Goal: Task Accomplishment & Management: Manage account settings

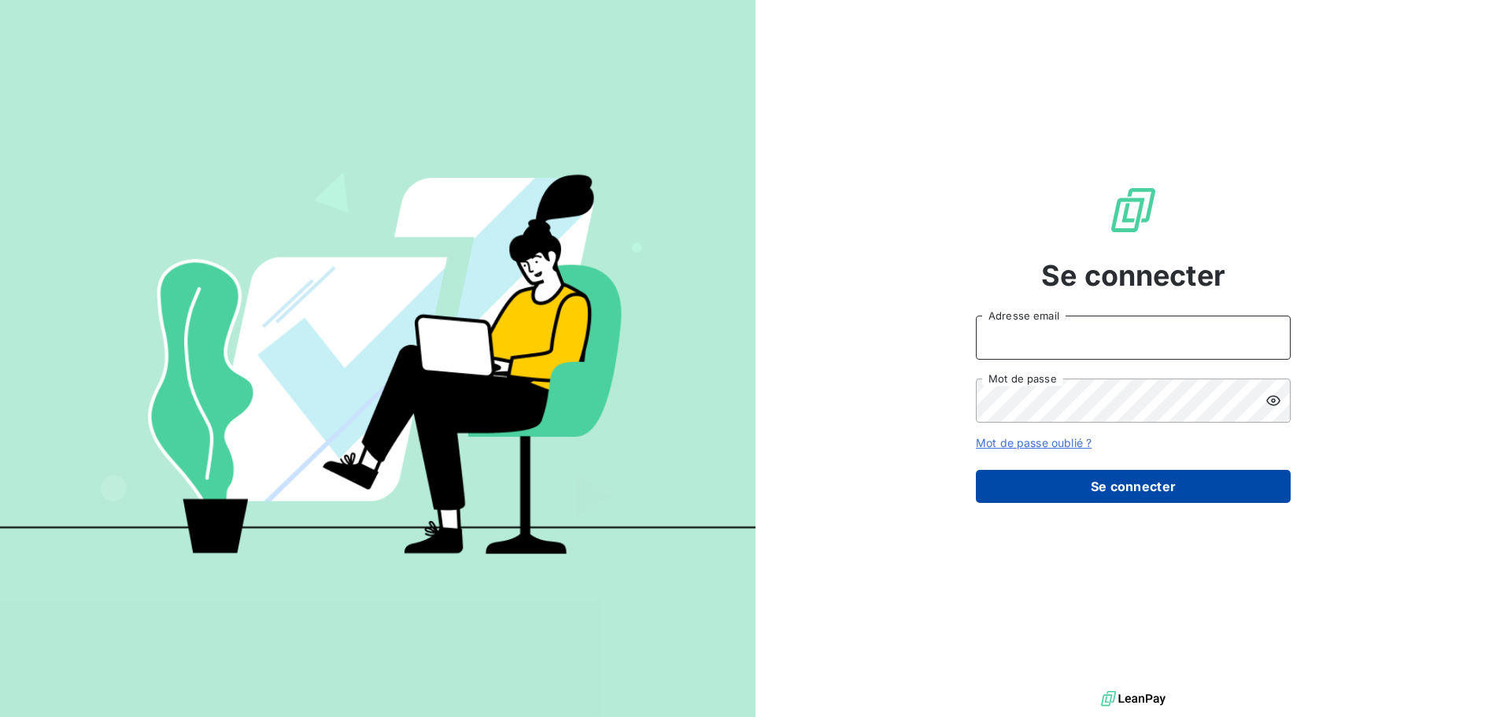
type input "[EMAIL_ADDRESS][DOMAIN_NAME]"
click at [1170, 489] on button "Se connecter" at bounding box center [1133, 486] width 315 height 33
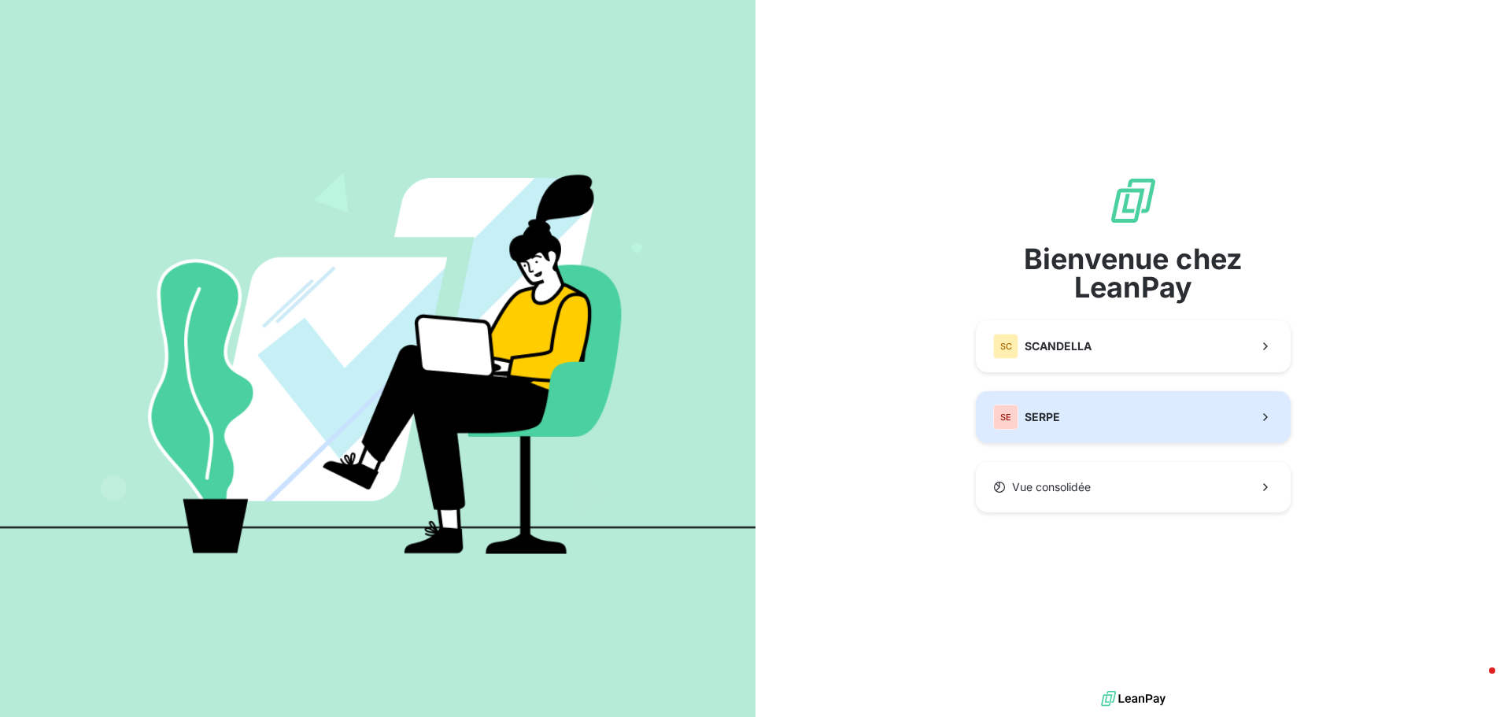
click at [1140, 424] on button "SE SERPE" at bounding box center [1133, 417] width 315 height 52
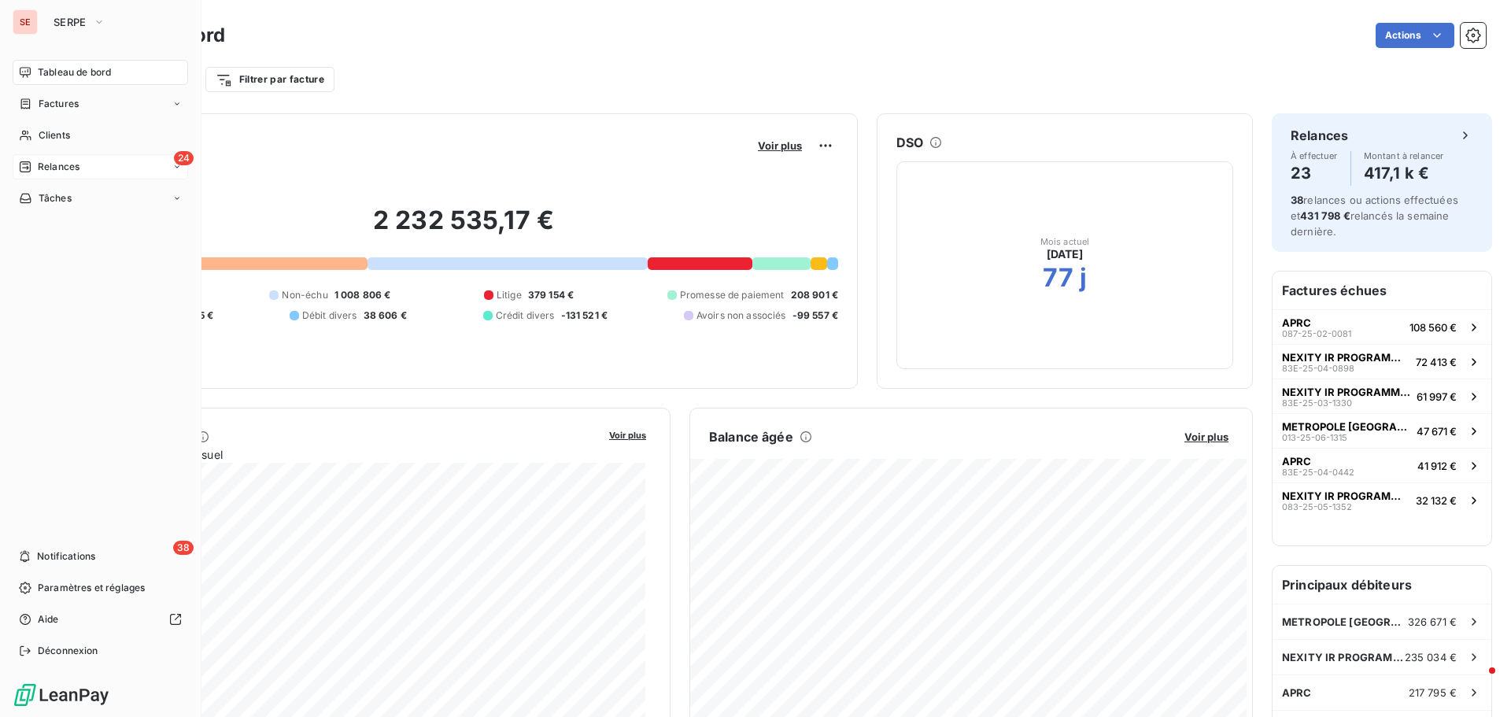
click at [72, 162] on span "Relances" at bounding box center [59, 167] width 42 height 14
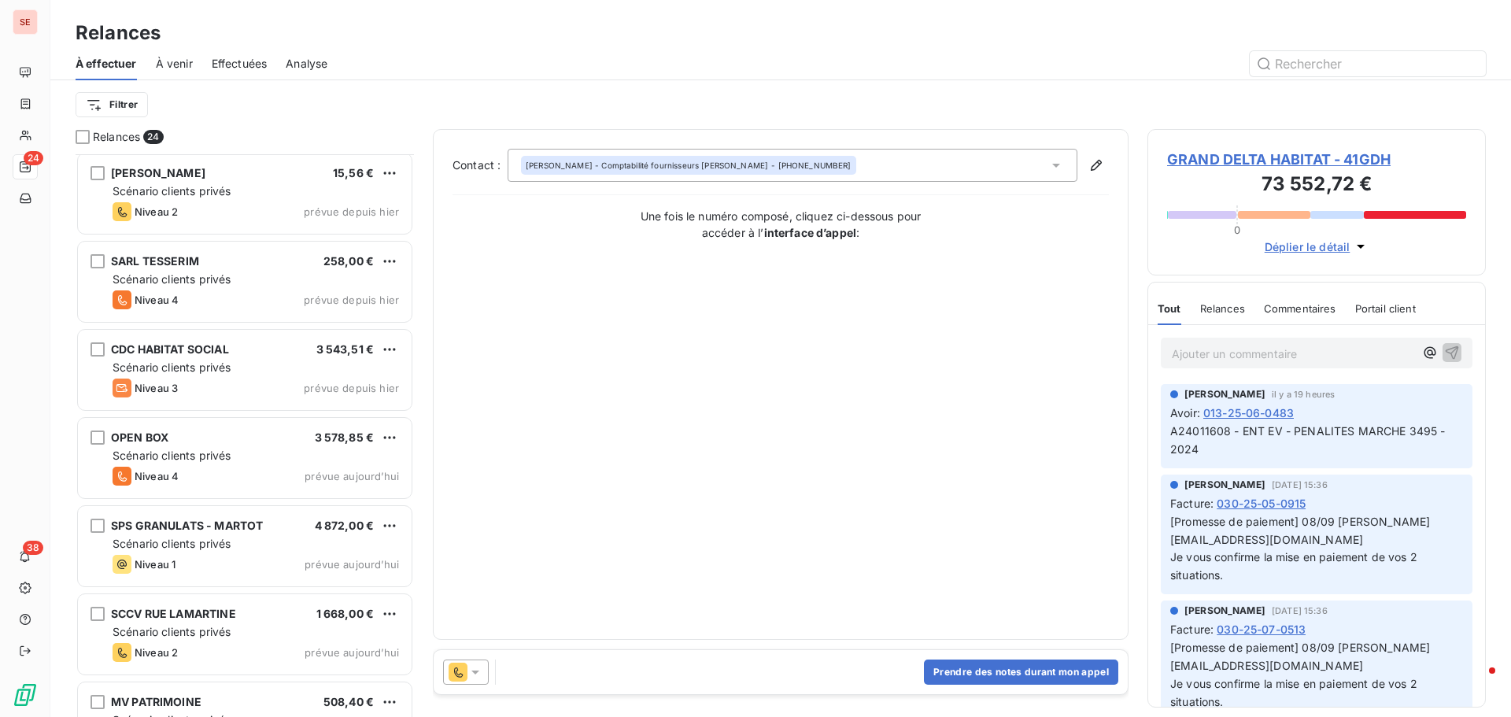
scroll to position [945, 0]
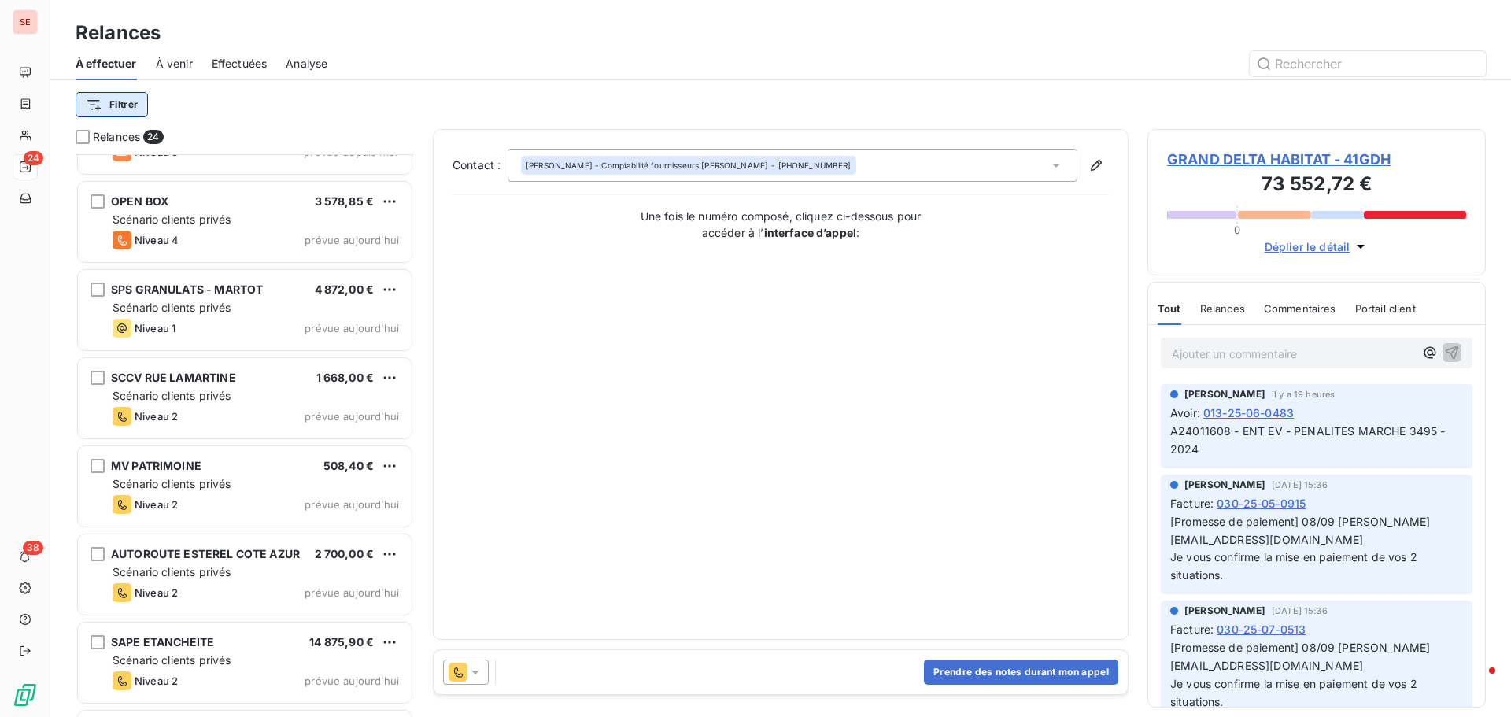
click at [114, 102] on html "SE 24 38 Relances À effectuer À venir Effectuées Analyse Filtrer Relances 24 SA…" at bounding box center [755, 358] width 1511 height 717
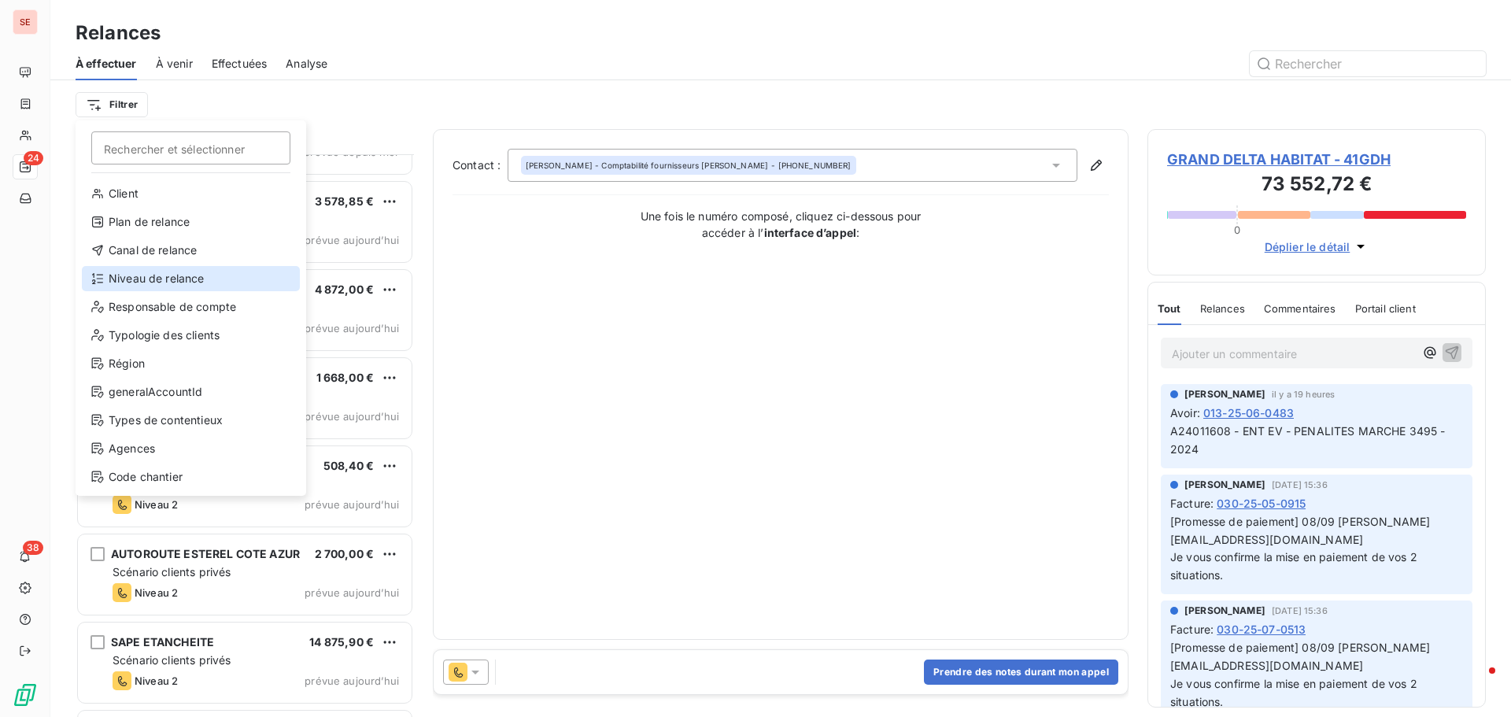
click at [175, 278] on div "Niveau de relance" at bounding box center [191, 278] width 218 height 25
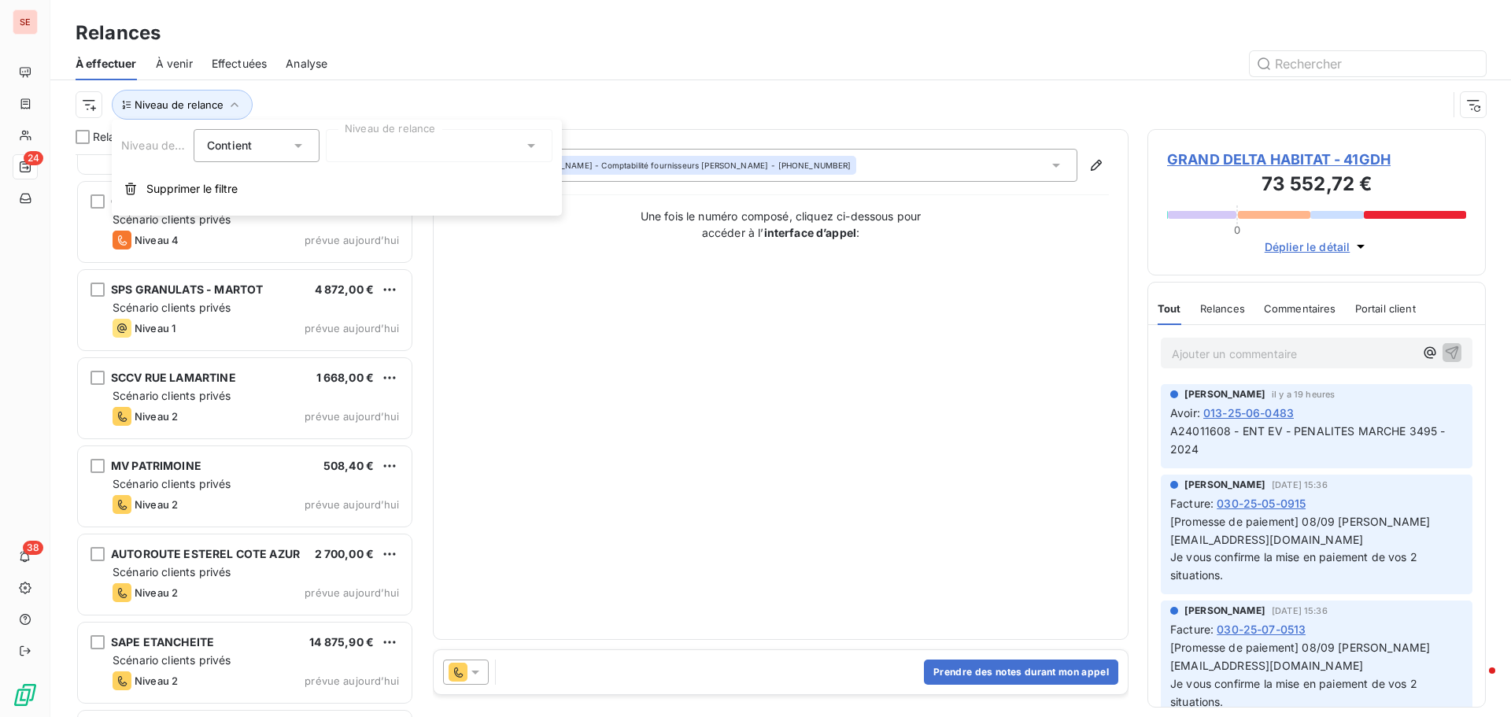
click at [370, 154] on div at bounding box center [439, 145] width 227 height 33
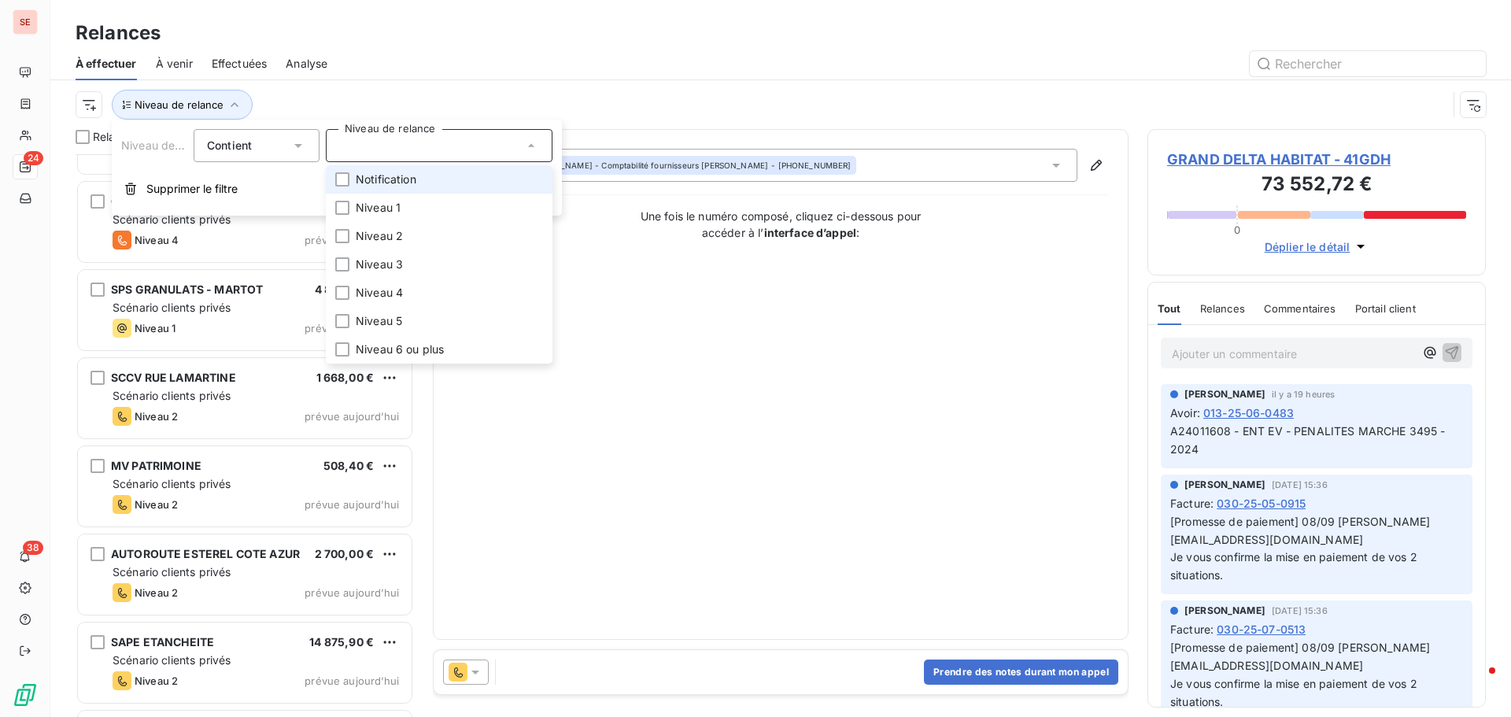
click at [413, 184] on span "Notification" at bounding box center [386, 180] width 61 height 16
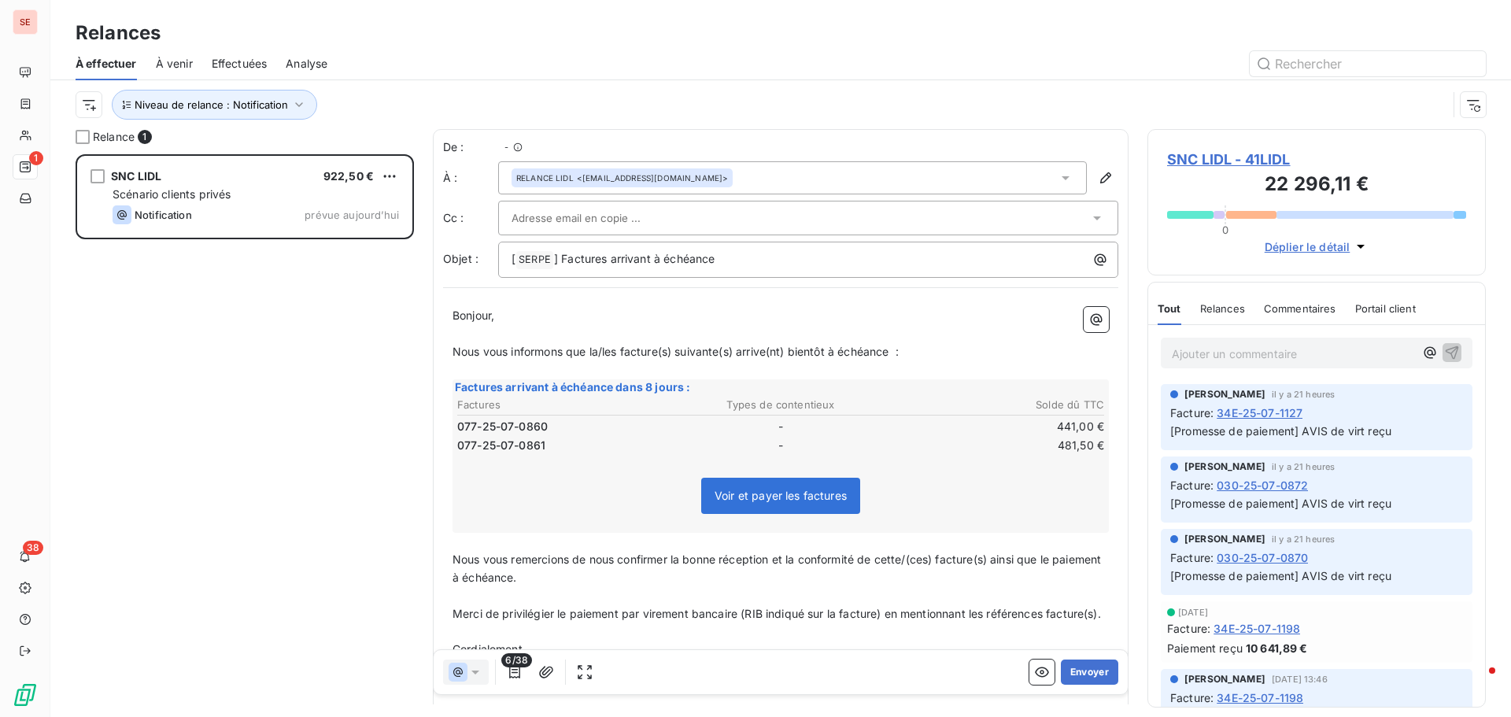
scroll to position [551, 327]
click at [1232, 161] on span "SNC LIDL - 41LIDL" at bounding box center [1316, 159] width 299 height 21
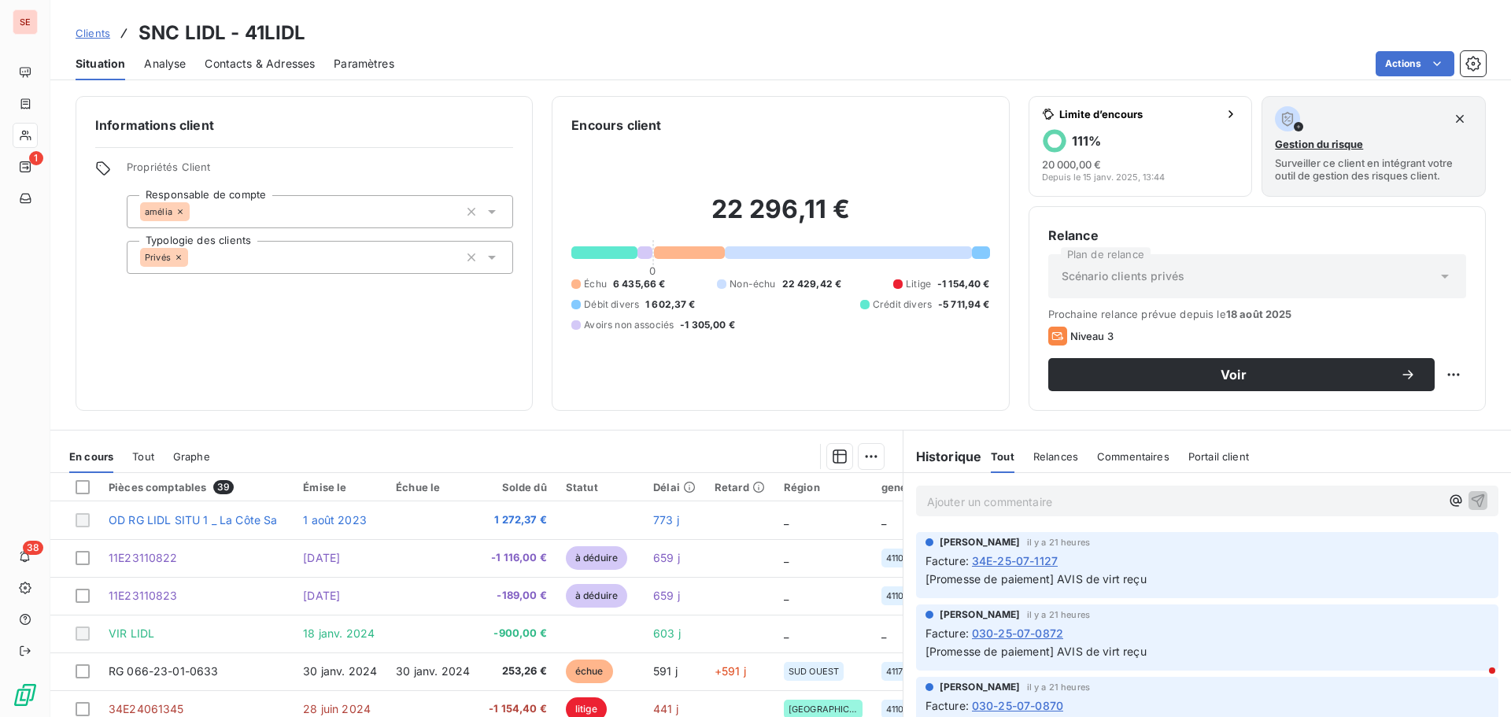
click at [276, 68] on span "Contacts & Adresses" at bounding box center [260, 64] width 110 height 16
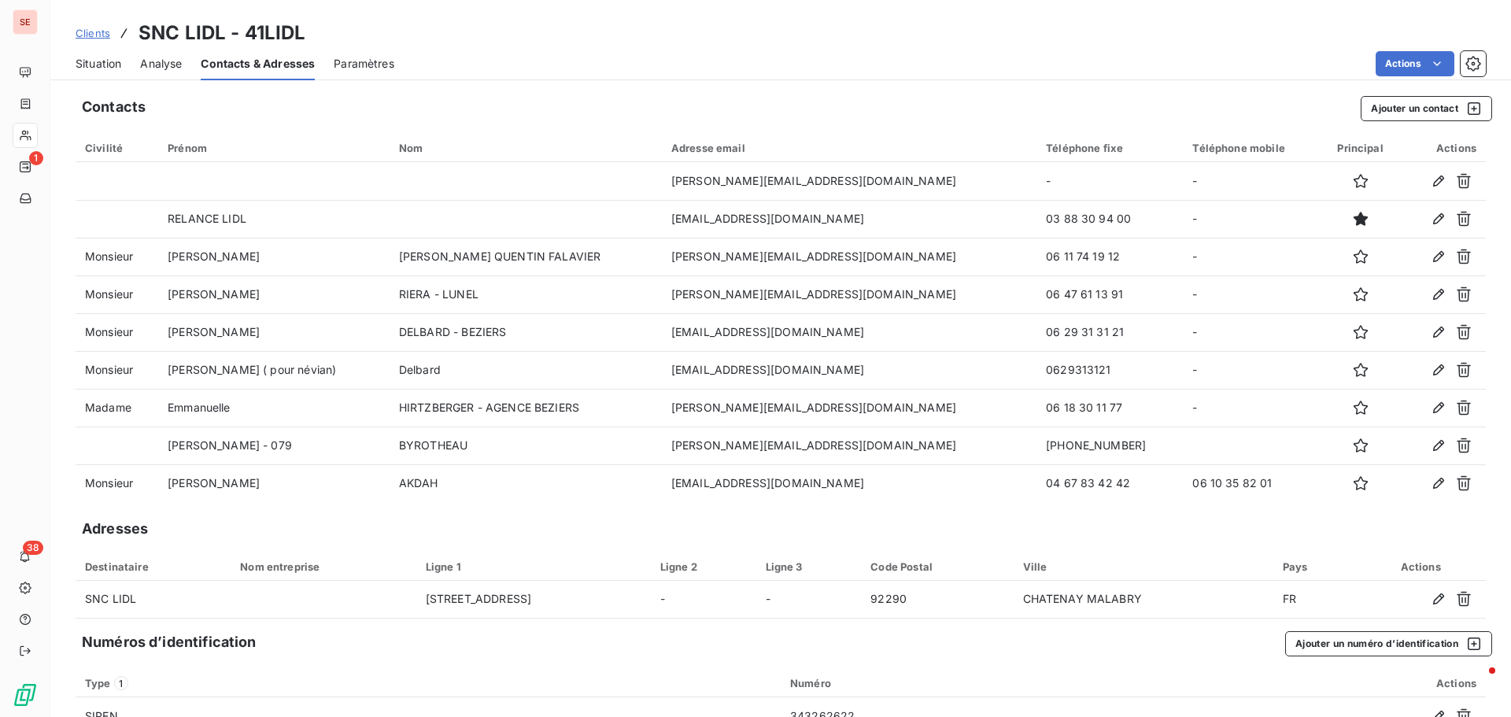
click at [91, 56] on span "Situation" at bounding box center [99, 64] width 46 height 16
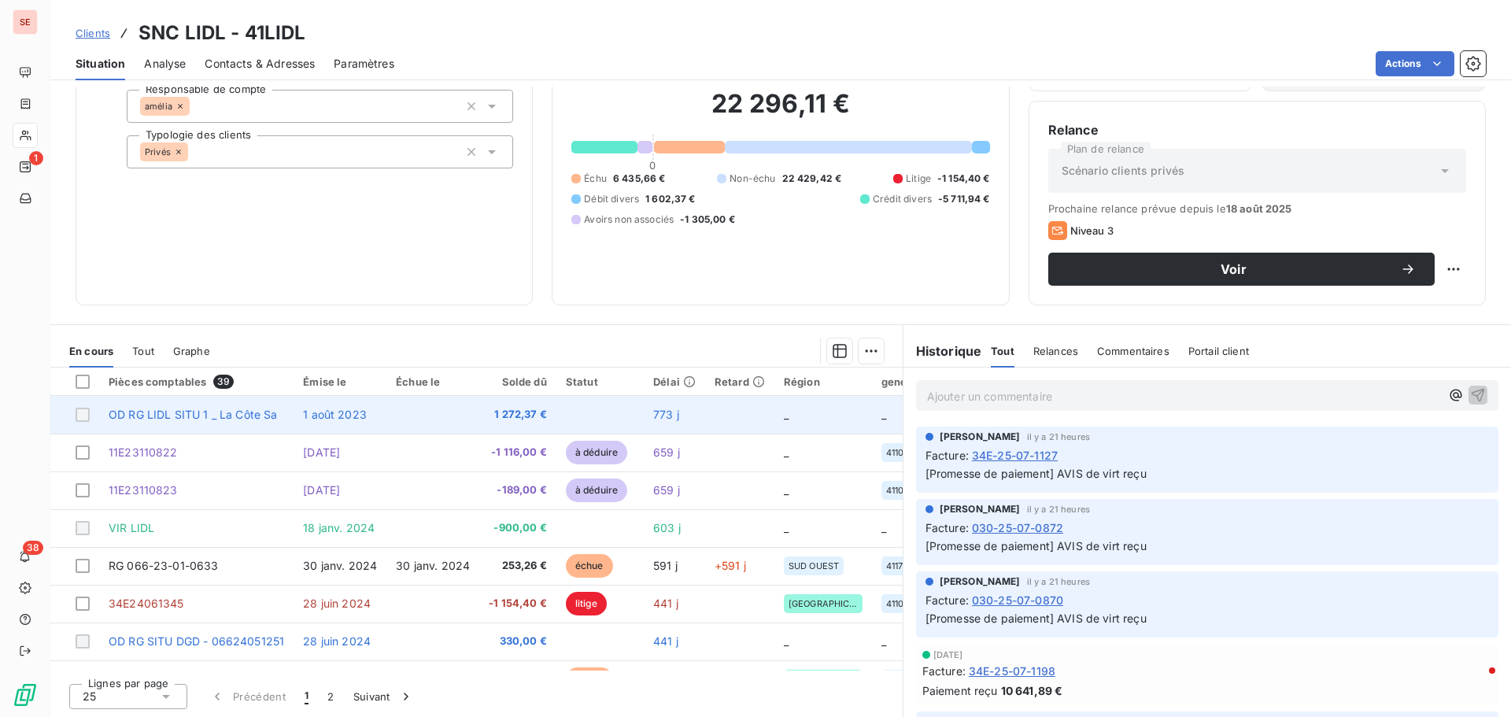
scroll to position [106, 0]
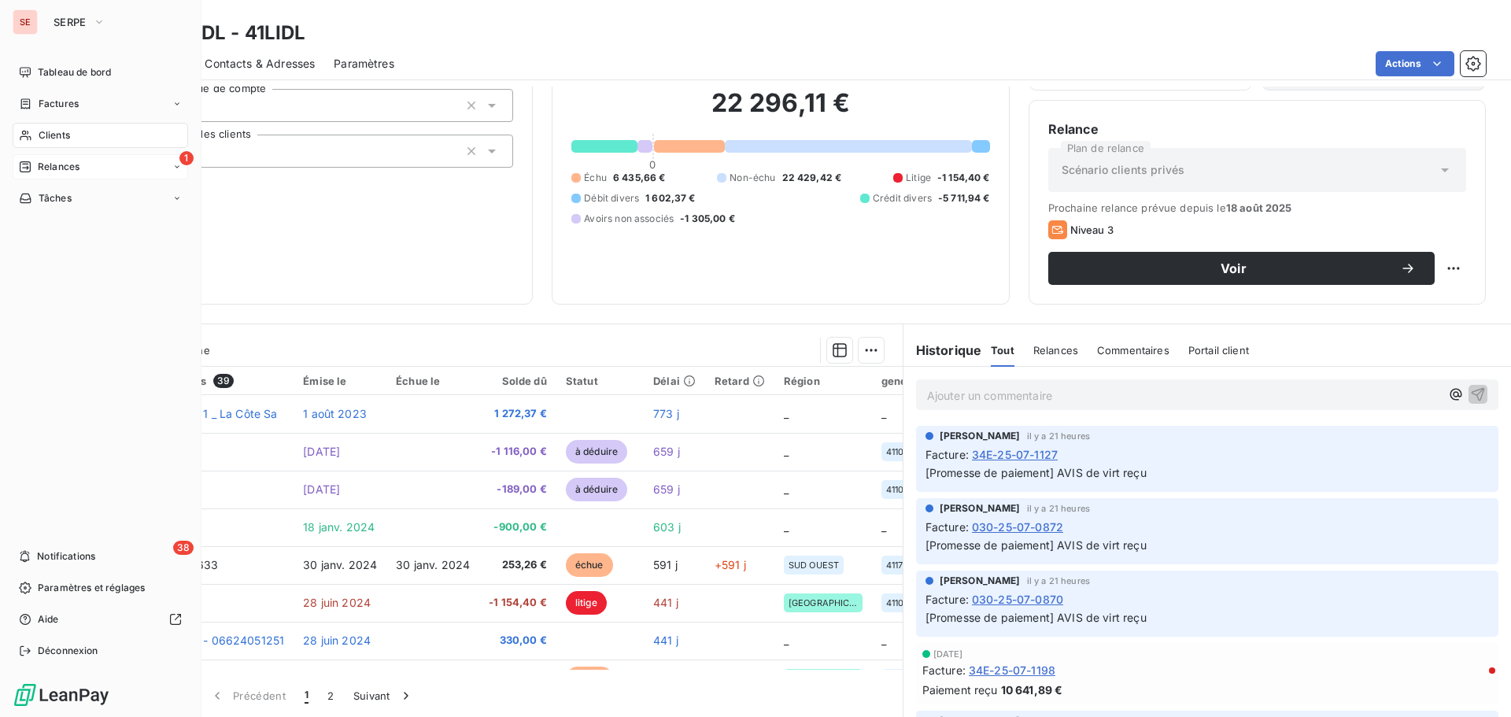
click at [48, 165] on span "Relances" at bounding box center [59, 167] width 42 height 14
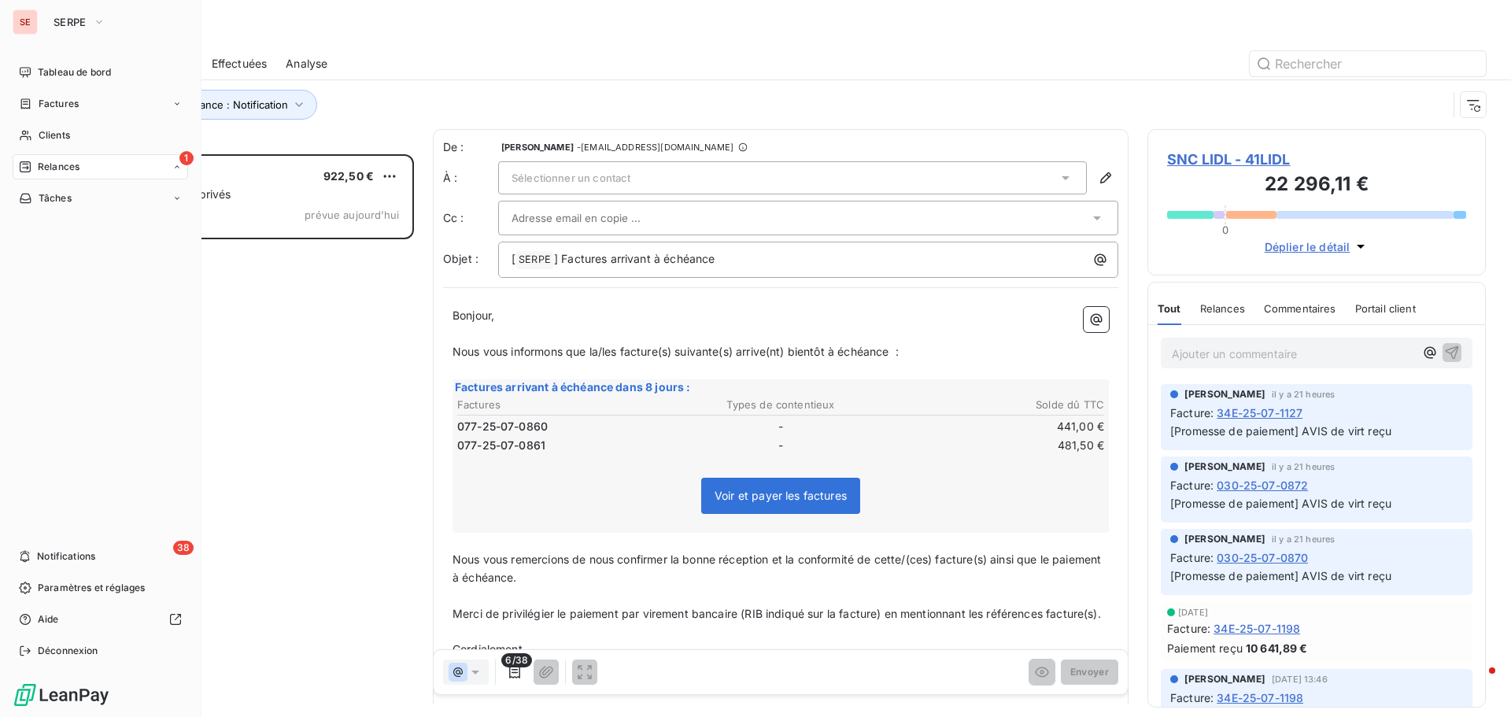
scroll to position [551, 327]
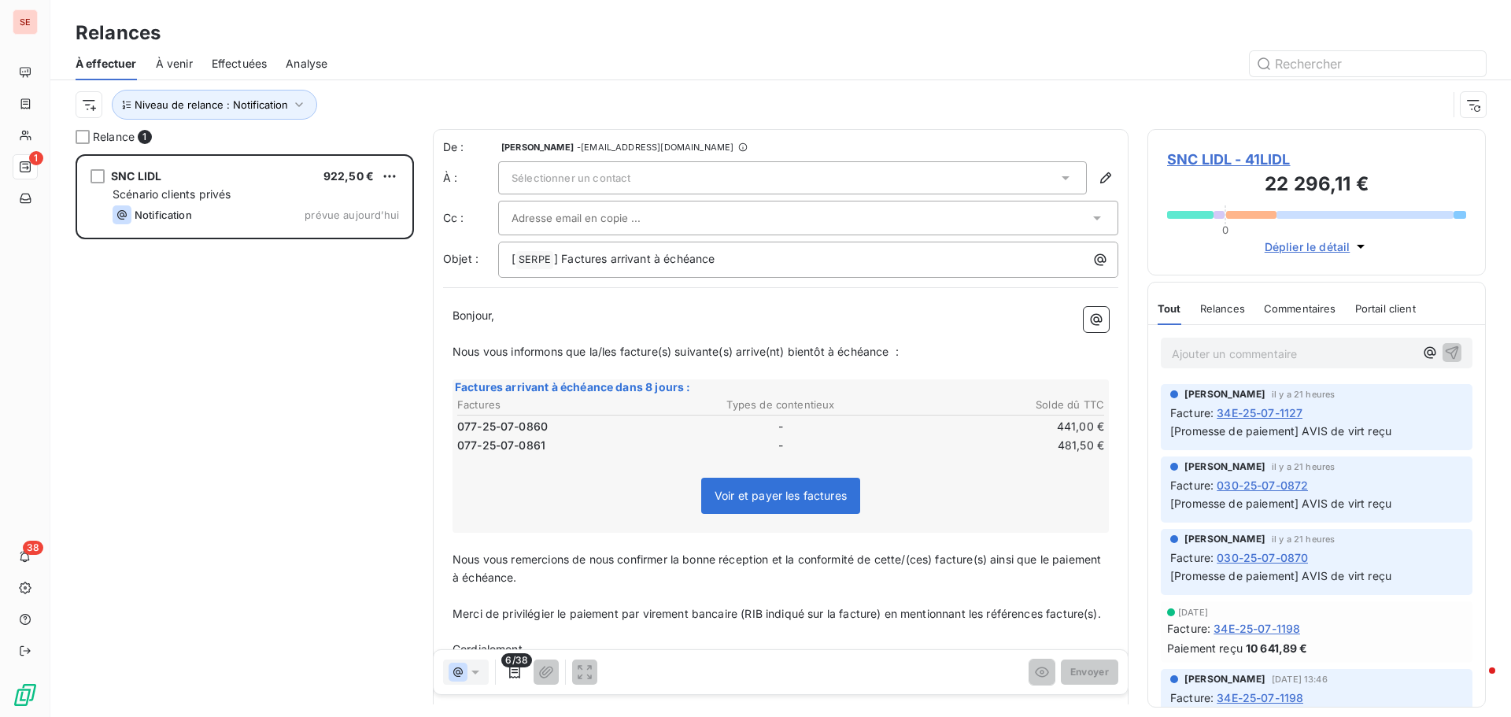
click at [1208, 155] on span "SNC LIDL - 41LIDL" at bounding box center [1316, 159] width 299 height 21
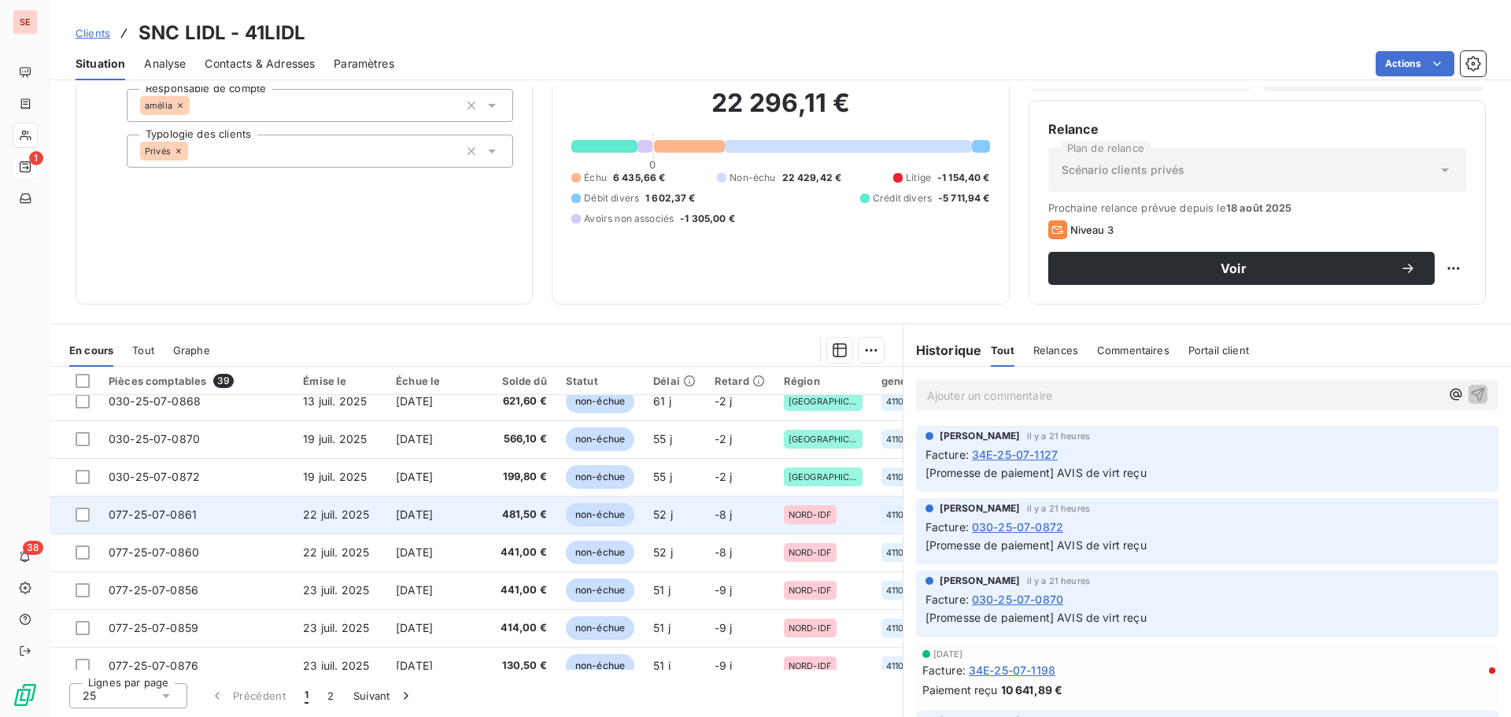
scroll to position [677, 0]
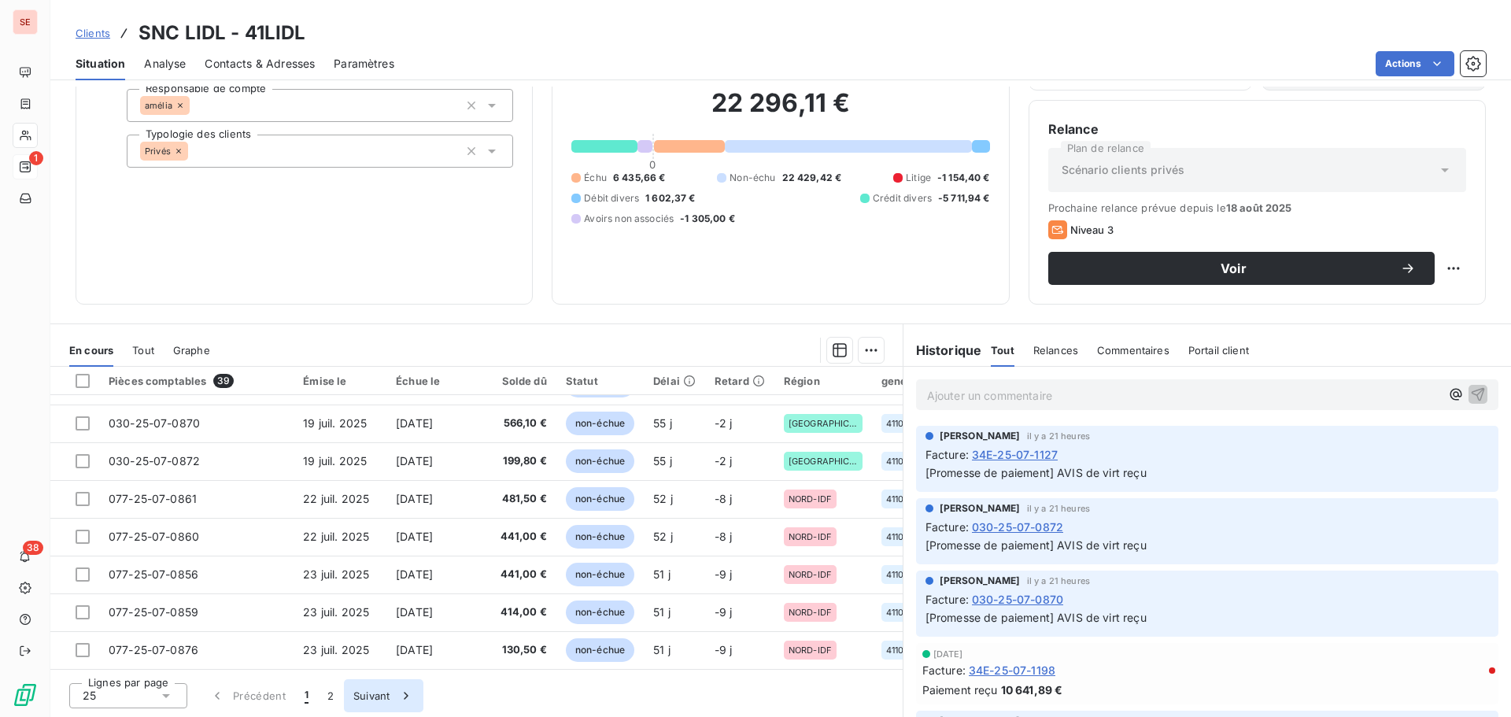
click at [329, 705] on button "2" at bounding box center [330, 695] width 25 height 33
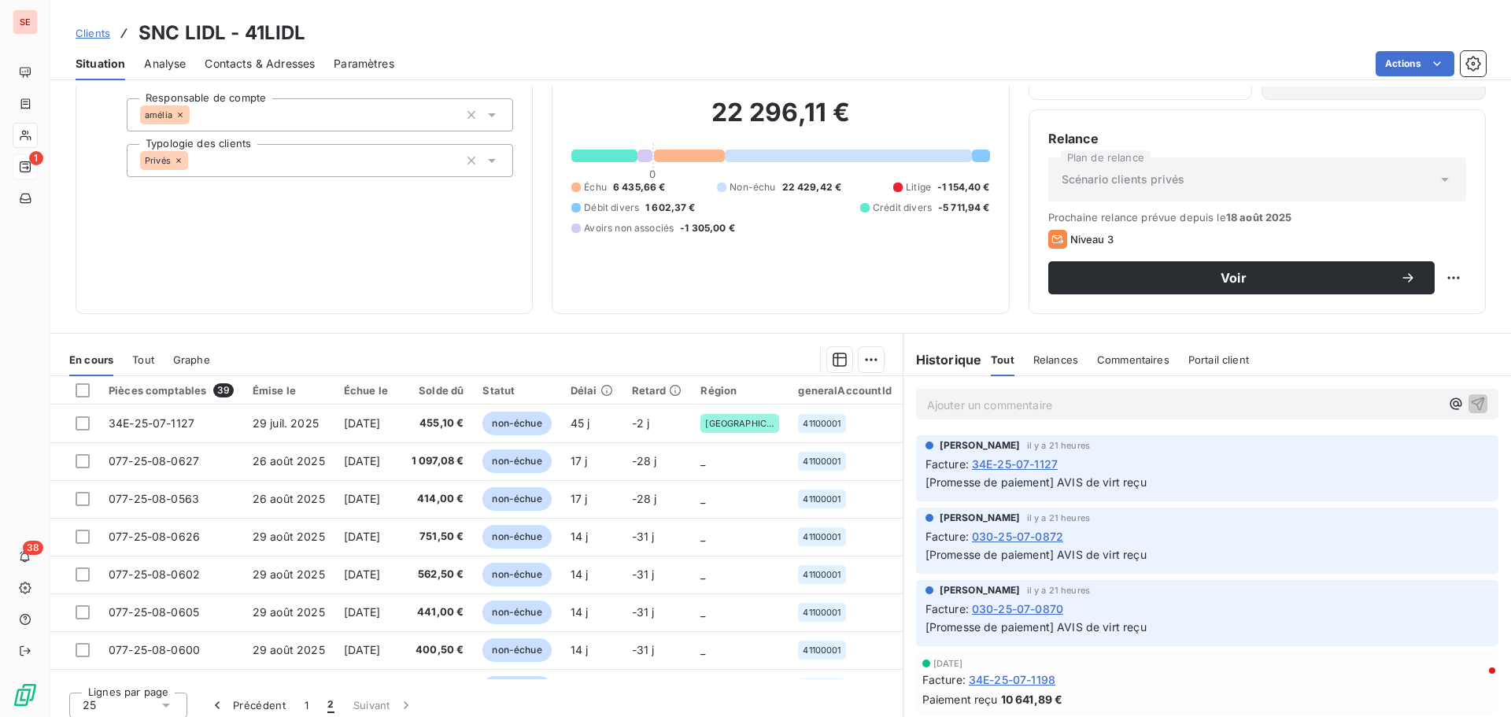
scroll to position [106, 0]
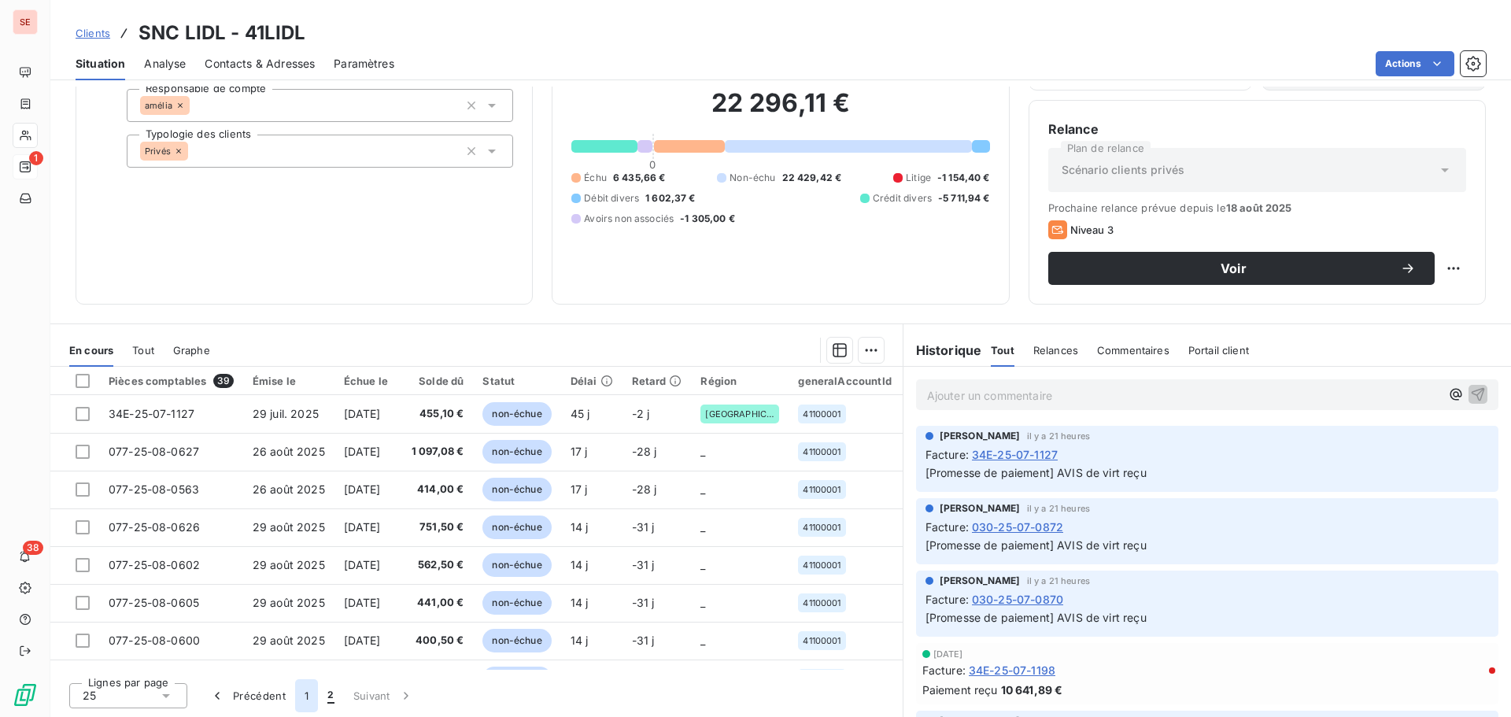
click at [305, 694] on button "1" at bounding box center [306, 695] width 23 height 33
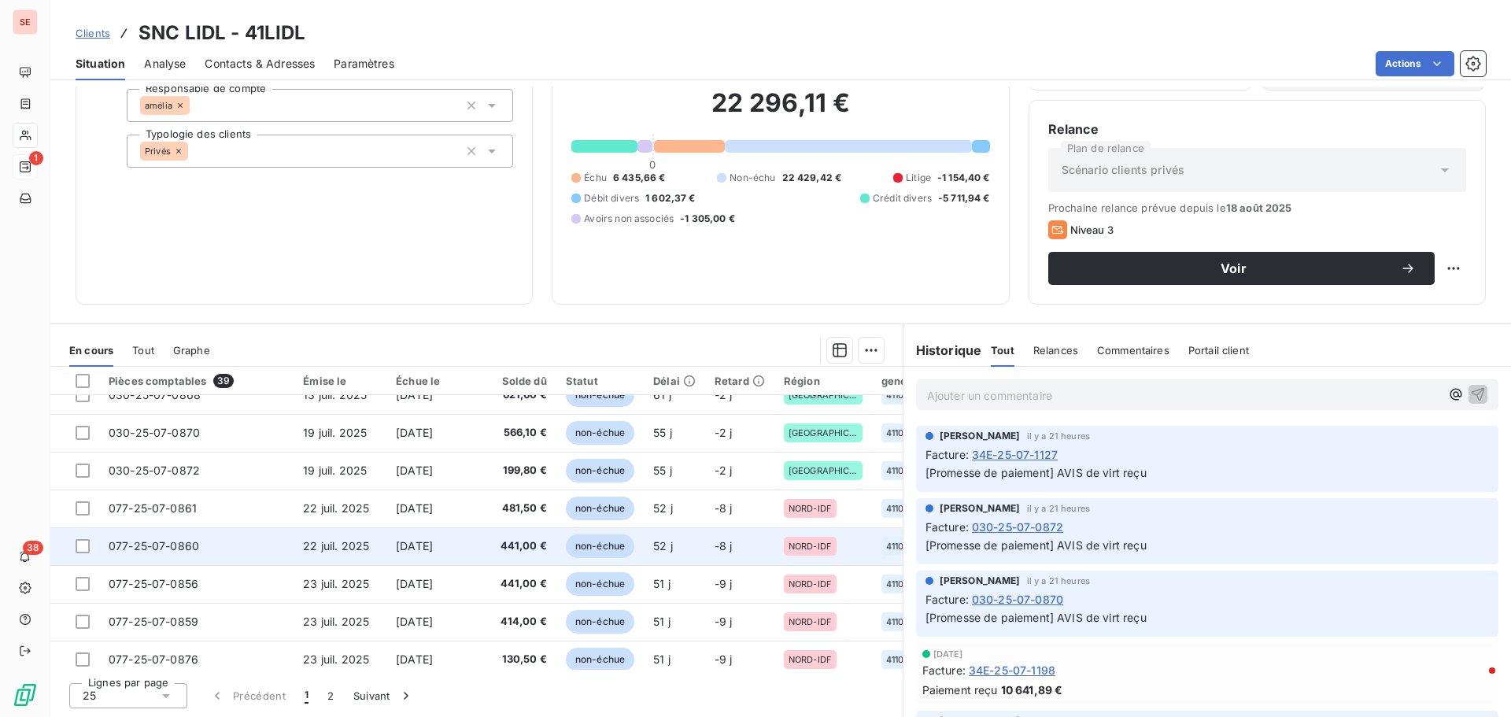
scroll to position [677, 0]
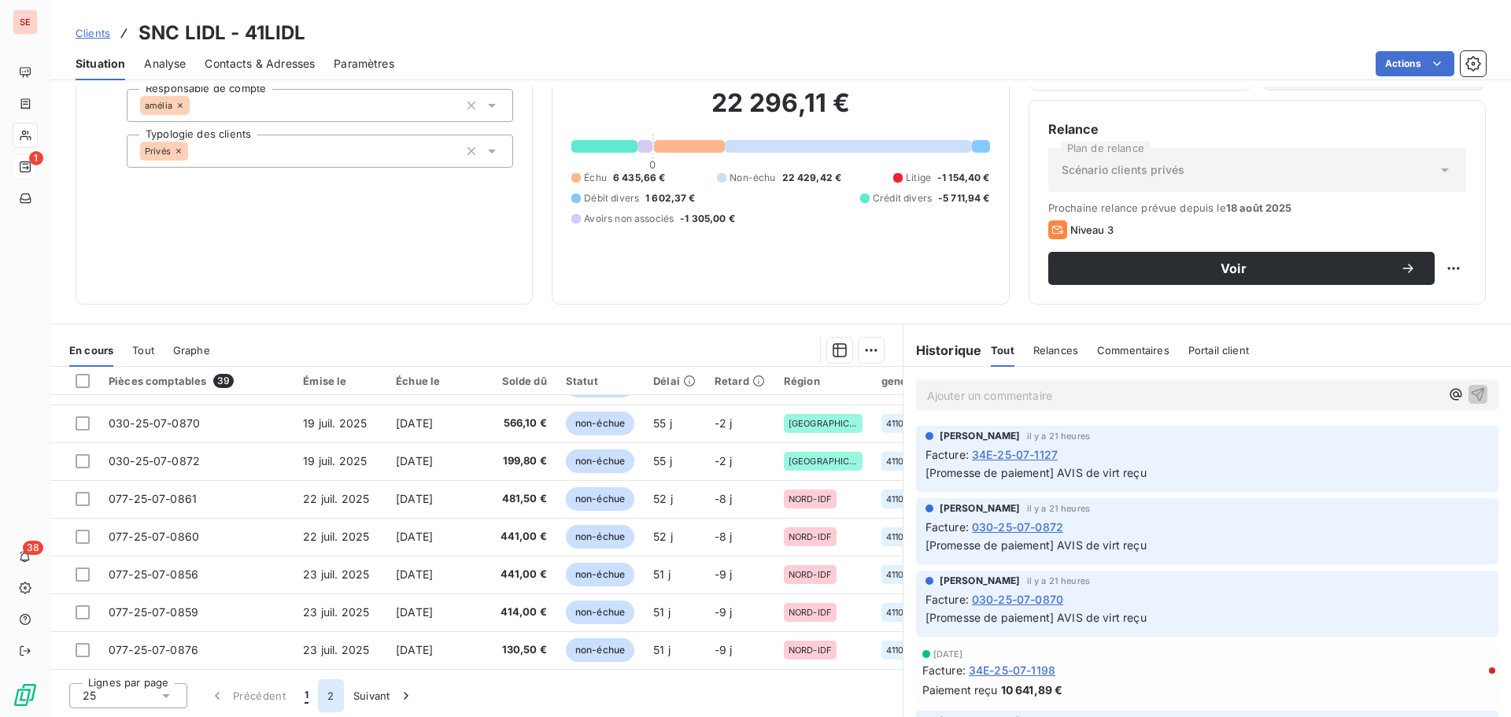
click at [335, 695] on button "2" at bounding box center [330, 695] width 25 height 33
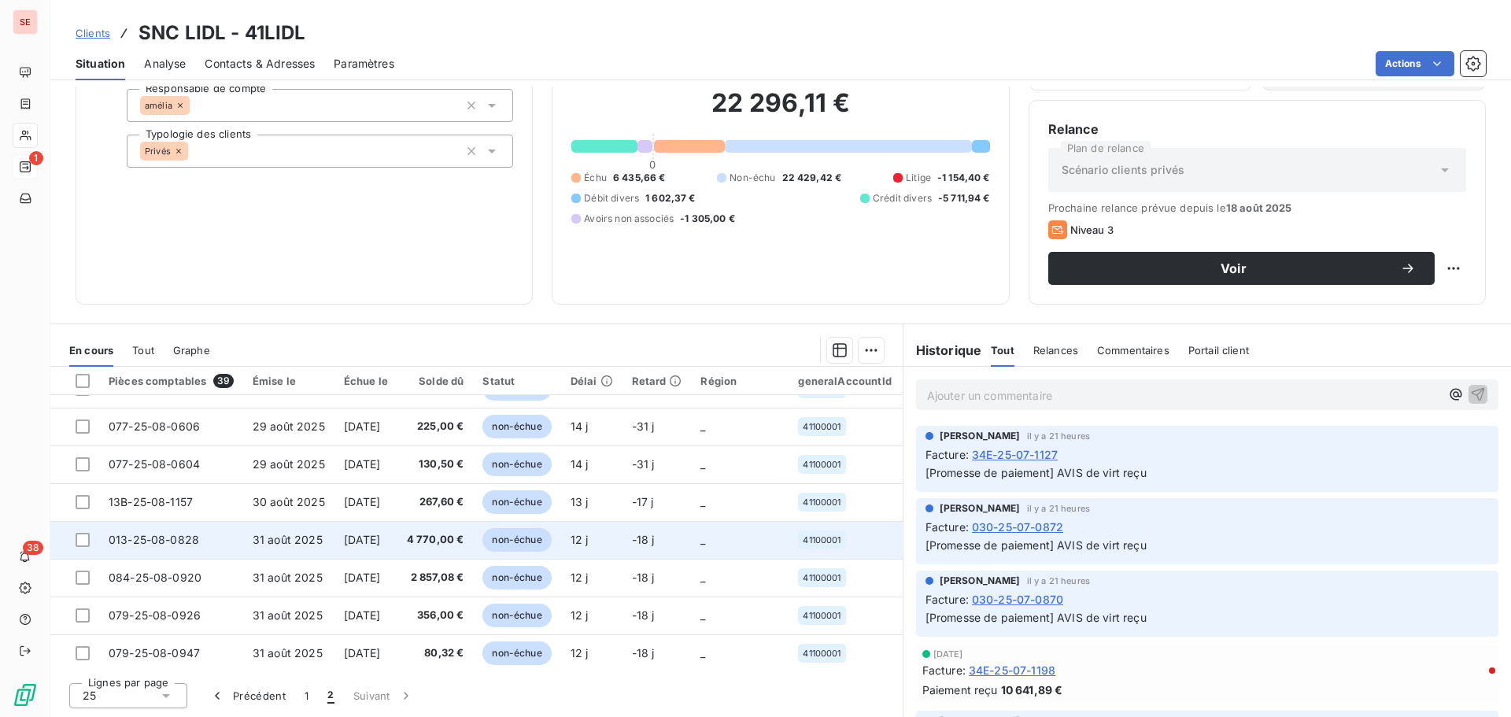
scroll to position [261, 0]
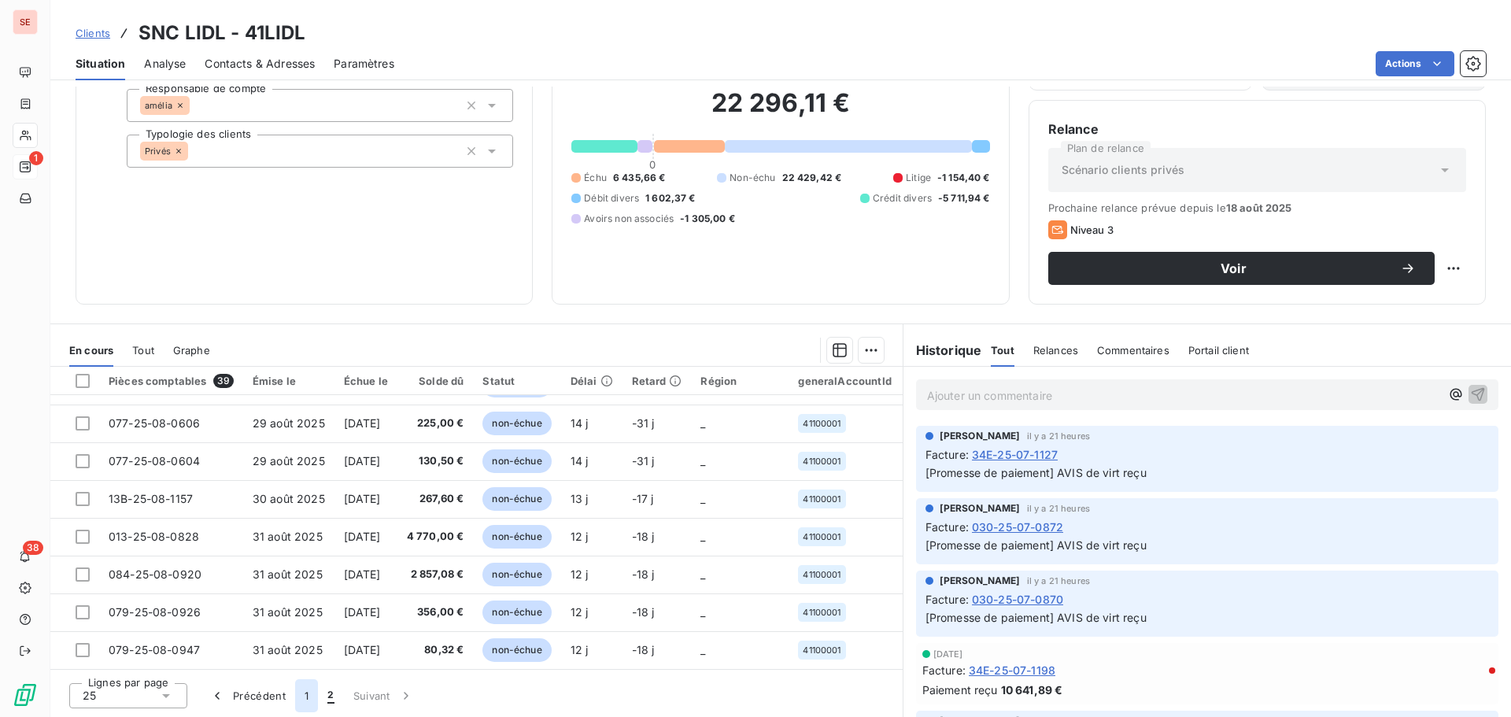
click at [302, 699] on button "1" at bounding box center [306, 695] width 23 height 33
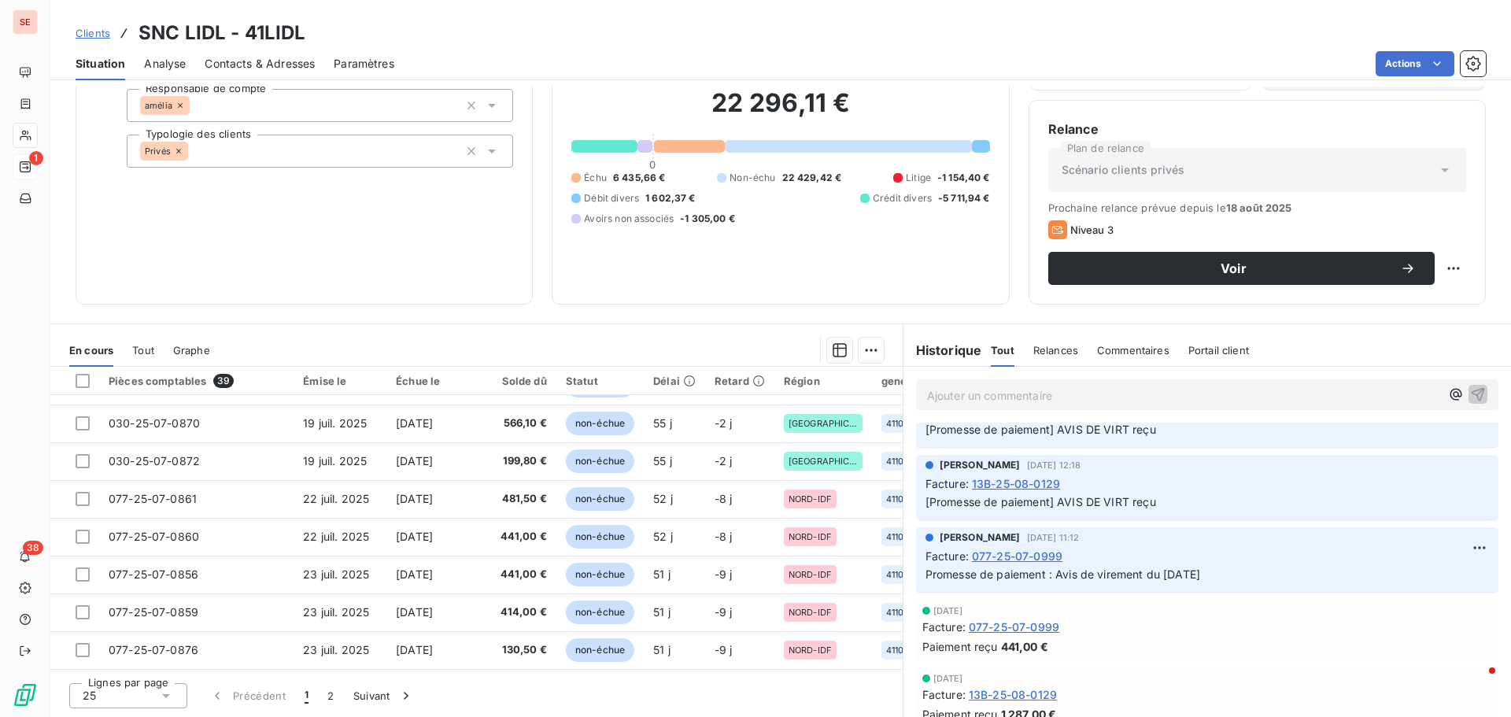
scroll to position [677, 0]
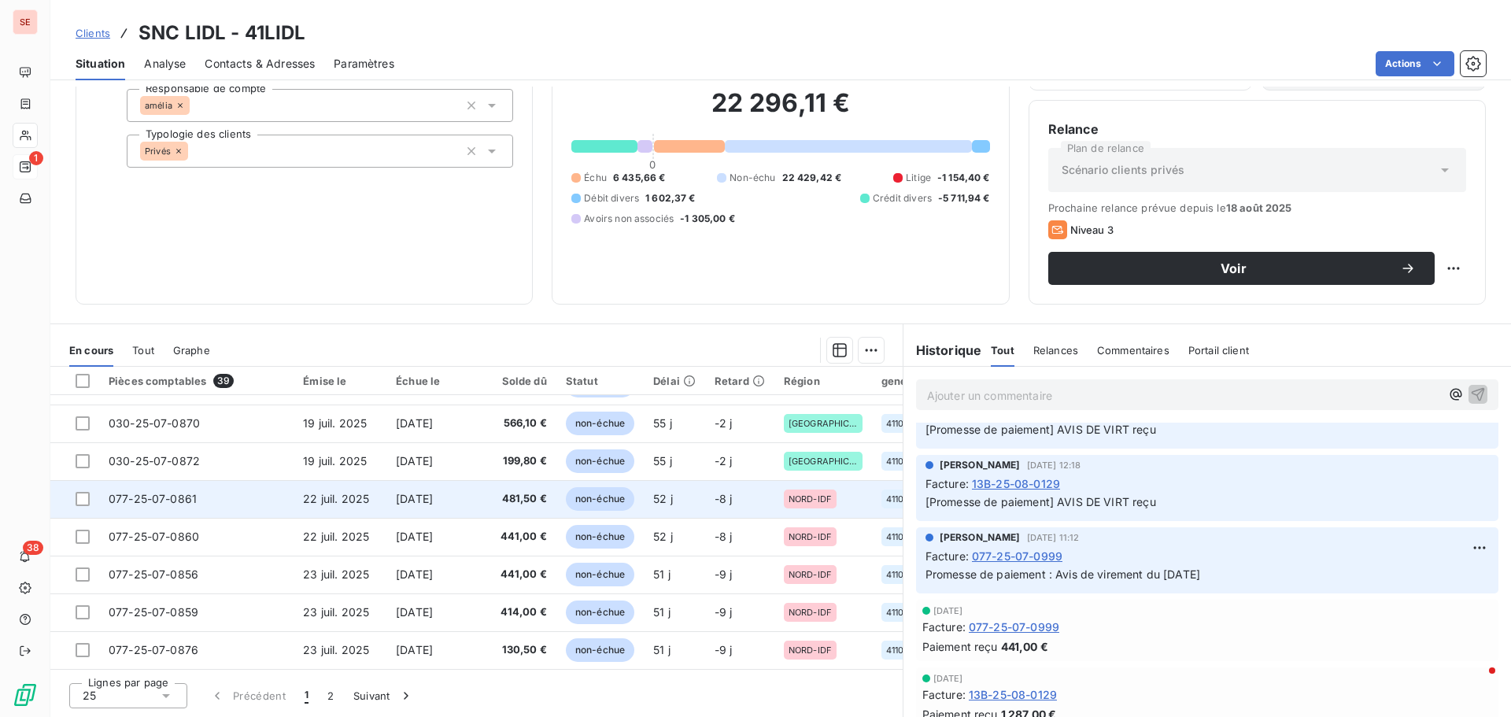
click at [208, 489] on td "077-25-07-0861" at bounding box center [196, 499] width 194 height 38
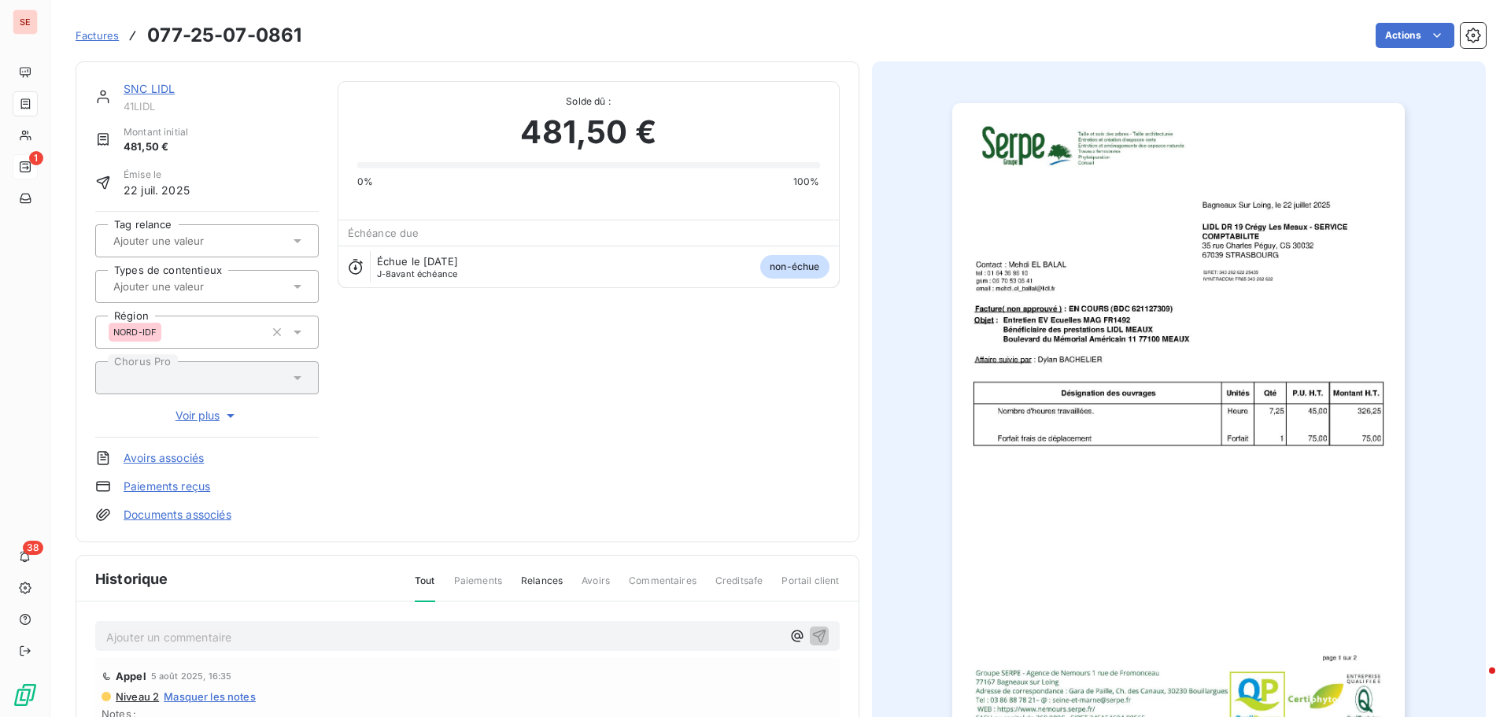
click at [198, 516] on link "Documents associés" at bounding box center [178, 515] width 108 height 16
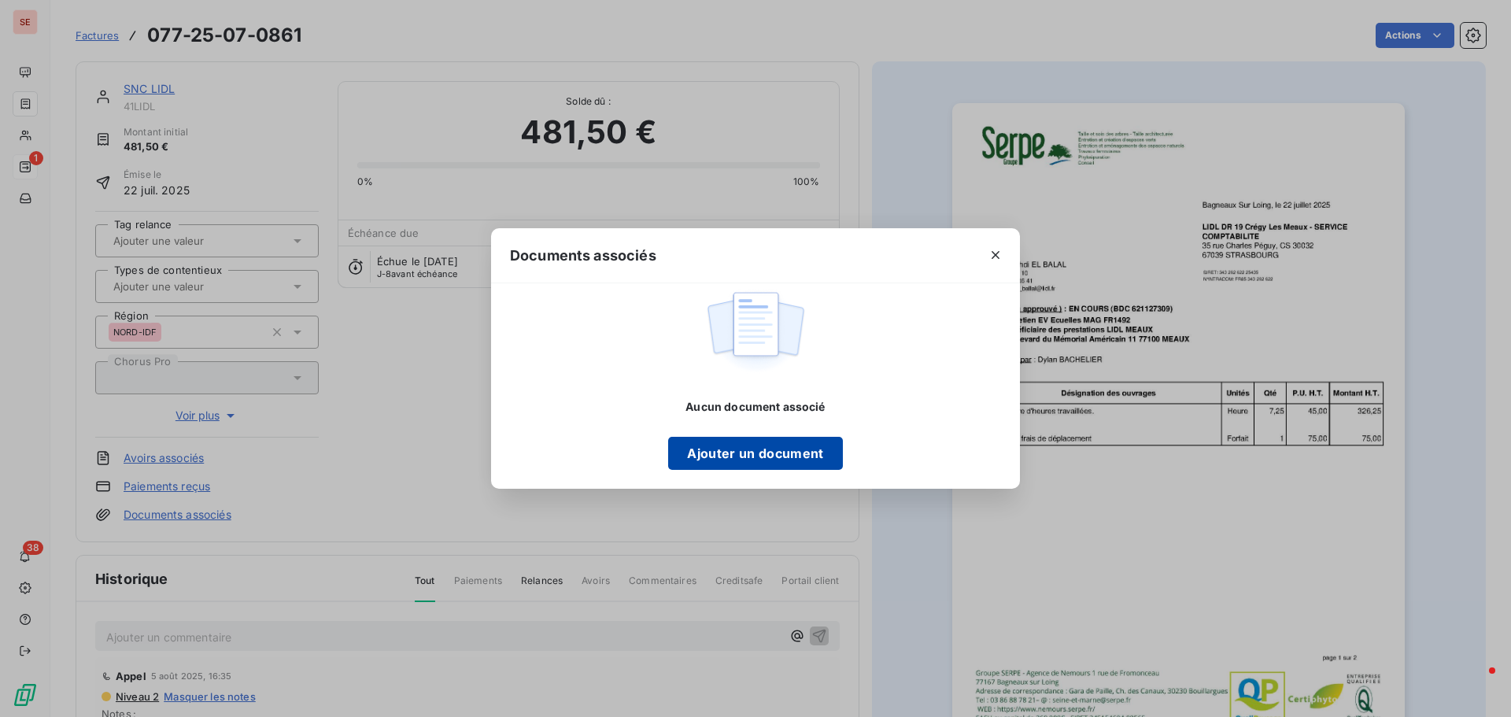
click at [742, 461] on button "Ajouter un document" at bounding box center [755, 453] width 174 height 33
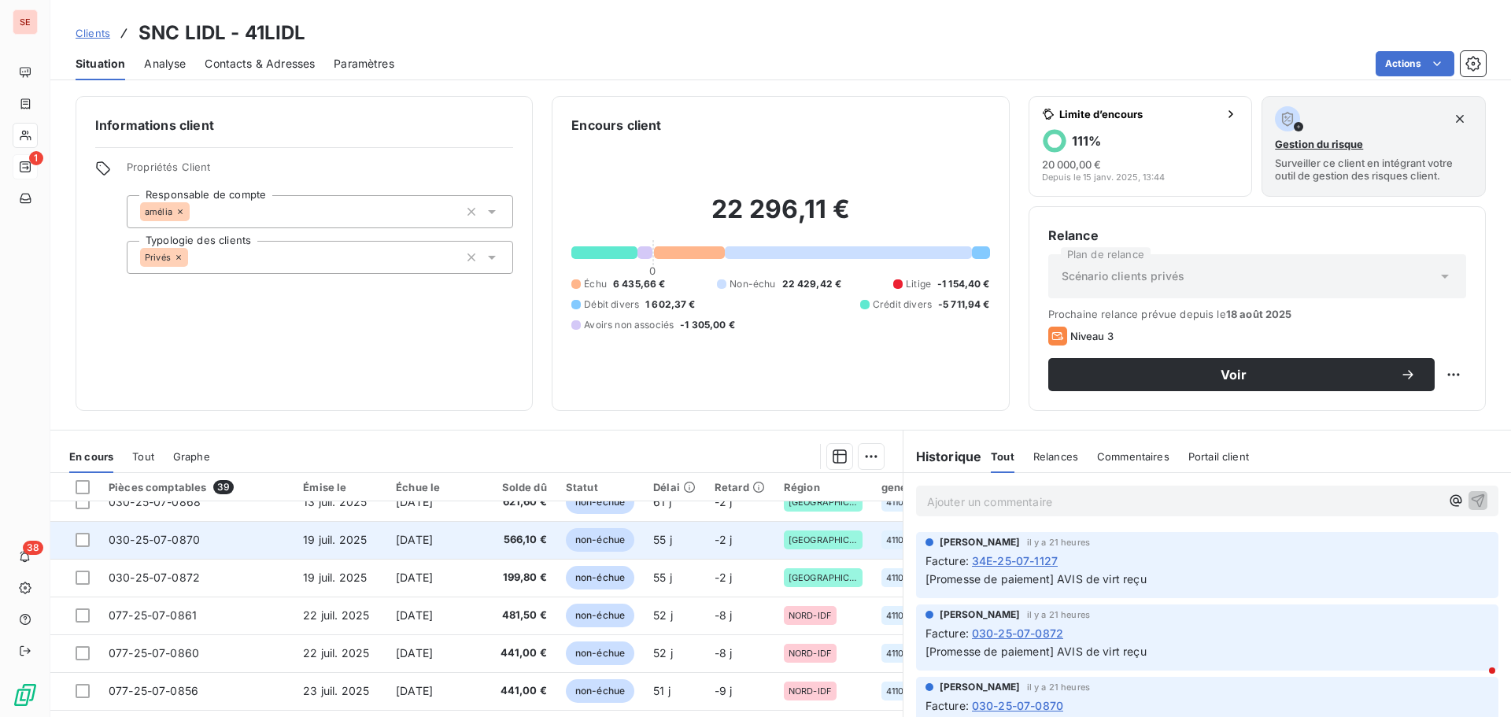
scroll to position [677, 0]
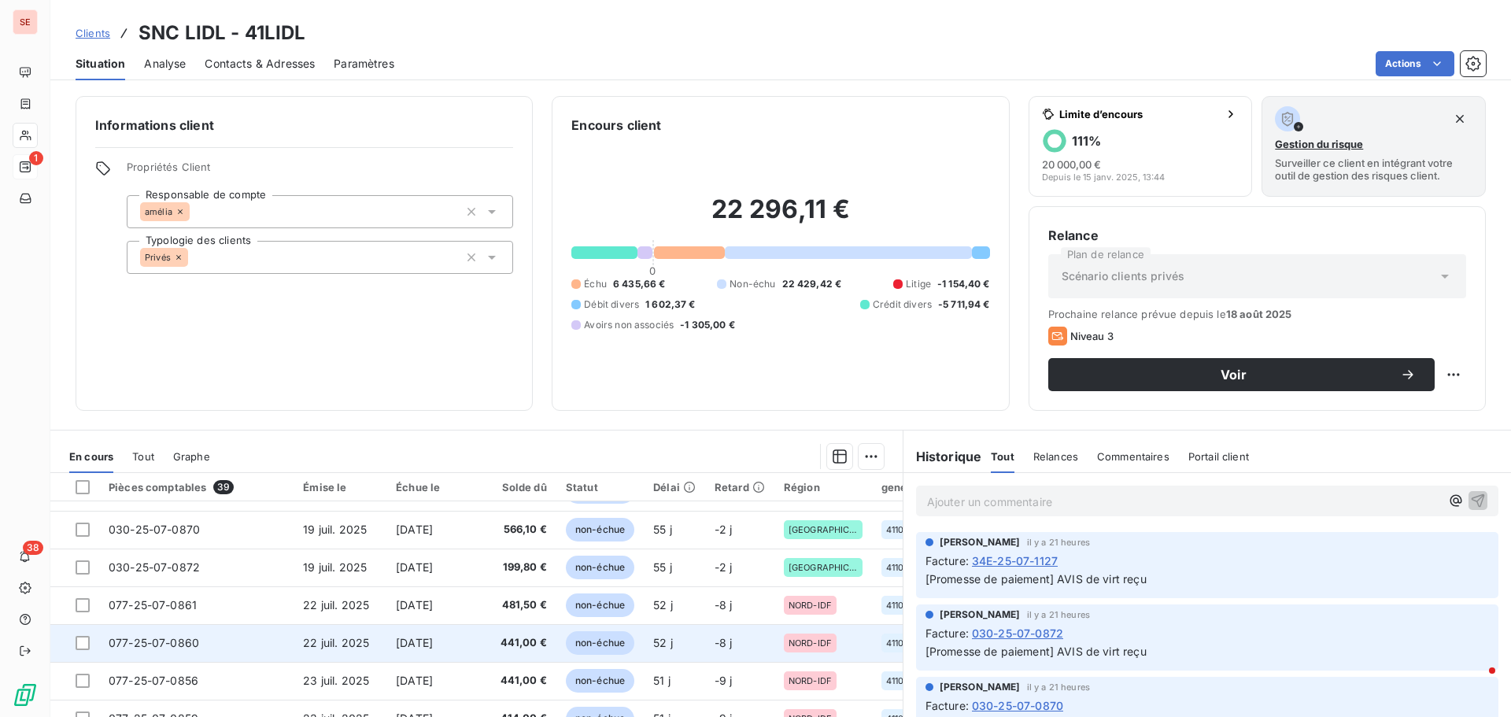
click at [201, 633] on td "077-25-07-0860" at bounding box center [196, 643] width 194 height 38
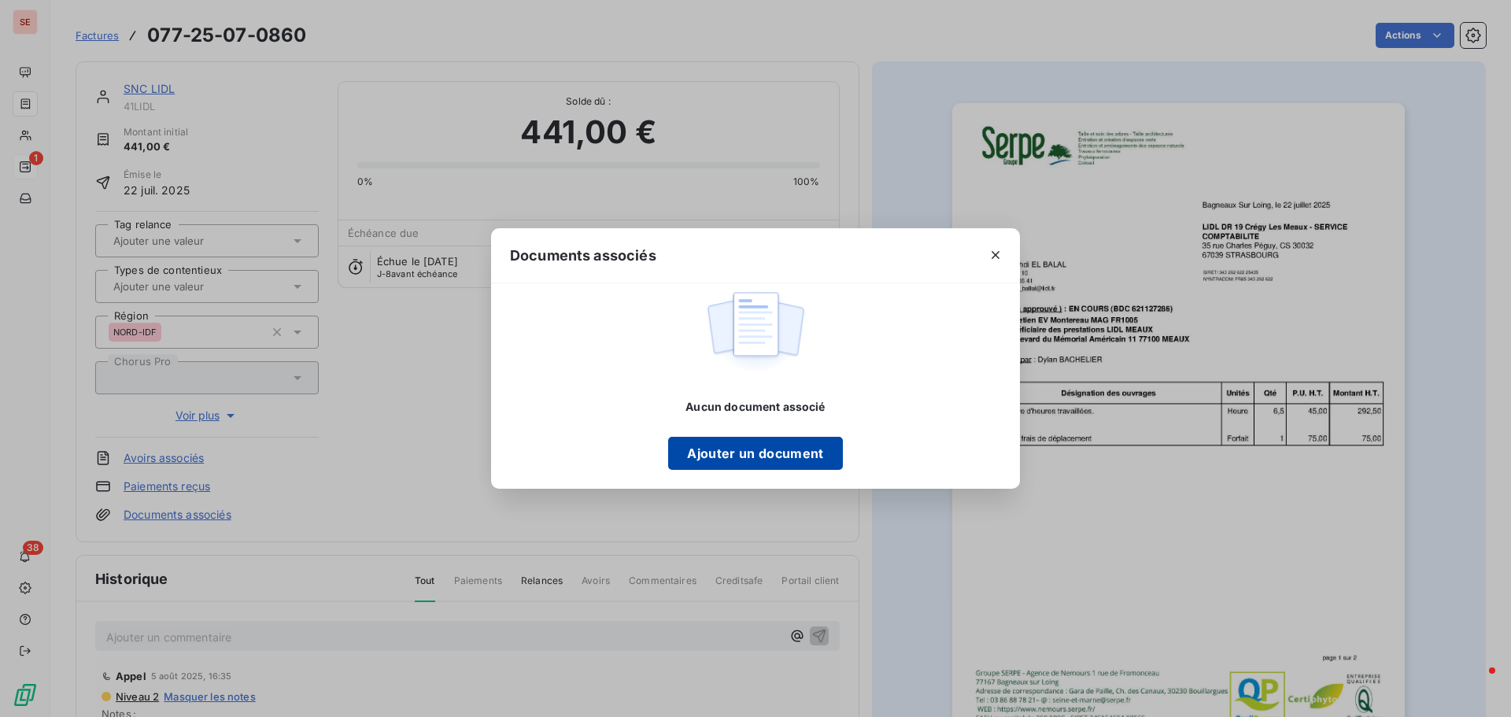
click at [786, 453] on button "Ajouter un document" at bounding box center [755, 453] width 174 height 33
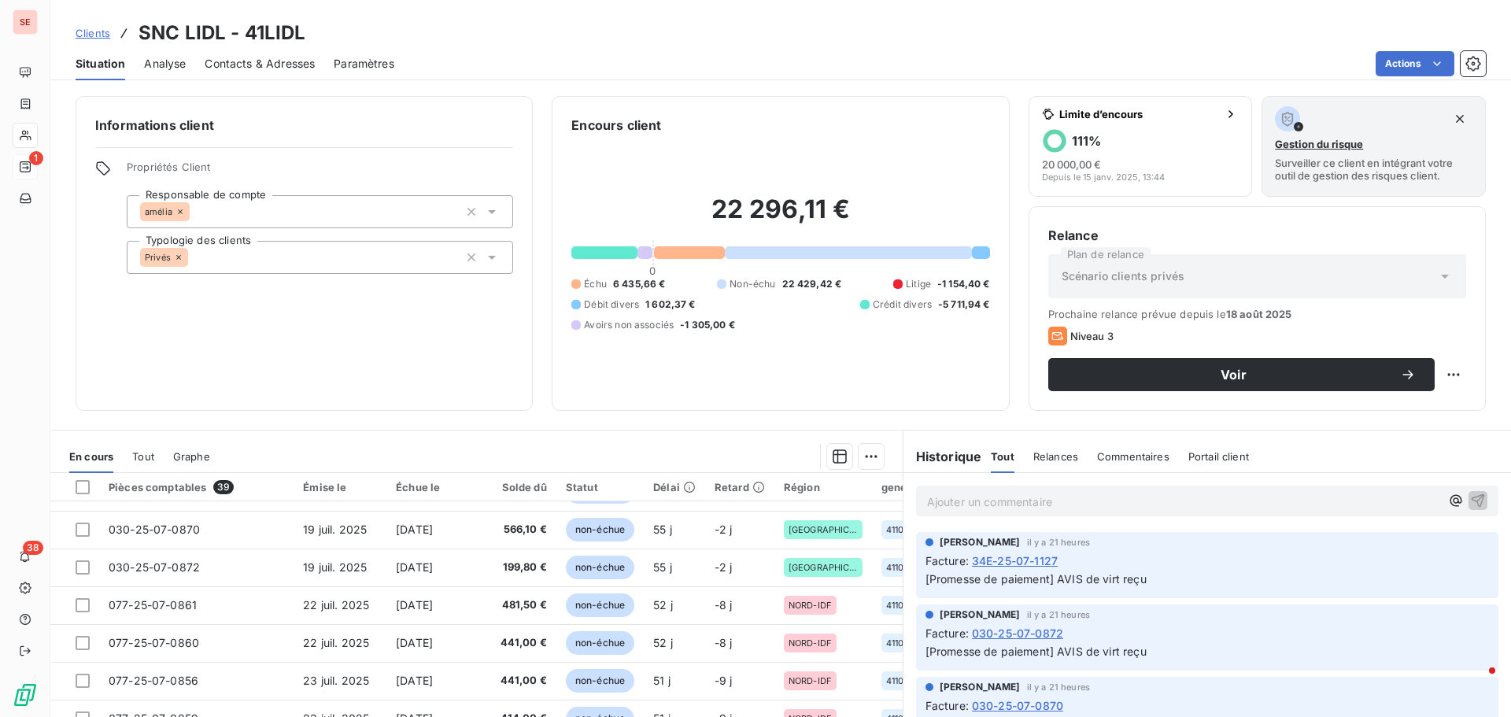
scroll to position [677, 0]
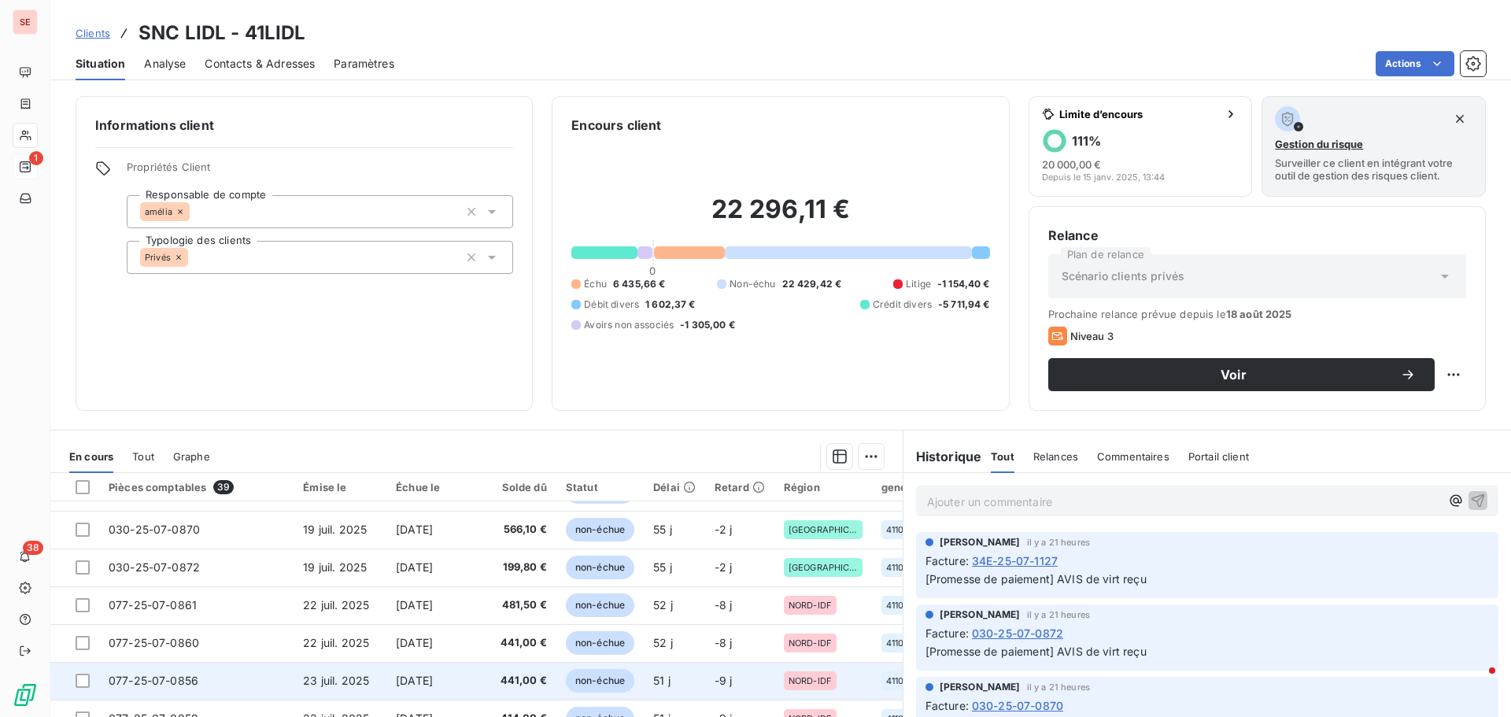
click at [189, 679] on span "077-25-07-0856" at bounding box center [154, 680] width 90 height 13
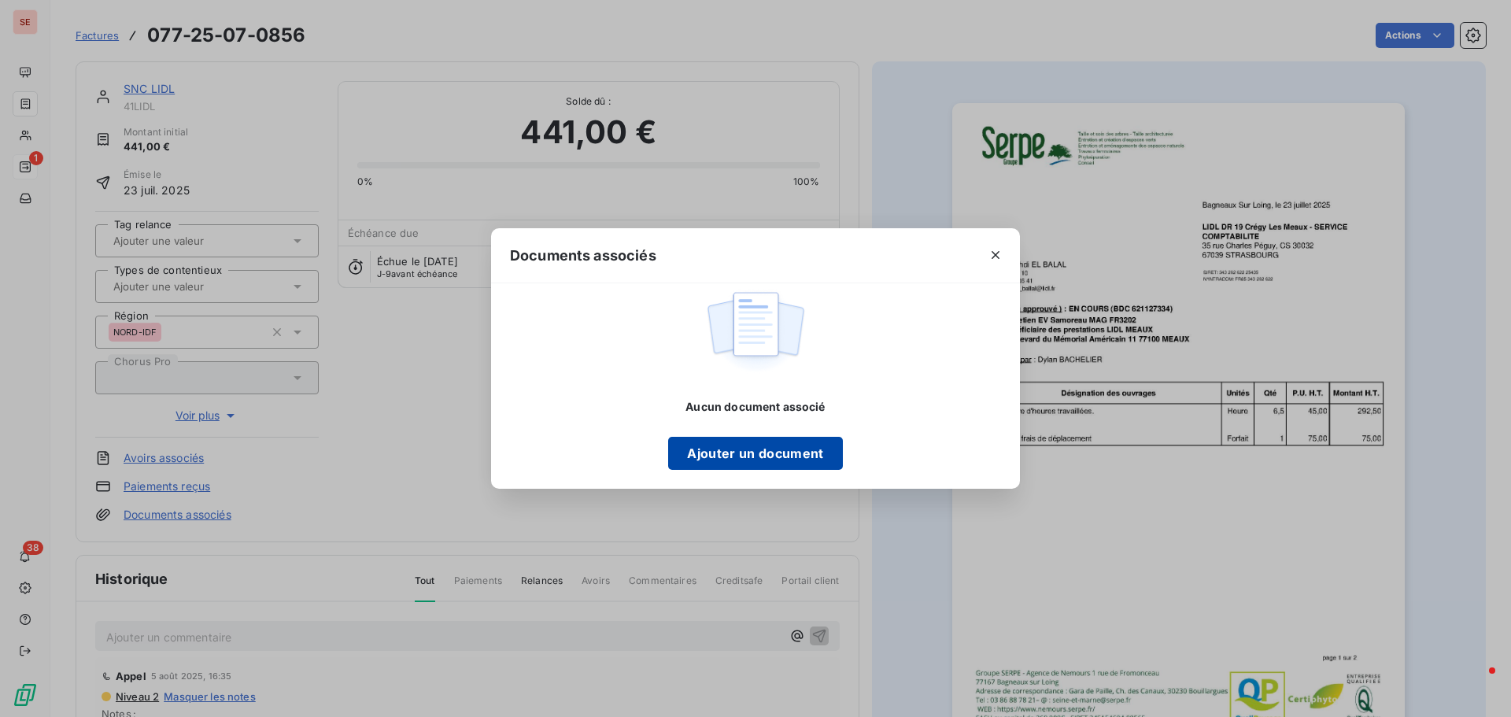
click at [770, 453] on button "Ajouter un document" at bounding box center [755, 453] width 174 height 33
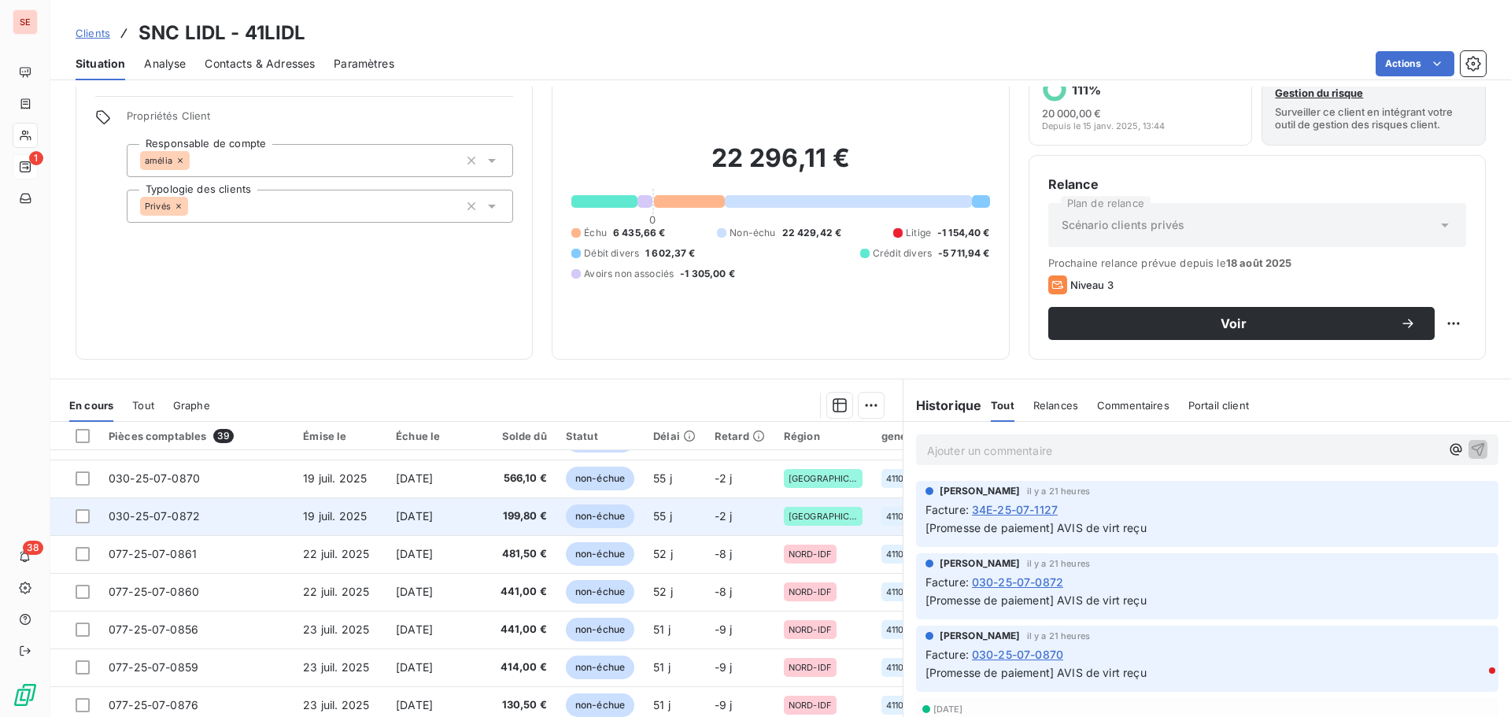
scroll to position [79, 0]
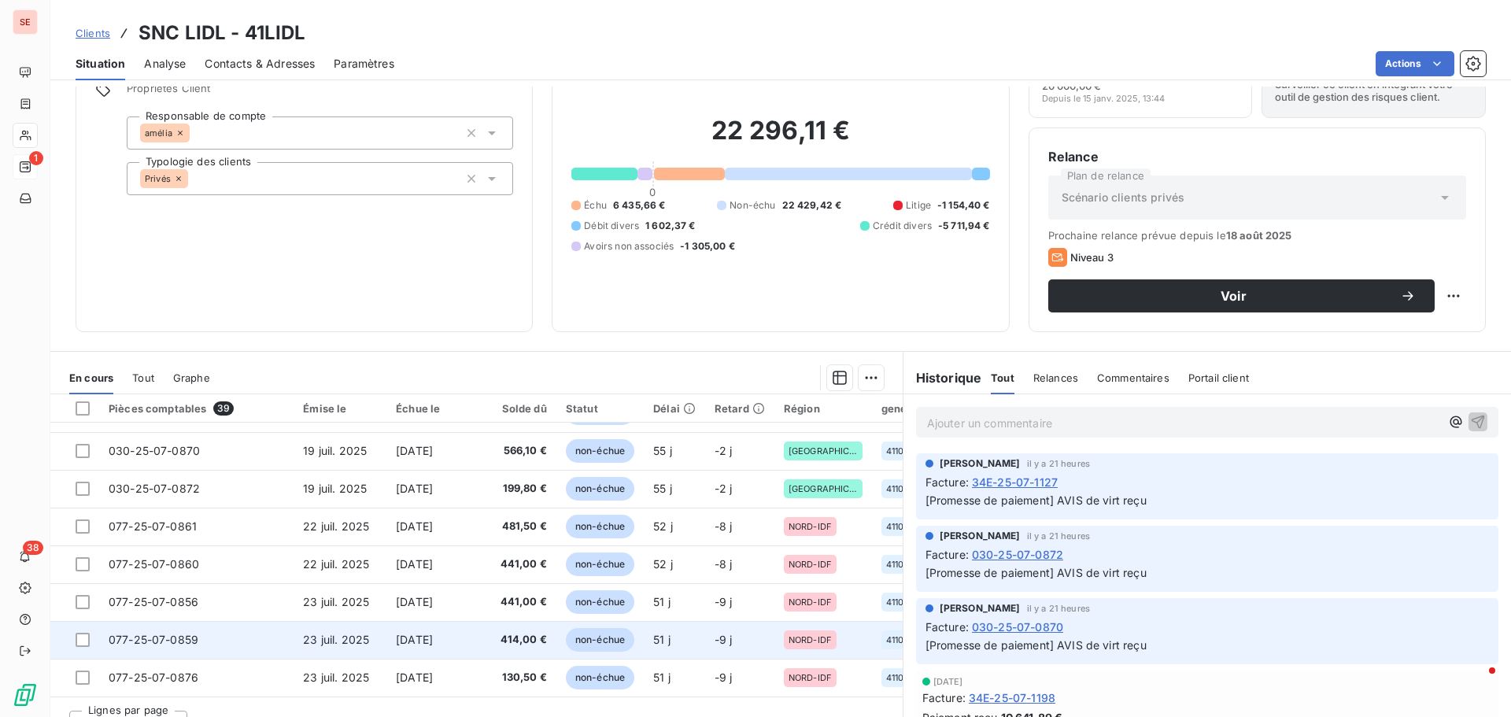
click at [240, 643] on td "077-25-07-0859" at bounding box center [196, 640] width 194 height 38
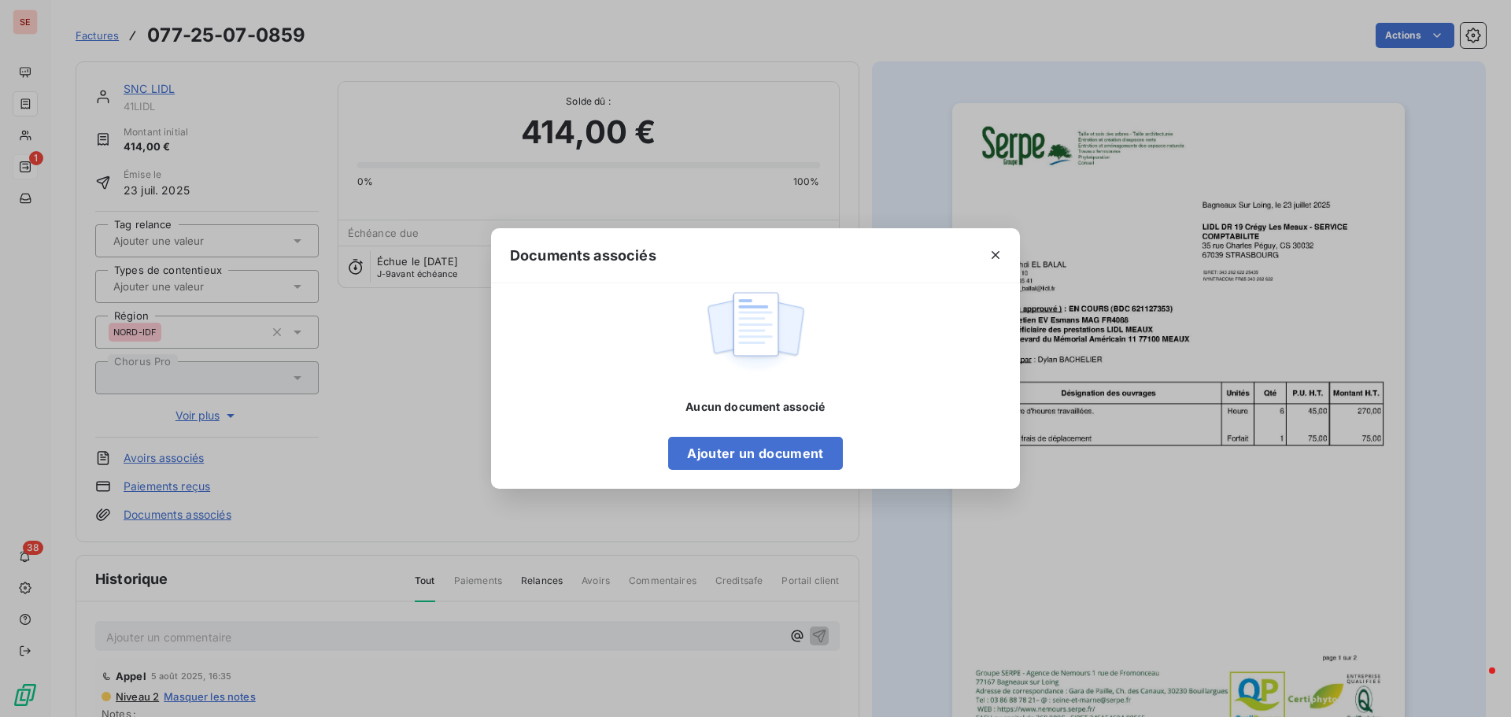
click at [695, 472] on div "Aucun document associé Ajouter un document" at bounding box center [755, 386] width 529 height 206
click at [701, 457] on button "Ajouter un document" at bounding box center [755, 453] width 174 height 33
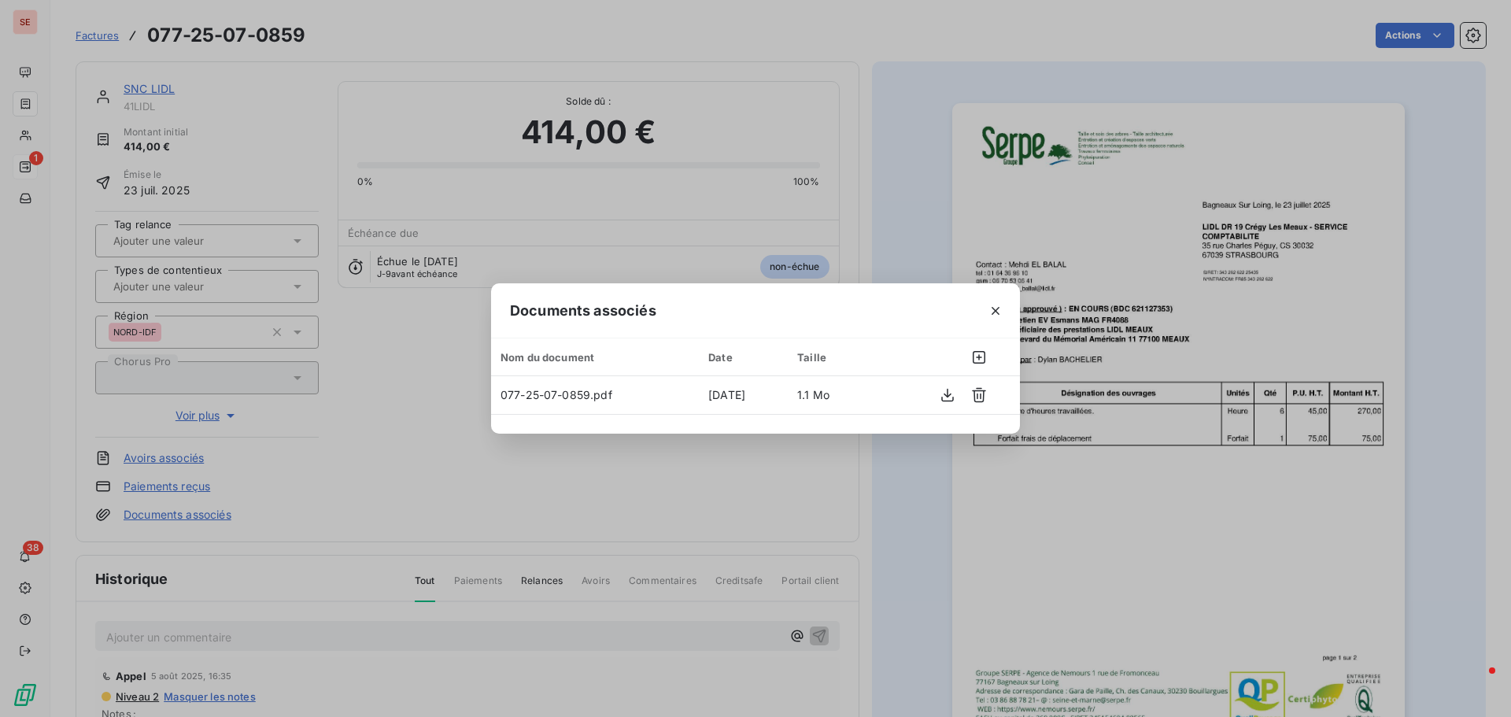
click at [354, 464] on div "Documents associés Nom du document Date Taille 077-25-07-0859.pdf [DATE] 1.1 Mo" at bounding box center [755, 358] width 1511 height 717
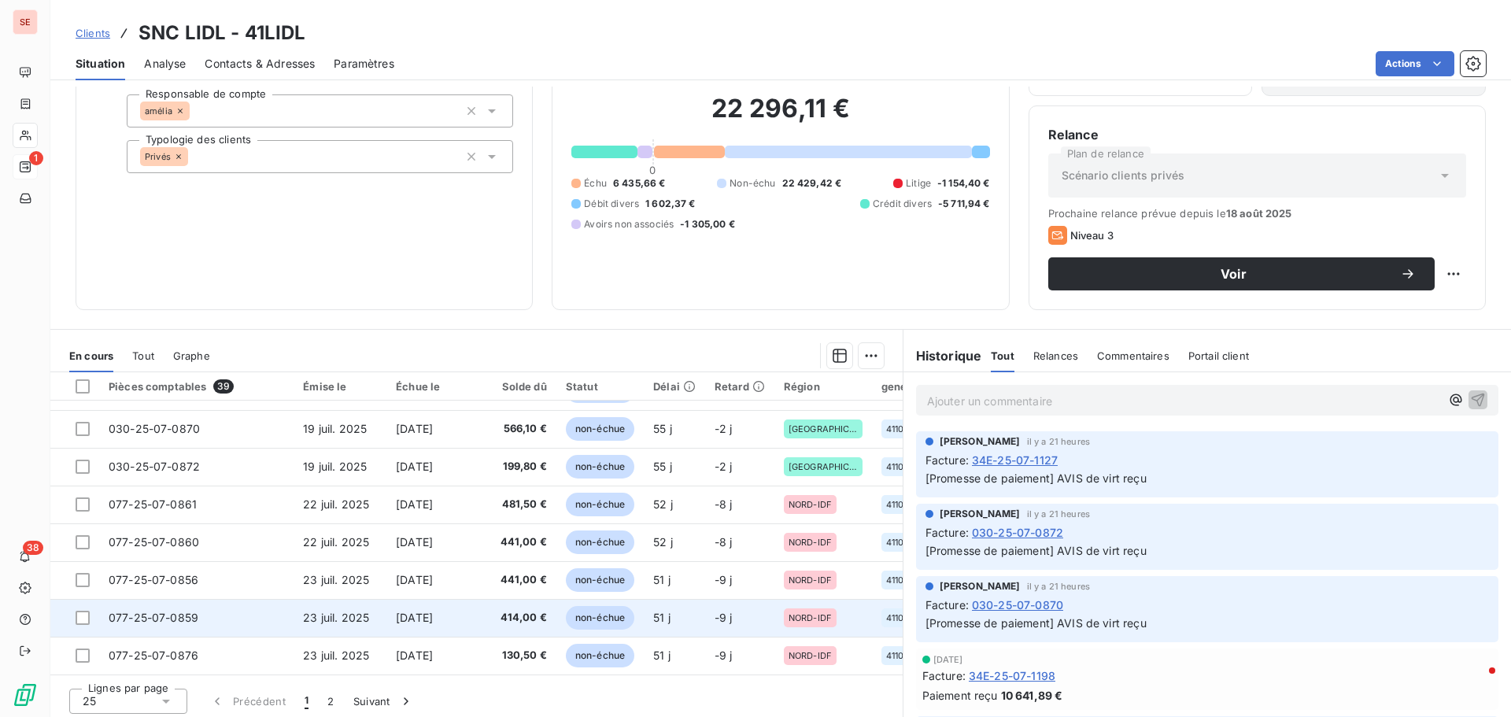
scroll to position [106, 0]
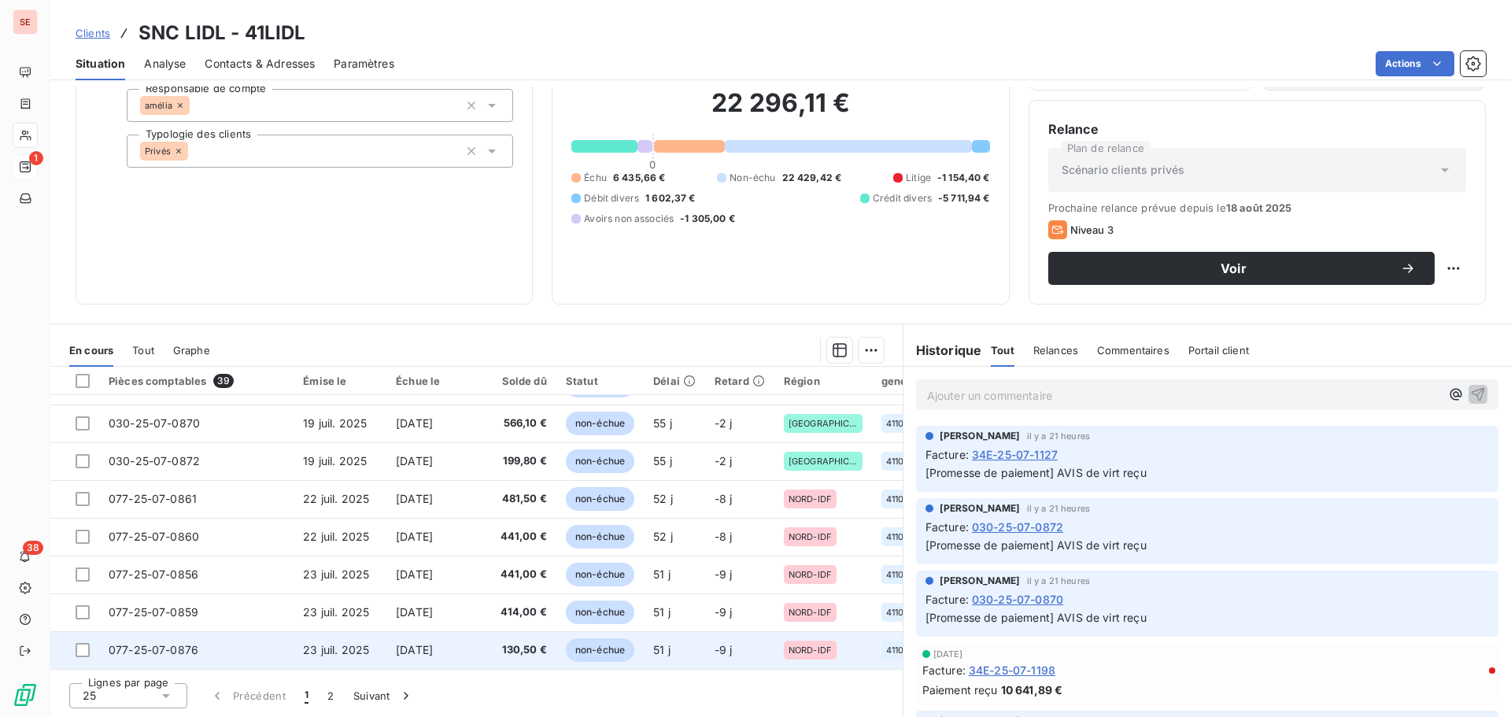
click at [332, 643] on span "23 juil. 2025" at bounding box center [336, 649] width 66 height 13
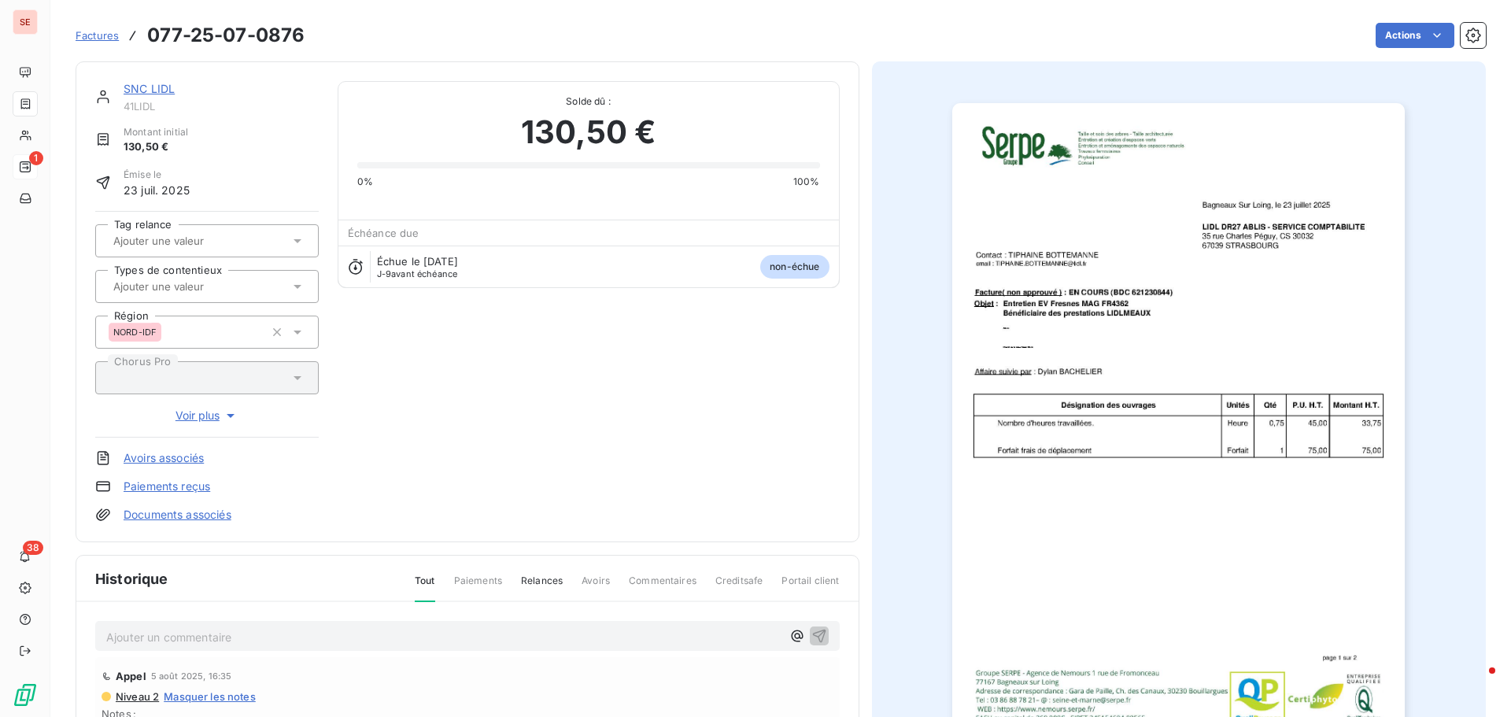
click at [185, 511] on link "Documents associés" at bounding box center [178, 515] width 108 height 16
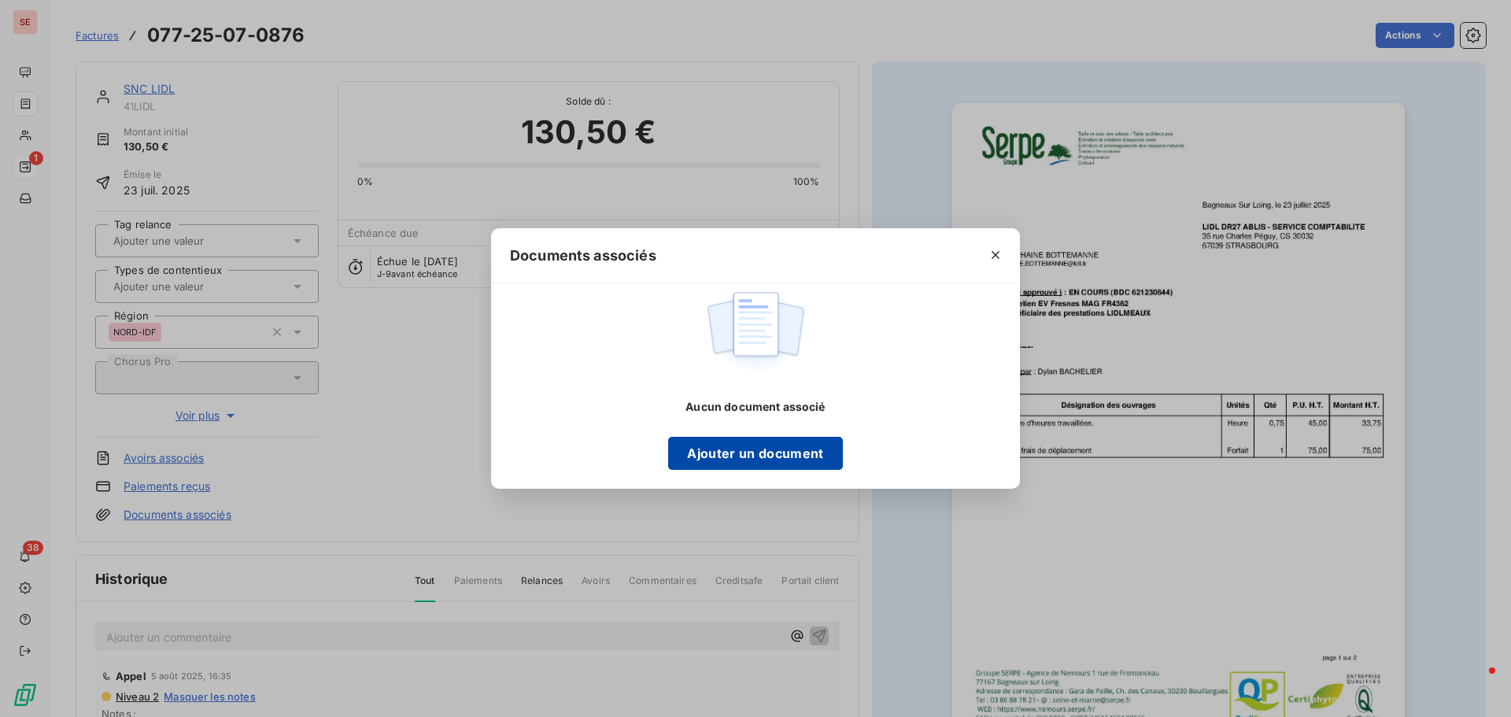
click at [778, 447] on button "Ajouter un document" at bounding box center [755, 453] width 174 height 33
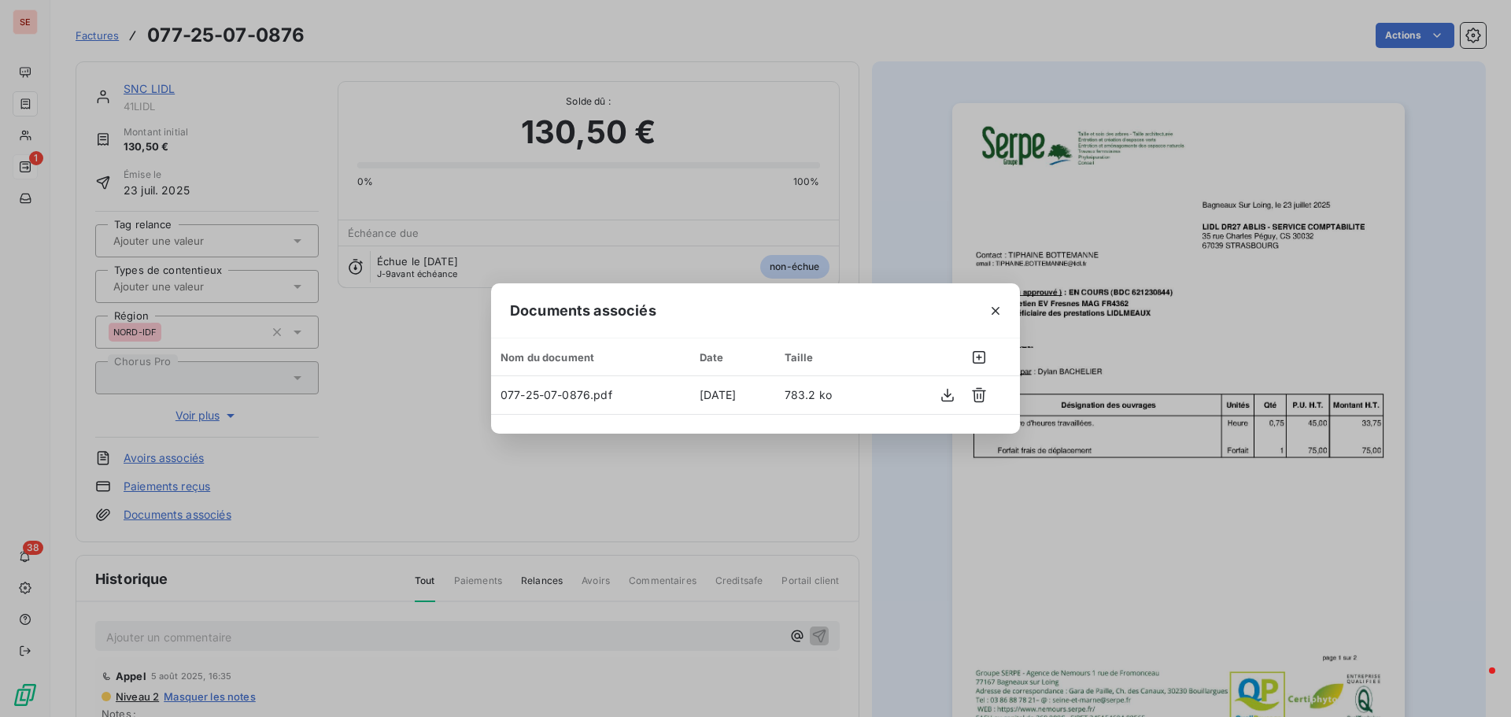
click at [1001, 313] on icon "button" at bounding box center [996, 311] width 16 height 16
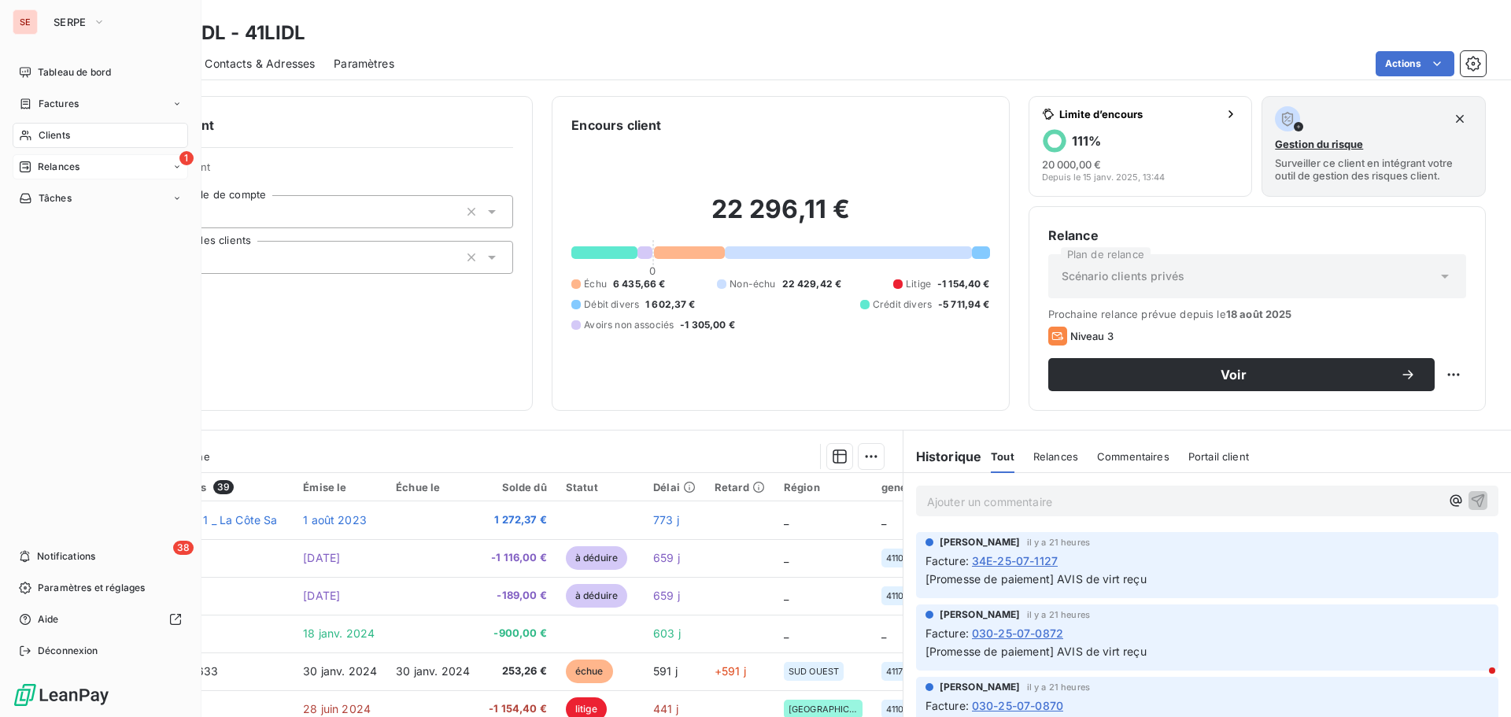
click at [66, 167] on span "Relances" at bounding box center [59, 167] width 42 height 14
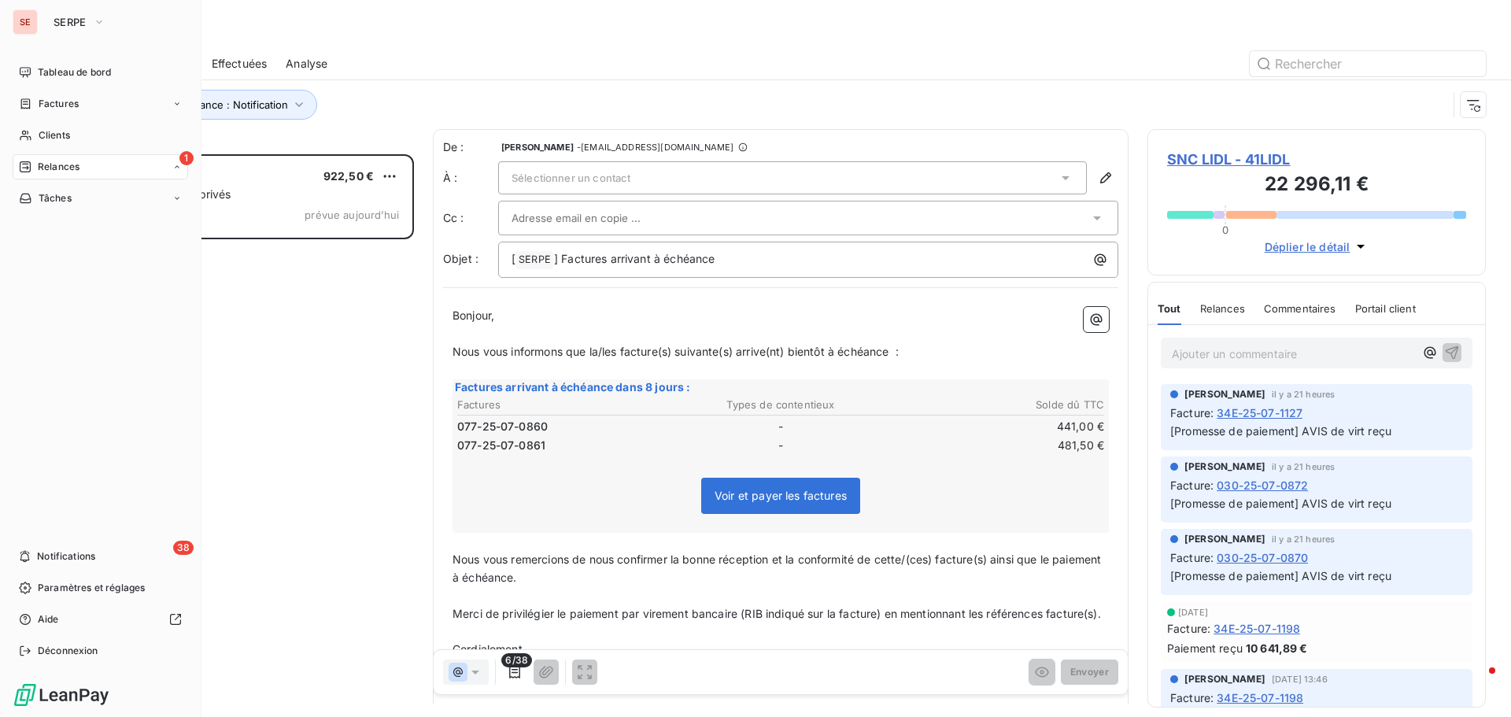
scroll to position [551, 327]
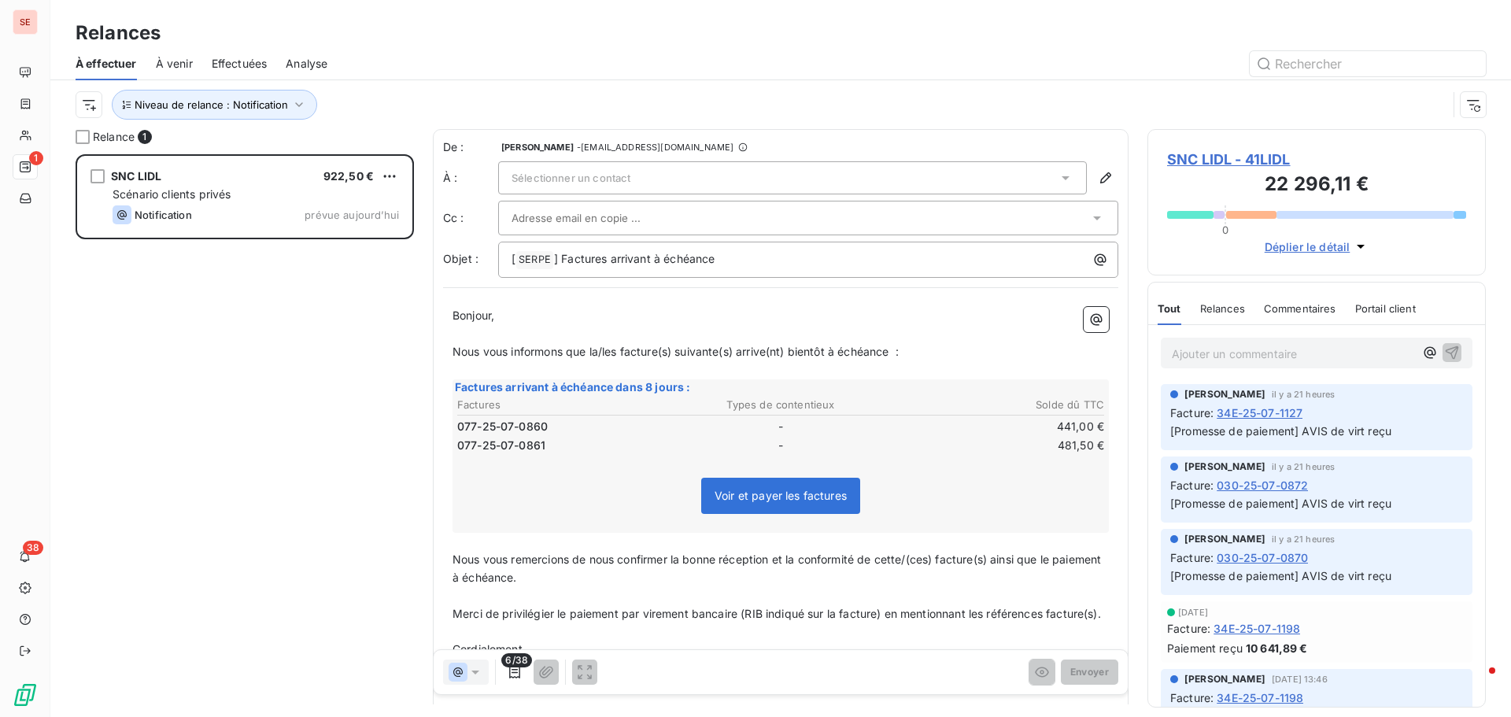
click at [754, 179] on div "Sélectionner un contact" at bounding box center [792, 177] width 589 height 33
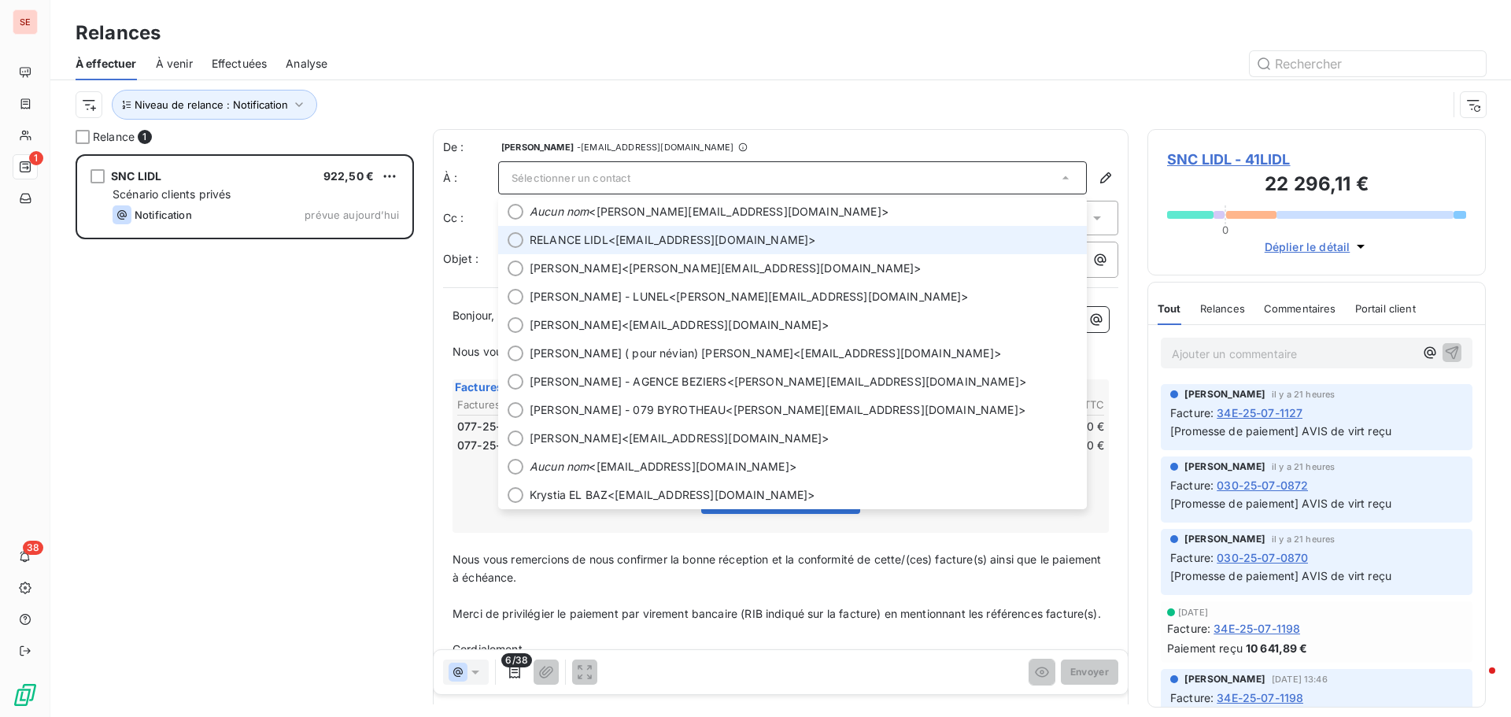
click at [742, 239] on span "RELANCE LIDL <[EMAIL_ADDRESS][DOMAIN_NAME]>" at bounding box center [804, 240] width 548 height 16
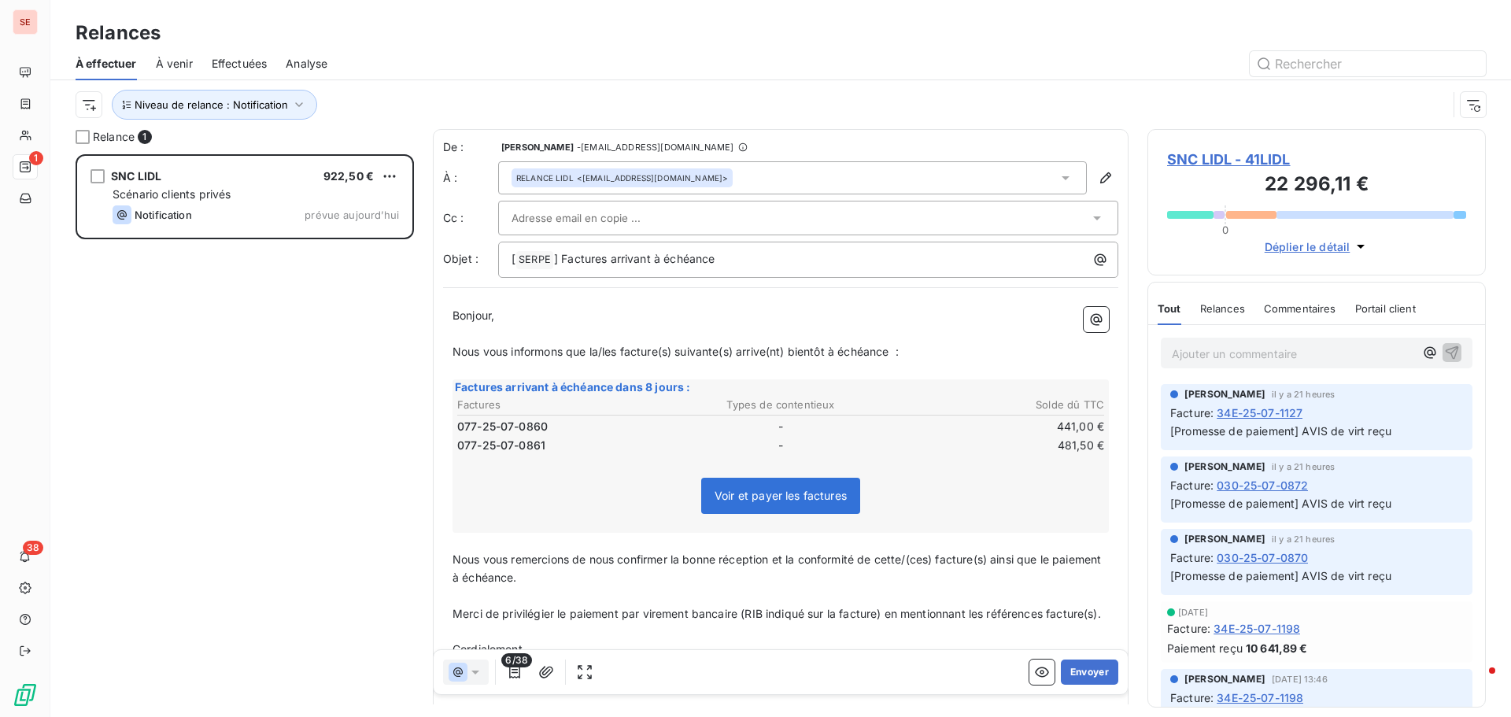
click at [815, 110] on div "Niveau de relance : Notification" at bounding box center [762, 105] width 1372 height 30
click at [779, 268] on p "[ SERPE ﻿ ] Factures arrivant à échéance" at bounding box center [812, 259] width 601 height 19
click at [736, 351] on span "Nous vous informons que la/les facture(s) suivante(s) arrive(nt) bientôt à éché…" at bounding box center [676, 351] width 446 height 13
click at [605, 352] on span "Nous vous informons que la/les facture(s) suivante(s) arrive(nt) bientôt à éché…" at bounding box center [676, 351] width 446 height 13
drag, startPoint x: 649, startPoint y: 350, endPoint x: 663, endPoint y: 357, distance: 15.8
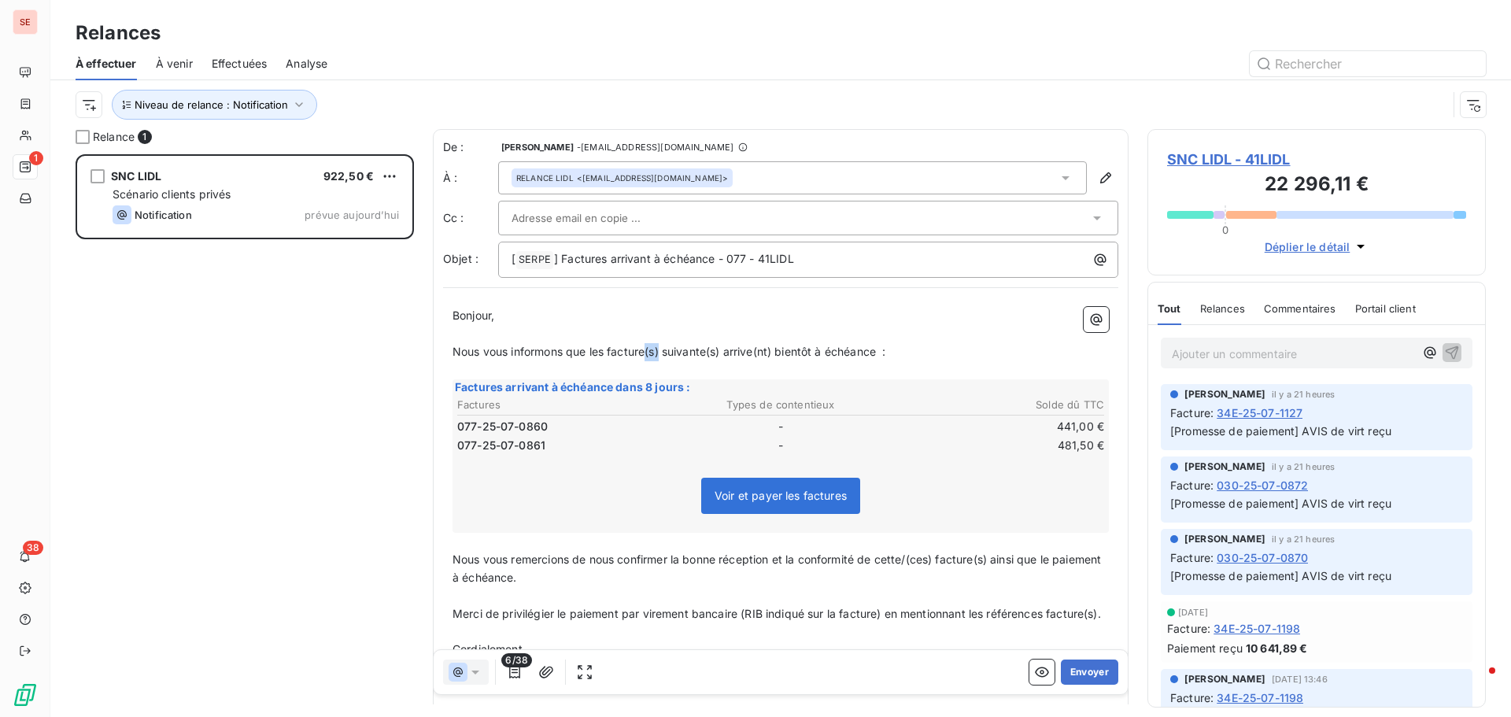
click at [663, 357] on span "Nous vous informons que les facture(s) suivante(s) arrive(nt) bientôt à échéanc…" at bounding box center [669, 351] width 433 height 13
drag, startPoint x: 702, startPoint y: 346, endPoint x: 715, endPoint y: 353, distance: 14.5
click at [715, 353] on span "Nous vous informons que les factures suivante(s) arrive(nt) bientôt à échéance :" at bounding box center [665, 351] width 425 height 13
drag, startPoint x: 742, startPoint y: 346, endPoint x: 760, endPoint y: 357, distance: 20.8
click at [760, 357] on span "Nous vous informons que les factures suivantes arrive(nt) bientôt à échéance :" at bounding box center [661, 351] width 417 height 13
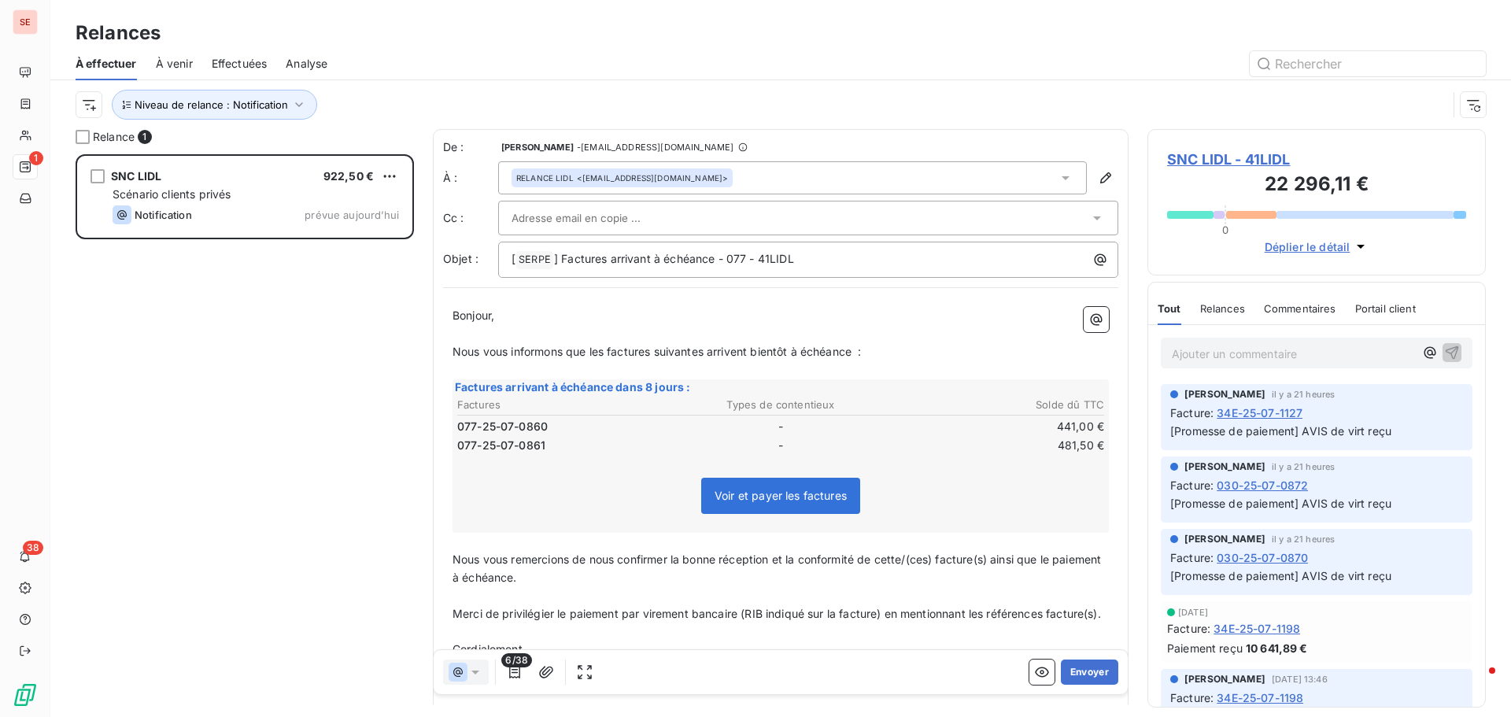
click at [709, 349] on span "Nous vous informons que les factures suivantes arrivent bientôt à échéance :" at bounding box center [657, 351] width 409 height 13
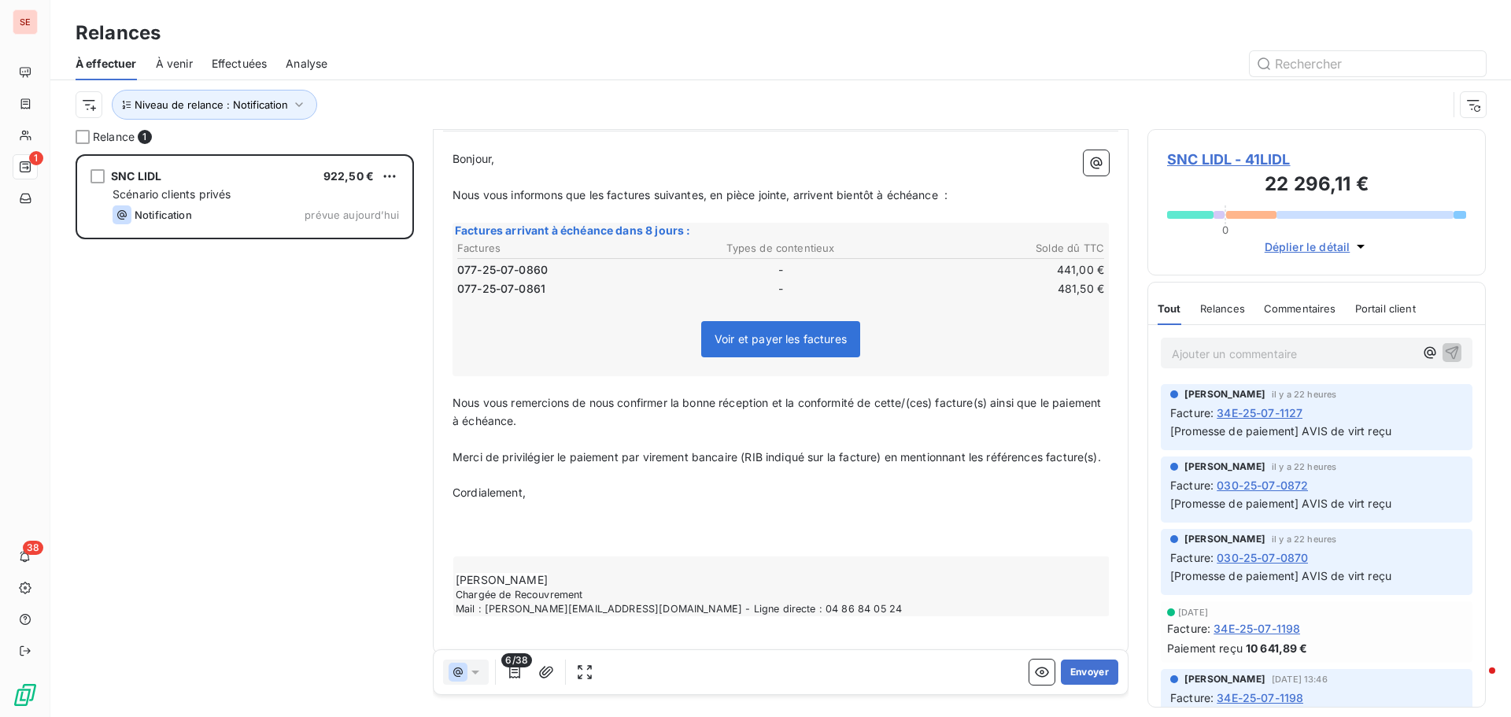
scroll to position [159, 0]
click at [518, 553] on div "Bonjour, ﻿ Nous vous informons que les factures suivantes, en pièce jointe, arr…" at bounding box center [781, 391] width 657 height 484
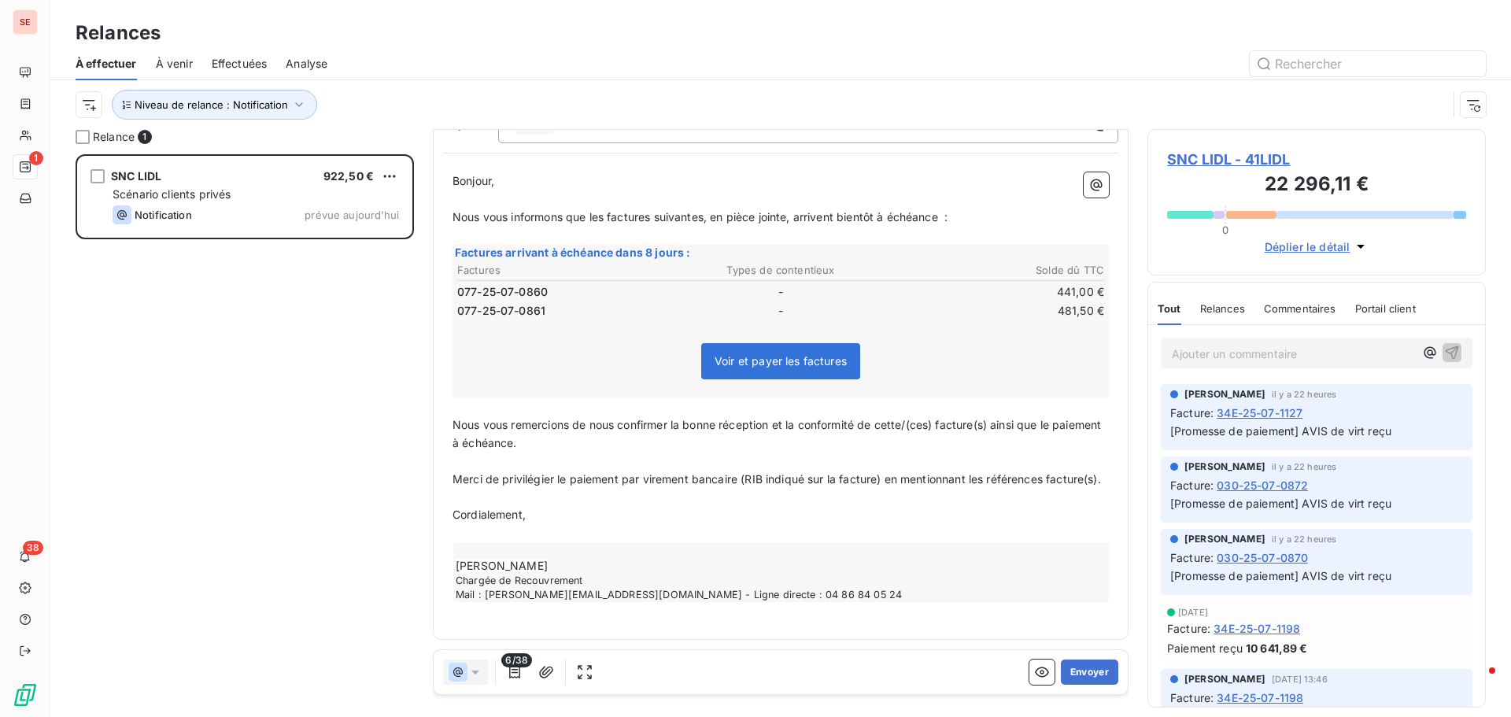
scroll to position [154, 0]
click at [512, 672] on icon "button" at bounding box center [515, 672] width 16 height 16
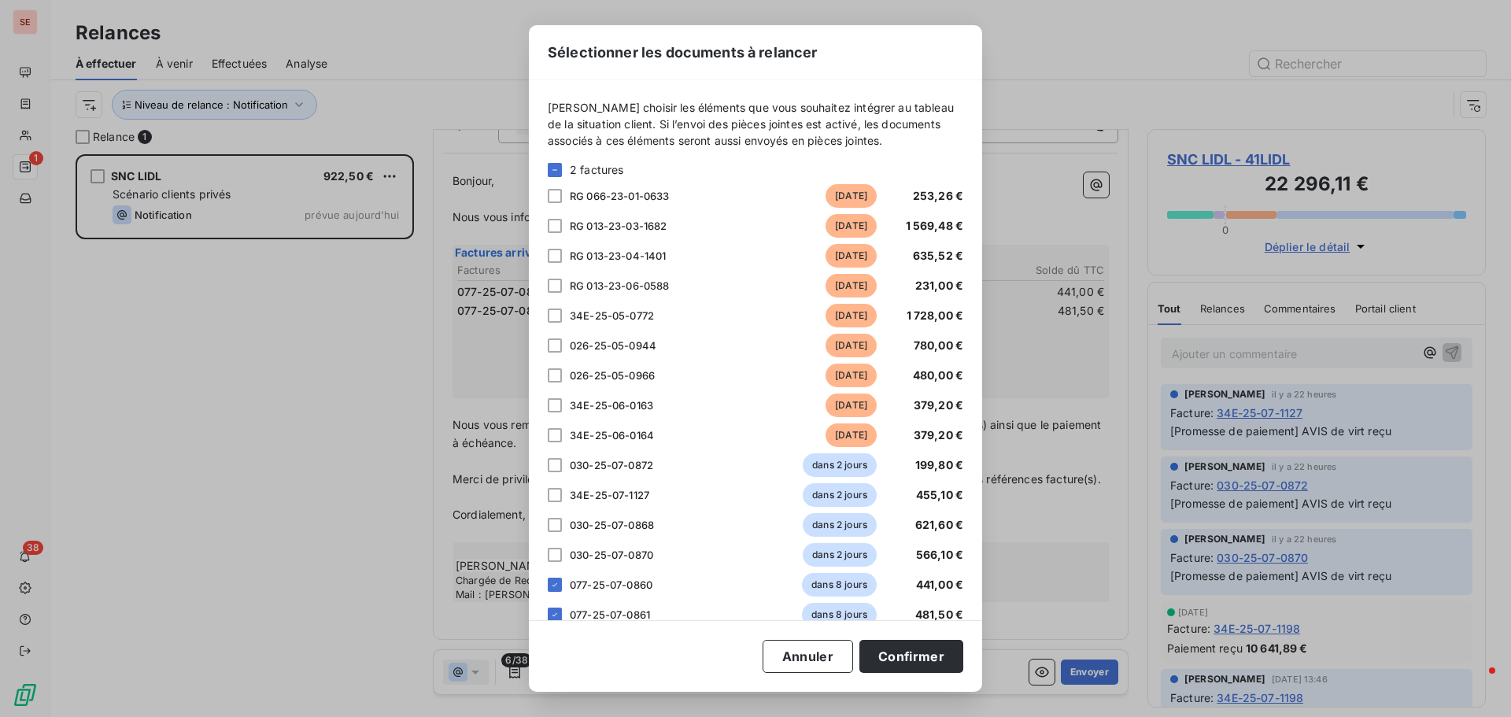
scroll to position [236, 0]
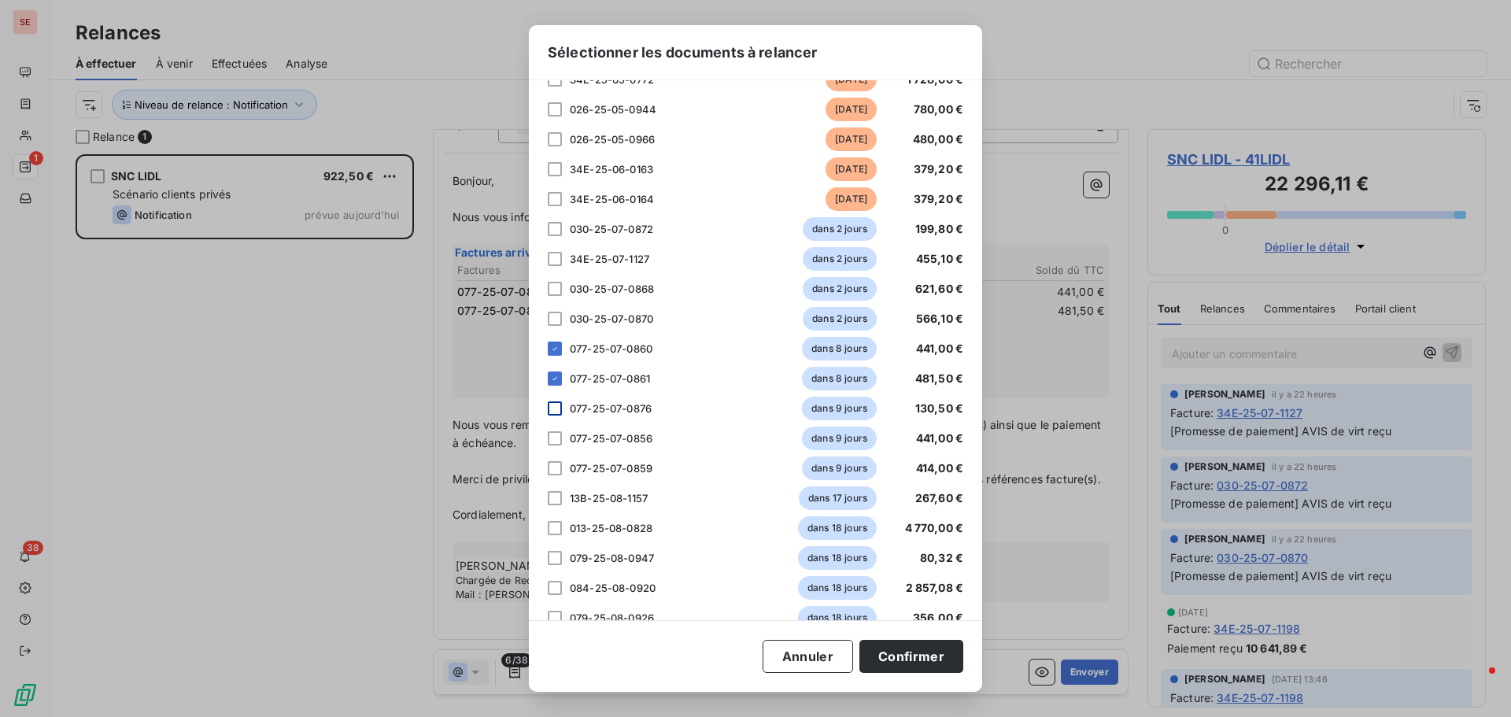
click at [559, 412] on div at bounding box center [555, 408] width 14 height 14
click at [557, 439] on div at bounding box center [555, 438] width 14 height 14
click at [550, 468] on div at bounding box center [555, 468] width 14 height 14
click at [903, 653] on button "Confirmer" at bounding box center [912, 656] width 104 height 33
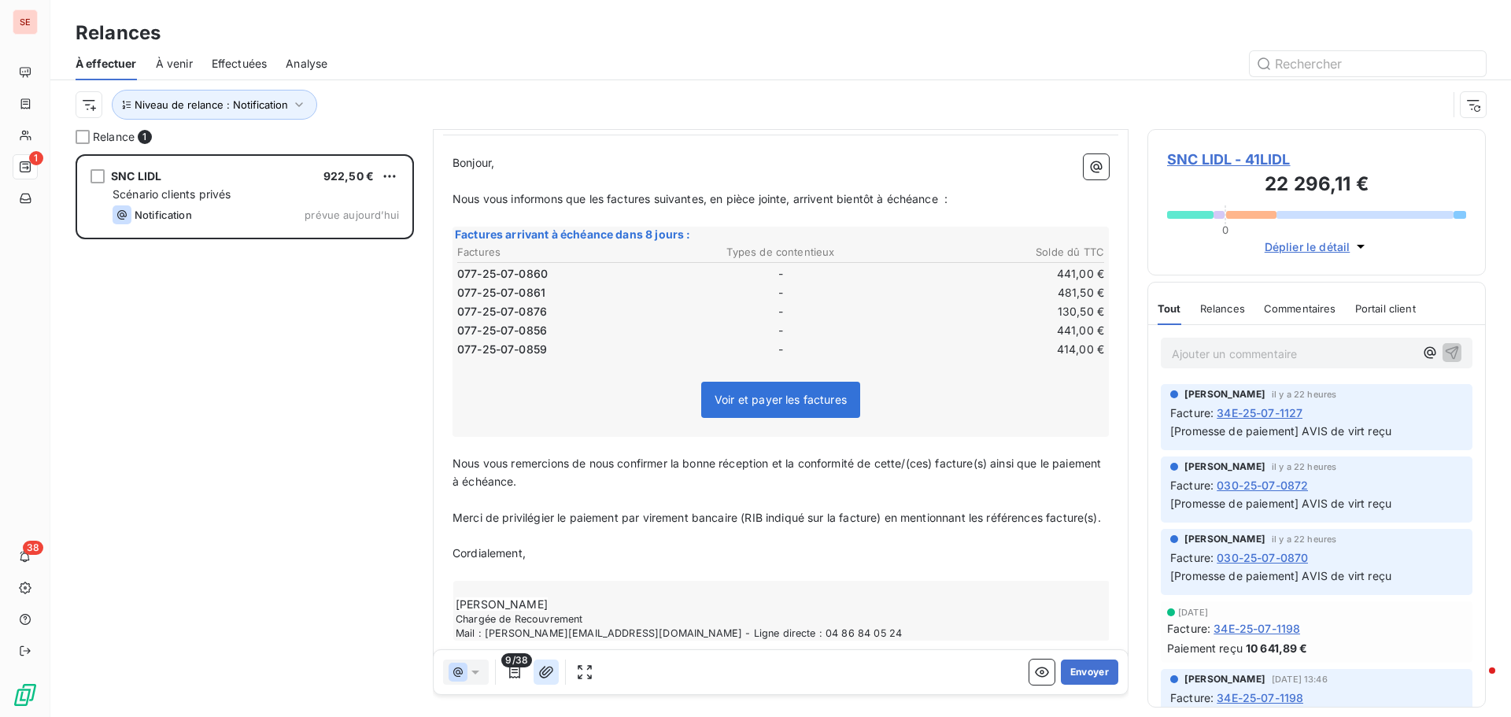
click at [544, 676] on icon "button" at bounding box center [546, 672] width 16 height 16
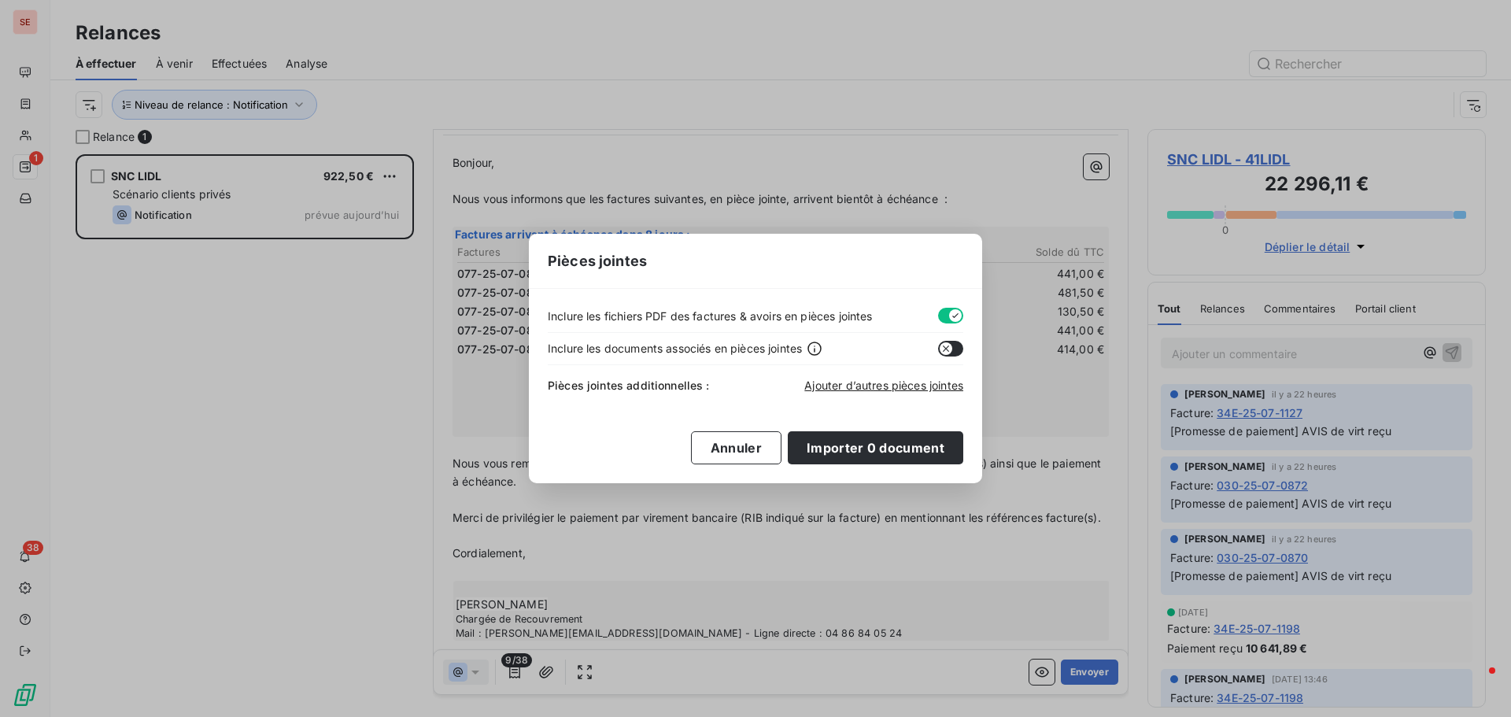
click at [945, 316] on button "button" at bounding box center [950, 316] width 25 height 16
click at [907, 380] on span "Ajouter d’autres pièces jointes" at bounding box center [884, 385] width 159 height 13
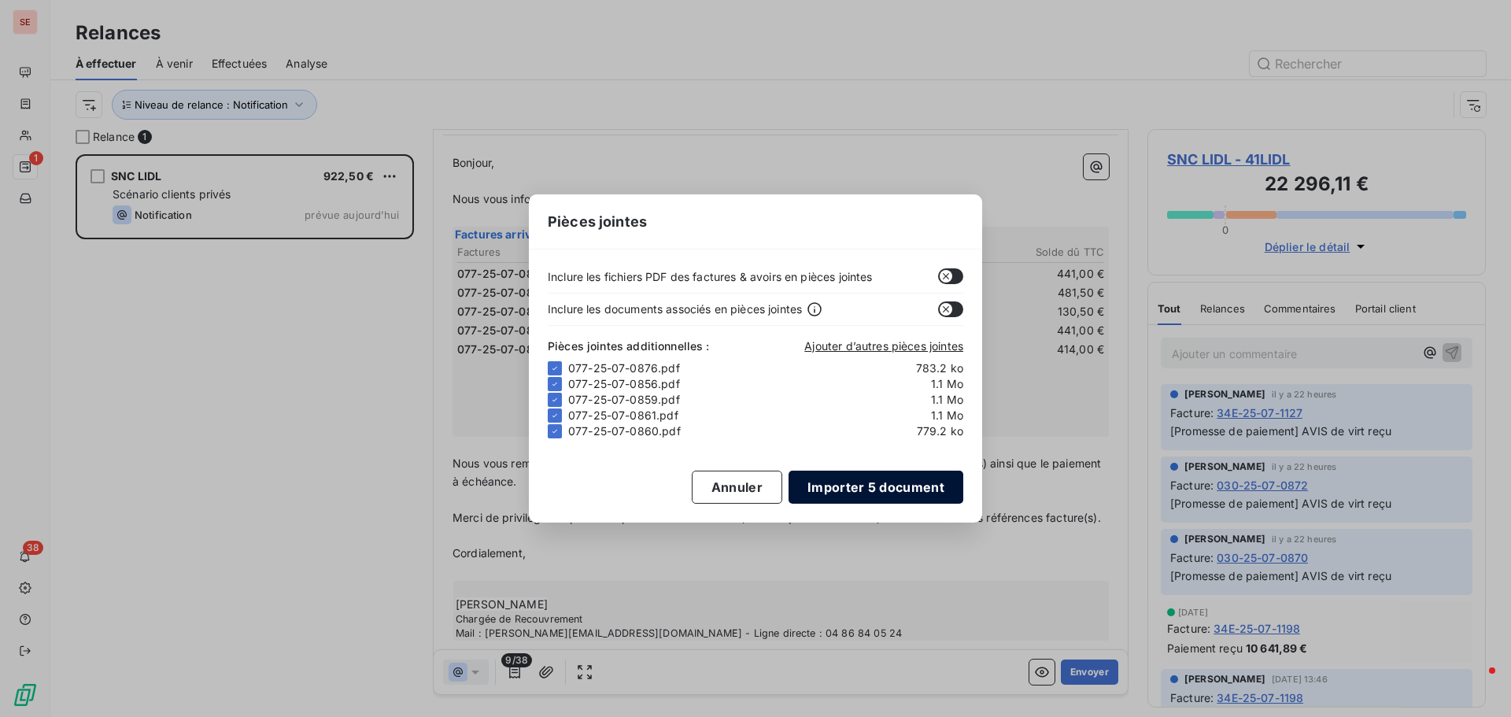
click at [909, 482] on button "Importer 5 document" at bounding box center [876, 487] width 175 height 33
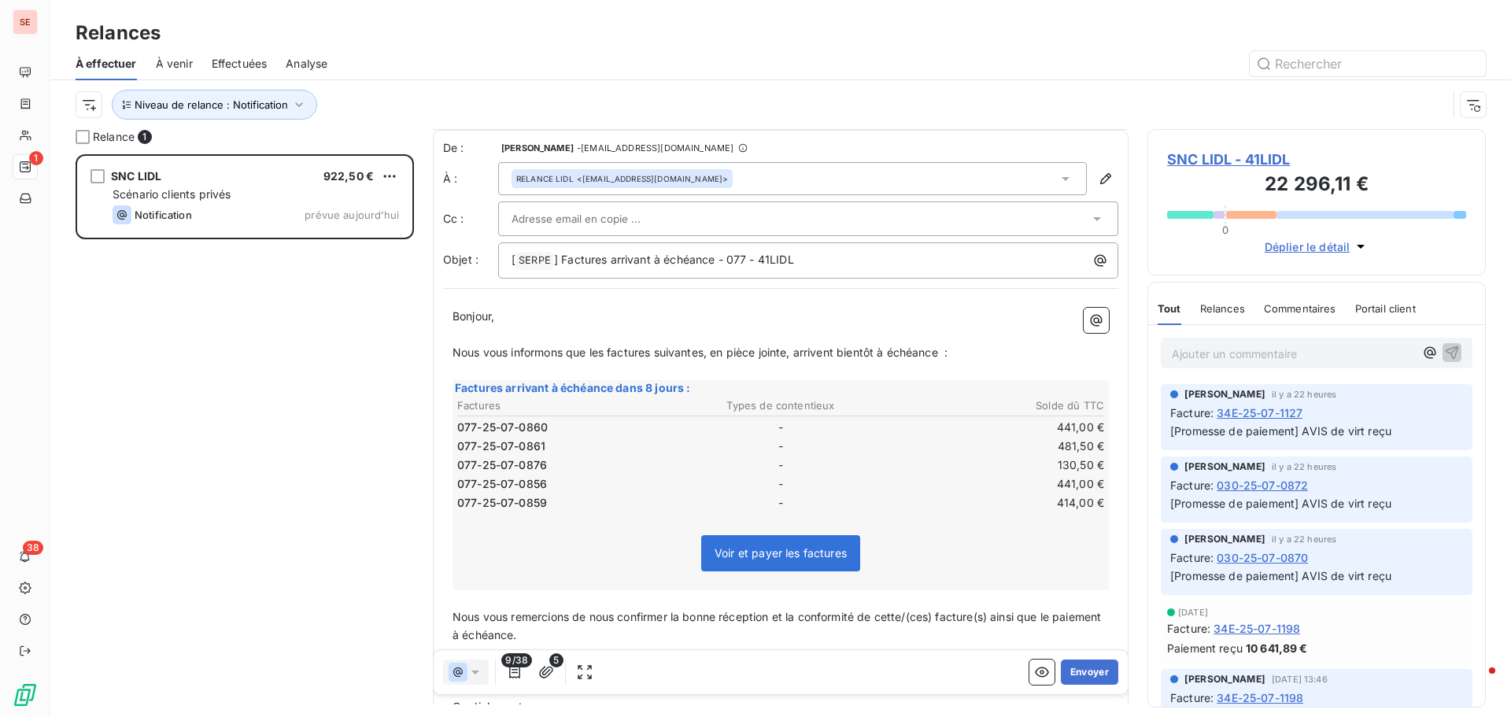
scroll to position [210, 0]
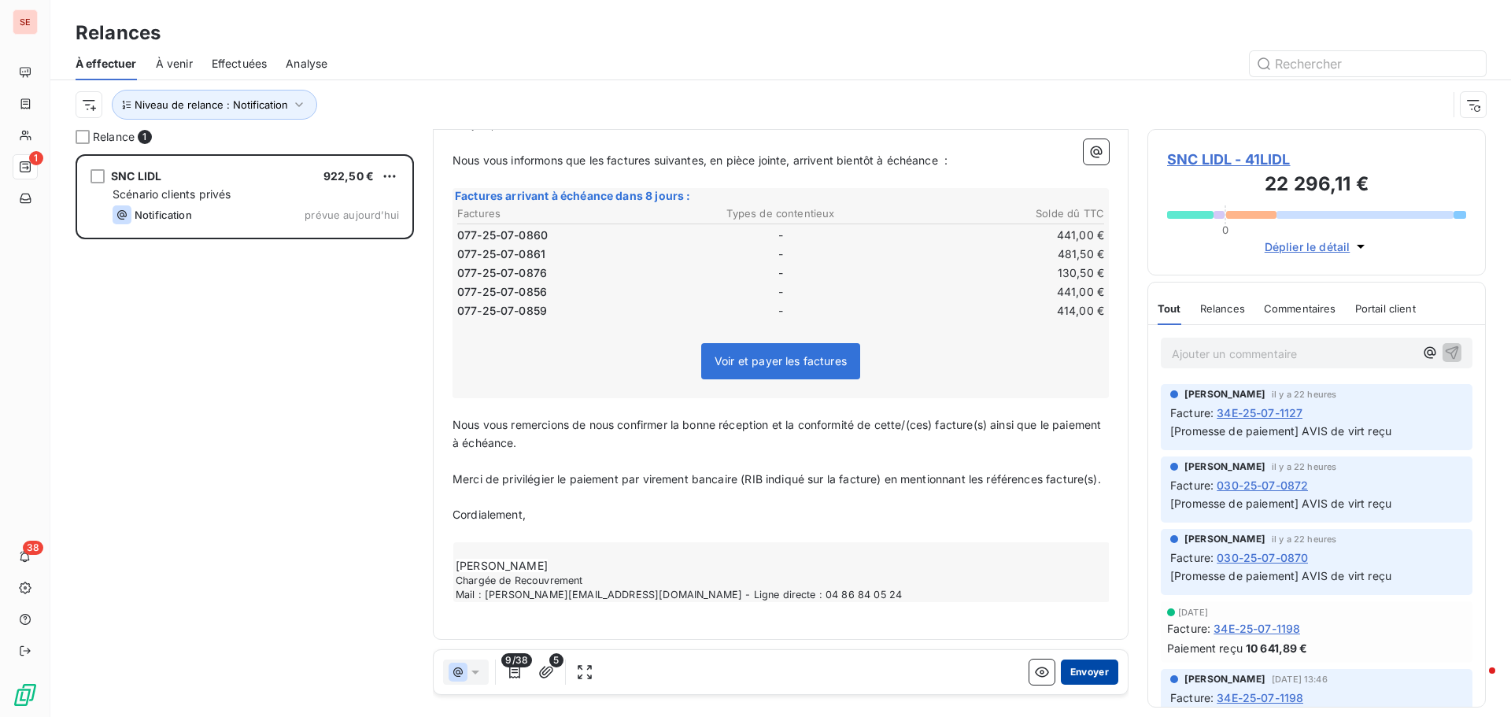
click at [1085, 670] on button "Envoyer" at bounding box center [1089, 672] width 57 height 25
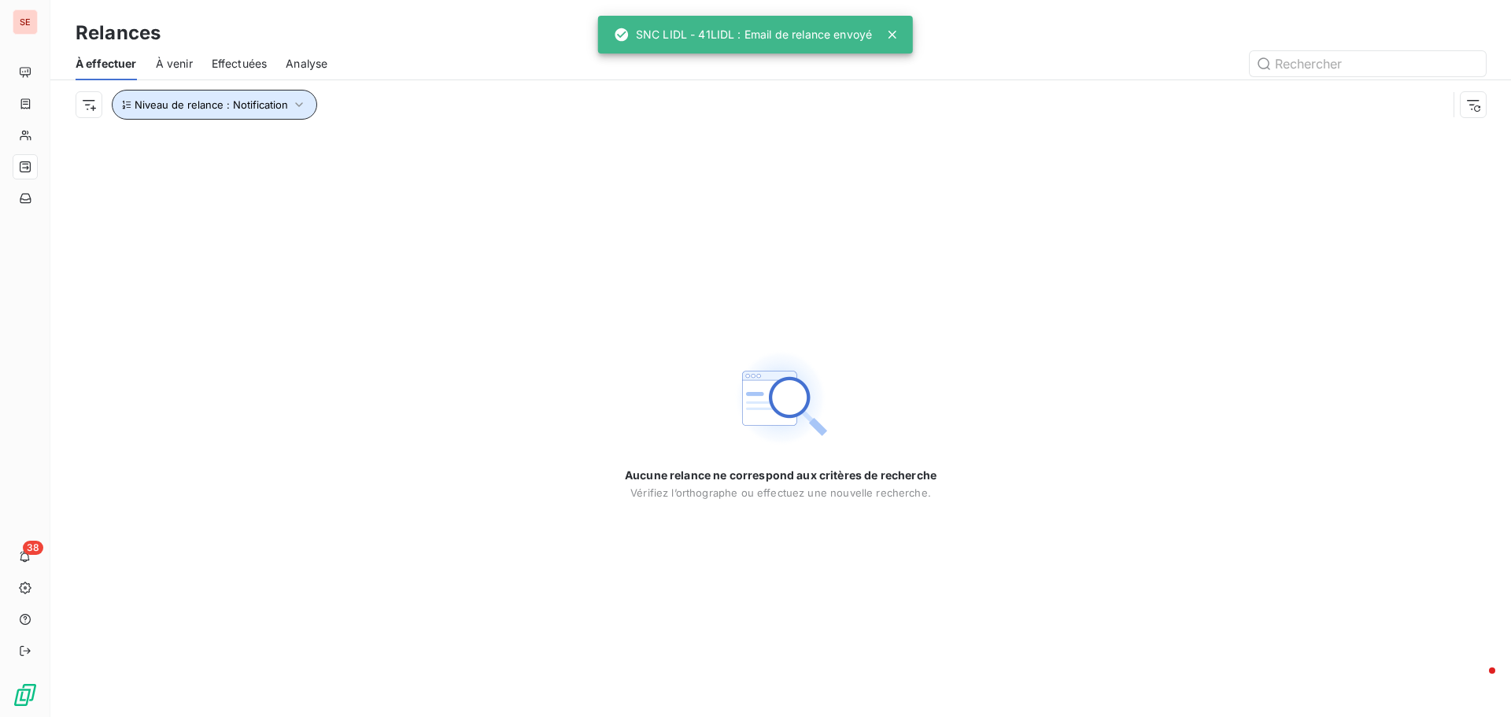
click at [302, 108] on icon "button" at bounding box center [299, 105] width 16 height 16
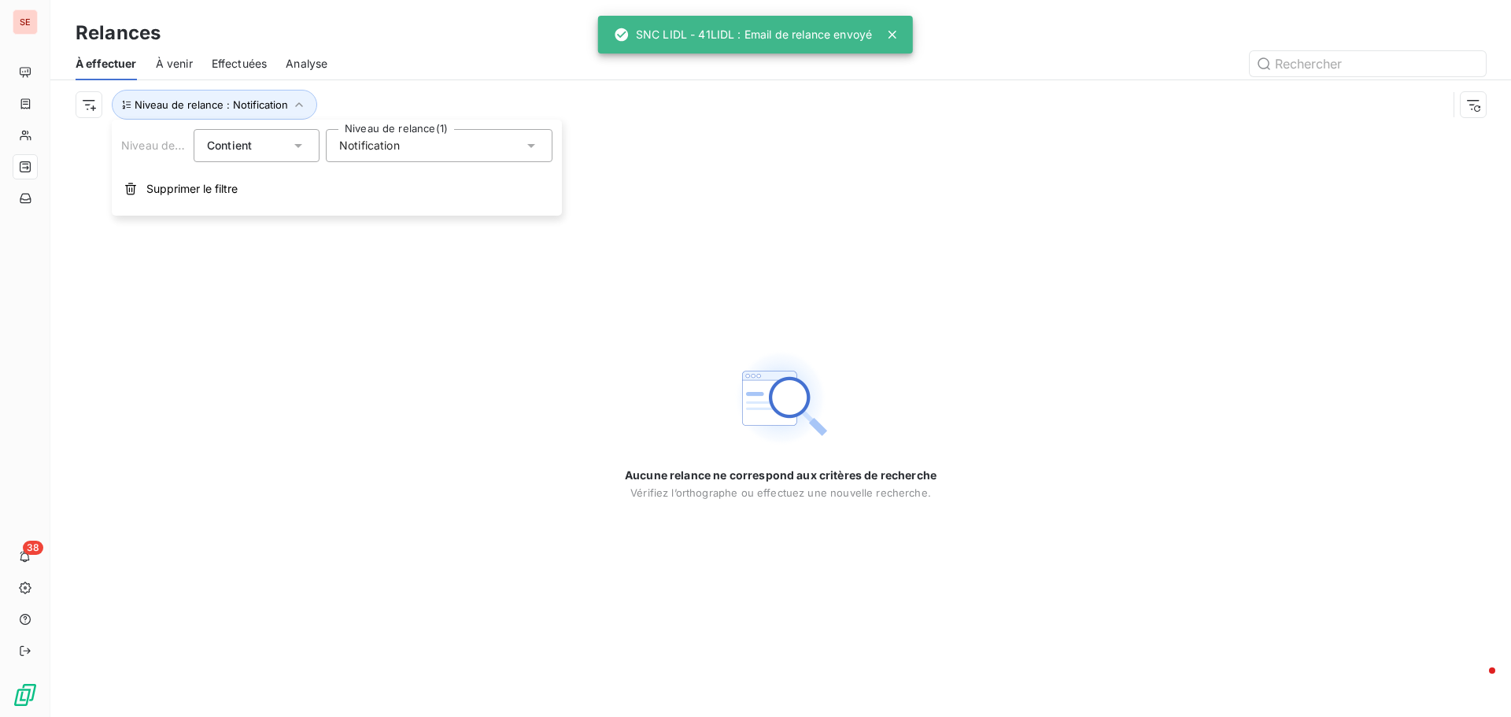
click at [401, 146] on div "Notification" at bounding box center [439, 145] width 227 height 33
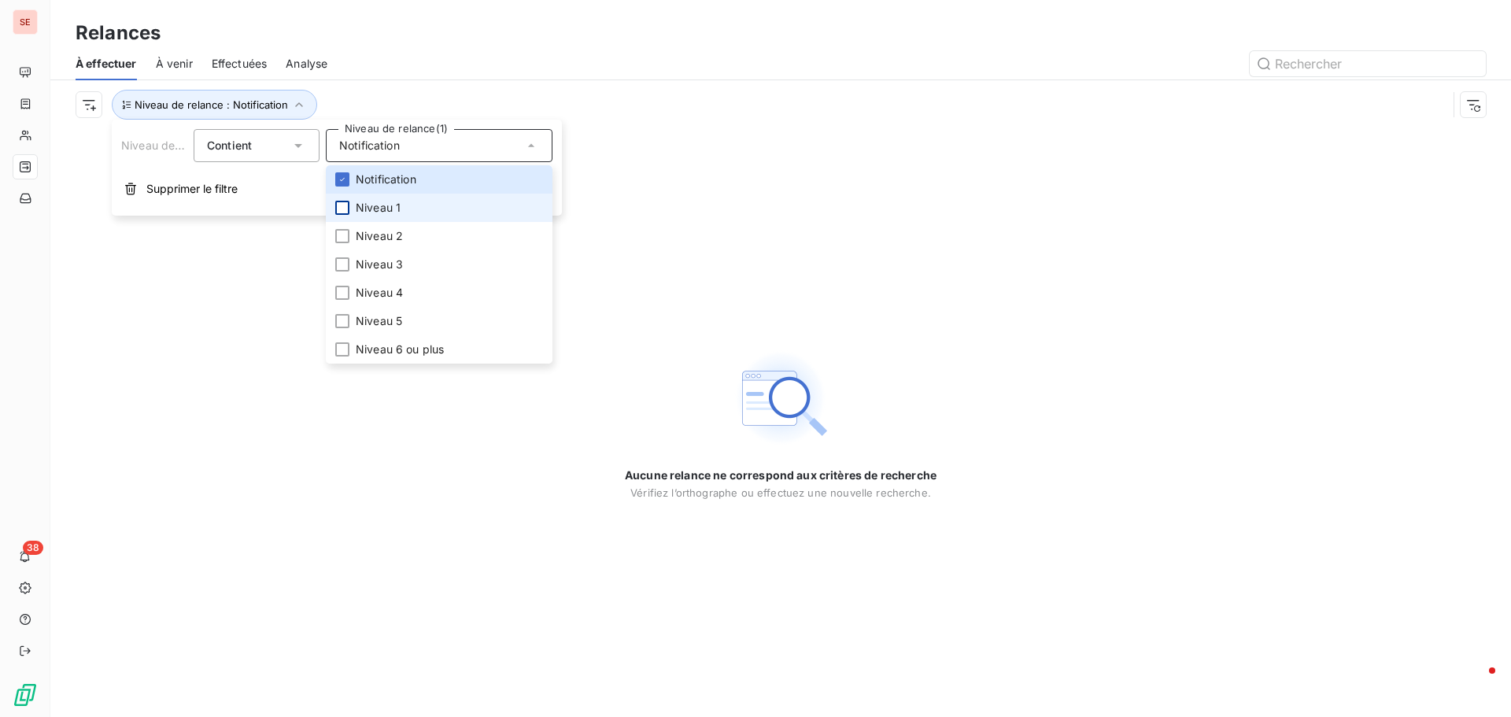
click at [345, 207] on div at bounding box center [342, 208] width 14 height 14
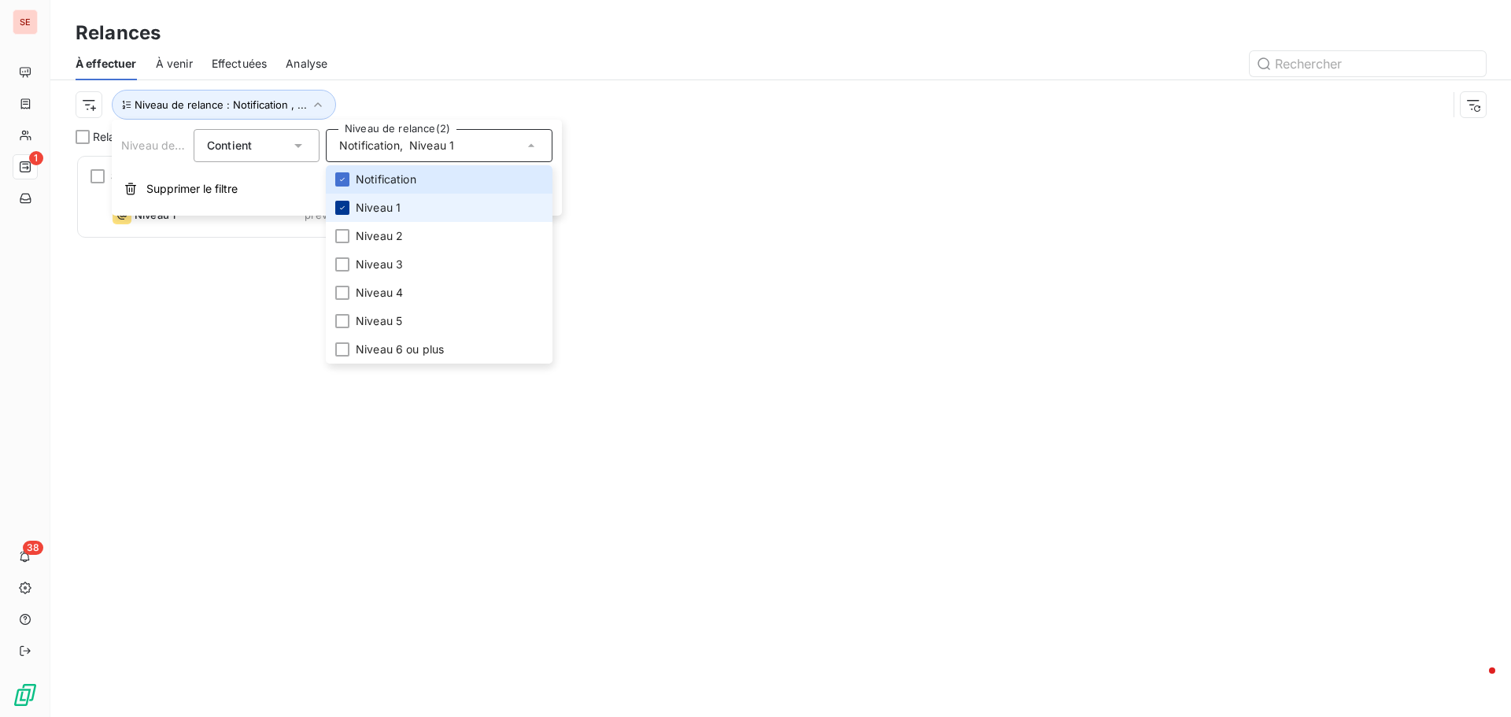
scroll to position [551, 327]
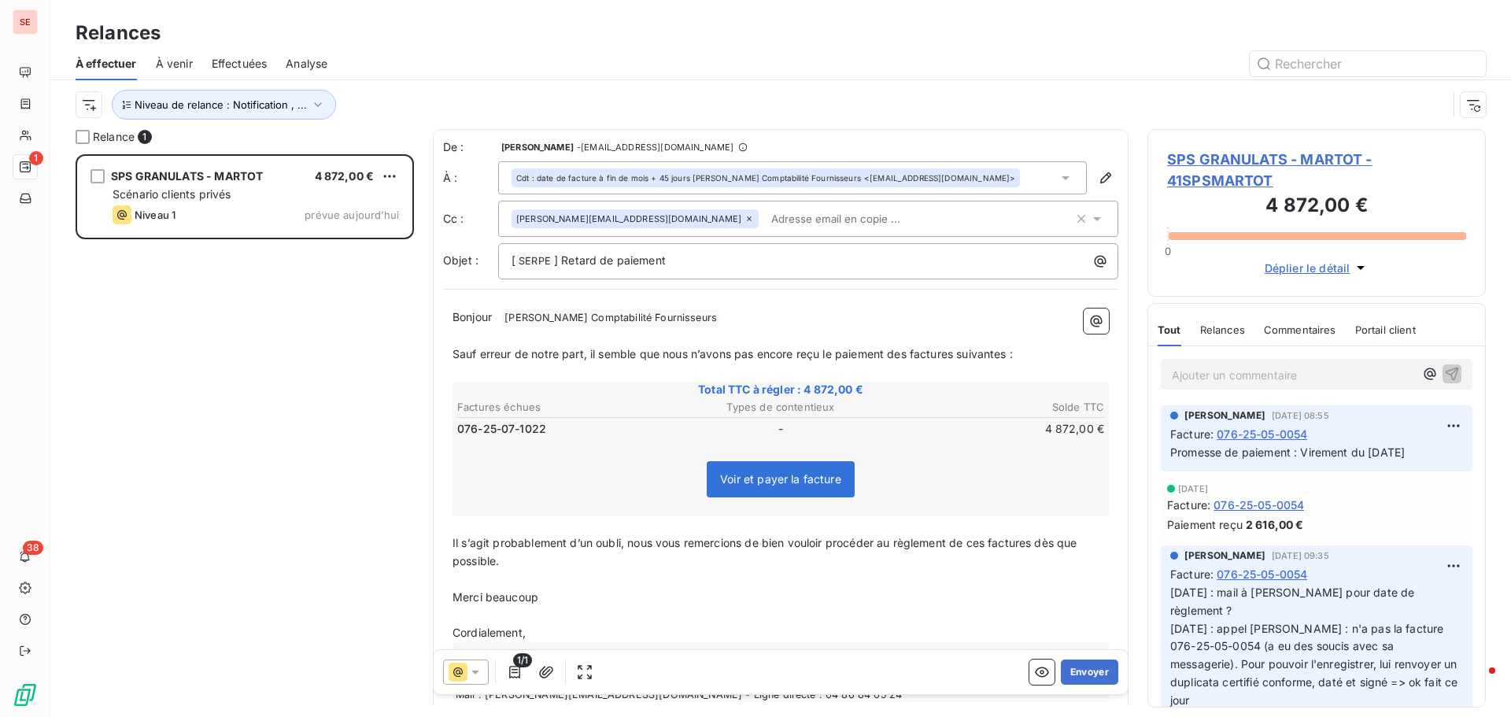
click at [197, 418] on div "SPS GRANULATS - MARTOT 4 872,00 € Scénario clients privés Niveau 1 prévue [DATE]" at bounding box center [245, 435] width 338 height 563
click at [322, 98] on icon "button" at bounding box center [318, 105] width 16 height 16
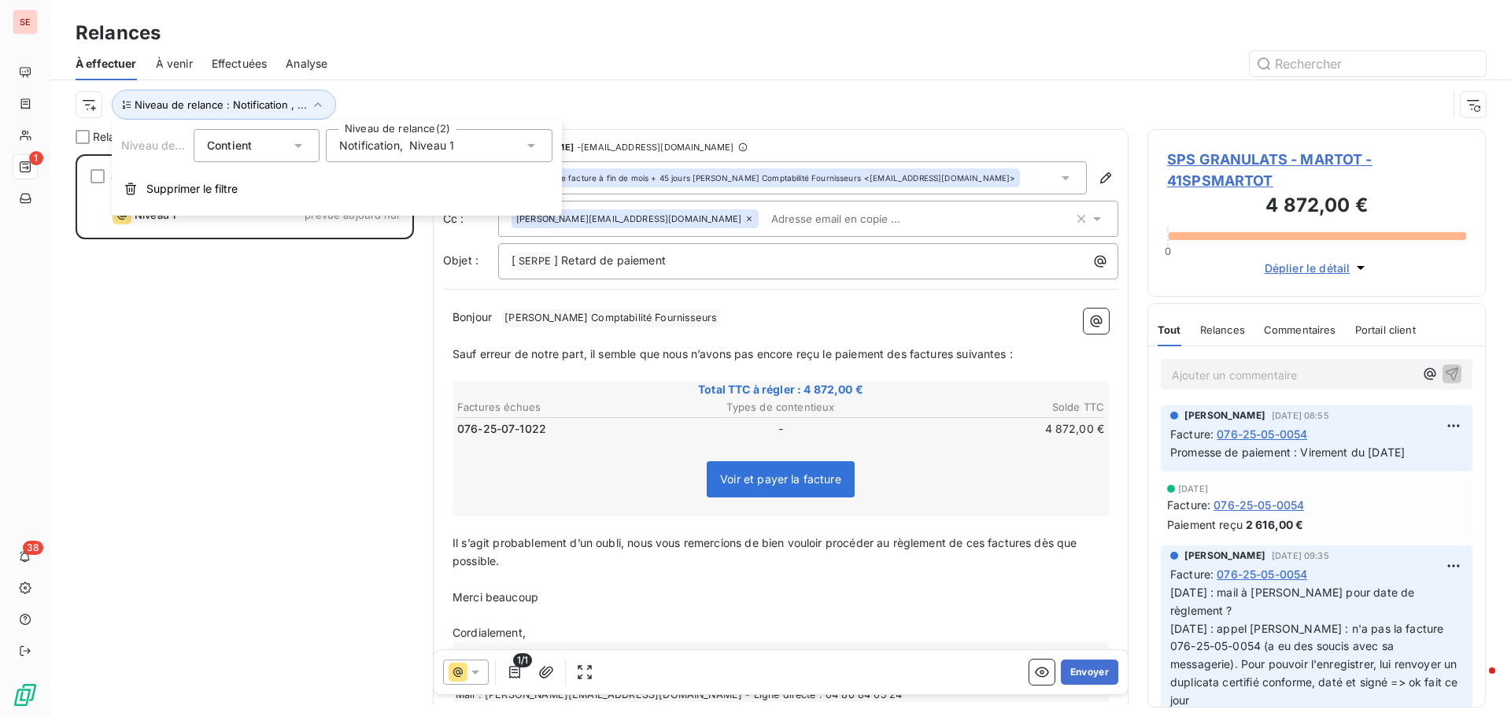
click at [388, 147] on span "Notification" at bounding box center [369, 146] width 61 height 16
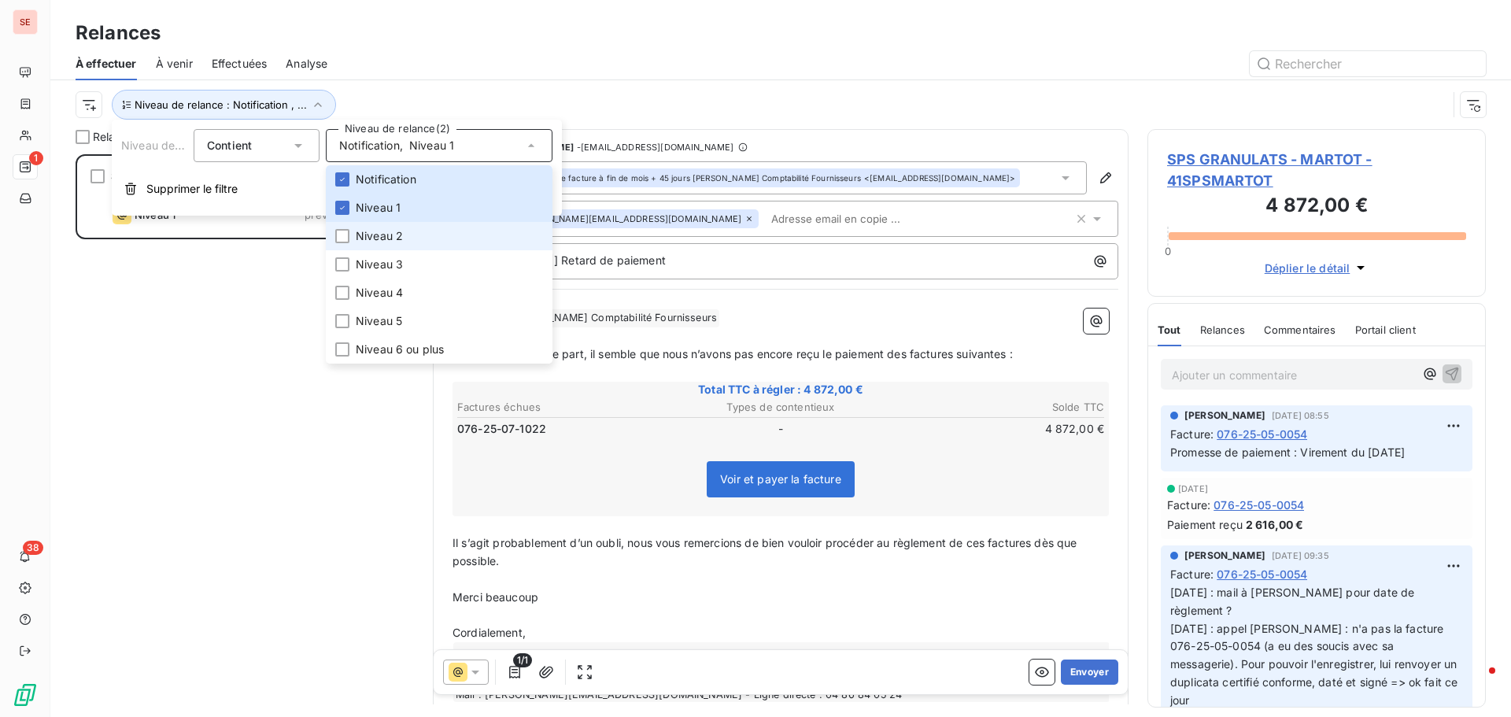
click at [387, 234] on span "Niveau 2" at bounding box center [379, 236] width 47 height 16
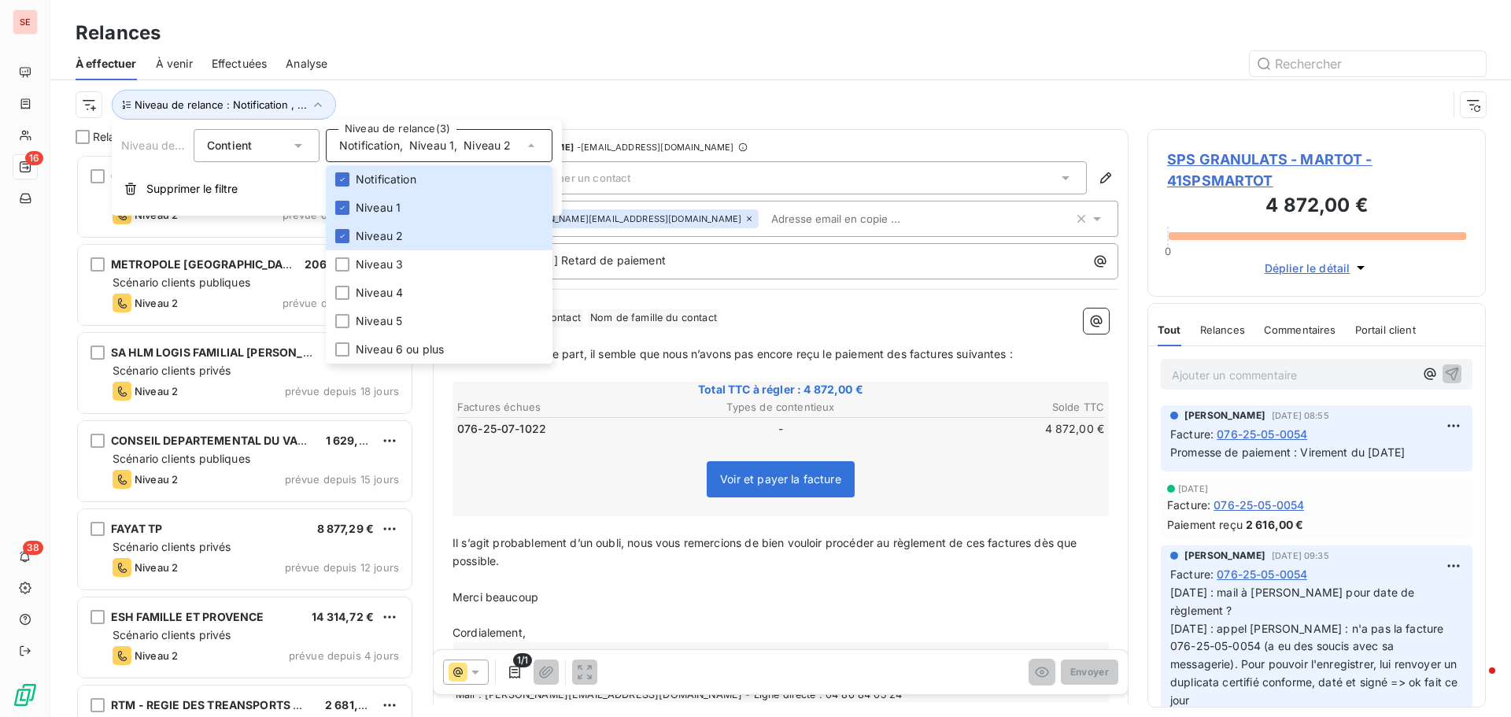
click at [528, 67] on div at bounding box center [916, 63] width 1140 height 25
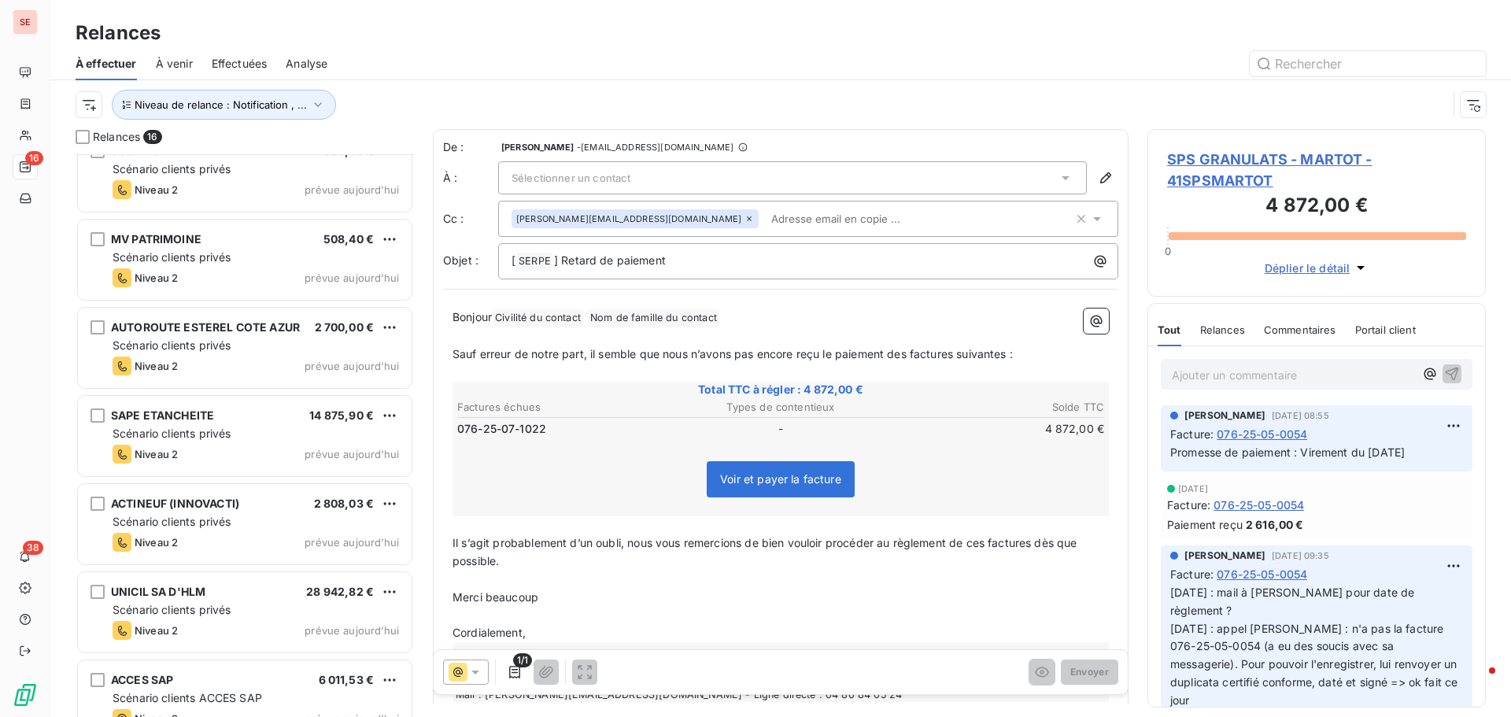
scroll to position [849, 0]
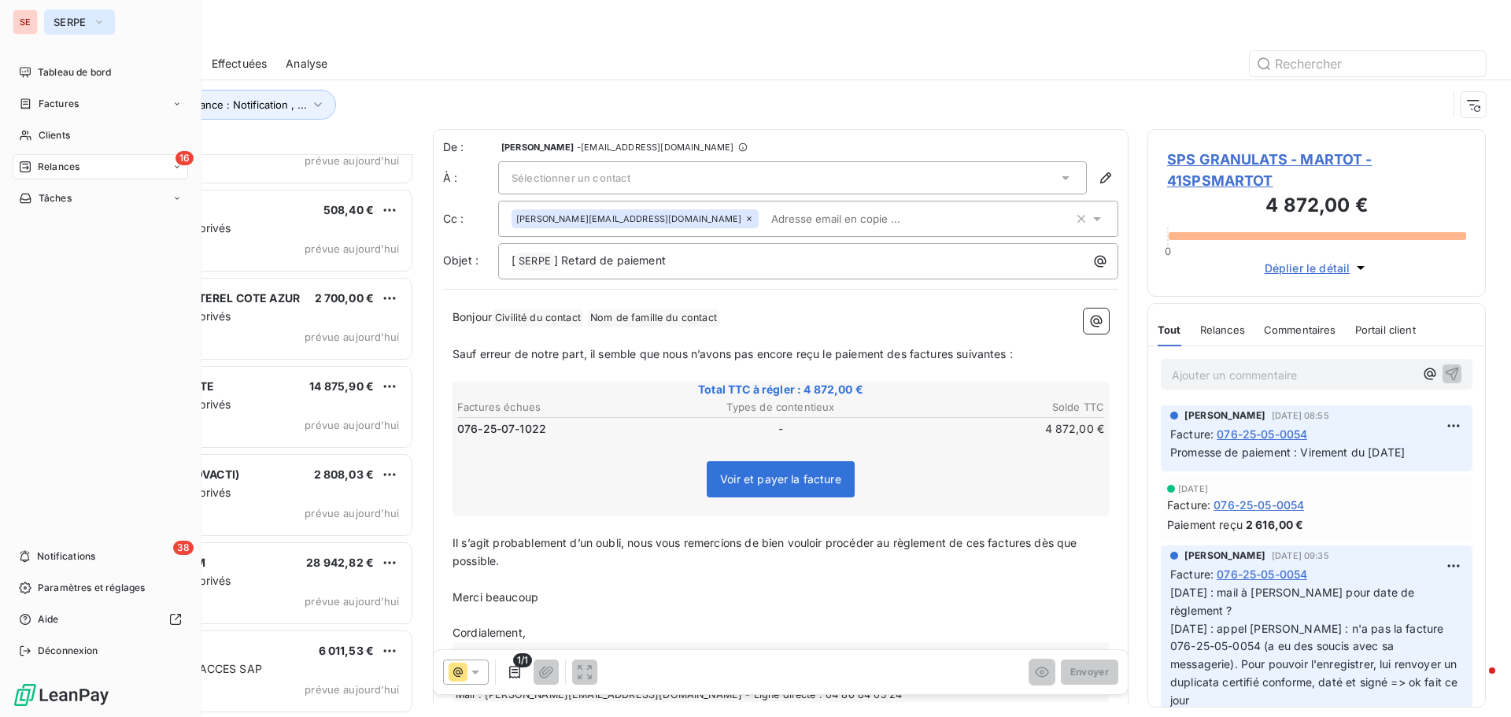
click at [81, 24] on span "SERPE" at bounding box center [70, 22] width 33 height 13
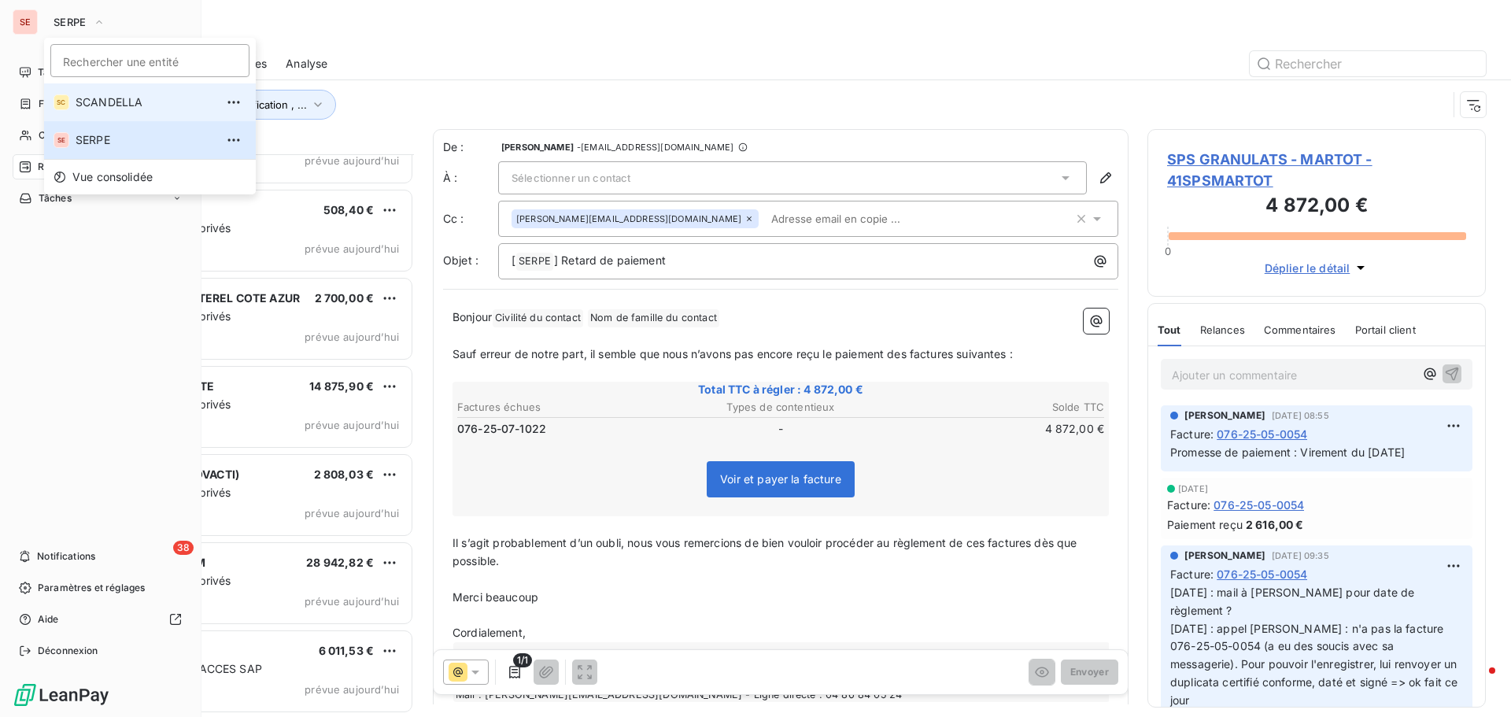
click at [98, 99] on span "SCANDELLA" at bounding box center [145, 102] width 139 height 16
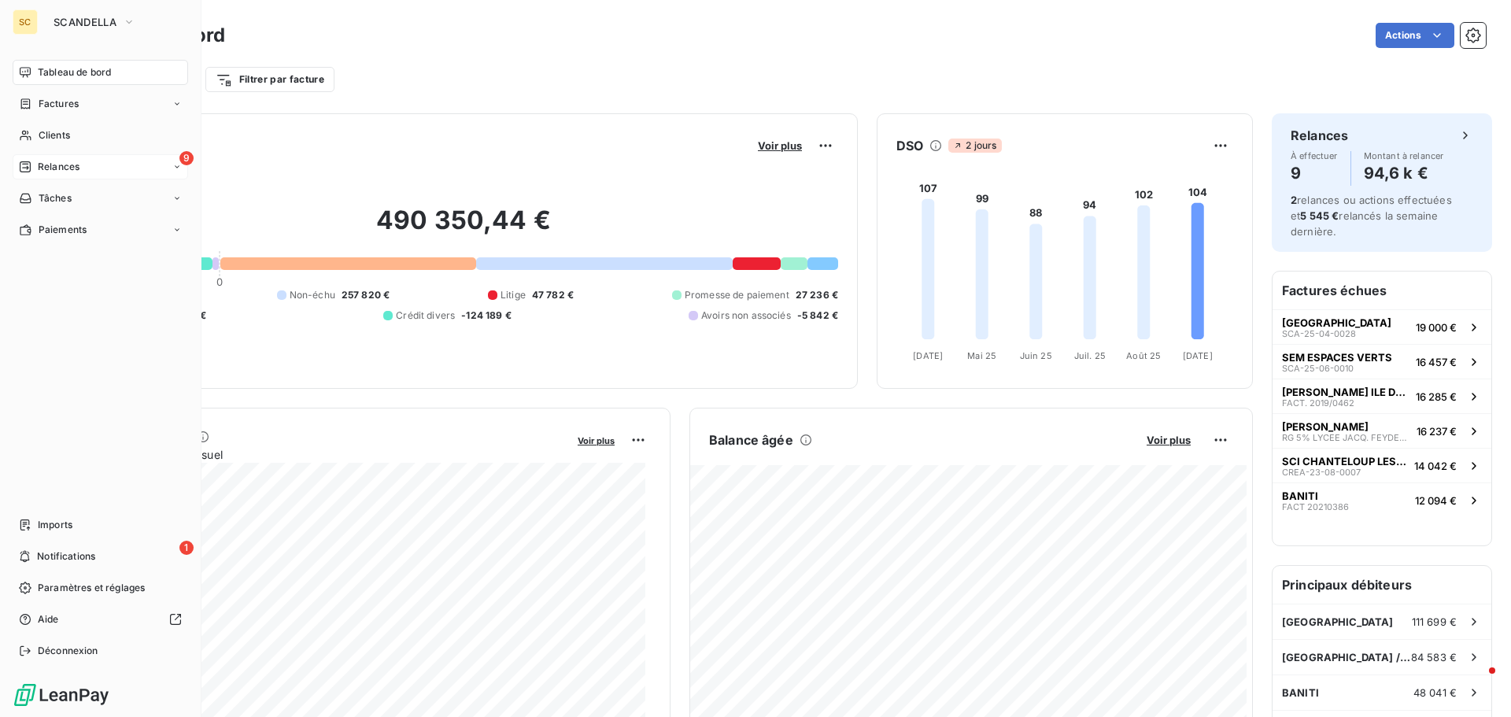
click at [98, 163] on div "9 Relances" at bounding box center [101, 166] width 176 height 25
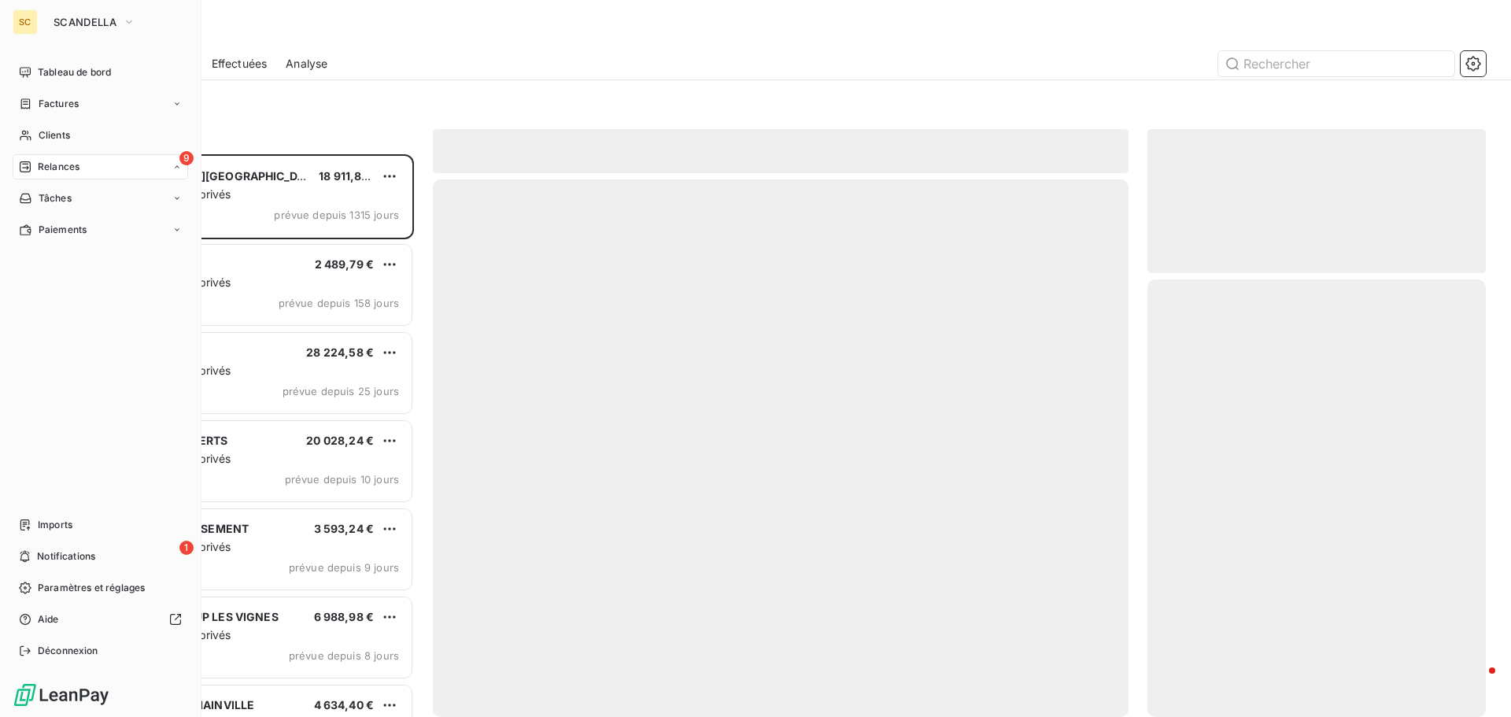
scroll to position [551, 327]
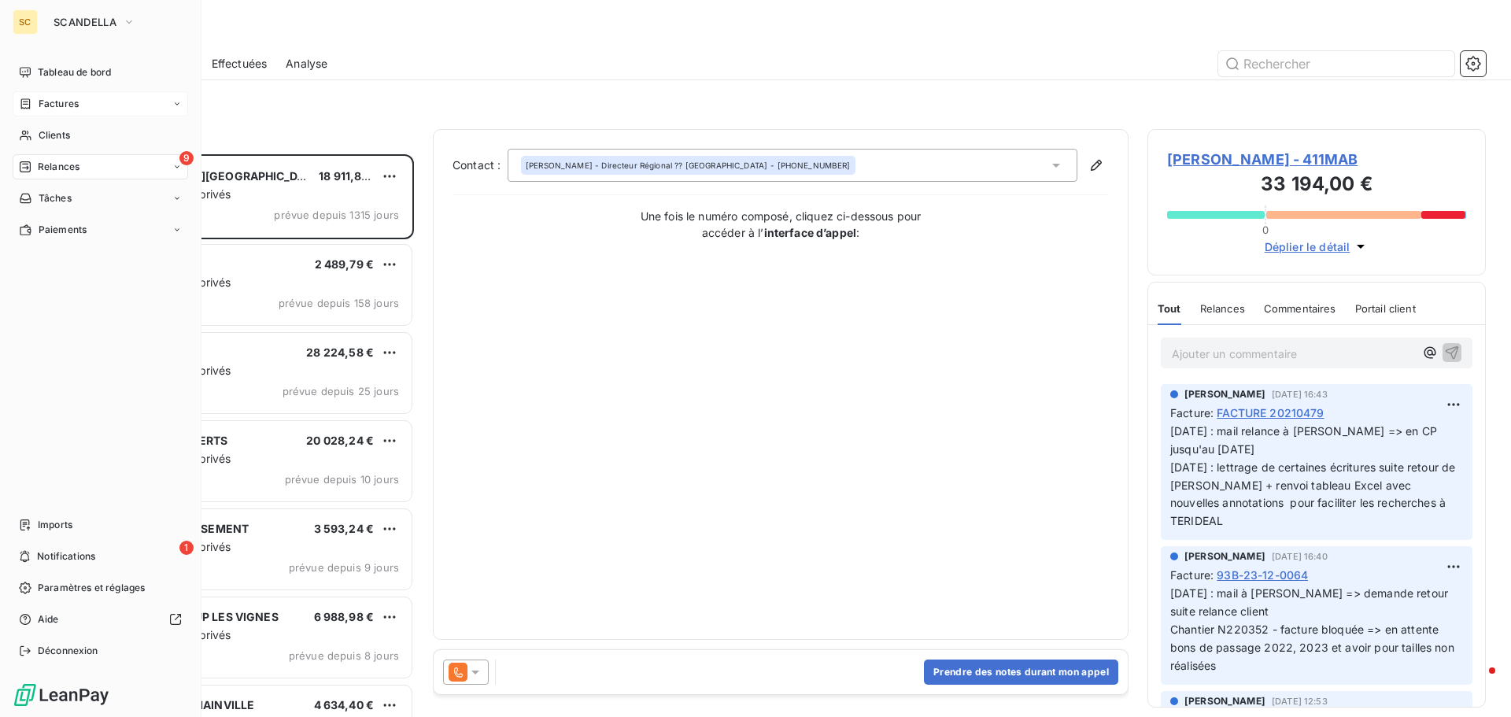
click at [87, 99] on div "Factures" at bounding box center [101, 103] width 176 height 25
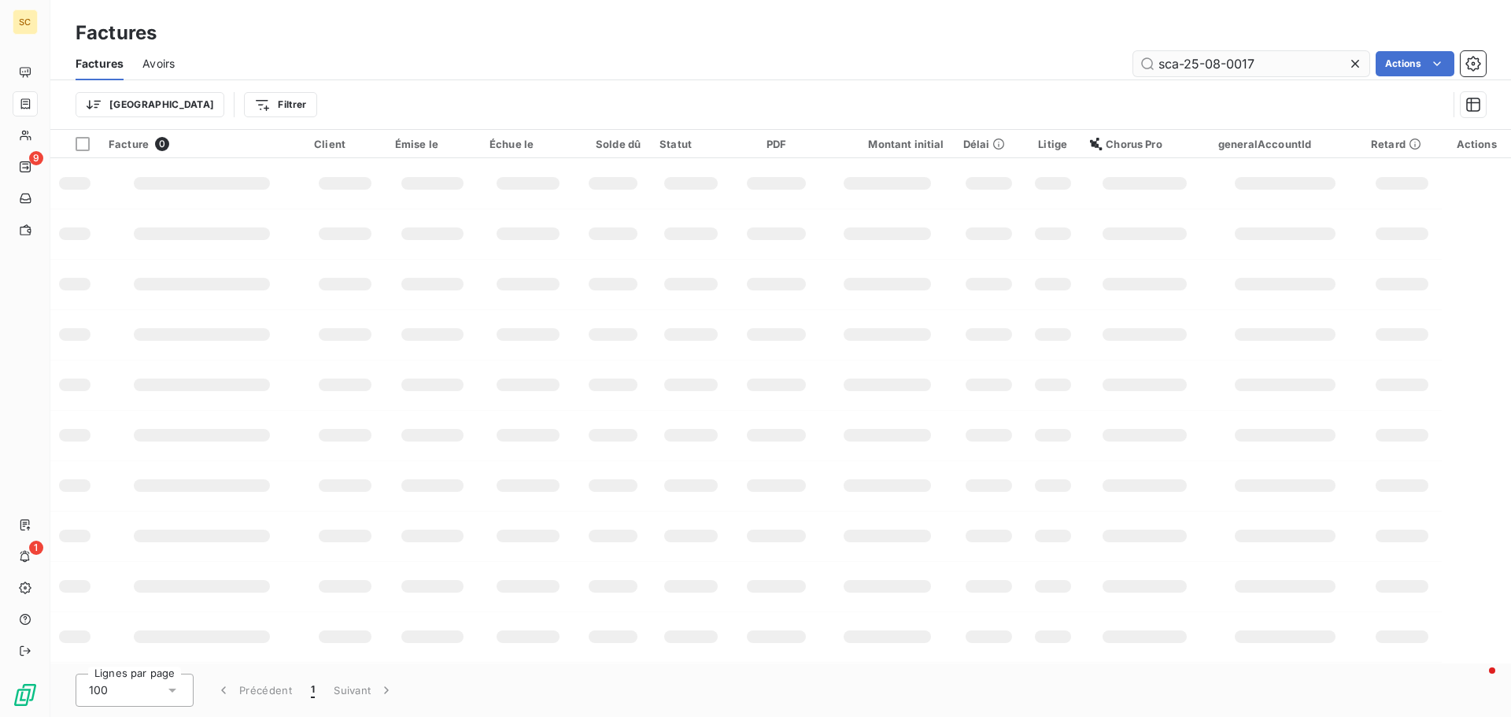
click at [1300, 67] on input "sca-25-08-0017" at bounding box center [1252, 63] width 236 height 25
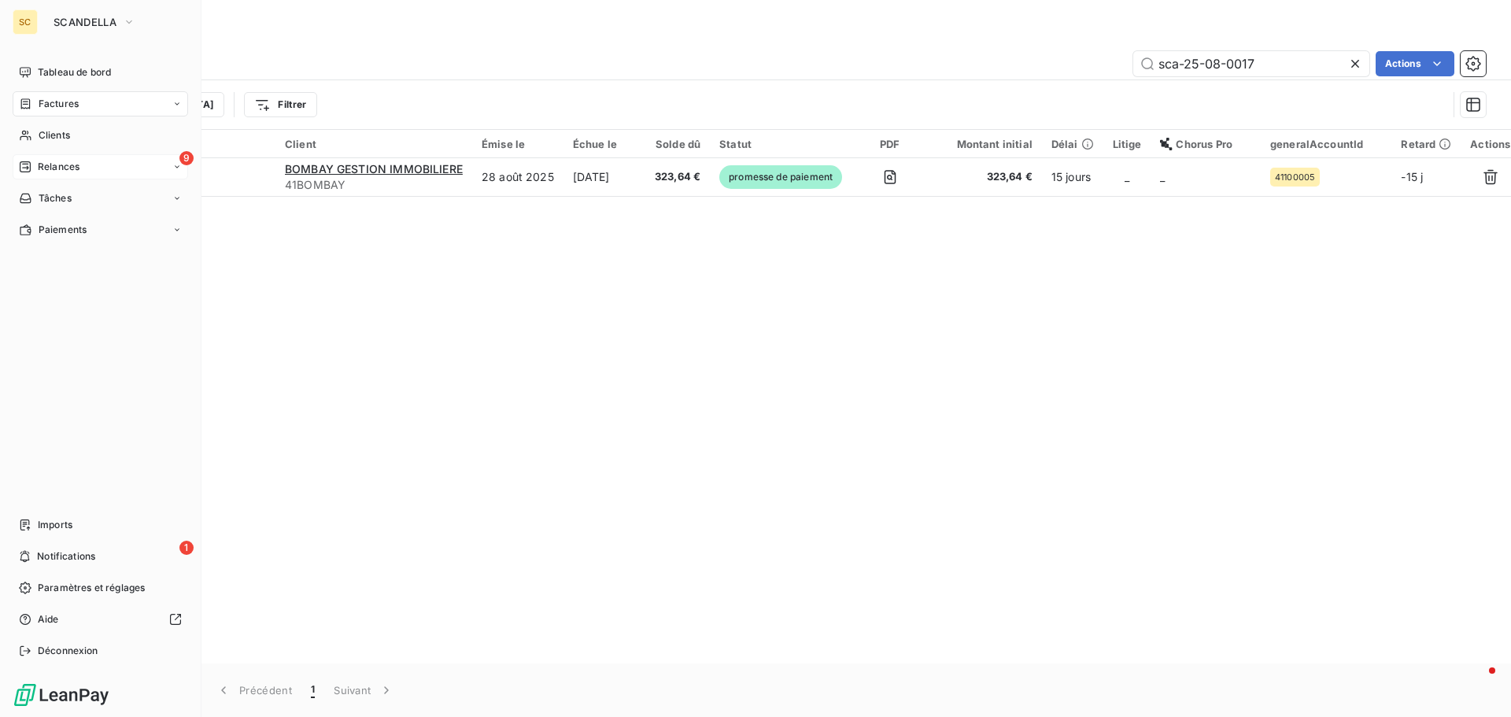
click at [54, 161] on span "Relances" at bounding box center [59, 167] width 42 height 14
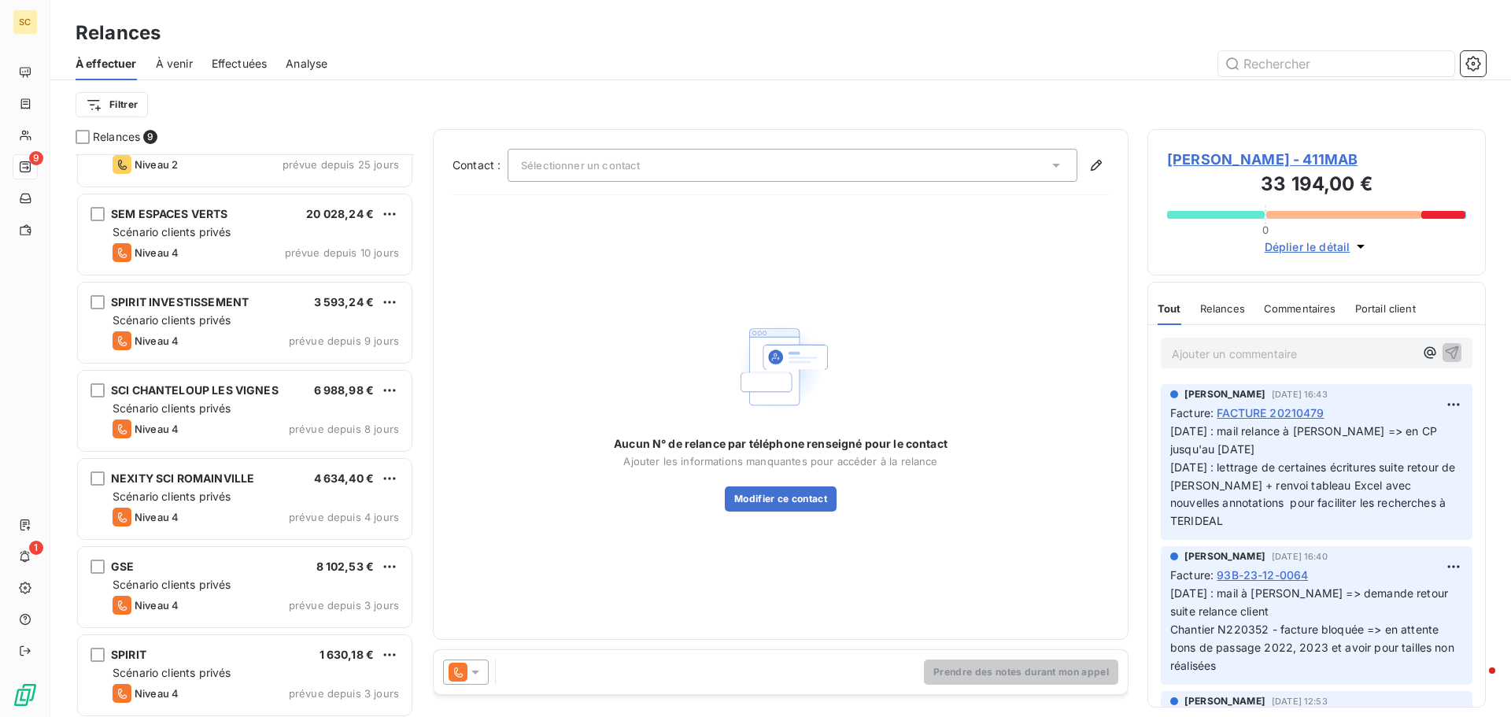
scroll to position [231, 0]
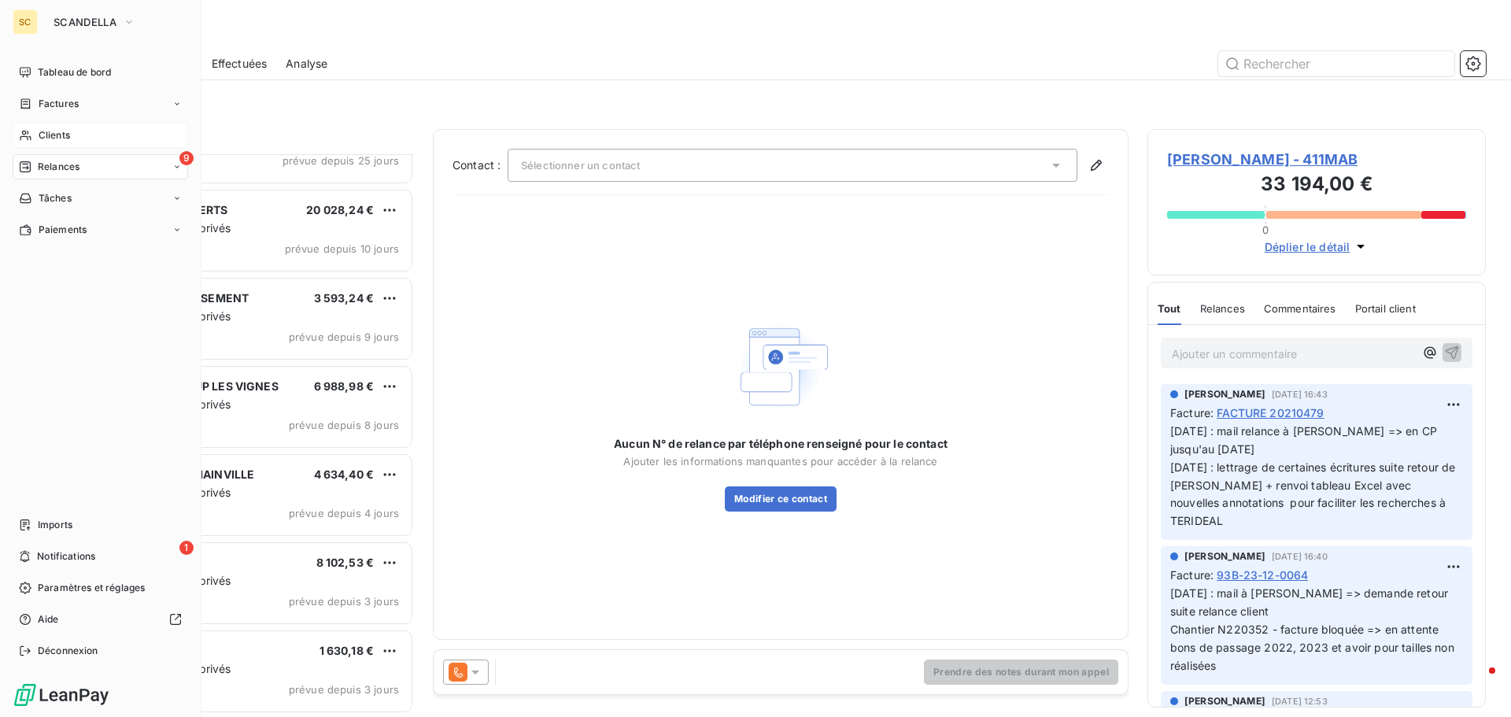
click at [78, 135] on div "Clients" at bounding box center [101, 135] width 176 height 25
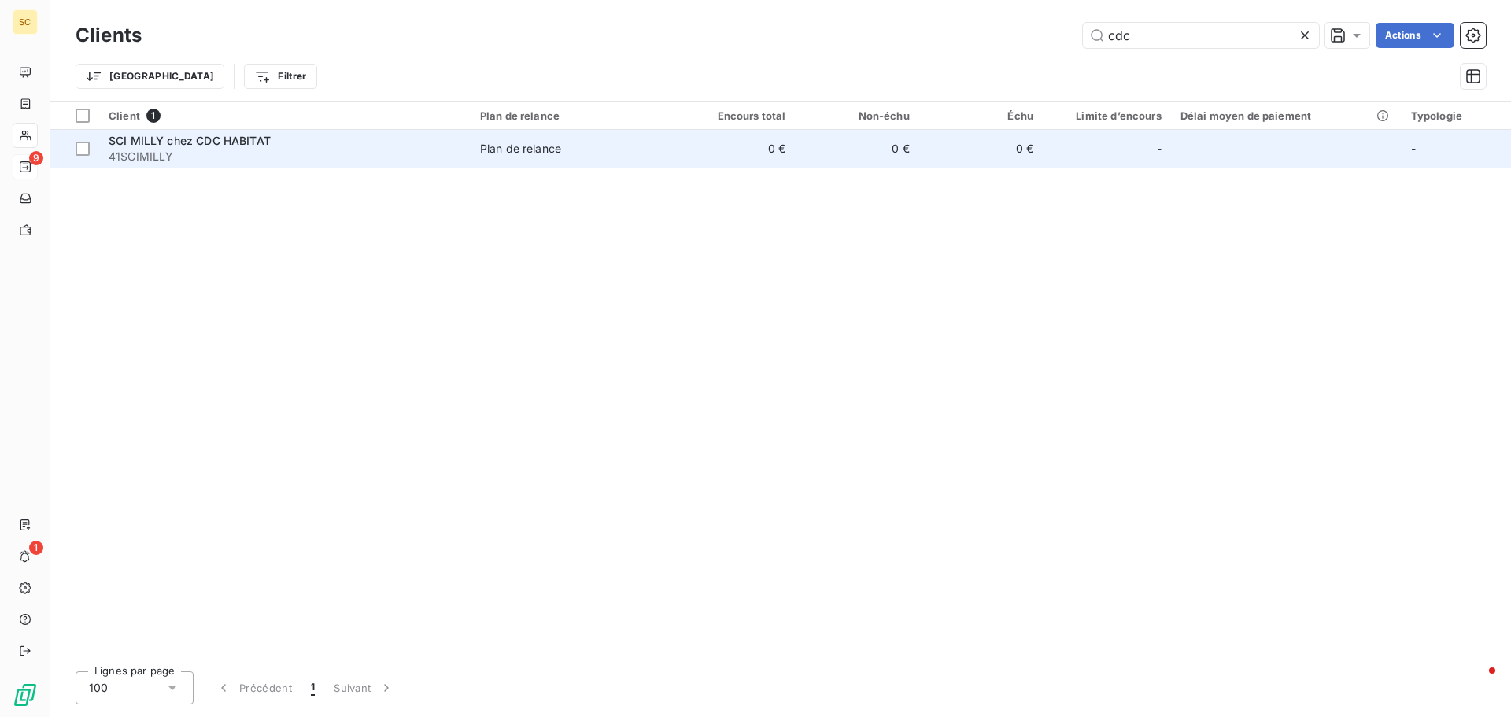
type input "cdc"
click at [247, 134] on span "SCI MILLY chez CDC HABITAT" at bounding box center [190, 140] width 162 height 13
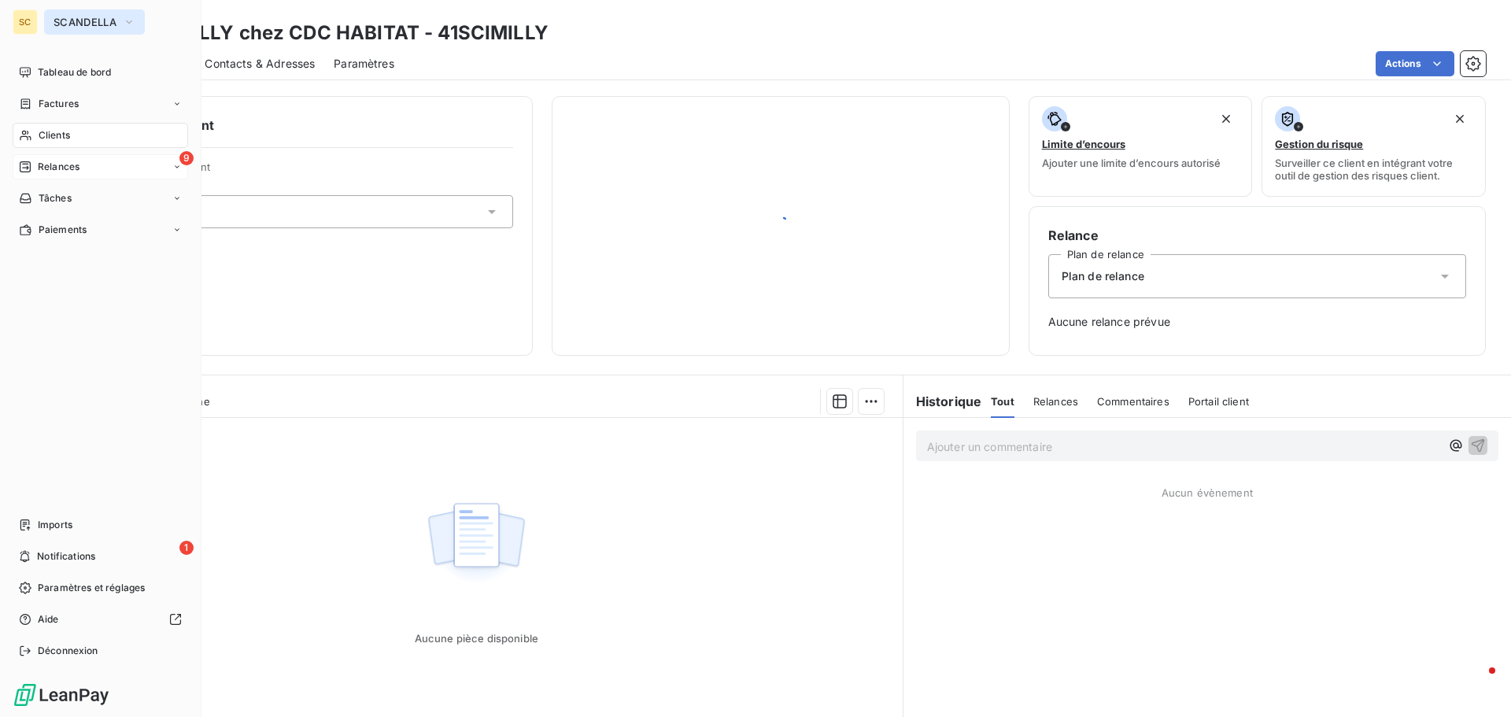
drag, startPoint x: 105, startPoint y: 24, endPoint x: 101, endPoint y: 32, distance: 8.8
click at [105, 23] on span "SCANDELLA" at bounding box center [85, 22] width 63 height 13
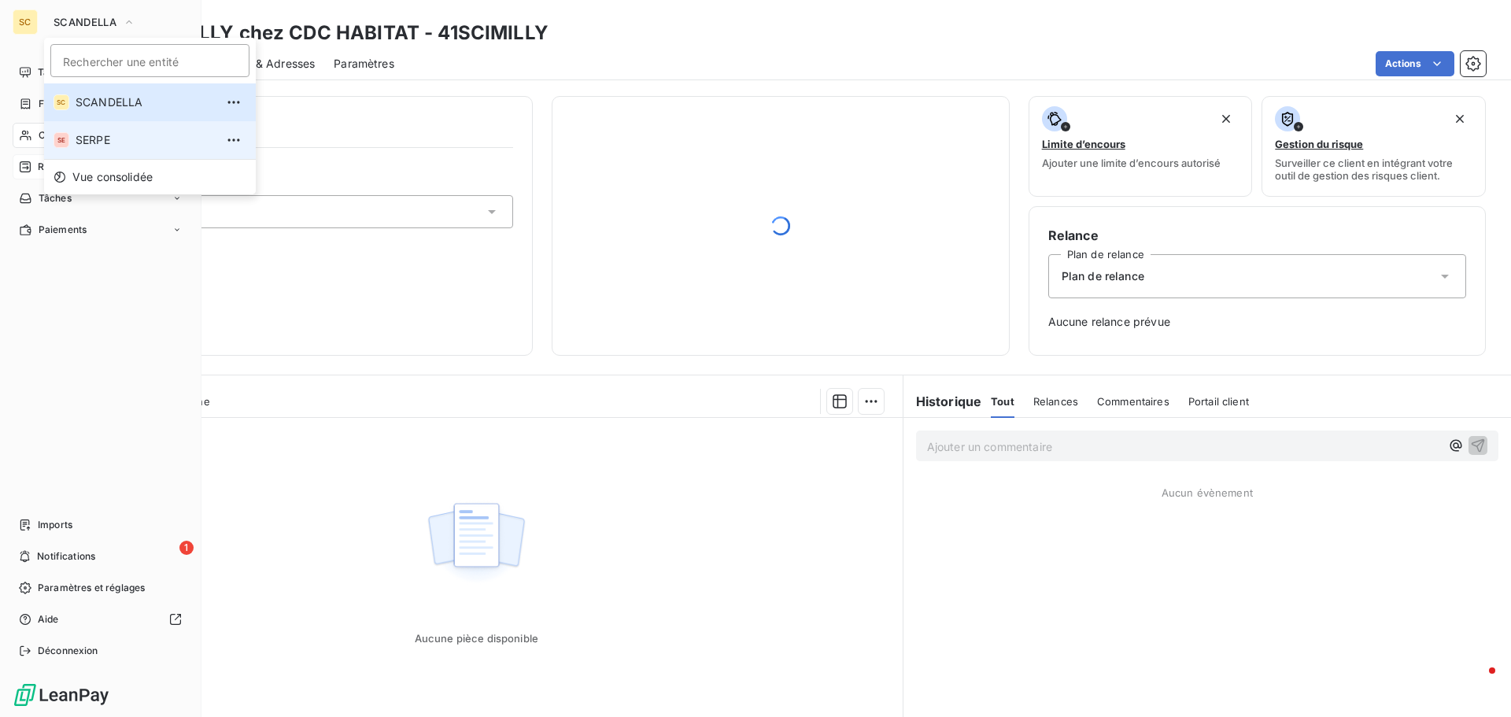
click at [90, 139] on span "SERPE" at bounding box center [145, 140] width 139 height 16
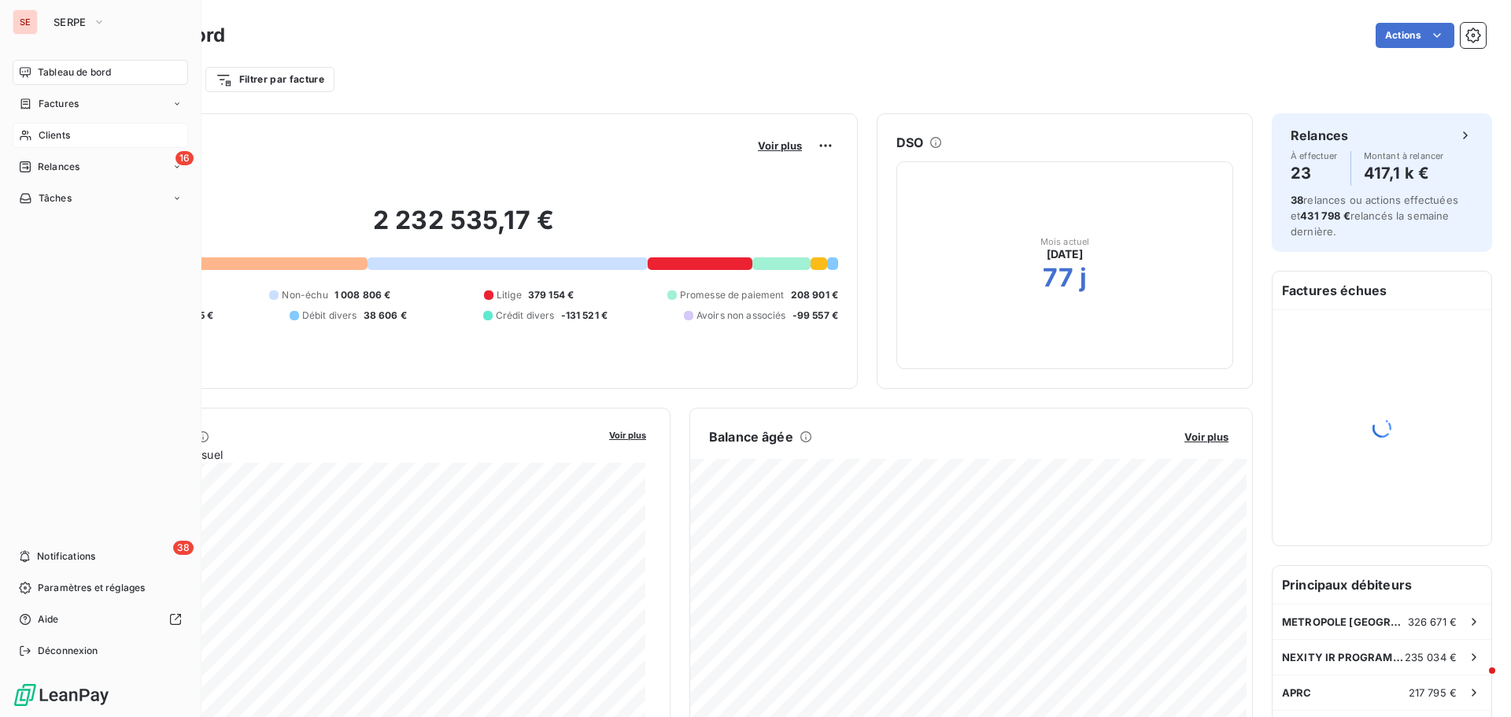
click at [65, 133] on span "Clients" at bounding box center [54, 135] width 31 height 14
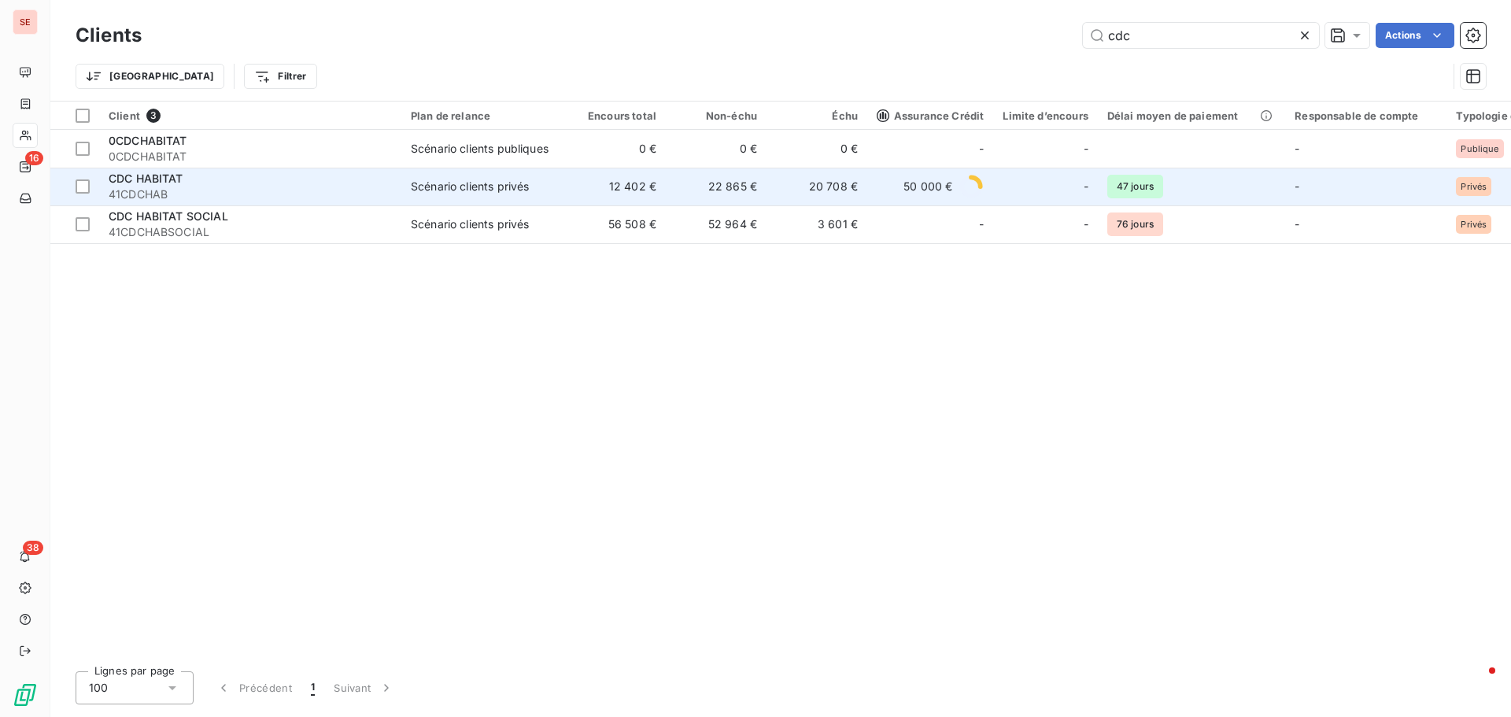
click at [251, 187] on span "41CDCHAB" at bounding box center [250, 195] width 283 height 16
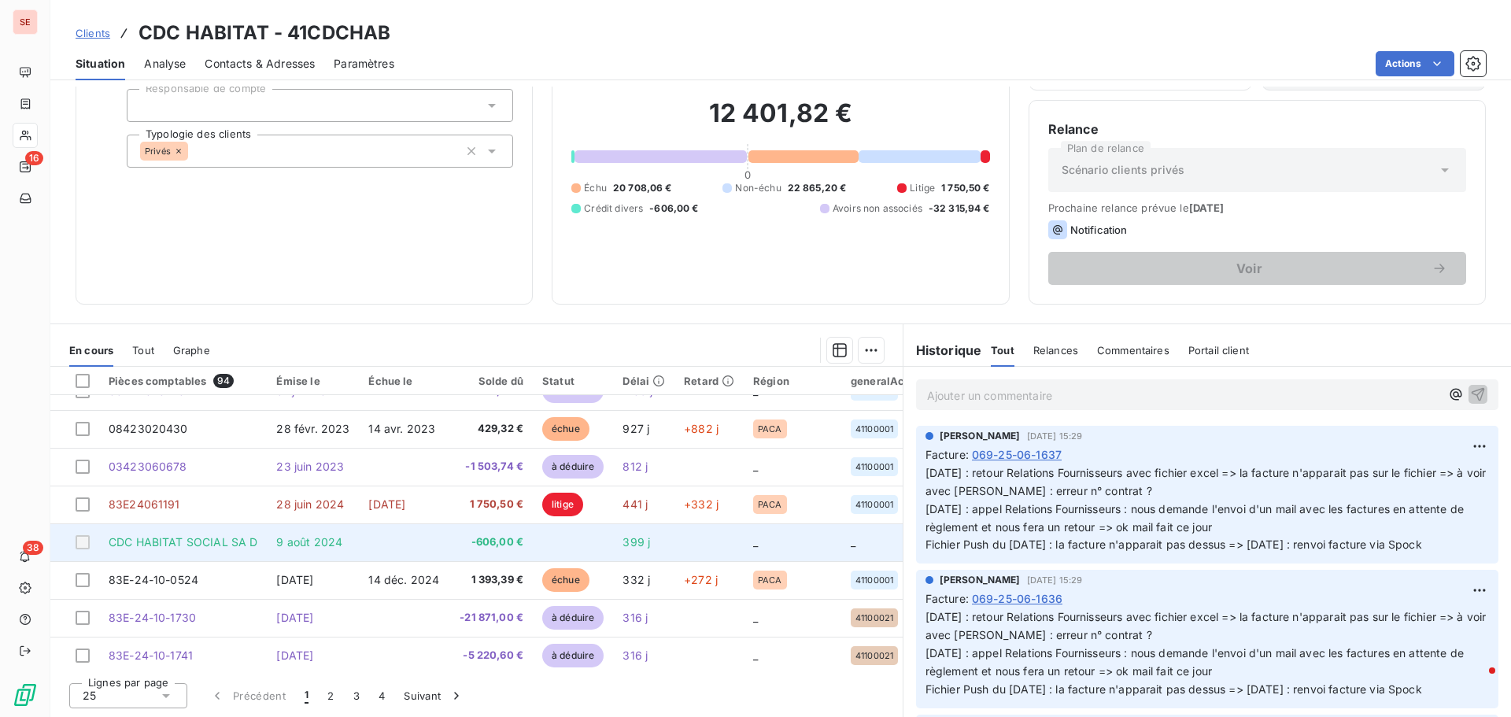
scroll to position [157, 0]
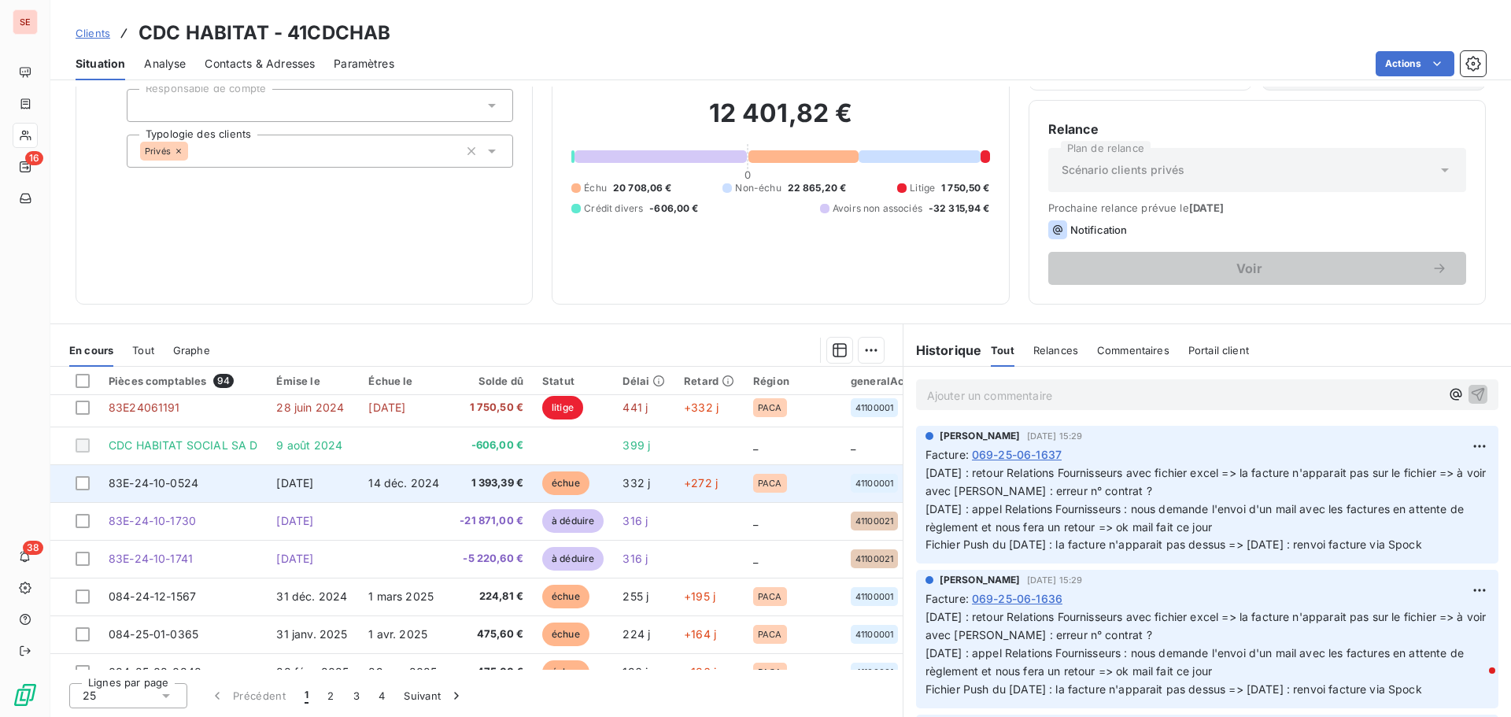
click at [294, 479] on span "[DATE]" at bounding box center [294, 482] width 37 height 13
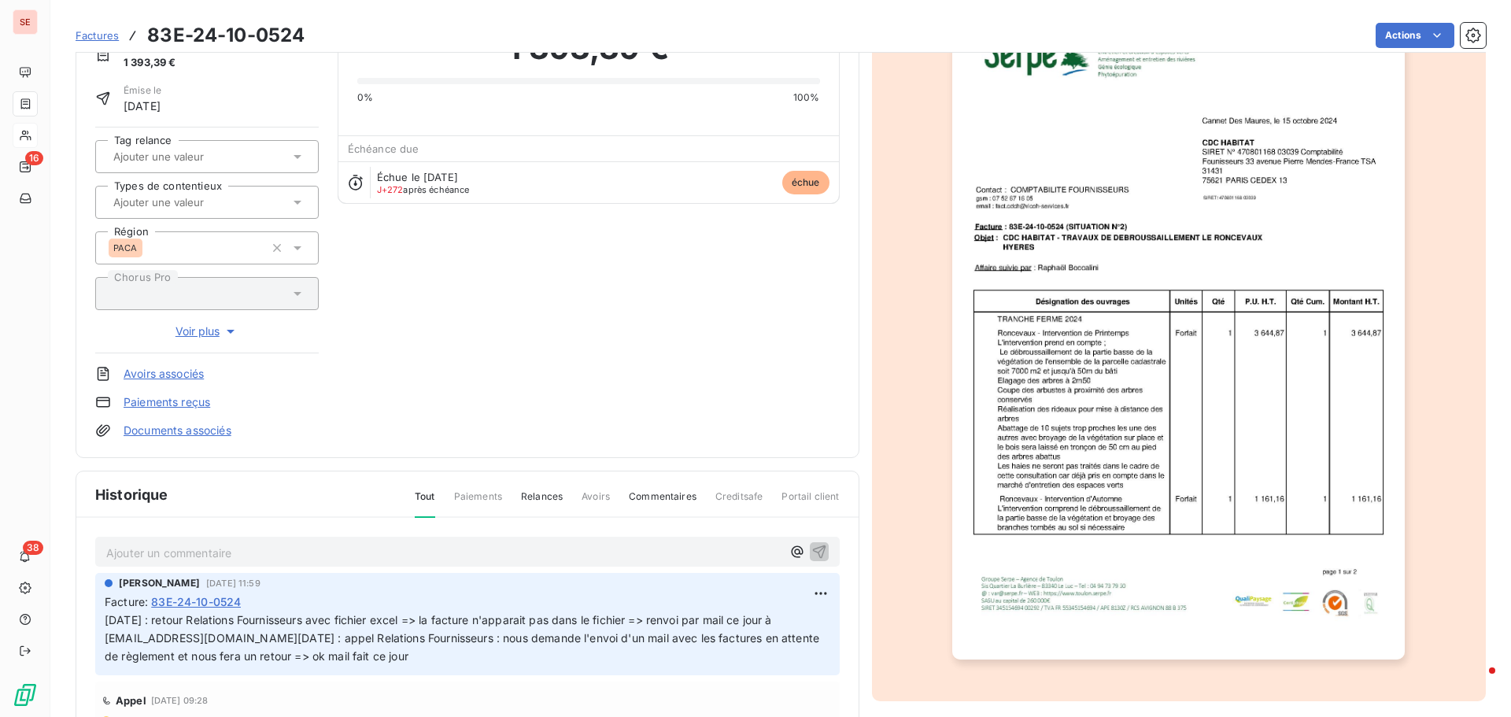
scroll to position [230, 0]
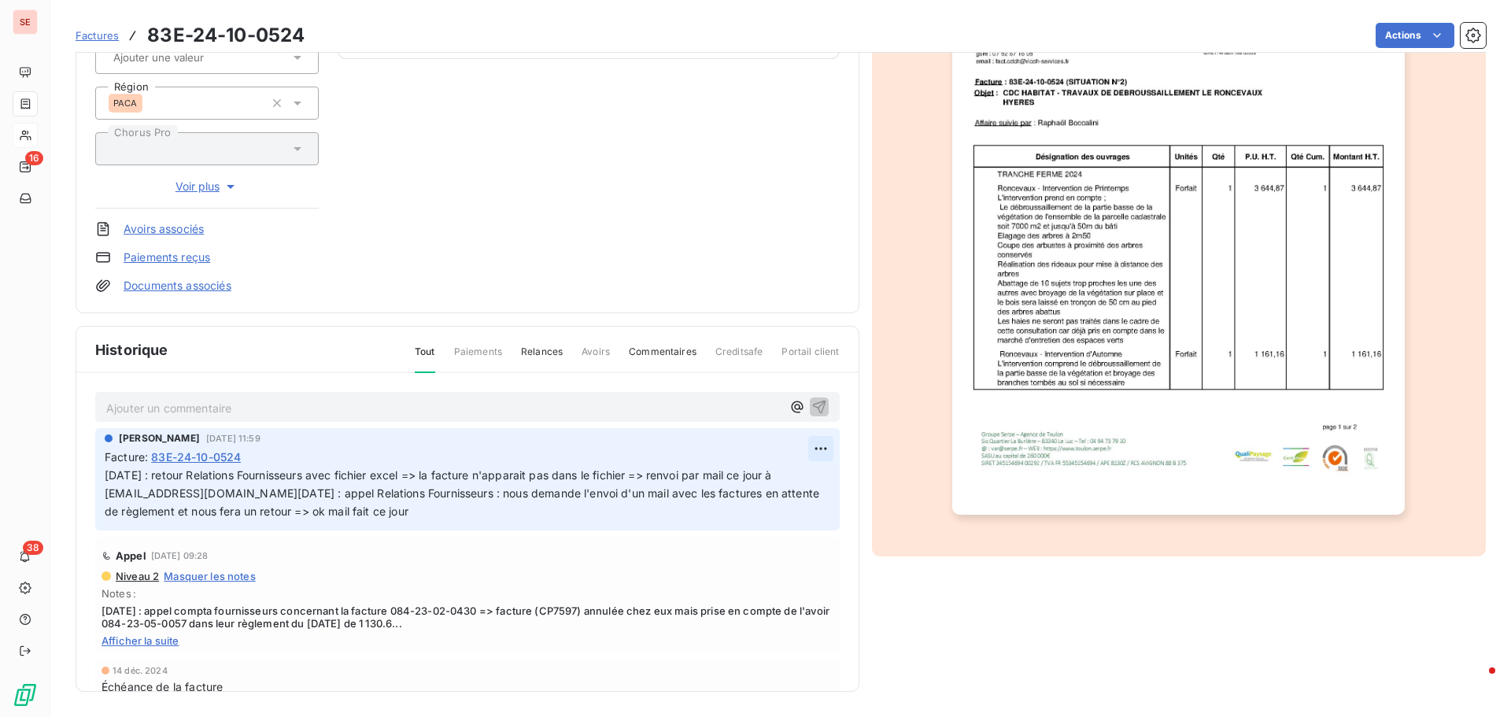
click at [807, 446] on html "SE 16 38 Factures 83E-24-10-0524 Actions CDC HABITAT 41CDCHAB Montant initial 1…" at bounding box center [755, 358] width 1511 height 717
click at [750, 475] on div "Editer" at bounding box center [765, 483] width 88 height 25
click at [105, 477] on span "[DATE] : retour Relations Fournisseurs avec fichier excel => la facture n'appar…" at bounding box center [443, 493] width 677 height 50
click at [109, 479] on p "[DATE] : retour Relations Fournisseurs avec fichier excel => la facture n'appar…" at bounding box center [458, 494] width 707 height 54
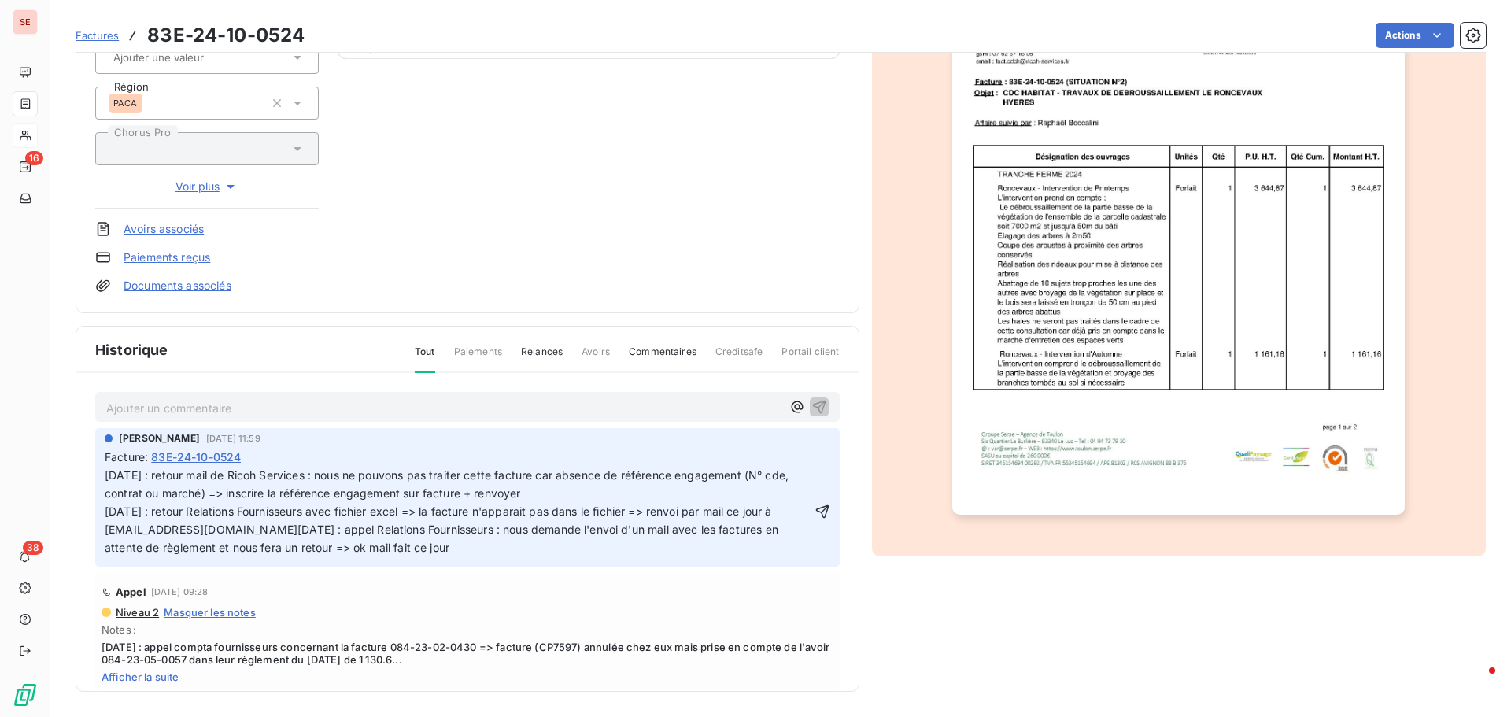
click at [236, 499] on span "[DATE] : retour mail de Ricoh Services : nous ne pouvons pas traiter cette fact…" at bounding box center [448, 511] width 687 height 86
click at [586, 492] on p "[DATE] : retour mail de Ricoh Services : nous ne pouvons pas traiter cette fact…" at bounding box center [458, 512] width 707 height 90
click at [815, 520] on icon "button" at bounding box center [823, 512] width 16 height 16
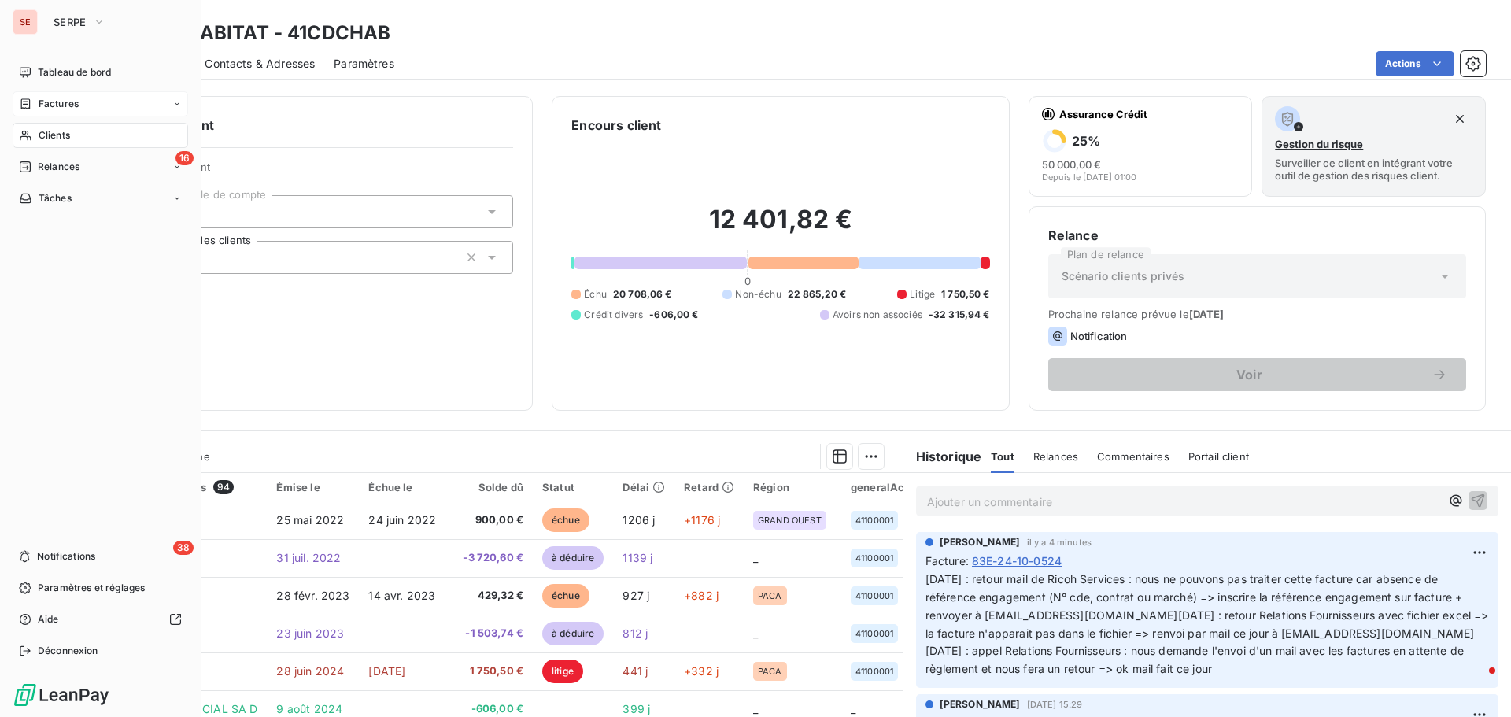
click at [78, 105] on span "Factures" at bounding box center [59, 104] width 40 height 14
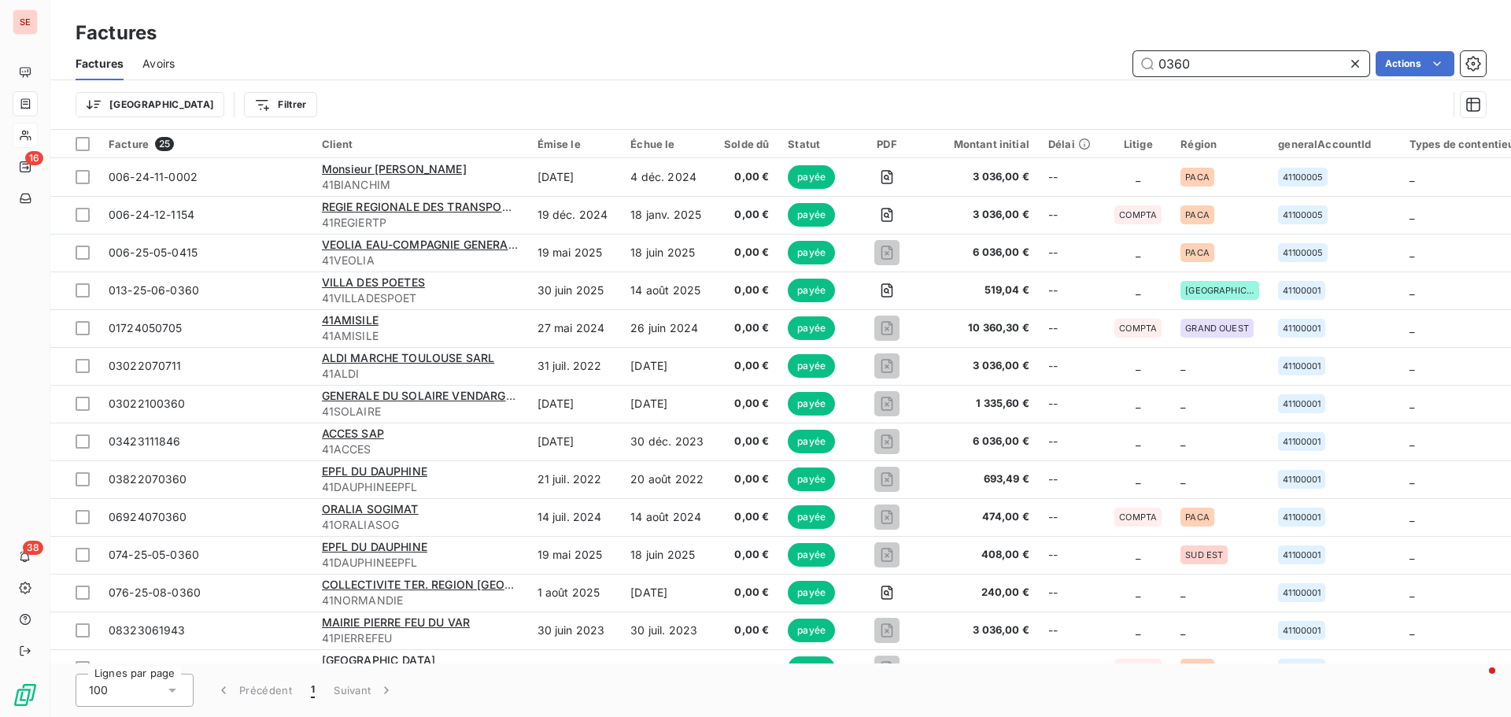
click at [1241, 61] on input "0360" at bounding box center [1252, 63] width 236 height 25
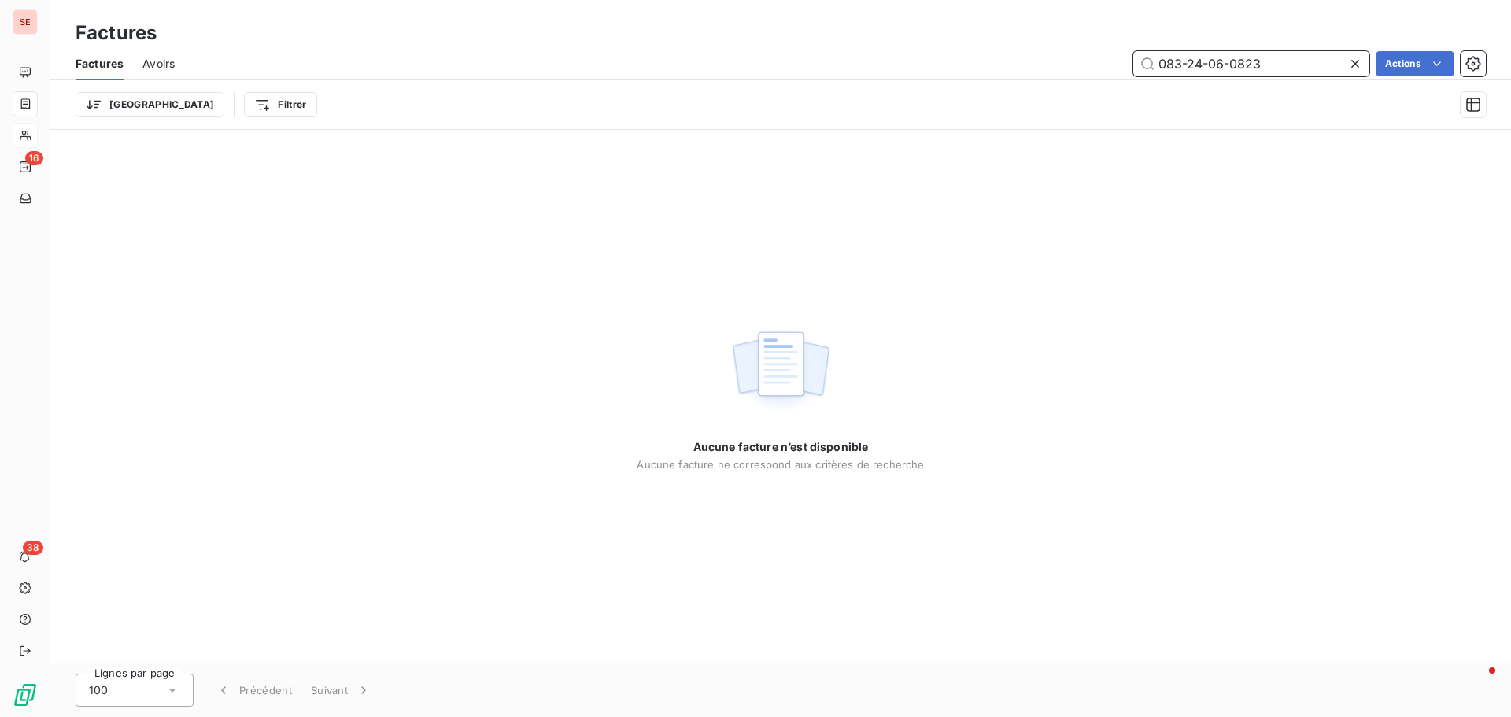
click at [1189, 65] on input "083-24-06-0823" at bounding box center [1252, 63] width 236 height 25
click at [1203, 57] on input "[PHONE_NUMBER]" at bounding box center [1252, 63] width 236 height 25
click at [1219, 67] on input "0832406-0823" at bounding box center [1252, 63] width 236 height 25
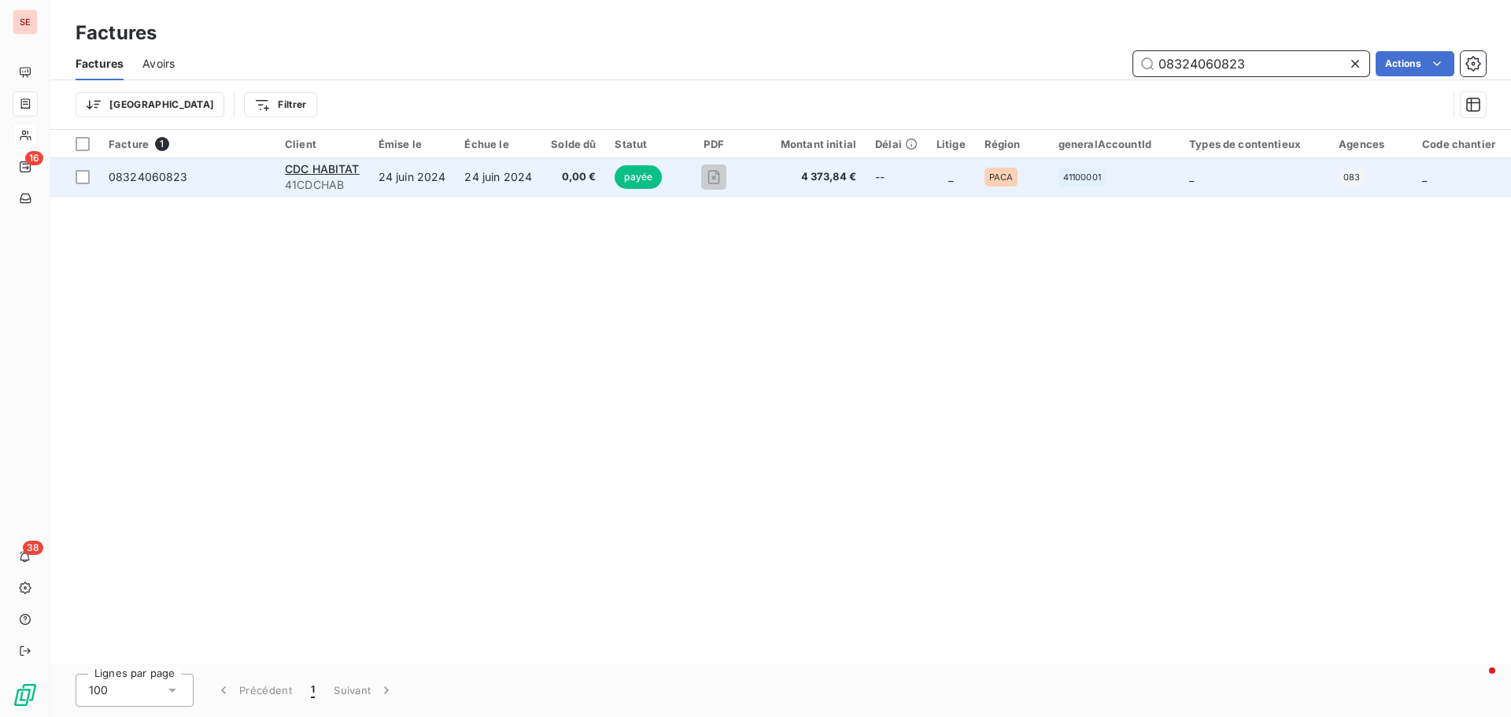
type input "08324060823"
click at [335, 166] on span "CDC HABITAT" at bounding box center [322, 168] width 75 height 13
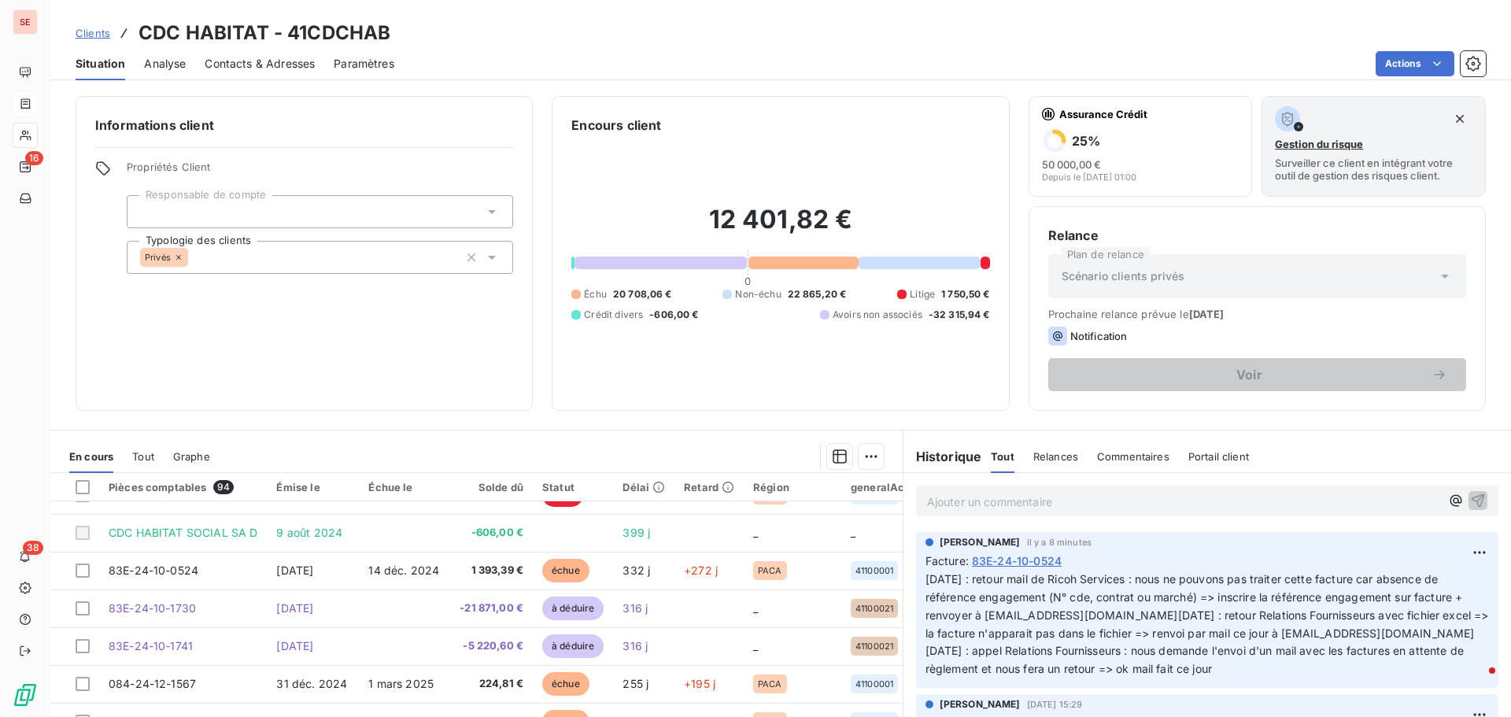
scroll to position [79, 0]
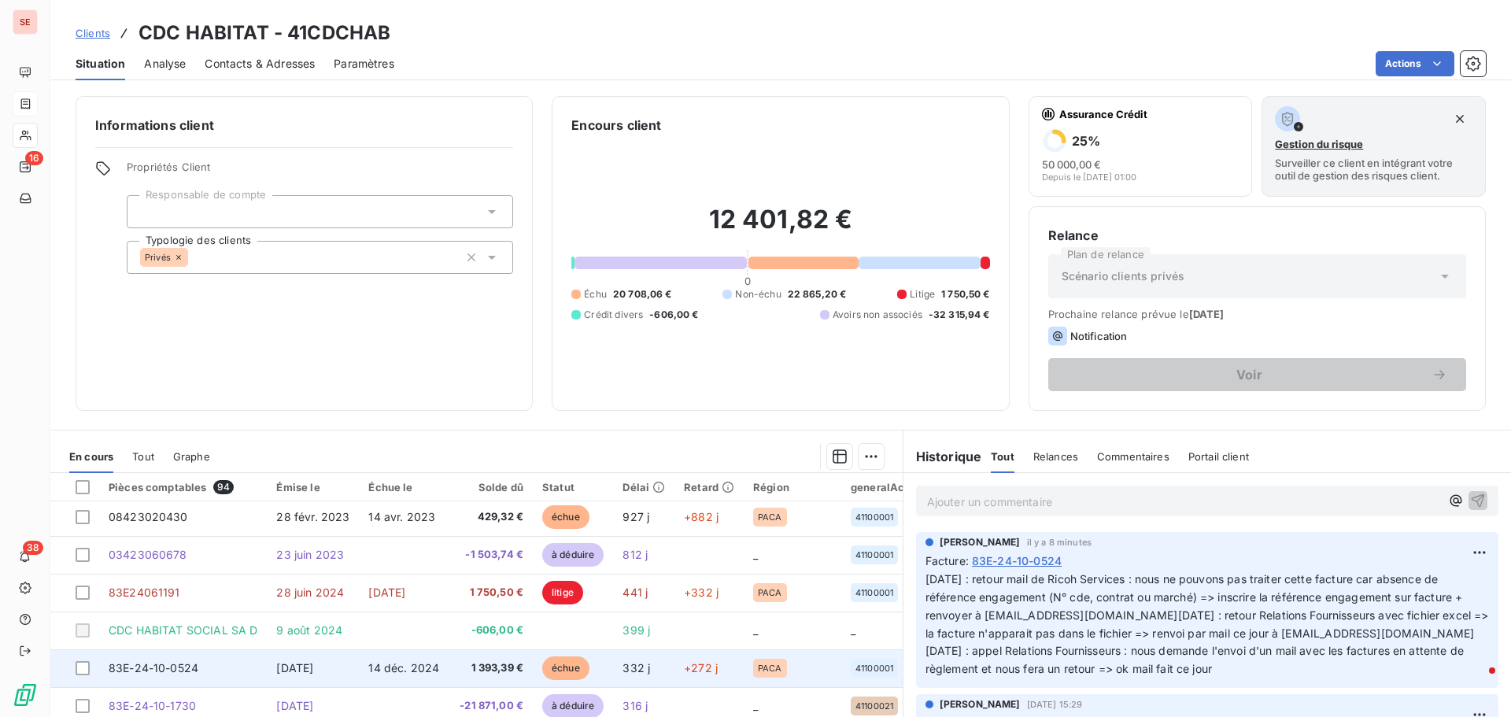
click at [246, 667] on td "83E-24-10-0524" at bounding box center [183, 668] width 168 height 38
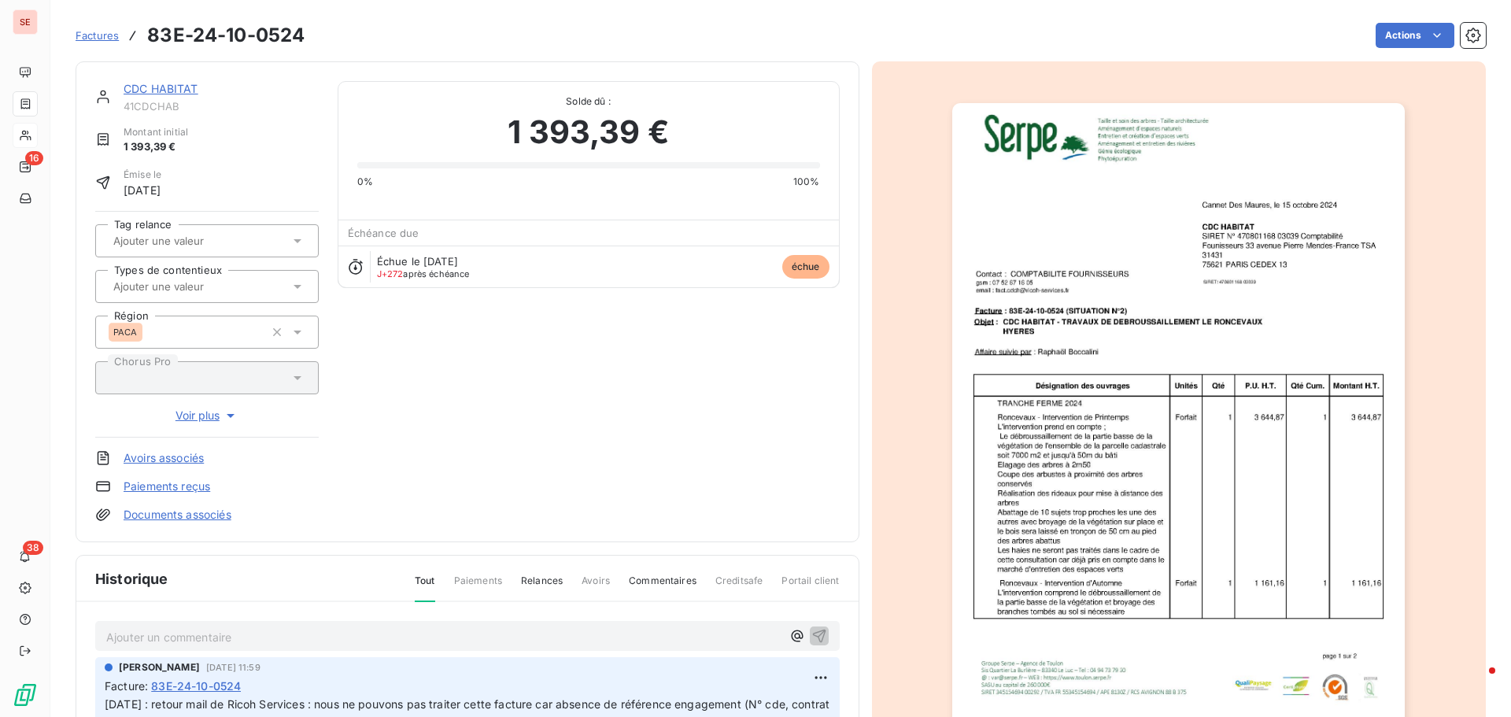
click at [220, 525] on div "CDC HABITAT 41CDCHAB Montant initial 1 393,39 € Émise le [DATE] Tag relance Typ…" at bounding box center [468, 301] width 784 height 481
click at [189, 517] on link "Documents associés" at bounding box center [178, 515] width 108 height 16
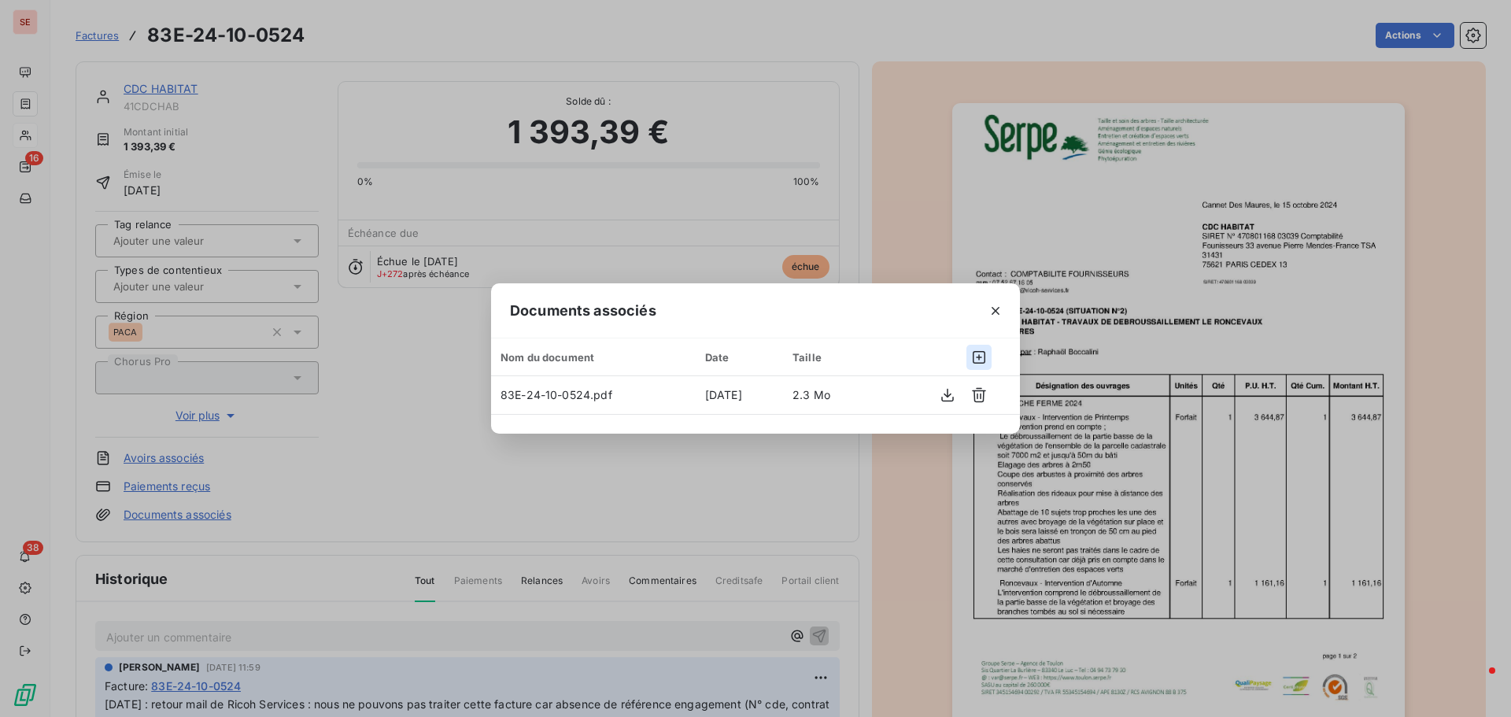
click at [975, 354] on icon "button" at bounding box center [979, 358] width 16 height 16
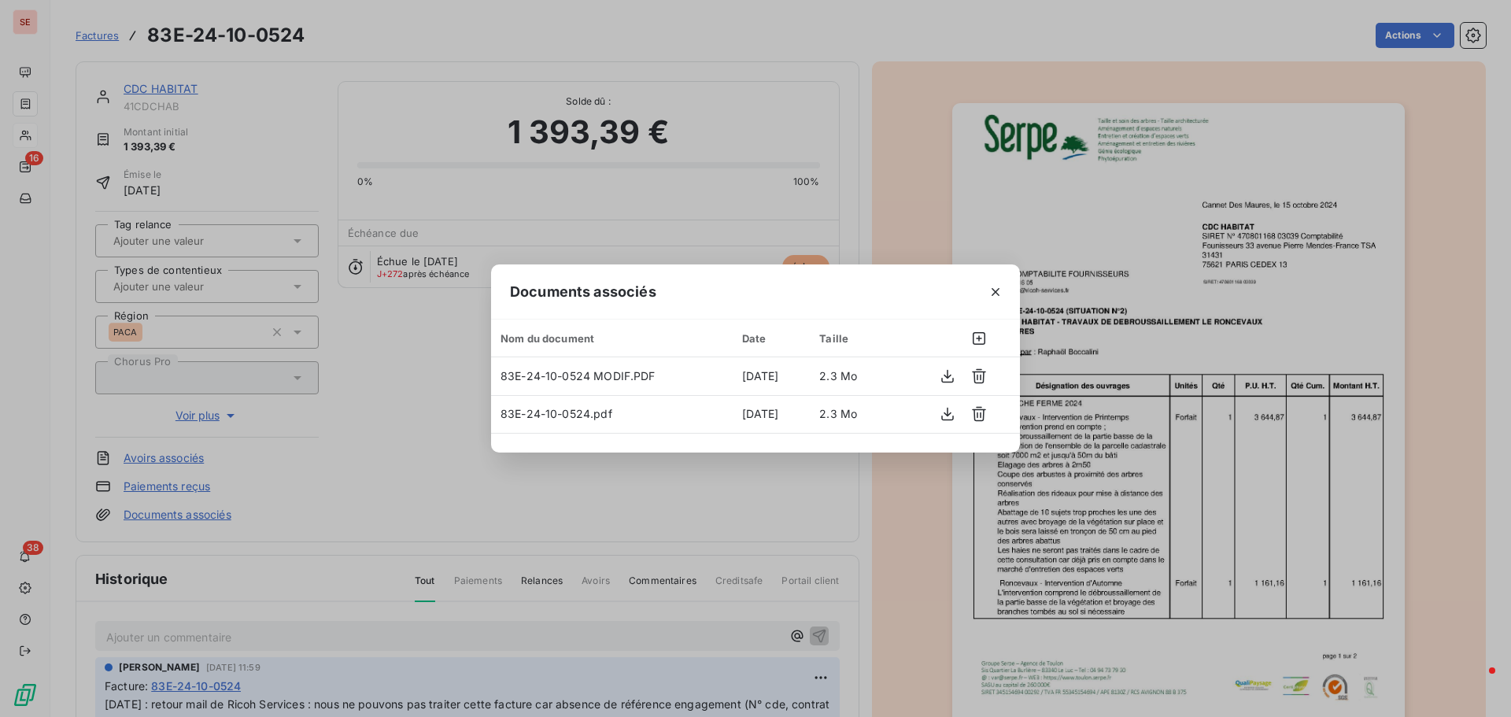
click at [1222, 420] on div "Documents associés Nom du document Date Taille 83E-24-10-0524 MODIF.PDF [DATE] …" at bounding box center [755, 358] width 1511 height 717
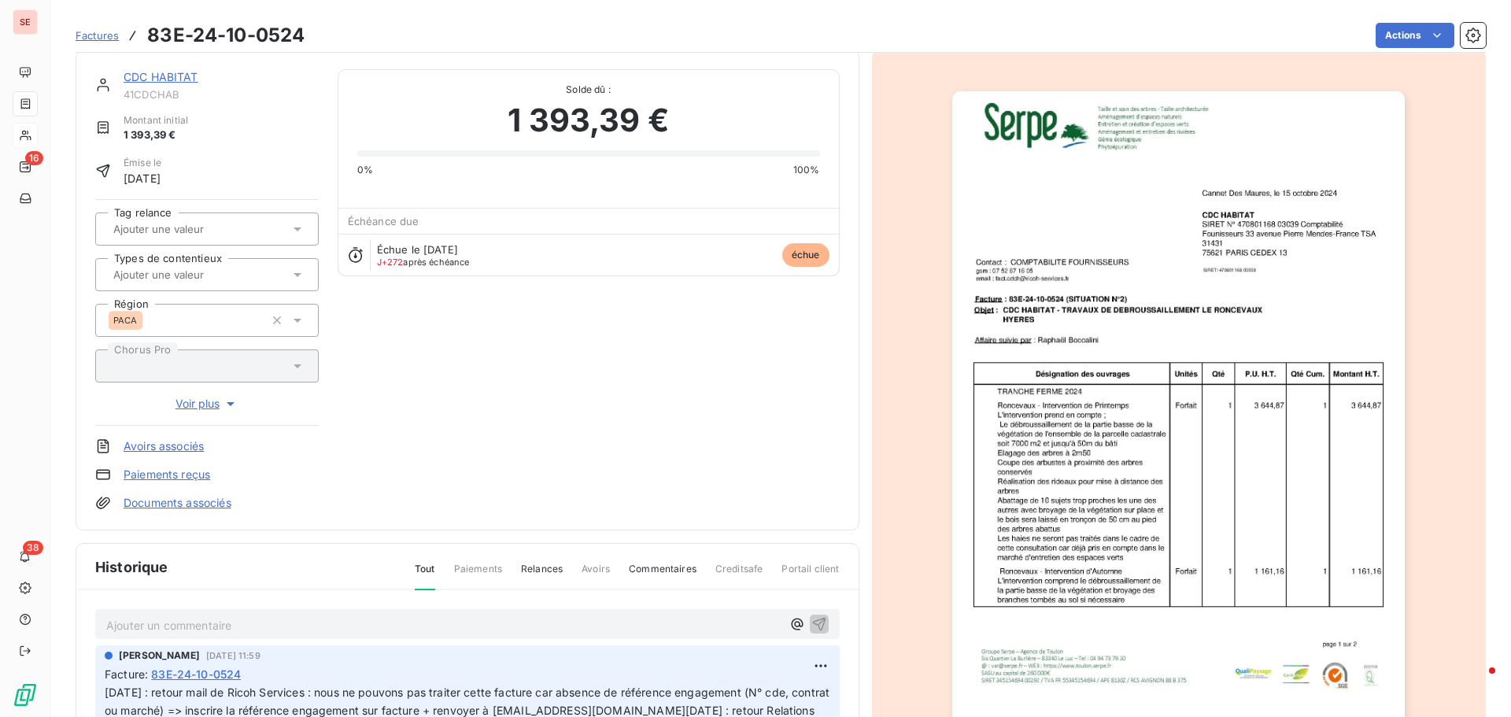
scroll to position [80, 0]
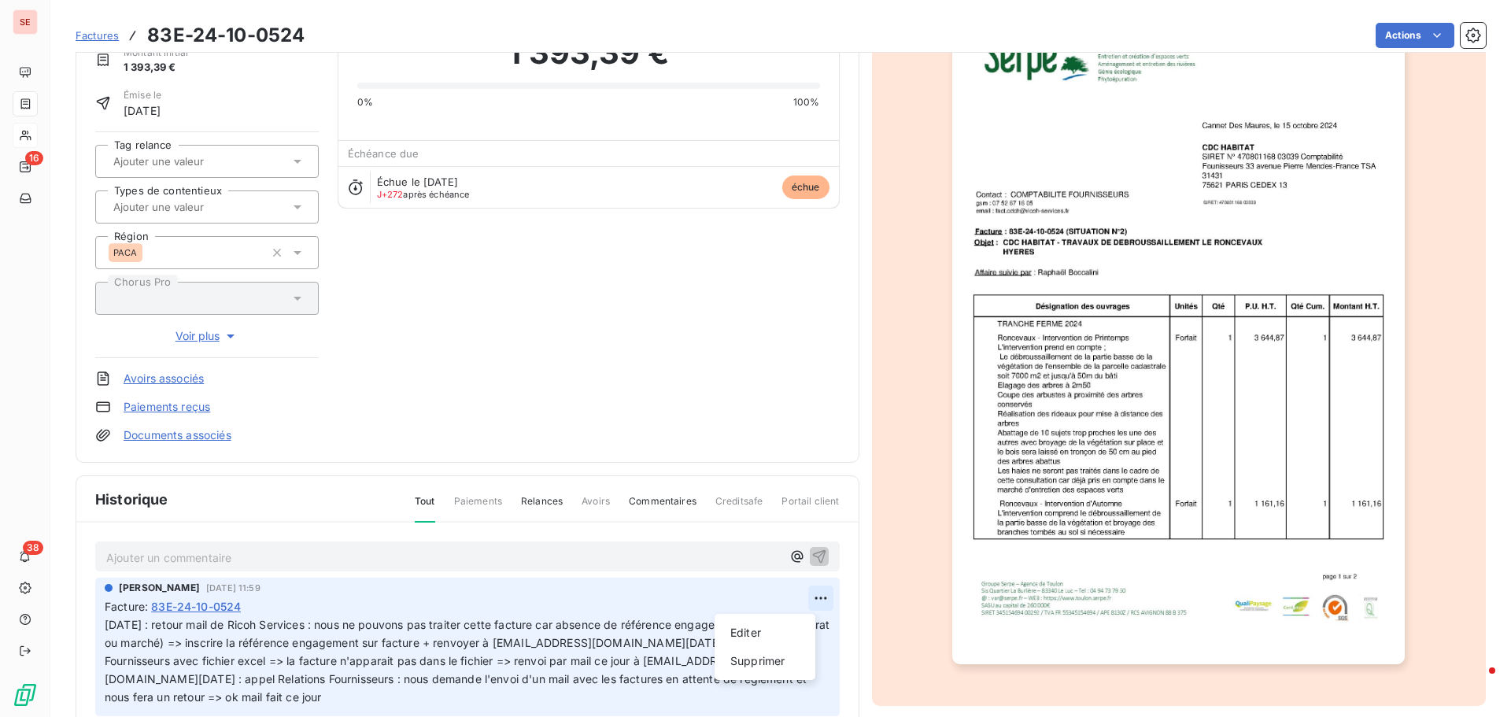
click at [794, 601] on html "SE 16 38 Factures 83E-24-10-0524 Actions CDC HABITAT 41CDCHAB Montant initial 1…" at bounding box center [755, 358] width 1511 height 717
click at [771, 626] on div "Editer" at bounding box center [765, 632] width 88 height 25
click at [737, 639] on p "[DATE] : retour mail de Ricoh Services : nous ne pouvons pas traiter cette fact…" at bounding box center [458, 661] width 707 height 90
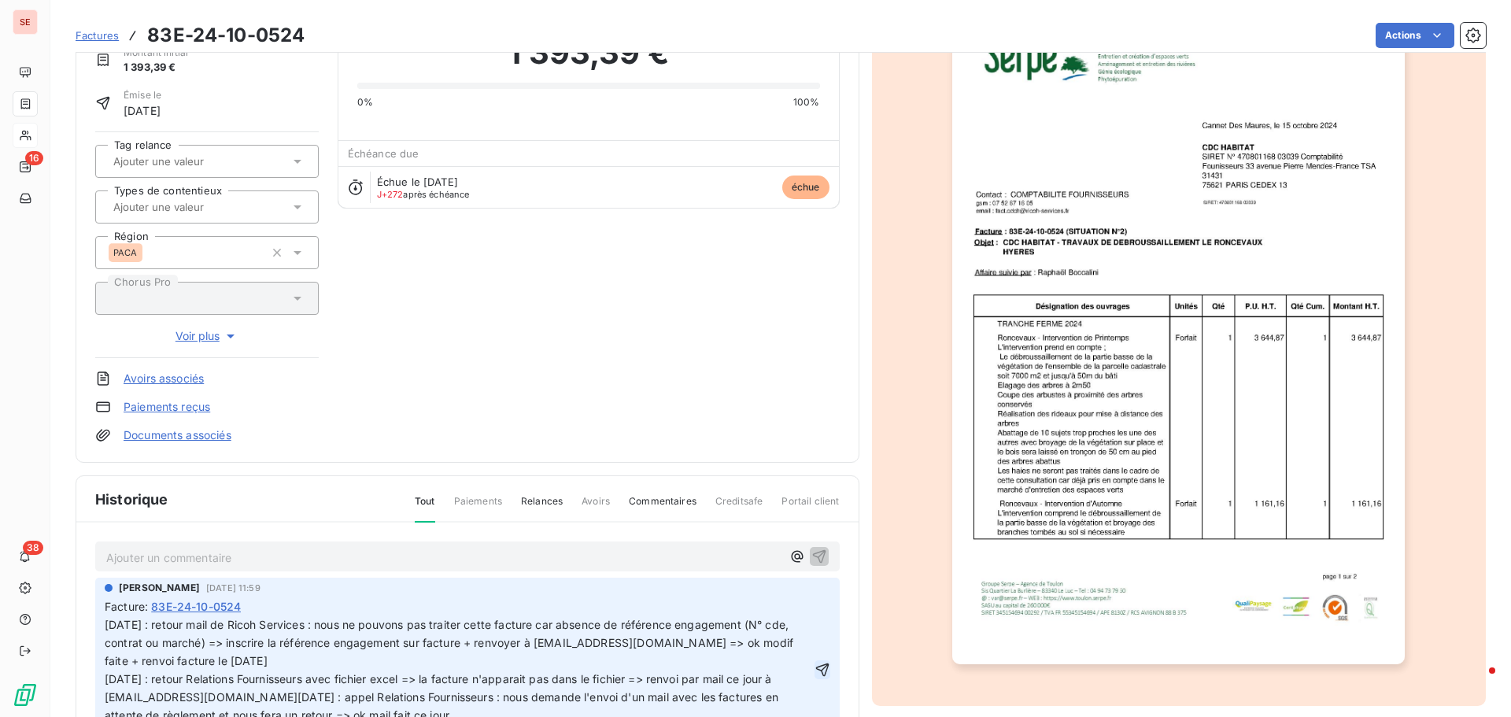
click at [815, 677] on icon "button" at bounding box center [823, 670] width 16 height 16
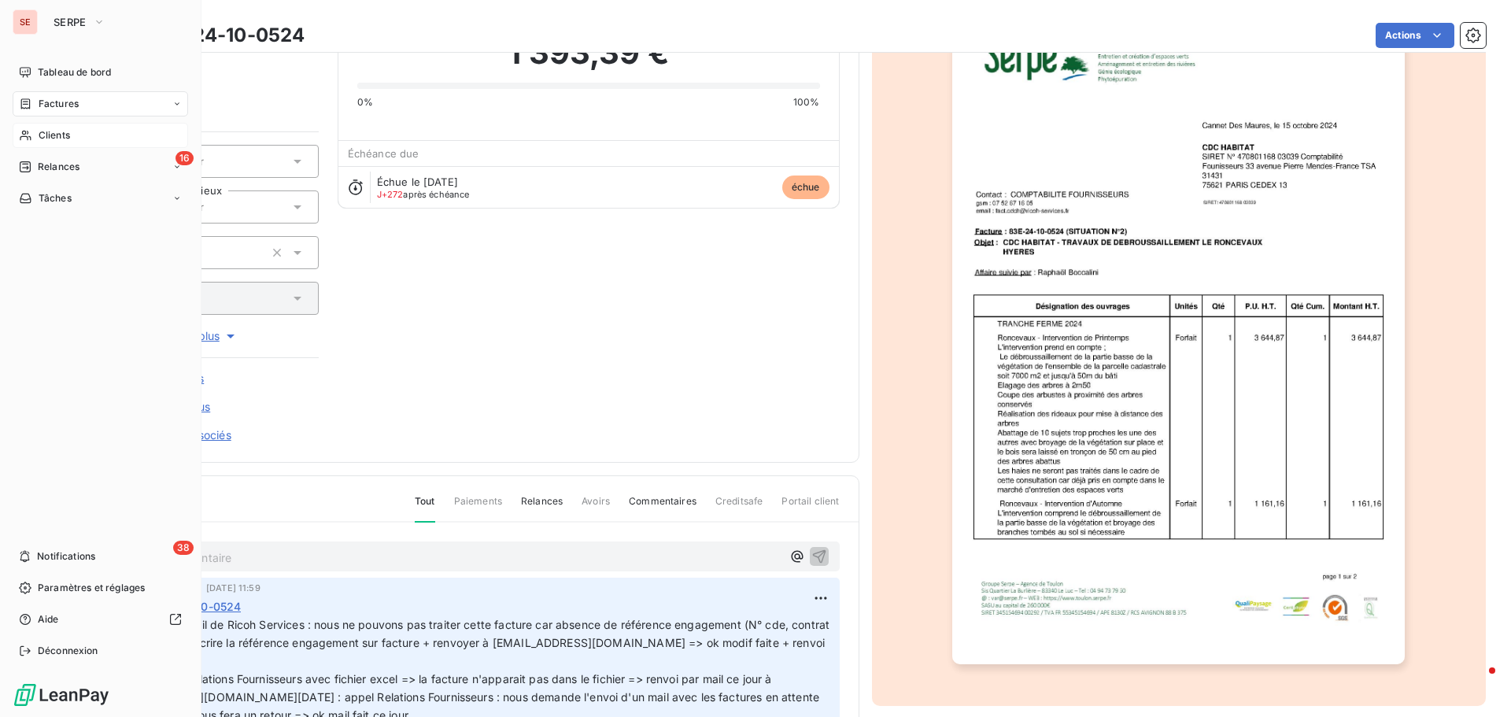
click at [72, 135] on div "Clients" at bounding box center [101, 135] width 176 height 25
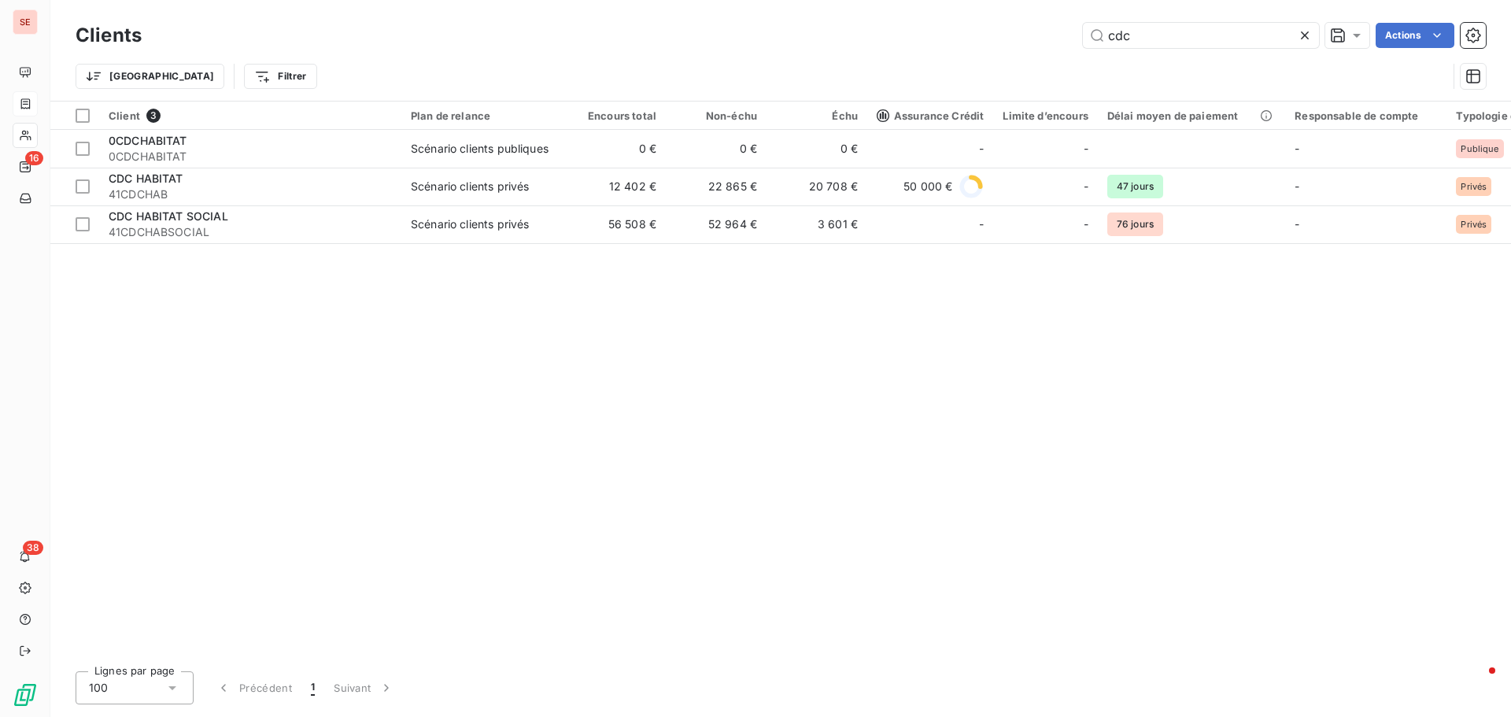
drag, startPoint x: 1132, startPoint y: 48, endPoint x: 1063, endPoint y: 41, distance: 69.6
click at [1078, 43] on div "Clients cdc Actions" at bounding box center [781, 35] width 1411 height 33
click at [1062, 41] on div "cdc Actions" at bounding box center [824, 35] width 1326 height 25
click at [1130, 27] on input "cdc" at bounding box center [1201, 35] width 236 height 25
click at [1130, 28] on input "cdc" at bounding box center [1201, 35] width 236 height 25
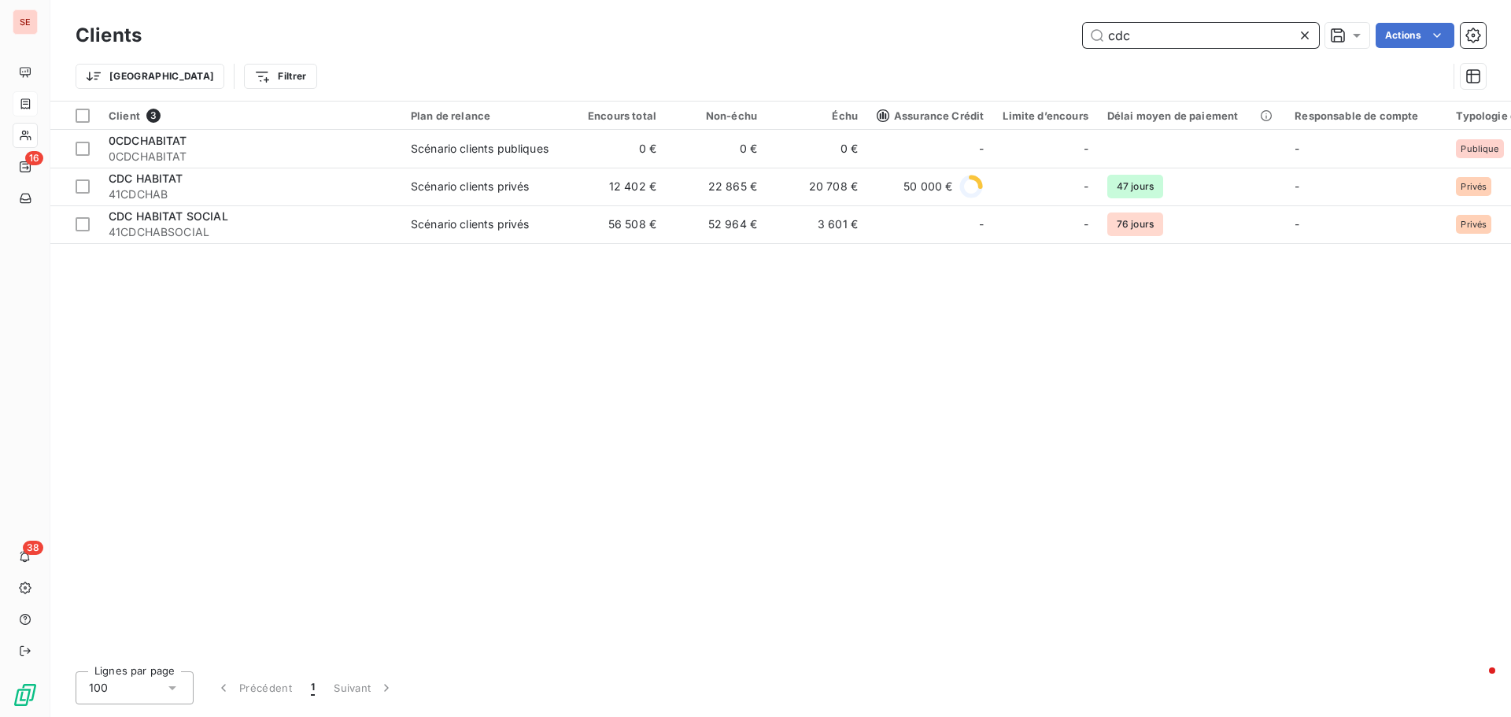
click at [1130, 27] on input "cdc" at bounding box center [1201, 35] width 236 height 25
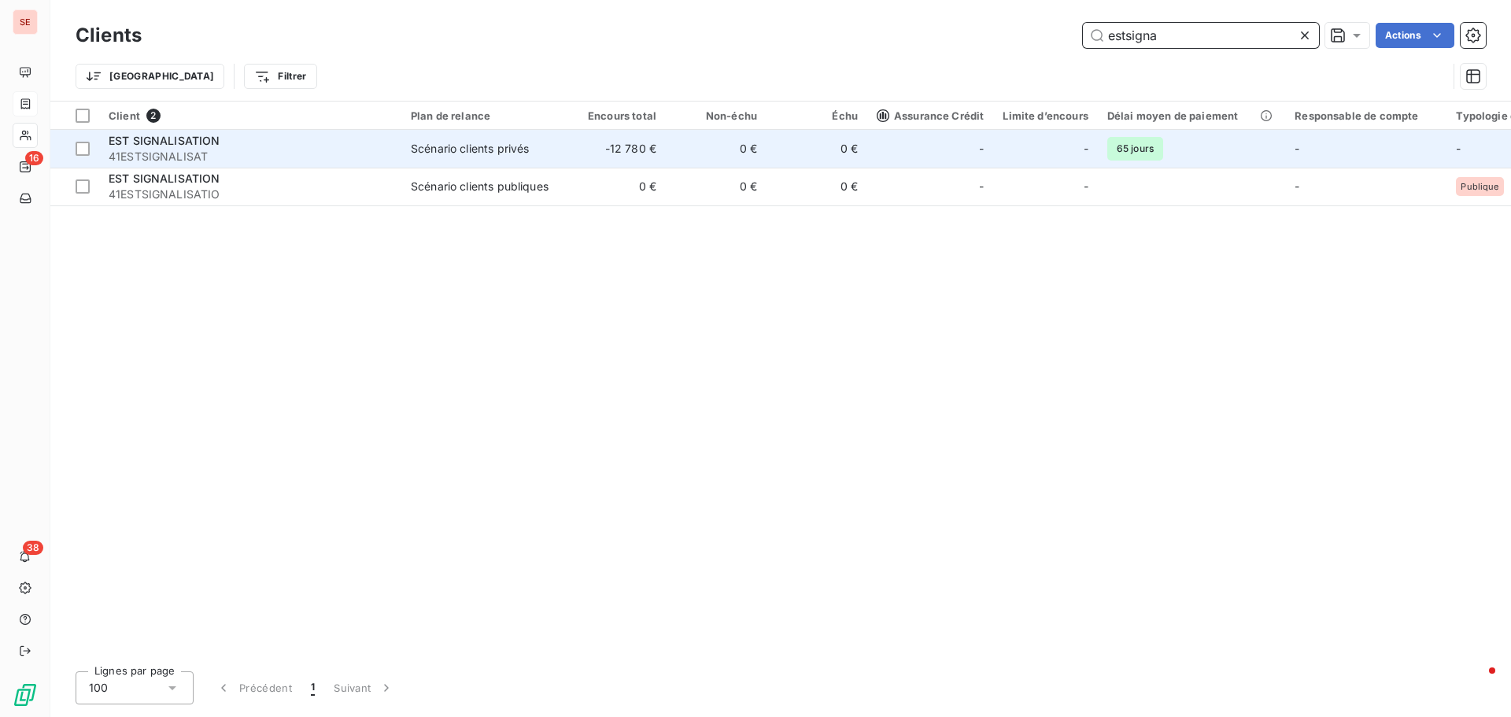
type input "estsigna"
click at [618, 149] on td "-12 780 €" at bounding box center [615, 149] width 101 height 38
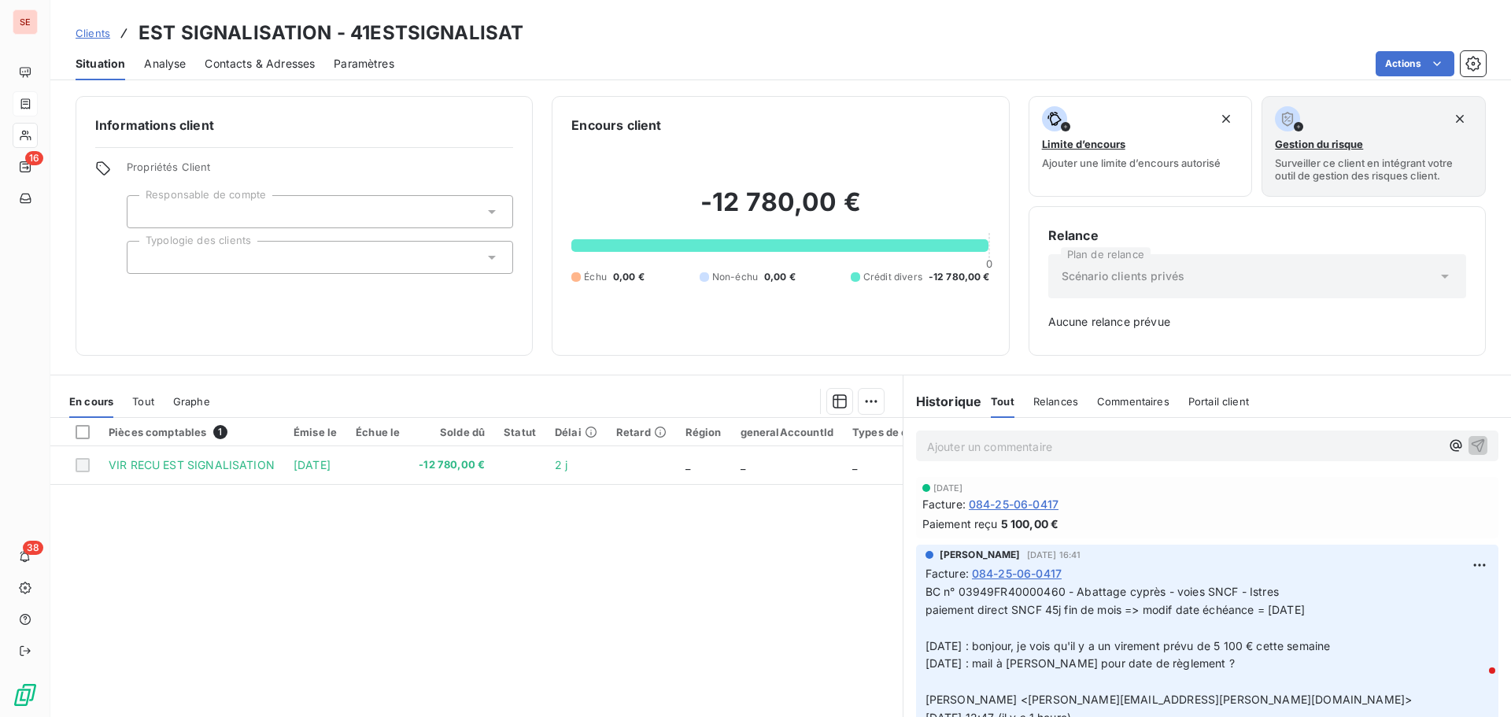
scroll to position [79, 0]
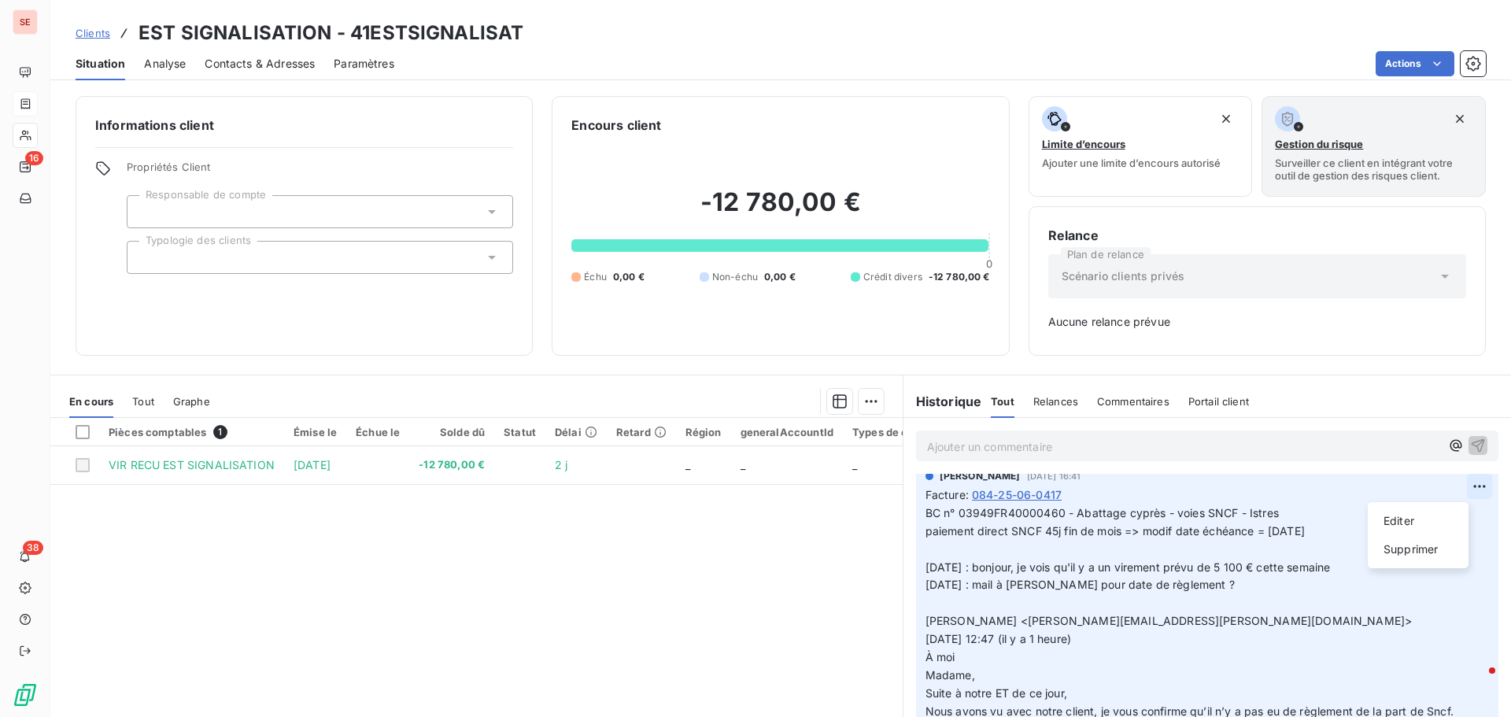
click at [1452, 487] on html "SE 16 38 Clients EST SIGNALISATION - 41ESTSIGNALISAT Situation Analyse Contacts…" at bounding box center [755, 358] width 1511 height 717
click at [1445, 510] on div "Editer" at bounding box center [1418, 521] width 88 height 25
click at [1345, 528] on p "BC n° 03949FR40000460 - Abattage cyprès - voies SNCF - Istres paiement direct S…" at bounding box center [1197, 622] width 542 height 234
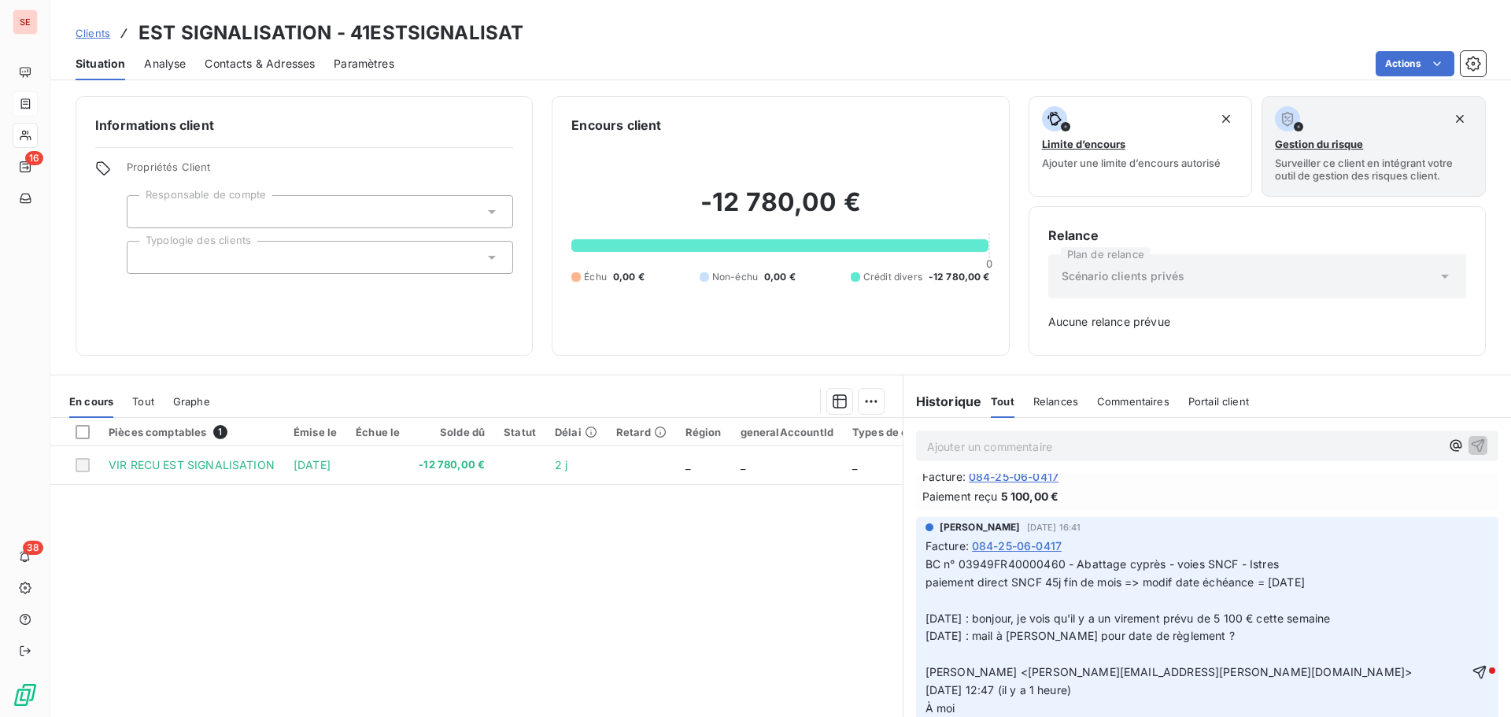
scroll to position [0, 0]
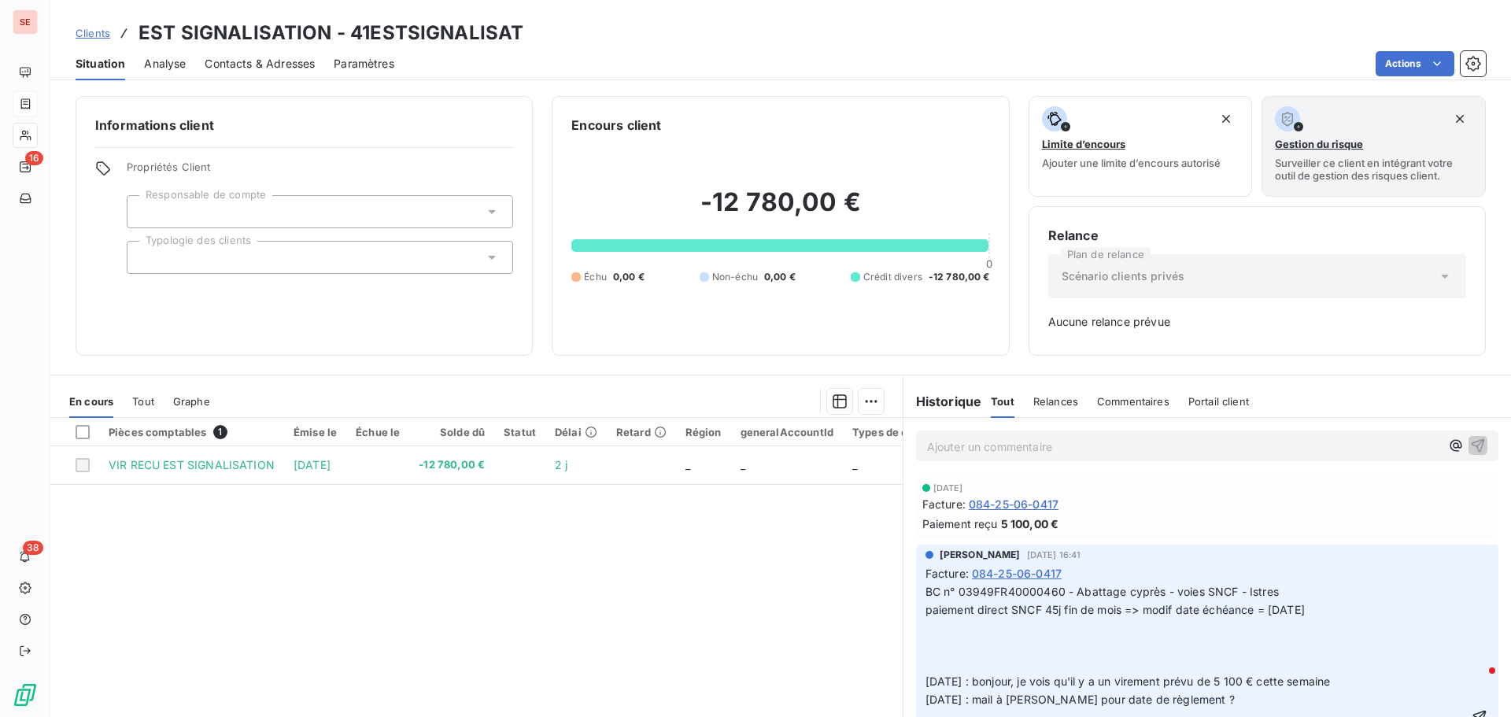
click at [933, 671] on p "BC n° 03949FR40000460 - Abattage cyprès - voies SNCF - Istres paiement direct S…" at bounding box center [1197, 718] width 542 height 270
click at [982, 657] on p "BC n° 03949FR40000460 - Abattage cyprès - voies SNCF - Istres paiement direct S…" at bounding box center [1197, 718] width 542 height 270
click at [1174, 659] on p "BC n° 03949FR40000460 - Abattage cyprès - voies SNCF - Istres paiement direct S…" at bounding box center [1197, 718] width 542 height 270
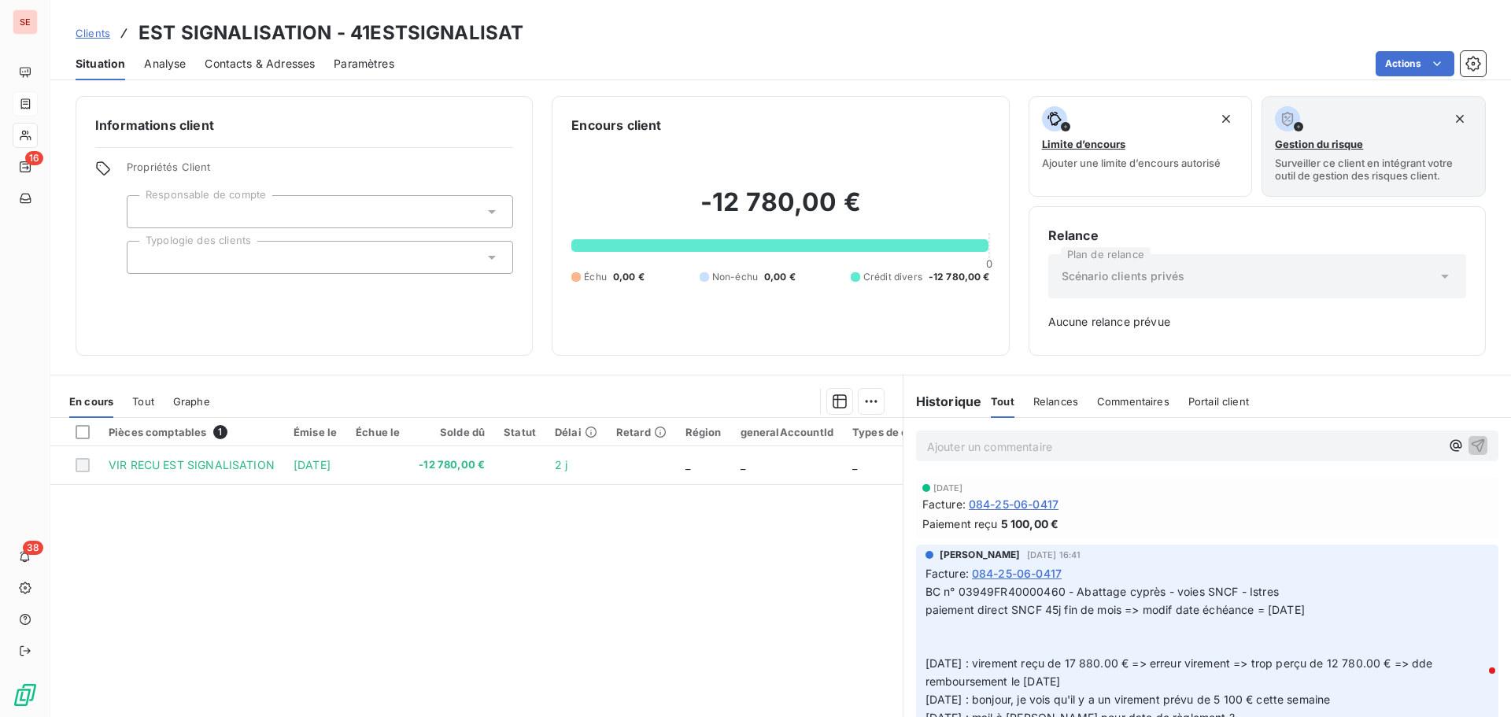
click at [993, 645] on p "BC n° 03949FR40000460 - Abattage cyprès - voies SNCF - Istres paiement direct S…" at bounding box center [1198, 727] width 545 height 288
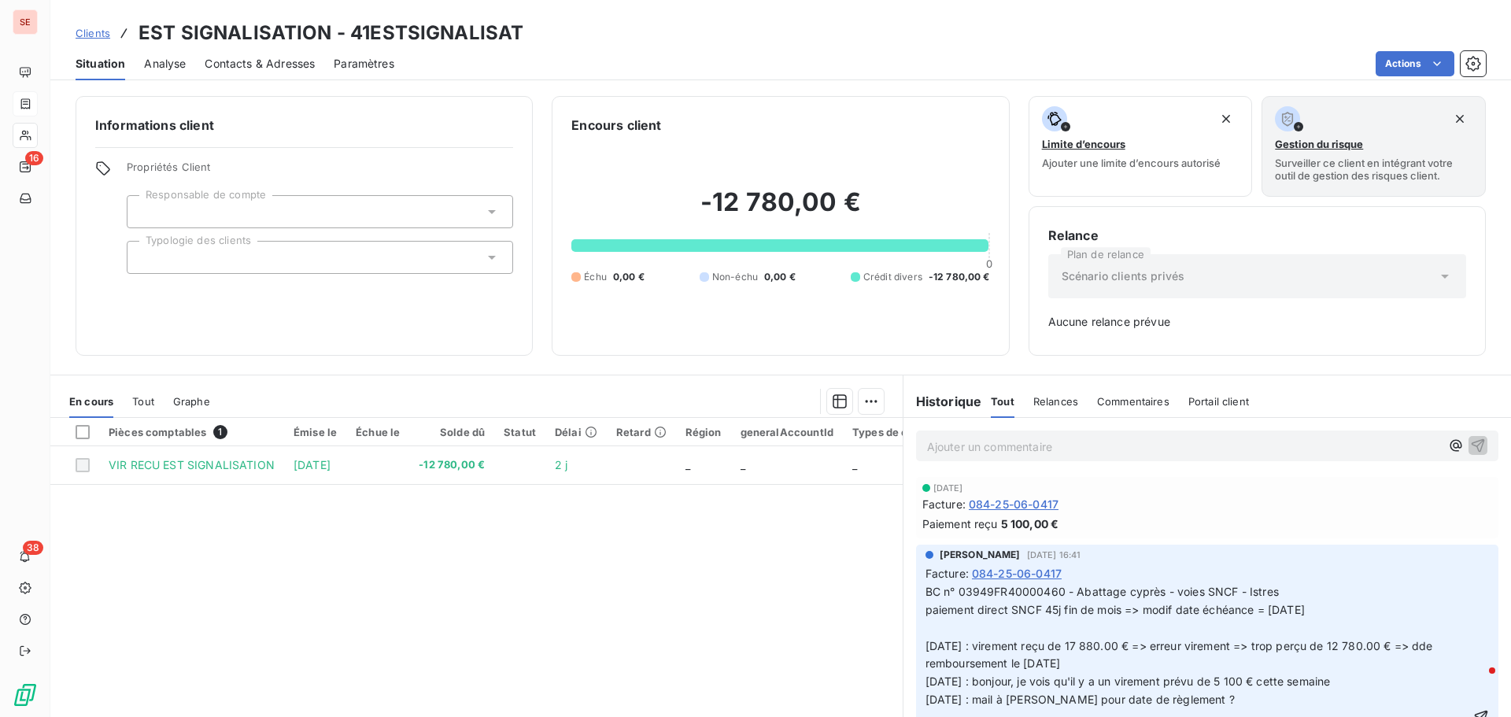
scroll to position [157, 0]
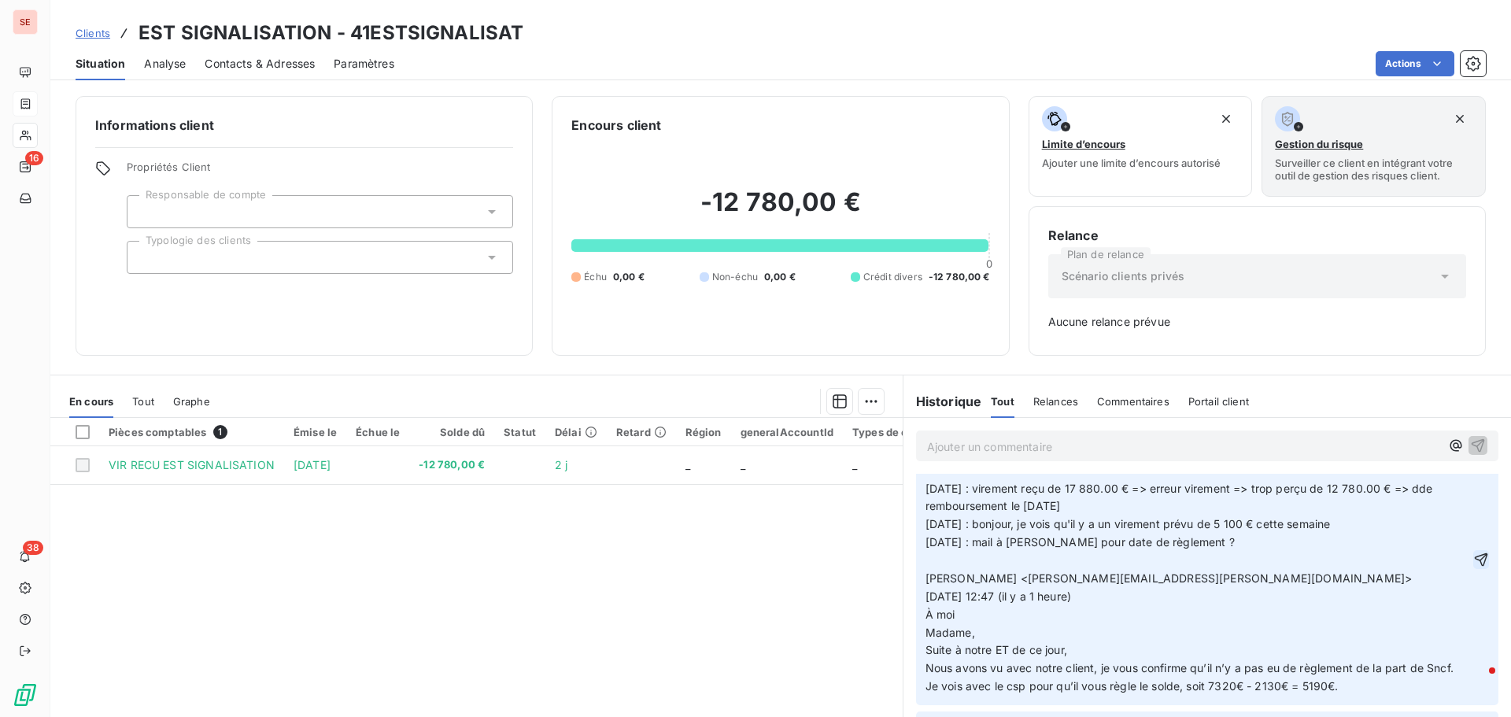
click at [1474, 564] on icon "button" at bounding box center [1482, 560] width 16 height 16
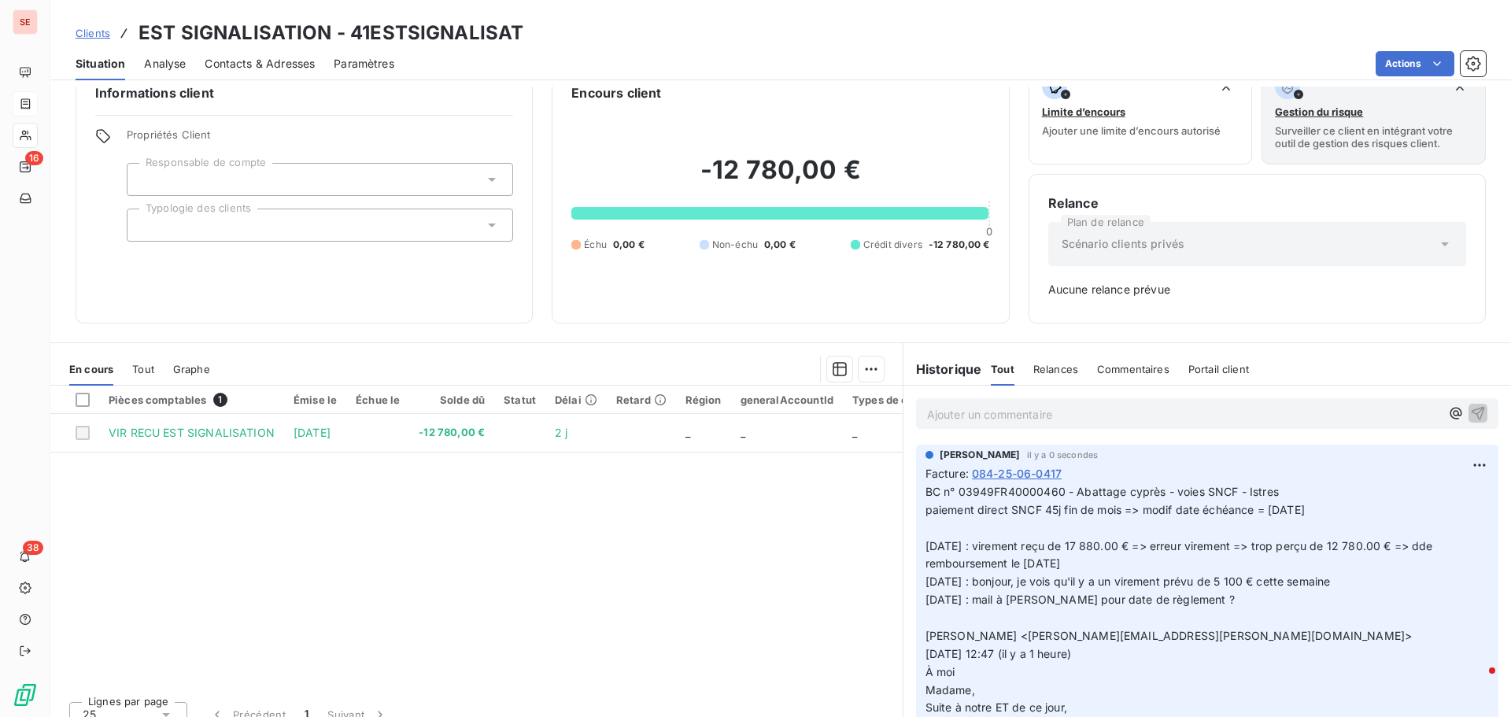
scroll to position [0, 0]
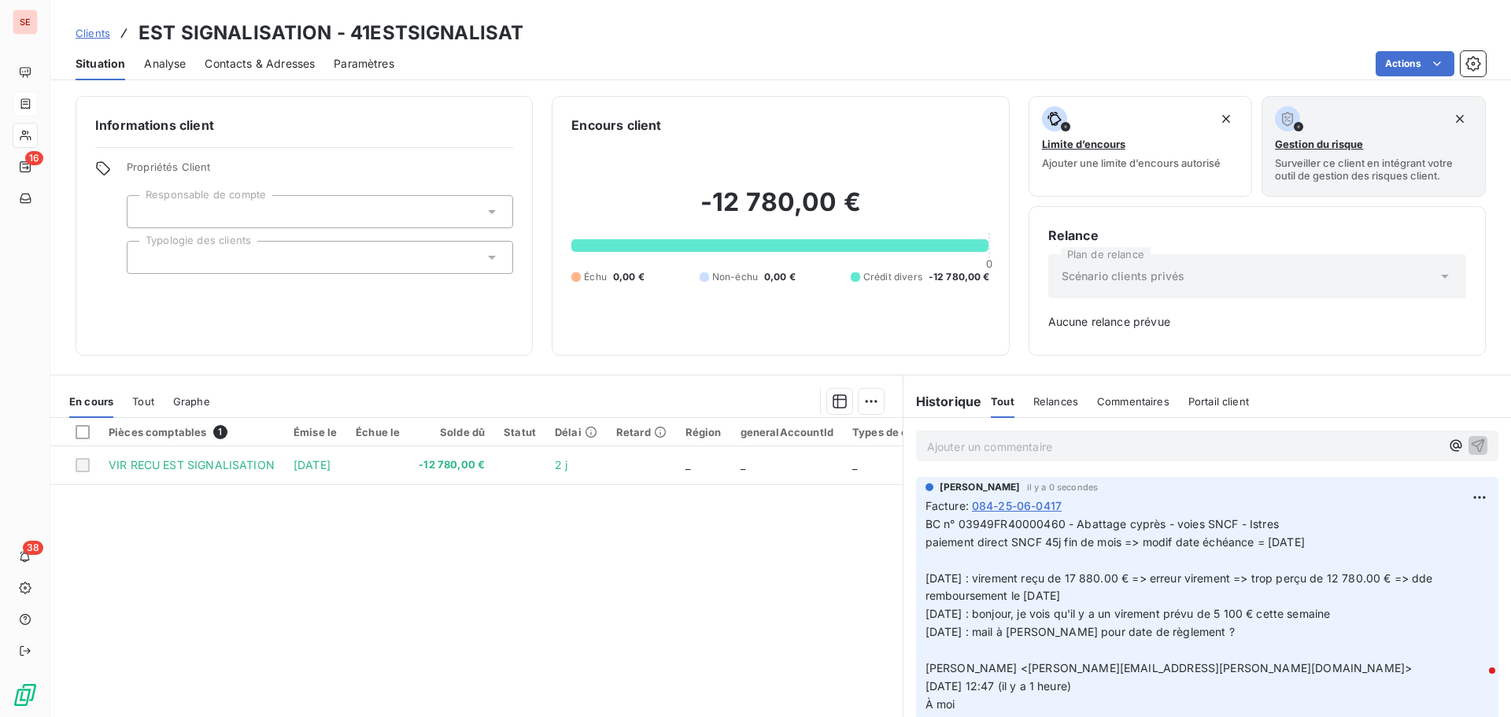
click at [1006, 510] on span "084-25-06-0417" at bounding box center [1017, 506] width 90 height 17
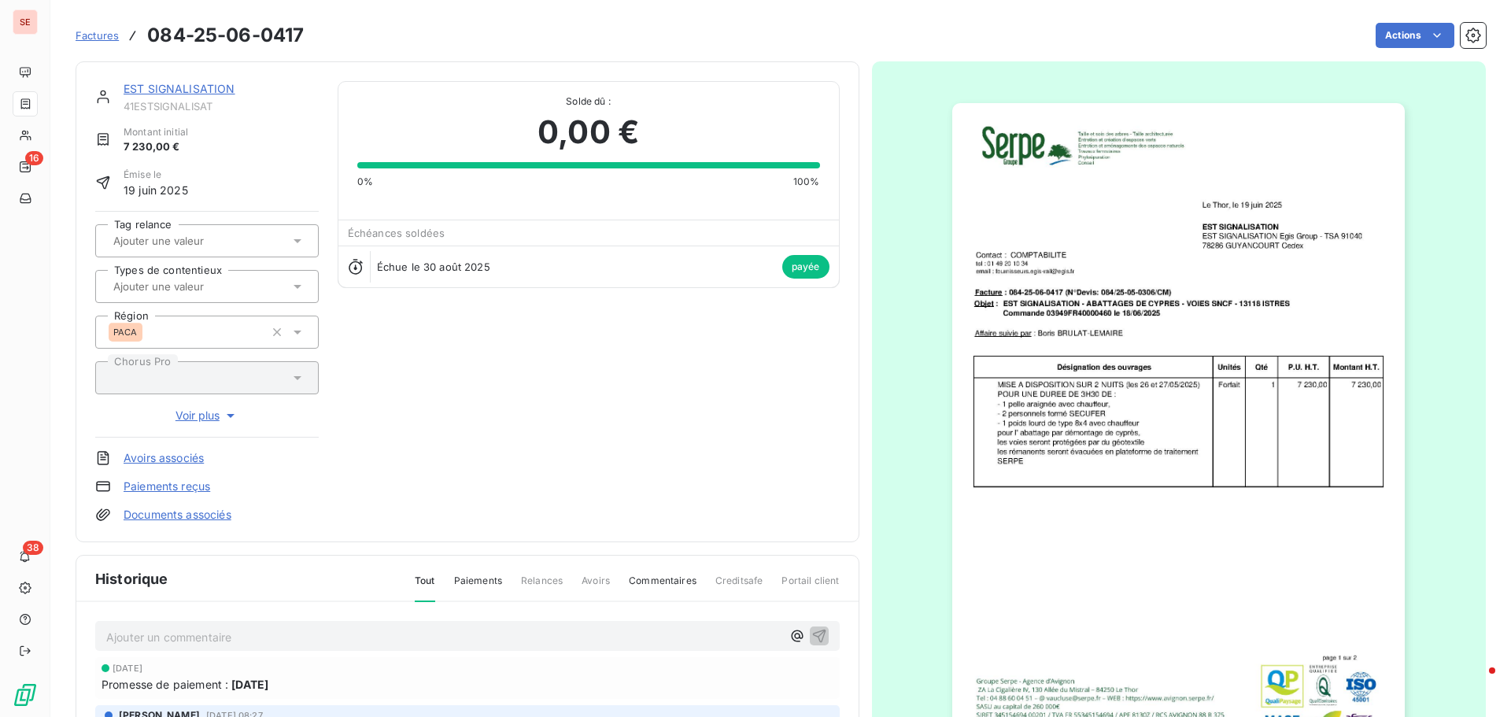
click at [179, 514] on link "Documents associés" at bounding box center [178, 515] width 108 height 16
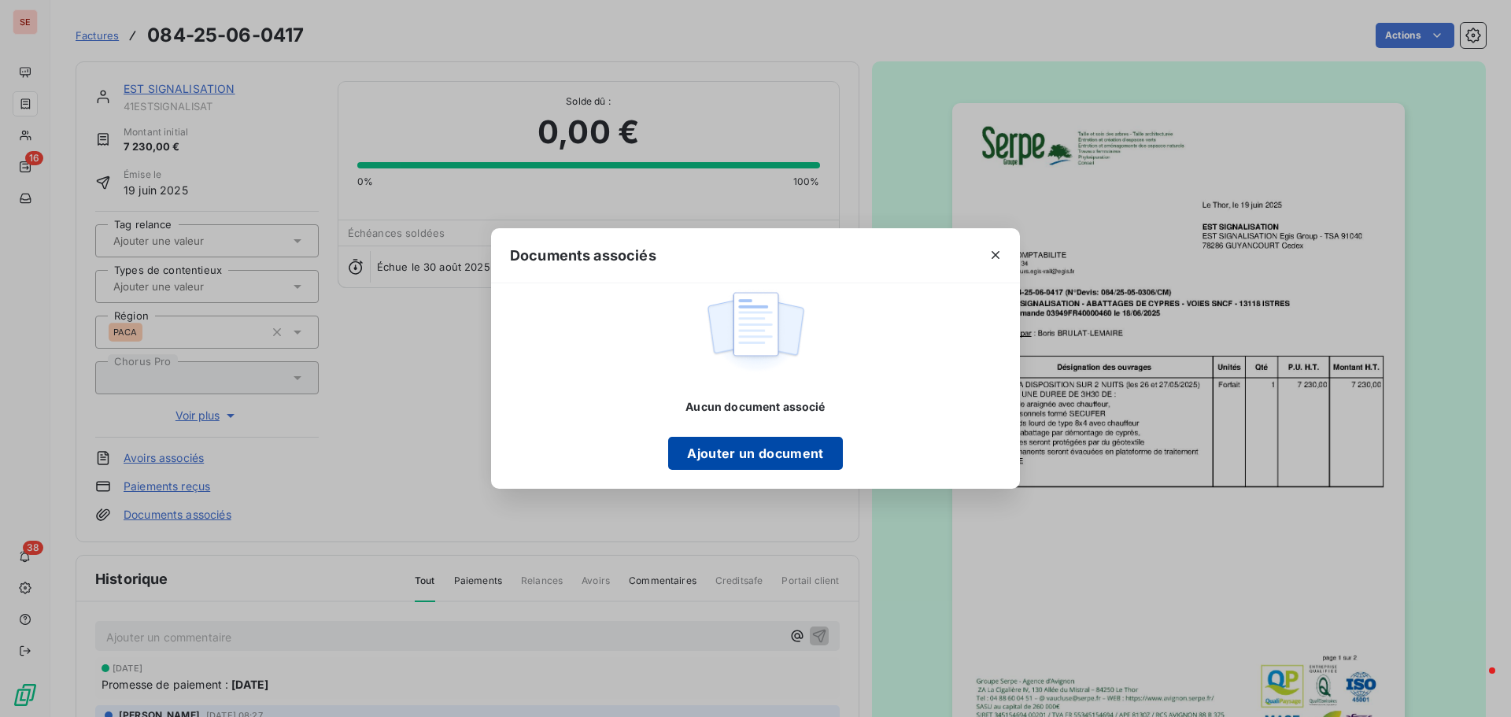
click at [729, 464] on button "Ajouter un document" at bounding box center [755, 453] width 174 height 33
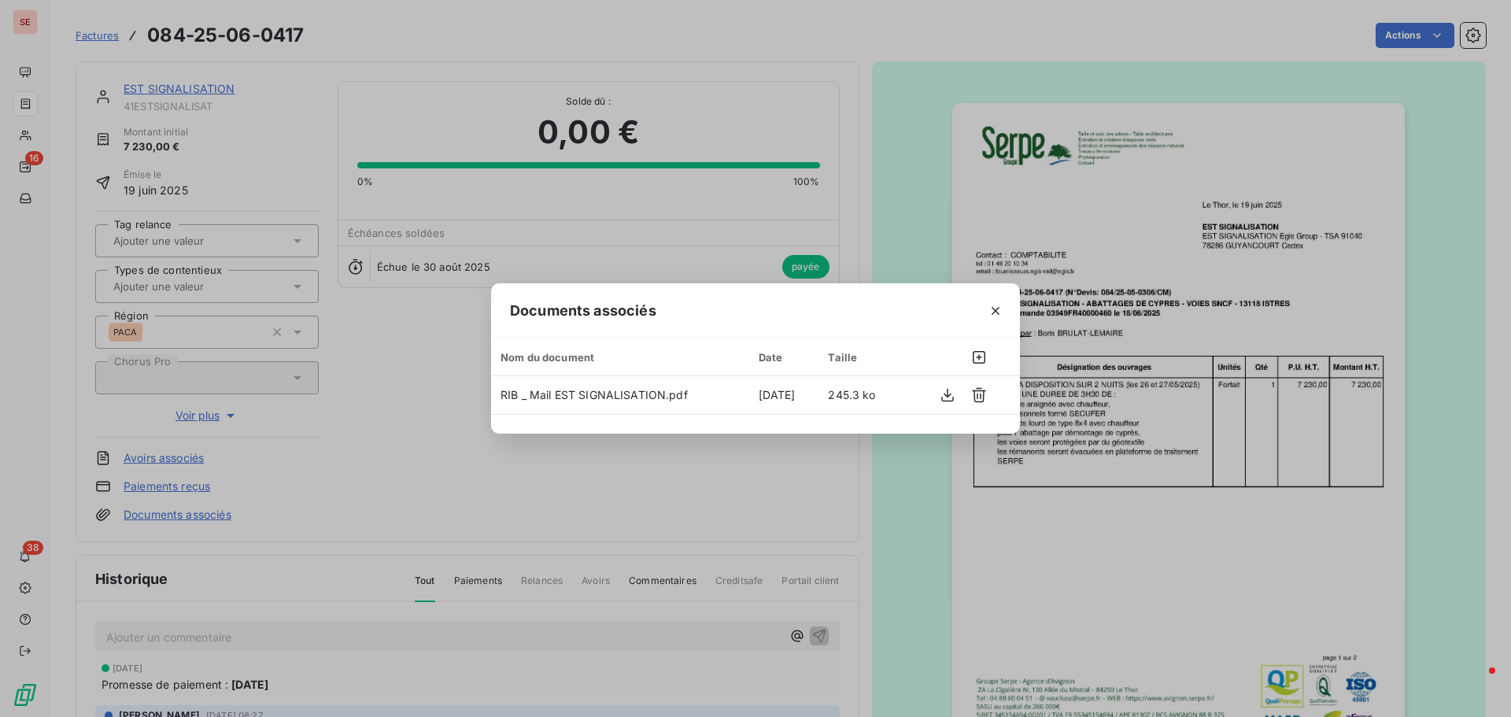
click at [1134, 547] on div "Documents associés Nom du document Date Taille RIB _ Mail EST SIGNALISATION.pdf…" at bounding box center [755, 358] width 1511 height 717
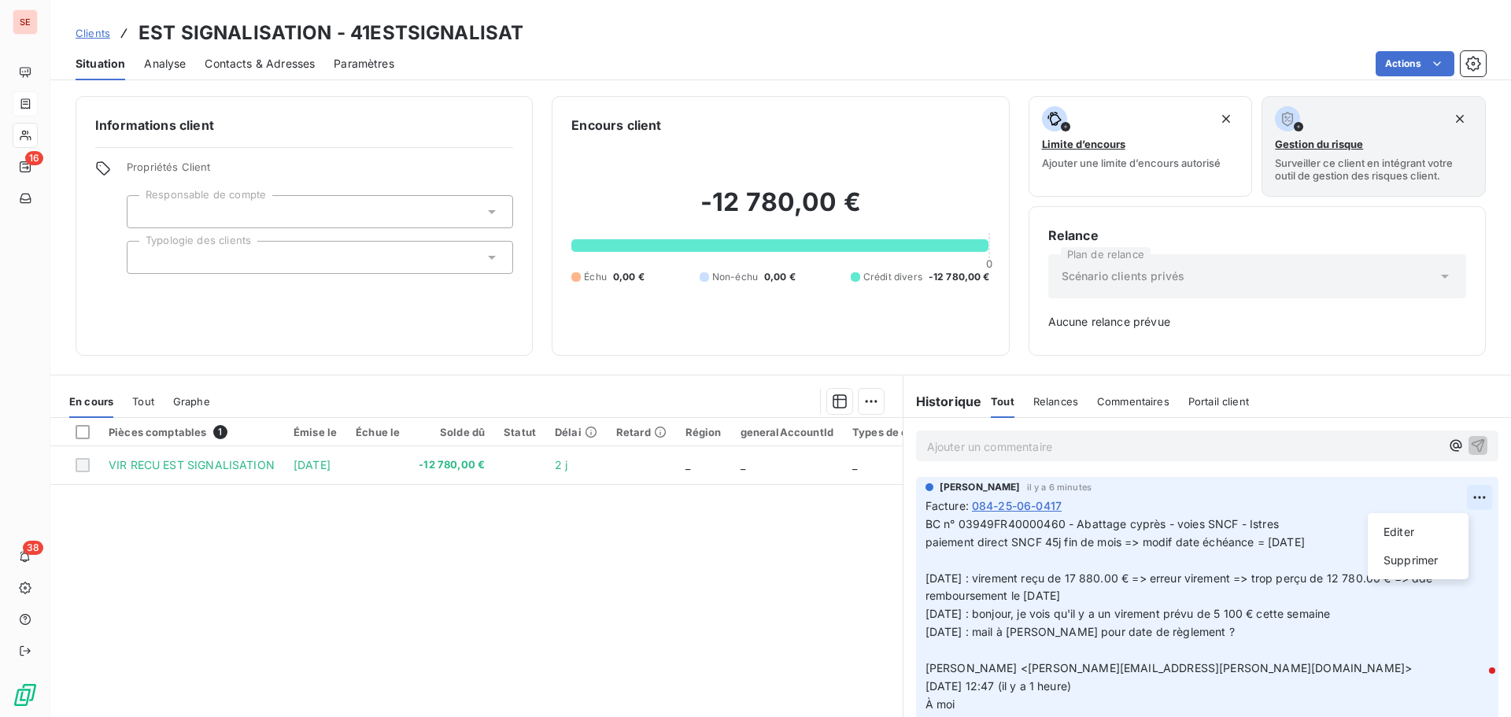
click at [1447, 503] on html "SE 16 38 Clients EST SIGNALISATION - 41ESTSIGNALISAT Situation Analyse Contacts…" at bounding box center [755, 358] width 1511 height 717
click at [1437, 526] on div "Editer" at bounding box center [1418, 532] width 88 height 25
click at [1152, 580] on span "BC n° 03949FR40000460 - Abattage cyprès - voies SNCF - Istres paiement direct S…" at bounding box center [1190, 649] width 528 height 265
click at [1446, 504] on html "SE 16 38 Clients EST SIGNALISATION - 41ESTSIGNALISAT Situation Analyse Contacts…" at bounding box center [755, 358] width 1511 height 717
click at [1429, 527] on div "Editer" at bounding box center [1418, 532] width 88 height 25
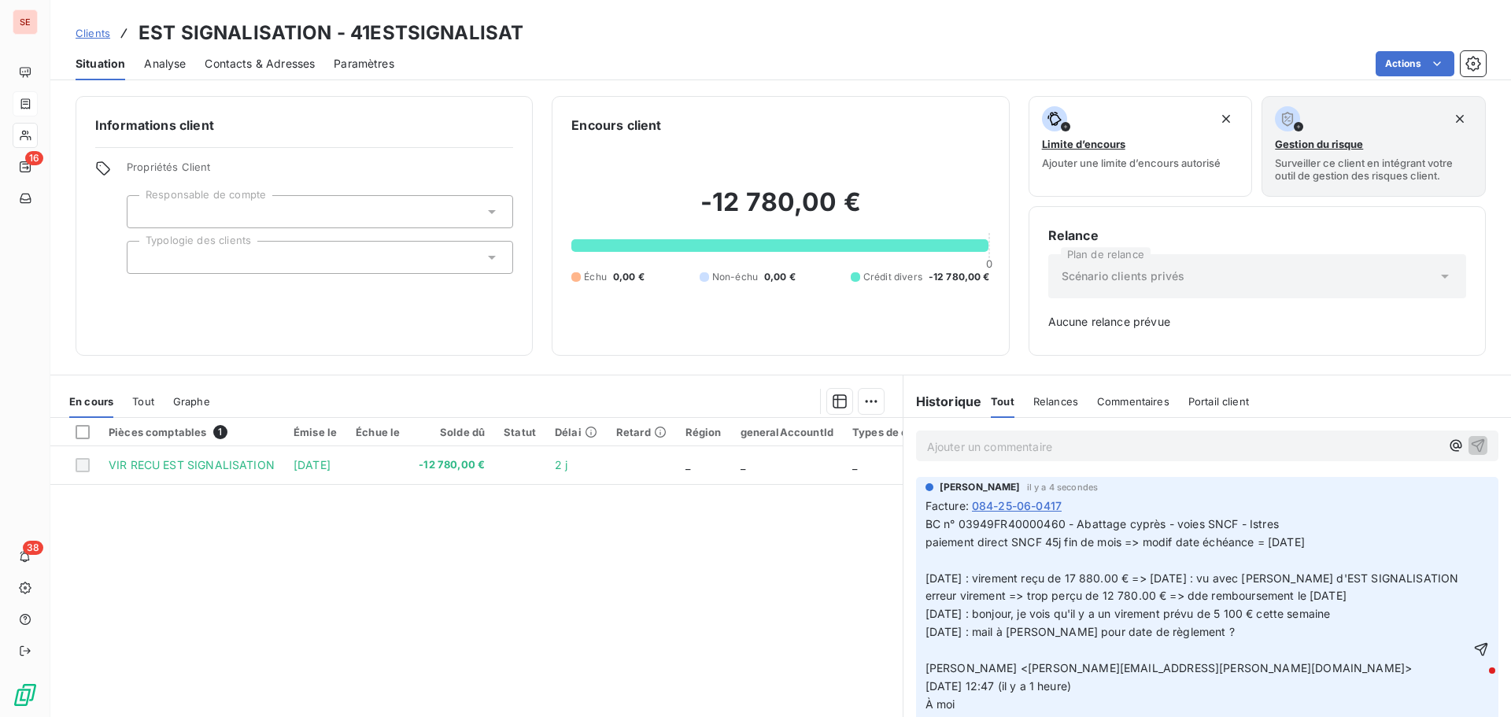
click at [956, 594] on span "BC n° 03949FR40000460 - Abattage cyprès - voies SNCF - Istres paiement direct S…" at bounding box center [1196, 649] width 540 height 265
drag, startPoint x: 999, startPoint y: 594, endPoint x: 978, endPoint y: 597, distance: 21.5
click at [983, 598] on span "BC n° 03949FR40000460 - Abattage cyprès - voies SNCF - Istres paiement direct S…" at bounding box center [1196, 649] width 540 height 265
click at [957, 597] on span "BC n° 03949FR40000460 - Abattage cyprès - voies SNCF - Istres paiement direct S…" at bounding box center [1196, 649] width 540 height 265
click at [969, 591] on span "BC n° 03949FR40000460 - Abattage cyprès - voies SNCF - Istres paiement direct S…" at bounding box center [1196, 649] width 540 height 265
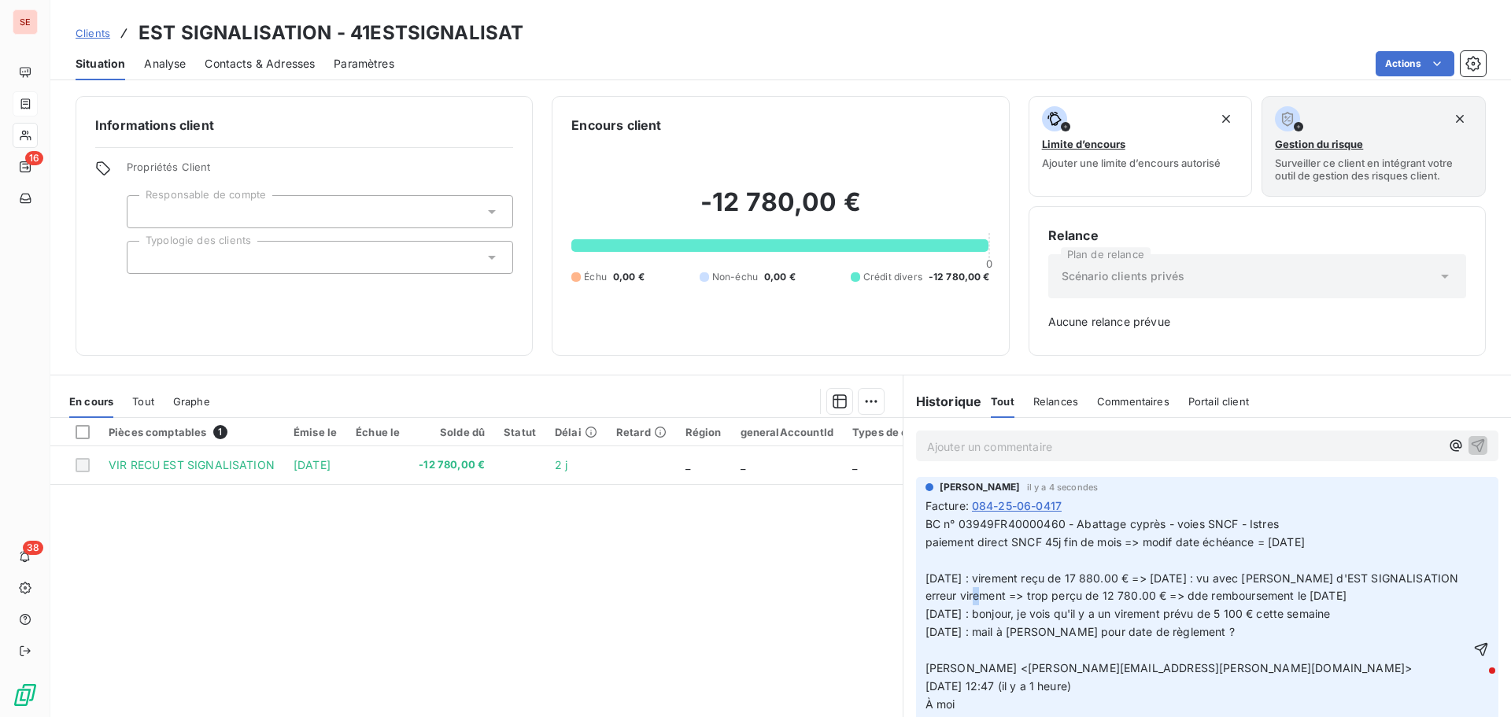
drag, startPoint x: 956, startPoint y: 591, endPoint x: 974, endPoint y: 596, distance: 18.7
click at [960, 594] on span "BC n° 03949FR40000460 - Abattage cyprès - voies SNCF - Istres paiement direct S…" at bounding box center [1196, 649] width 540 height 265
click at [1001, 596] on span "BC n° 03949FR40000460 - Abattage cyprès - voies SNCF - Istres paiement direct S…" at bounding box center [1196, 649] width 540 height 265
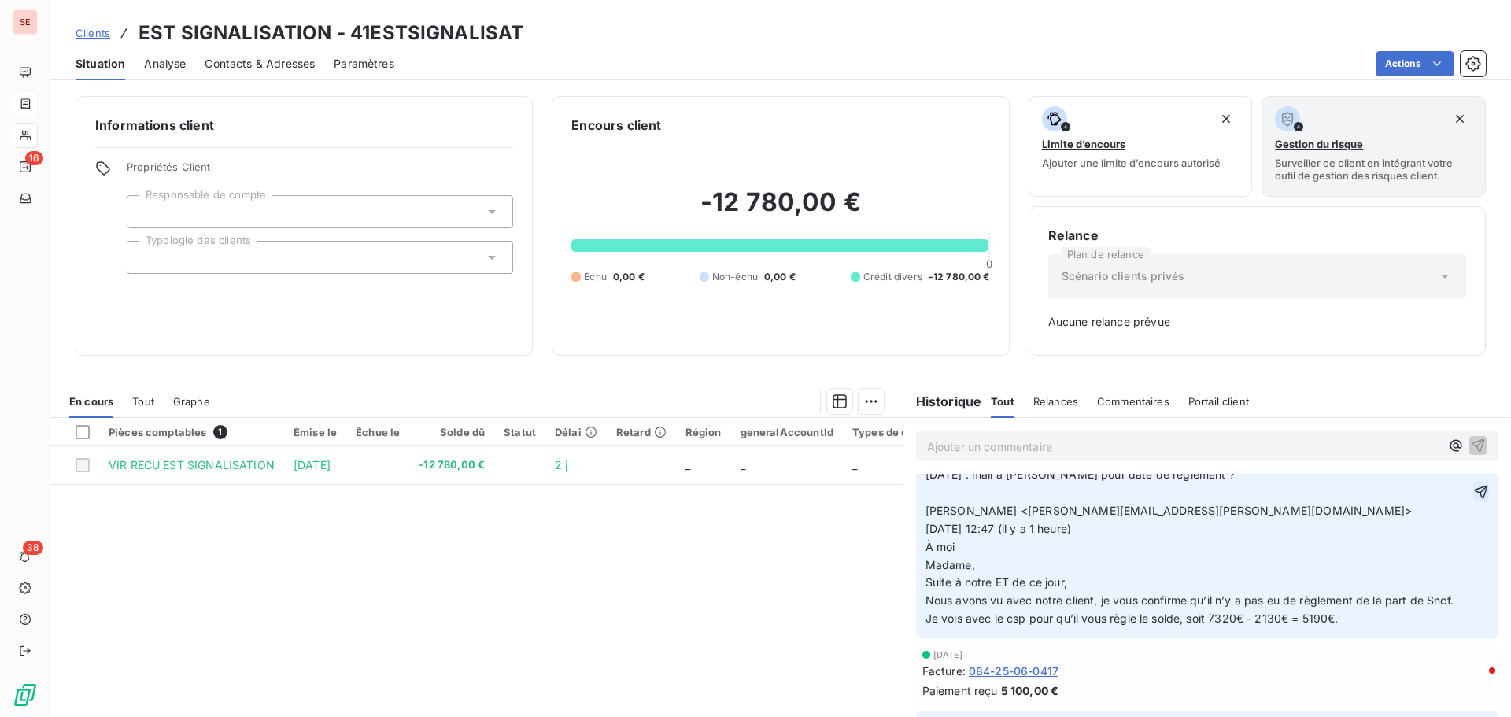
click at [1474, 500] on icon "button" at bounding box center [1482, 492] width 16 height 16
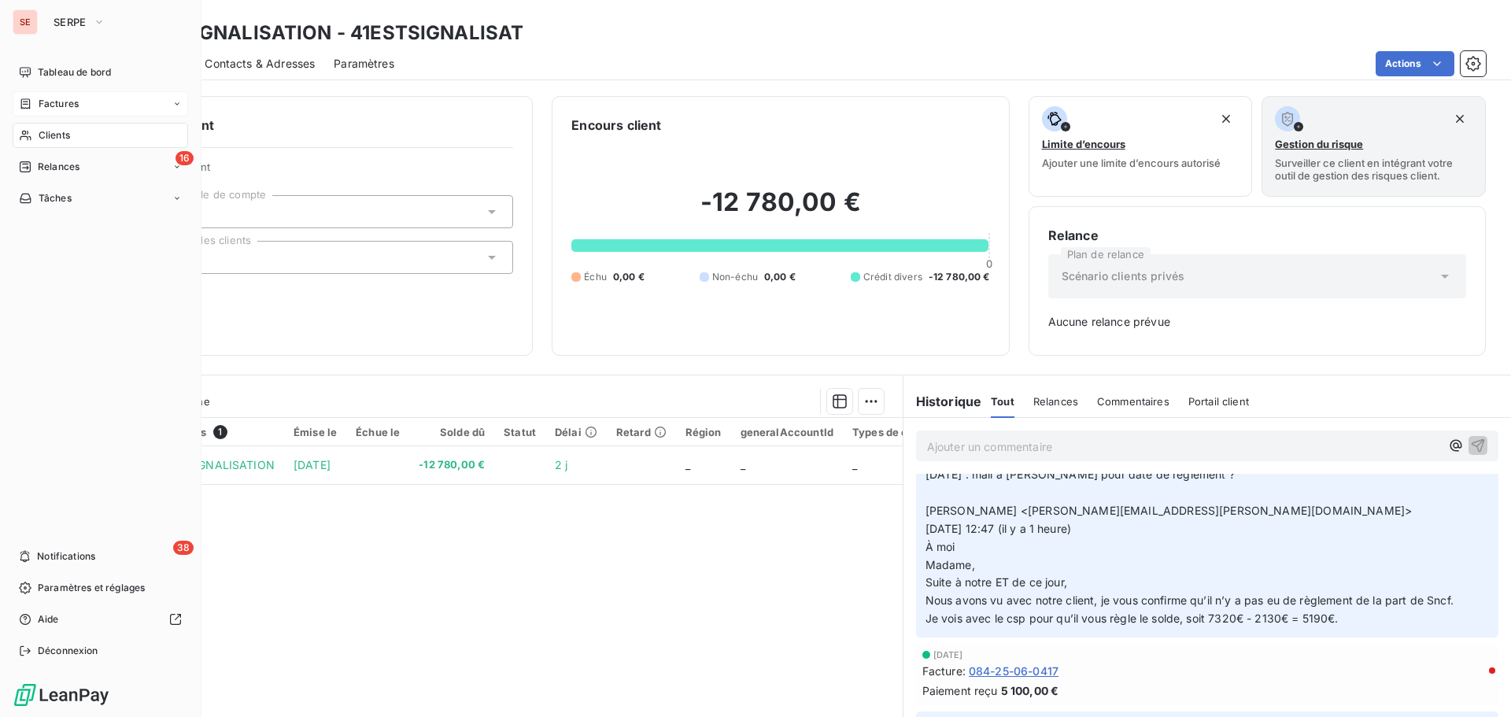
click at [85, 99] on div "Factures" at bounding box center [101, 103] width 176 height 25
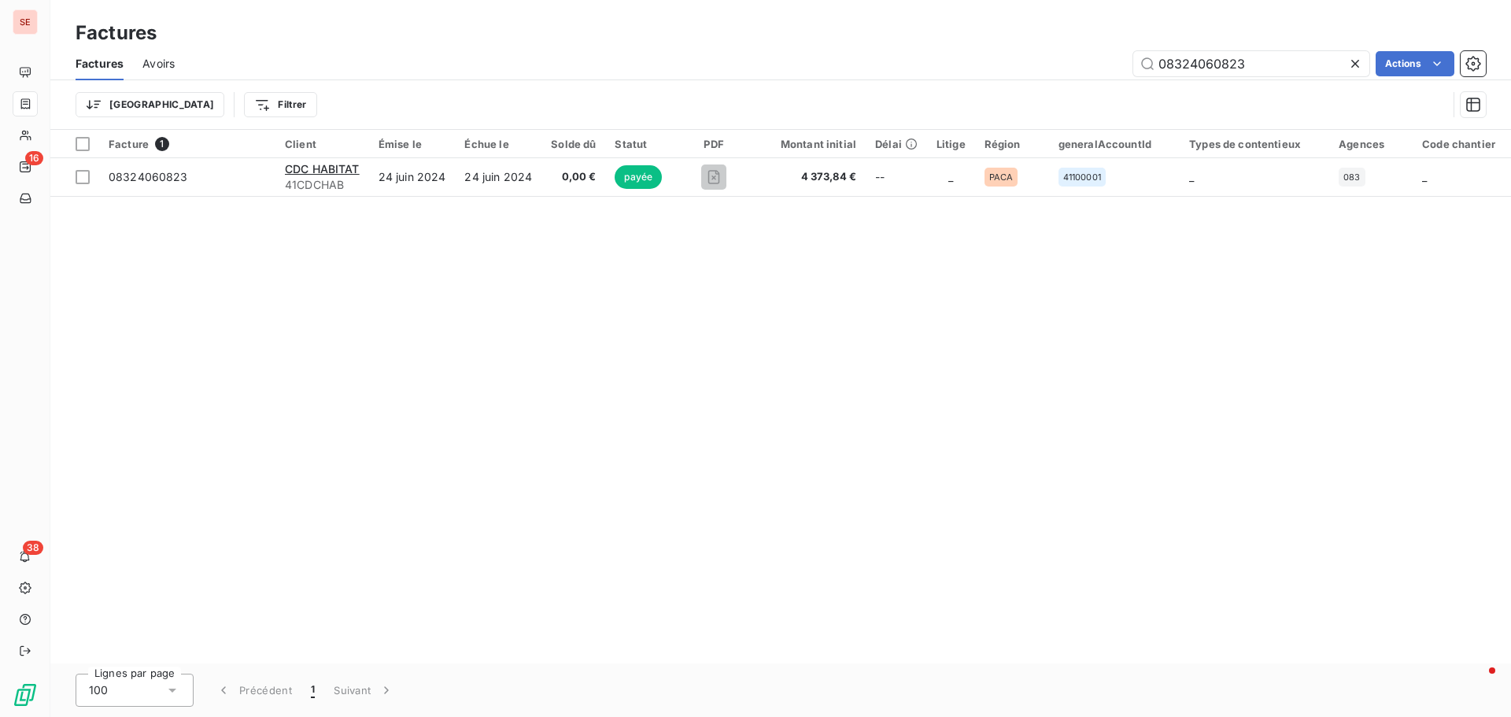
drag, startPoint x: 1280, startPoint y: 73, endPoint x: 1104, endPoint y: 51, distance: 176.9
click at [1104, 51] on div "08324060823 Actions" at bounding box center [840, 63] width 1293 height 25
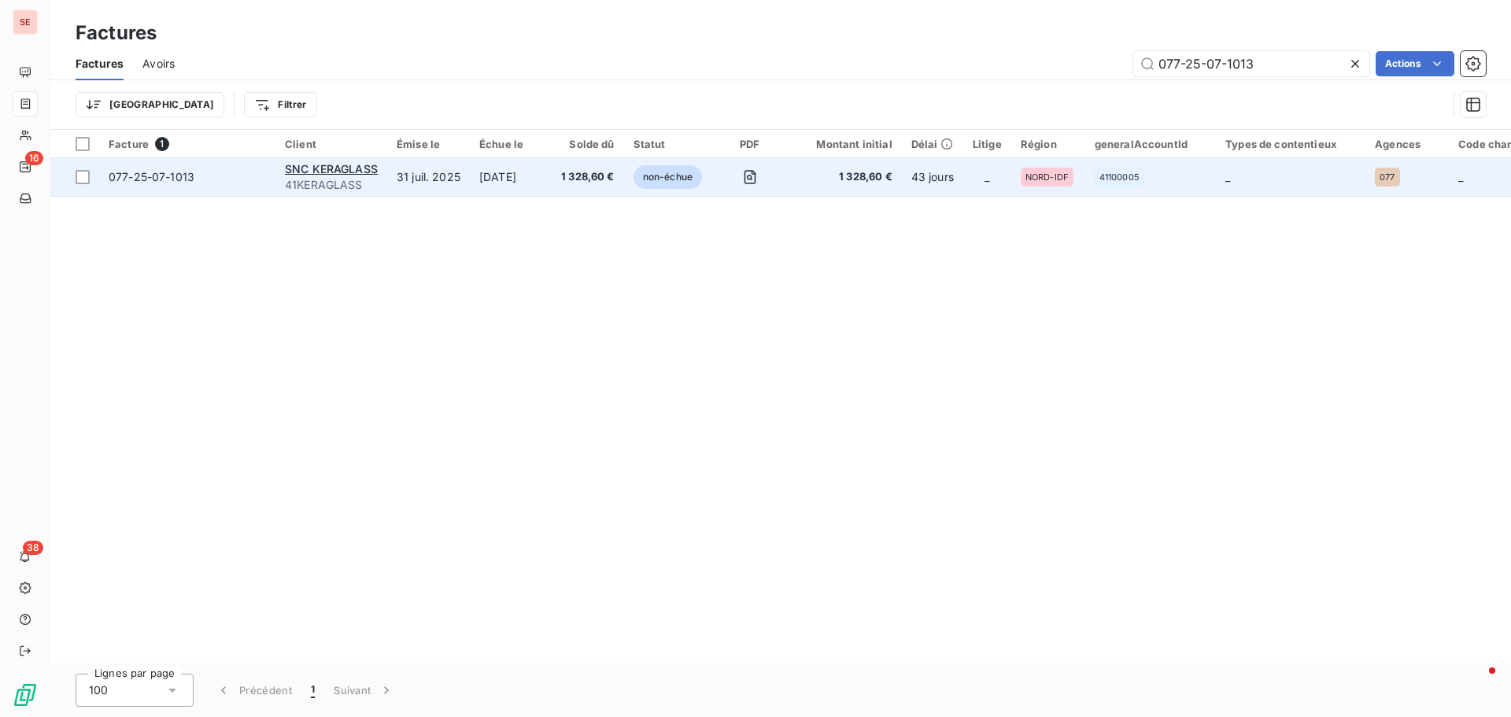
type input "077-25-07-1013"
click at [113, 180] on span "077-25-07-1013" at bounding box center [152, 176] width 86 height 13
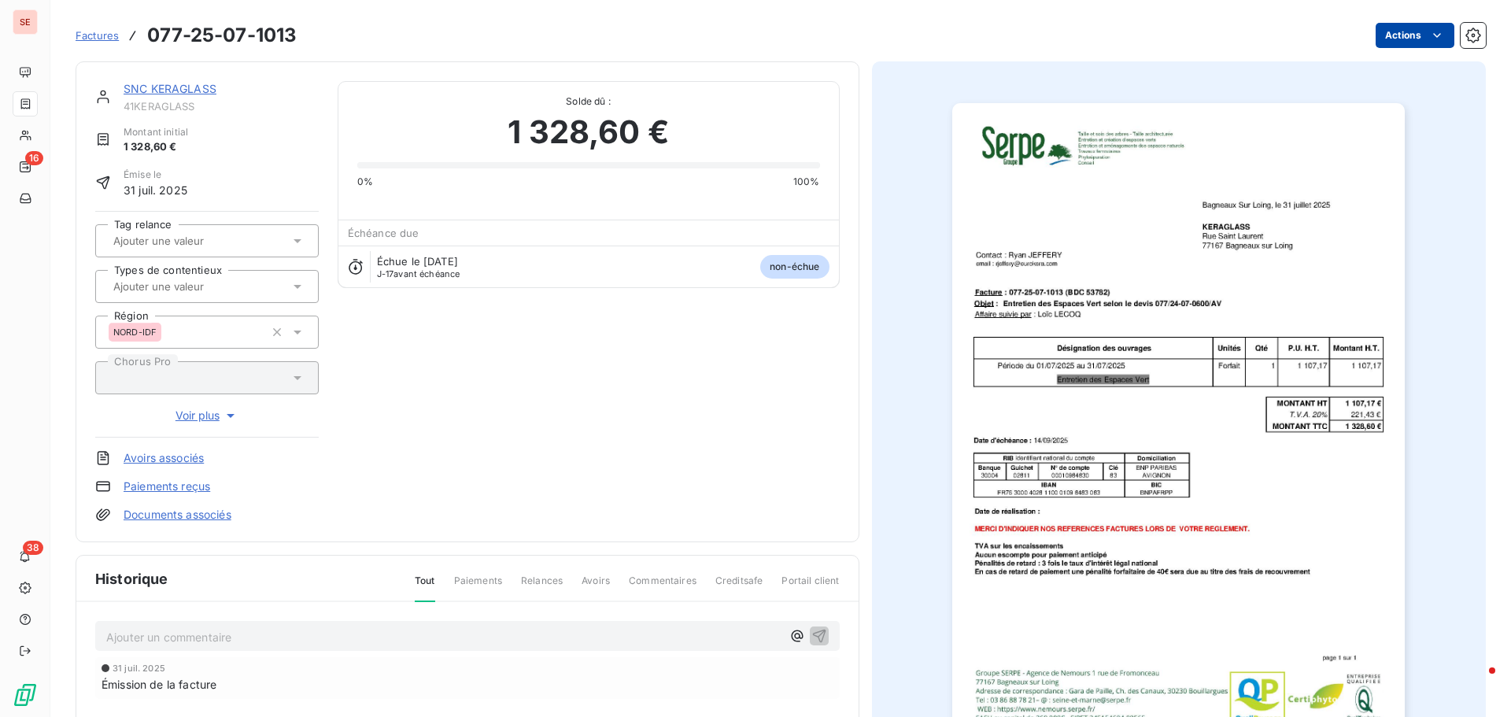
click at [1381, 35] on html "SE 16 38 Factures 077-25-07-1013 Actions SNC KERAGLASS 41KERAGLASS Montant init…" at bounding box center [755, 358] width 1511 height 717
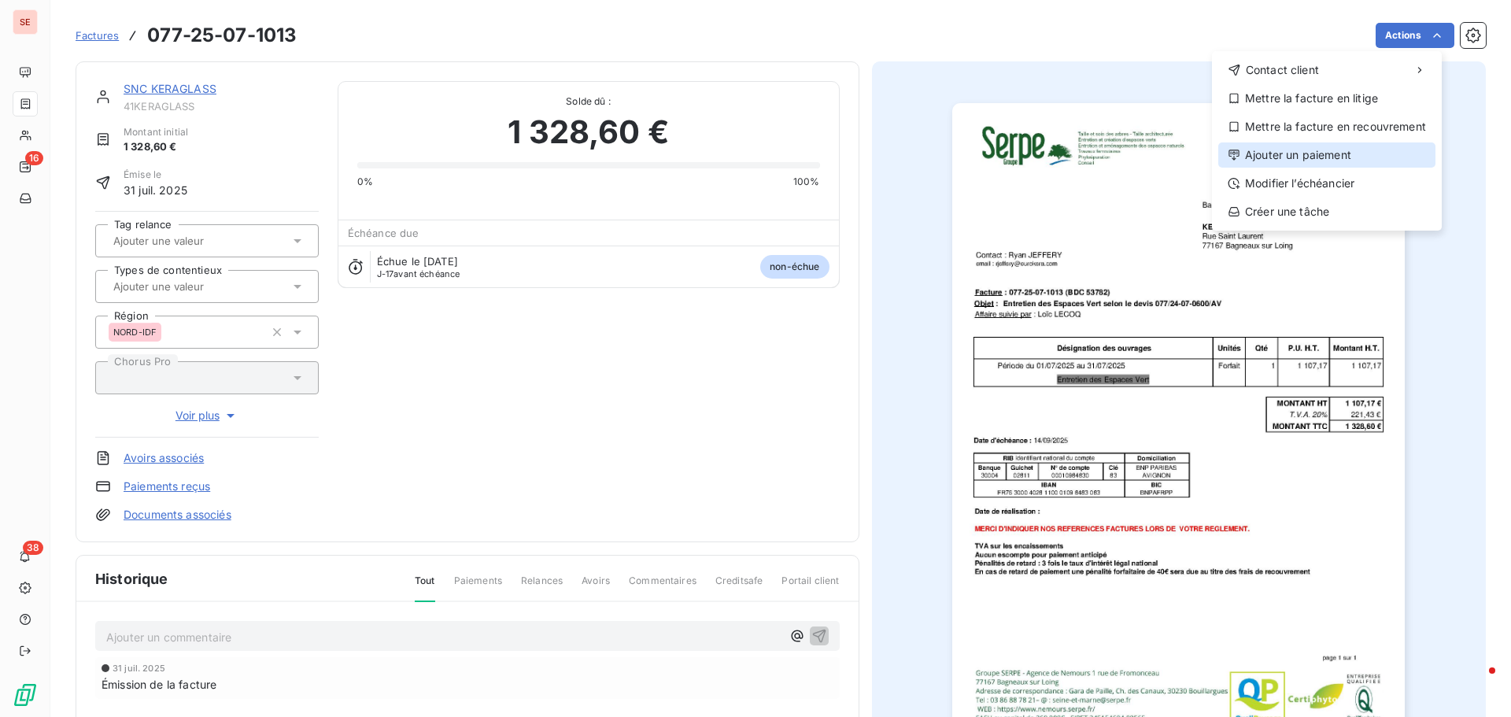
click at [1360, 150] on div "Ajouter un paiement" at bounding box center [1327, 154] width 217 height 25
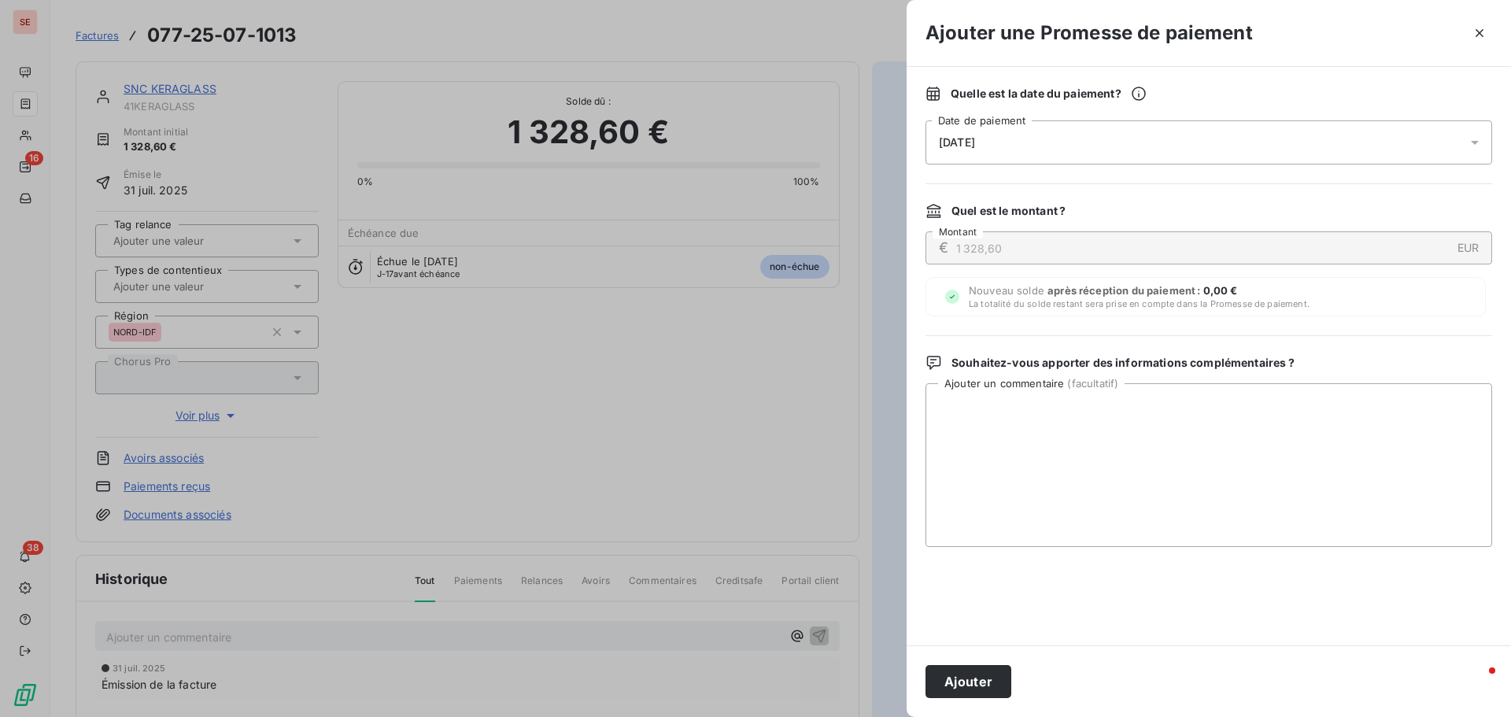
click at [975, 146] on span "[DATE]" at bounding box center [957, 142] width 36 height 13
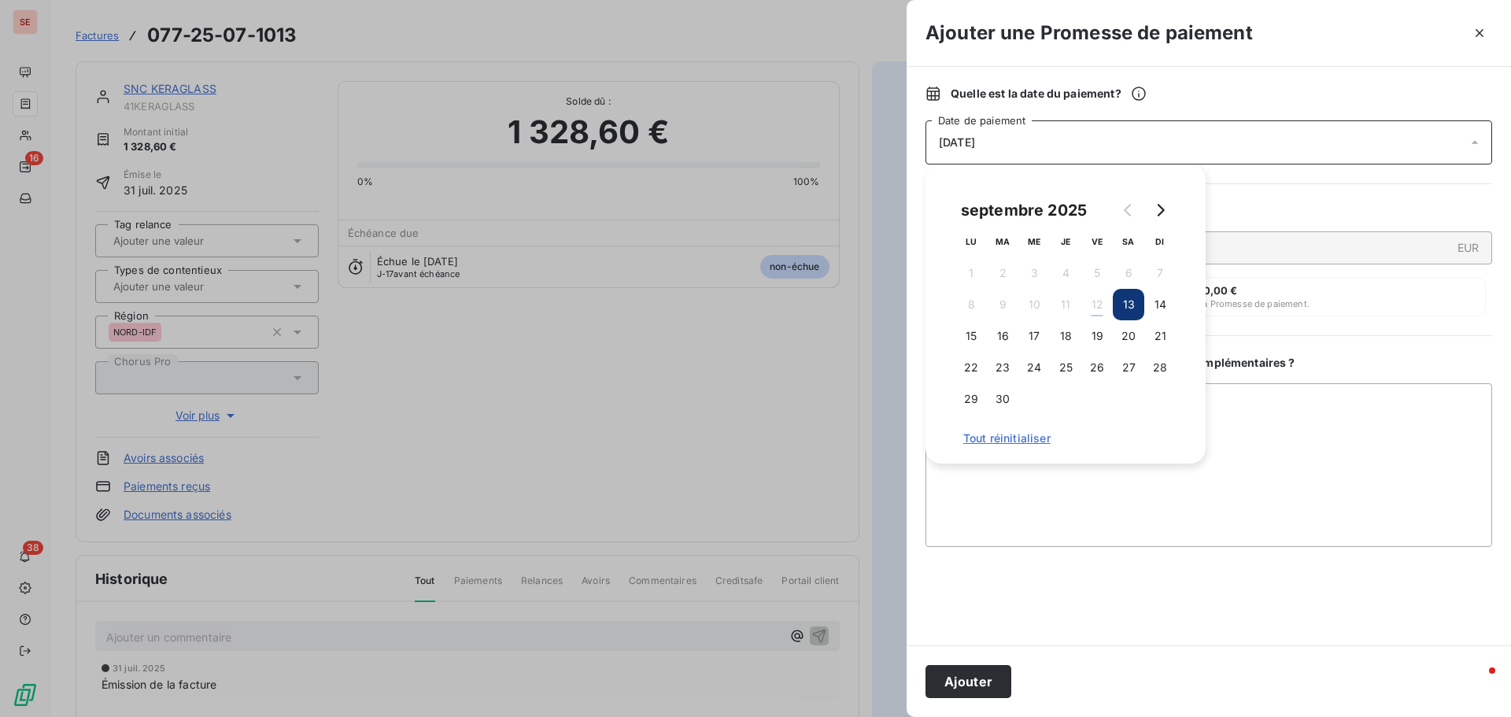
drag, startPoint x: 1027, startPoint y: 338, endPoint x: 1293, endPoint y: 454, distance: 290.5
click at [1027, 338] on button "17" at bounding box center [1034, 335] width 31 height 31
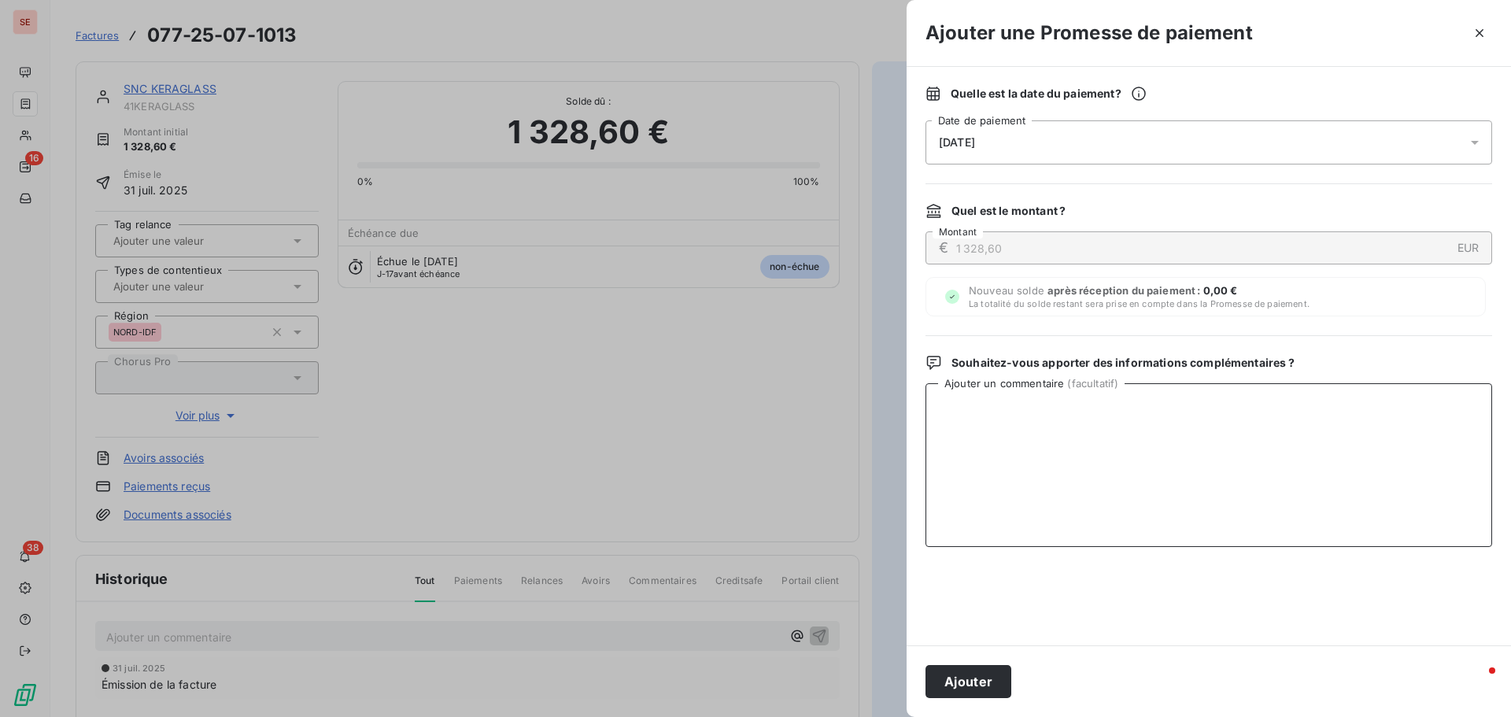
click at [1302, 452] on textarea "Ajouter un commentaire ( facultatif )" at bounding box center [1209, 465] width 567 height 164
type textarea "v"
click at [1002, 410] on textarea "Virement du [DATE]" at bounding box center [1209, 465] width 567 height 164
click at [1002, 409] on textarea "Virement du [DATE]" at bounding box center [1209, 465] width 567 height 164
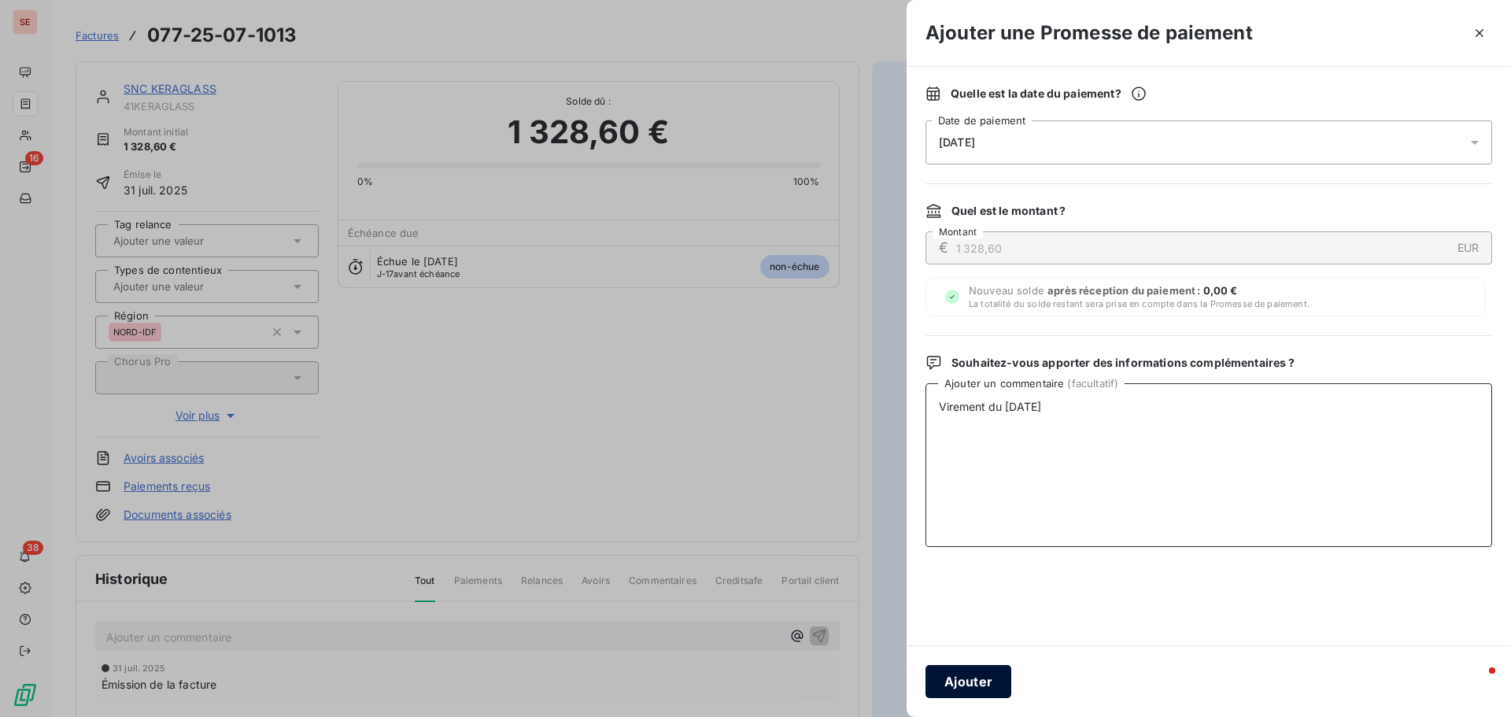
type textarea "Virement du [DATE]"
click at [993, 683] on button "Ajouter" at bounding box center [969, 681] width 86 height 33
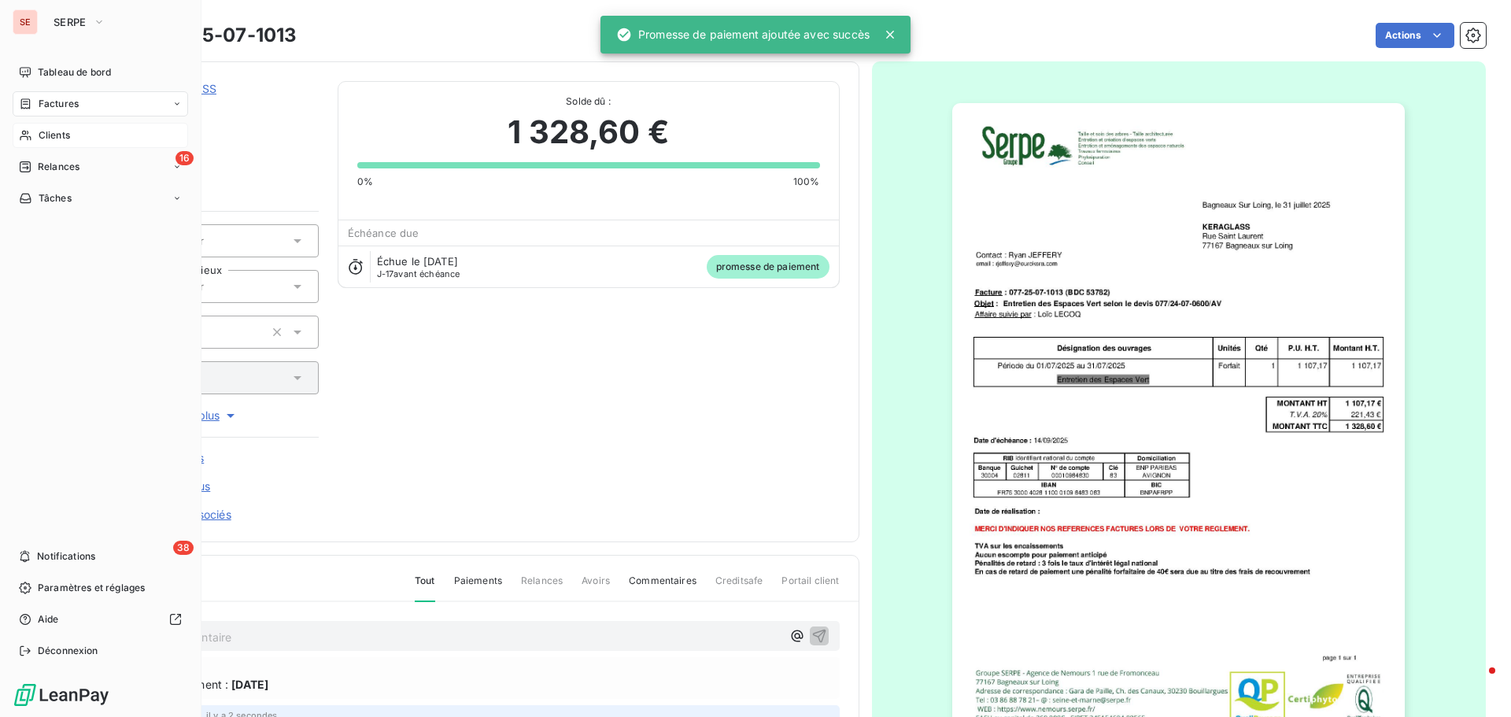
click at [54, 132] on span "Clients" at bounding box center [54, 135] width 31 height 14
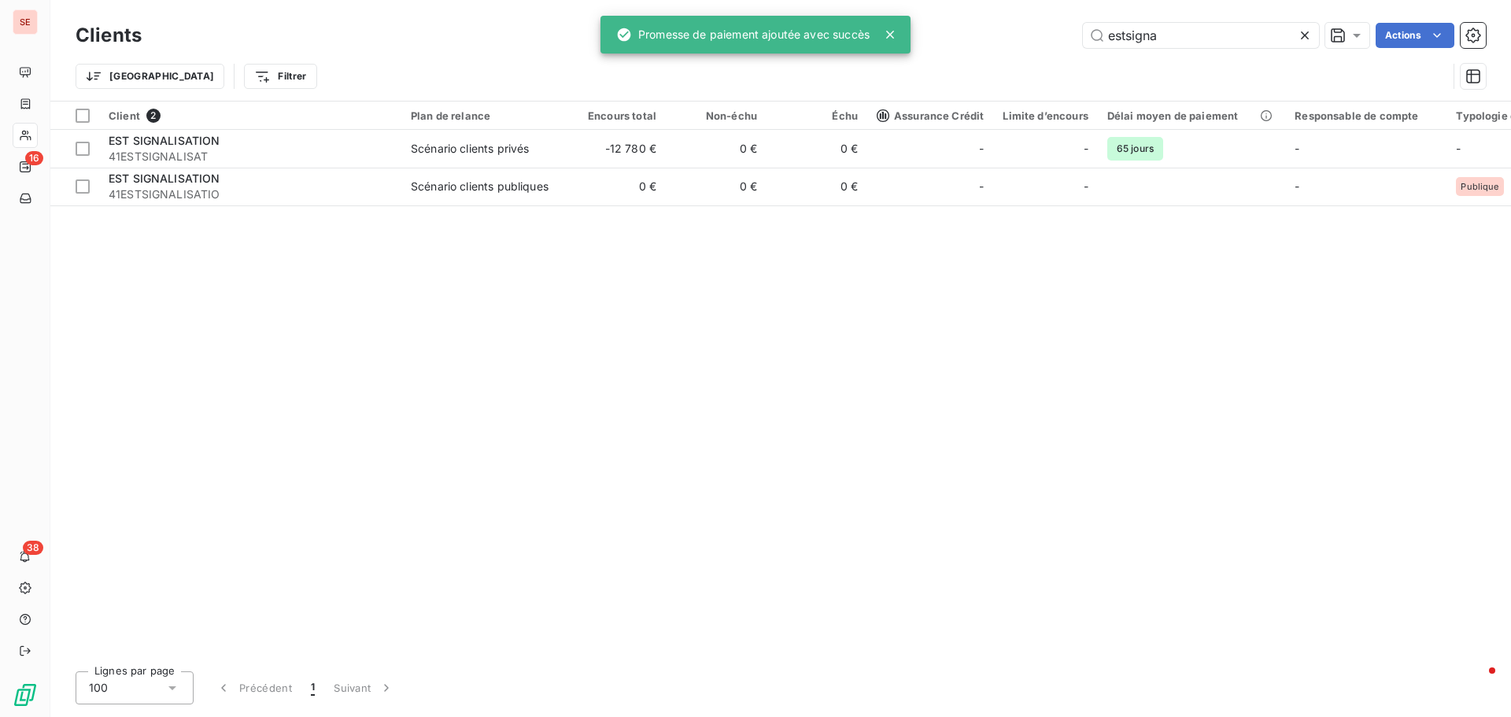
drag, startPoint x: 1147, startPoint y: 32, endPoint x: 978, endPoint y: 18, distance: 169.8
click at [978, 18] on div "Clients estsigna Actions Trier Filtrer" at bounding box center [780, 50] width 1461 height 101
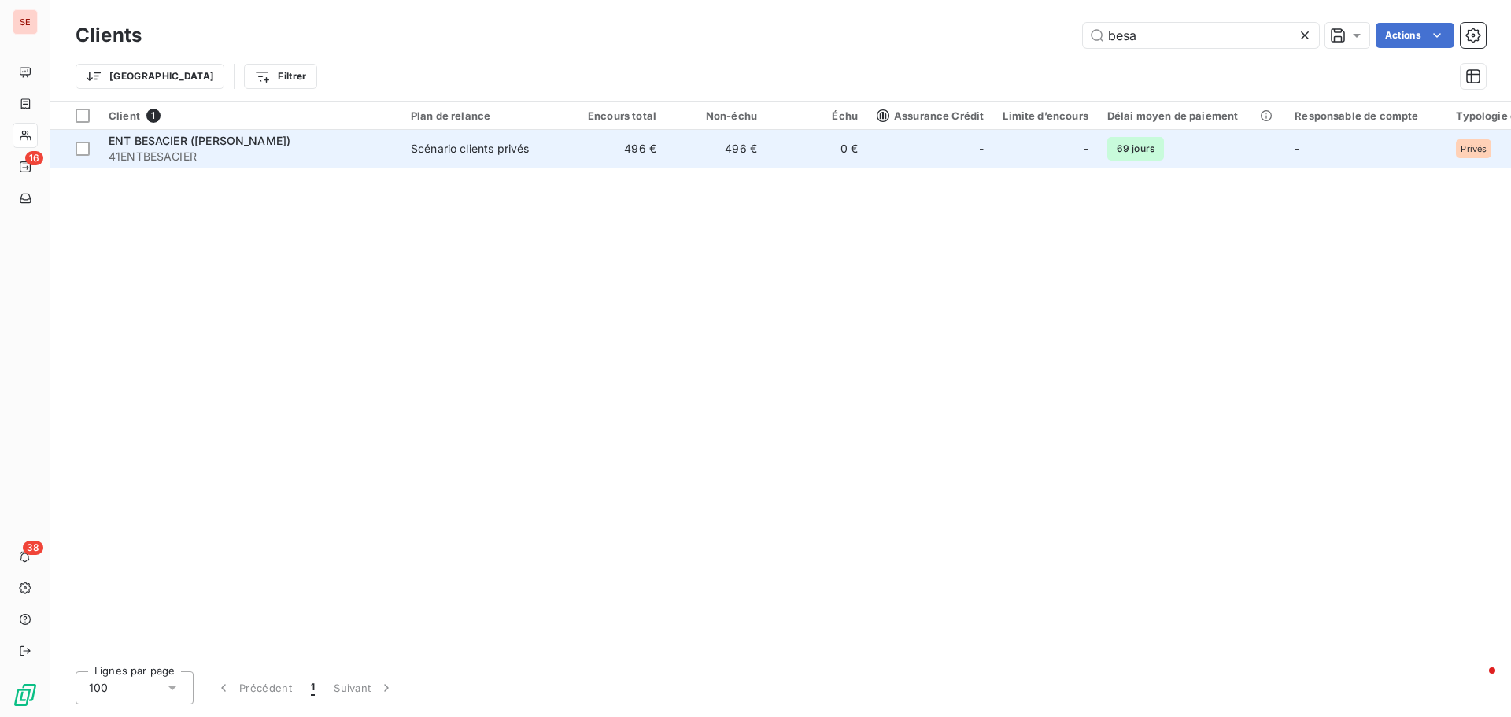
type input "besa"
click at [188, 145] on span "ENT BESACIER ([PERSON_NAME])" at bounding box center [200, 140] width 182 height 13
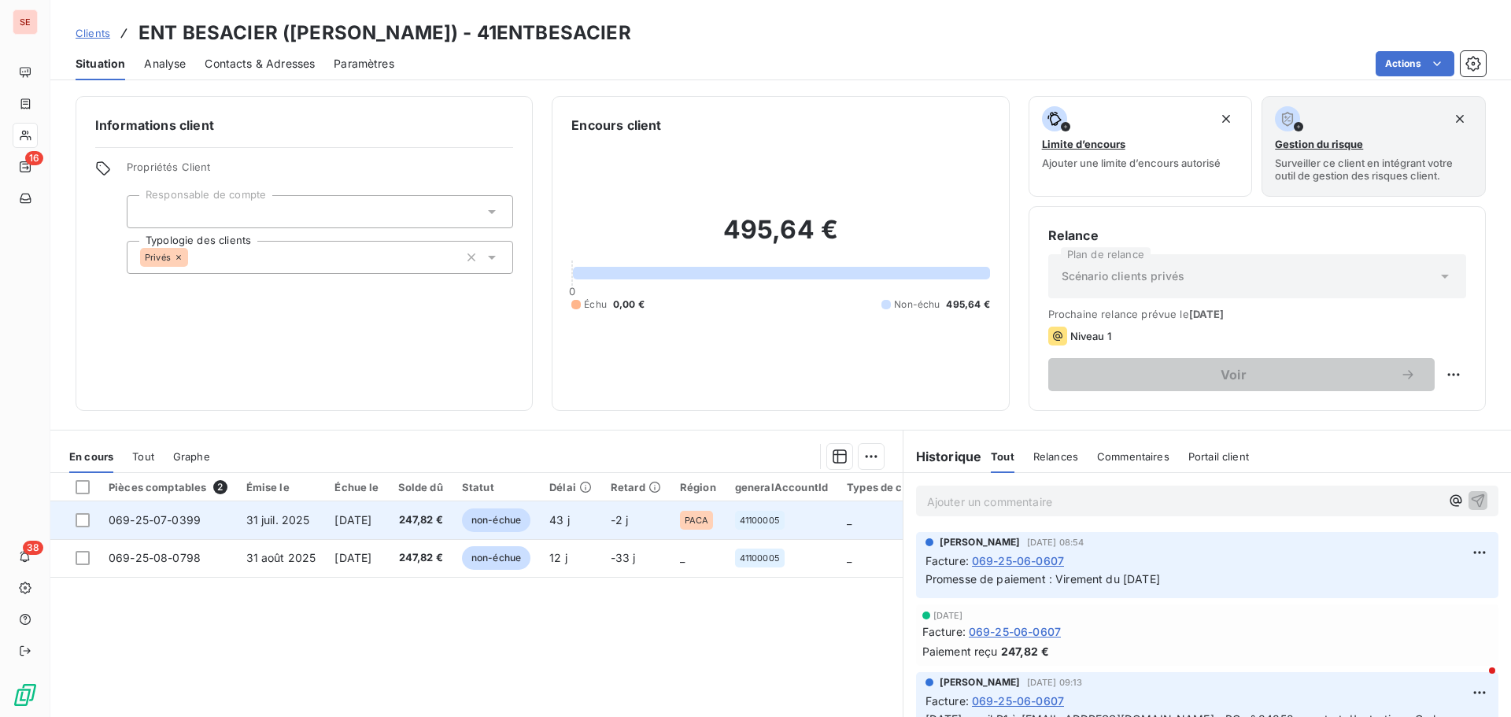
click at [276, 523] on span "31 juil. 2025" at bounding box center [278, 519] width 64 height 13
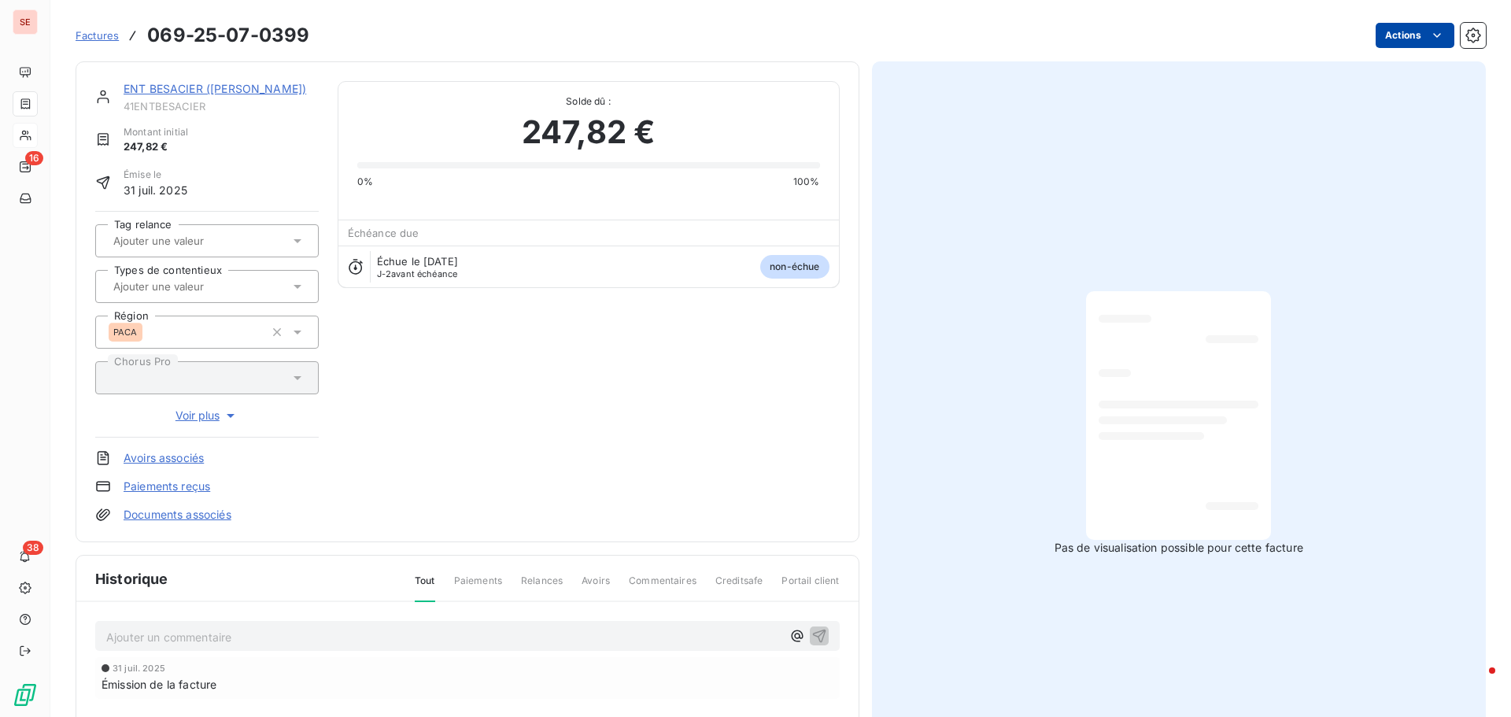
click at [1370, 36] on html "SE 16 38 Factures 069-25-07-0399 Actions ENT BESACIER ([PERSON_NAME]) 41ENTBESA…" at bounding box center [755, 358] width 1511 height 717
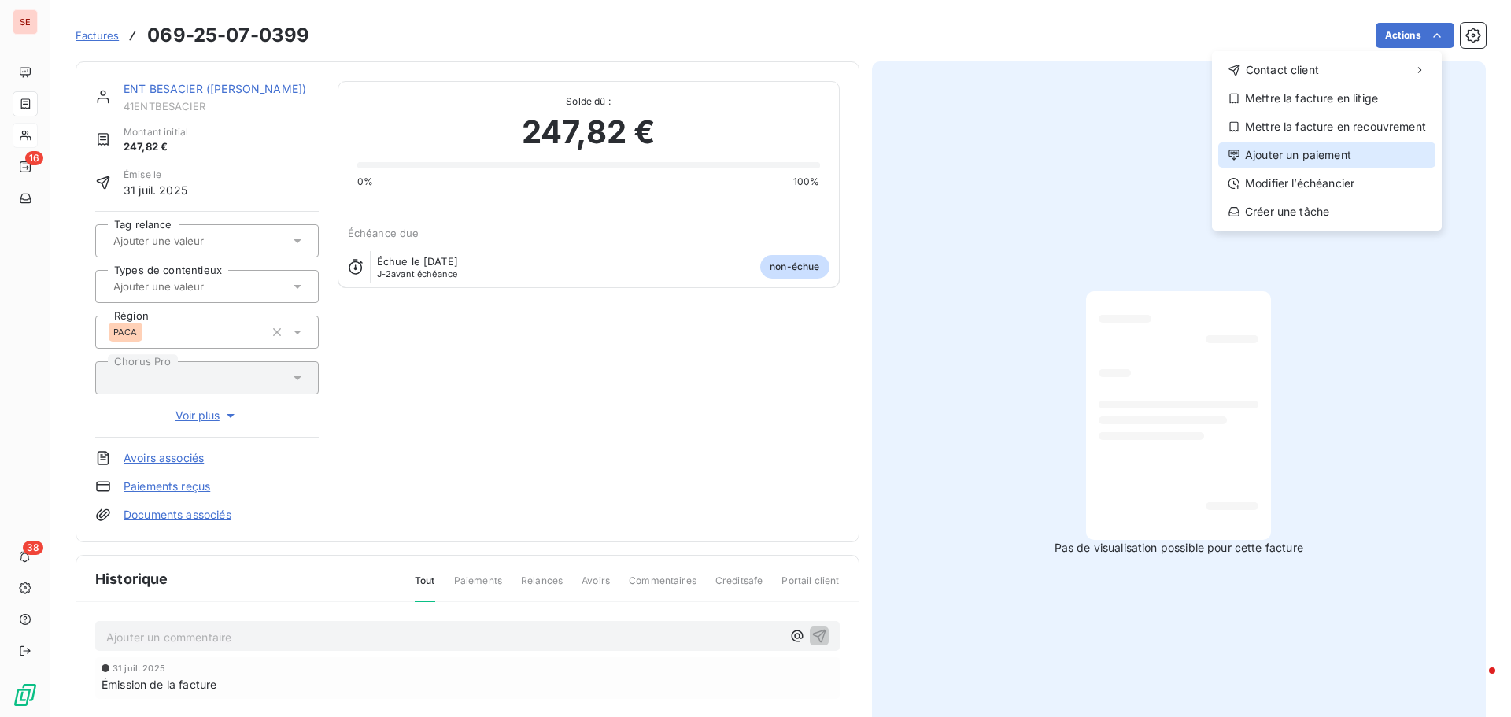
click at [1336, 152] on div "Ajouter un paiement" at bounding box center [1327, 154] width 217 height 25
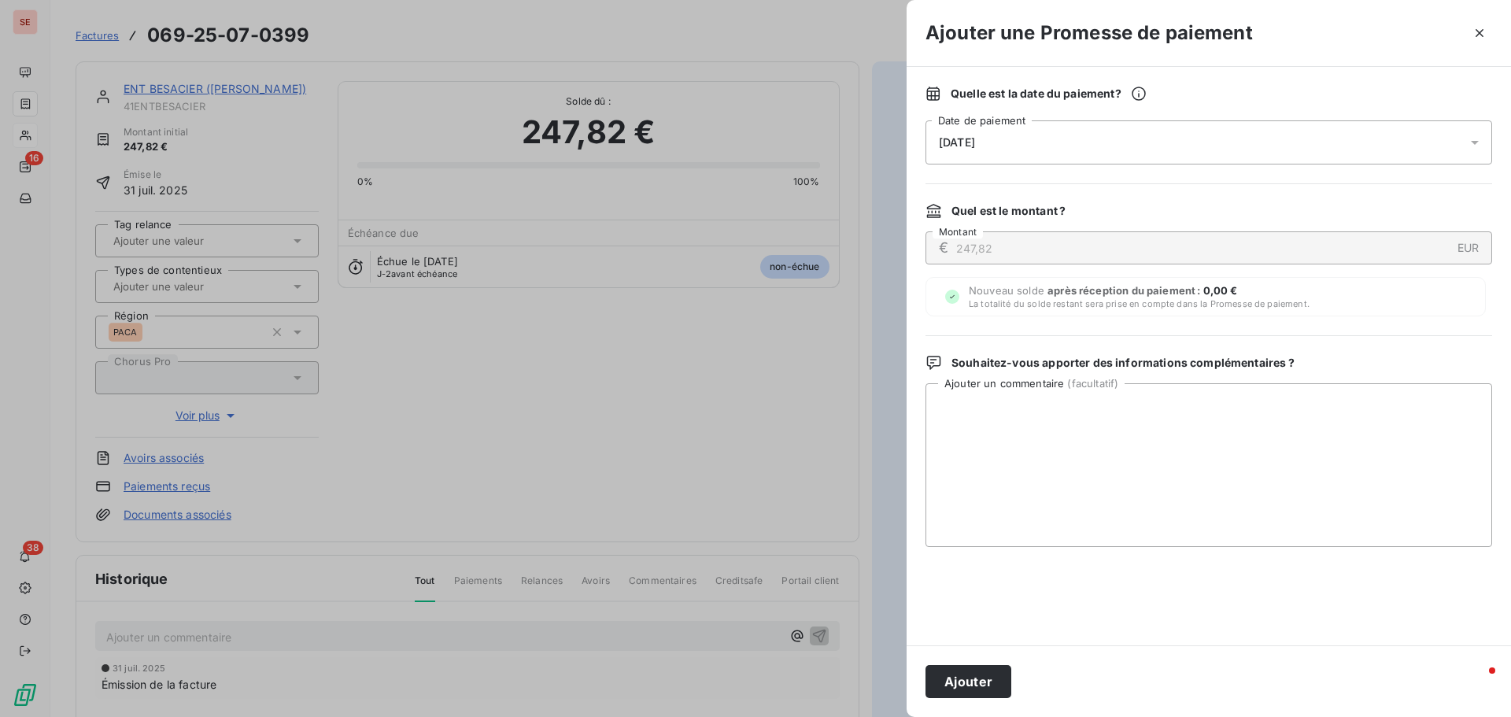
click at [1042, 132] on div "[DATE]" at bounding box center [1209, 142] width 567 height 44
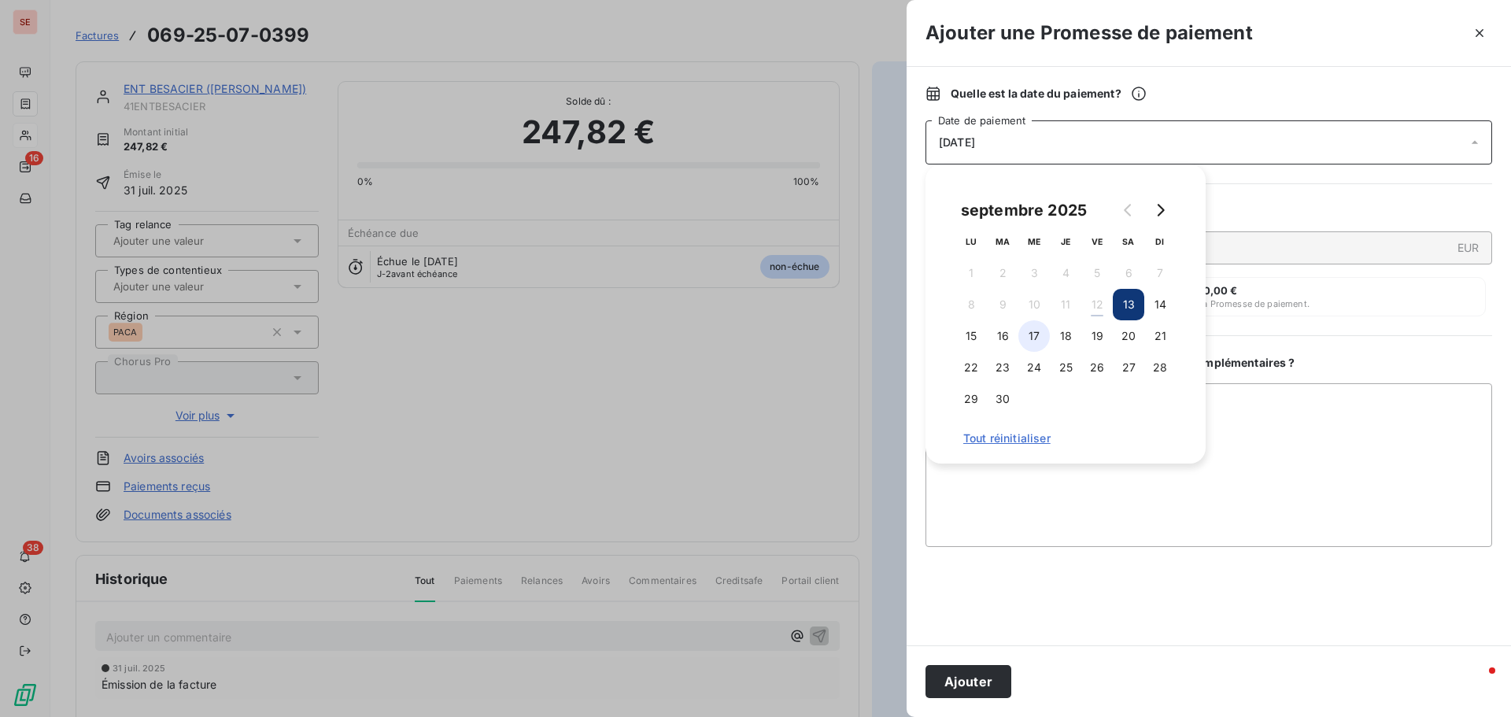
click at [1034, 335] on button "17" at bounding box center [1034, 335] width 31 height 31
click at [1328, 412] on textarea "Ajouter un commentaire ( facultatif )" at bounding box center [1209, 465] width 567 height 164
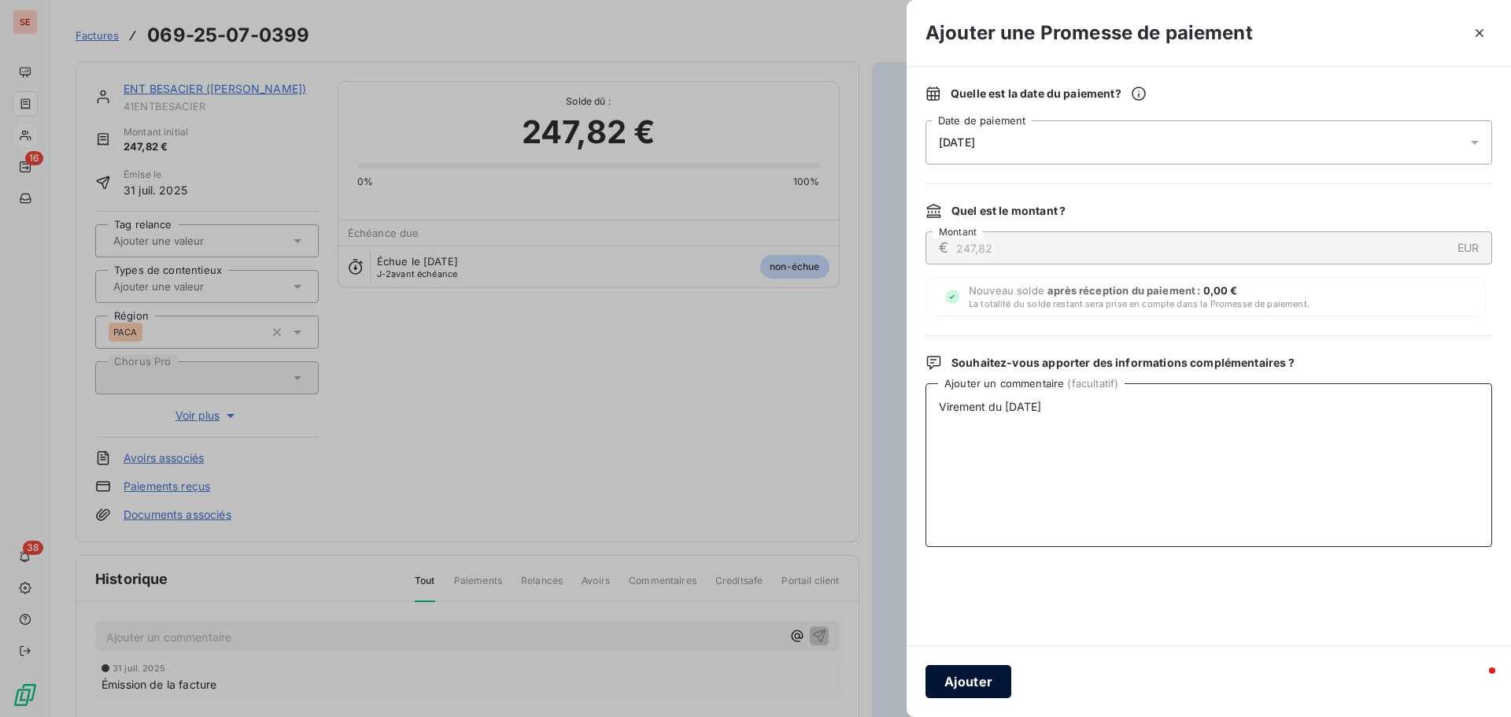
type textarea "Virement du [DATE]"
click at [967, 680] on button "Ajouter" at bounding box center [969, 681] width 86 height 33
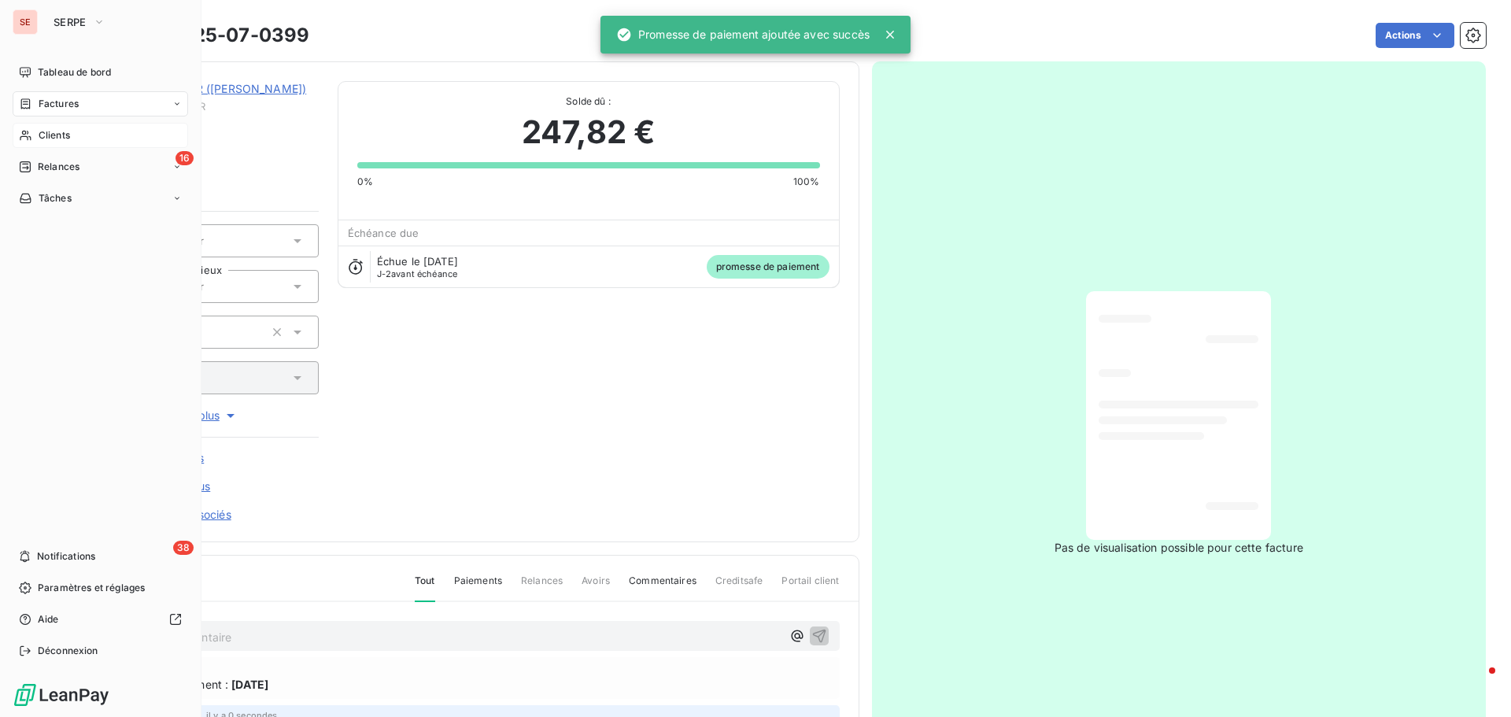
drag, startPoint x: 49, startPoint y: 94, endPoint x: 157, endPoint y: 93, distance: 107.9
click at [49, 94] on div "Factures" at bounding box center [101, 103] width 176 height 25
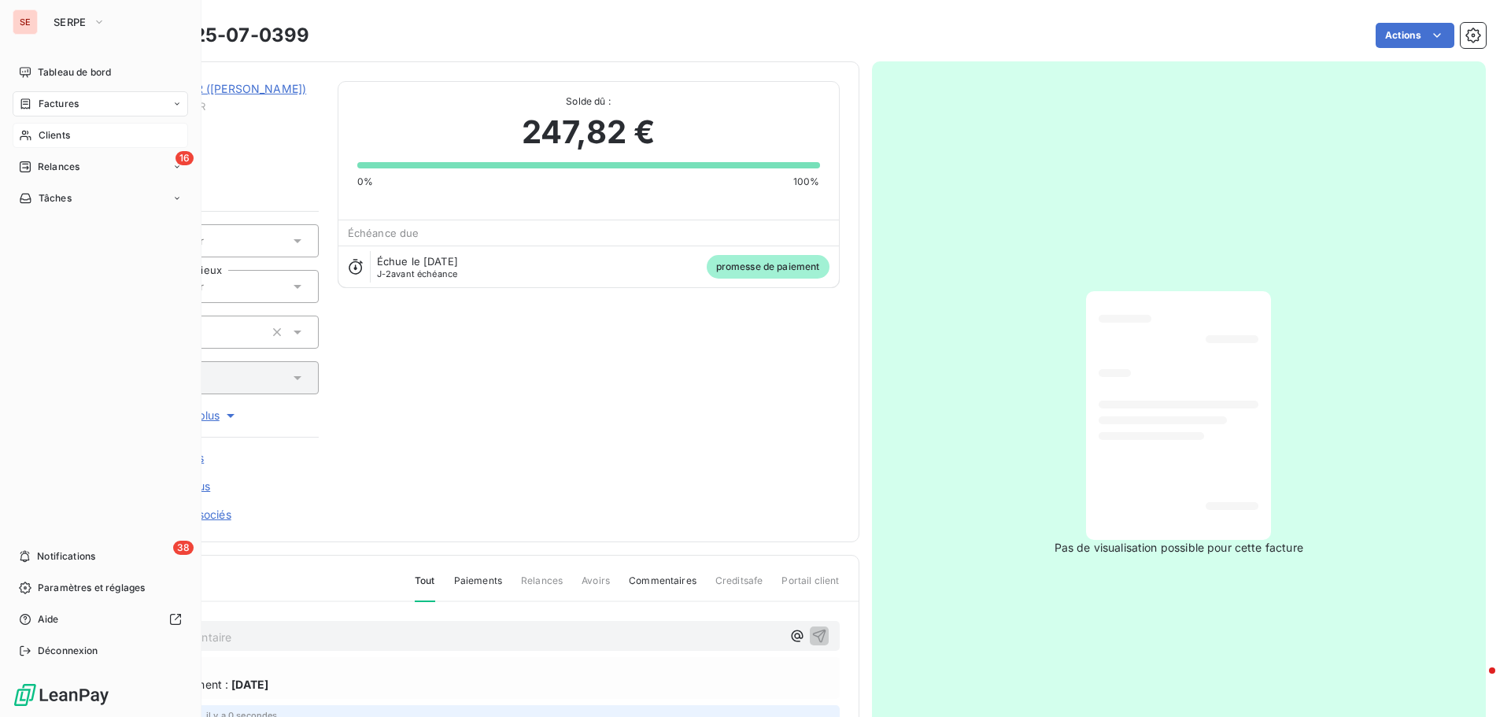
click at [67, 99] on span "Factures" at bounding box center [59, 104] width 40 height 14
click at [73, 104] on span "Factures" at bounding box center [59, 104] width 40 height 14
click at [68, 135] on span "Factures" at bounding box center [58, 135] width 40 height 14
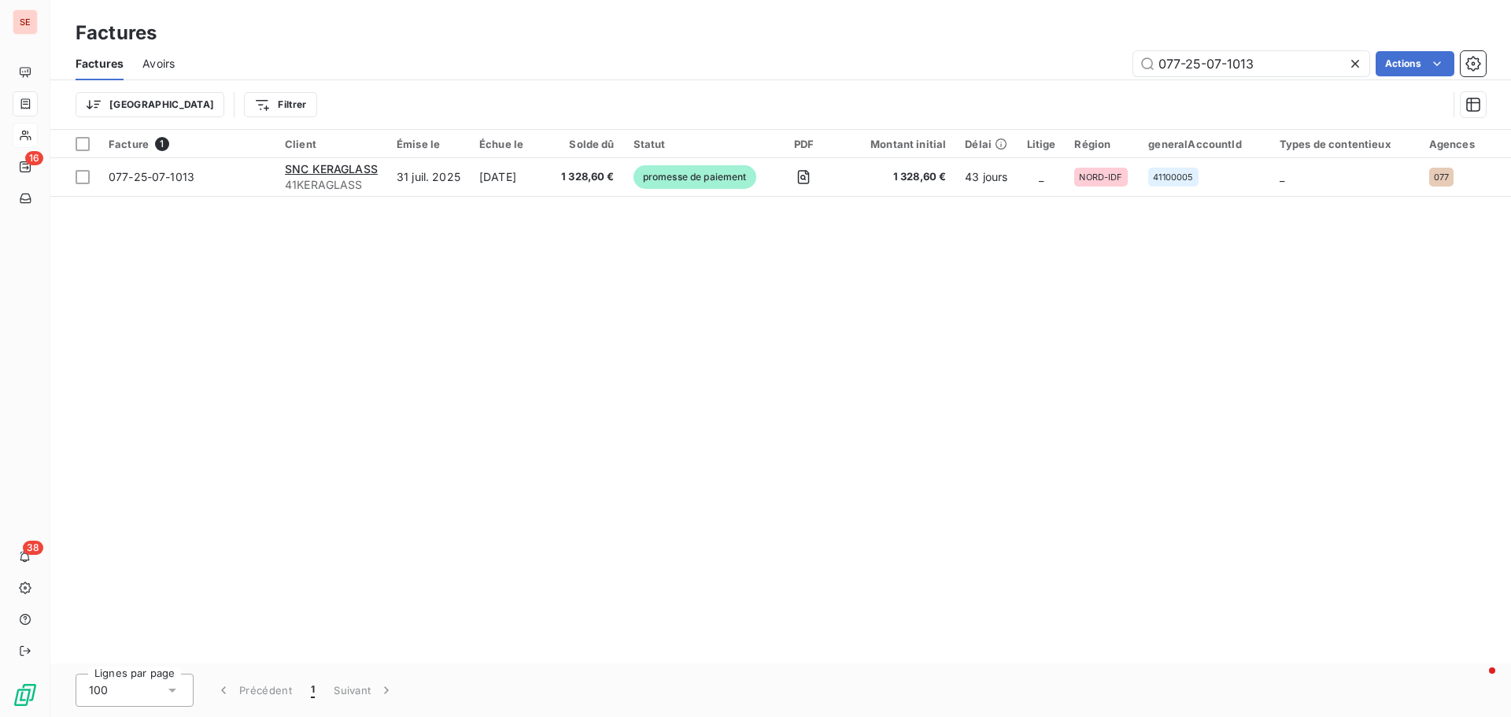
drag, startPoint x: 1308, startPoint y: 65, endPoint x: 986, endPoint y: 47, distance: 321.6
click at [986, 46] on div "Factures Factures Avoirs 077-25-07-1013 Actions Trier Filtrer" at bounding box center [780, 65] width 1461 height 130
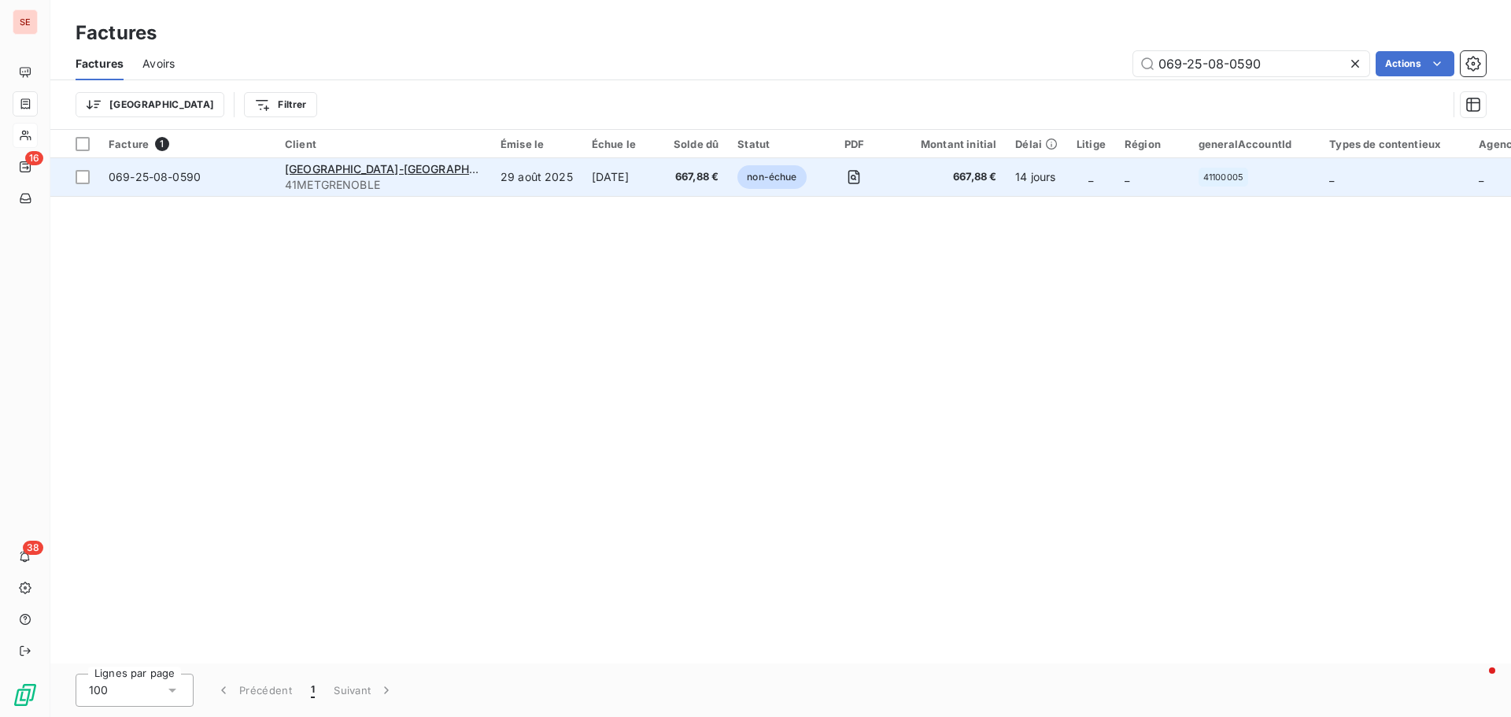
type input "069-25-08-0590"
click at [160, 179] on span "069-25-08-0590" at bounding box center [155, 176] width 92 height 13
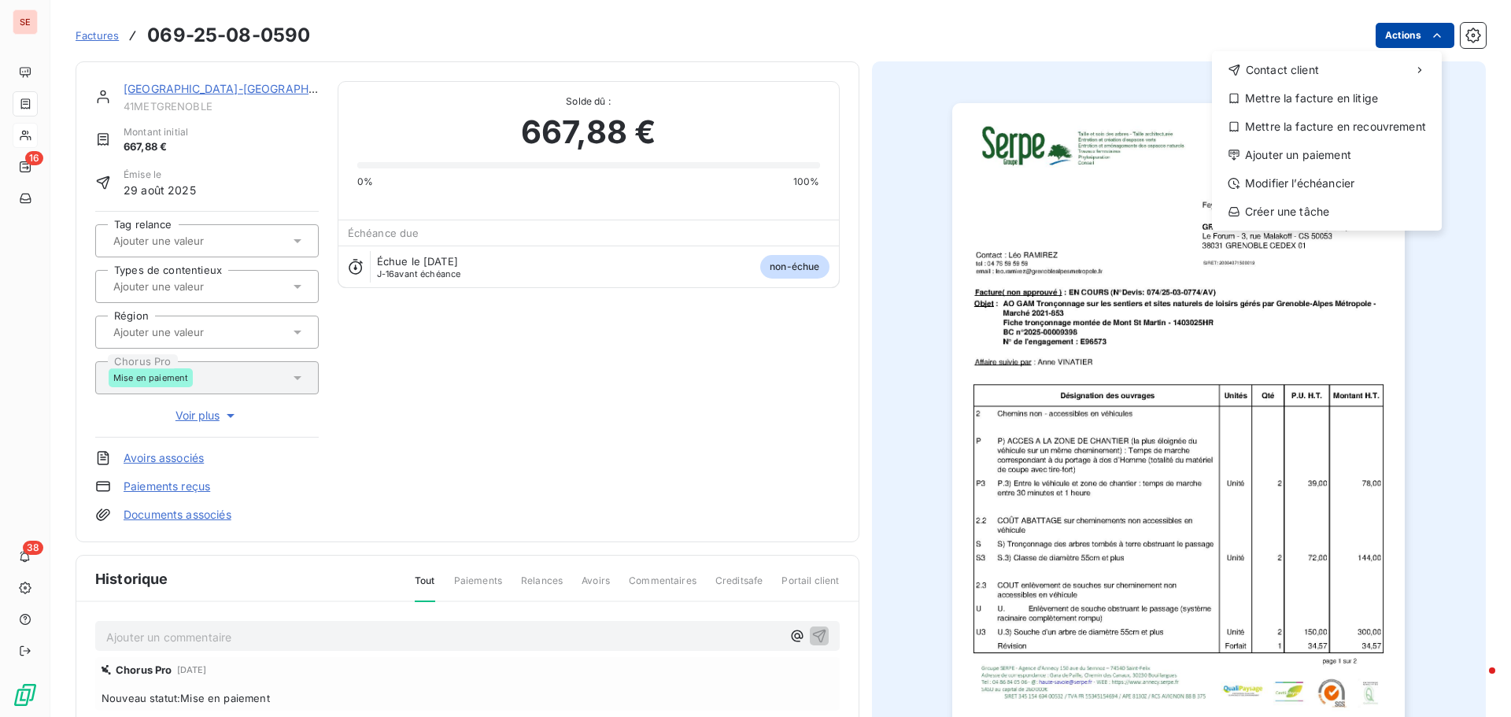
click at [1383, 42] on html "SE 16 38 Factures [PHONE_NUMBER] Actions Contact client Mettre la facture en li…" at bounding box center [755, 358] width 1511 height 717
click at [1328, 157] on div "Ajouter un paiement" at bounding box center [1327, 154] width 217 height 25
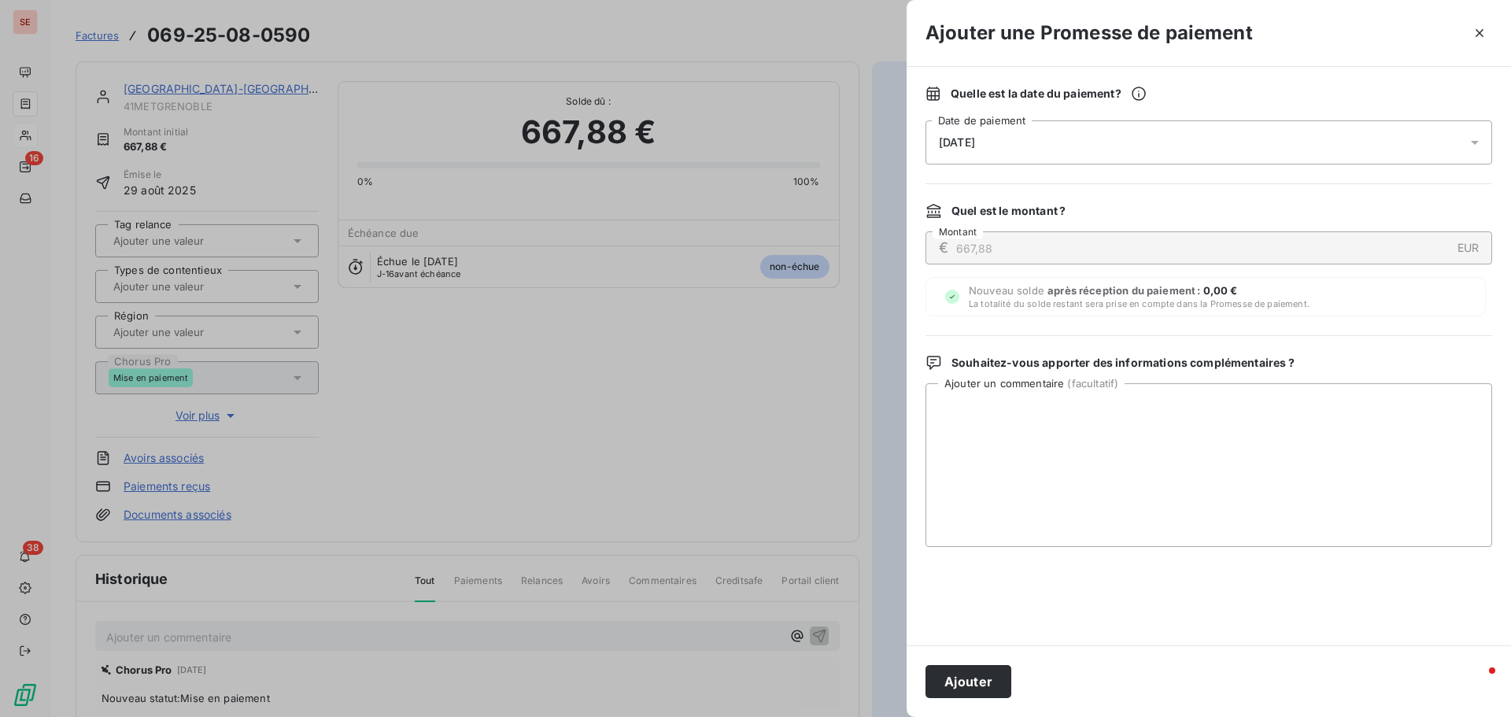
click at [975, 143] on span "[DATE]" at bounding box center [957, 142] width 36 height 13
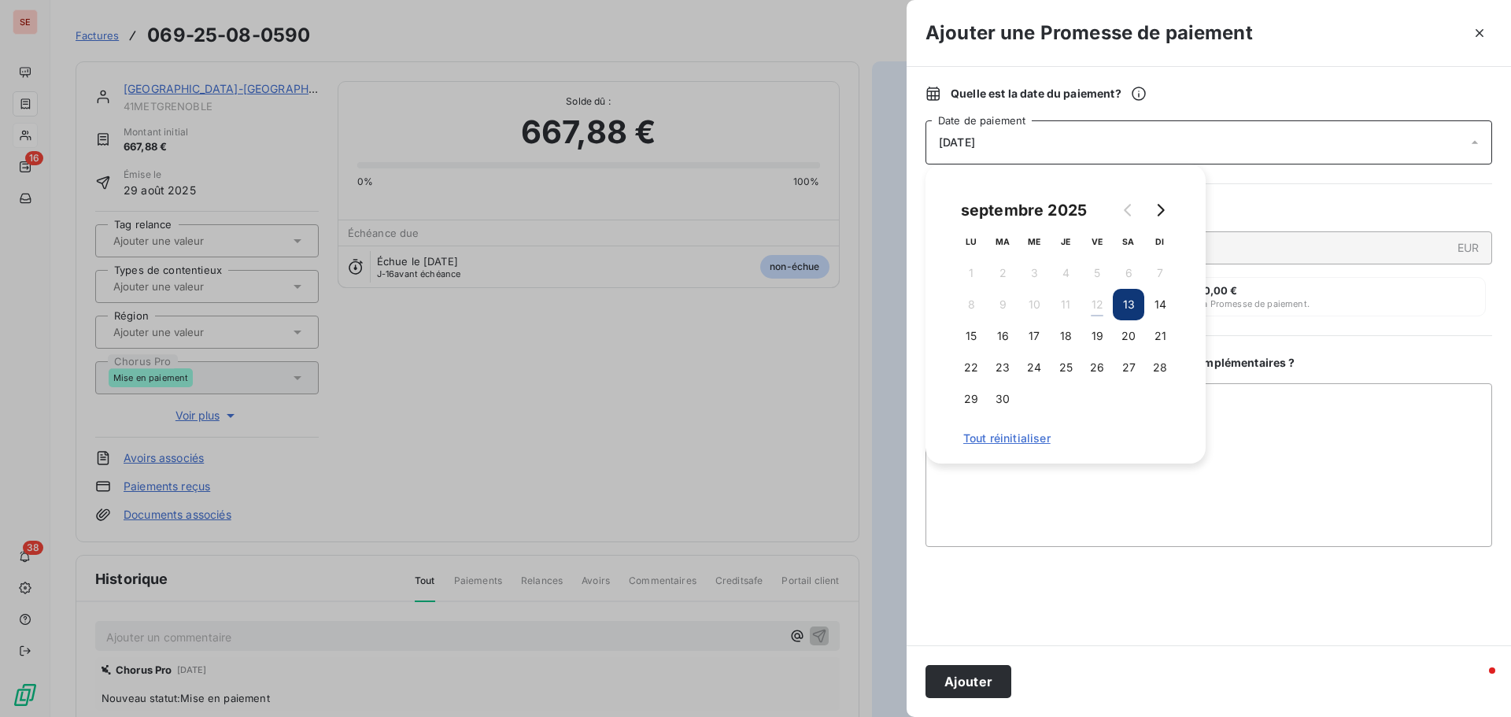
drag, startPoint x: 1035, startPoint y: 331, endPoint x: 1153, endPoint y: 404, distance: 138.5
click at [1035, 331] on button "17" at bounding box center [1034, 335] width 31 height 31
click at [1245, 436] on textarea "Ajouter un commentaire ( facultatif )" at bounding box center [1209, 465] width 567 height 164
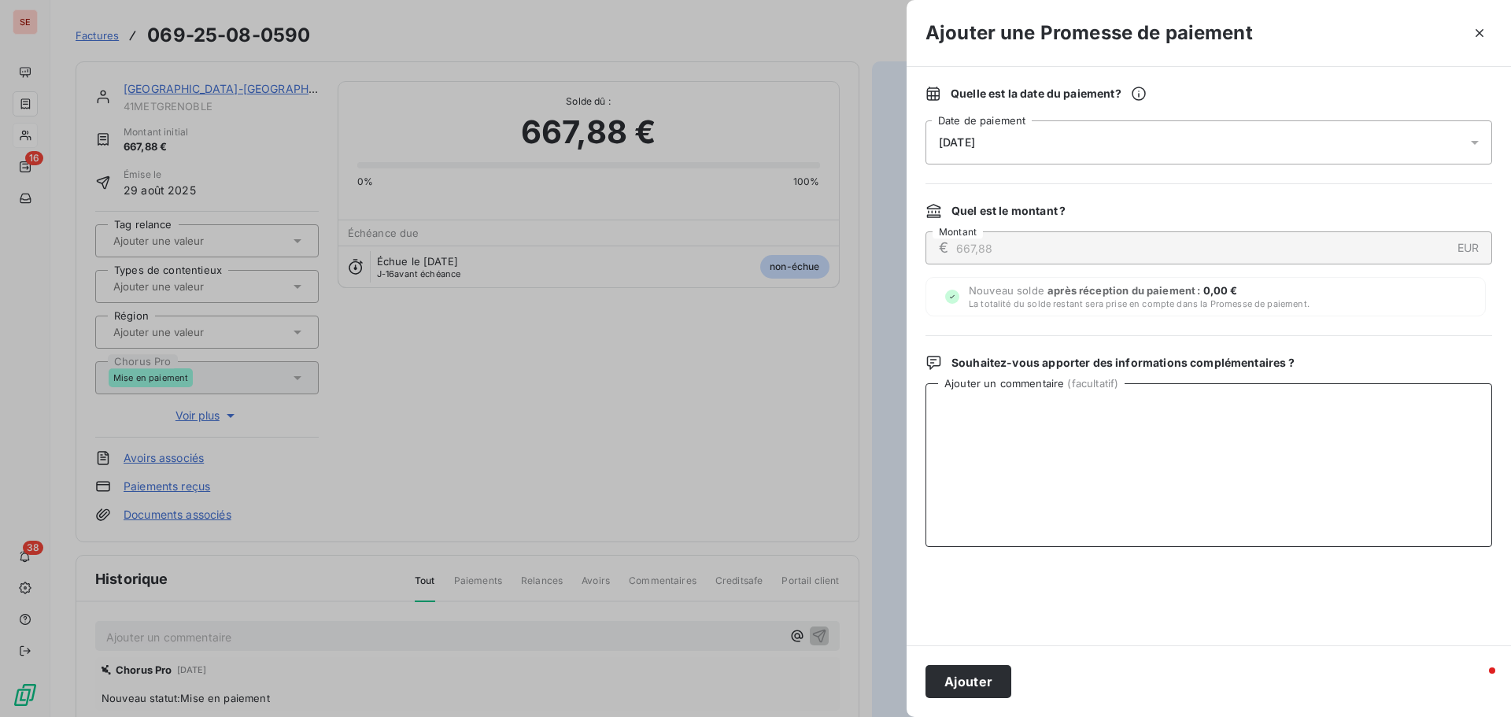
paste textarea "Virement du [DATE]"
type textarea "Virement du [DATE]"
click at [993, 668] on button "Ajouter" at bounding box center [969, 681] width 86 height 33
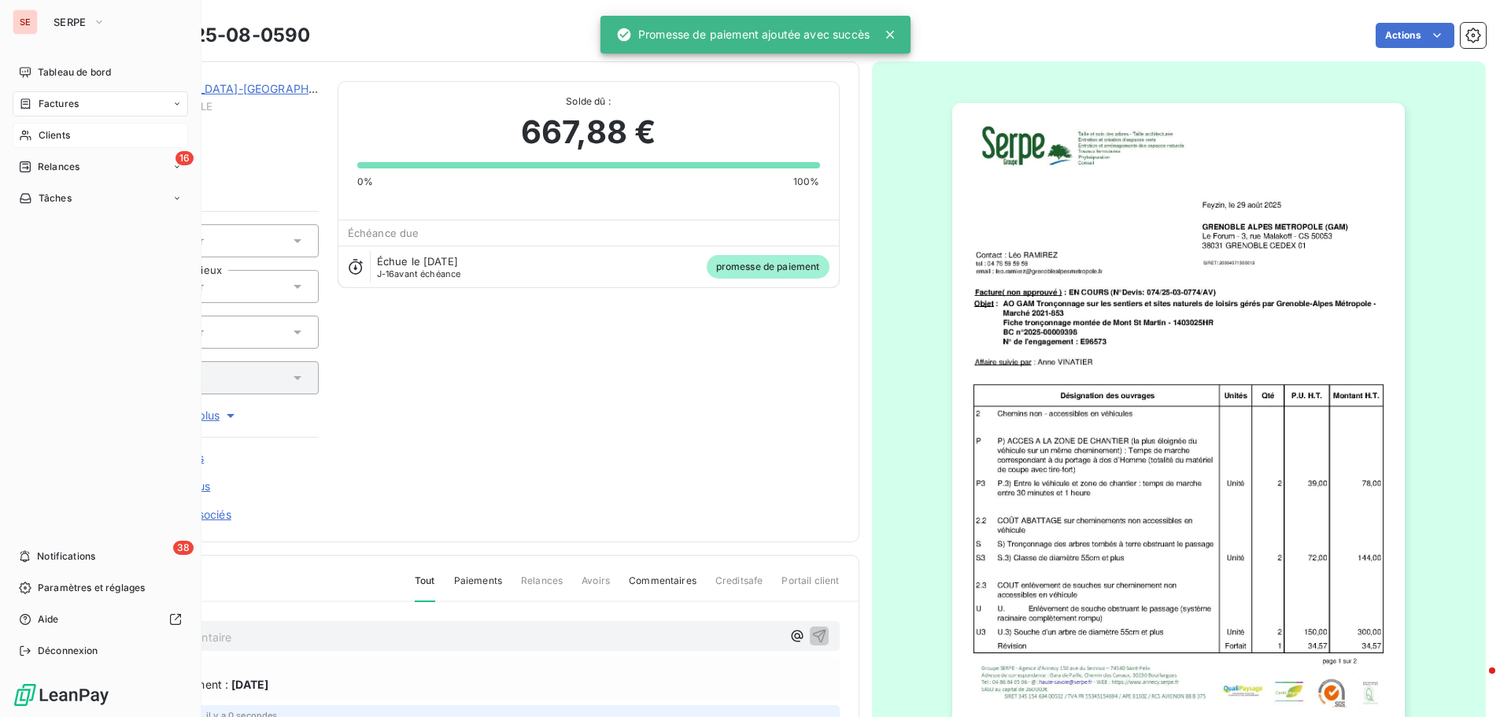
click at [71, 104] on span "Factures" at bounding box center [59, 104] width 40 height 14
click at [88, 96] on div "Factures" at bounding box center [101, 103] width 176 height 25
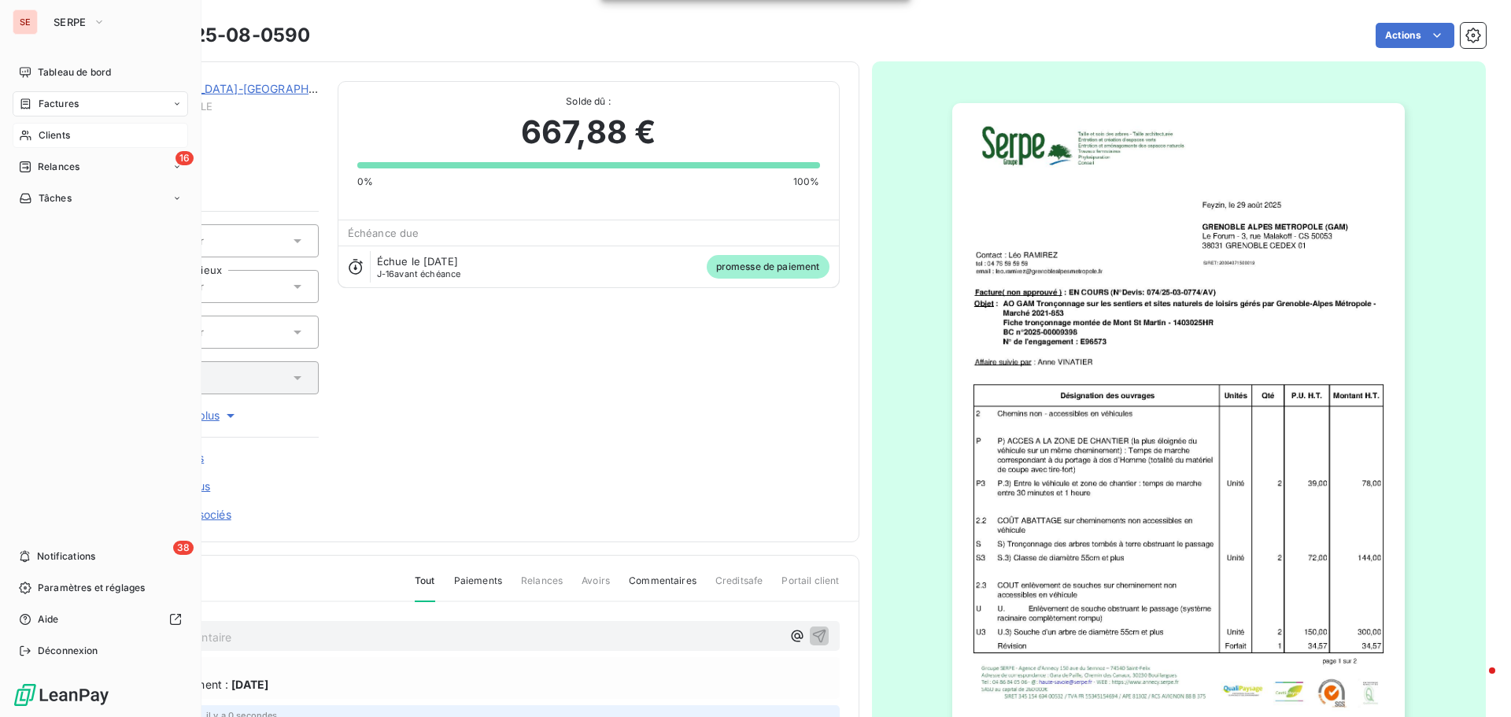
click at [85, 101] on div "Factures" at bounding box center [101, 103] width 176 height 25
click at [61, 133] on span "Factures" at bounding box center [58, 135] width 40 height 14
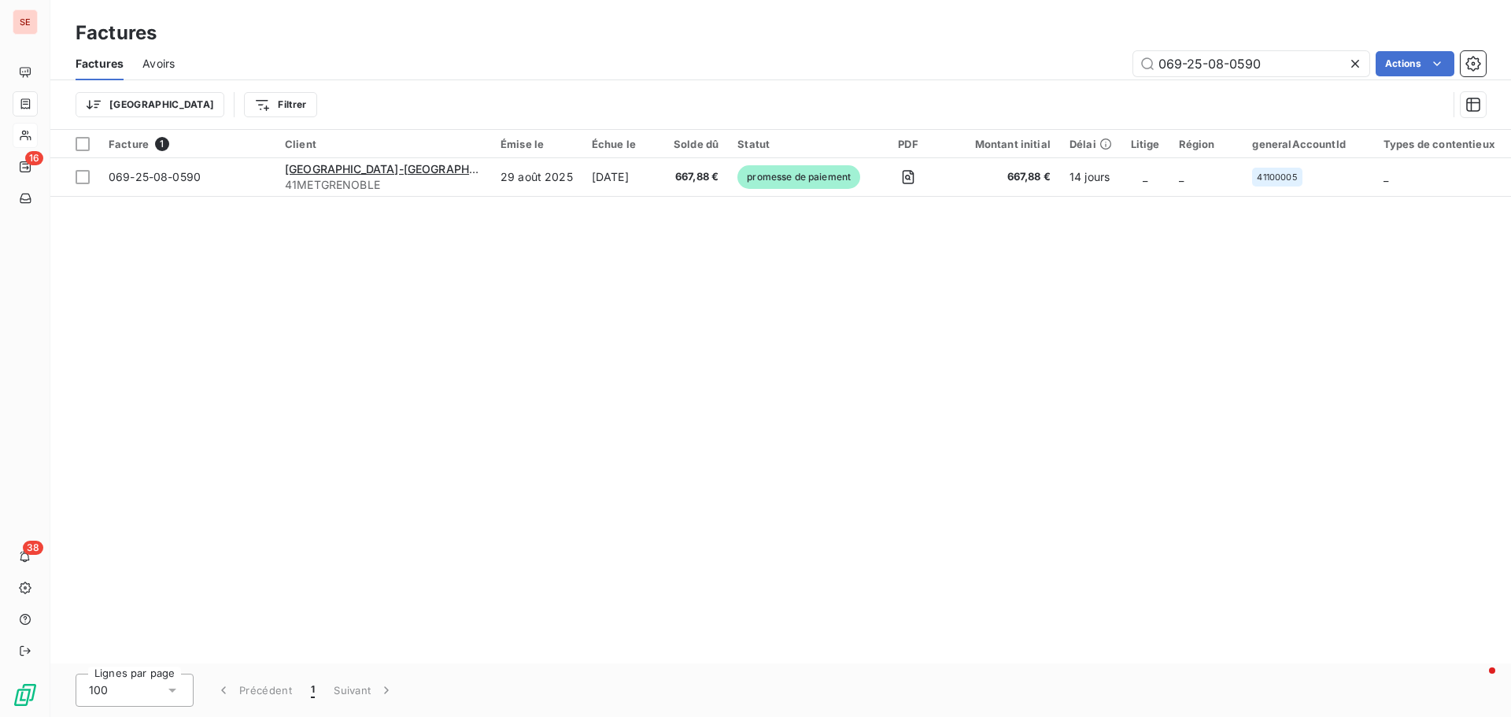
drag, startPoint x: 1272, startPoint y: 72, endPoint x: 1059, endPoint y: 51, distance: 214.4
click at [1071, 54] on div "069-25-08-0590 Actions" at bounding box center [840, 63] width 1293 height 25
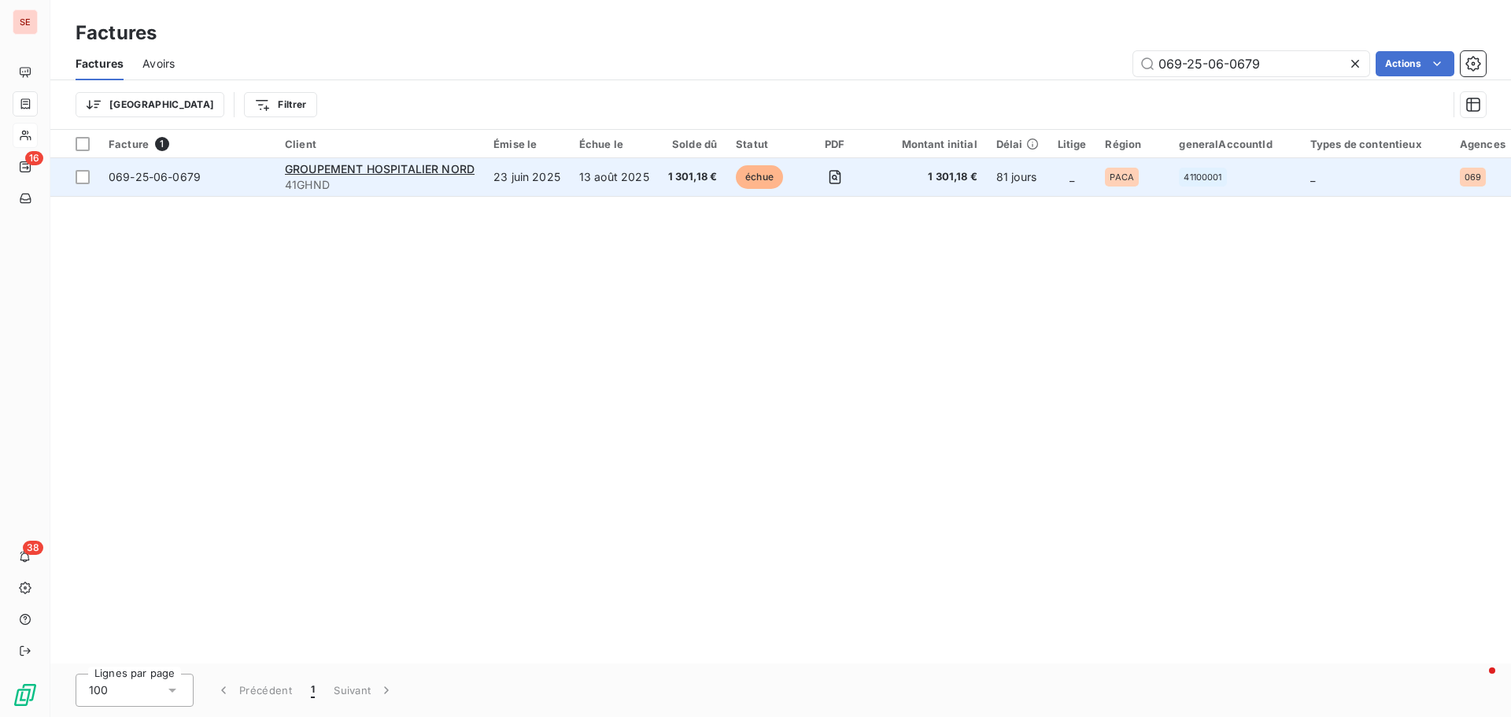
type input "069-25-06-0679"
click at [150, 176] on span "069-25-06-0679" at bounding box center [155, 176] width 92 height 13
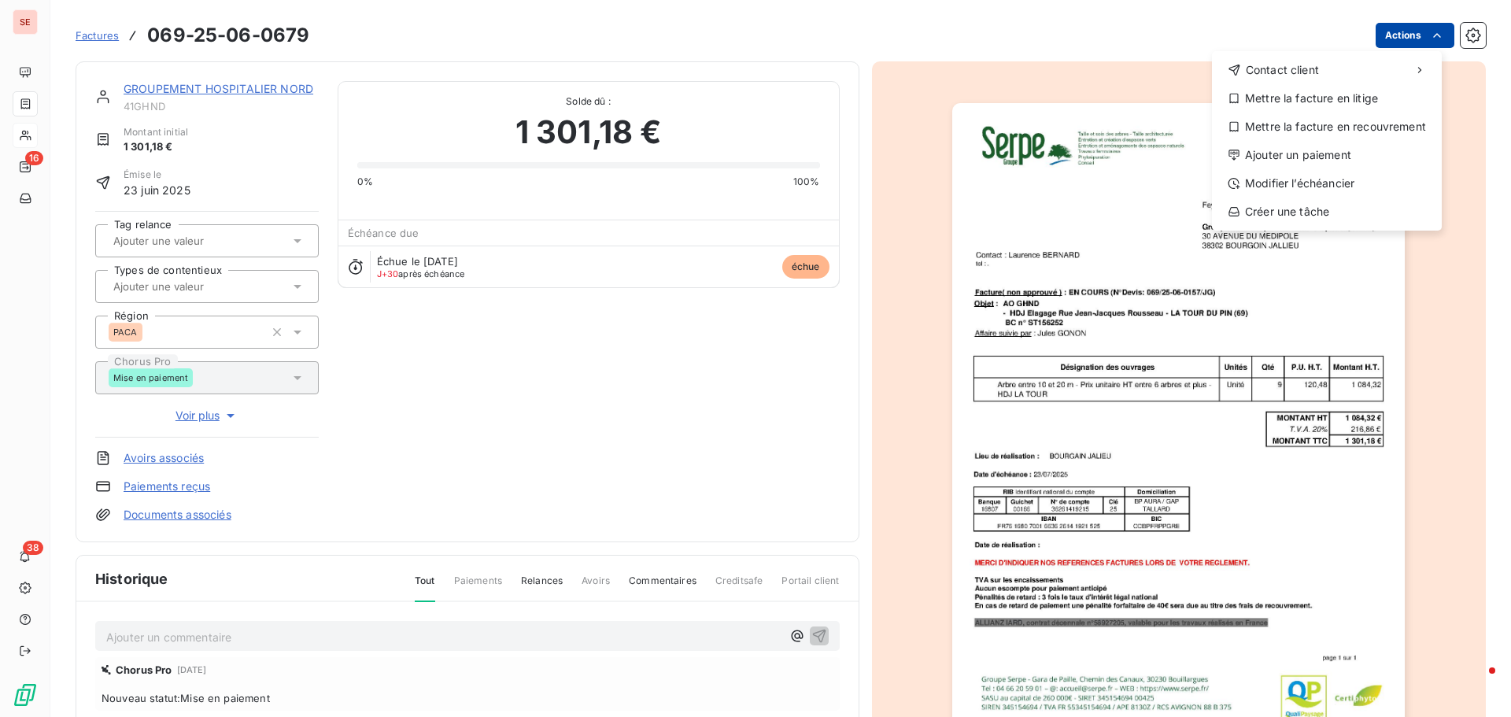
click at [1374, 35] on html "SE 16 38 Factures [PHONE_NUMBER] Actions Contact client Mettre la facture en li…" at bounding box center [755, 358] width 1511 height 717
click at [1330, 142] on div "Ajouter un paiement" at bounding box center [1327, 154] width 217 height 25
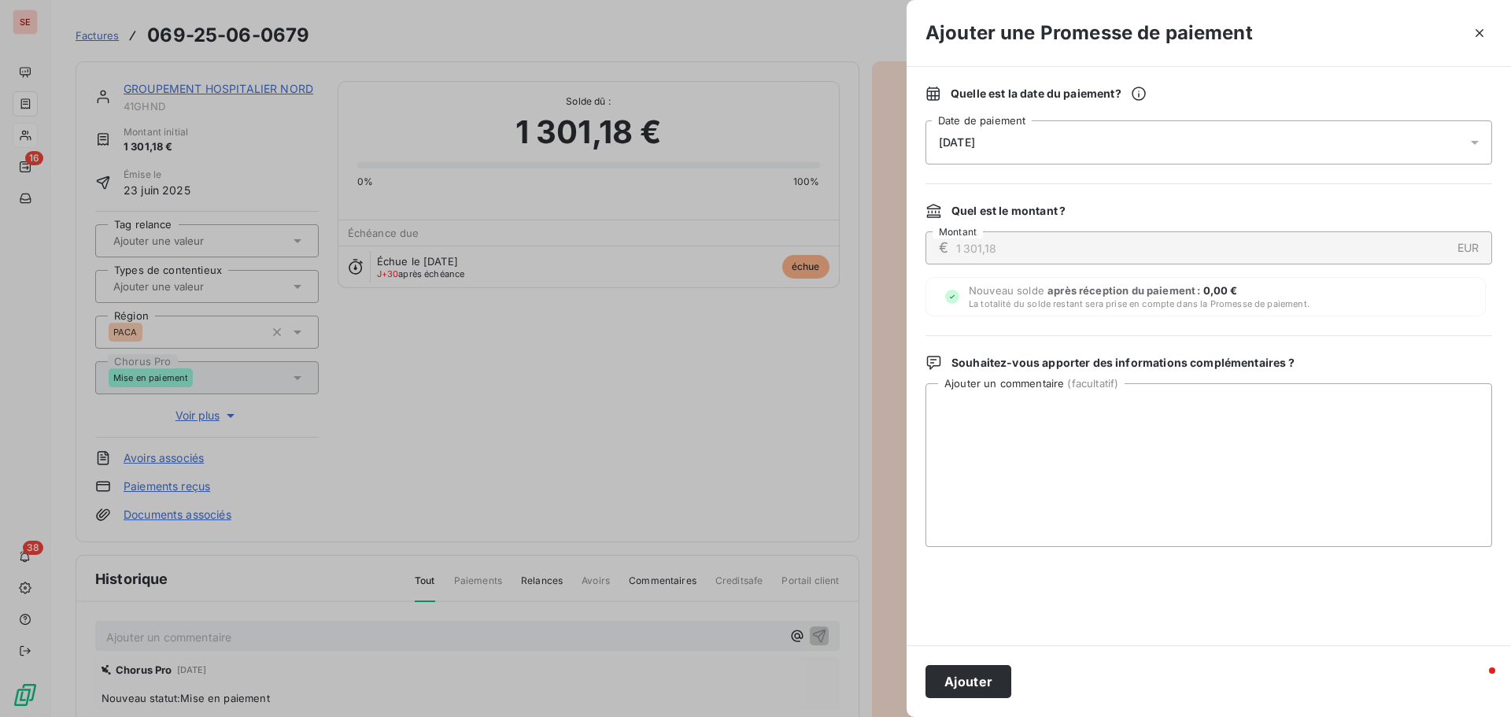
click at [975, 142] on span "[DATE]" at bounding box center [957, 142] width 36 height 13
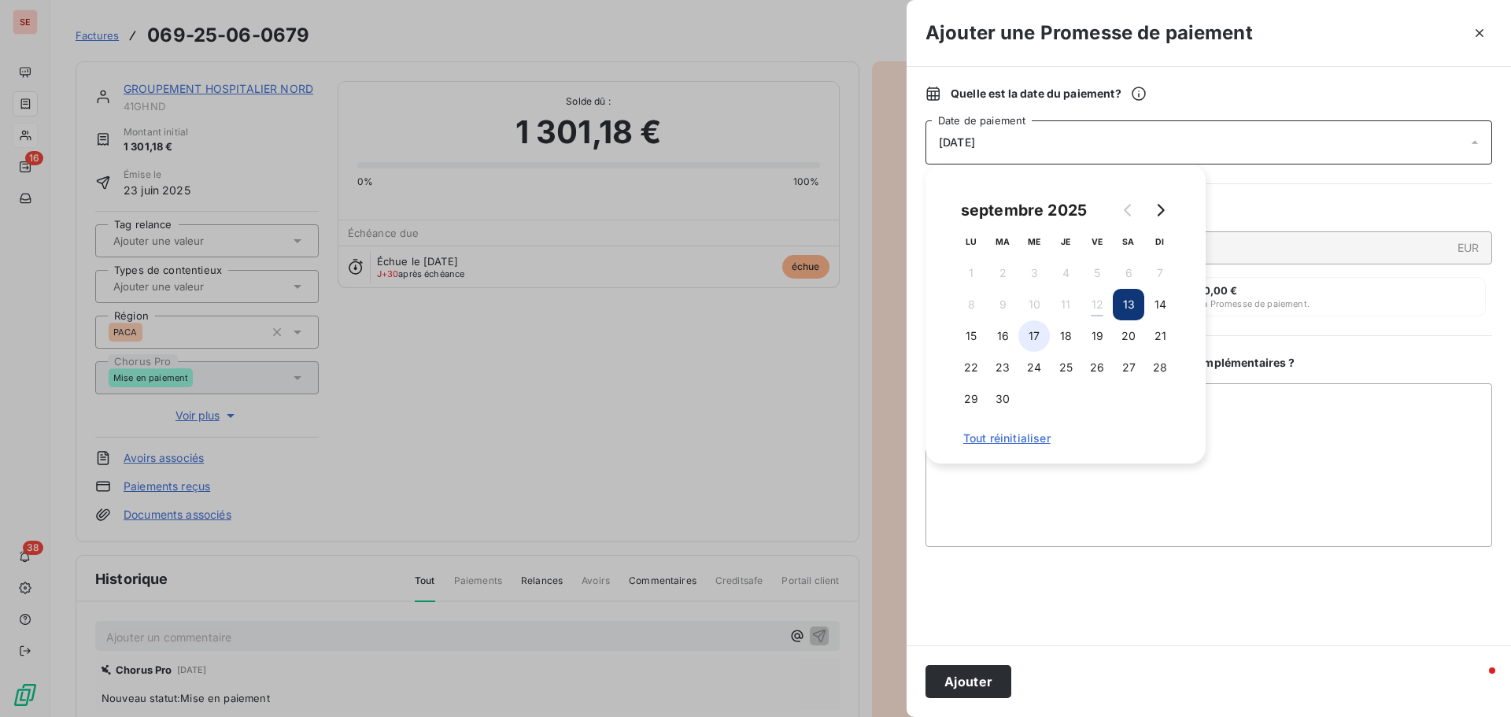
click at [1035, 335] on button "17" at bounding box center [1034, 335] width 31 height 31
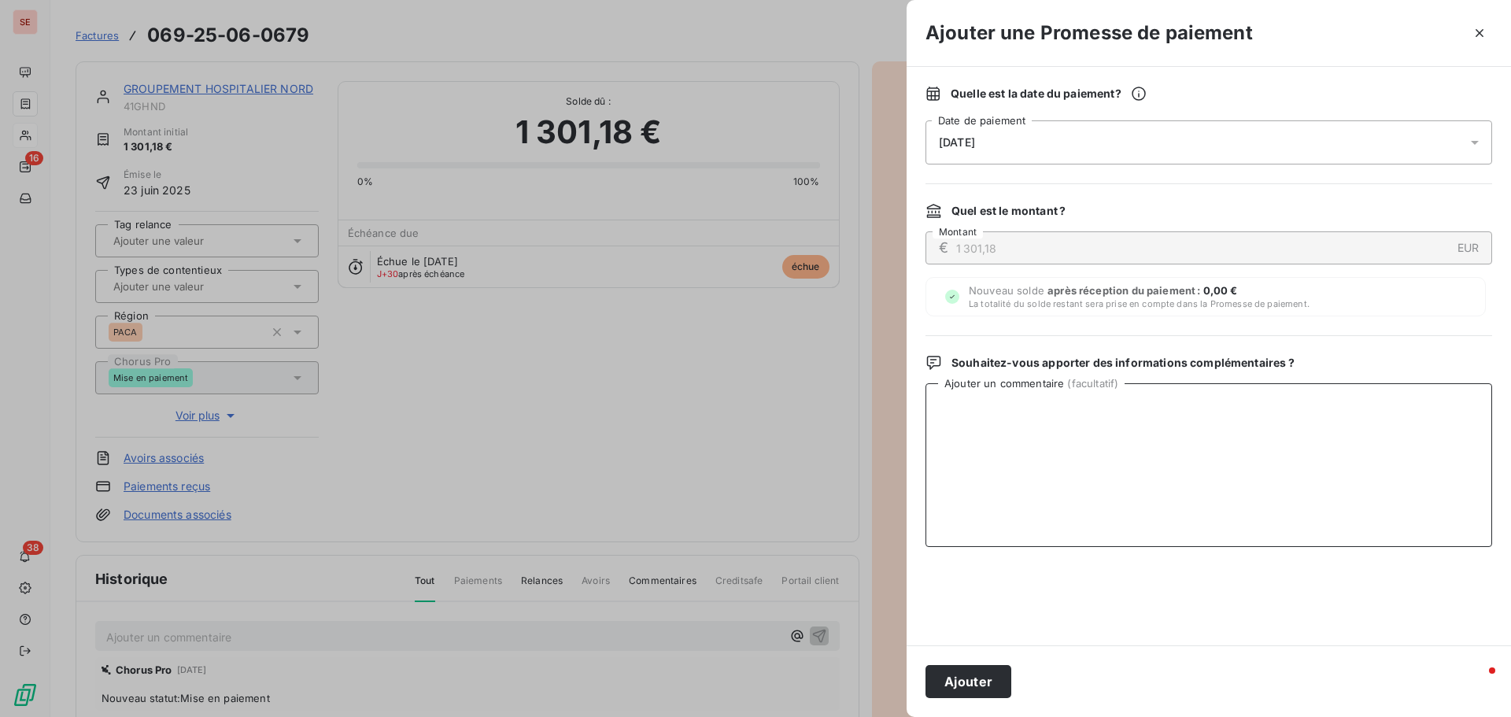
click at [1237, 427] on textarea "Ajouter un commentaire ( facultatif )" at bounding box center [1209, 465] width 567 height 164
paste textarea "Virement du [DATE]"
type textarea "Virement du [DATE]"
click at [936, 676] on button "Ajouter" at bounding box center [969, 681] width 86 height 33
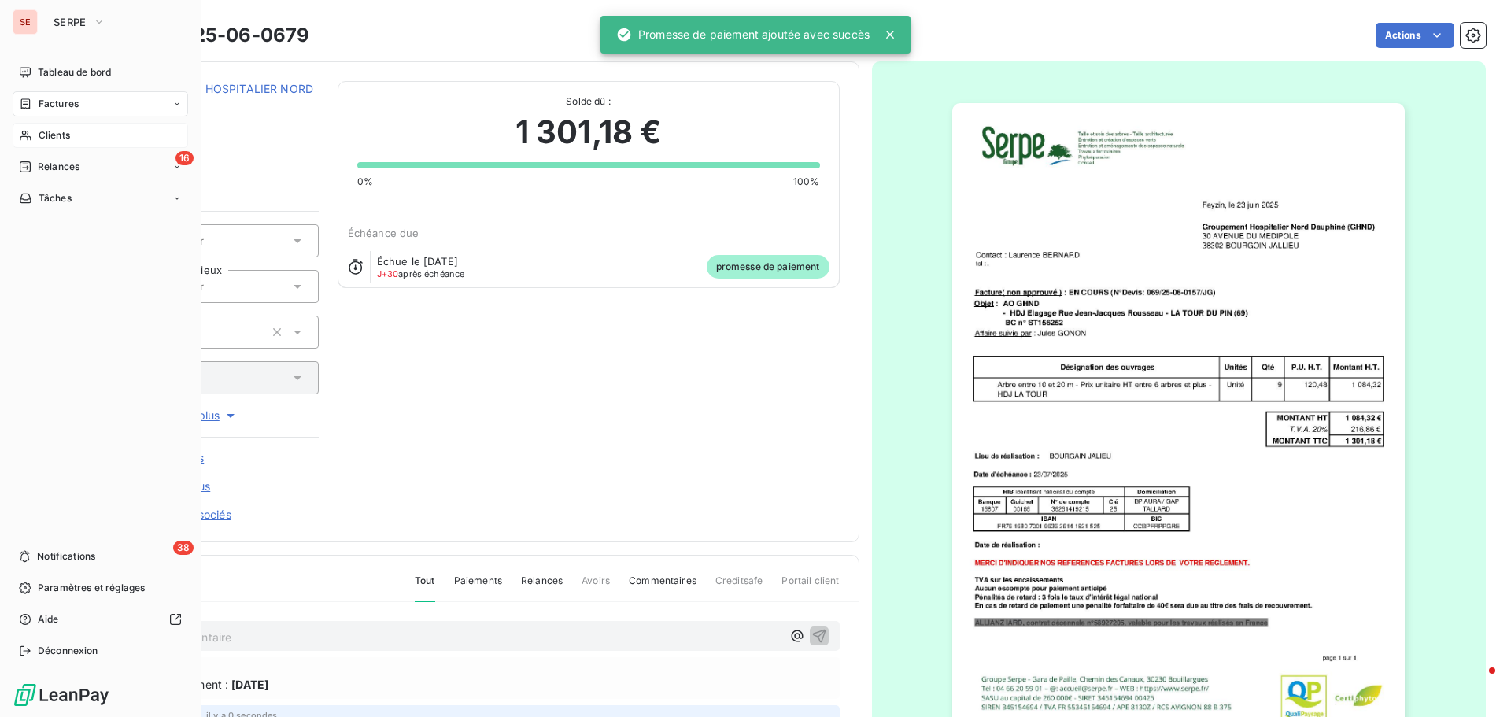
click at [83, 134] on div "Clients" at bounding box center [101, 135] width 176 height 25
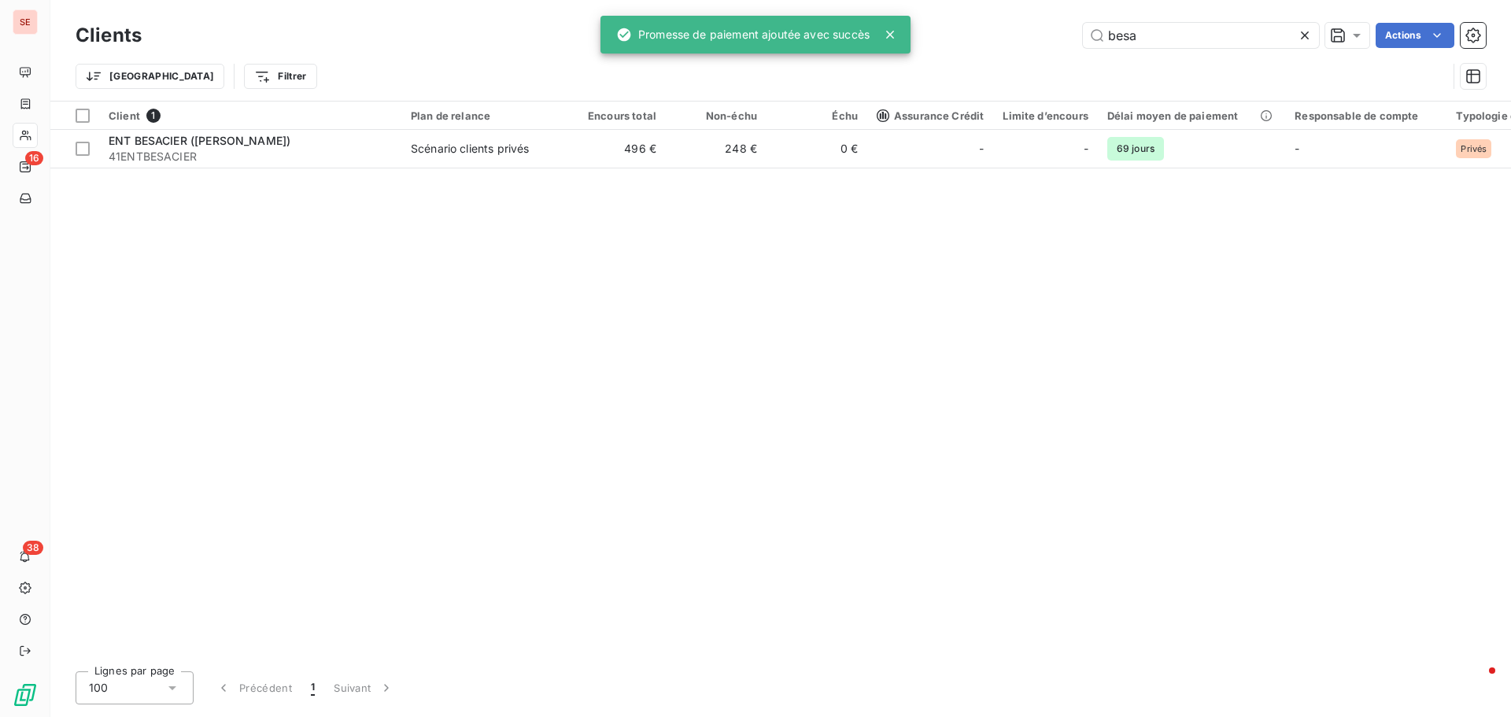
drag, startPoint x: 1231, startPoint y: 35, endPoint x: 965, endPoint y: 36, distance: 266.1
click at [1017, 35] on div "besa Actions" at bounding box center [824, 35] width 1326 height 25
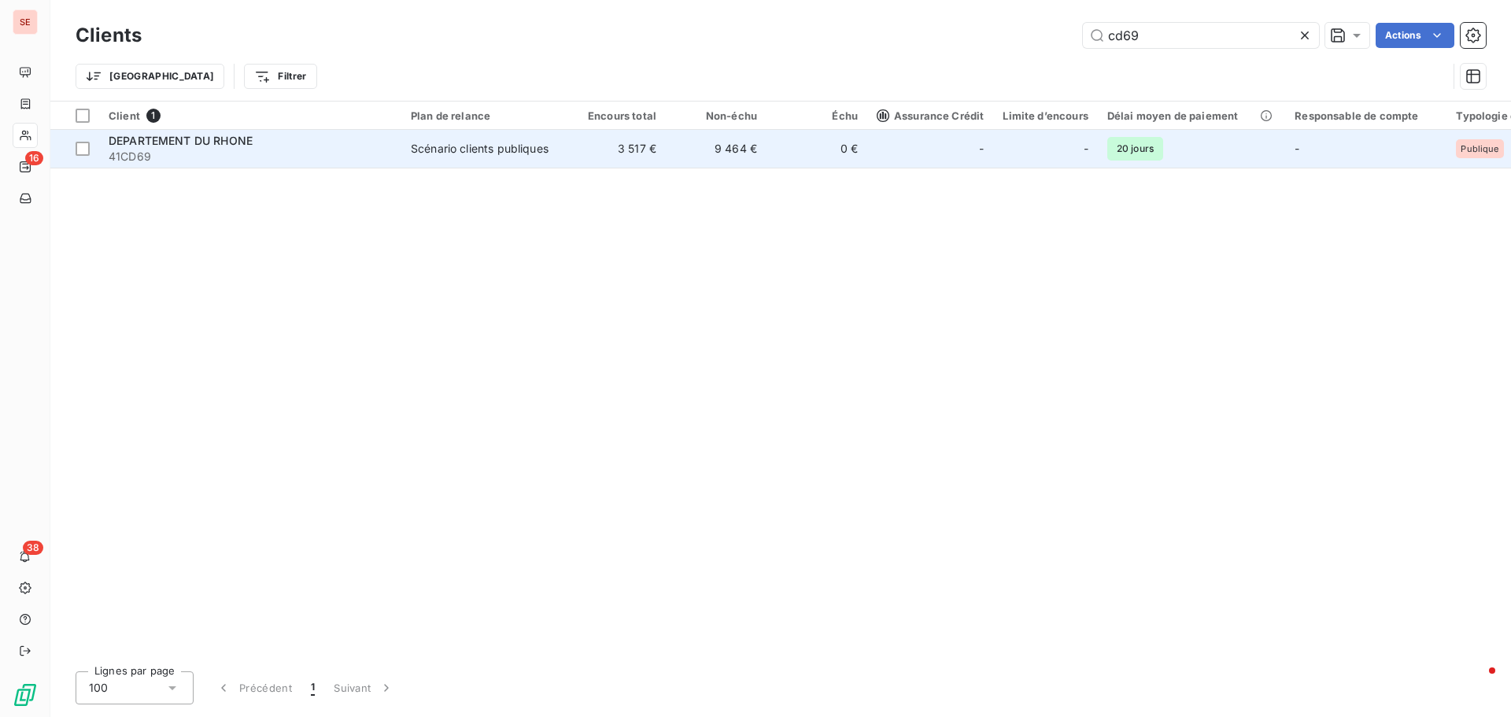
type input "cd69"
click at [257, 131] on td "DEPARTEMENT DU RHONE 41CD69" at bounding box center [250, 149] width 302 height 38
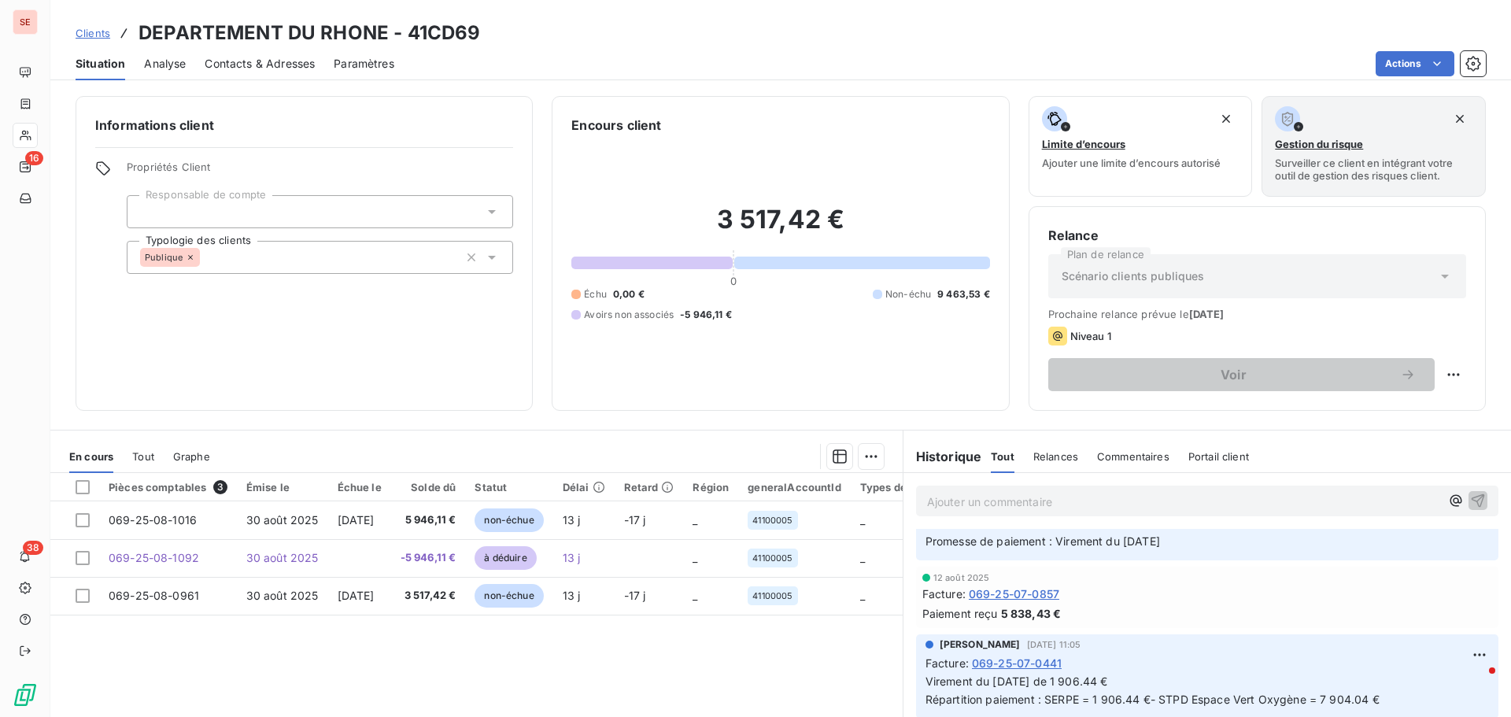
scroll to position [236, 0]
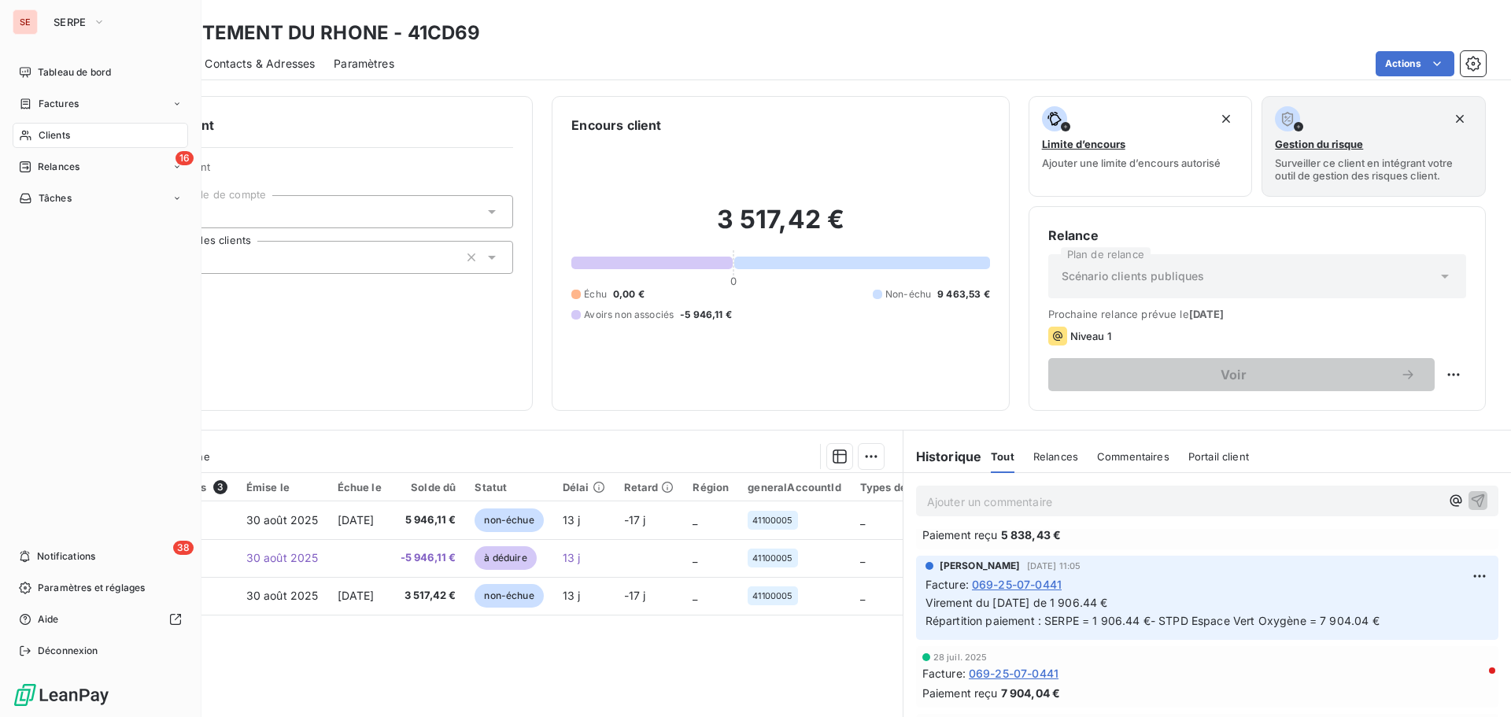
drag, startPoint x: 59, startPoint y: 137, endPoint x: 184, endPoint y: 129, distance: 125.4
click at [58, 136] on span "Clients" at bounding box center [54, 135] width 31 height 14
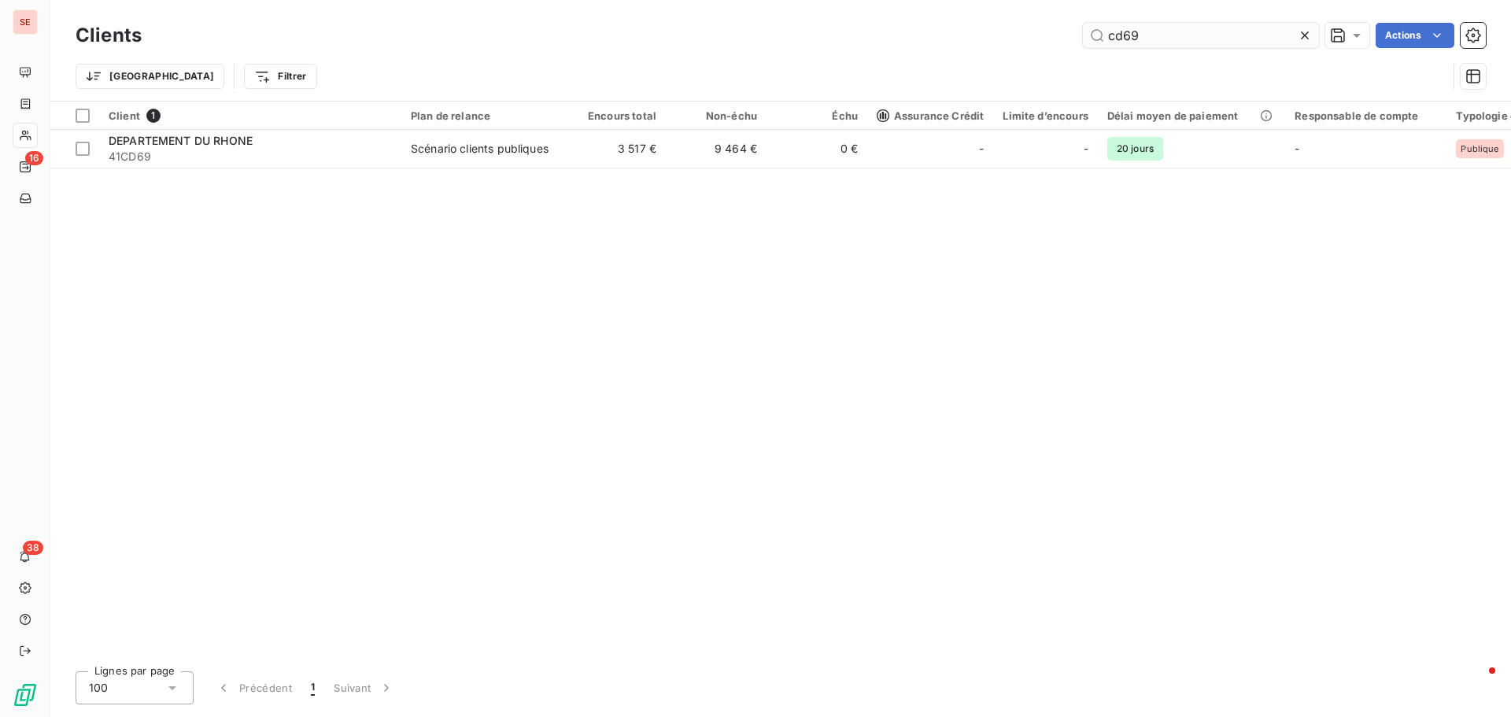
drag, startPoint x: 1208, startPoint y: 48, endPoint x: 1087, endPoint y: 31, distance: 122.5
click at [1087, 31] on div "Clients cd69 Actions" at bounding box center [781, 35] width 1411 height 33
click at [1183, 36] on input "cd69" at bounding box center [1201, 35] width 236 height 25
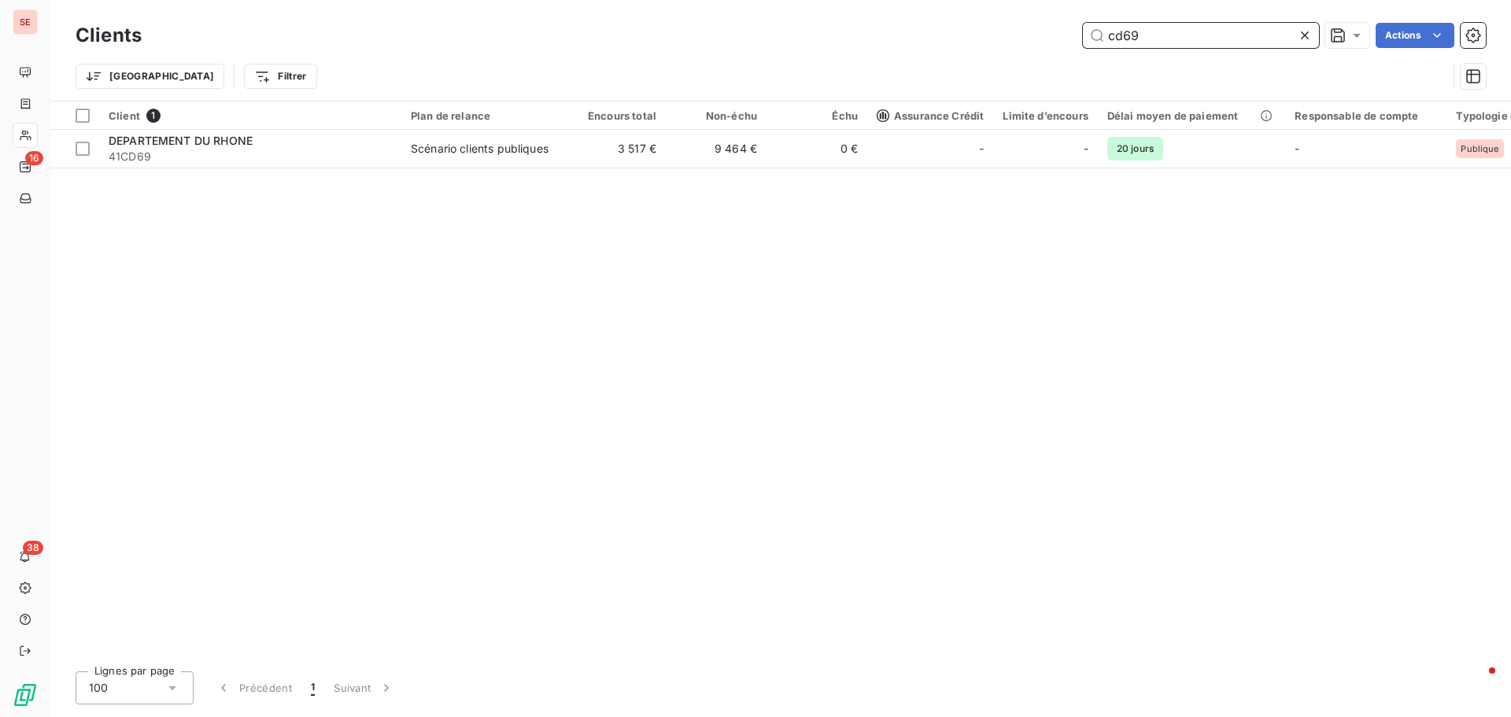
click at [1119, 31] on input "cd69" at bounding box center [1201, 35] width 236 height 25
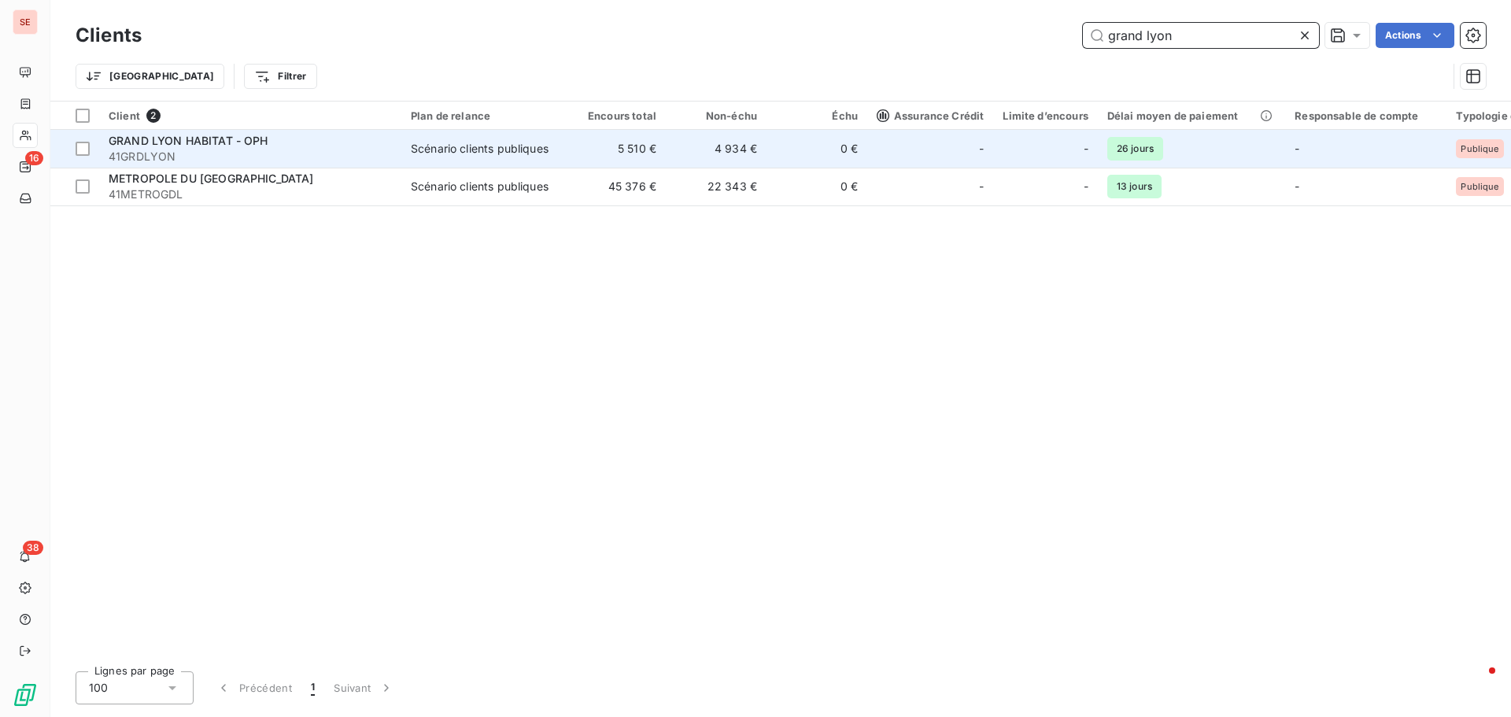
type input "grand lyon"
click at [210, 144] on span "GRAND LYON HABITAT - OPH" at bounding box center [189, 140] width 160 height 13
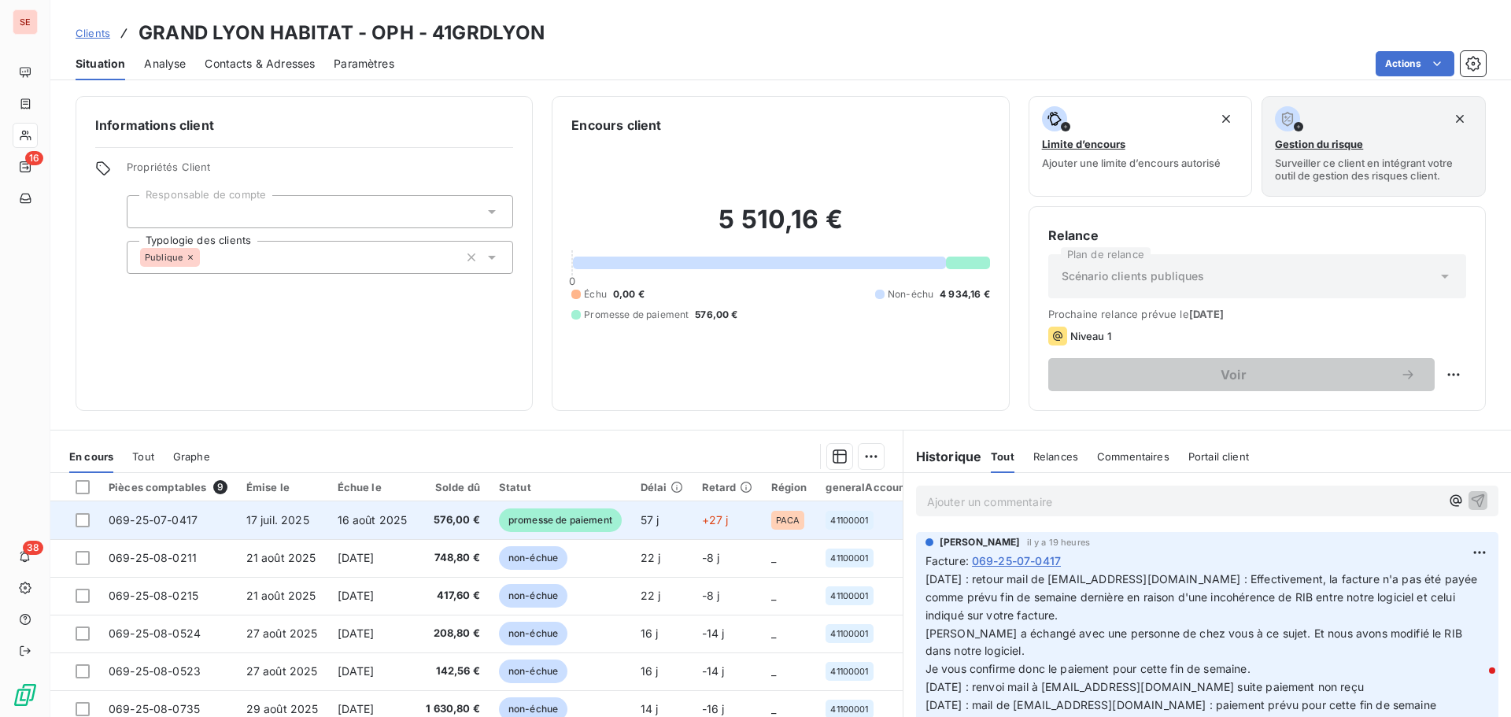
click at [246, 518] on span "17 juil. 2025" at bounding box center [277, 519] width 63 height 13
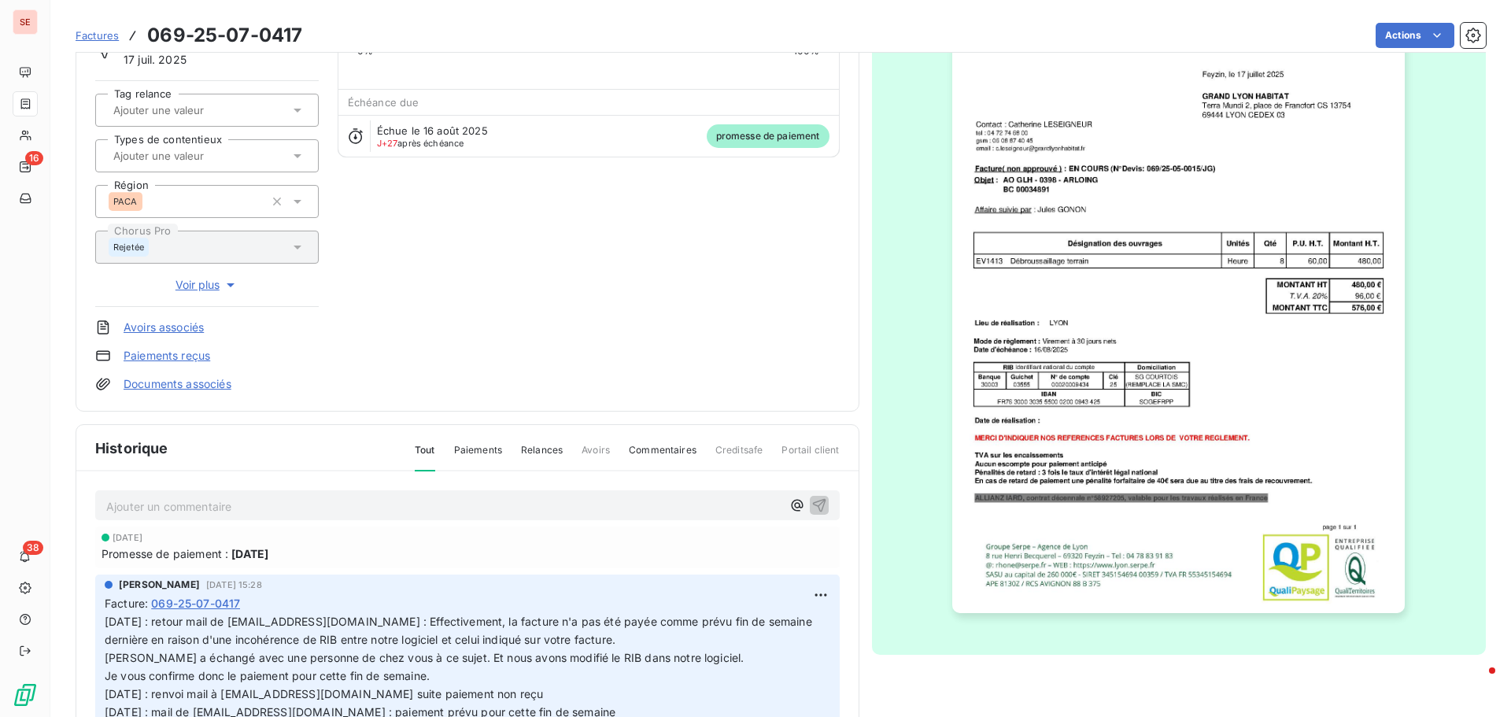
scroll to position [159, 0]
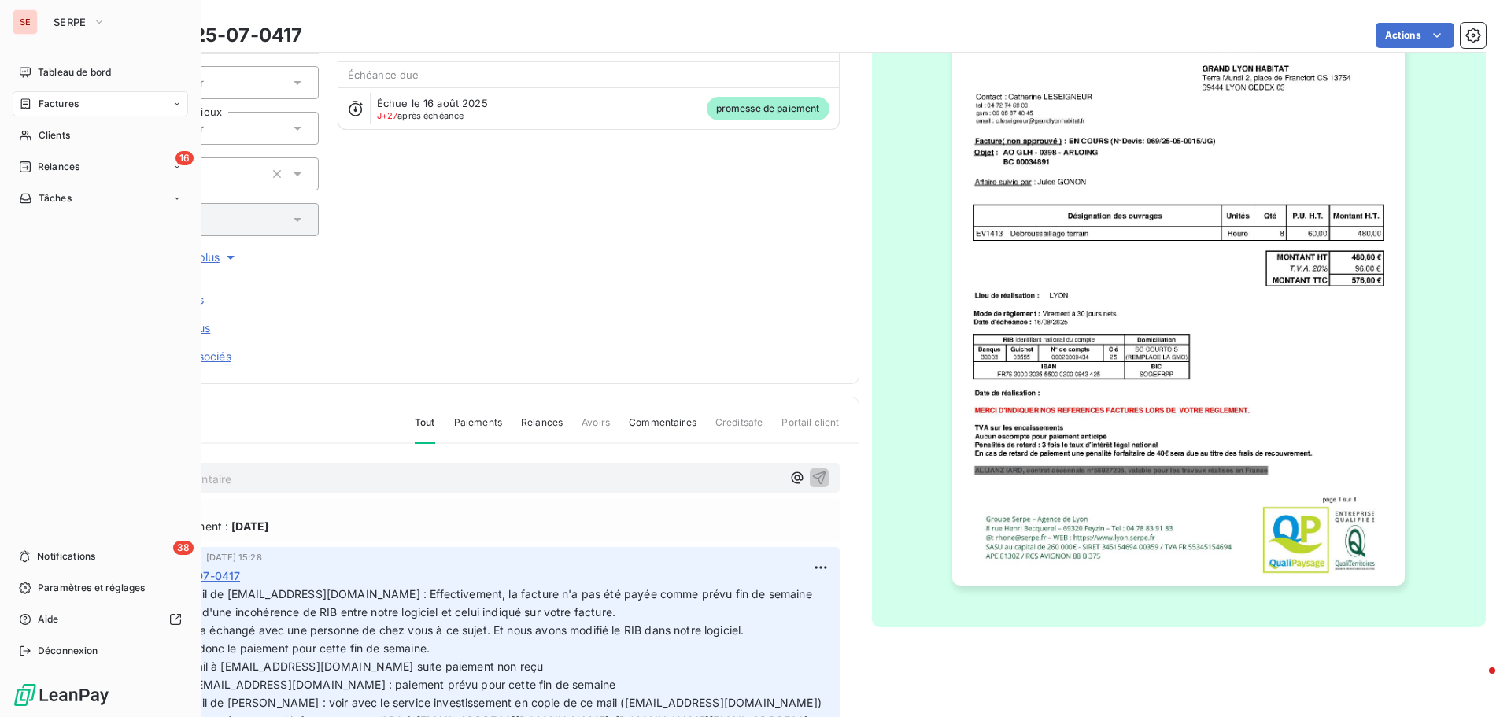
drag, startPoint x: 49, startPoint y: 108, endPoint x: 80, endPoint y: 105, distance: 30.8
click at [49, 108] on span "Factures" at bounding box center [59, 104] width 40 height 14
click at [73, 106] on span "Factures" at bounding box center [59, 104] width 40 height 14
click at [57, 136] on span "Factures" at bounding box center [58, 135] width 40 height 14
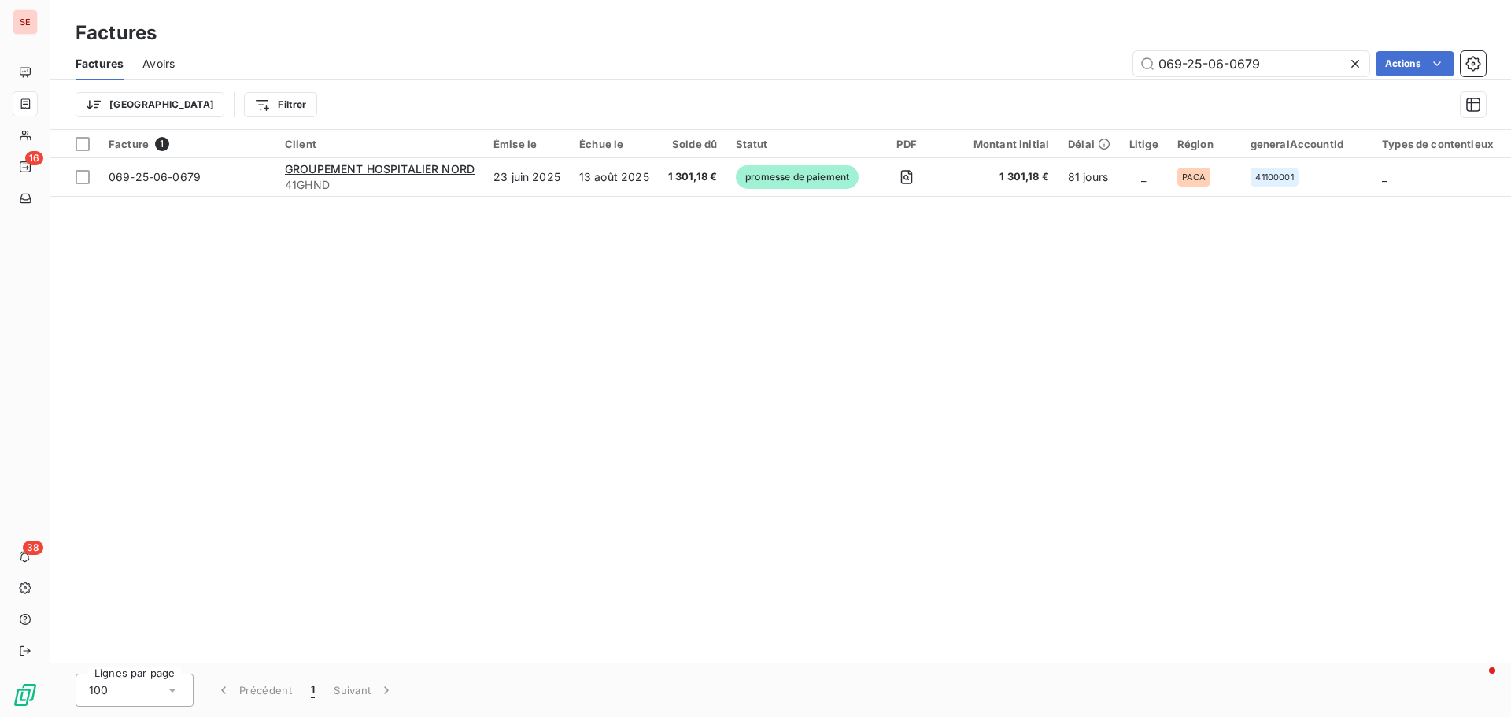
drag, startPoint x: 1284, startPoint y: 64, endPoint x: 1052, endPoint y: 67, distance: 231.5
click at [1052, 67] on div "069-25-06-0679 Actions" at bounding box center [840, 63] width 1293 height 25
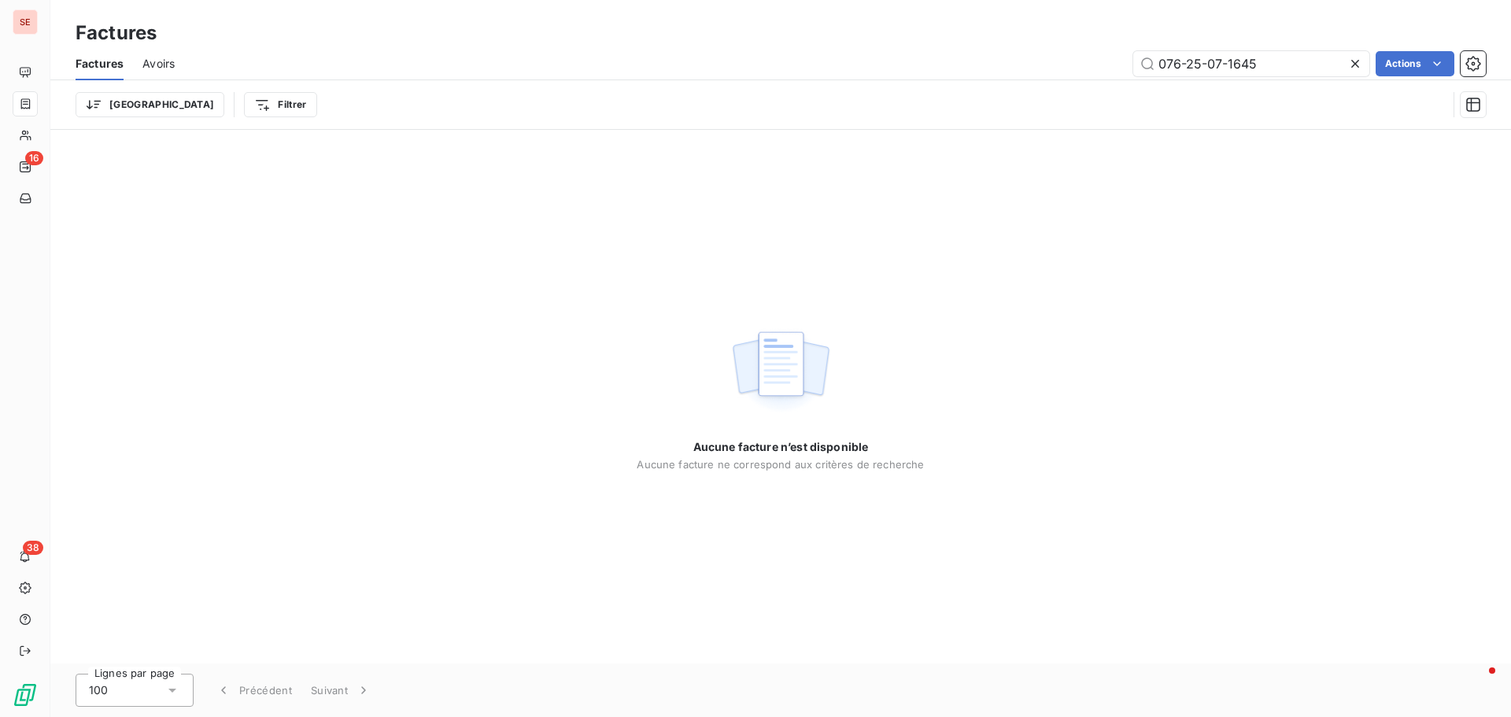
type input "076-25-07-1645"
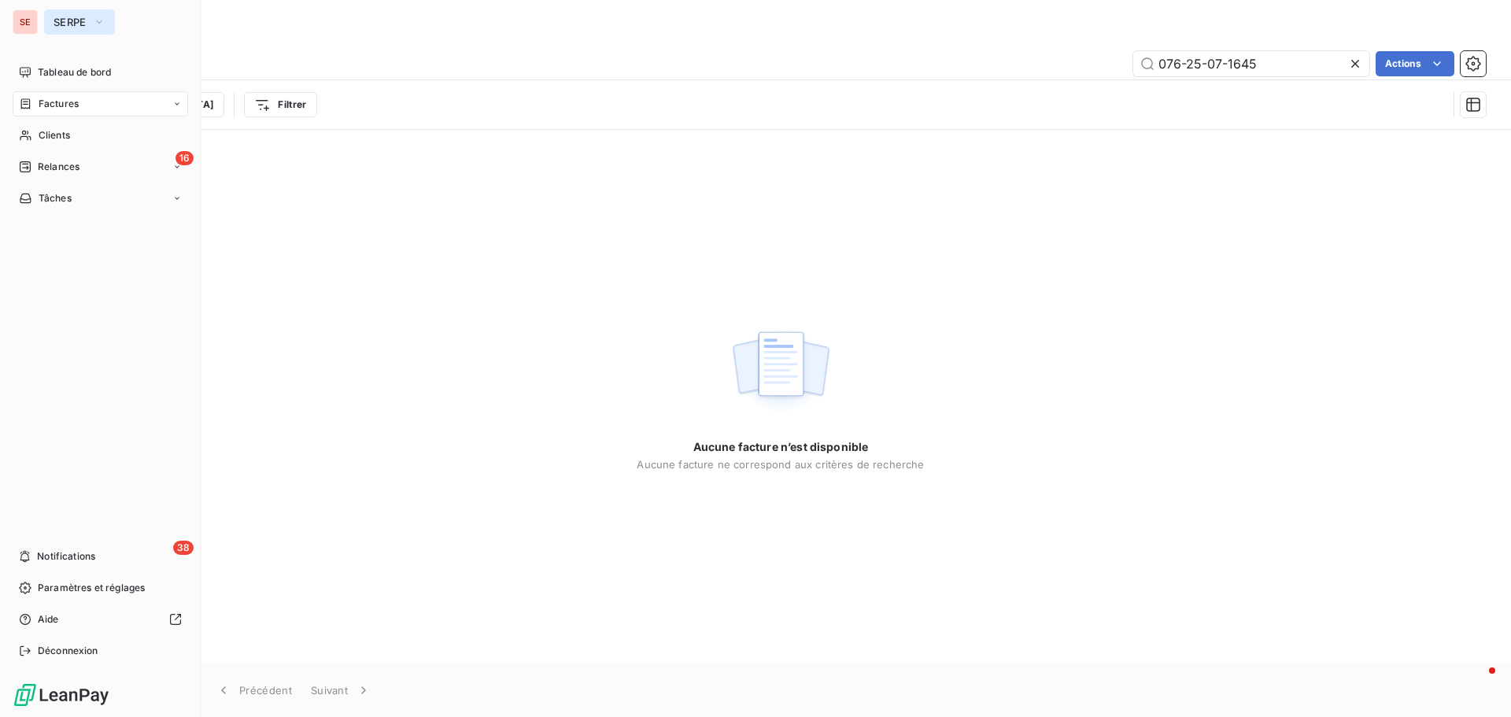
click at [104, 20] on icon "button" at bounding box center [99, 22] width 13 height 16
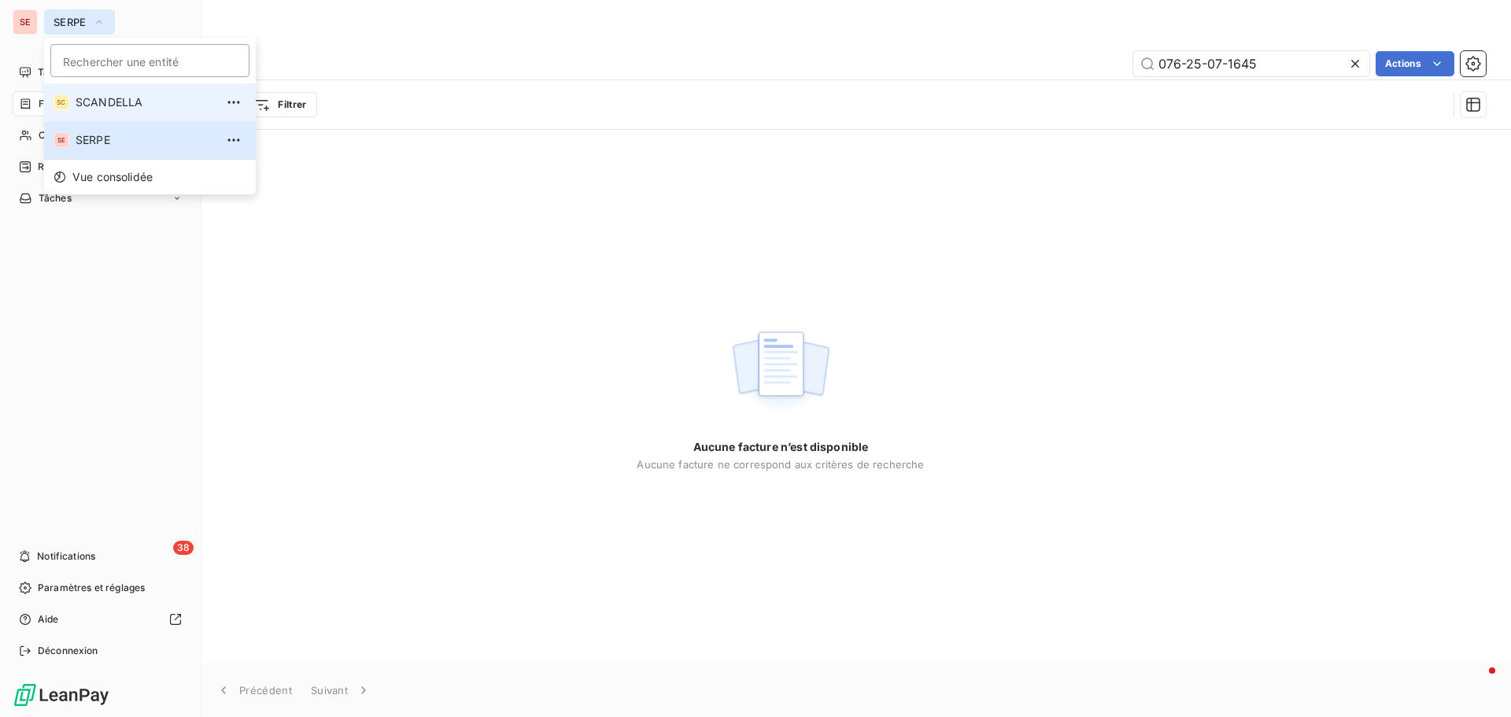
click at [104, 105] on span "SCANDELLA" at bounding box center [145, 102] width 139 height 16
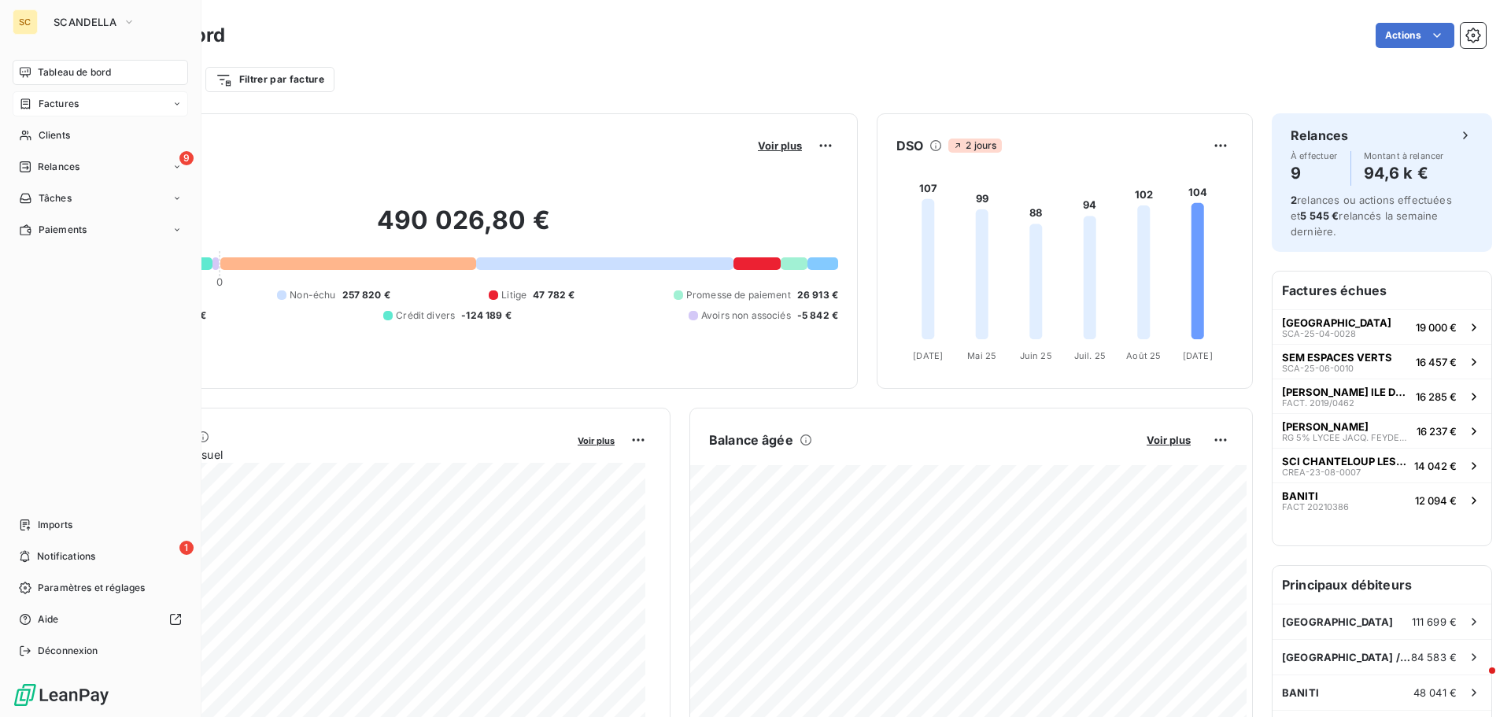
drag, startPoint x: 57, startPoint y: 135, endPoint x: 135, endPoint y: 106, distance: 82.9
click at [57, 134] on span "Clients" at bounding box center [54, 135] width 31 height 14
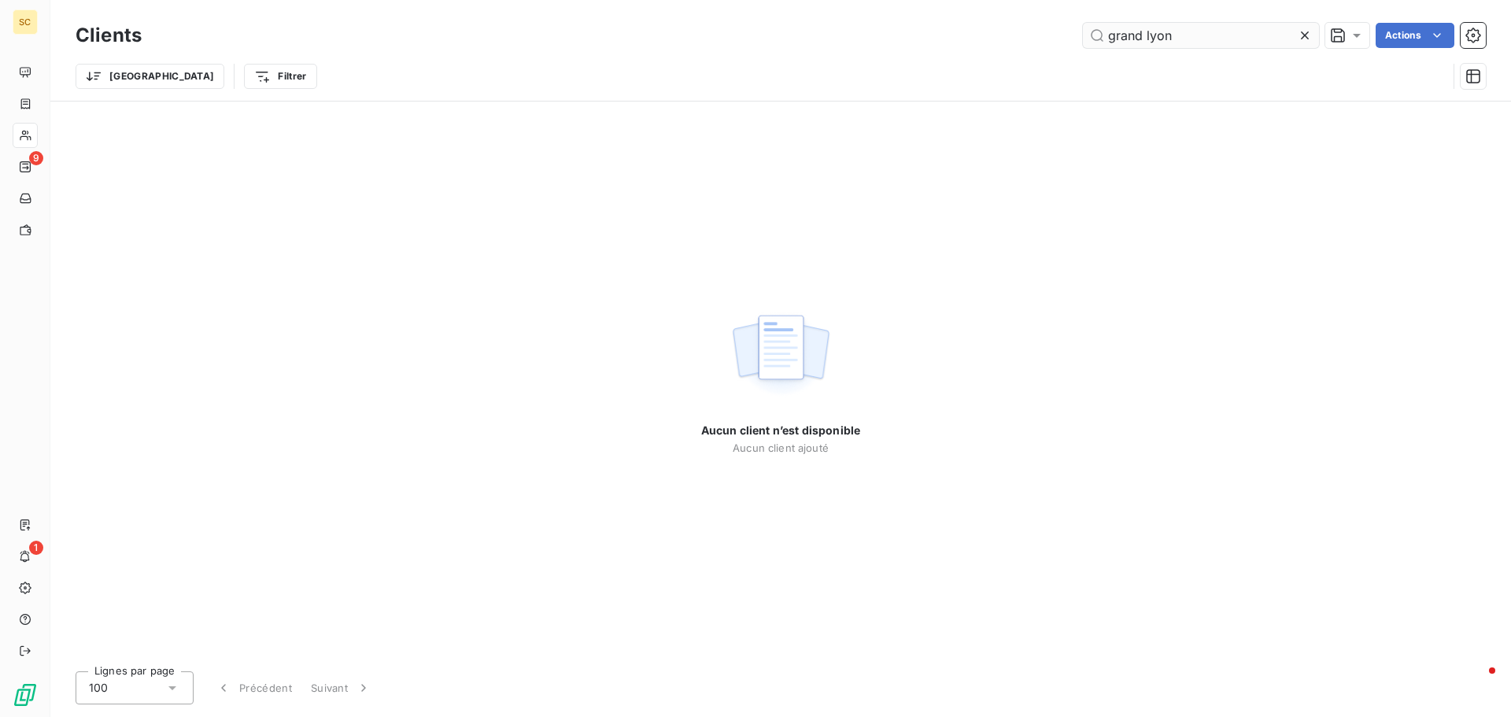
drag, startPoint x: 1198, startPoint y: 18, endPoint x: 1132, endPoint y: 34, distance: 68.0
click at [1134, 34] on div "Clients grand lyon Actions Trier Filtrer" at bounding box center [780, 50] width 1461 height 101
drag, startPoint x: 1185, startPoint y: 29, endPoint x: 982, endPoint y: 52, distance: 204.4
click at [986, 56] on div "Clients grand lyon Actions Trier Filtrer" at bounding box center [781, 60] width 1411 height 82
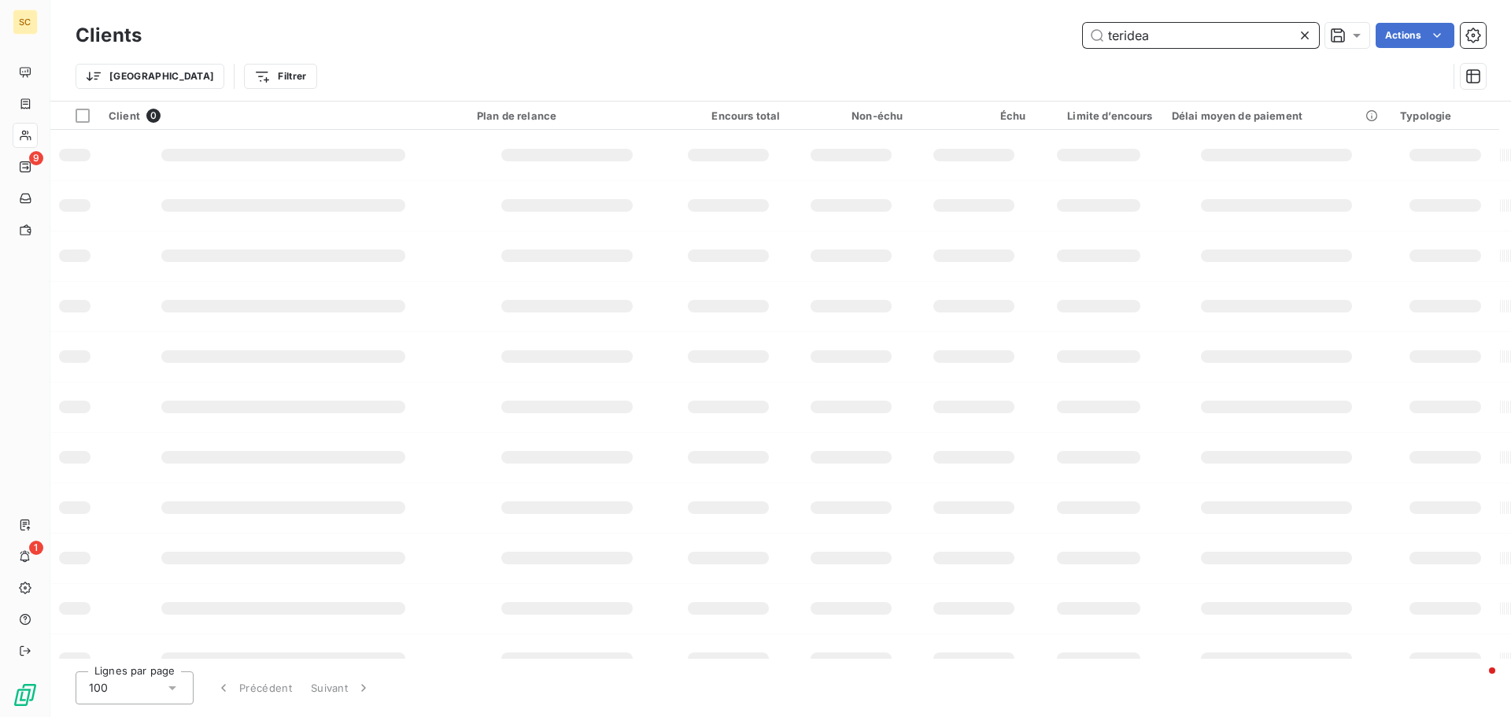
type input "terideal"
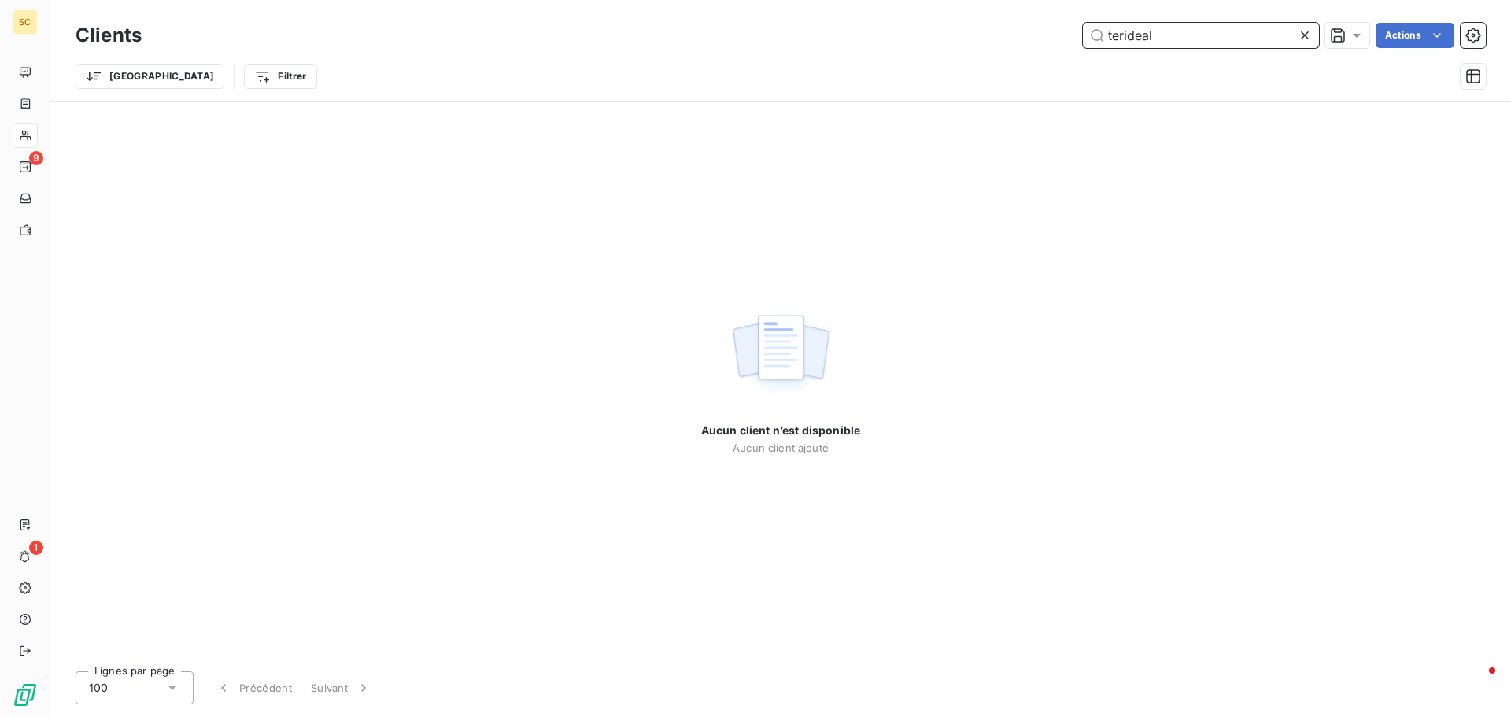
drag, startPoint x: 1160, startPoint y: 39, endPoint x: 997, endPoint y: 59, distance: 163.5
click at [997, 59] on div "Clients terideal Actions Trier Filtrer" at bounding box center [781, 60] width 1411 height 82
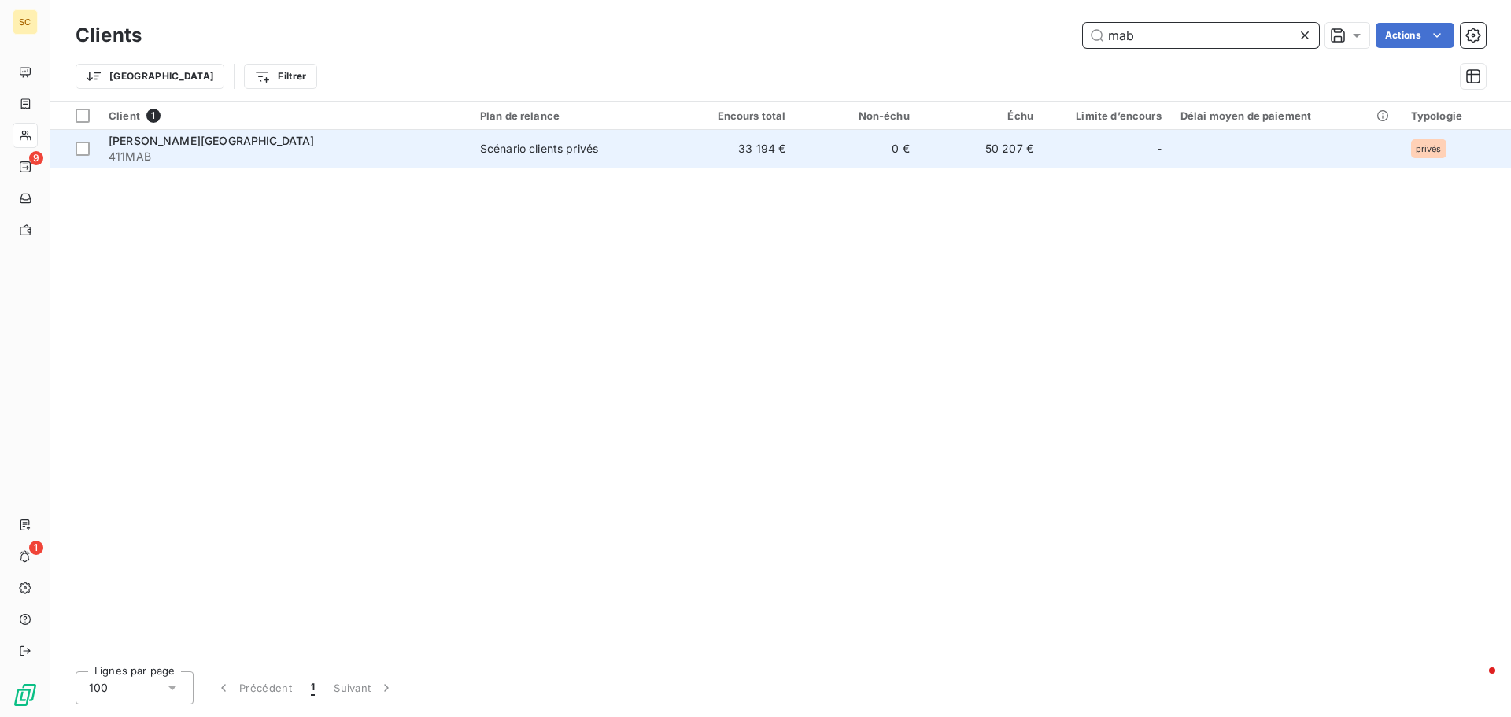
type input "mab"
click at [304, 153] on span "411MAB" at bounding box center [285, 157] width 353 height 16
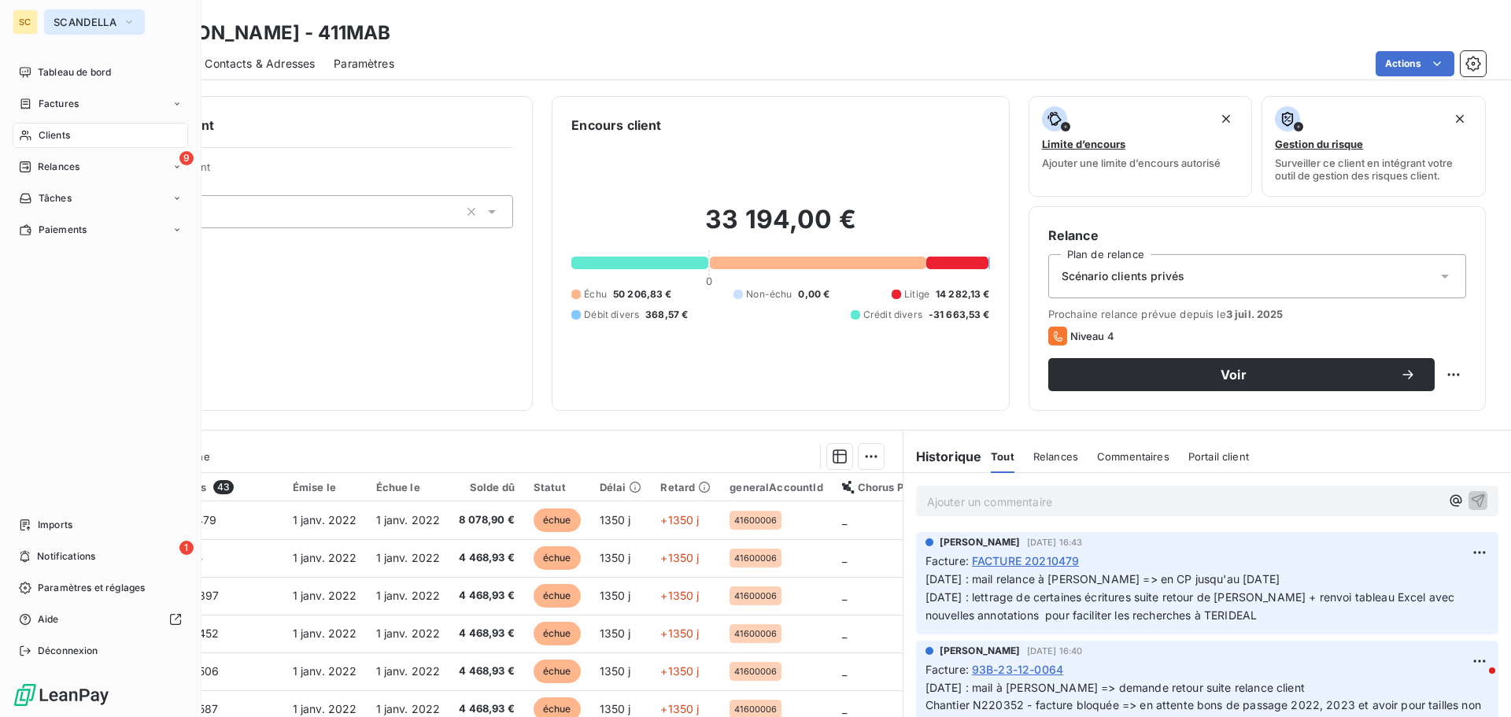
click at [128, 24] on icon "button" at bounding box center [129, 22] width 13 height 16
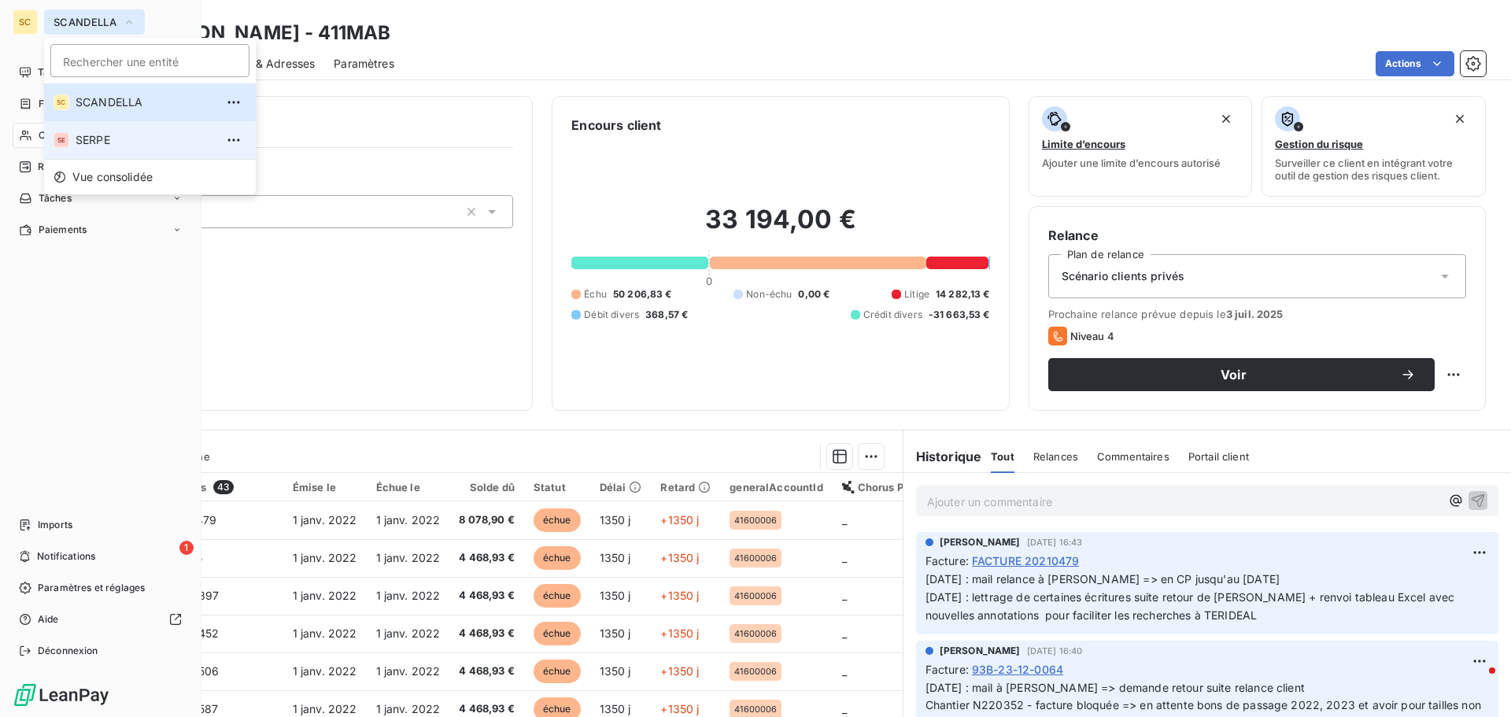
click at [110, 141] on span "SERPE" at bounding box center [145, 140] width 139 height 16
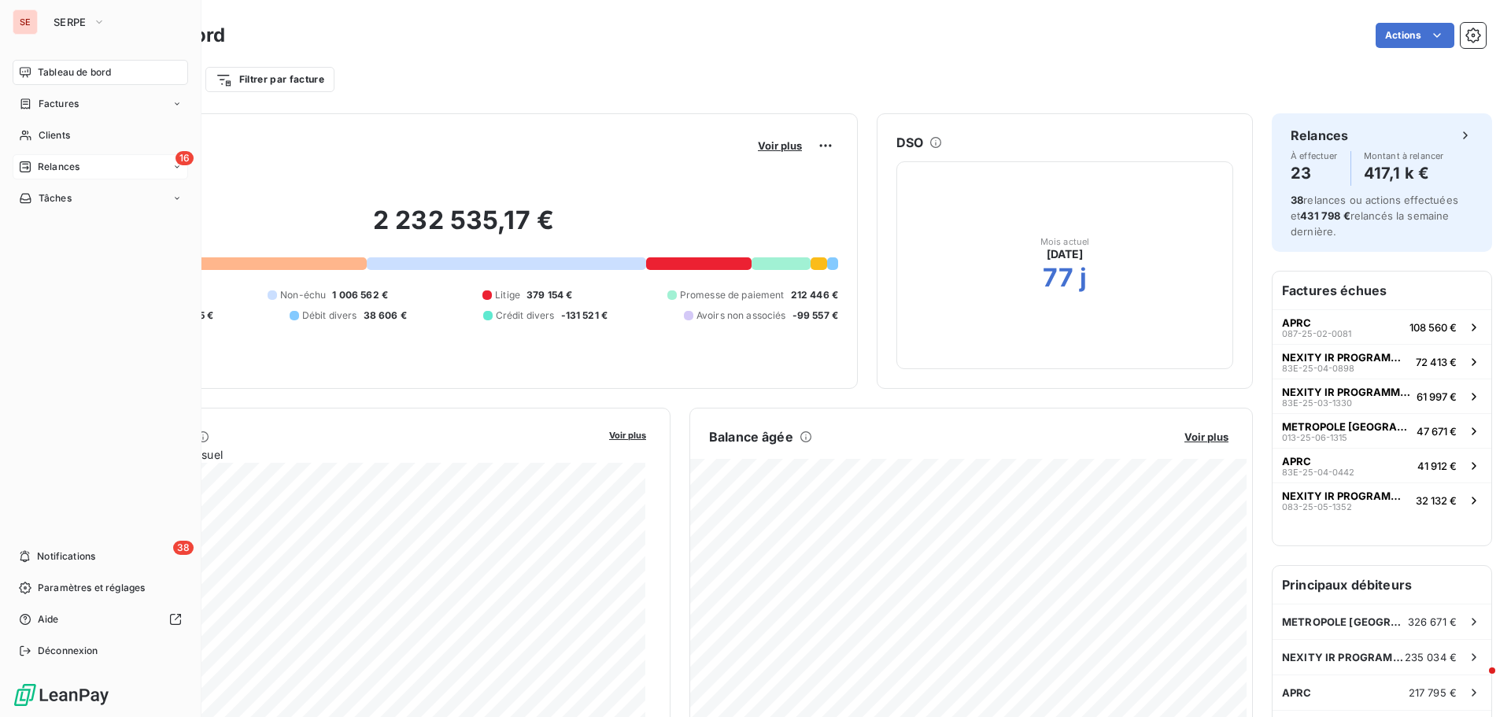
click at [54, 165] on span "Relances" at bounding box center [59, 167] width 42 height 14
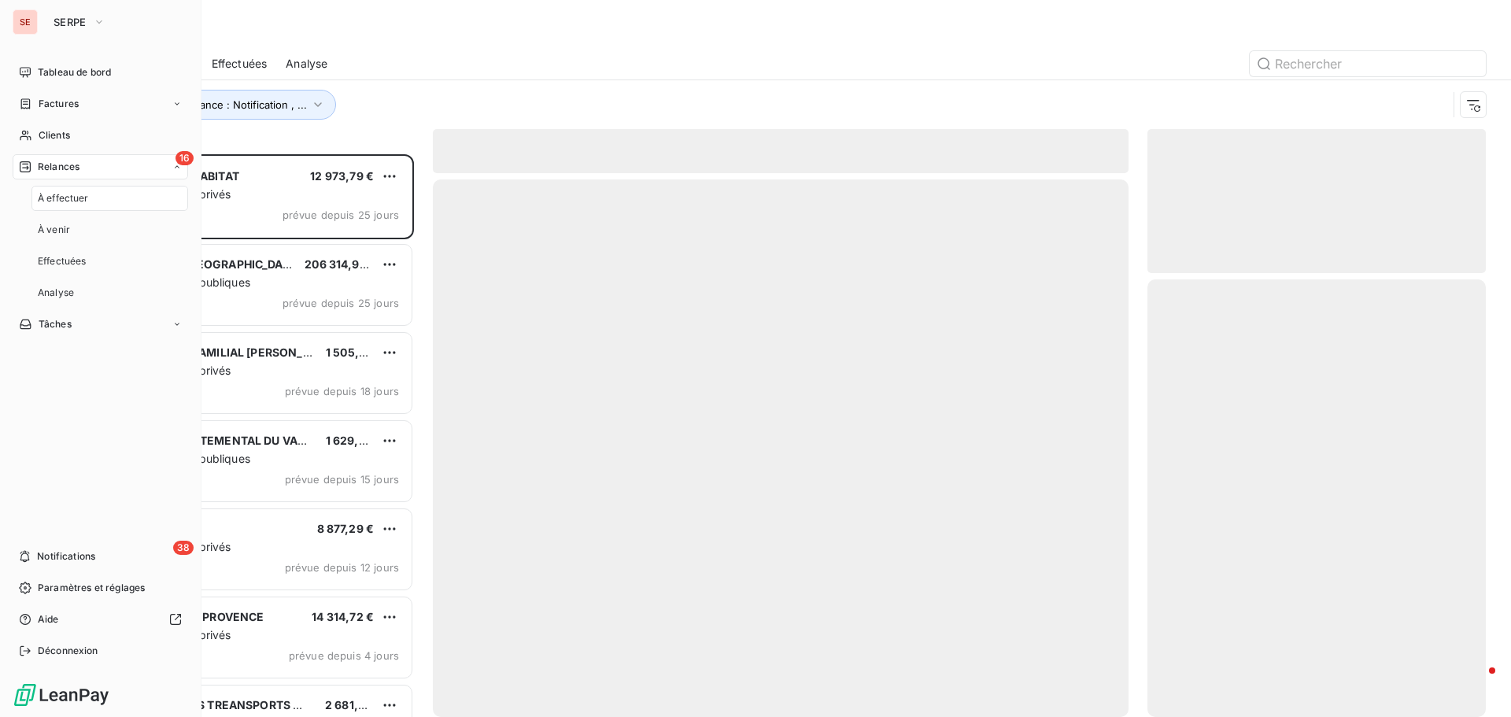
scroll to position [551, 327]
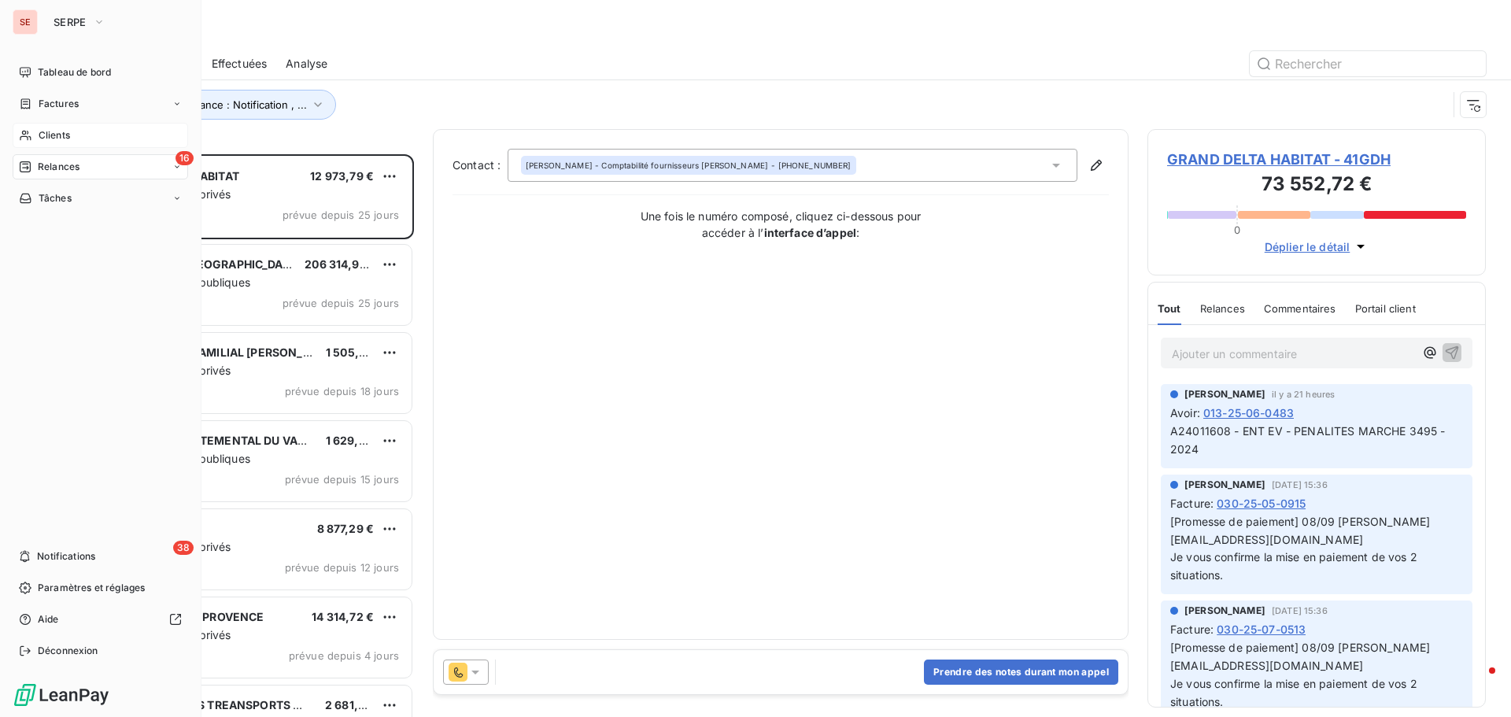
click at [55, 139] on span "Clients" at bounding box center [54, 135] width 31 height 14
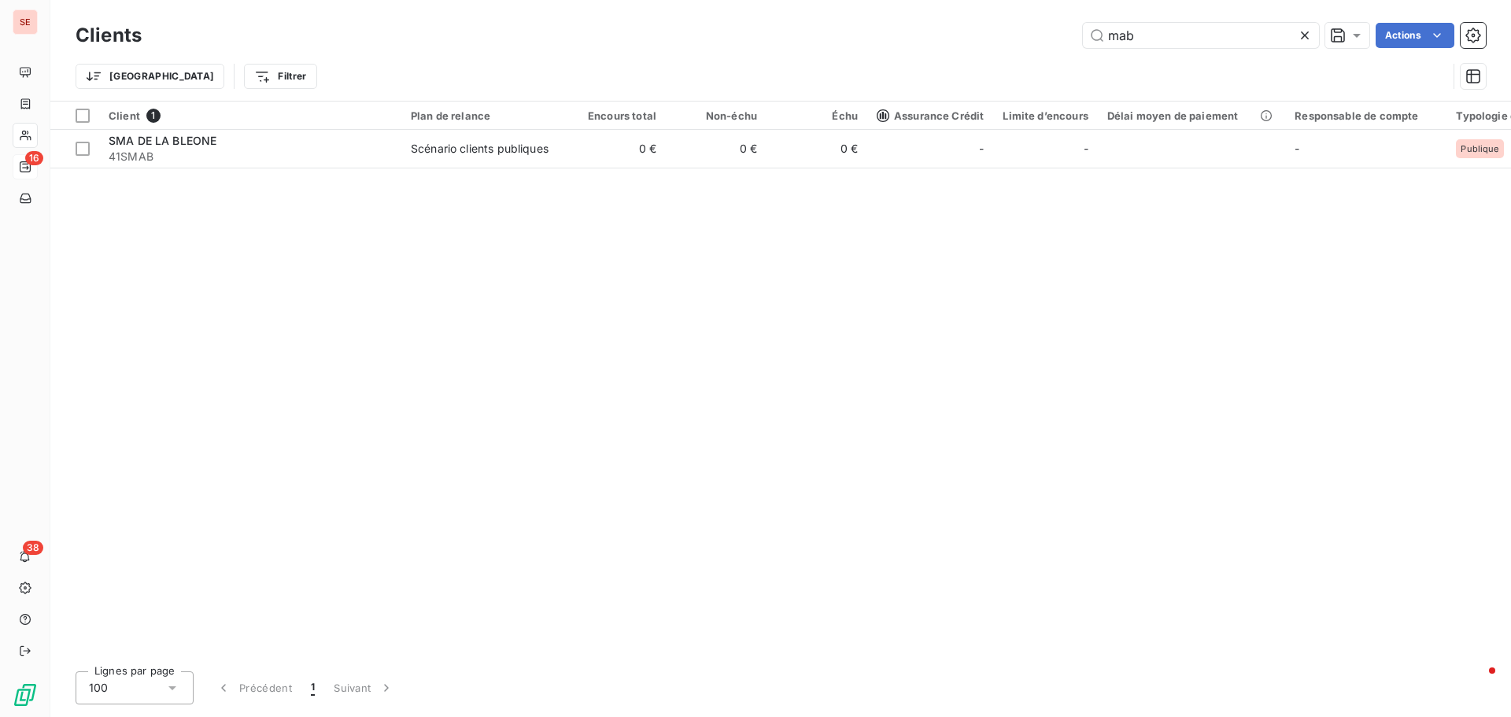
drag, startPoint x: 1169, startPoint y: 37, endPoint x: 1051, endPoint y: 37, distance: 118.1
click at [1064, 39] on div "mab Actions" at bounding box center [824, 35] width 1326 height 25
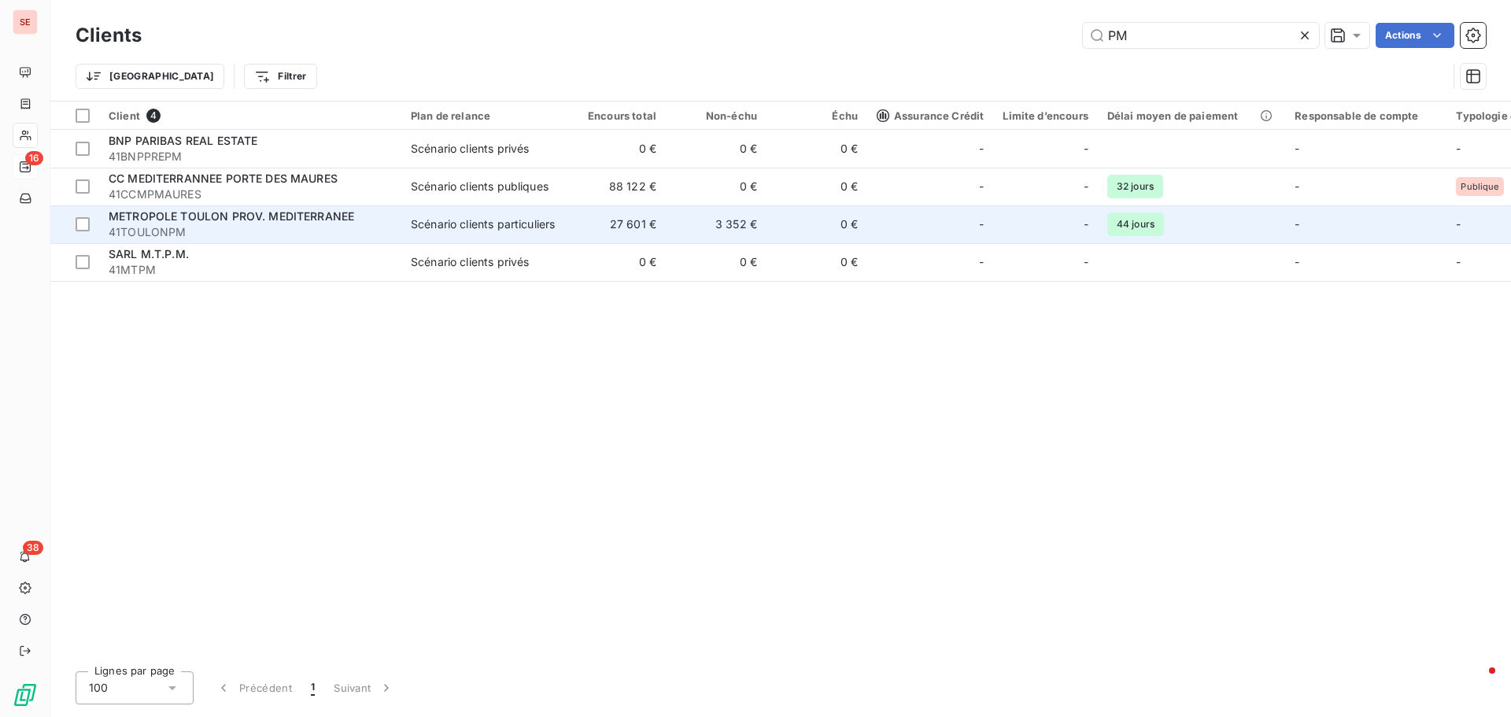
type input "PM"
click at [363, 216] on div "METROPOLE TOULON PROV. MEDITERRANEE" at bounding box center [250, 217] width 283 height 16
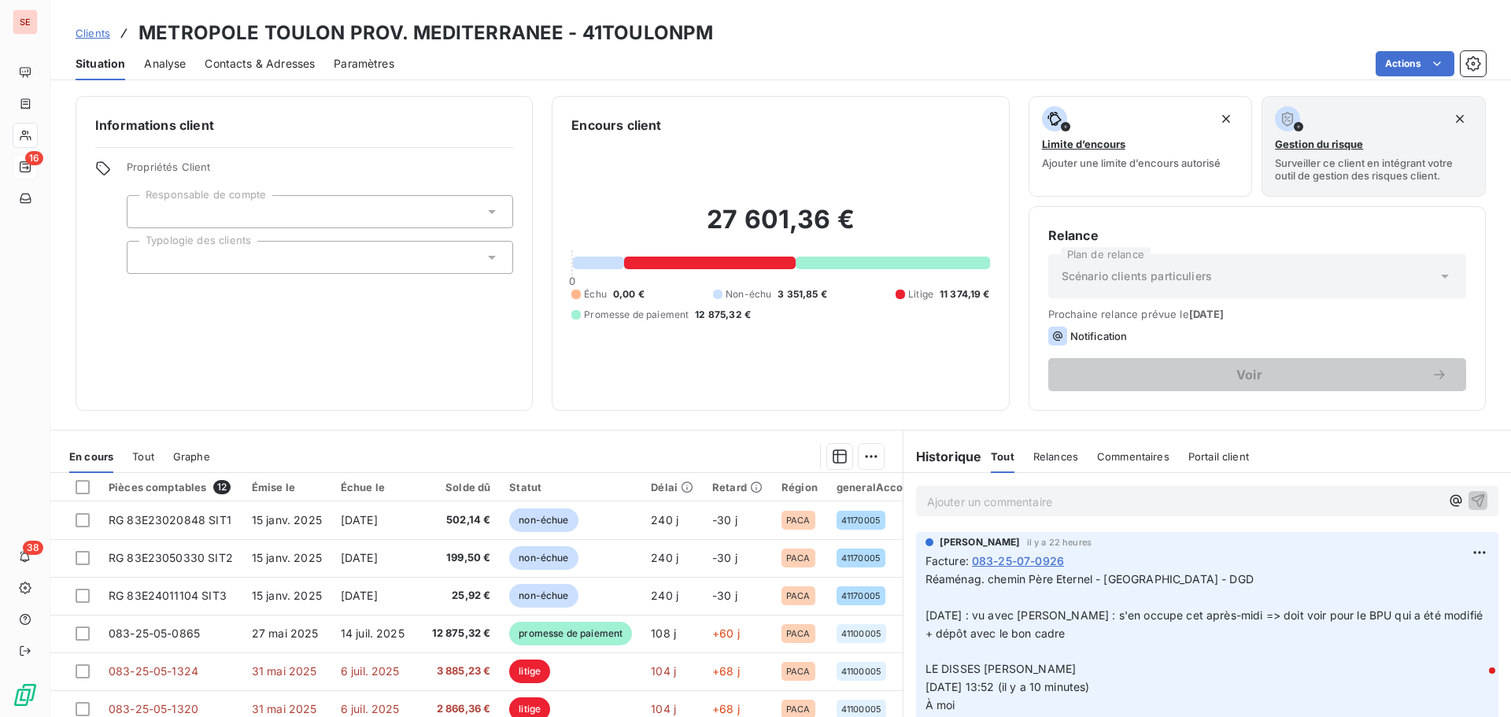
scroll to position [79, 0]
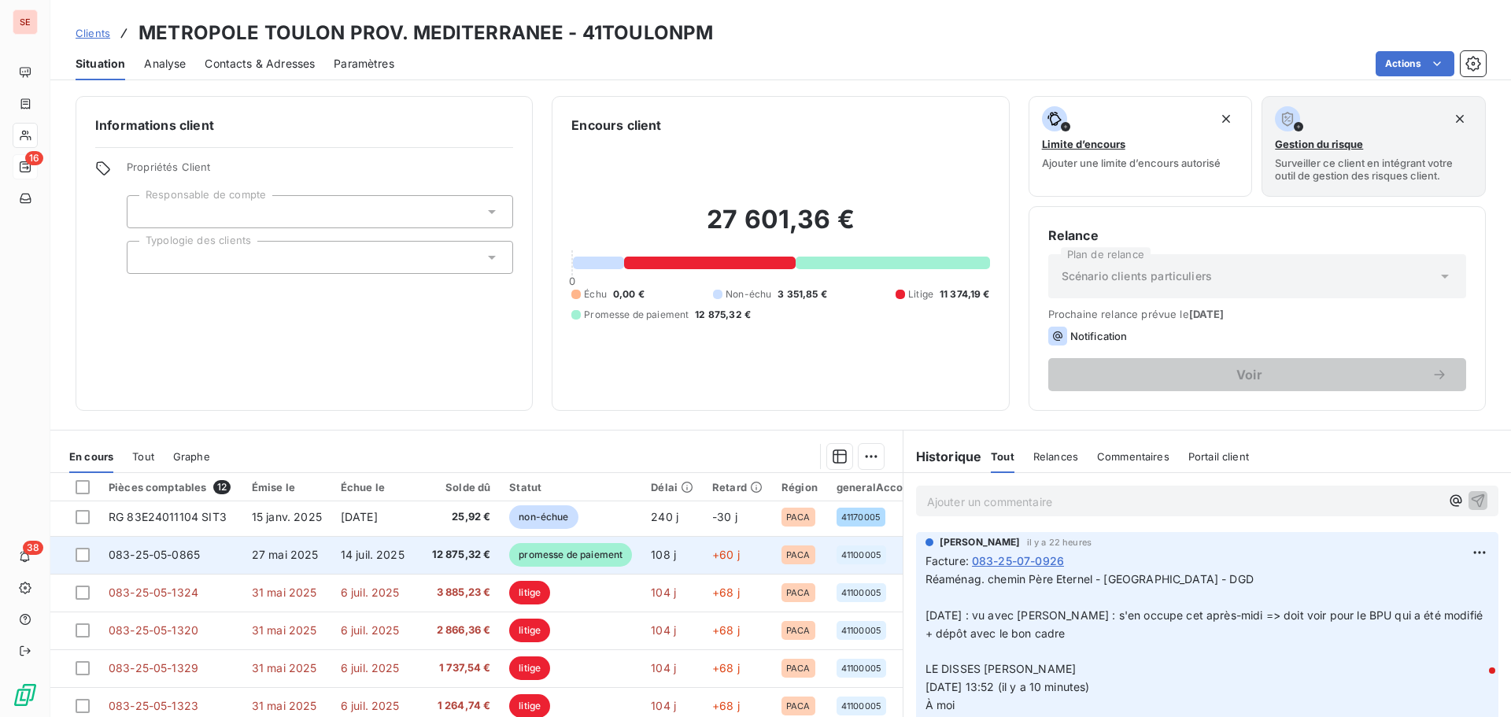
click at [346, 556] on span "14 juil. 2025" at bounding box center [373, 554] width 64 height 13
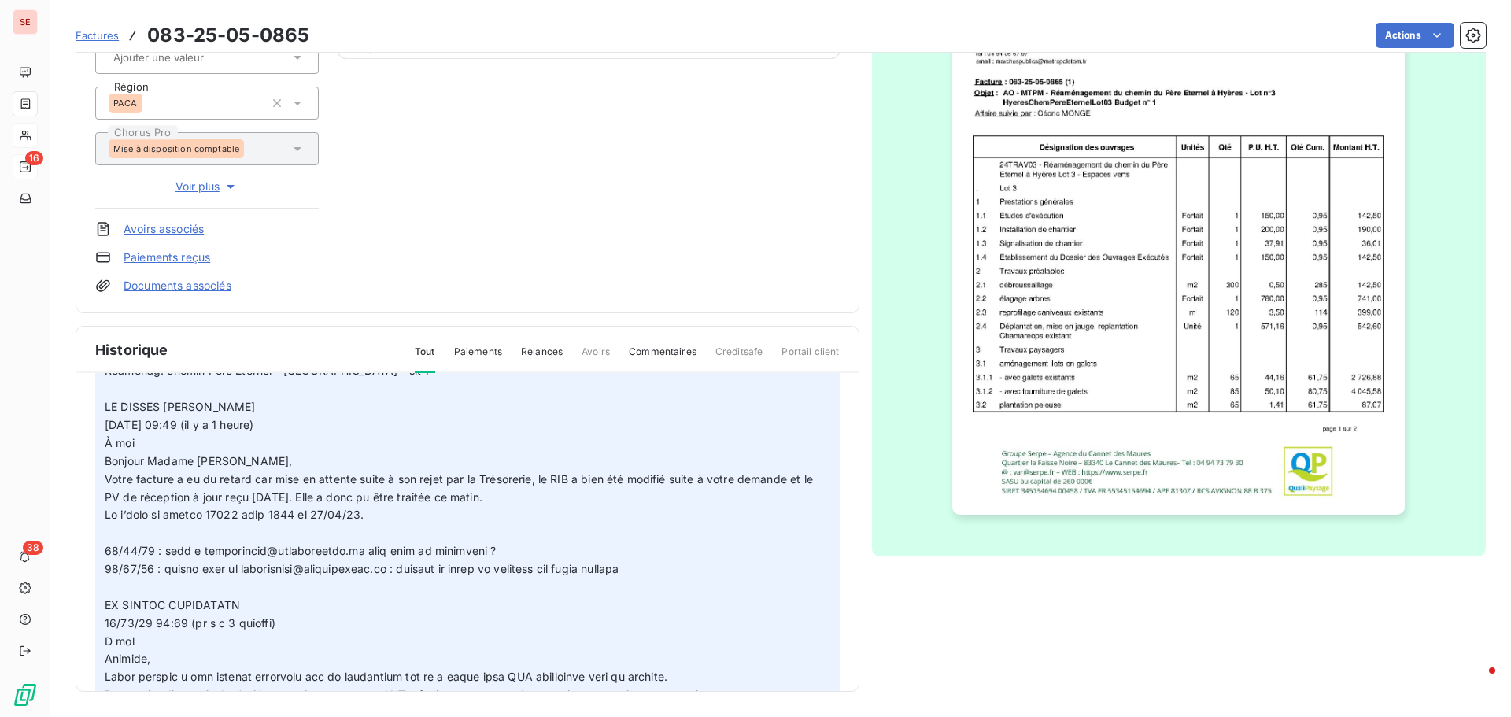
scroll to position [236, 0]
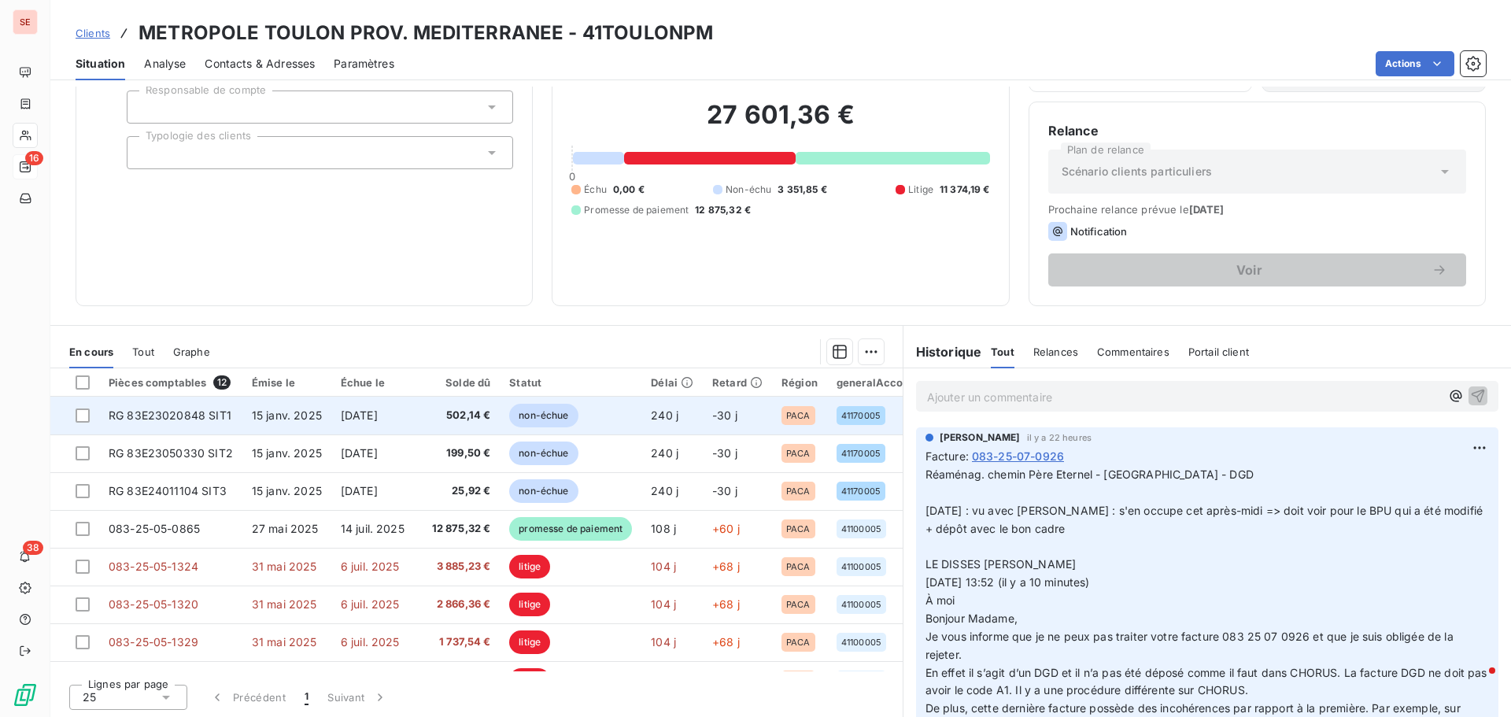
scroll to position [106, 0]
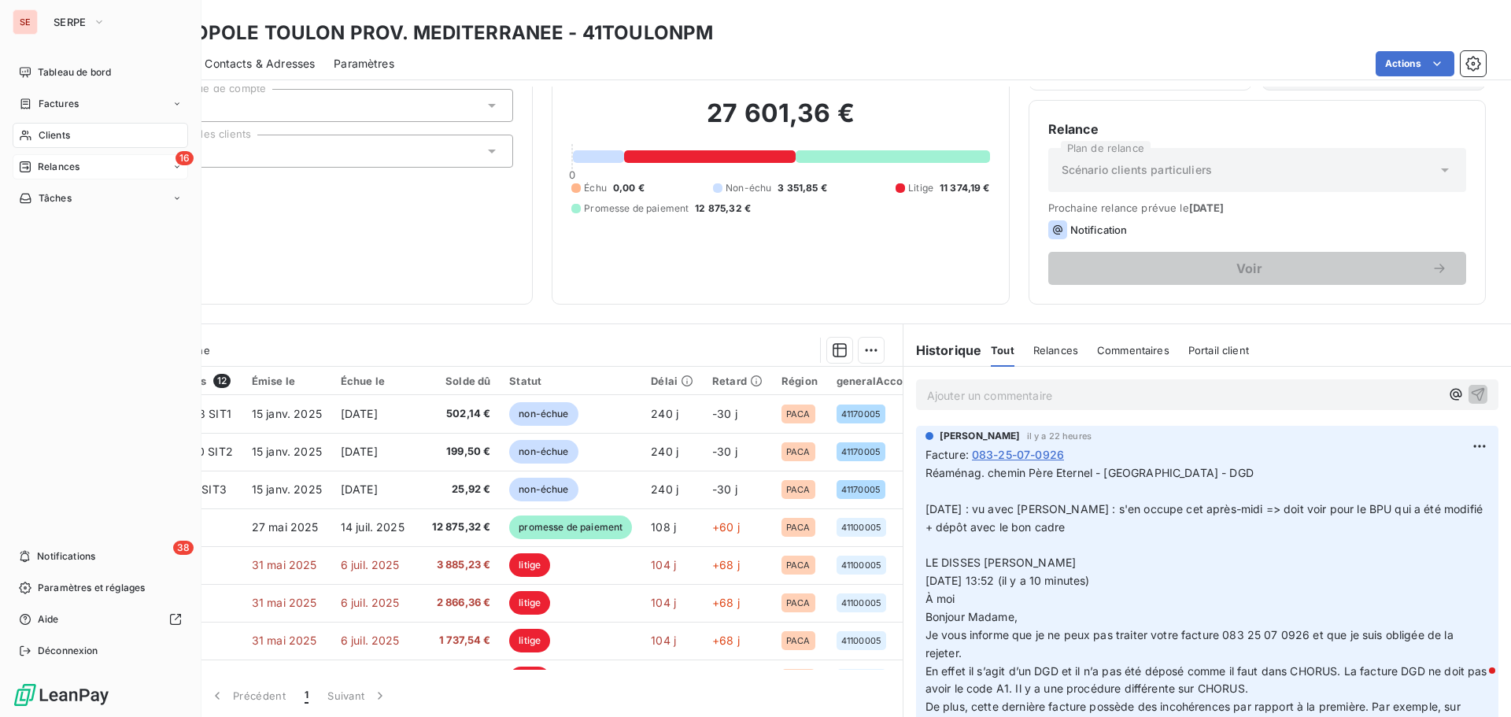
click at [72, 131] on div "Clients" at bounding box center [101, 135] width 176 height 25
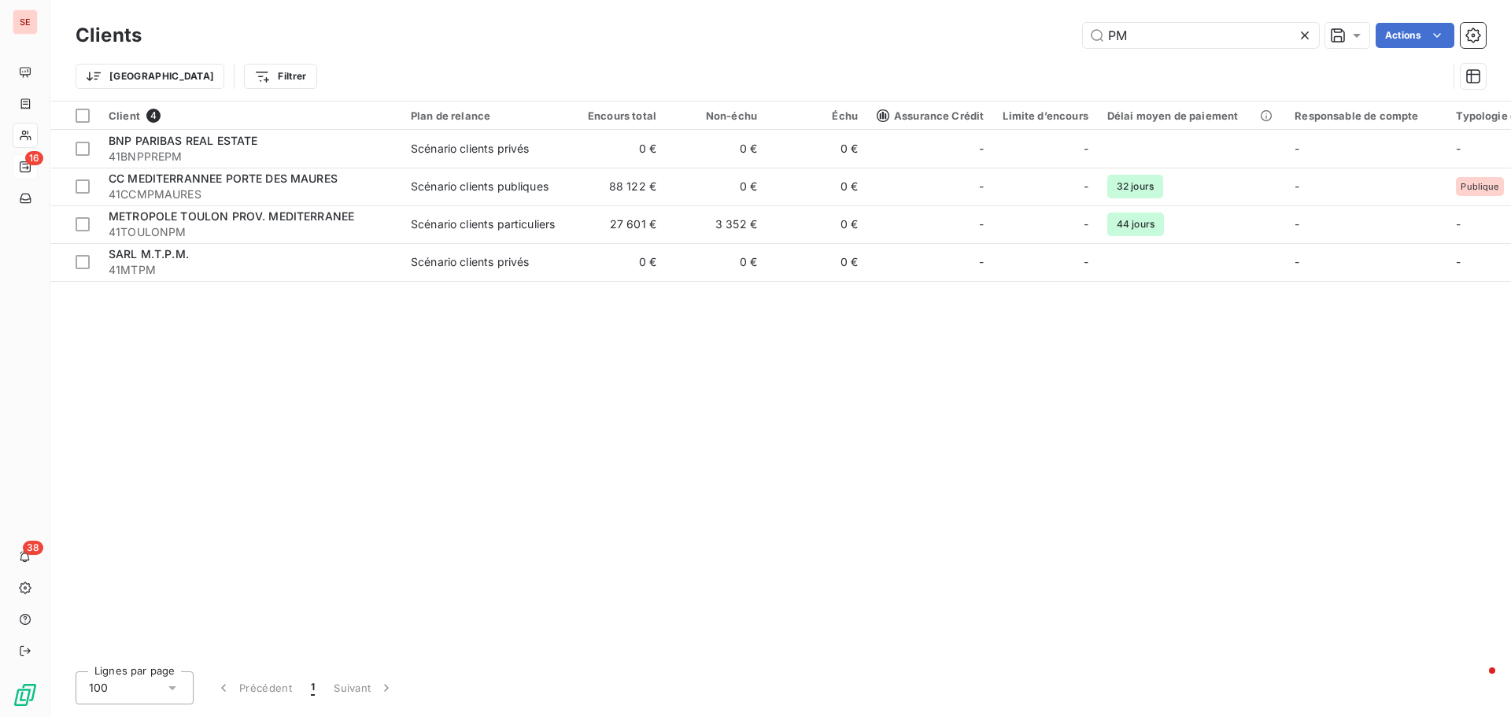
drag, startPoint x: 1143, startPoint y: 40, endPoint x: 921, endPoint y: 4, distance: 224.9
click at [987, 53] on div "Clients PM Actions Trier Filtrer" at bounding box center [781, 60] width 1411 height 82
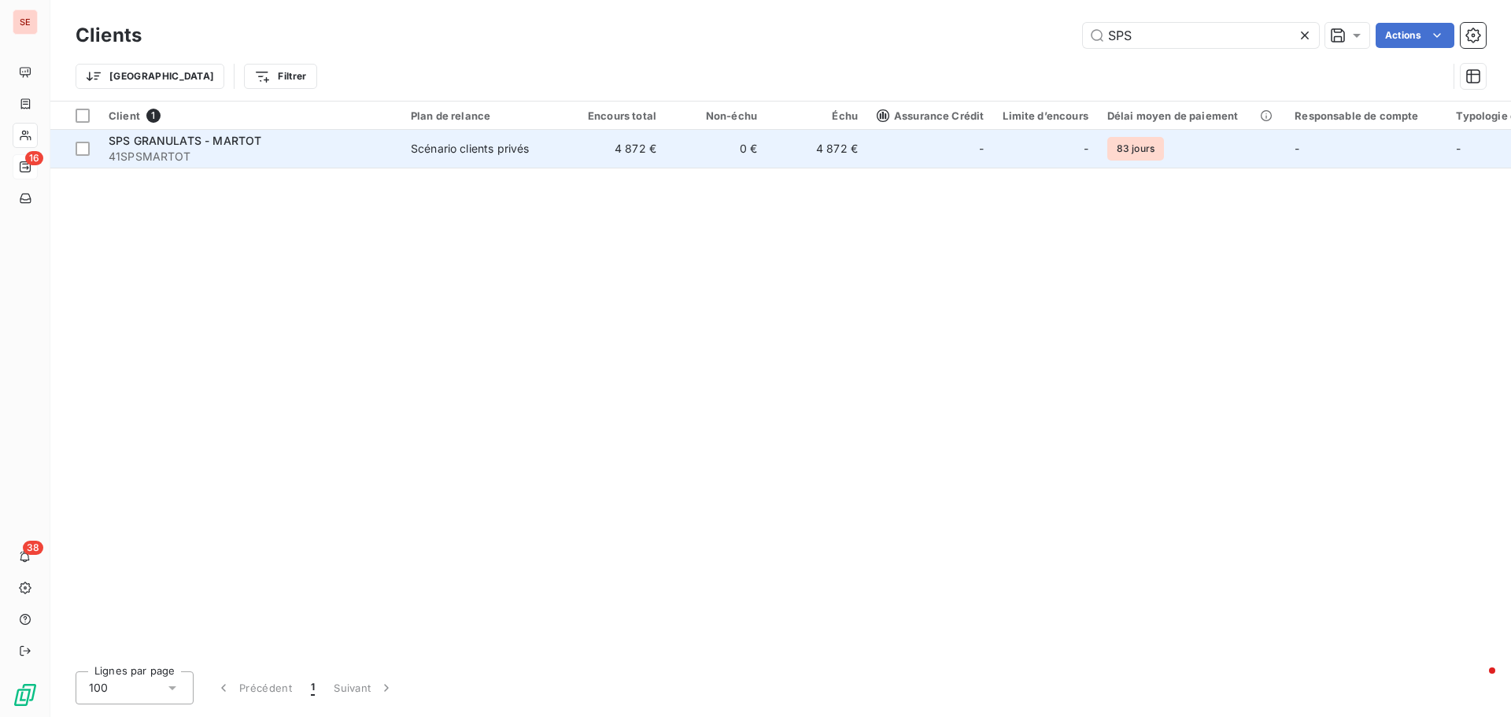
type input "SPS"
click at [331, 146] on div "SPS GRANULATS - MARTOT" at bounding box center [250, 141] width 283 height 16
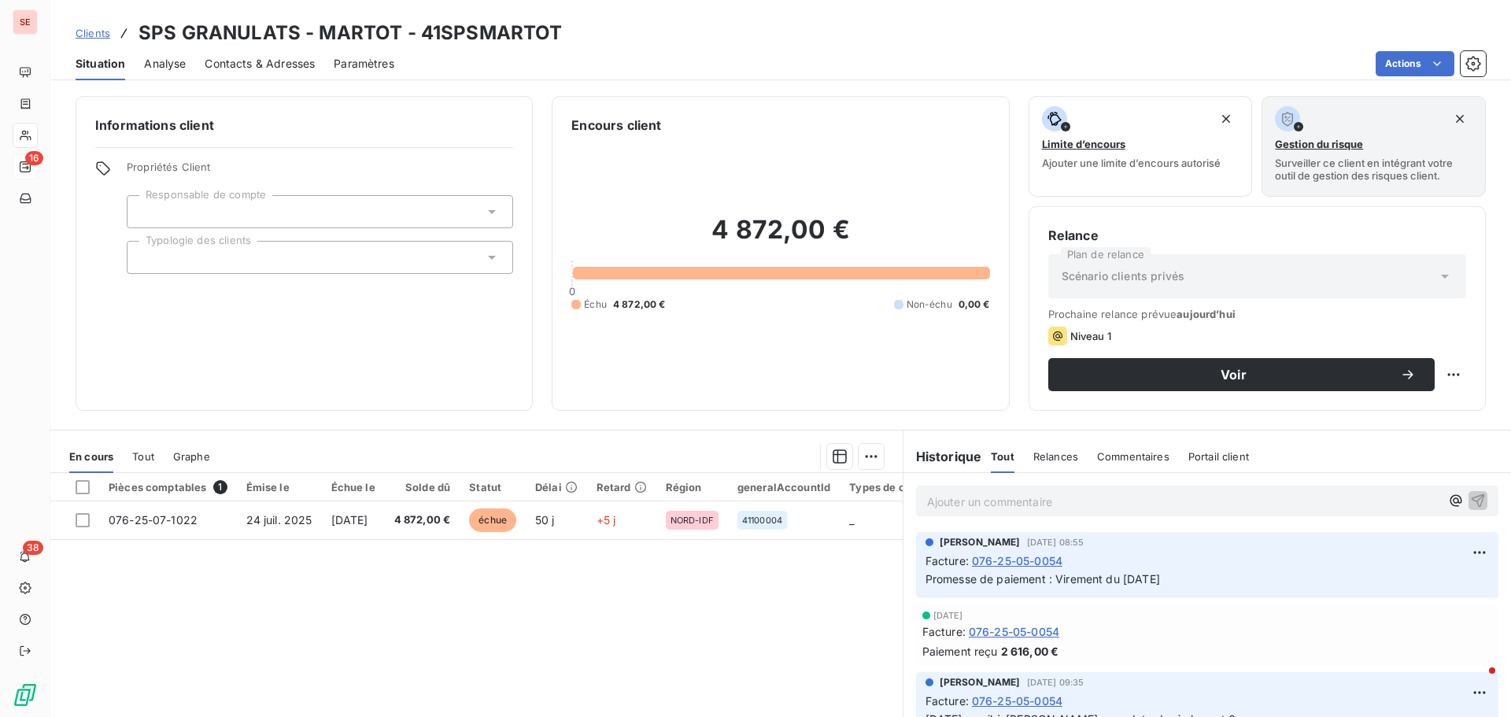
scroll to position [157, 0]
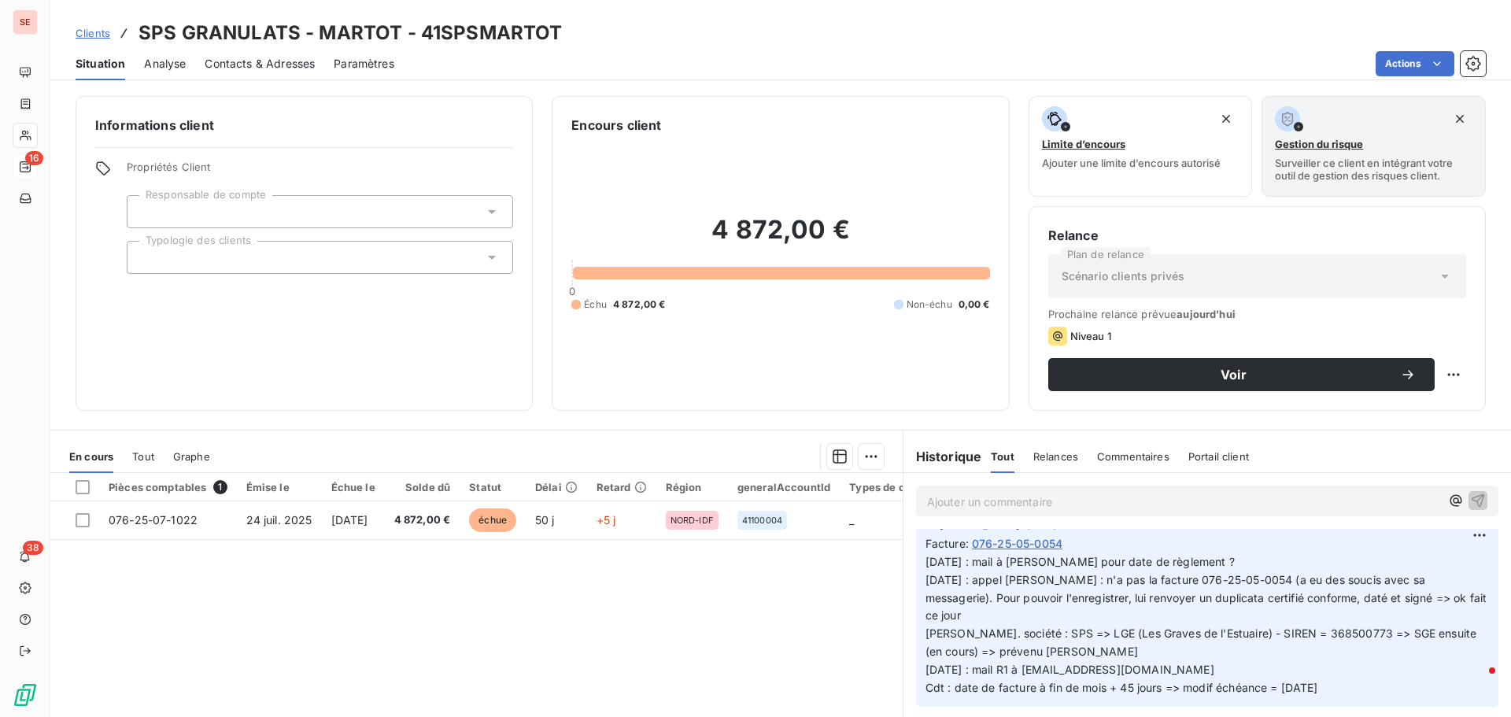
click at [207, 66] on span "Contacts & Adresses" at bounding box center [260, 64] width 110 height 16
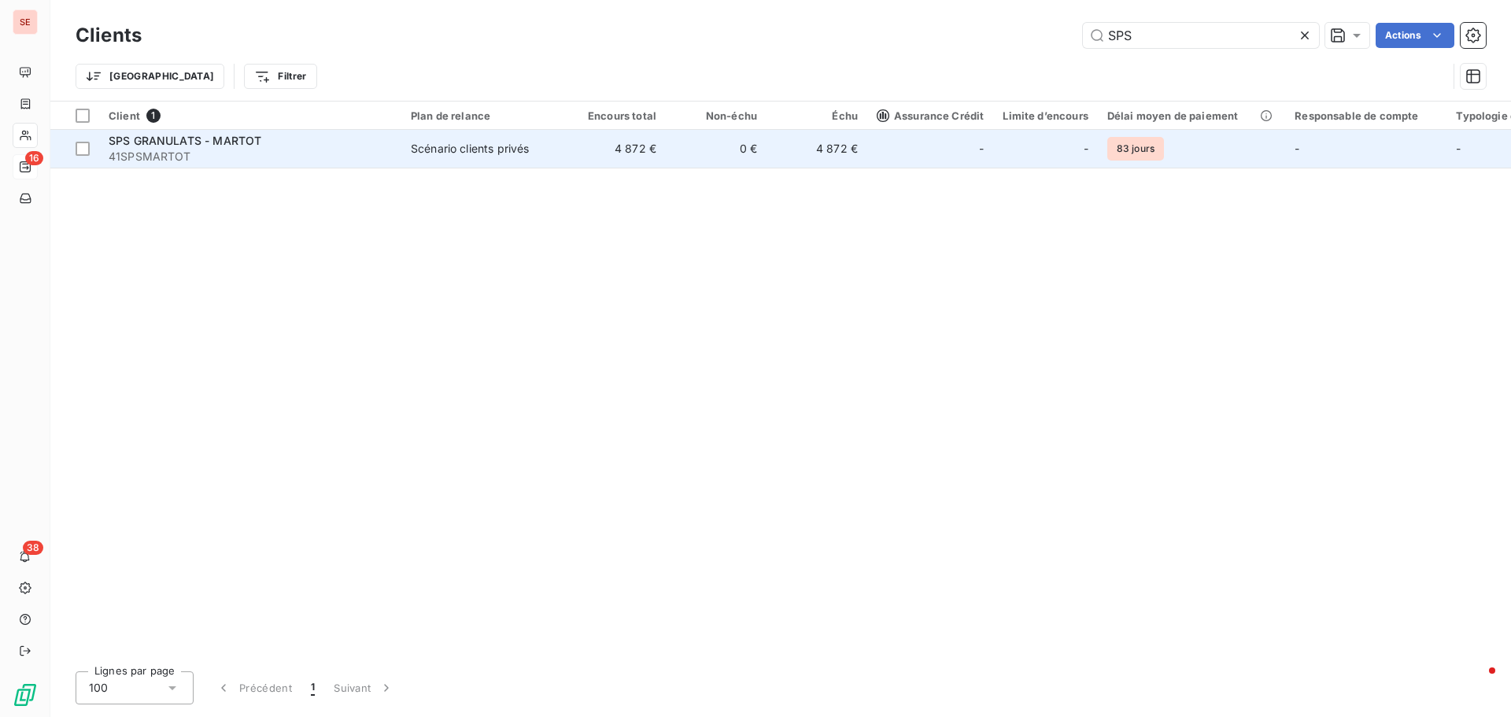
click at [165, 135] on span "SPS GRANULATS - MARTOT" at bounding box center [185, 140] width 153 height 13
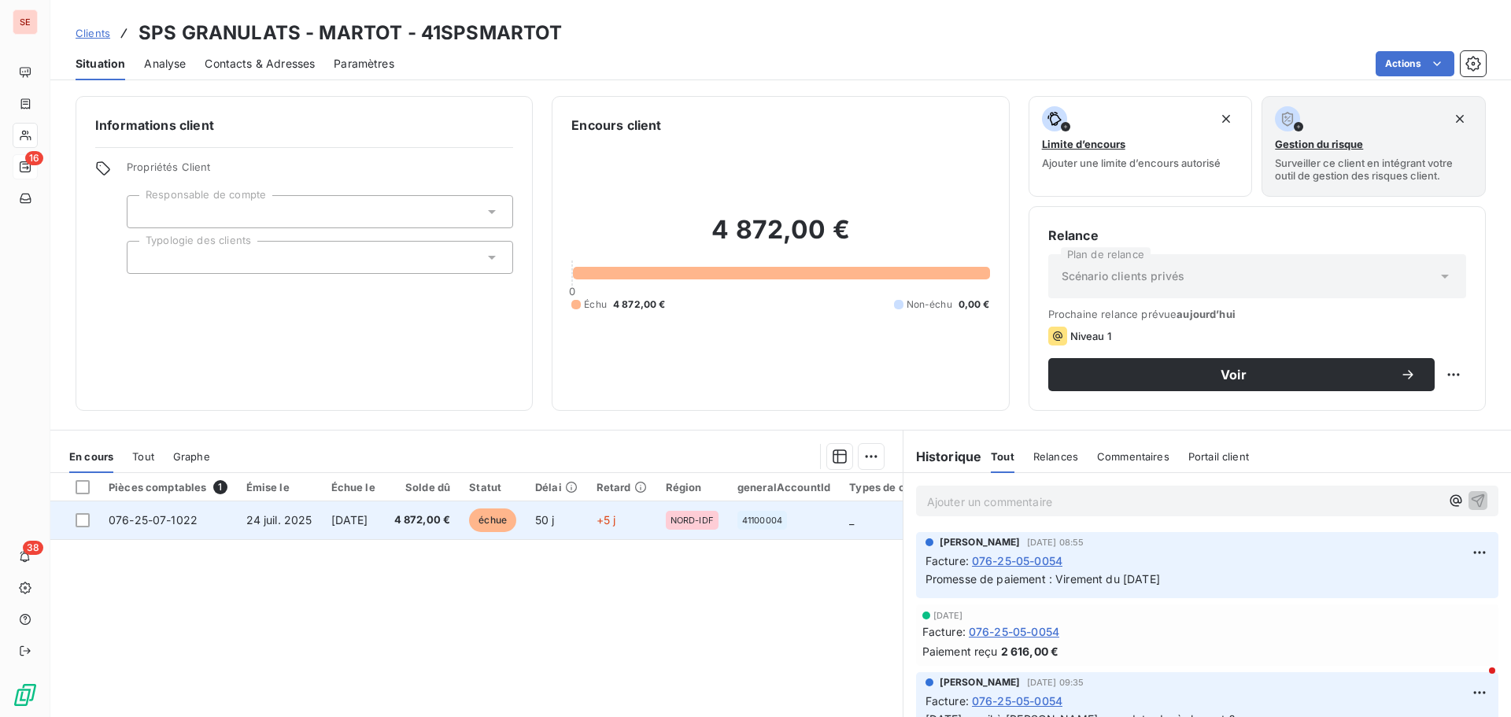
click at [355, 531] on td "[DATE]" at bounding box center [353, 520] width 63 height 38
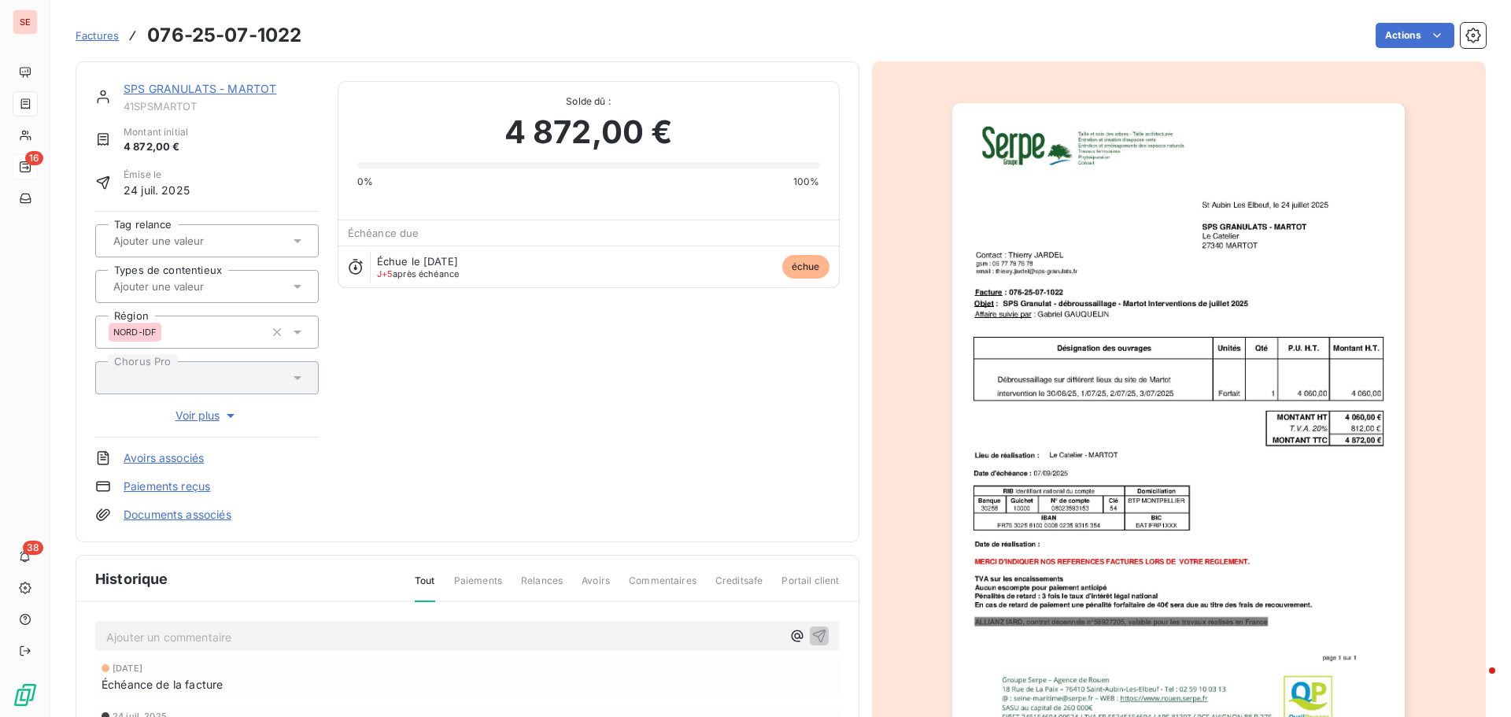
click at [216, 512] on link "Documents associés" at bounding box center [178, 515] width 108 height 16
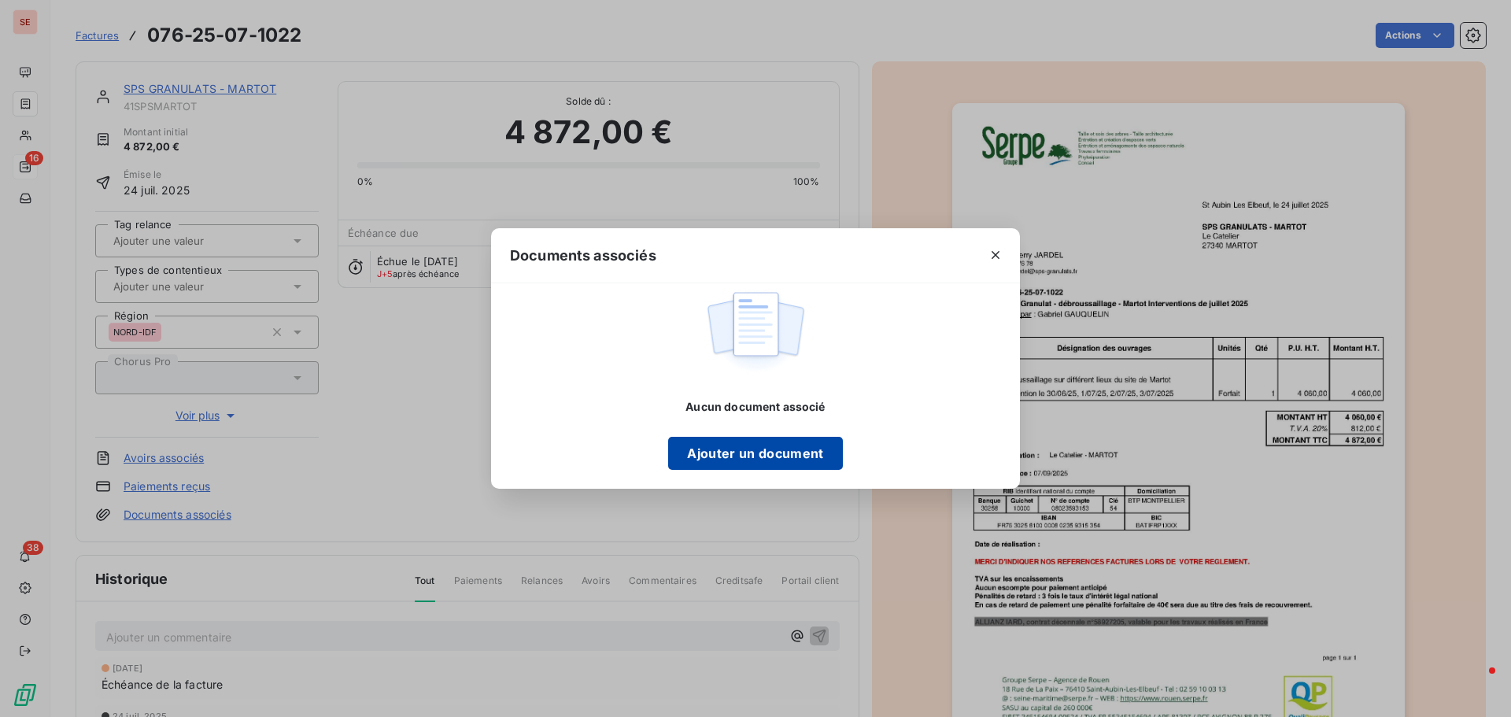
click at [808, 462] on button "Ajouter un document" at bounding box center [755, 453] width 174 height 33
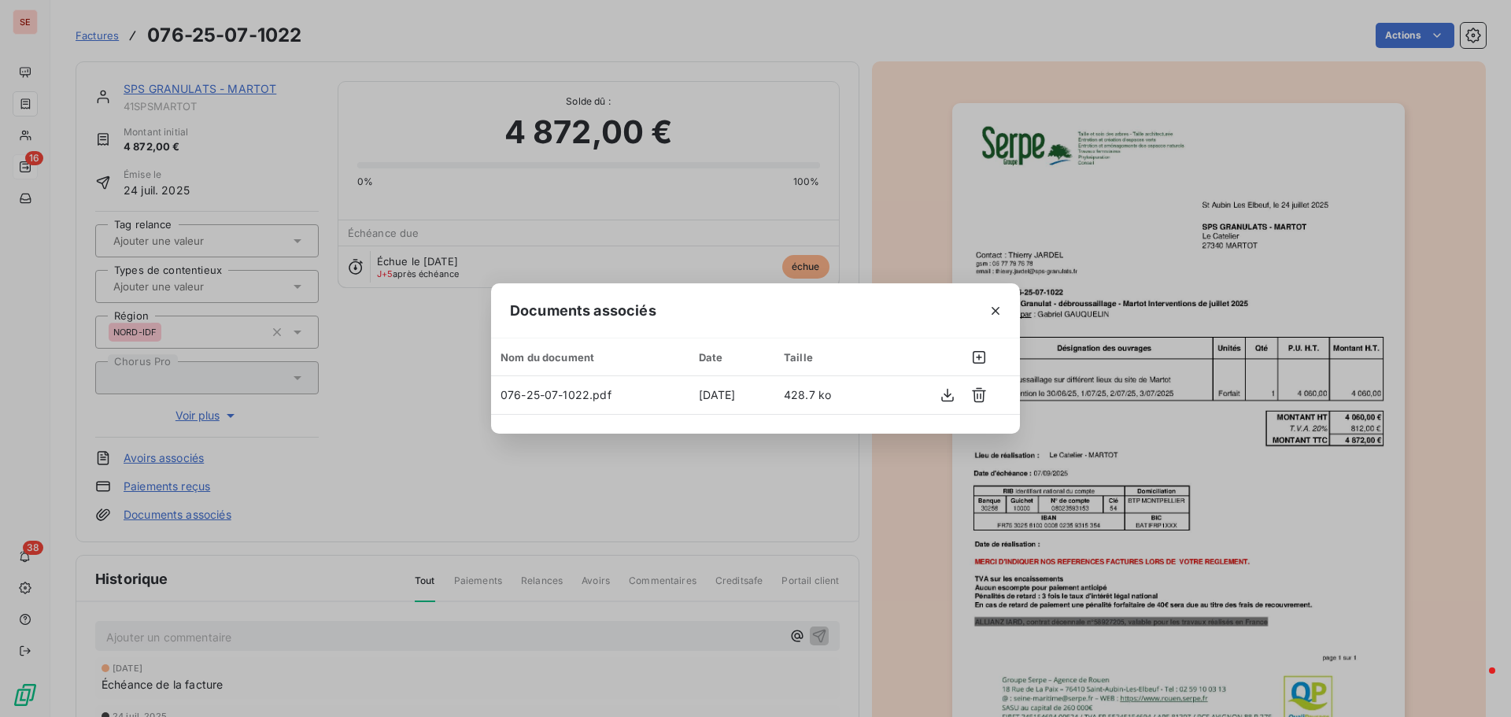
click at [1164, 486] on div "Documents associés Nom du document Date Taille 076-25-07-1022.pdf [DATE] 428.7 …" at bounding box center [755, 358] width 1511 height 717
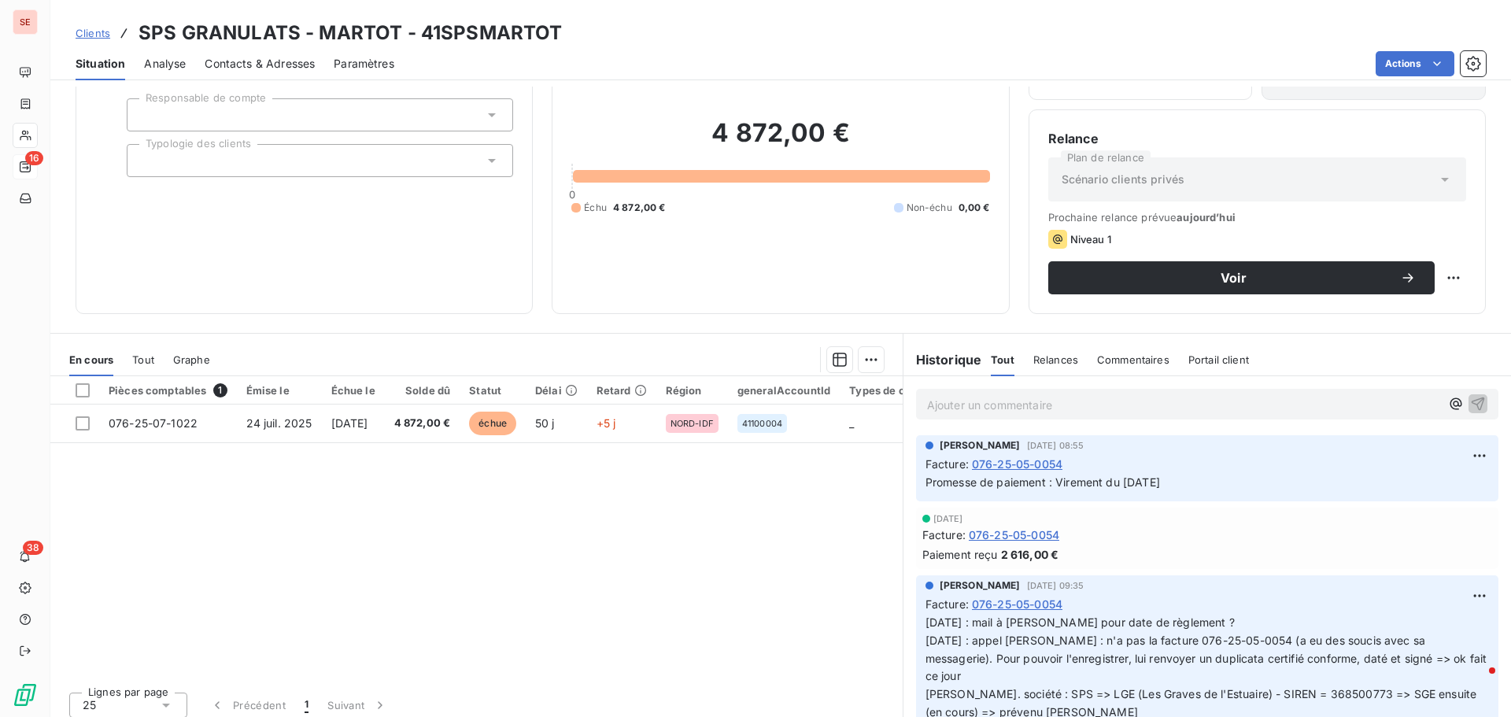
scroll to position [106, 0]
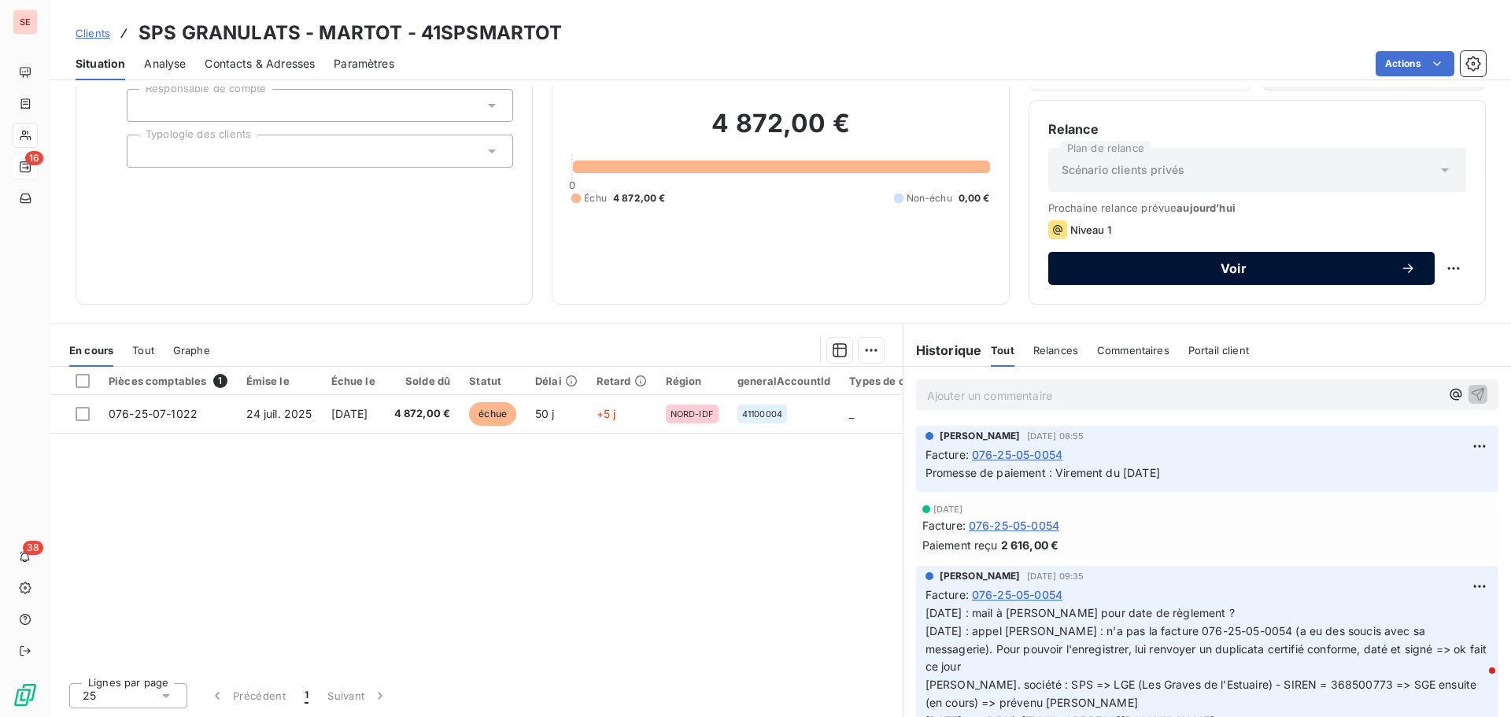
click at [1235, 268] on span "Voir" at bounding box center [1233, 268] width 333 height 13
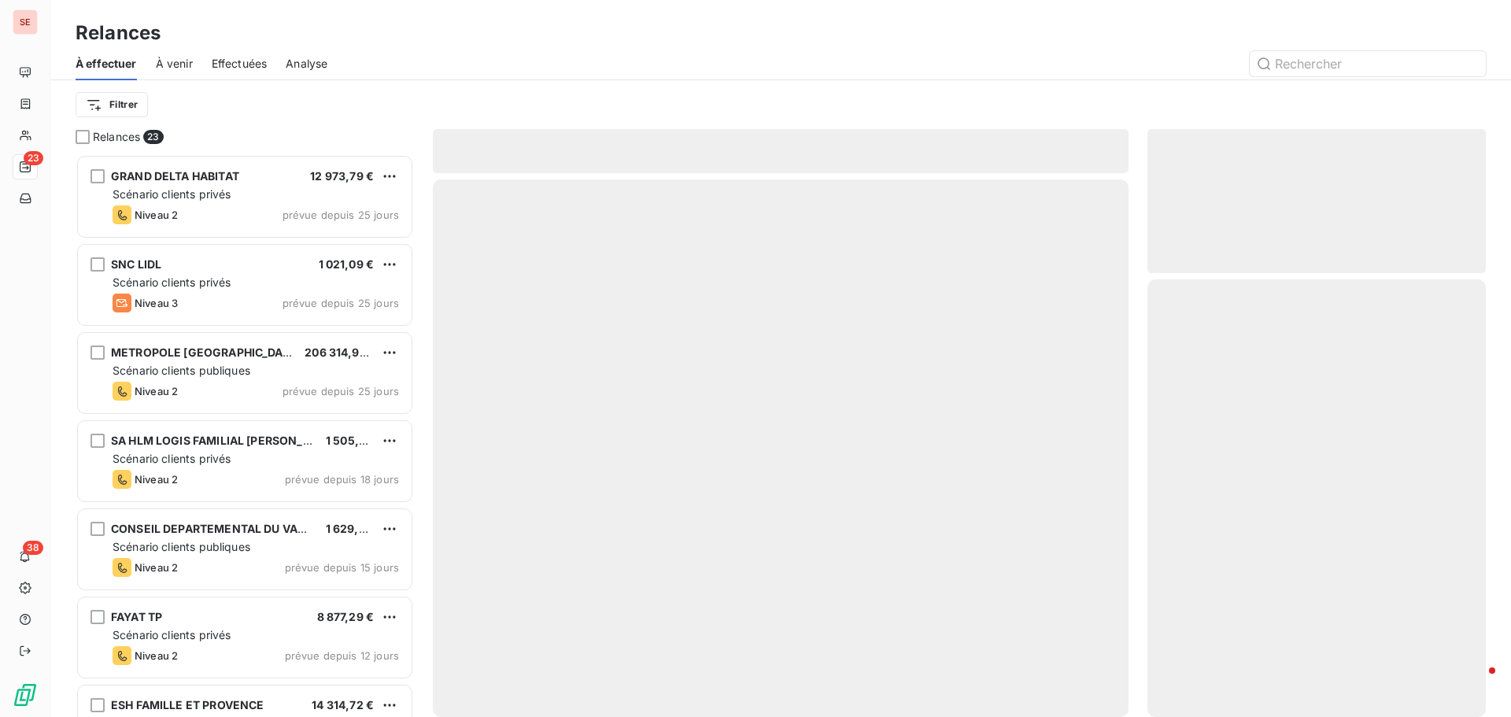
scroll to position [551, 327]
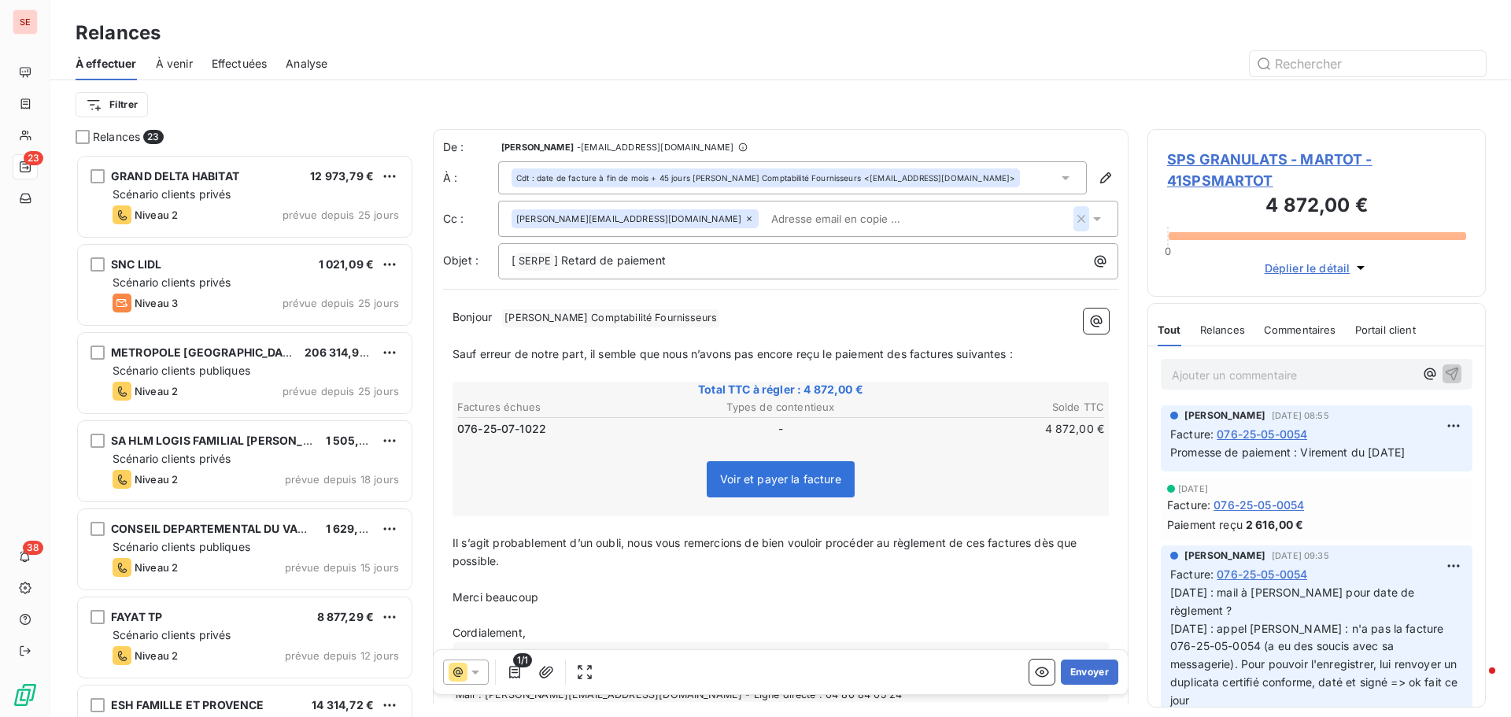
click at [1074, 217] on icon "button" at bounding box center [1082, 219] width 16 height 16
click at [1029, 102] on div "Filtrer" at bounding box center [781, 105] width 1411 height 30
click at [710, 269] on div "[ SERPE ﻿ ] Retard de paiement" at bounding box center [808, 260] width 620 height 36
click at [718, 265] on p "[ SERPE ﻿ ] Retard de paiement" at bounding box center [812, 259] width 601 height 19
click at [767, 313] on p "Bonjour ﻿ [PERSON_NAME] Comptabilité Fournisseurs ﻿ ﻿" at bounding box center [781, 316] width 657 height 19
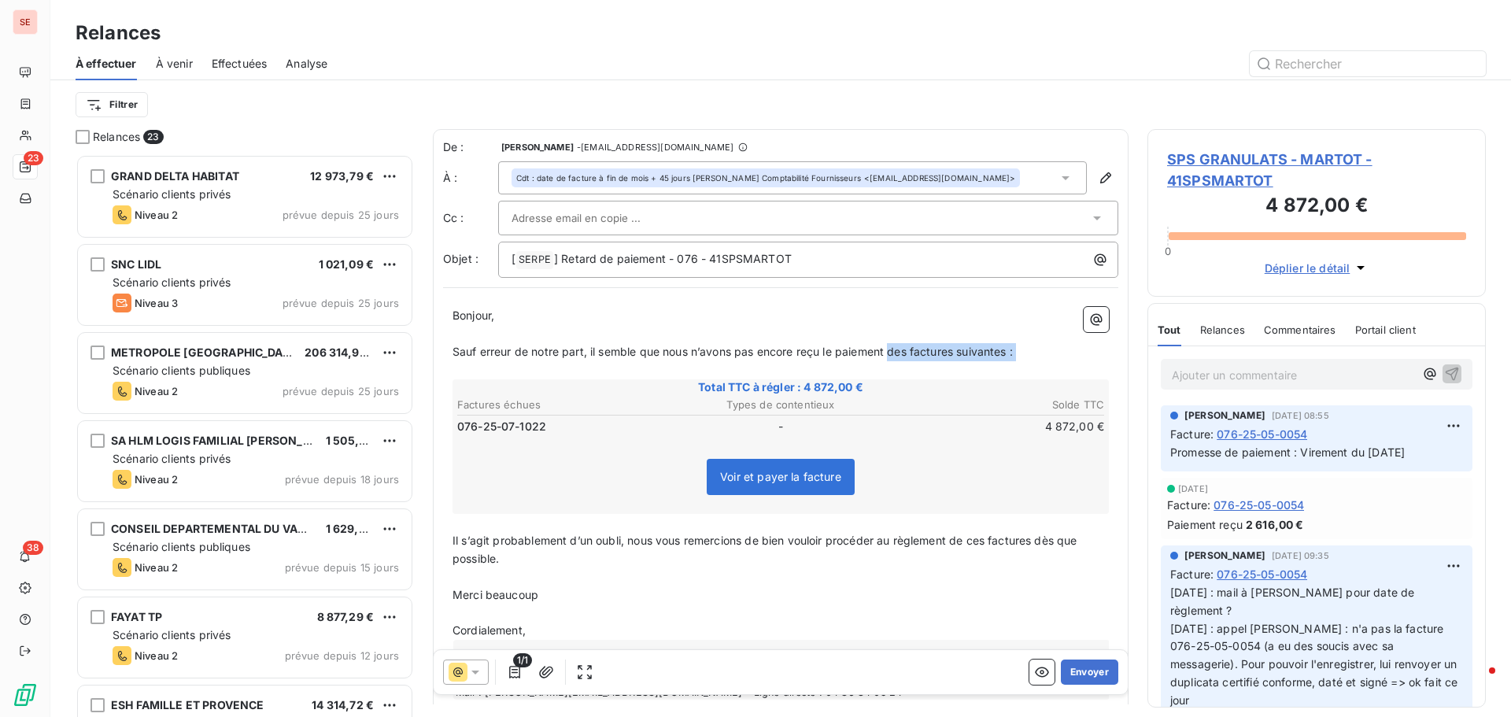
drag, startPoint x: 892, startPoint y: 354, endPoint x: 1086, endPoint y: 361, distance: 194.6
click at [1086, 361] on div "Bonjour, ﻿ Sauf erreur de notre part, il semble que nous n’avons pas encore reç…" at bounding box center [781, 503] width 657 height 393
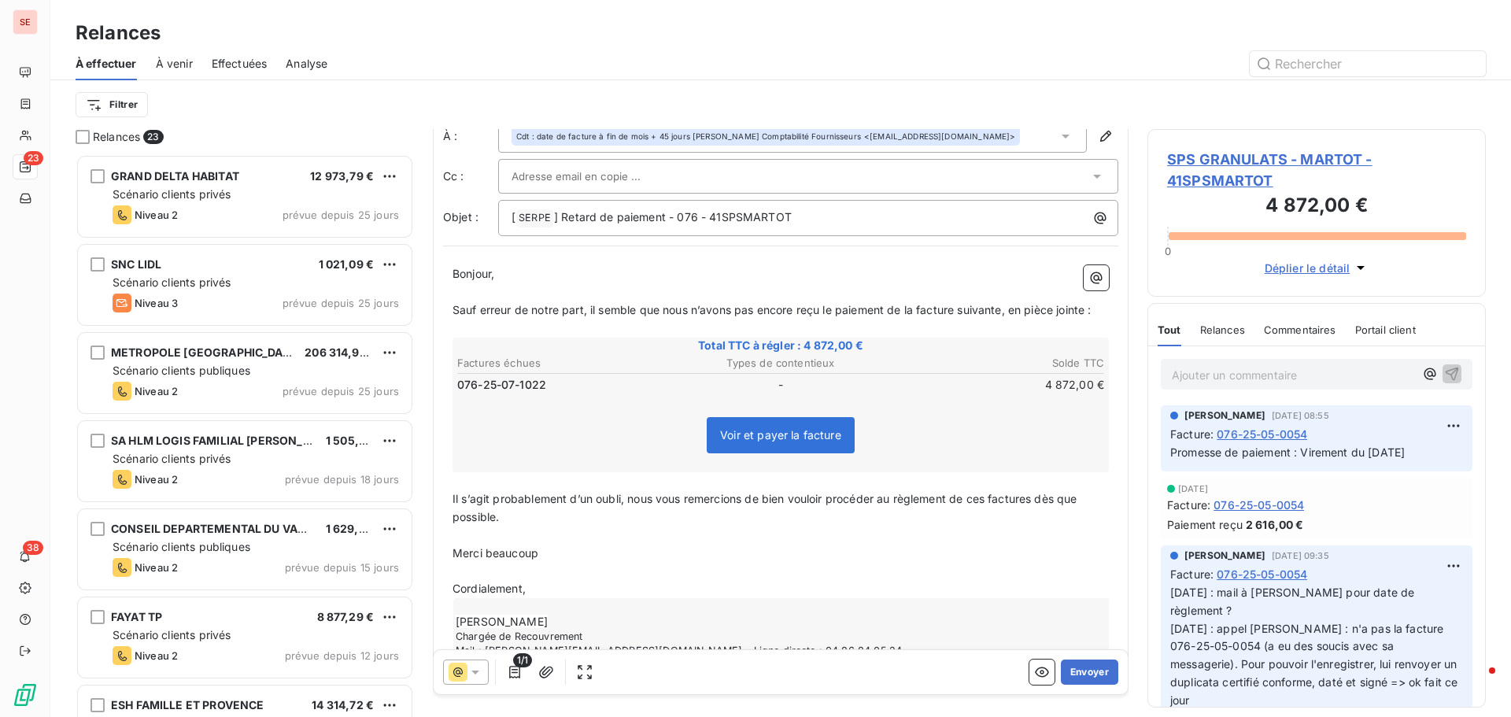
scroll to position [98, 0]
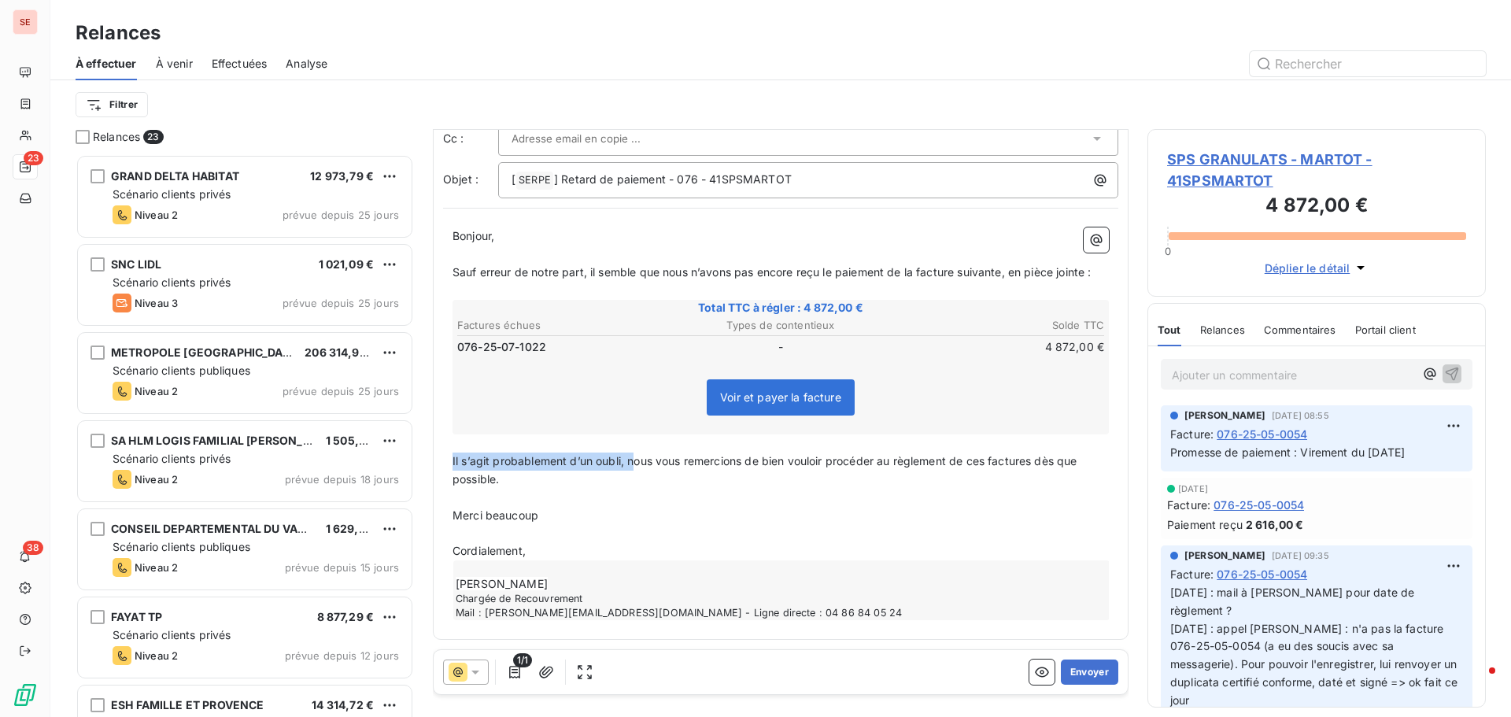
drag, startPoint x: 453, startPoint y: 461, endPoint x: 634, endPoint y: 463, distance: 180.3
click at [634, 463] on span "Il s’agit probablement d’un oubli, nous vous remercions de bien vouloir procéde…" at bounding box center [767, 469] width 628 height 31
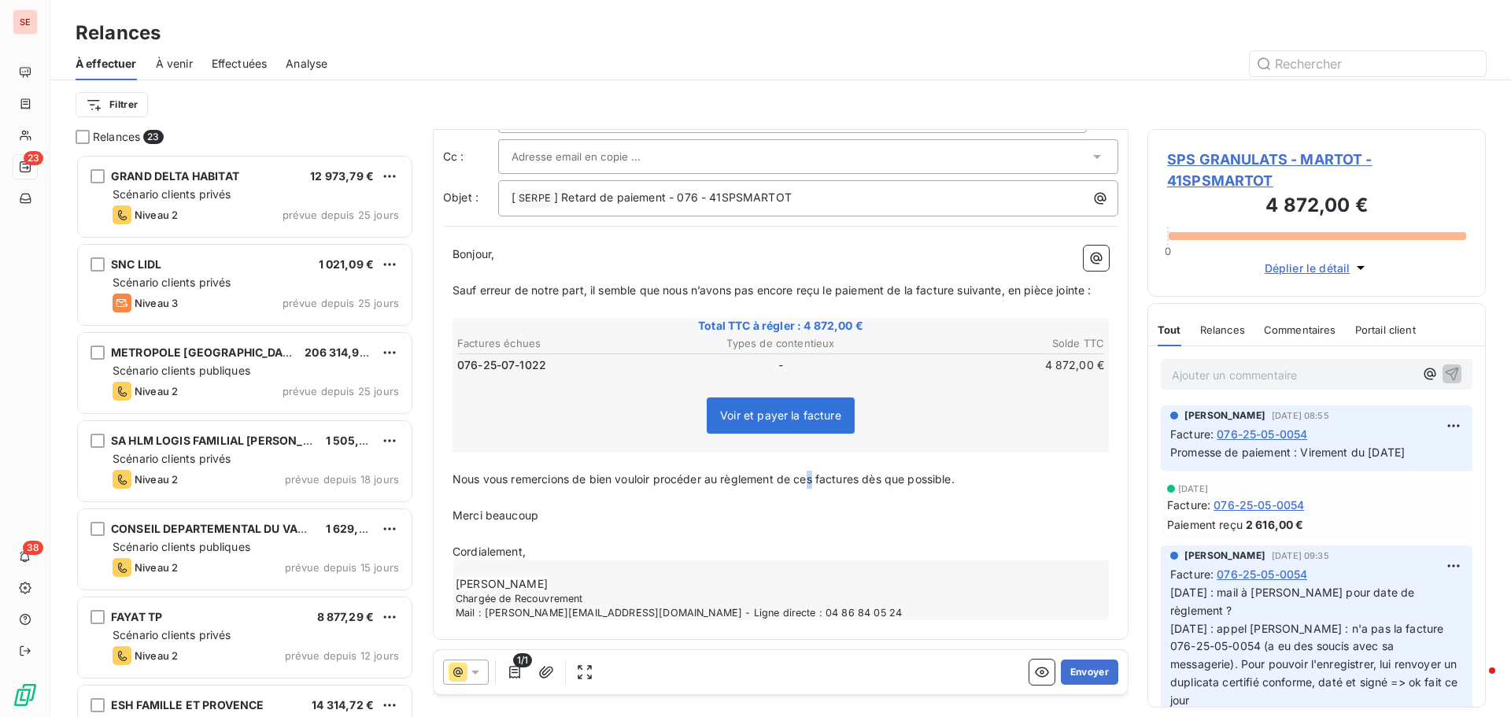
click at [817, 483] on span "Nous vous remercions de bien vouloir procéder au règlement de ces factures dès …" at bounding box center [704, 478] width 502 height 13
click at [871, 483] on span "Nous vous remercions de bien vouloir procéder au règlement de cette factures dè…" at bounding box center [708, 478] width 511 height 13
drag, startPoint x: 453, startPoint y: 508, endPoint x: 546, endPoint y: 517, distance: 92.6
click at [546, 517] on p "Merci beaucoup" at bounding box center [781, 516] width 657 height 18
click at [545, 675] on icon "button" at bounding box center [546, 672] width 16 height 16
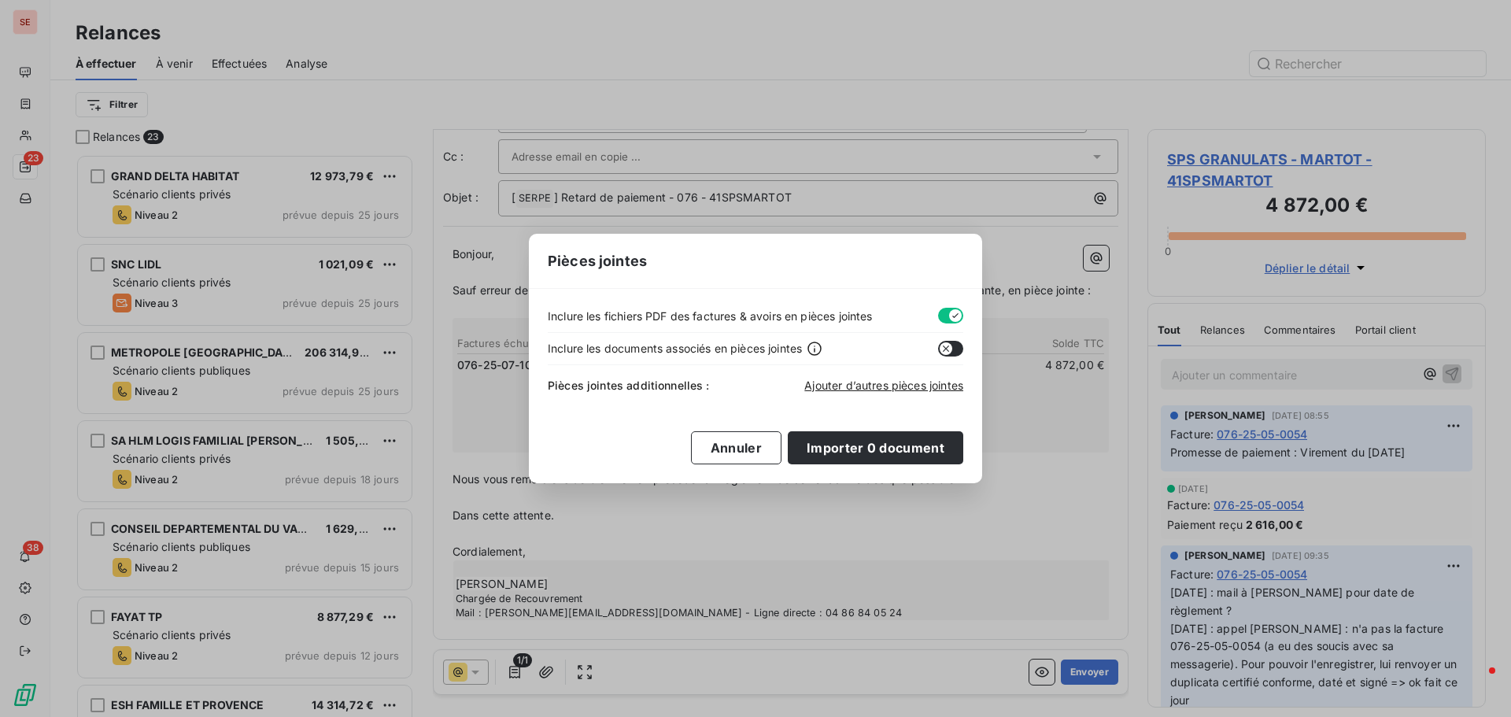
click at [945, 316] on button "button" at bounding box center [950, 316] width 25 height 16
click at [882, 383] on span "Ajouter d’autres pièces jointes" at bounding box center [884, 385] width 159 height 13
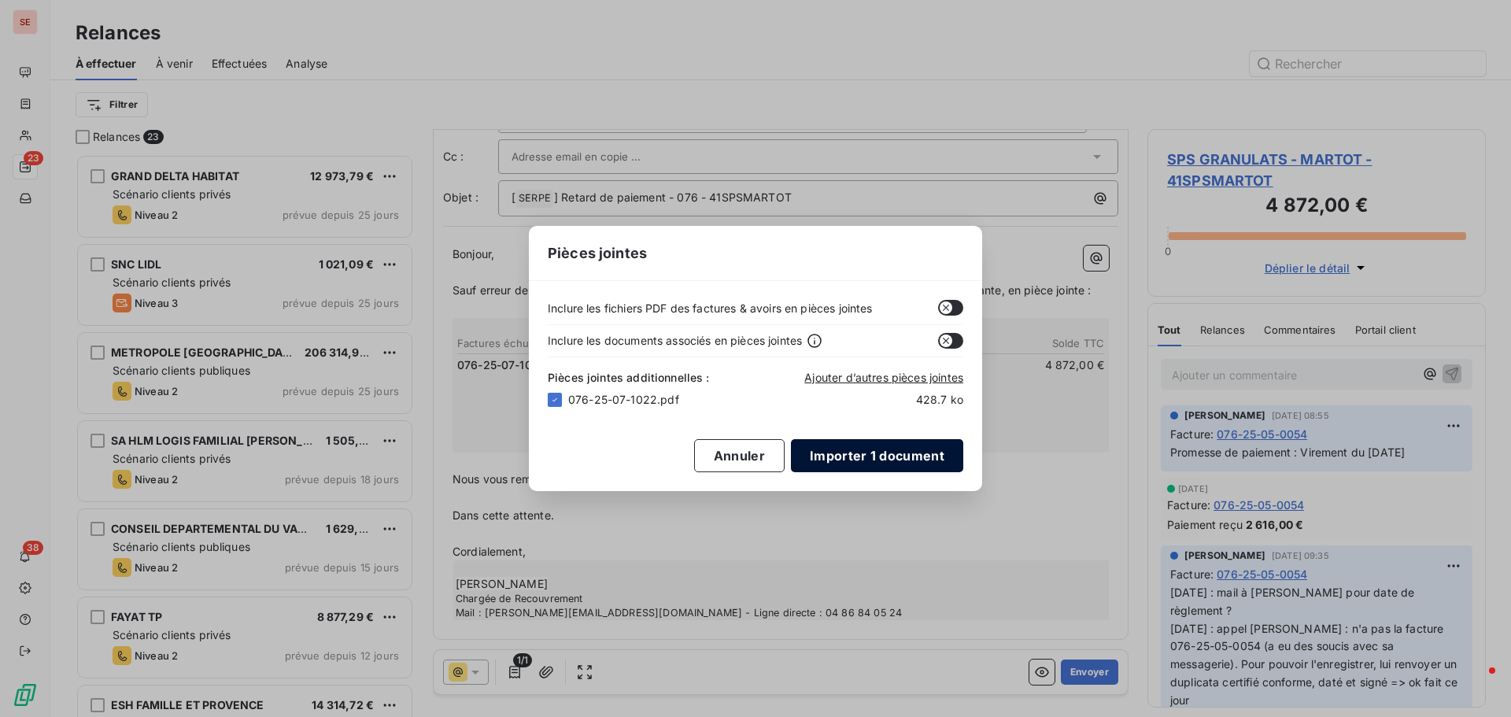
click at [882, 453] on button "Importer 1 document" at bounding box center [877, 455] width 172 height 33
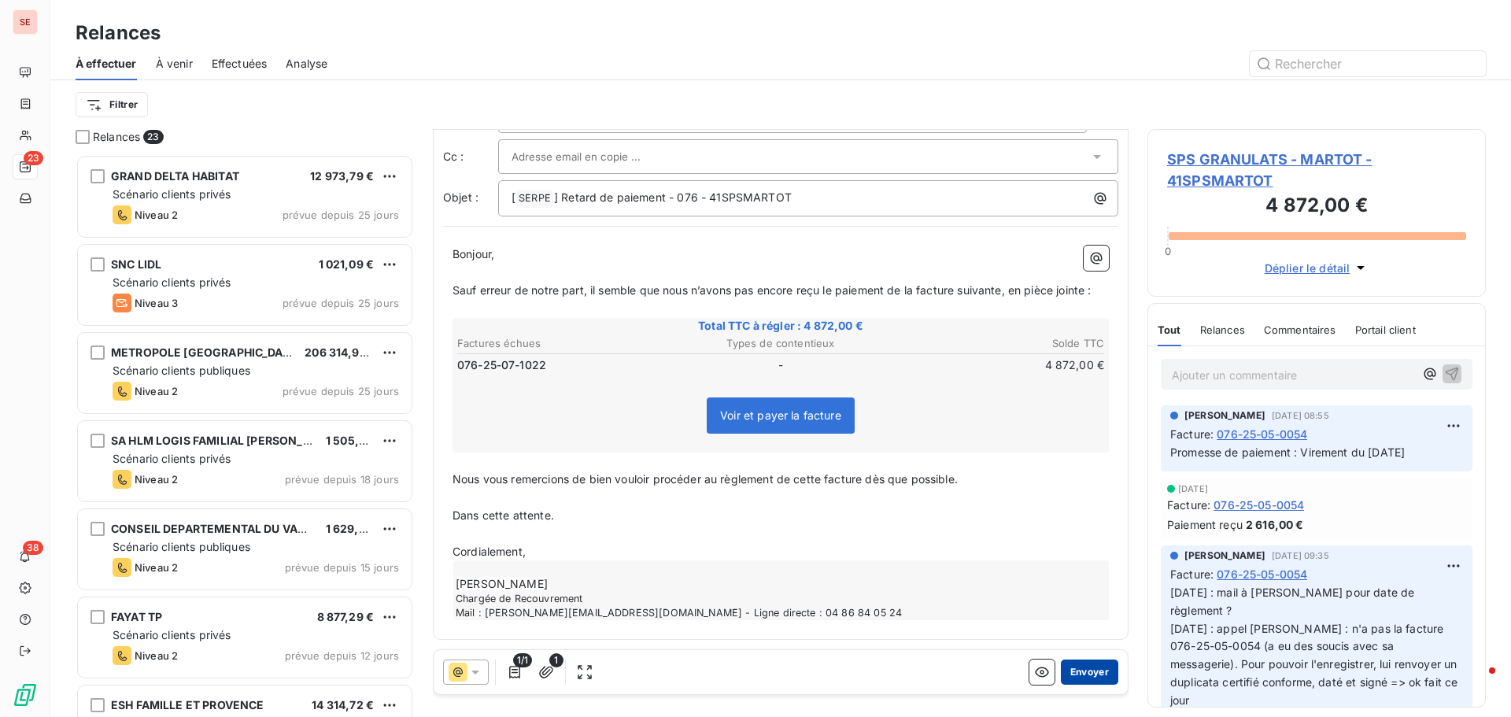
click at [1072, 674] on button "Envoyer" at bounding box center [1089, 672] width 57 height 25
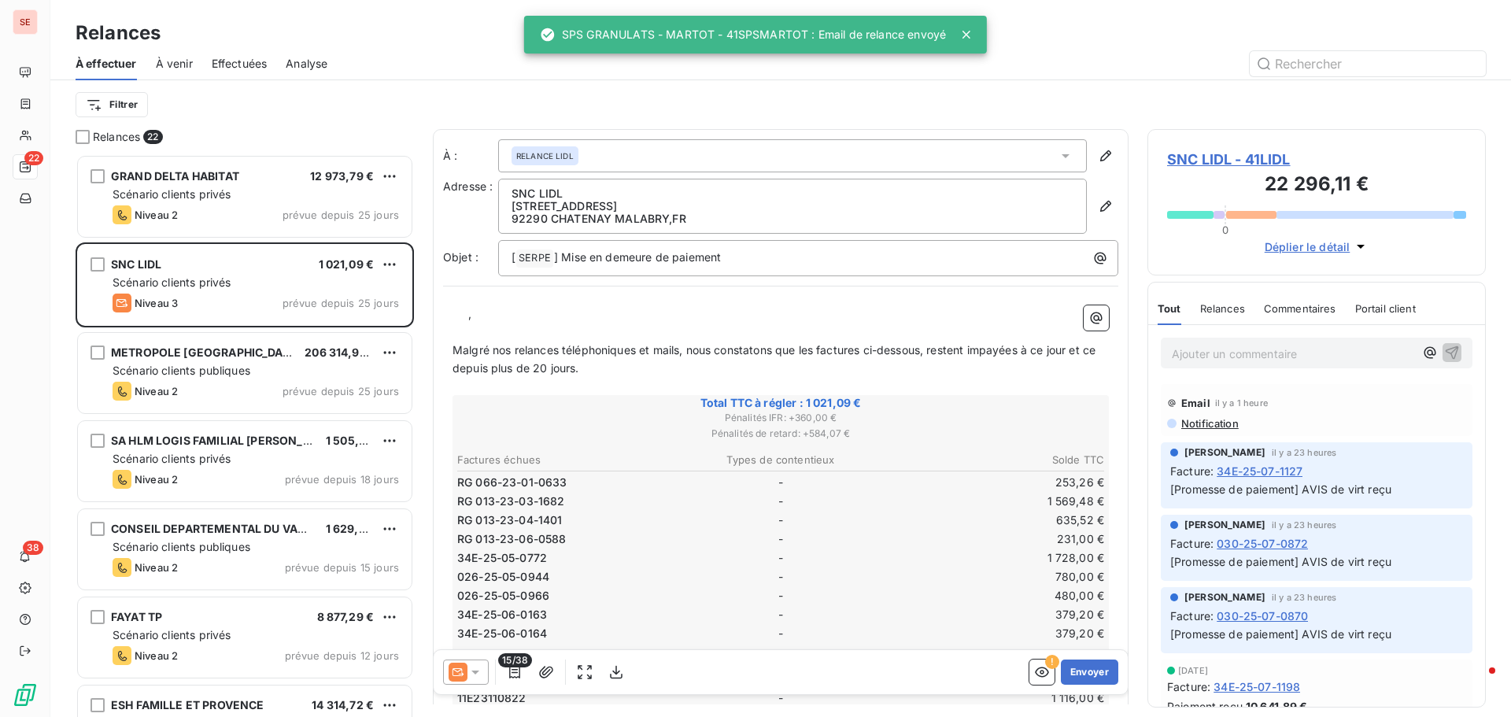
click at [258, 65] on span "Effectuées" at bounding box center [240, 64] width 56 height 16
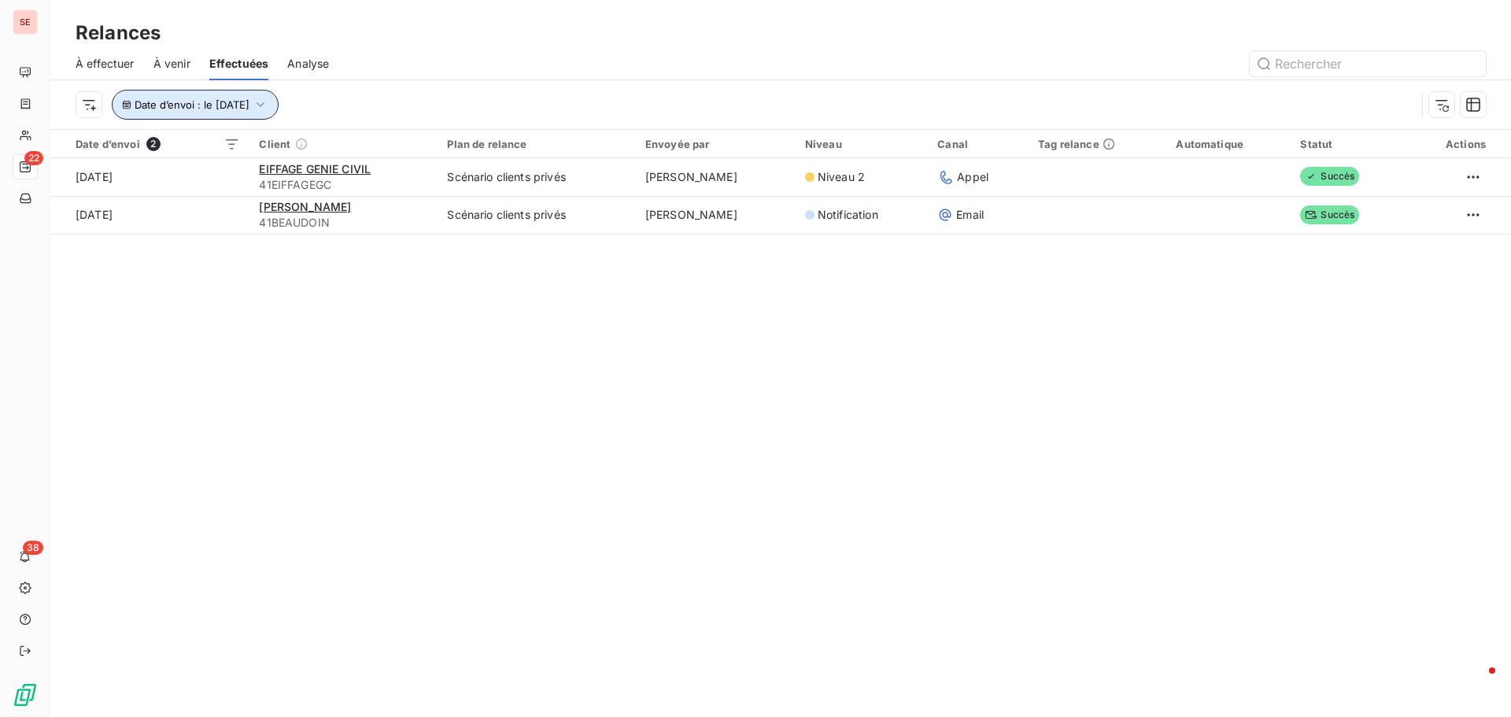
click at [279, 112] on button "Date d’envoi : le [DATE]" at bounding box center [195, 105] width 167 height 30
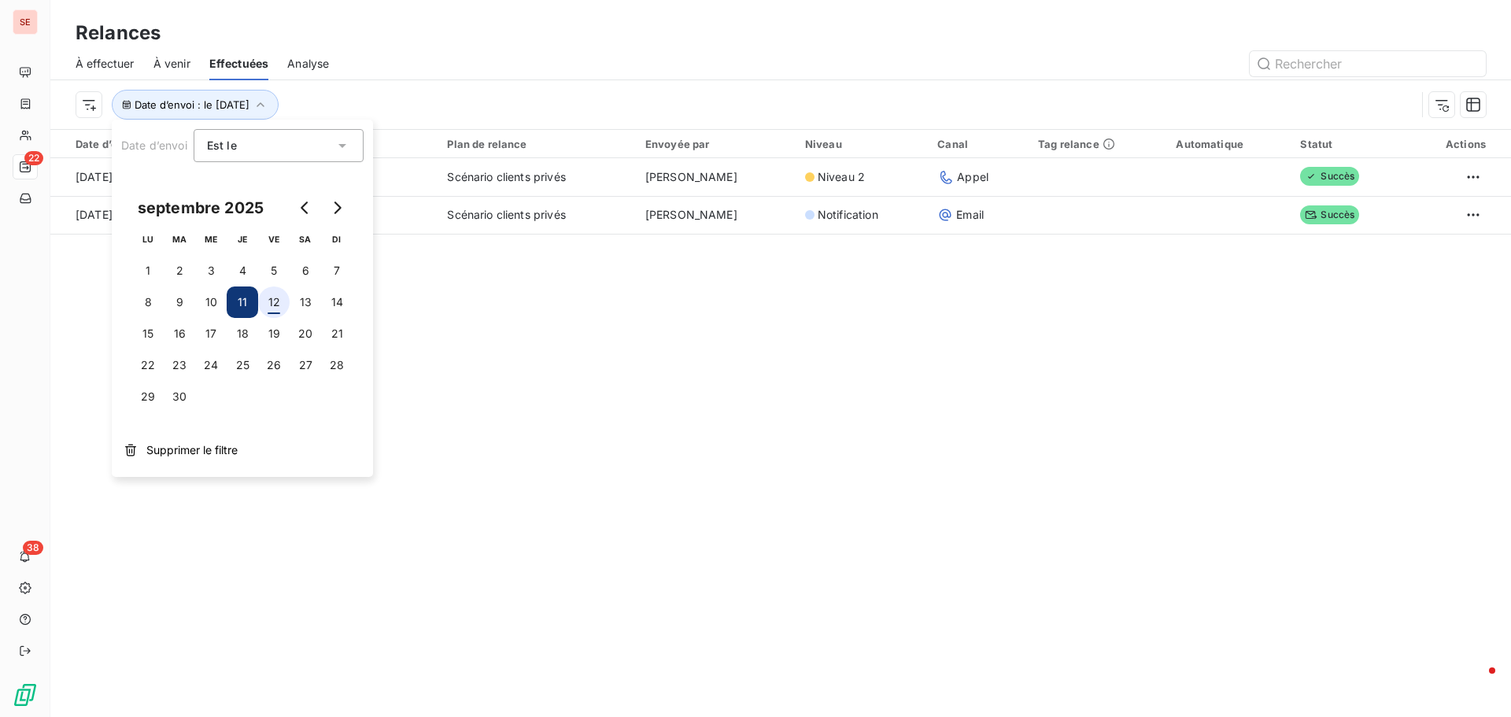
click at [276, 307] on button "12" at bounding box center [273, 302] width 31 height 31
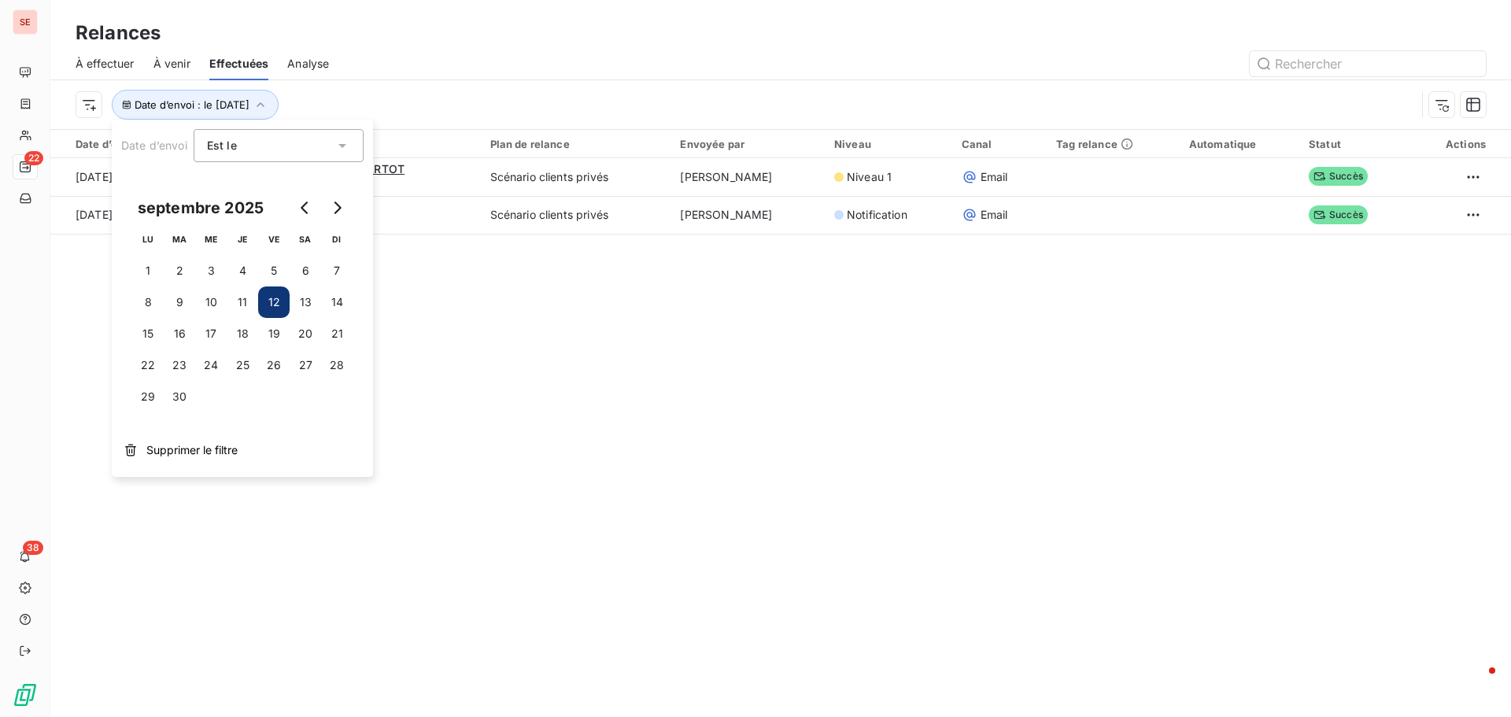
click at [874, 508] on div "Relances À effectuer À venir Effectuées Analyse Date d’envoi : le [DATE] Date d…" at bounding box center [780, 358] width 1461 height 717
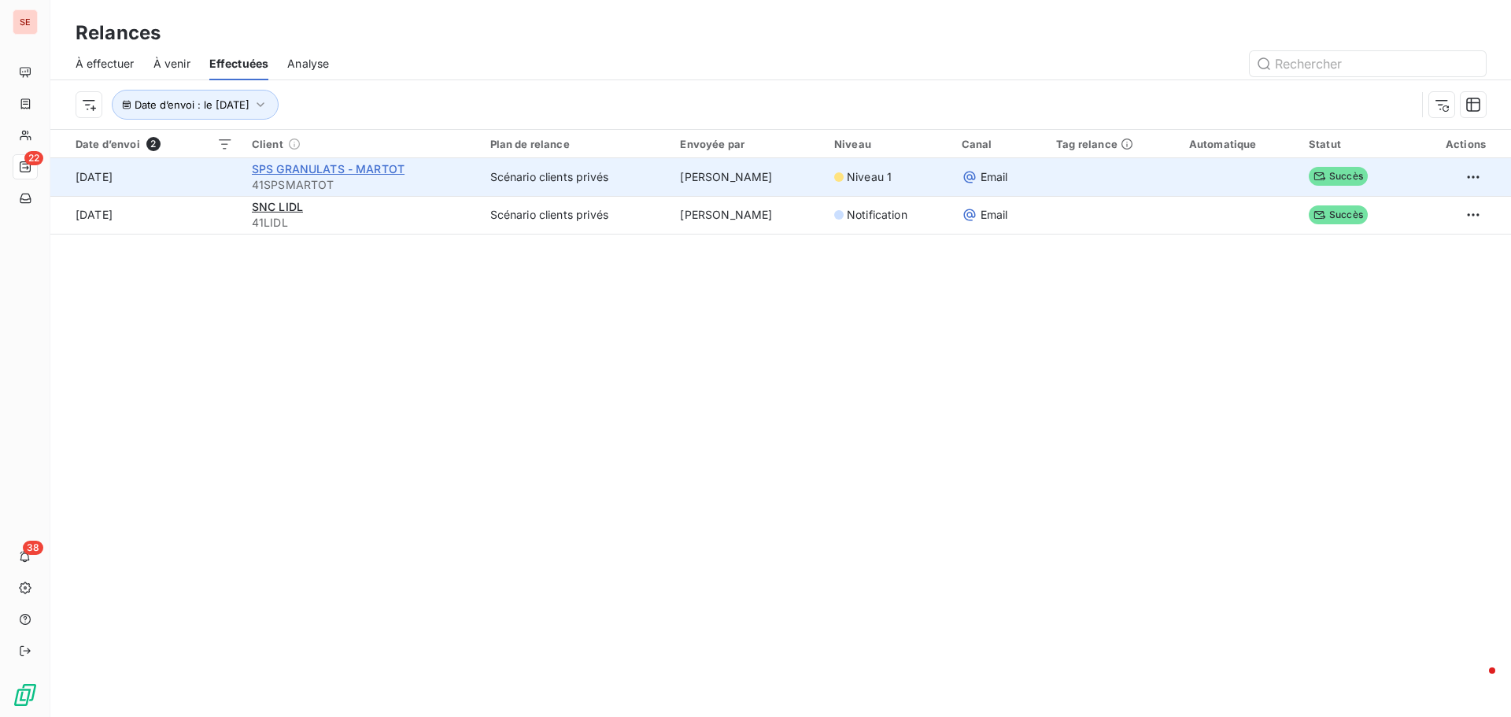
click at [370, 165] on span "SPS GRANULATS - MARTOT" at bounding box center [328, 168] width 153 height 13
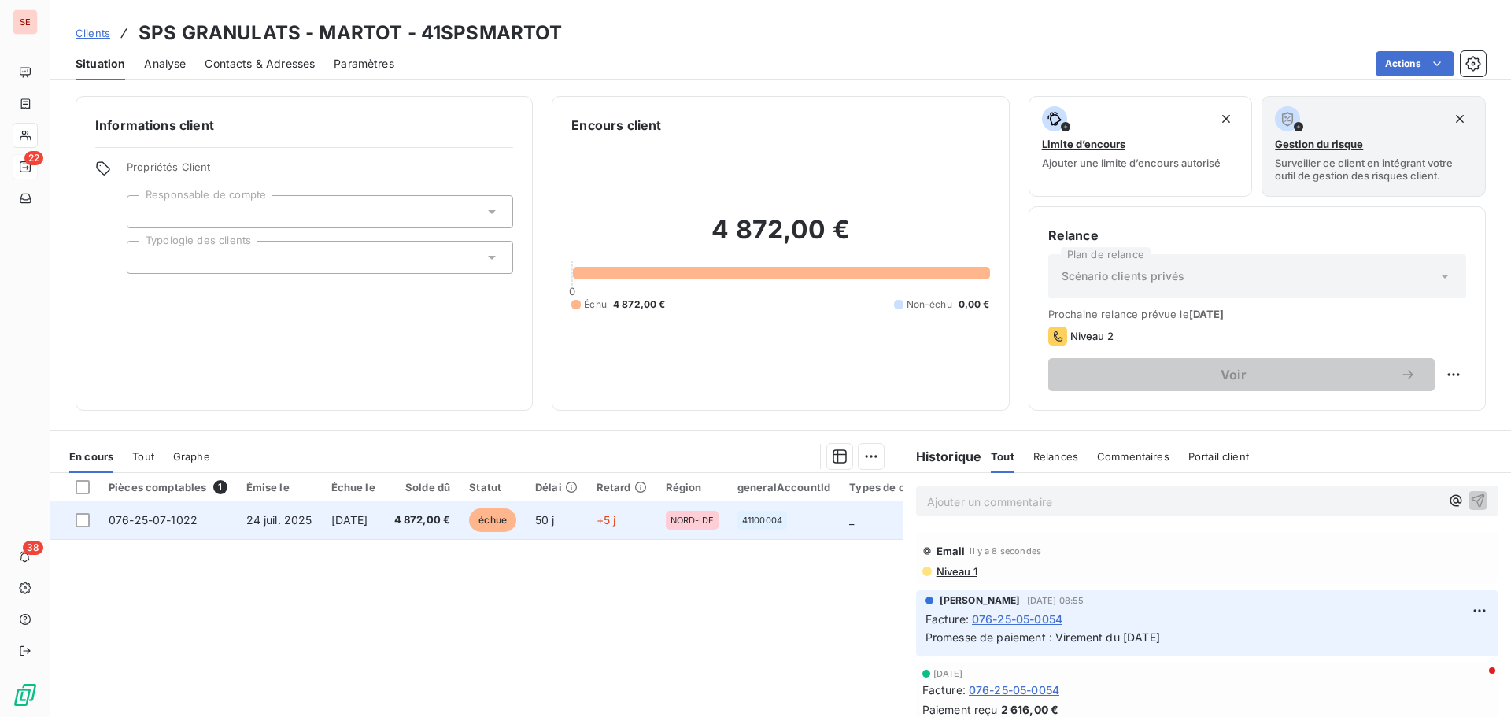
click at [376, 527] on td "[DATE]" at bounding box center [353, 520] width 63 height 38
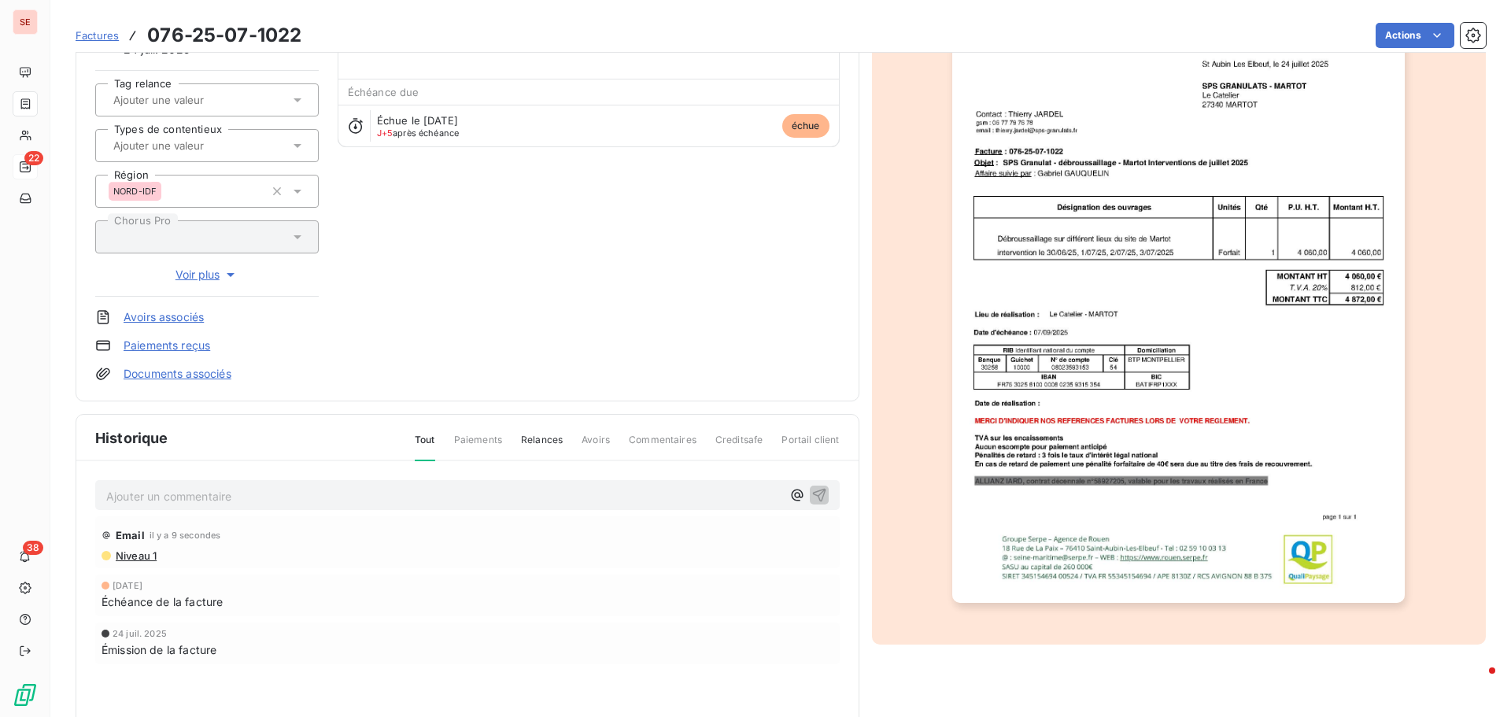
scroll to position [159, 0]
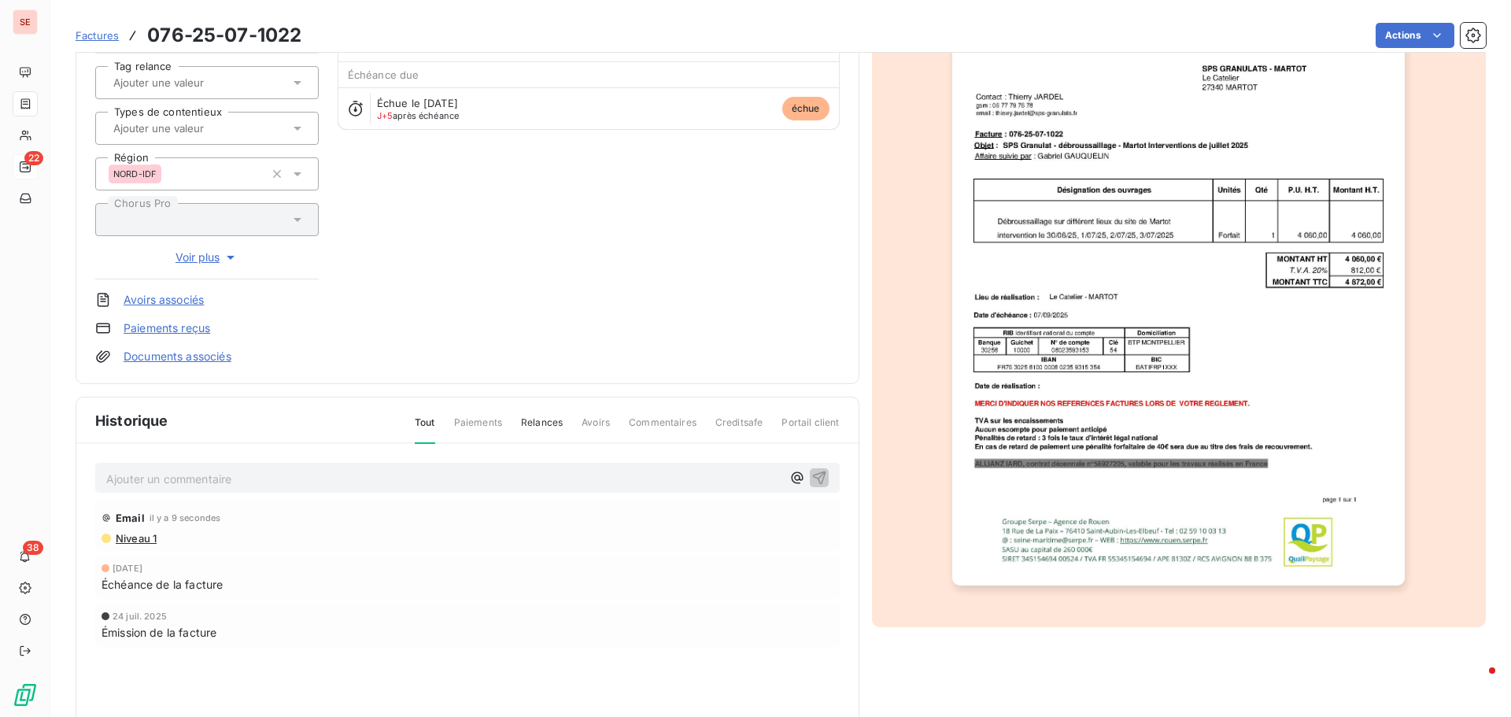
click at [139, 539] on span "Niveau 1" at bounding box center [135, 538] width 43 height 13
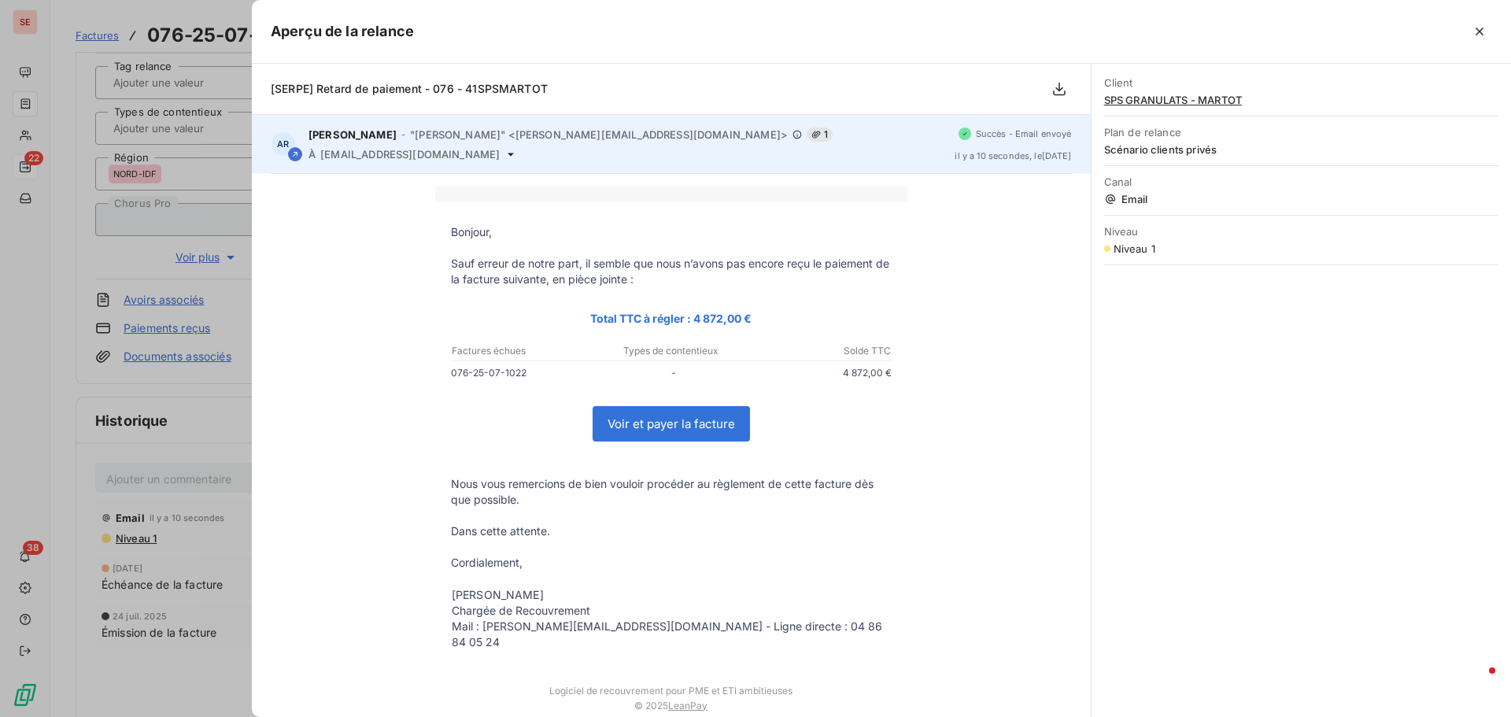
click at [486, 160] on div "AR [PERSON_NAME] - "[PERSON_NAME]" <[PERSON_NAME][EMAIL_ADDRESS][DOMAIN_NAME]> …" at bounding box center [671, 144] width 839 height 58
click at [486, 160] on span "[EMAIL_ADDRESS][DOMAIN_NAME]" at bounding box center [409, 154] width 179 height 13
copy div "[EMAIL_ADDRESS][DOMAIN_NAME]"
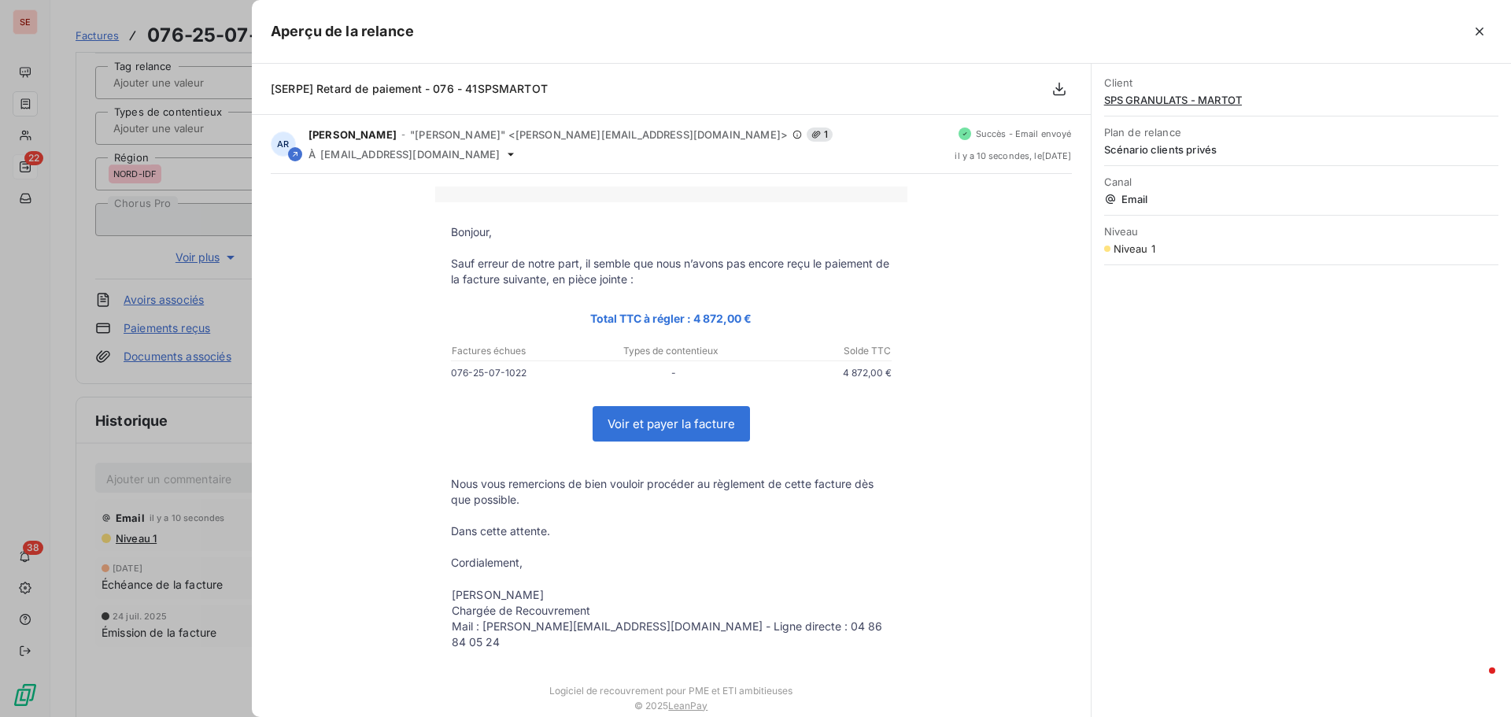
click at [192, 354] on div at bounding box center [755, 358] width 1511 height 717
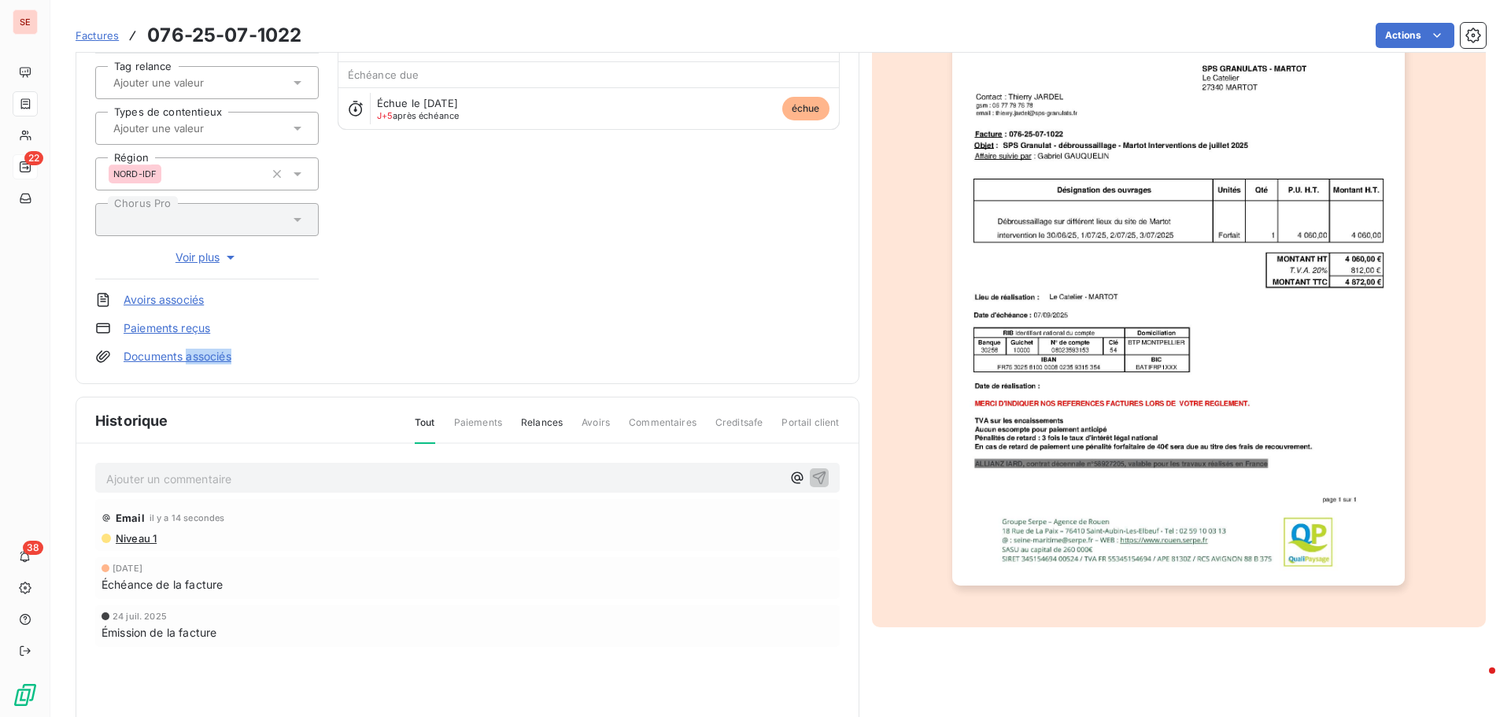
click at [192, 354] on link "Documents associés" at bounding box center [178, 357] width 108 height 16
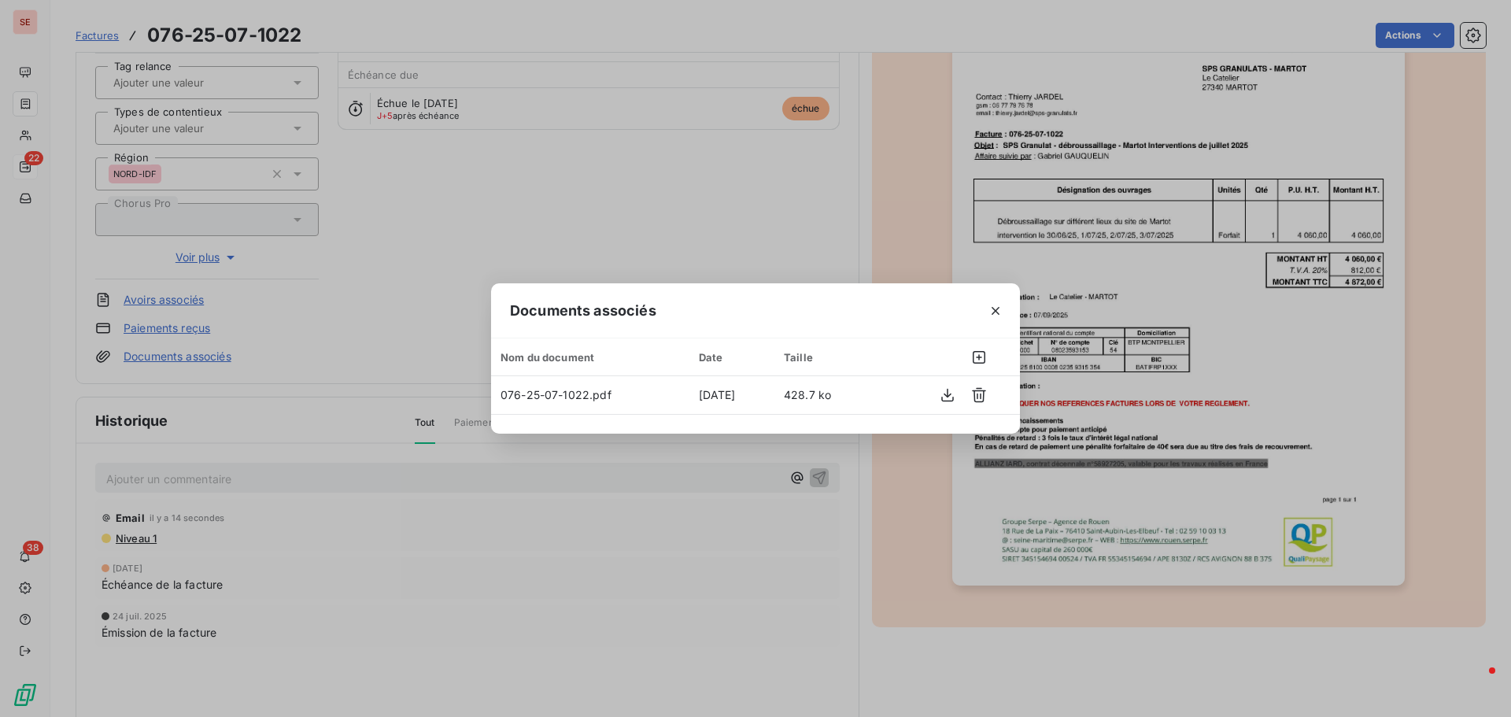
click at [360, 449] on div "Documents associés Nom du document Date Taille 076-25-07-1022.pdf [DATE] 428.7 …" at bounding box center [755, 358] width 1511 height 717
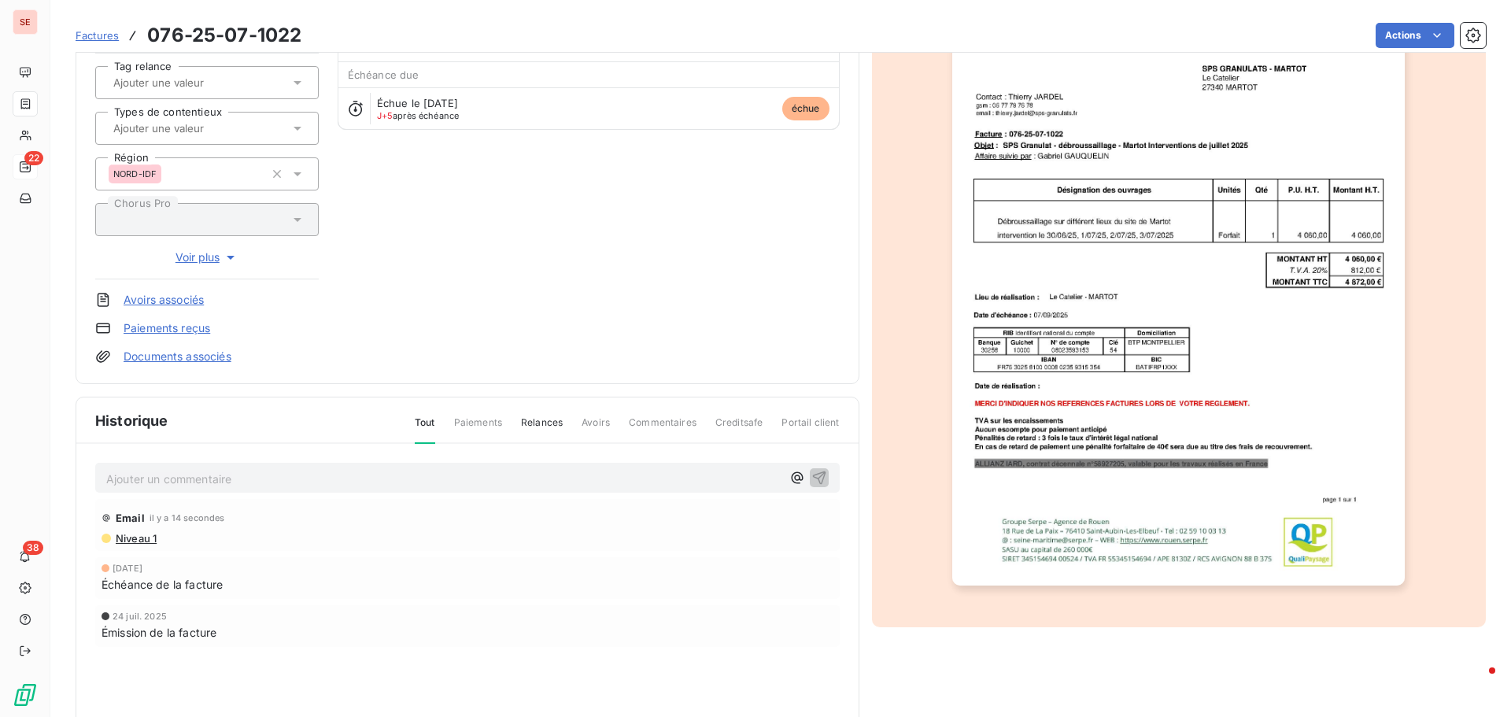
click at [342, 473] on p "Ajouter un commentaire ﻿" at bounding box center [443, 479] width 675 height 20
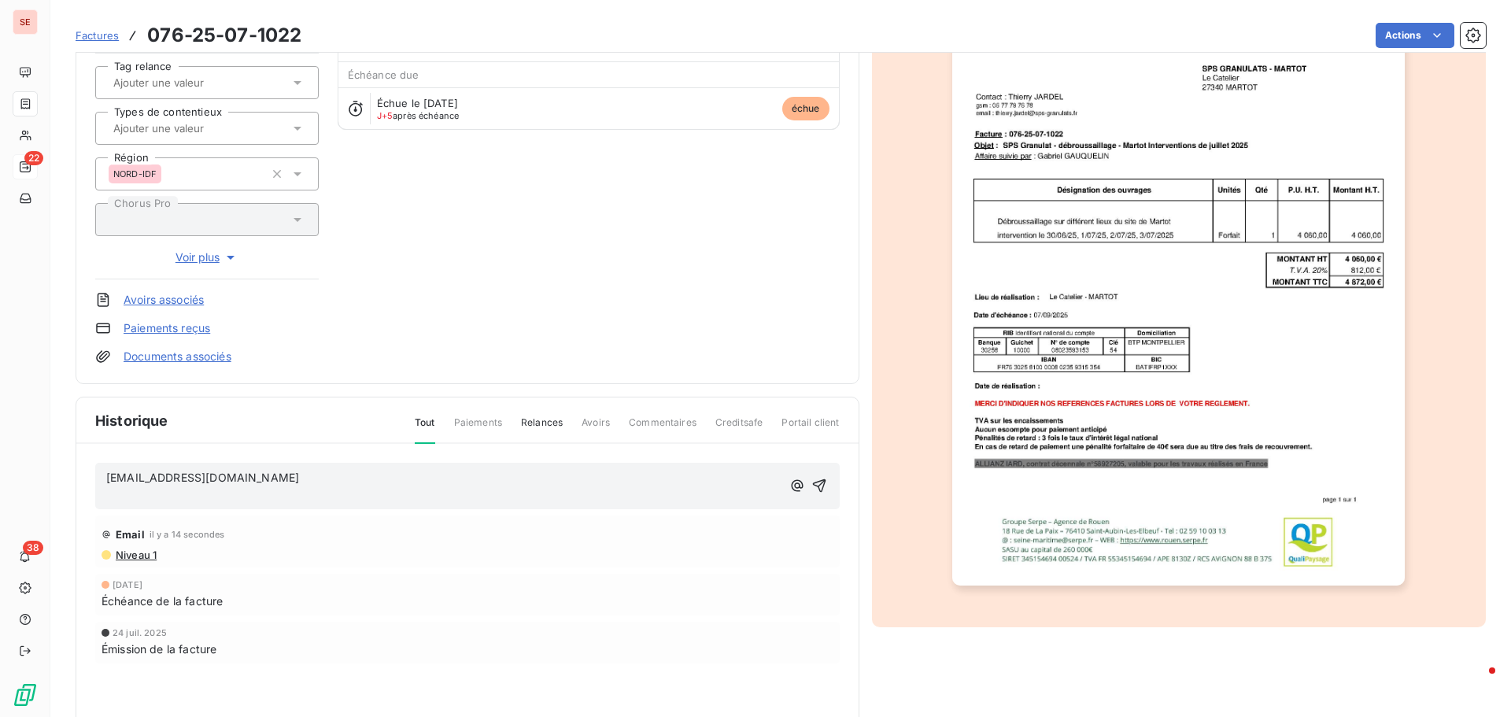
click at [106, 482] on span "[EMAIL_ADDRESS][DOMAIN_NAME]" at bounding box center [202, 477] width 193 height 13
click at [148, 503] on p "﻿" at bounding box center [443, 495] width 675 height 18
click at [812, 472] on icon "button" at bounding box center [820, 477] width 16 height 16
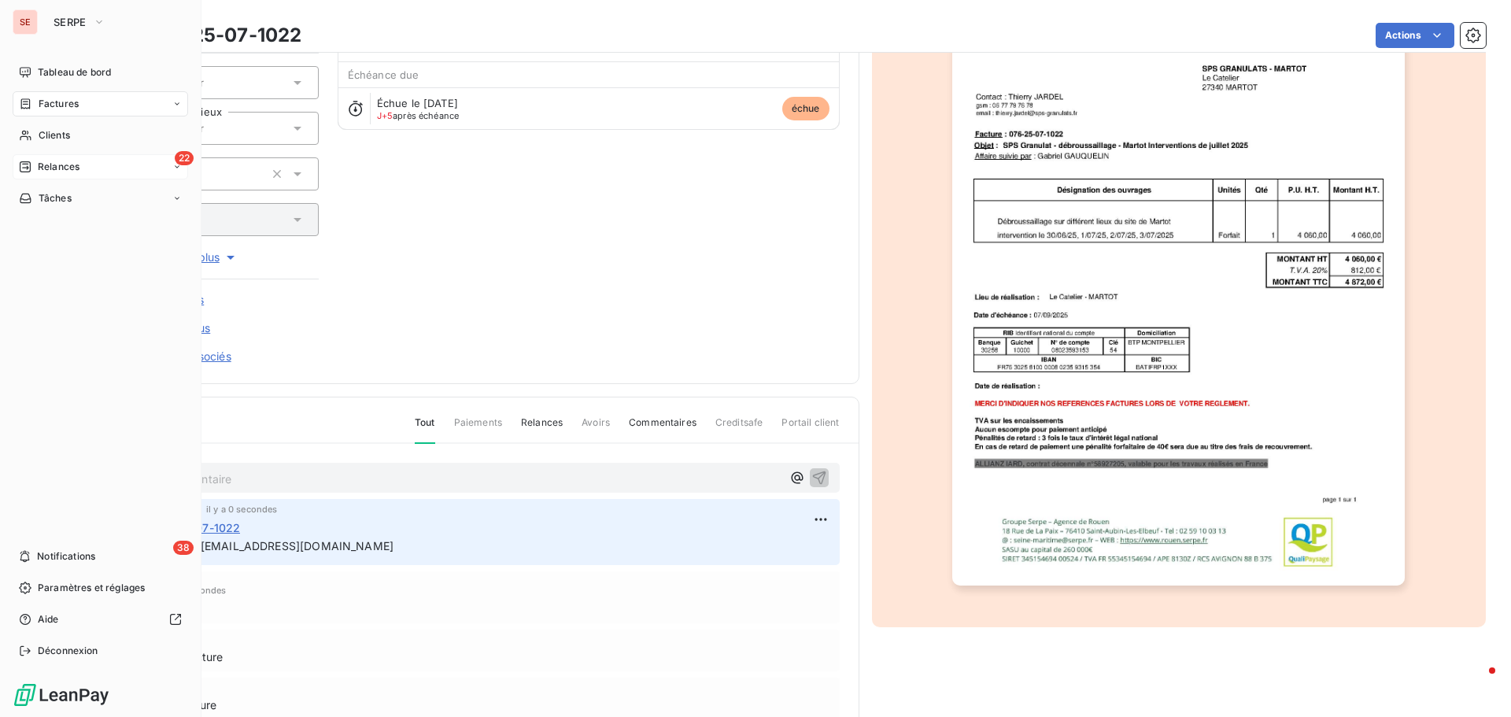
click at [67, 167] on span "Relances" at bounding box center [59, 167] width 42 height 14
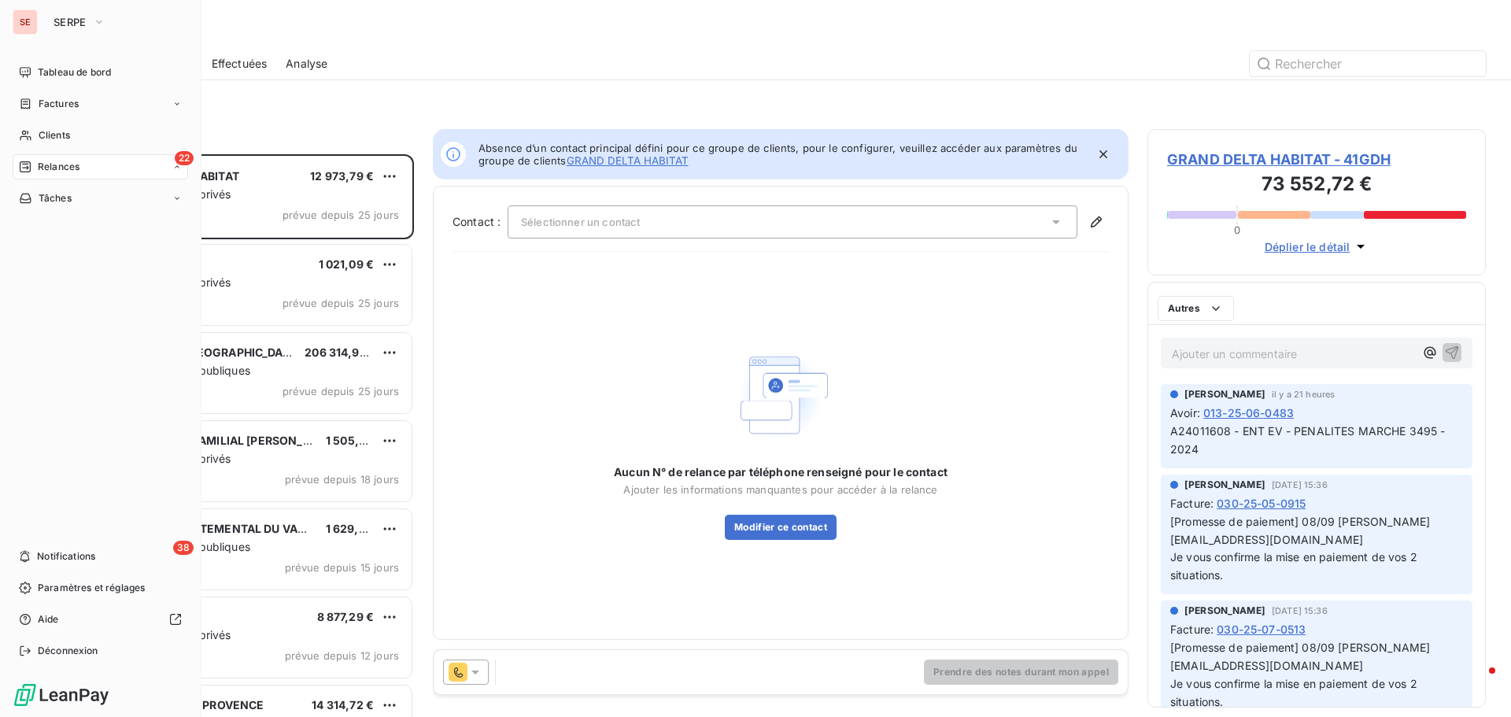
scroll to position [551, 327]
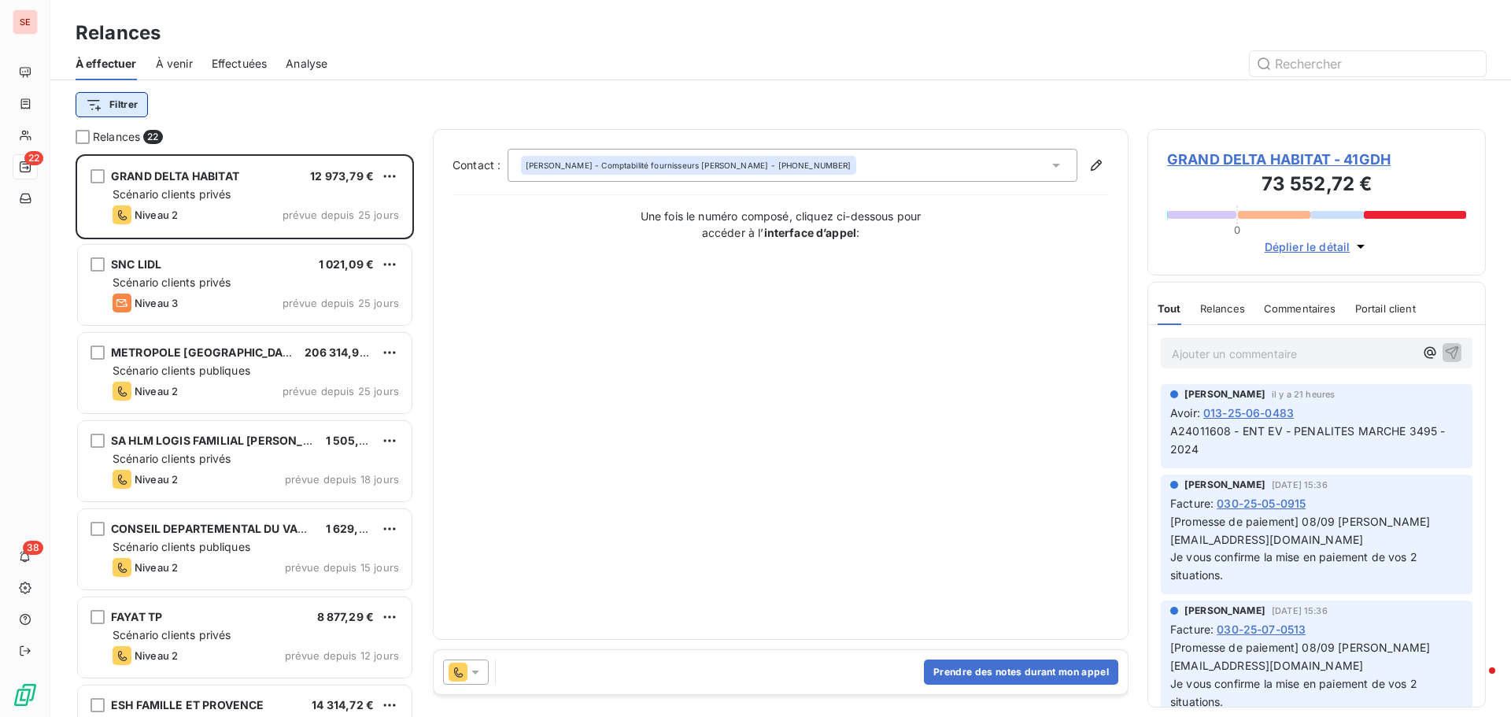
click at [133, 106] on html "SE 22 38 Relances À effectuer À venir Effectuées Analyse Filtrer Relances 22 GR…" at bounding box center [755, 358] width 1511 height 717
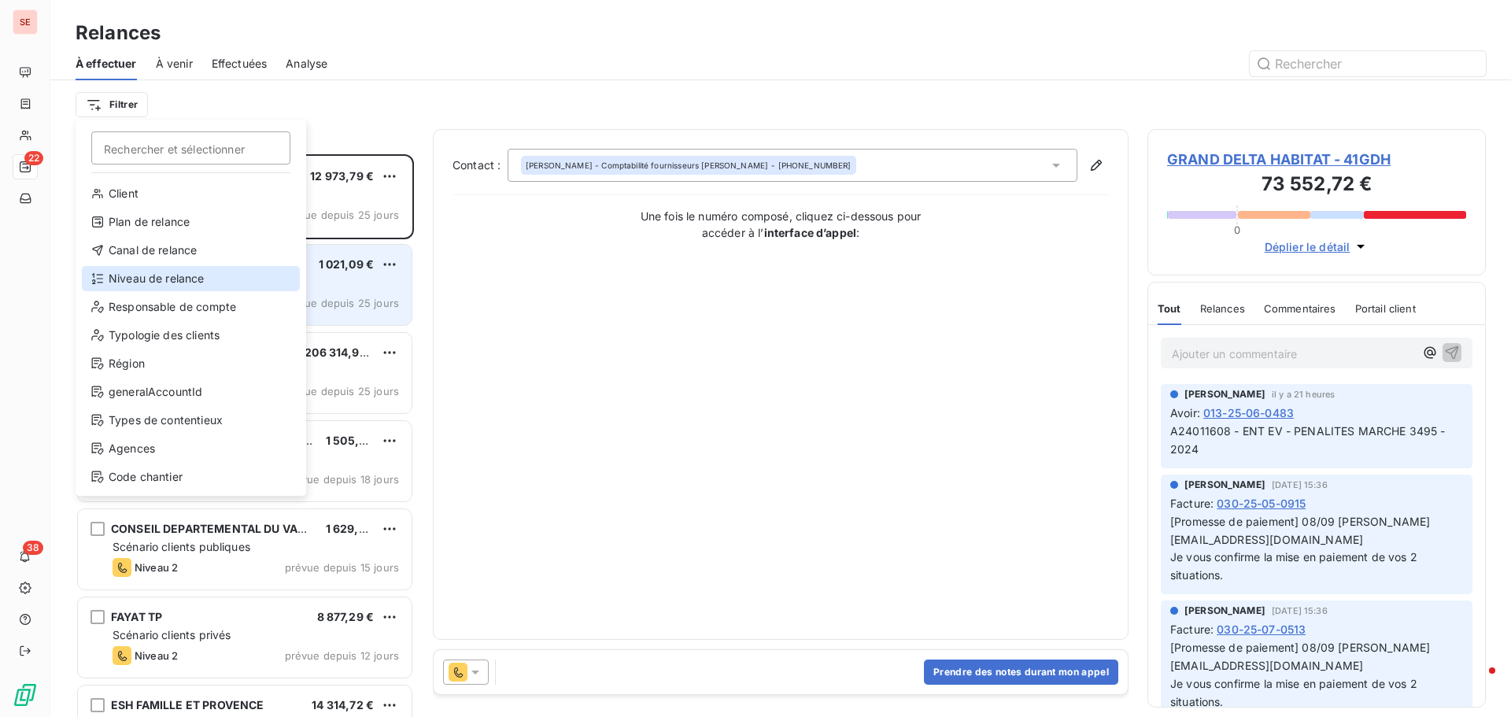
drag, startPoint x: 156, startPoint y: 272, endPoint x: 237, endPoint y: 246, distance: 85.1
click at [157, 272] on div "Niveau de relance" at bounding box center [191, 278] width 218 height 25
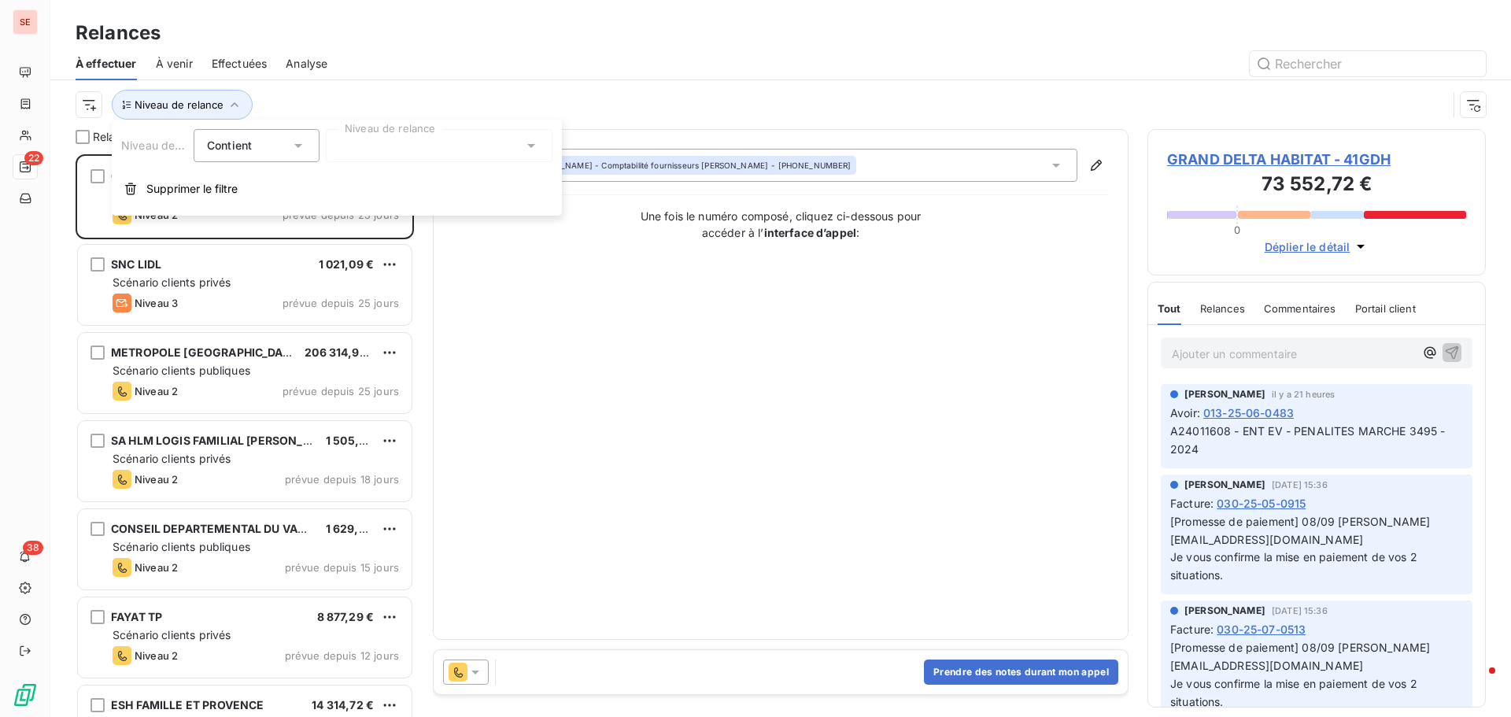
click at [419, 147] on div at bounding box center [439, 145] width 227 height 33
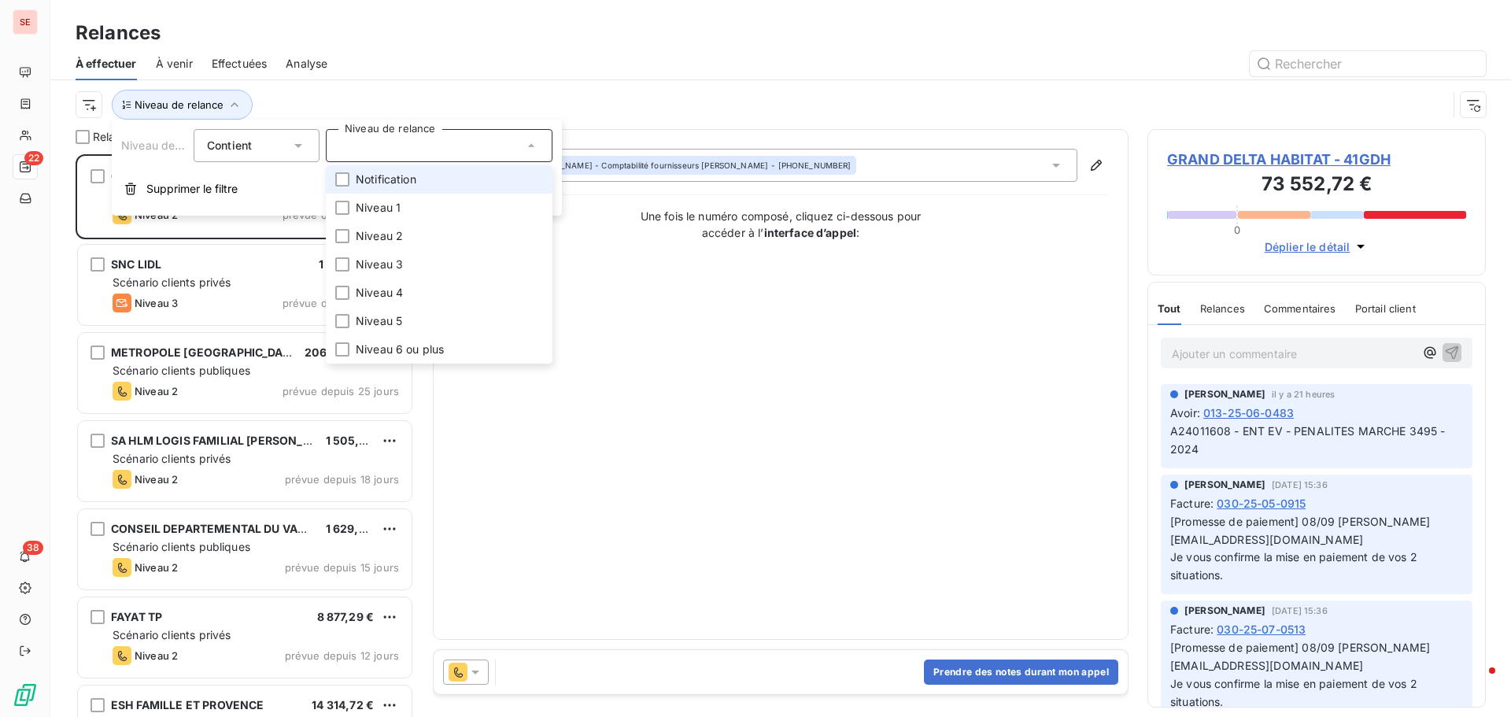
click at [431, 180] on li "Notification" at bounding box center [439, 179] width 227 height 28
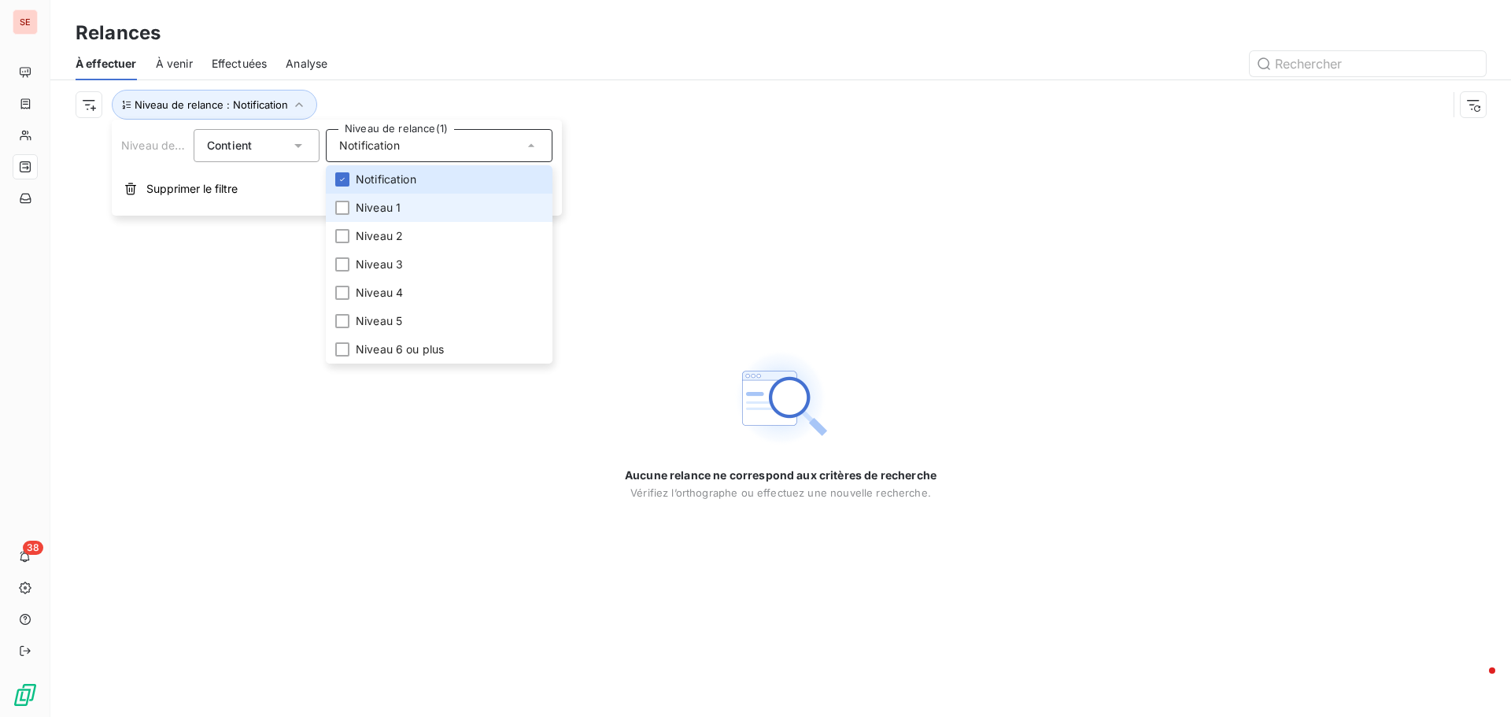
click at [422, 208] on li "Niveau 1" at bounding box center [439, 208] width 227 height 28
click at [511, 71] on div at bounding box center [916, 63] width 1140 height 25
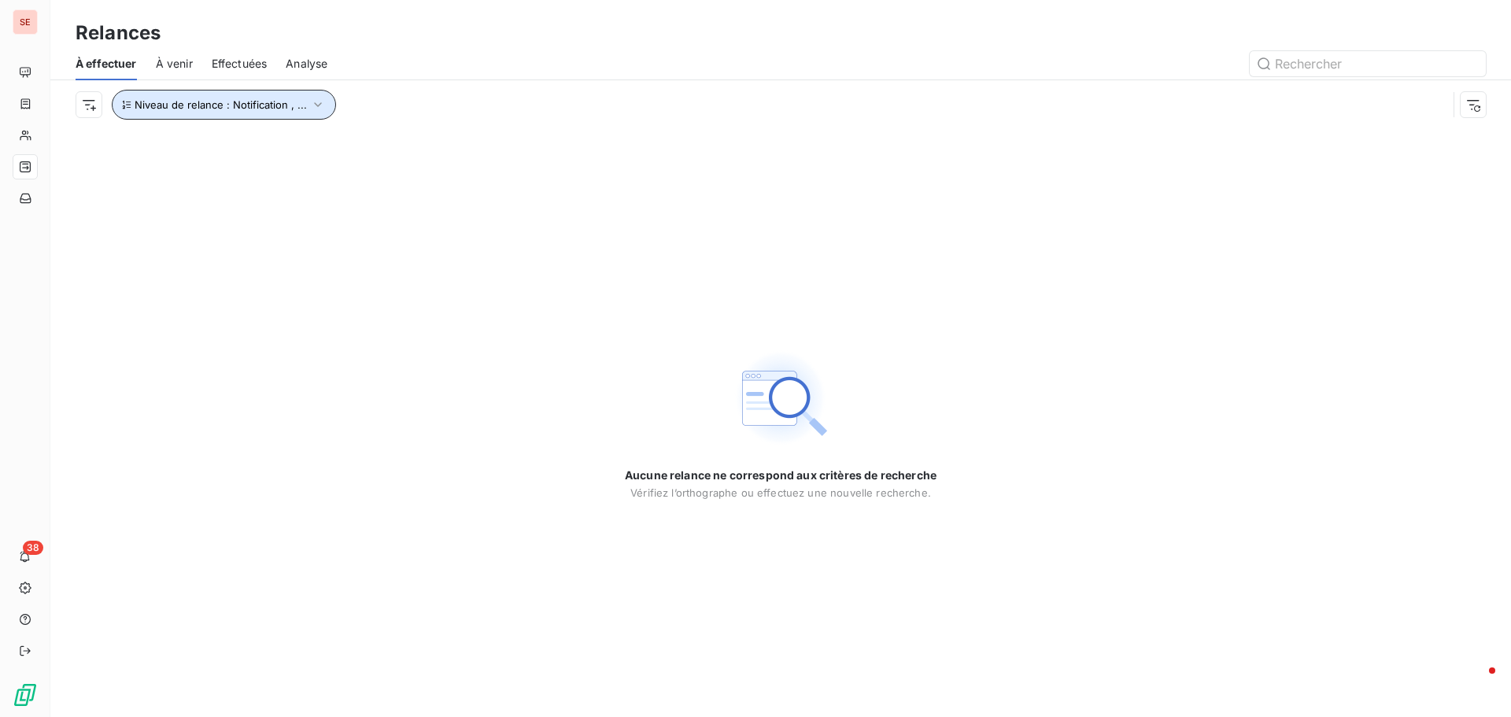
click at [235, 117] on button "Niveau de relance : Notification , ..." at bounding box center [224, 105] width 224 height 30
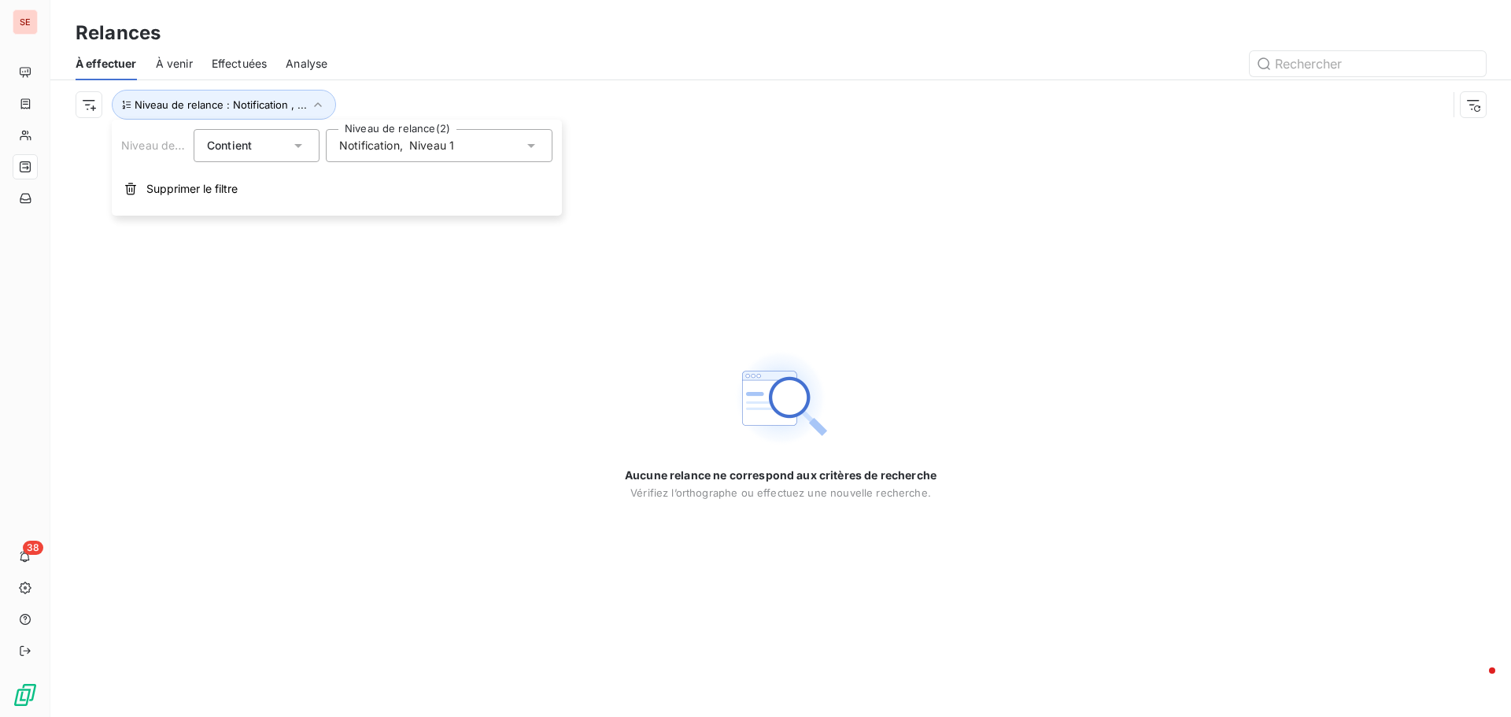
click at [372, 152] on span "Notification" at bounding box center [369, 146] width 61 height 16
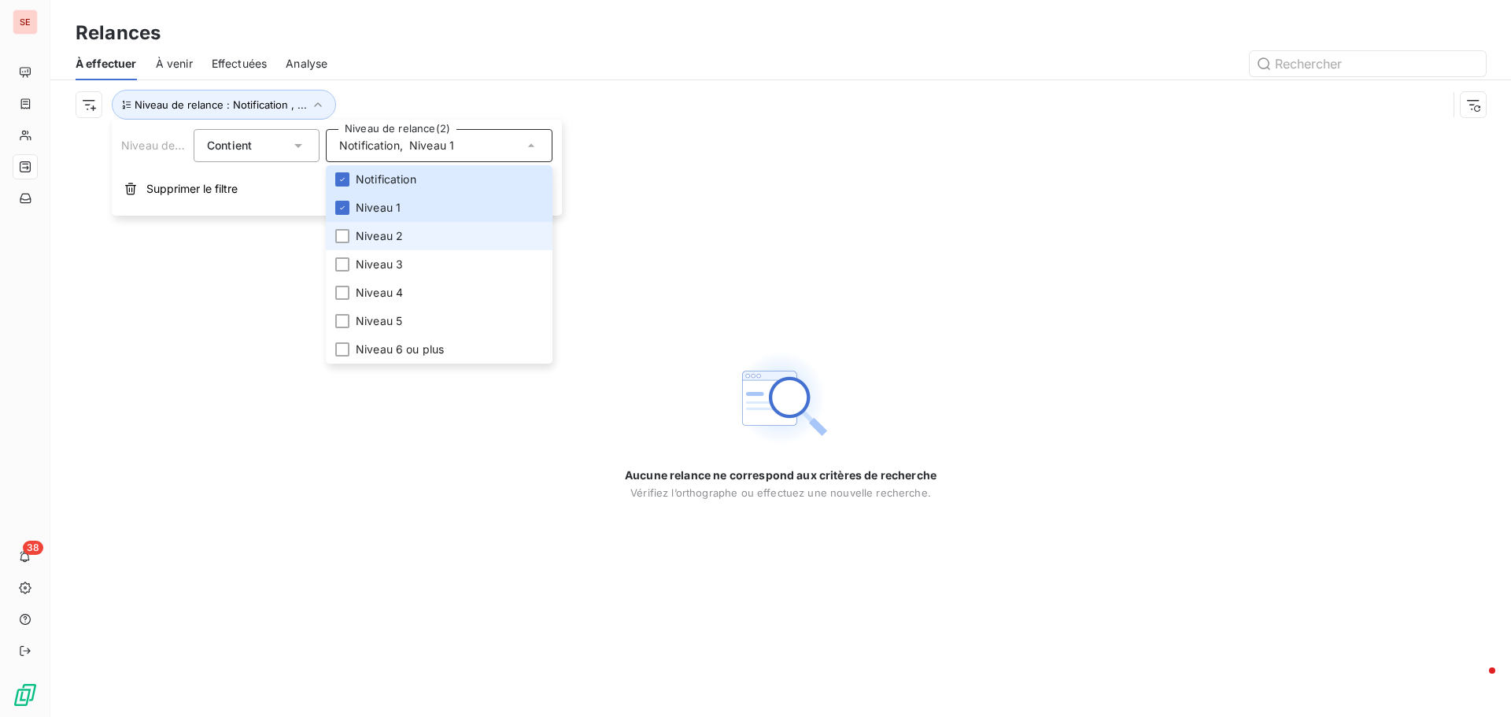
click at [390, 243] on li "Niveau 2" at bounding box center [439, 236] width 227 height 28
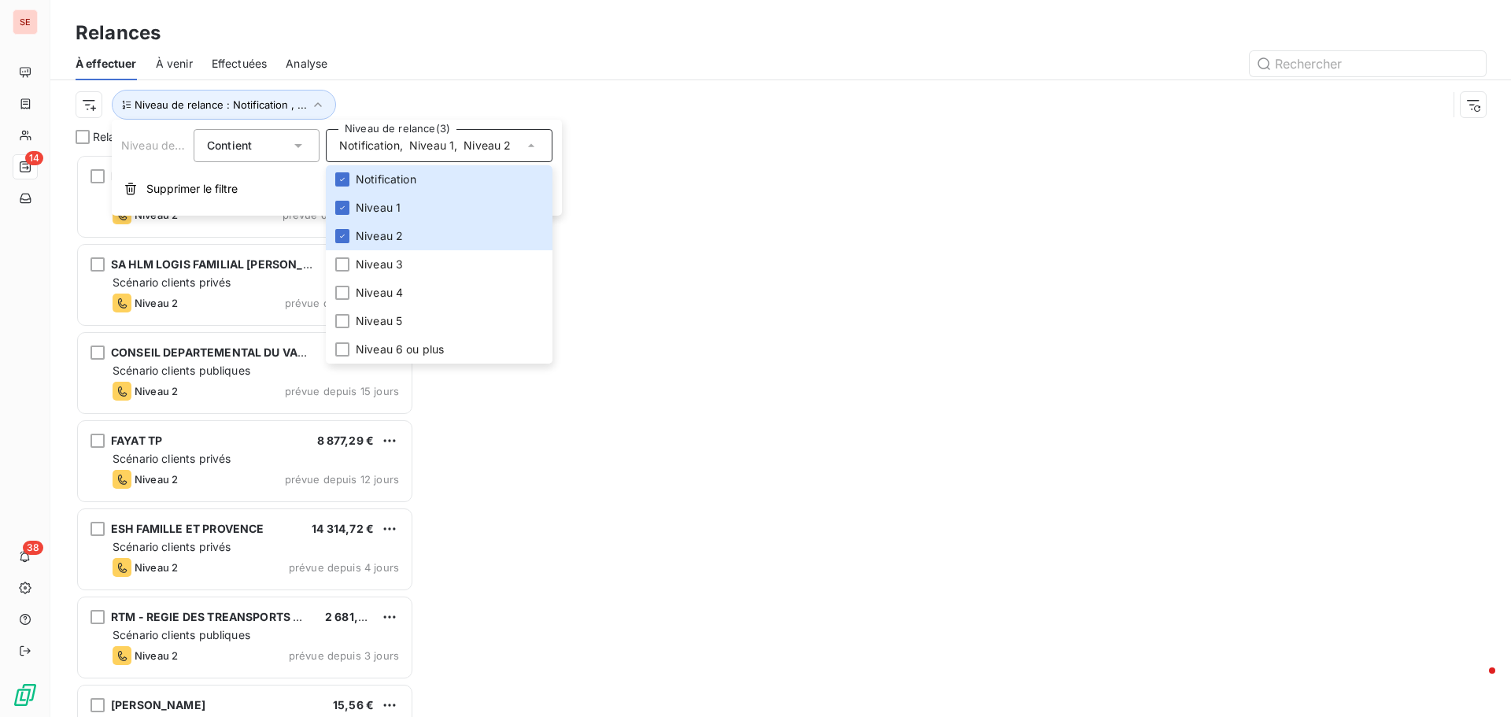
scroll to position [551, 327]
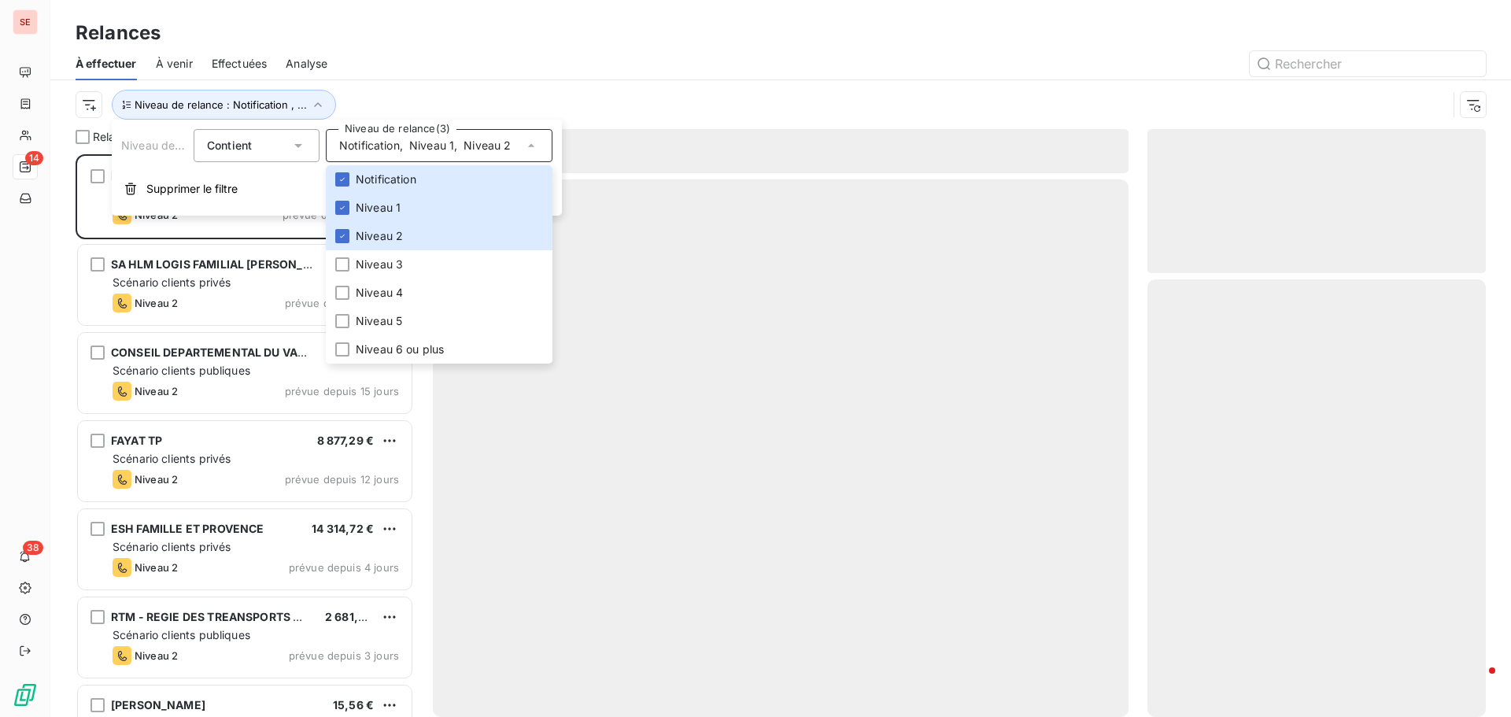
click at [476, 2] on div "Relances À effectuer À venir Effectuées Analyse Niveau de relance : Notificatio…" at bounding box center [780, 64] width 1461 height 129
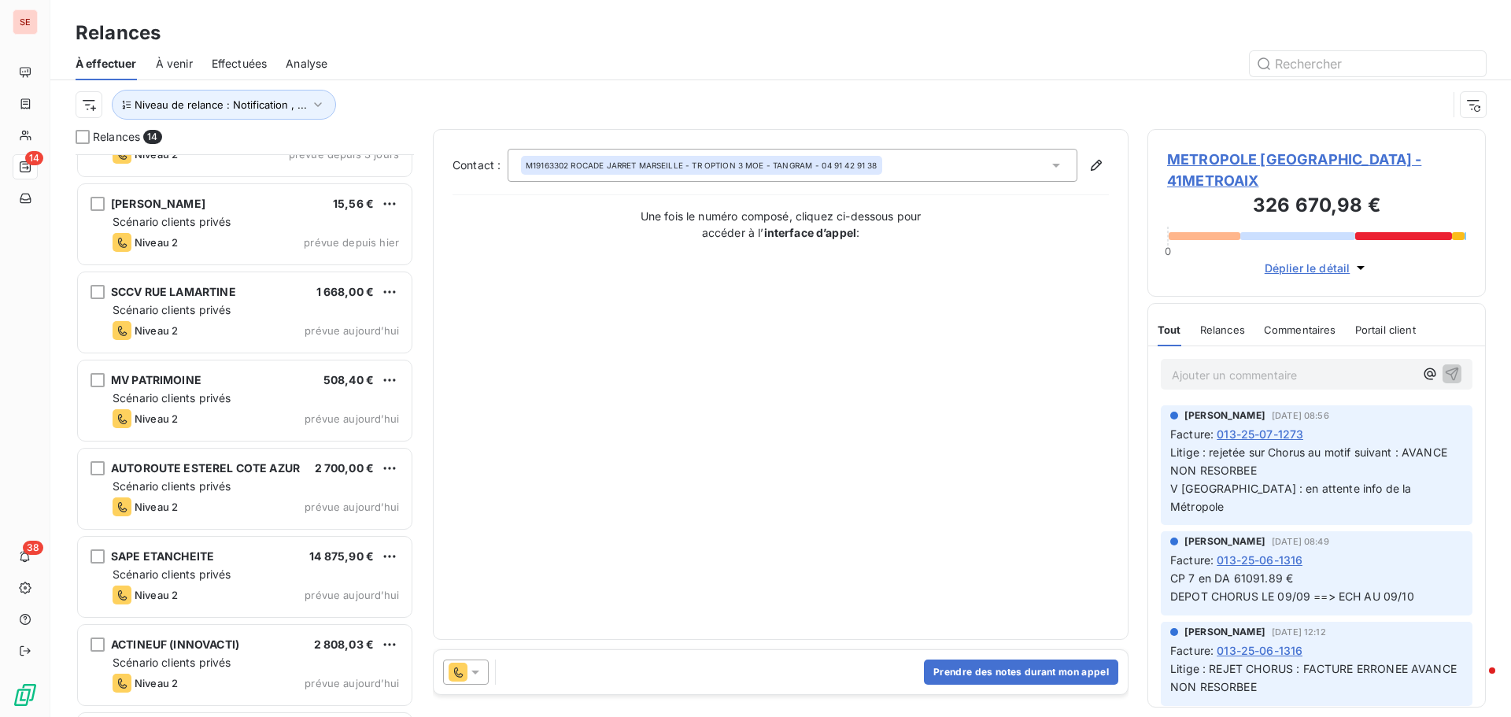
scroll to position [672, 0]
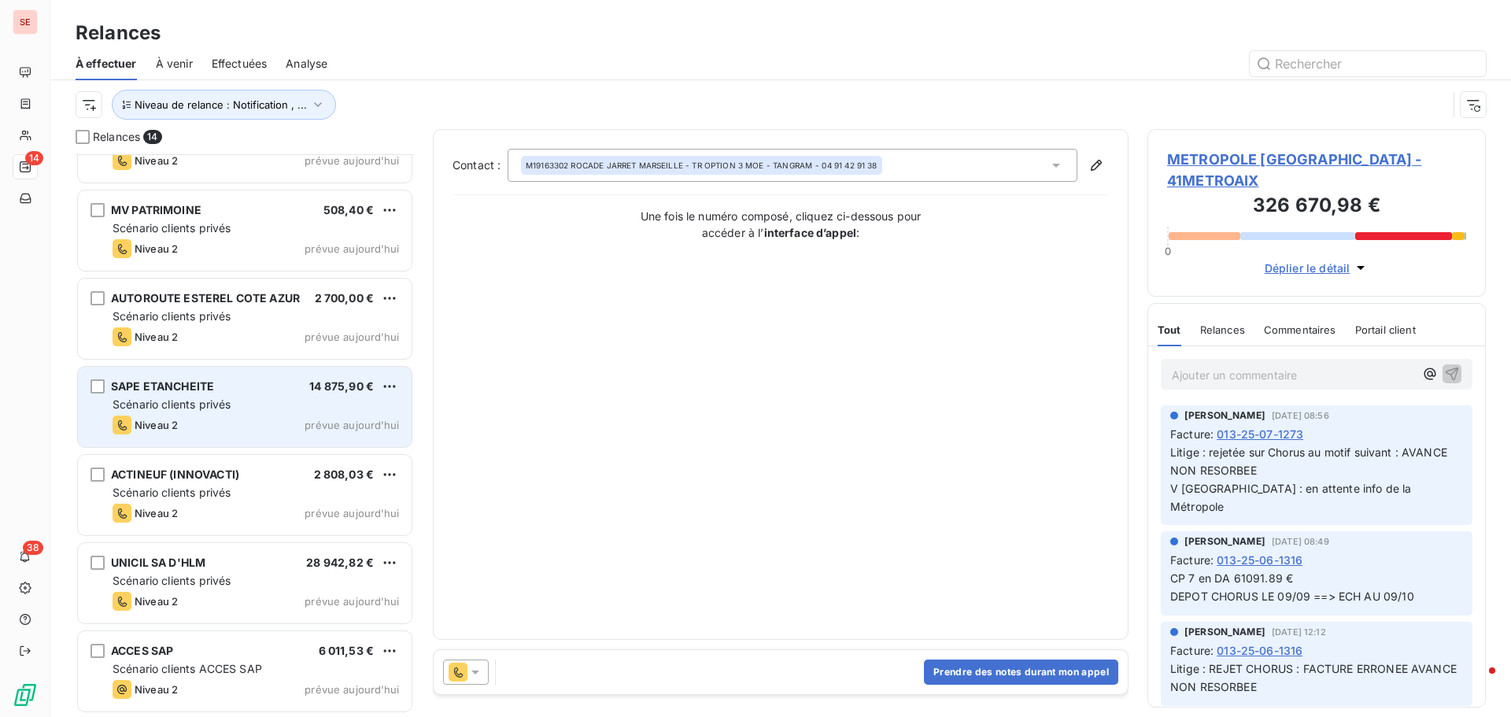
click at [242, 392] on div "SAPE ETANCHEITE 14 875,90 €" at bounding box center [256, 386] width 287 height 14
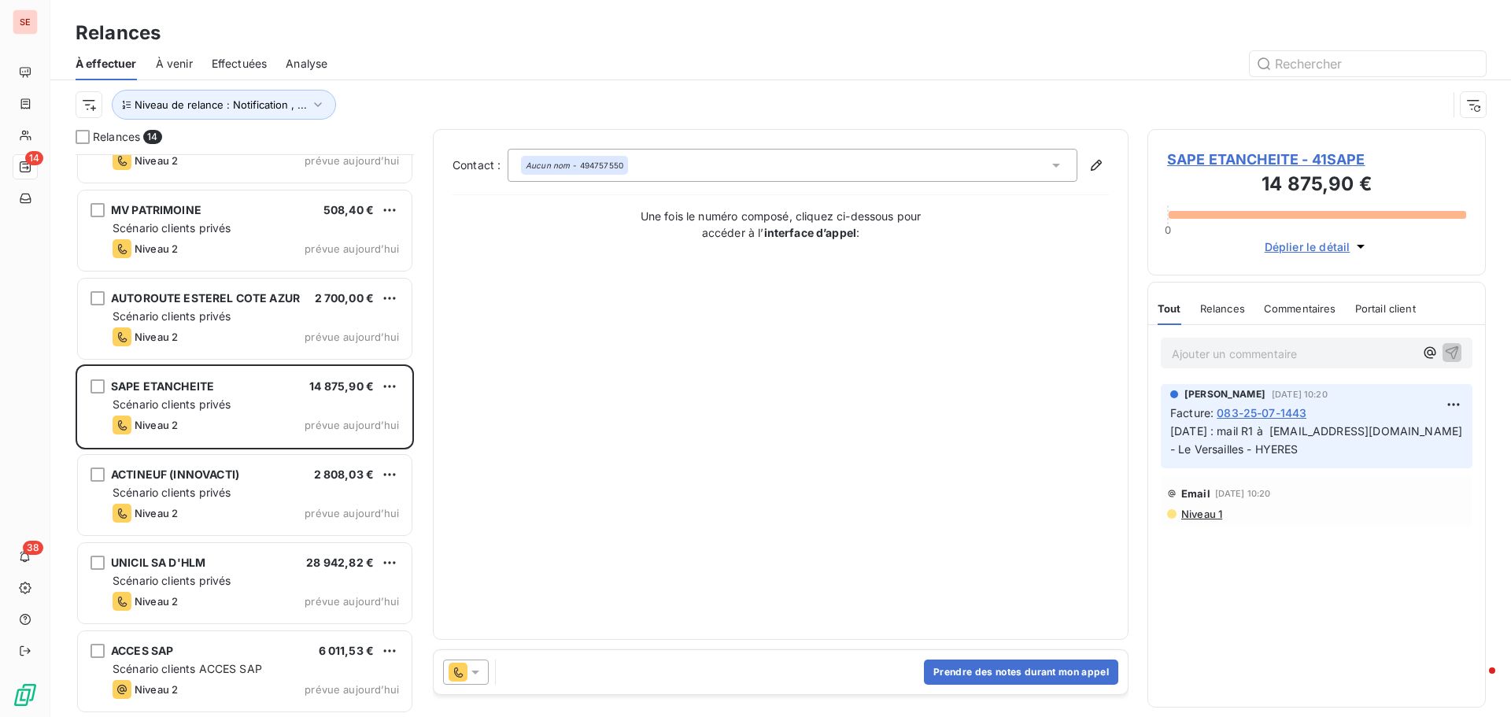
click at [1265, 155] on span "SAPE ETANCHEITE - 41SAPE" at bounding box center [1316, 159] width 299 height 21
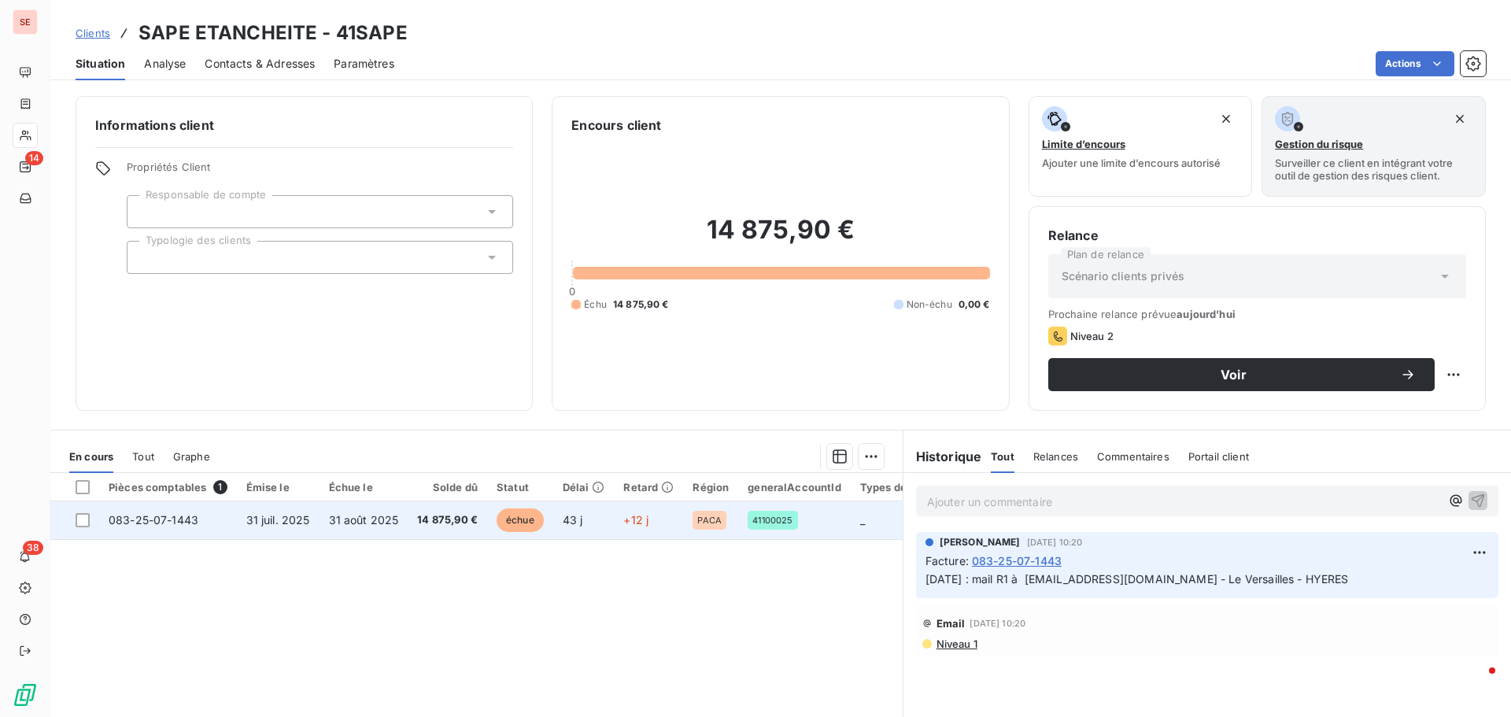
click at [354, 526] on span "31 août 2025" at bounding box center [364, 519] width 70 height 13
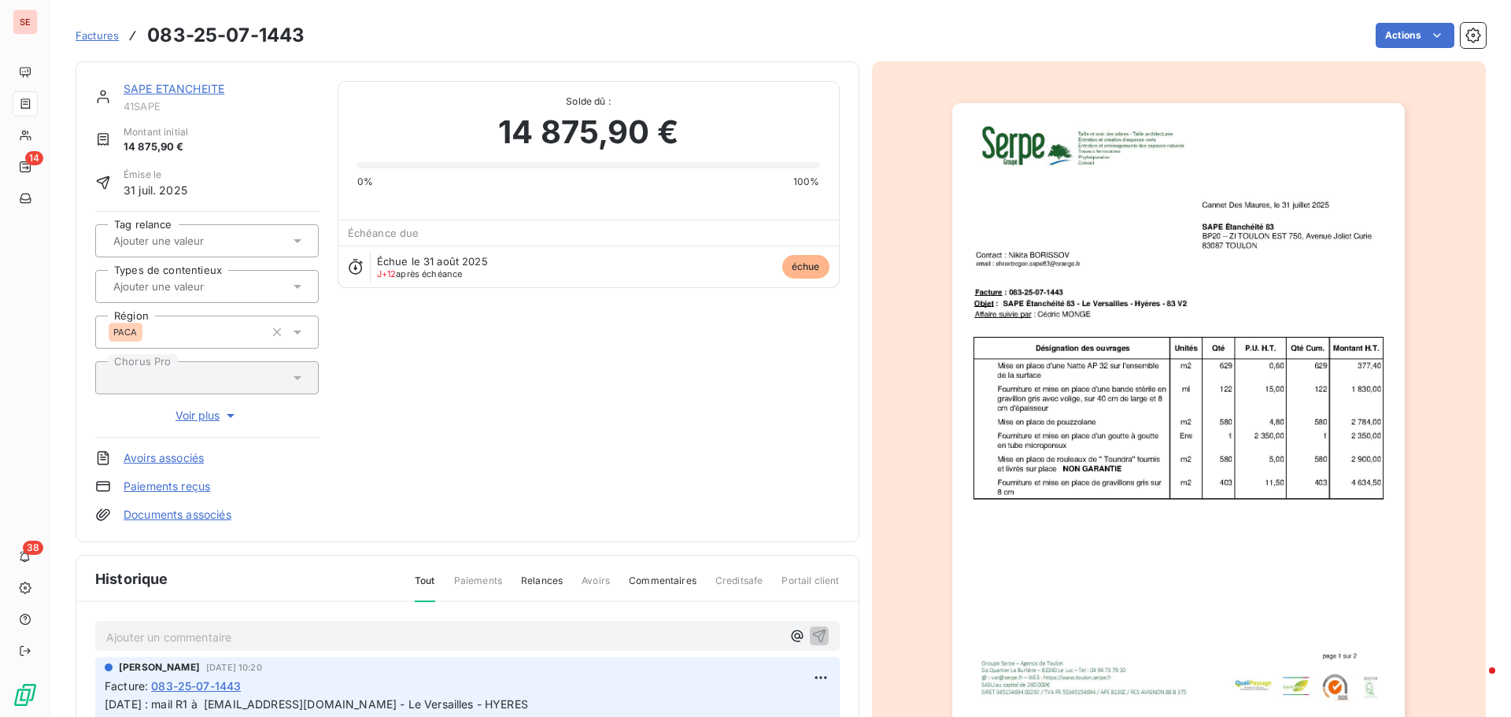
click at [226, 521] on link "Documents associés" at bounding box center [178, 515] width 108 height 16
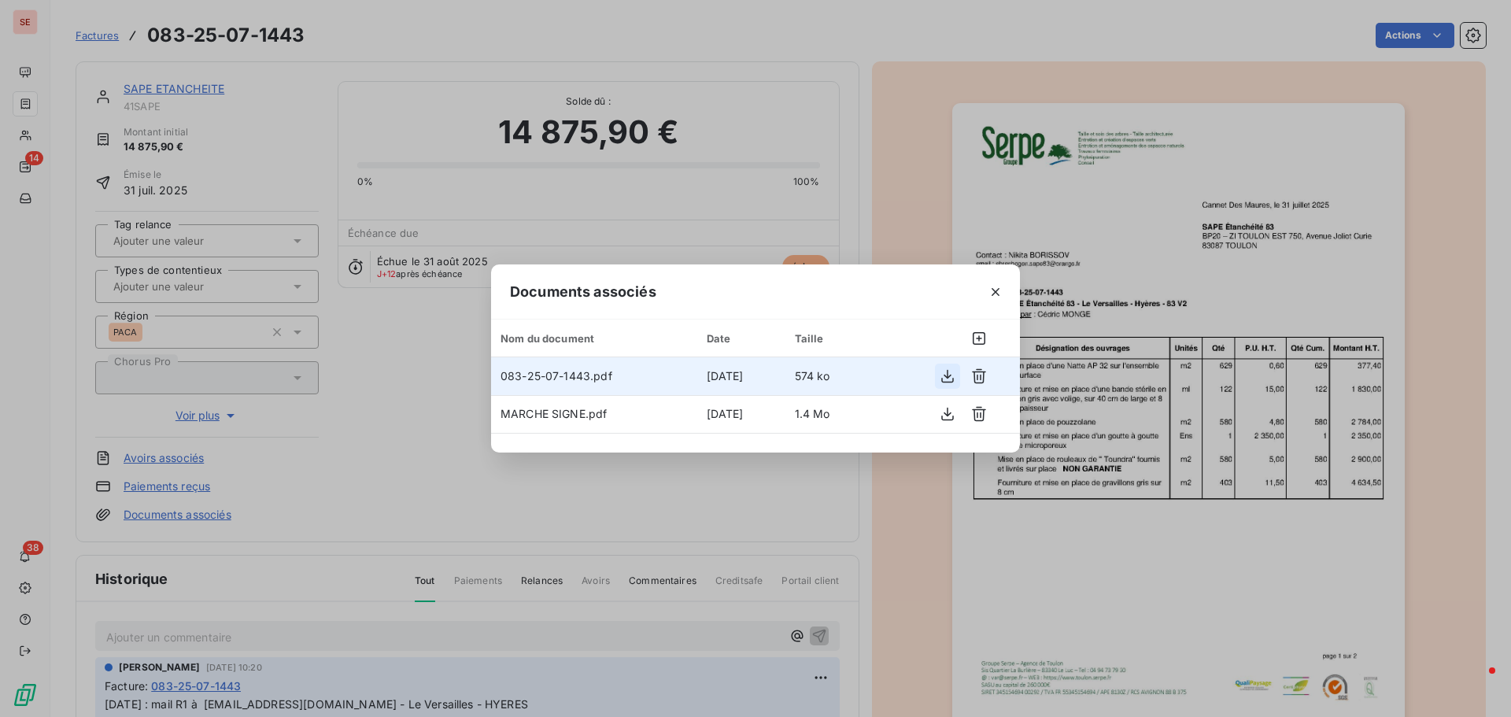
click at [945, 375] on icon "button" at bounding box center [948, 376] width 16 height 16
click at [384, 96] on div "Documents associés Nom du document Date Taille 083-25-07-1443.pdf [DATE] 574 ko…" at bounding box center [755, 358] width 1511 height 717
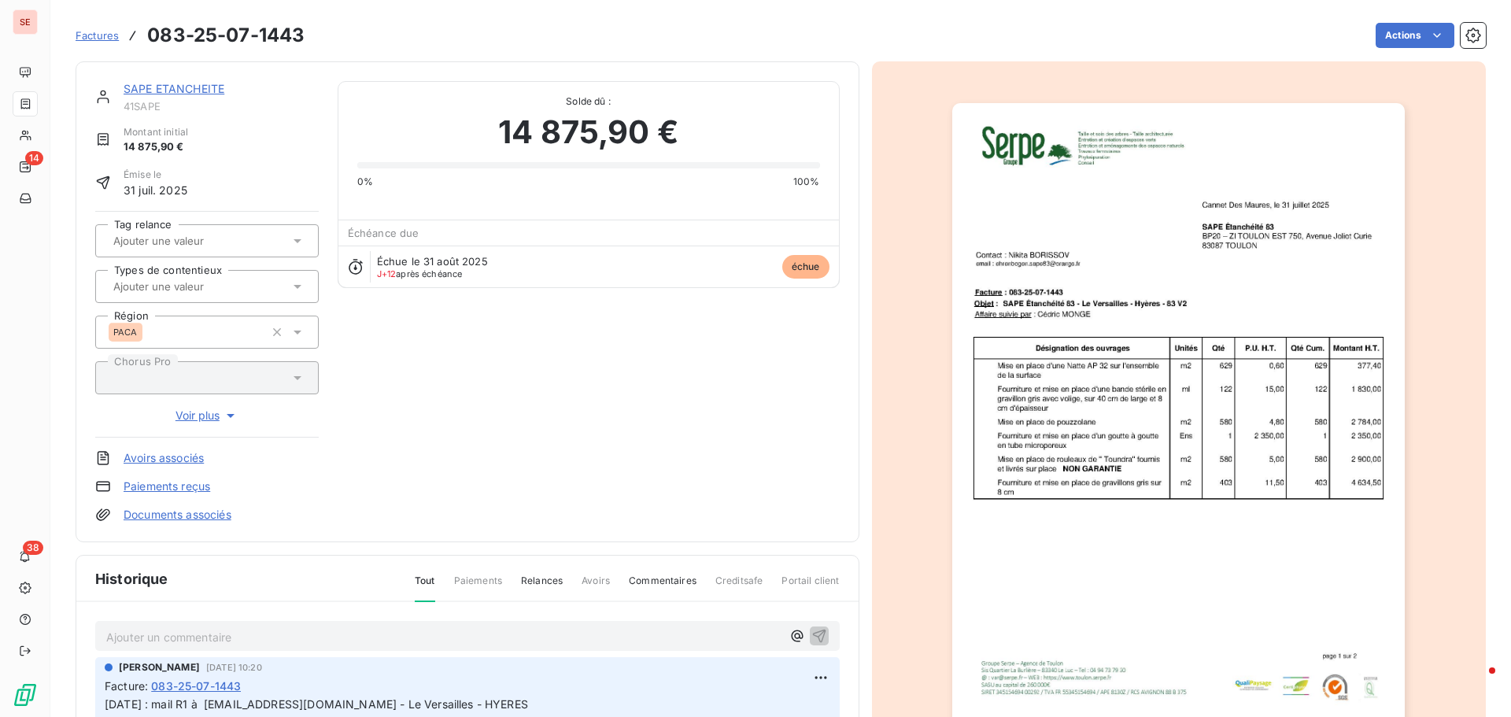
click at [209, 89] on link "SAPE ETANCHEITE" at bounding box center [174, 88] width 101 height 13
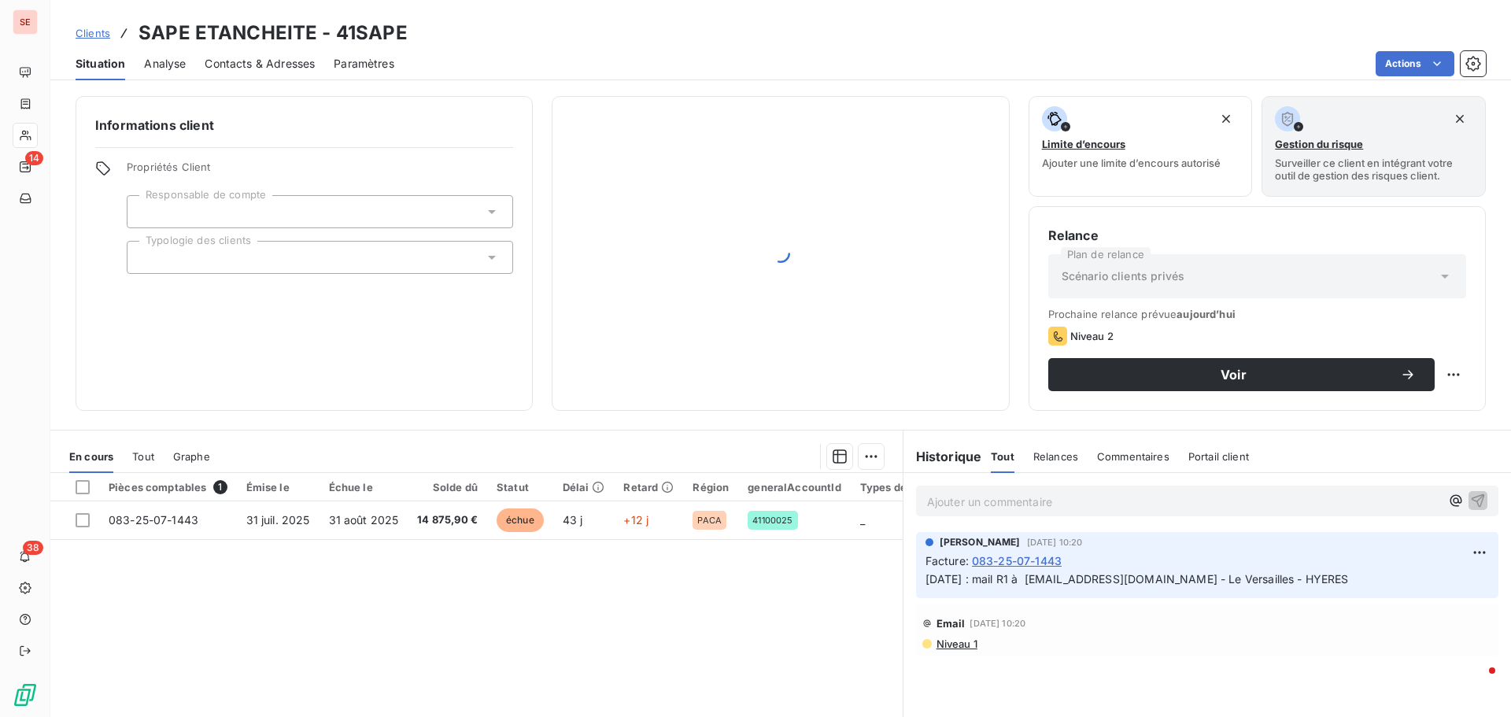
click at [272, 61] on span "Contacts & Adresses" at bounding box center [260, 64] width 110 height 16
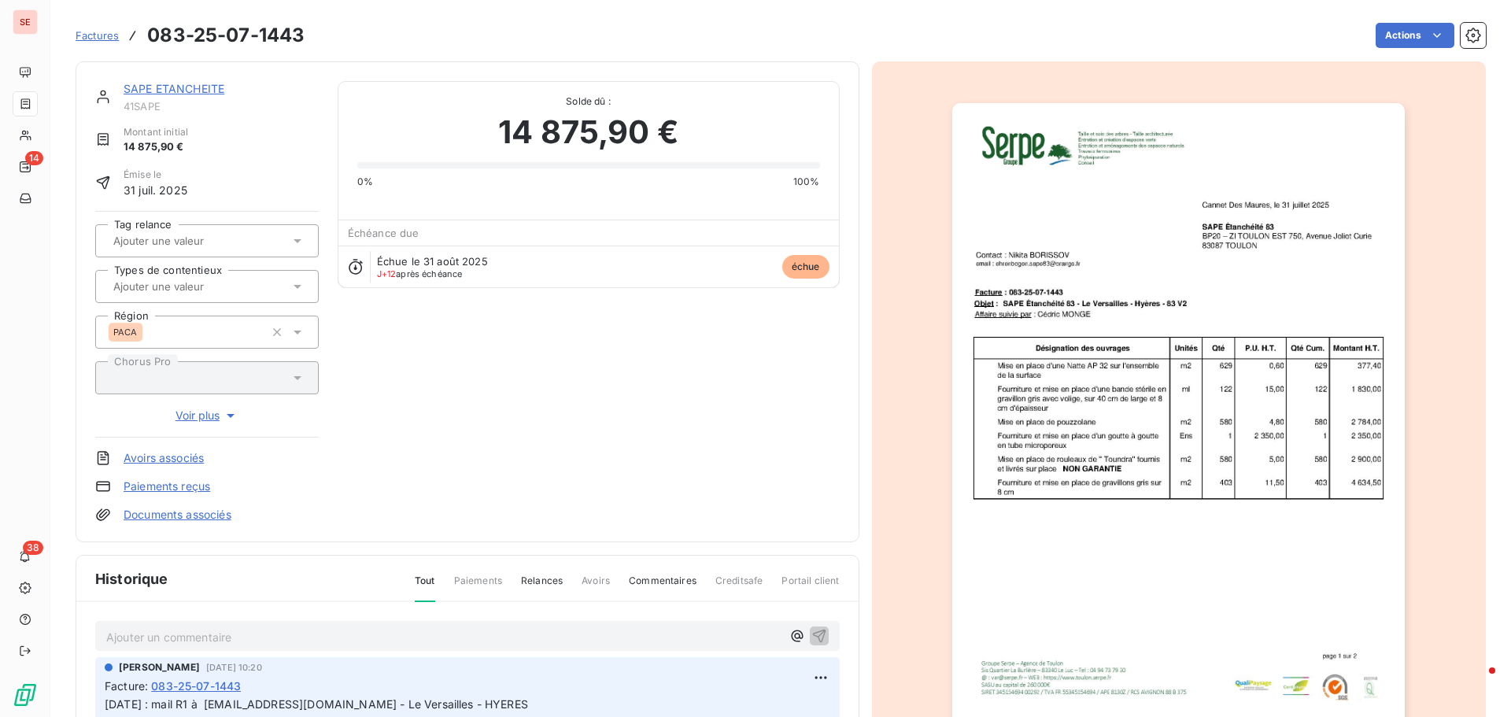
click at [183, 509] on link "Documents associés" at bounding box center [178, 515] width 108 height 16
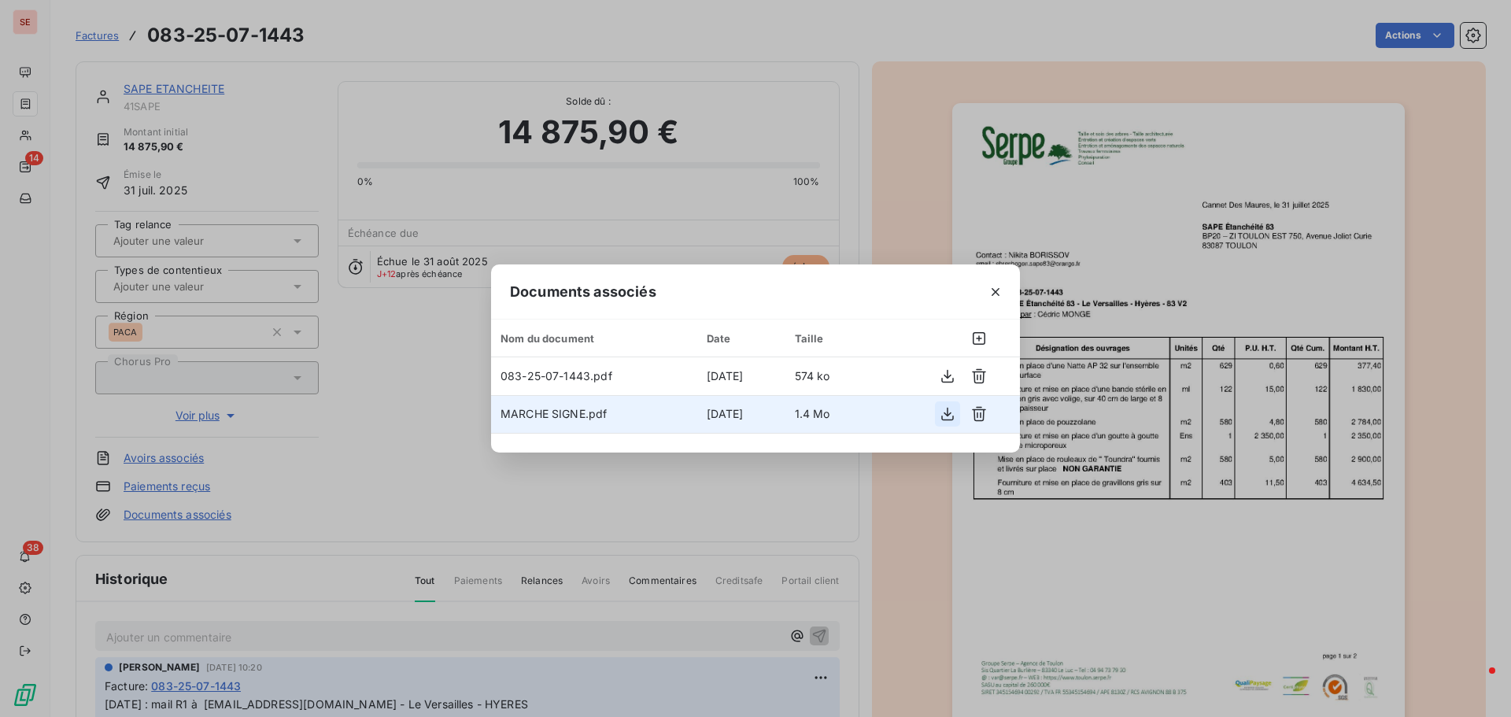
click at [948, 416] on icon "button" at bounding box center [948, 414] width 16 height 16
click at [876, 577] on div "Documents associés Nom du document Date Taille 083-25-07-1443.pdf [DATE] 574 ko…" at bounding box center [755, 358] width 1511 height 717
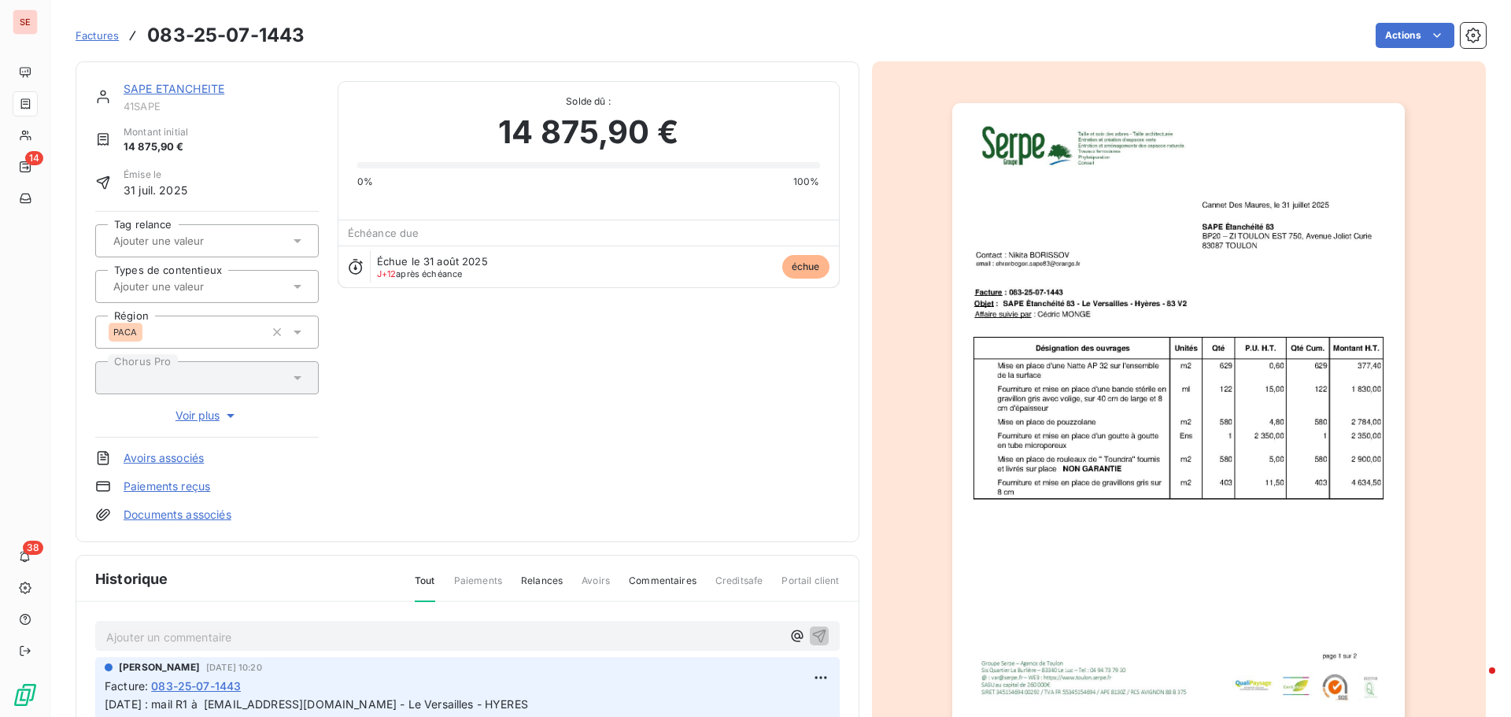
click at [223, 86] on link "SAPE ETANCHEITE" at bounding box center [174, 88] width 101 height 13
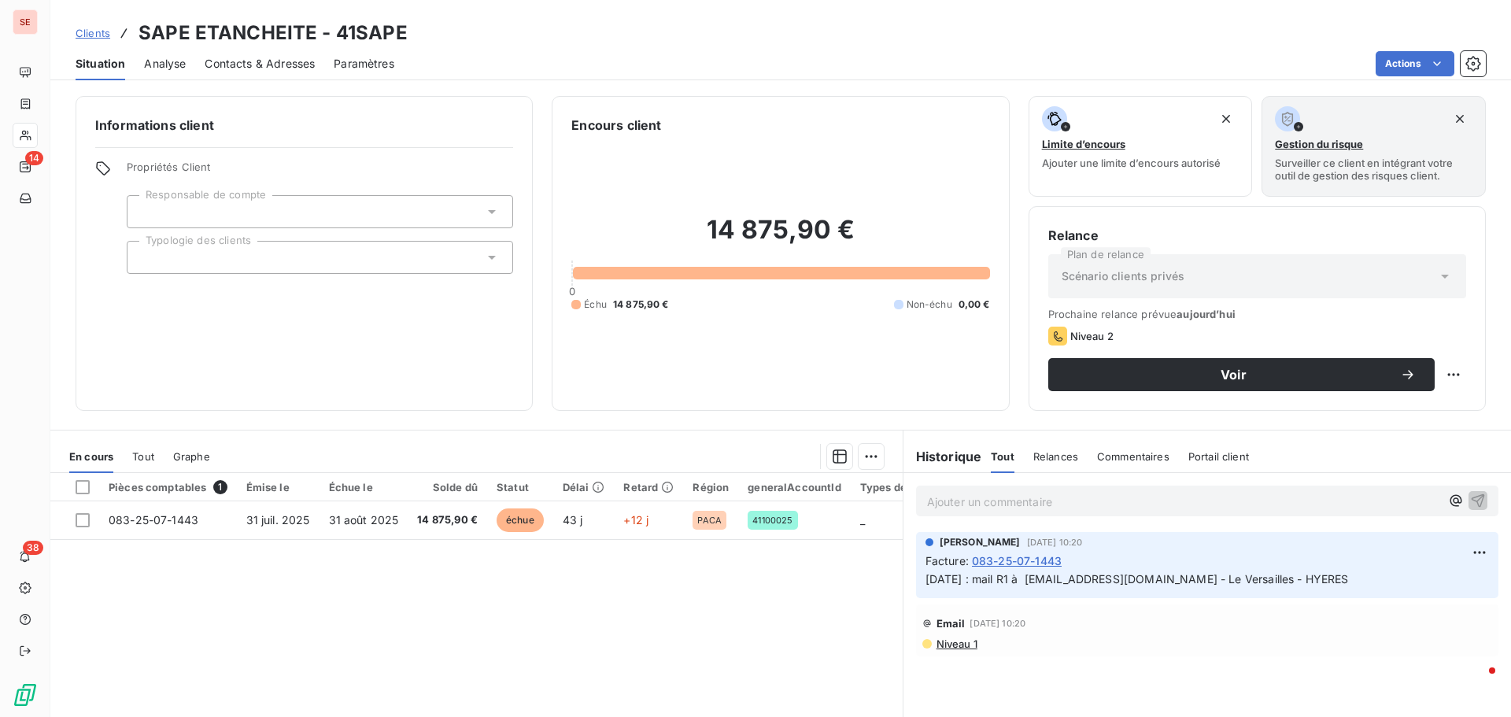
click at [231, 63] on span "Contacts & Adresses" at bounding box center [260, 64] width 110 height 16
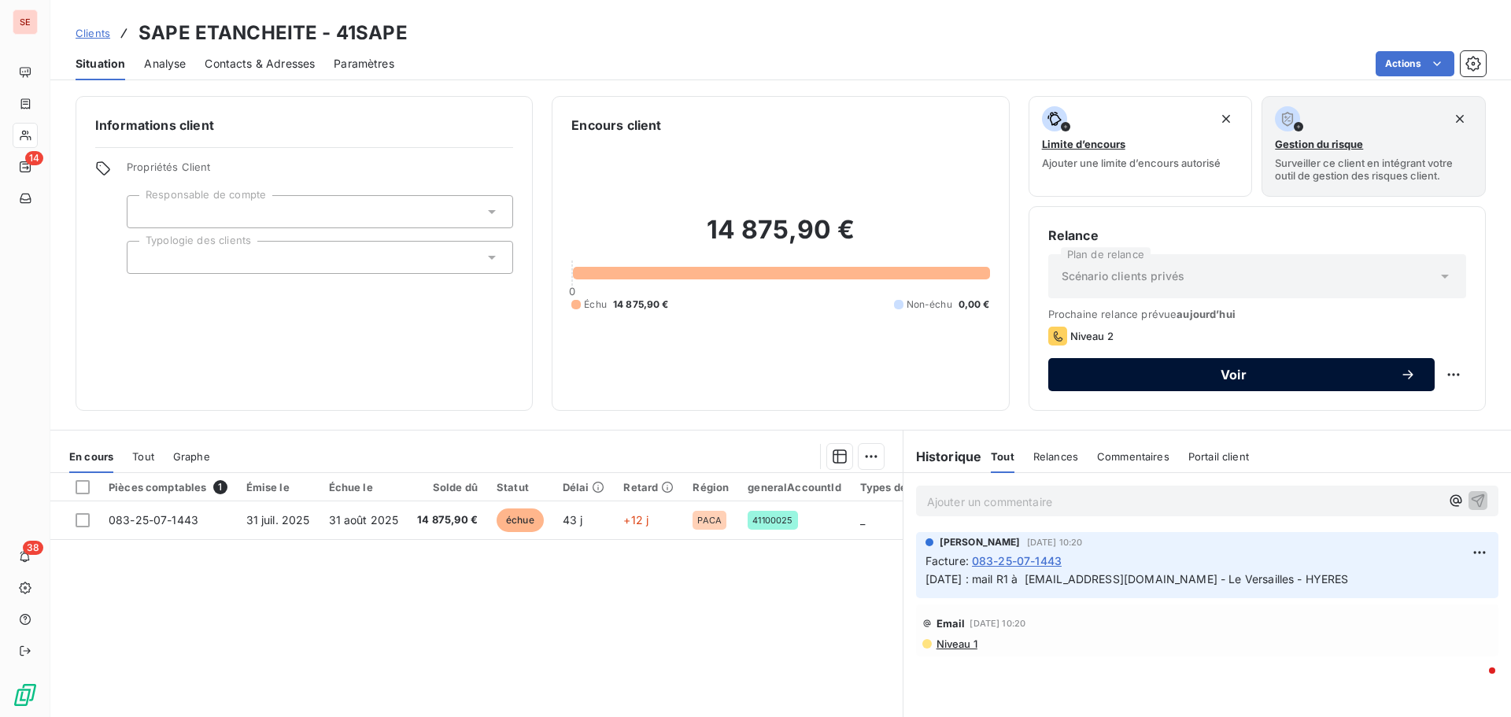
click at [1271, 376] on span "Voir" at bounding box center [1233, 374] width 333 height 13
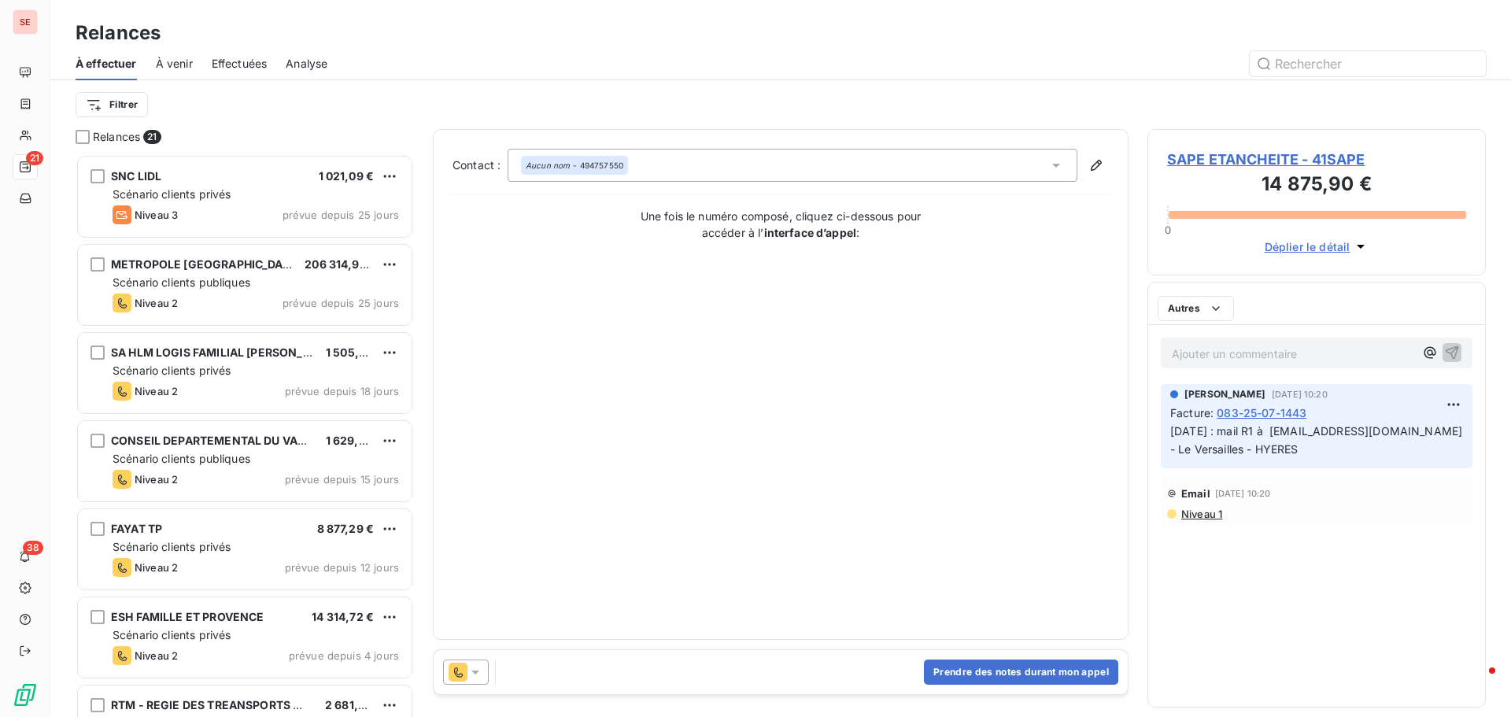
scroll to position [551, 327]
click at [987, 673] on button "Prendre des notes durant mon appel" at bounding box center [1021, 672] width 194 height 25
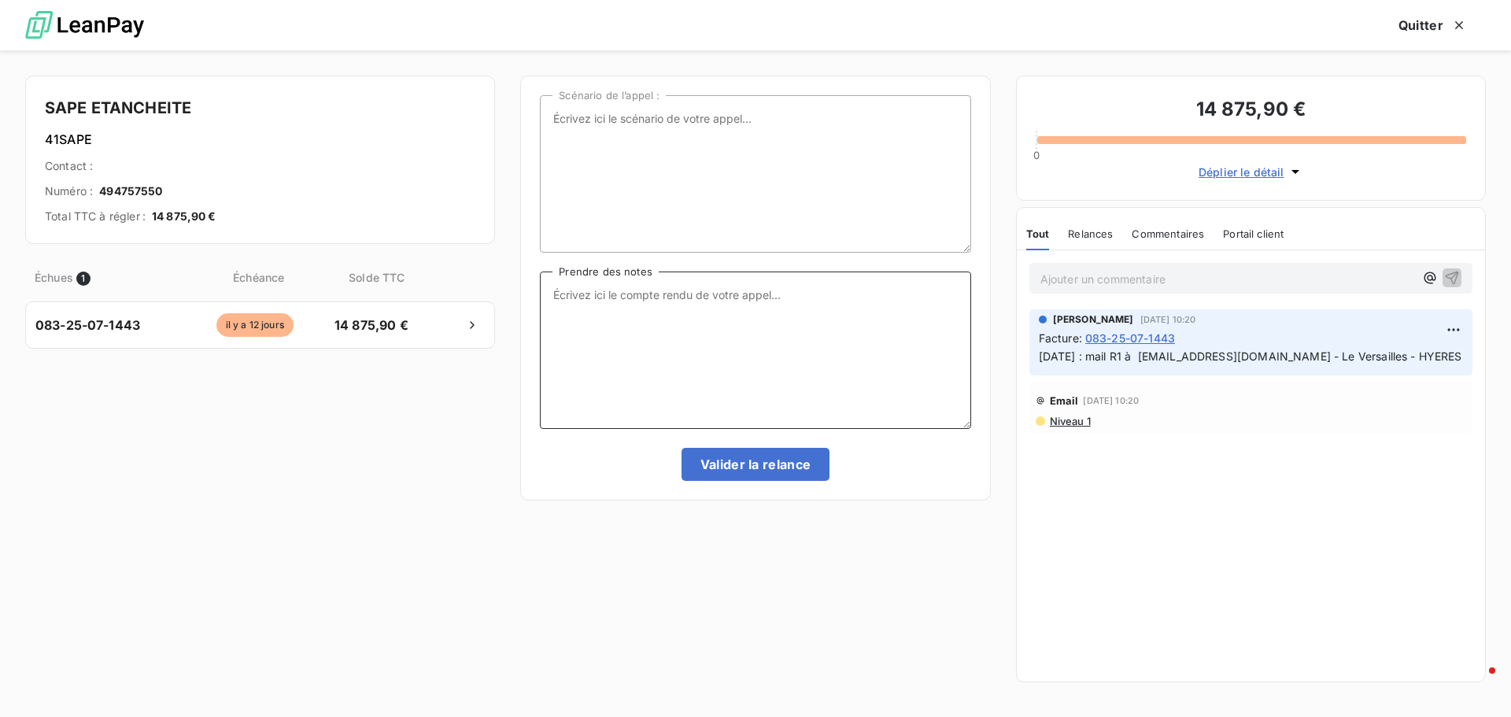
click at [633, 292] on textarea "Prendre des notes" at bounding box center [755, 350] width 431 height 157
type textarea "[DATE] : appel compta SAPE ETANCHEITE"
click button "Valider la relance" at bounding box center [756, 464] width 149 height 33
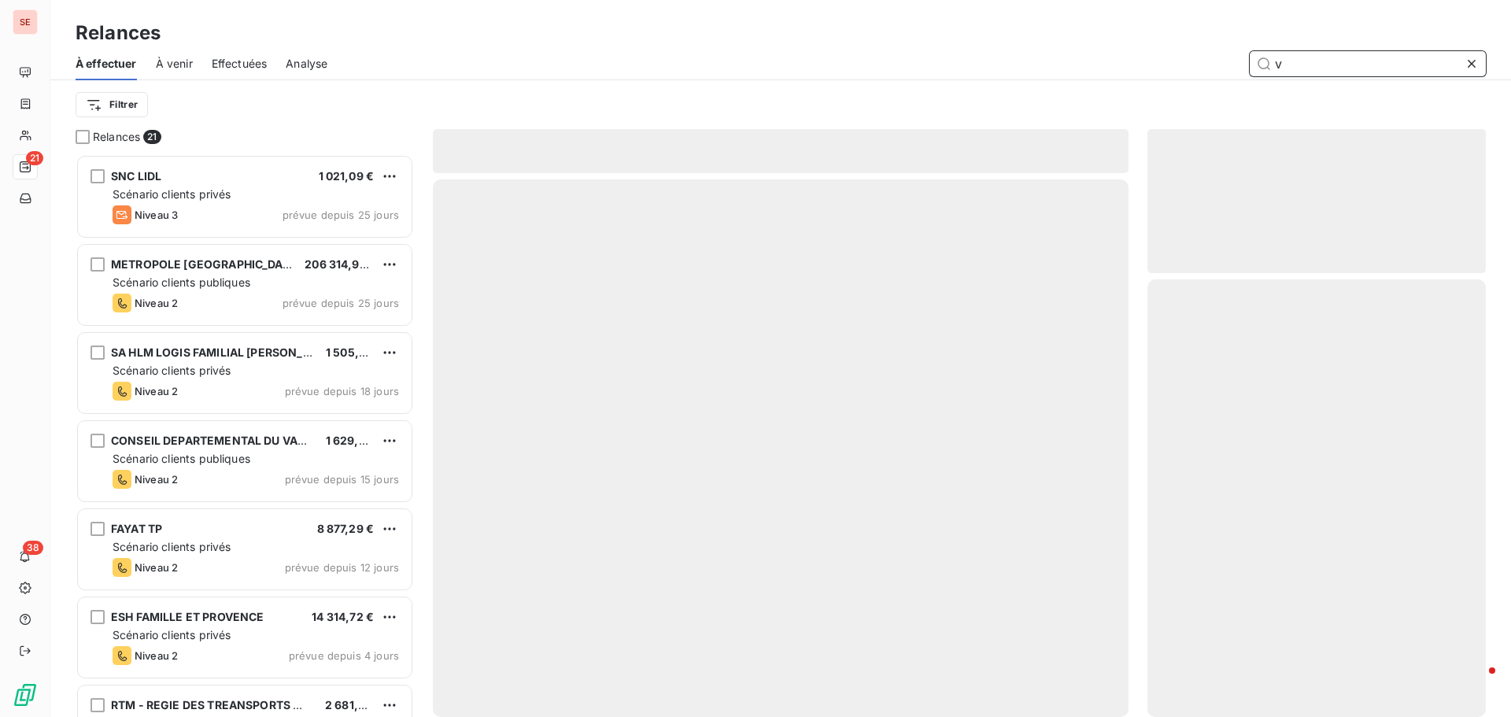
type input "vi"
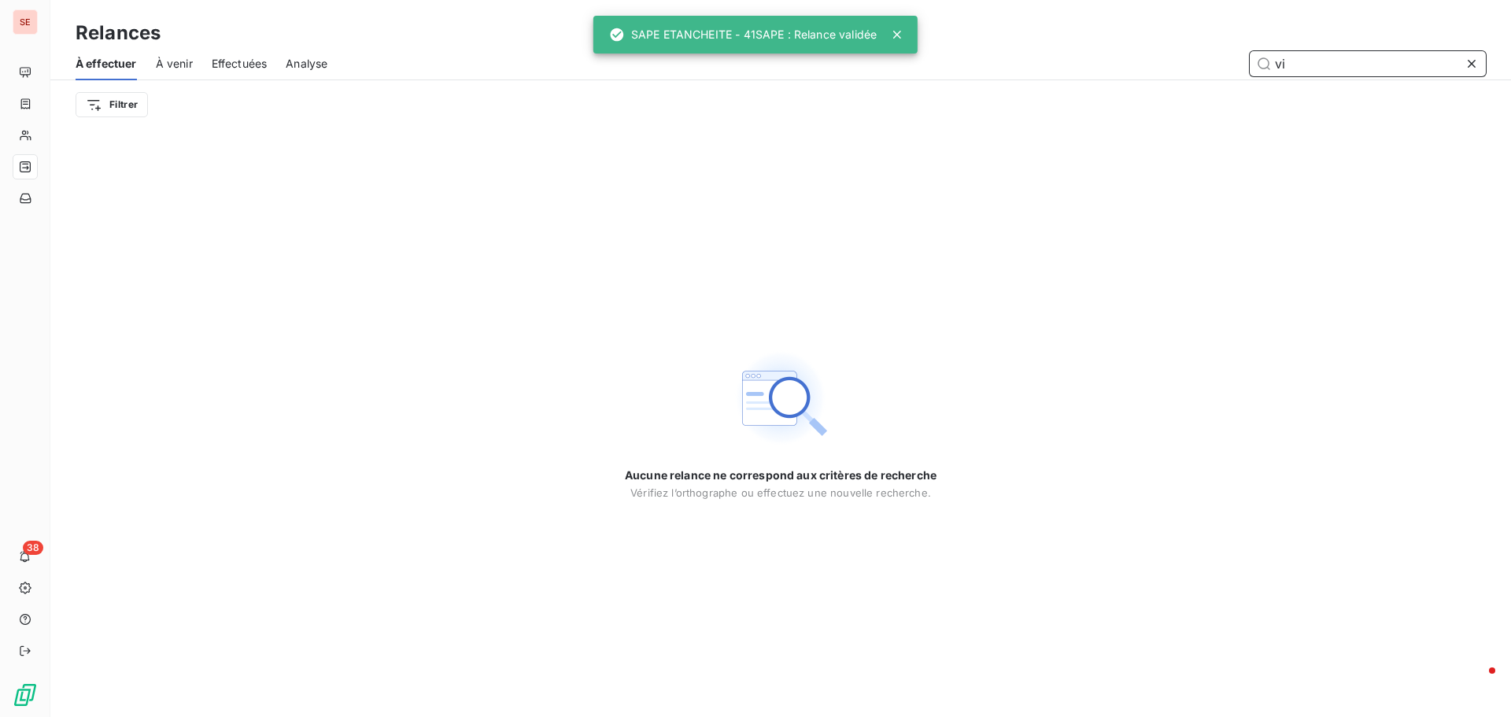
click at [214, 66] on span "Effectuées" at bounding box center [240, 64] width 56 height 16
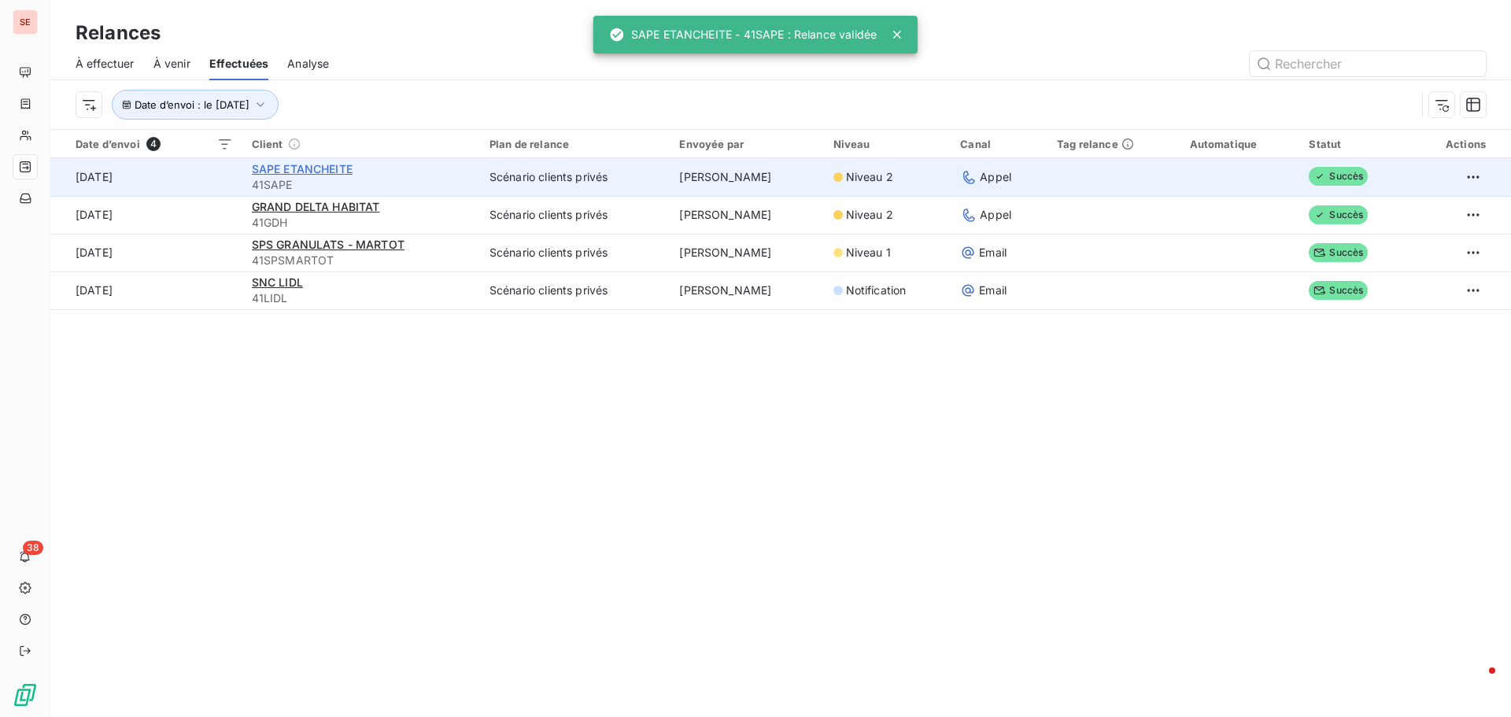
click at [287, 171] on span "SAPE ETANCHEITE" at bounding box center [302, 168] width 101 height 13
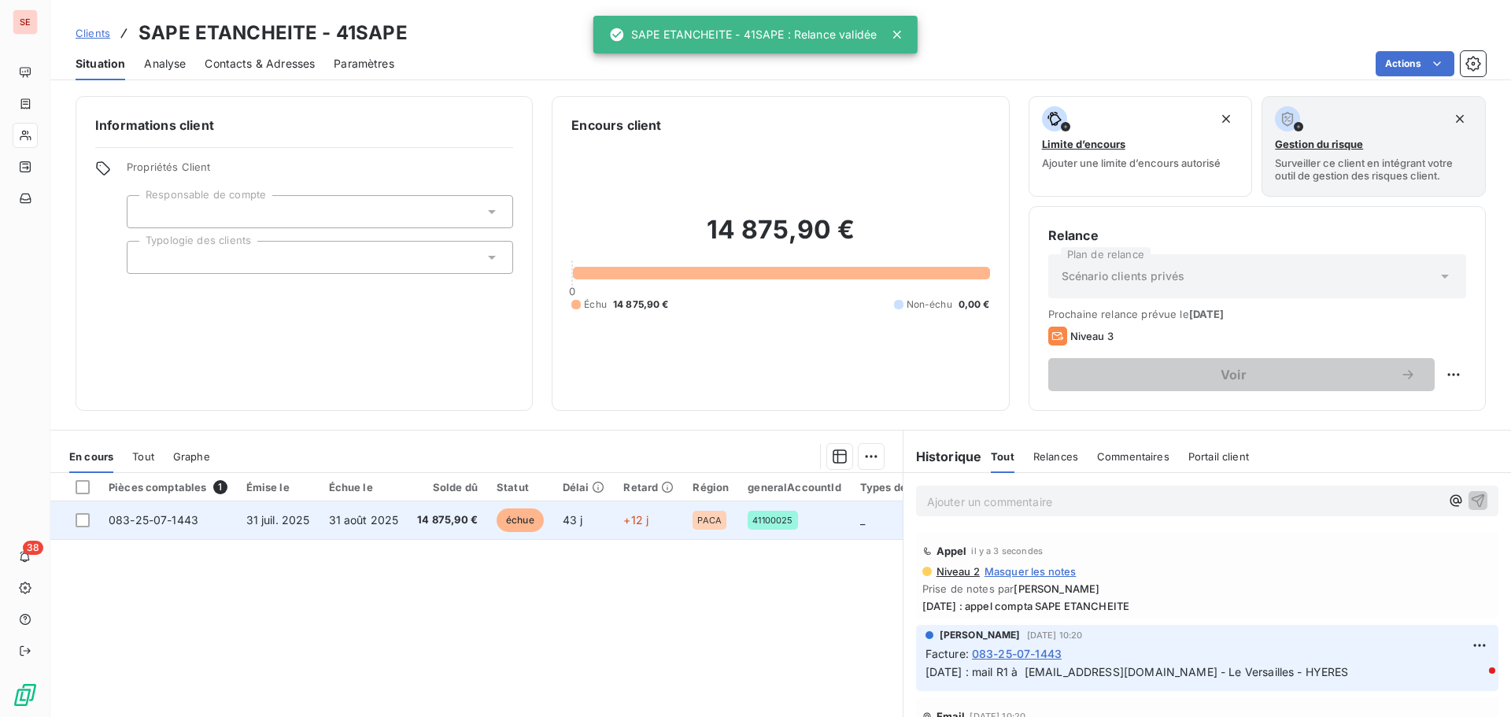
click at [316, 523] on td "31 juil. 2025" at bounding box center [278, 520] width 83 height 38
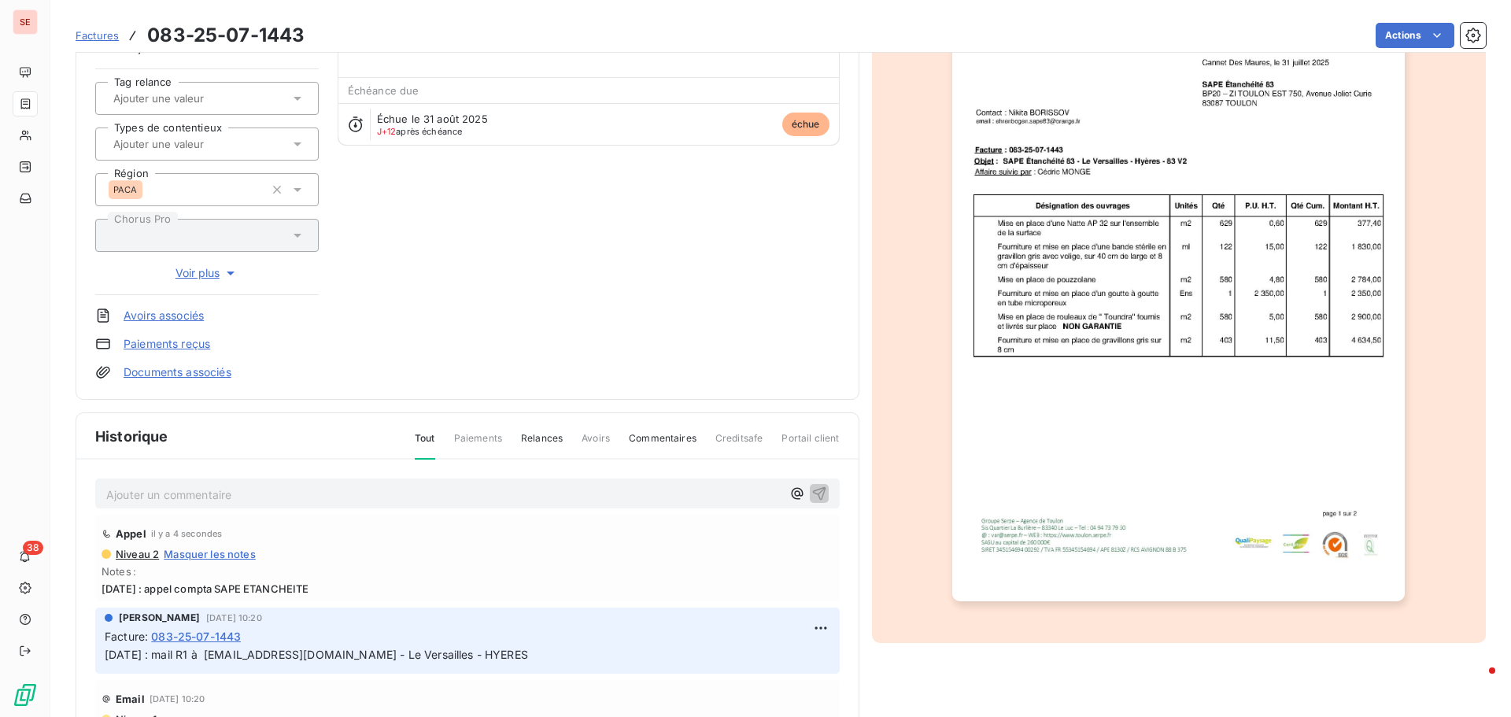
scroll to position [230, 0]
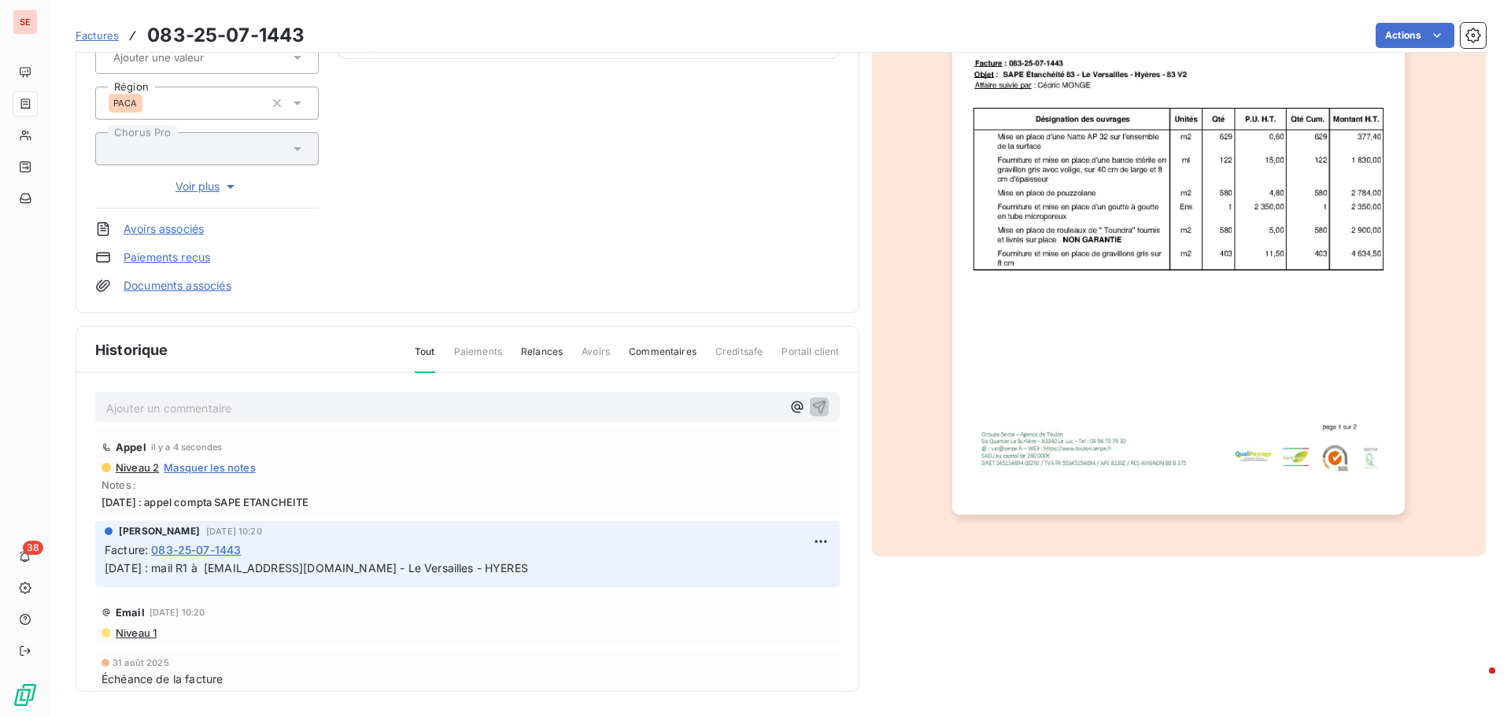
click at [237, 500] on span "[DATE] : appel compta SAPE ETANCHEITE" at bounding box center [468, 502] width 732 height 13
click at [237, 499] on span "[DATE] : appel compta SAPE ETANCHEITE" at bounding box center [468, 502] width 732 height 13
copy span "[DATE] : appel compta SAPE ETANCHEITE"
click at [804, 546] on html "SE 38 Factures 083-25-07-1443 Actions SAPE ETANCHEITE 41SAPE Montant initial 14…" at bounding box center [755, 358] width 1511 height 717
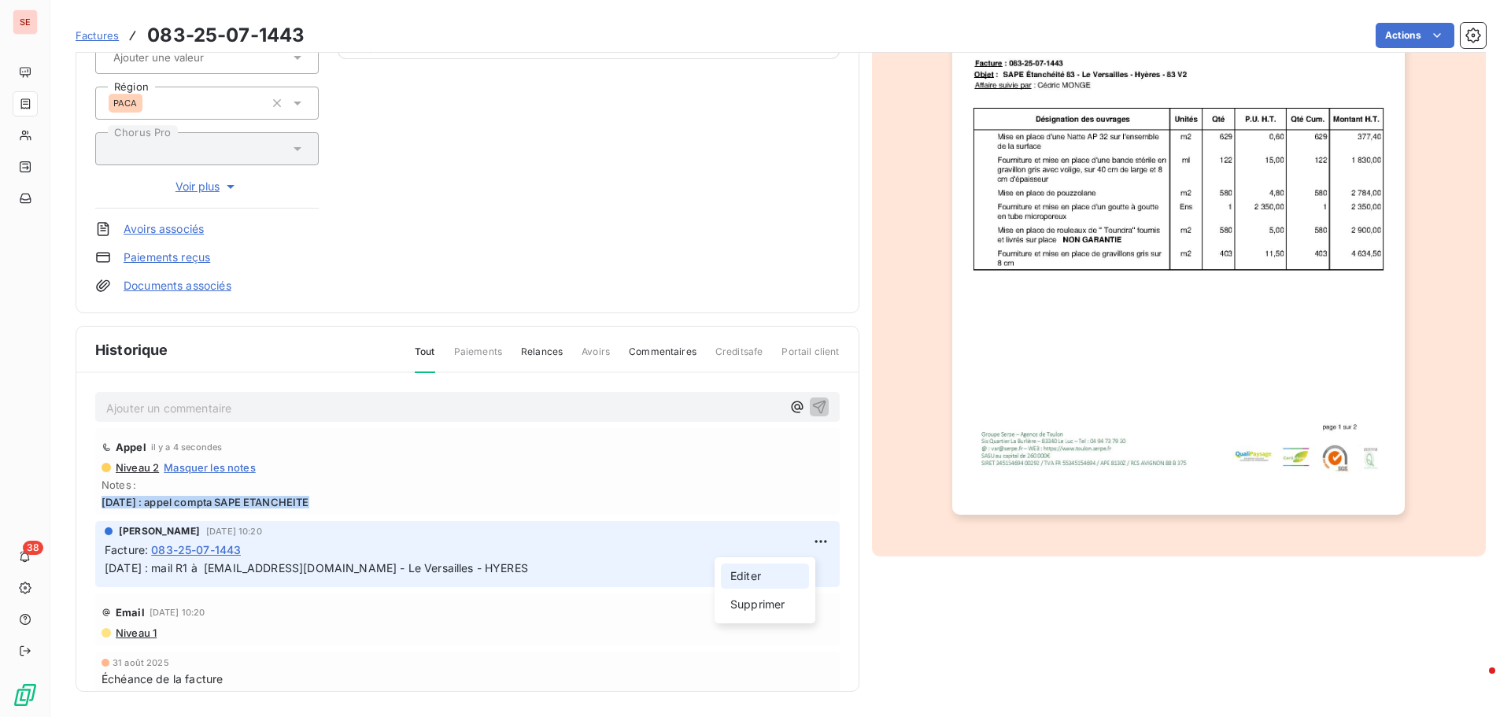
drag, startPoint x: 766, startPoint y: 575, endPoint x: 368, endPoint y: 566, distance: 397.6
click at [766, 574] on div "Editer" at bounding box center [765, 576] width 88 height 25
click at [106, 564] on span "[DATE] : mail R1 à [EMAIL_ADDRESS][DOMAIN_NAME] - Le Versailles - HYERES" at bounding box center [317, 567] width 424 height 13
click at [106, 562] on p "[DATE] : mail R1 à [EMAIL_ADDRESS][DOMAIN_NAME] - Le Versailles - HYERES" at bounding box center [457, 569] width 704 height 18
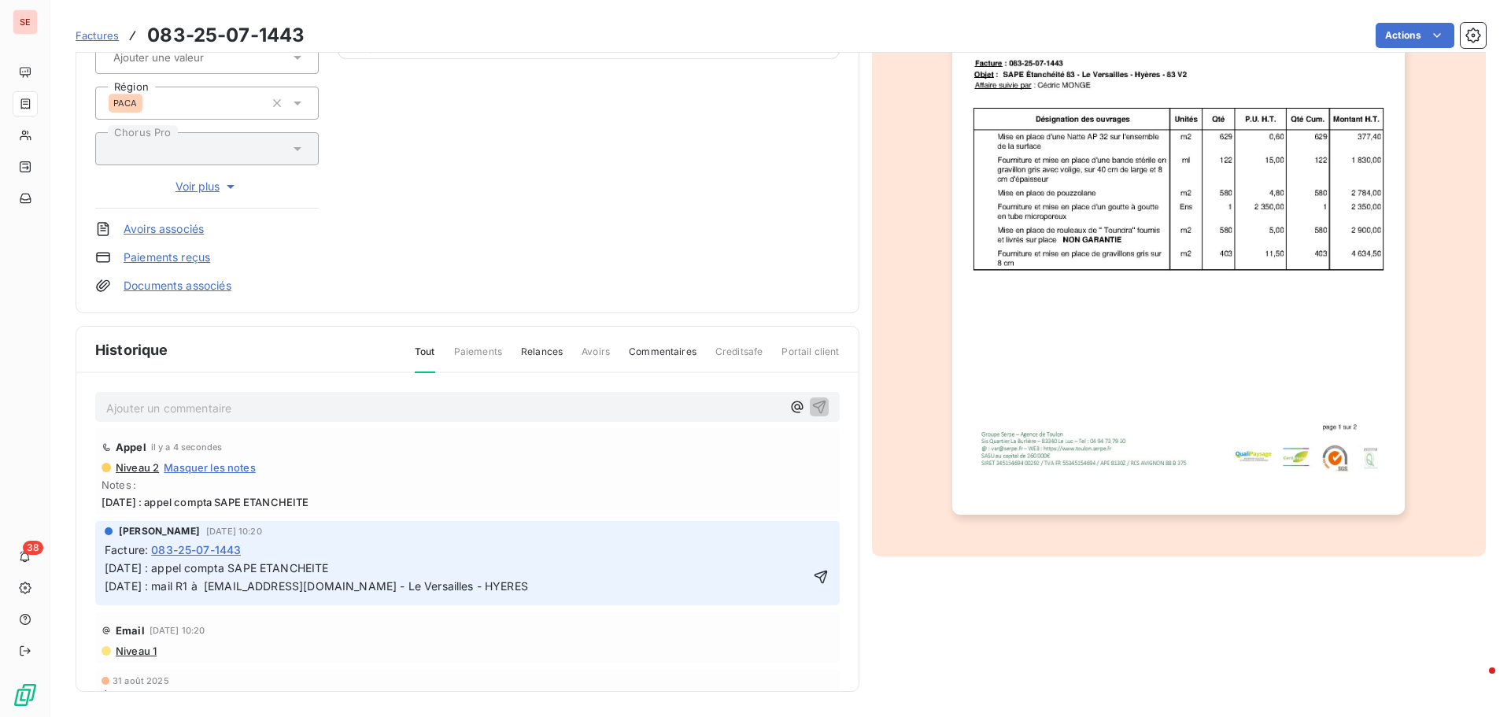
click at [361, 562] on p "[DATE] : appel compta SAPE ETANCHEITE" at bounding box center [457, 569] width 704 height 18
click at [309, 596] on p "[DATE] : mail R1 à [EMAIL_ADDRESS][DOMAIN_NAME] - Le Versailles - HYERES" at bounding box center [457, 587] width 704 height 18
click at [813, 585] on icon "button" at bounding box center [821, 577] width 16 height 16
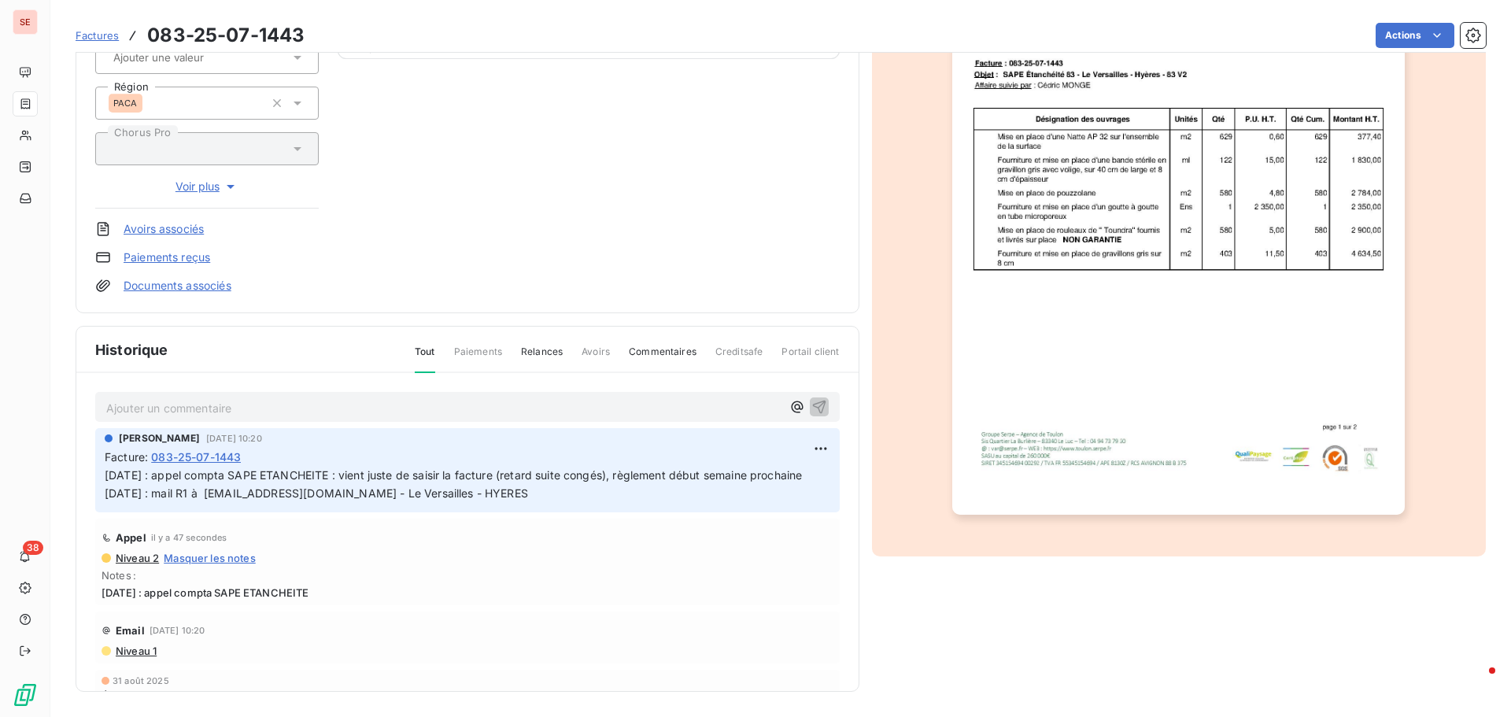
click at [1381, 39] on html "SE 38 Factures 083-25-07-1443 Actions SAPE ETANCHEITE 41SAPE Montant initial 14…" at bounding box center [755, 358] width 1511 height 717
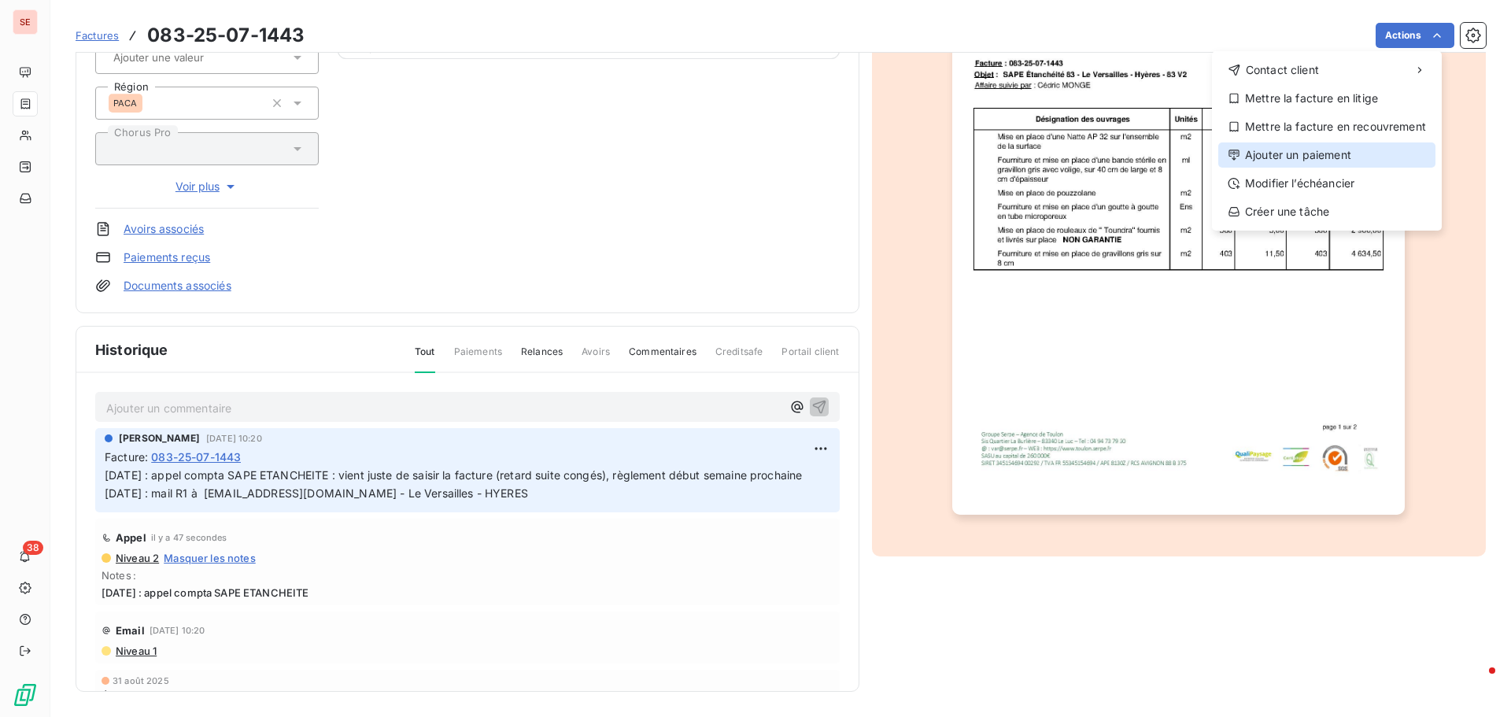
click at [1356, 151] on div "Ajouter un paiement" at bounding box center [1327, 154] width 217 height 25
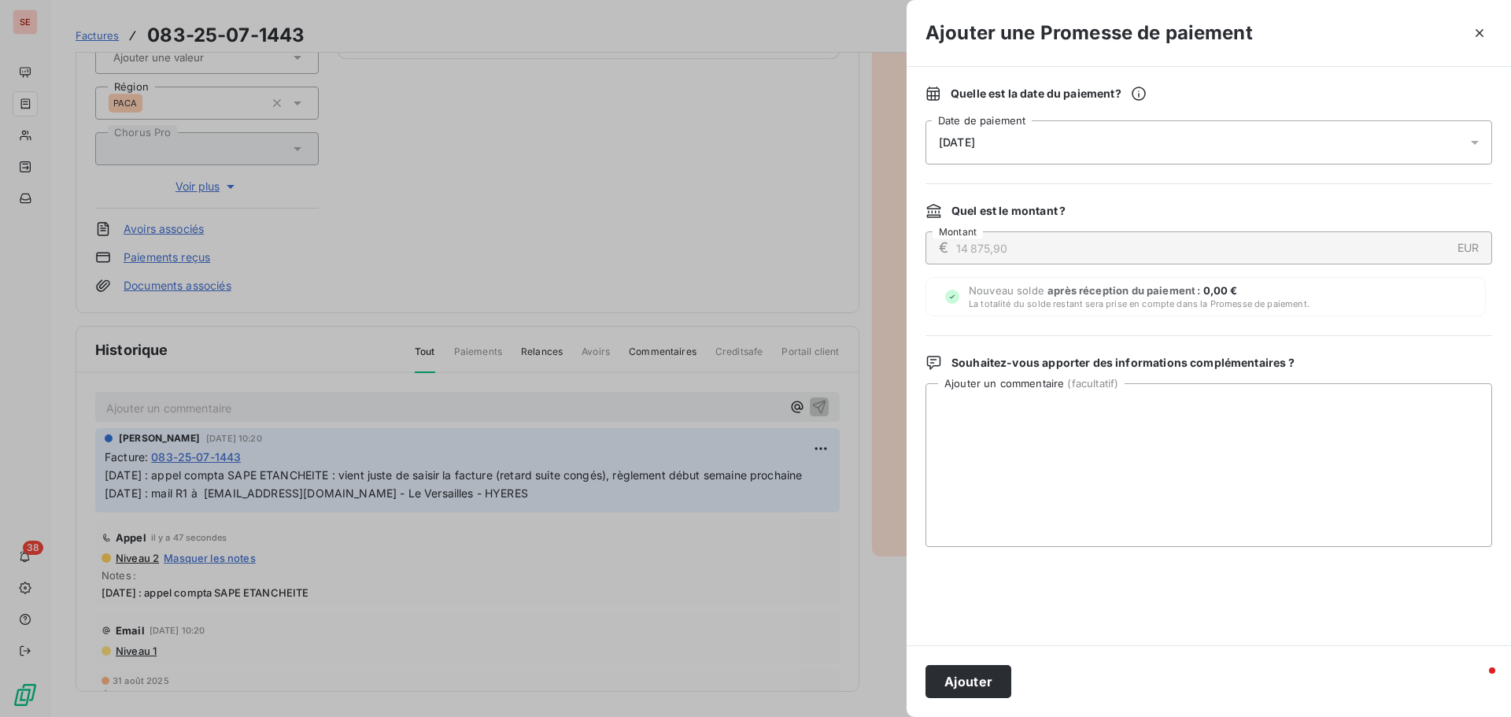
drag, startPoint x: 970, startPoint y: 135, endPoint x: 969, endPoint y: 150, distance: 15.0
click at [970, 135] on div "[DATE]" at bounding box center [1209, 142] width 567 height 44
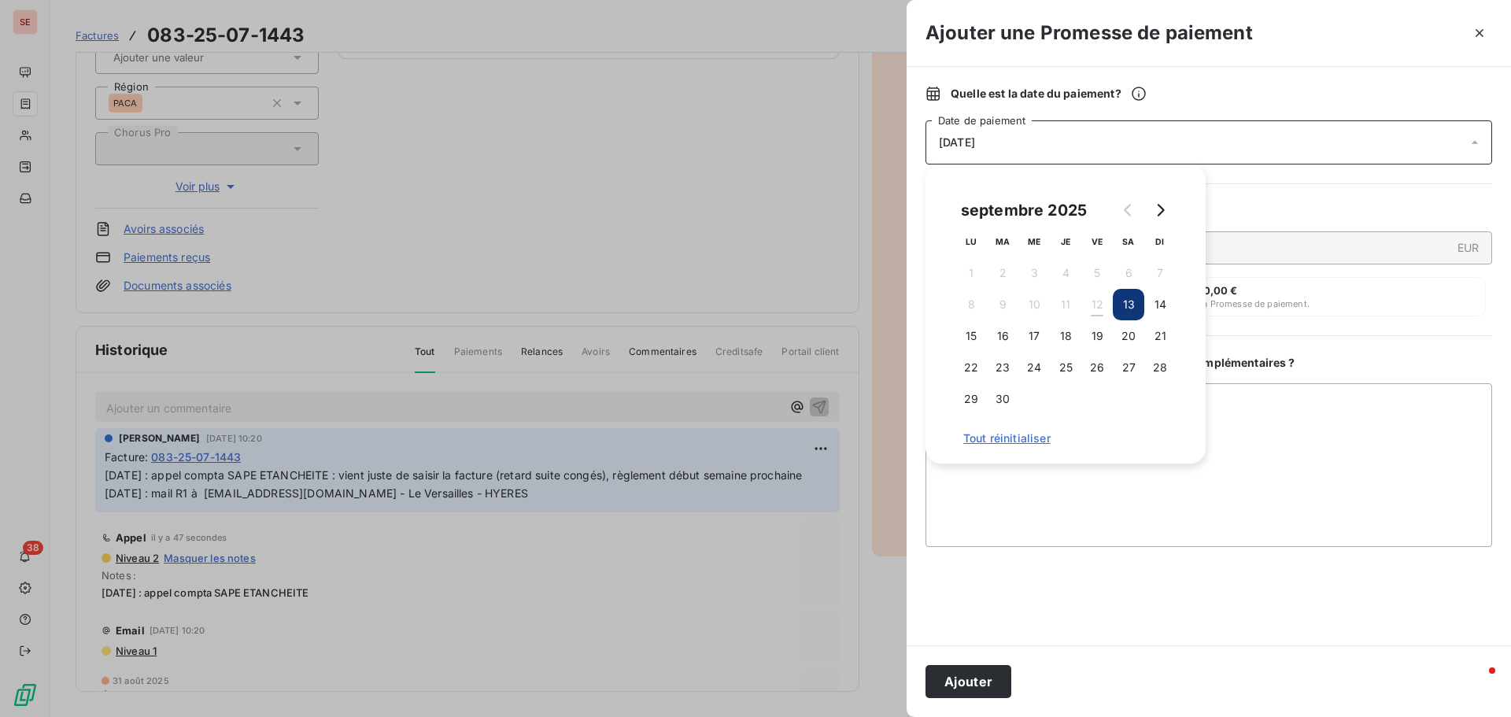
drag, startPoint x: 1033, startPoint y: 335, endPoint x: 1019, endPoint y: 432, distance: 98.5
click at [1033, 334] on button "17" at bounding box center [1034, 335] width 31 height 31
click at [979, 680] on button "Ajouter" at bounding box center [969, 681] width 86 height 33
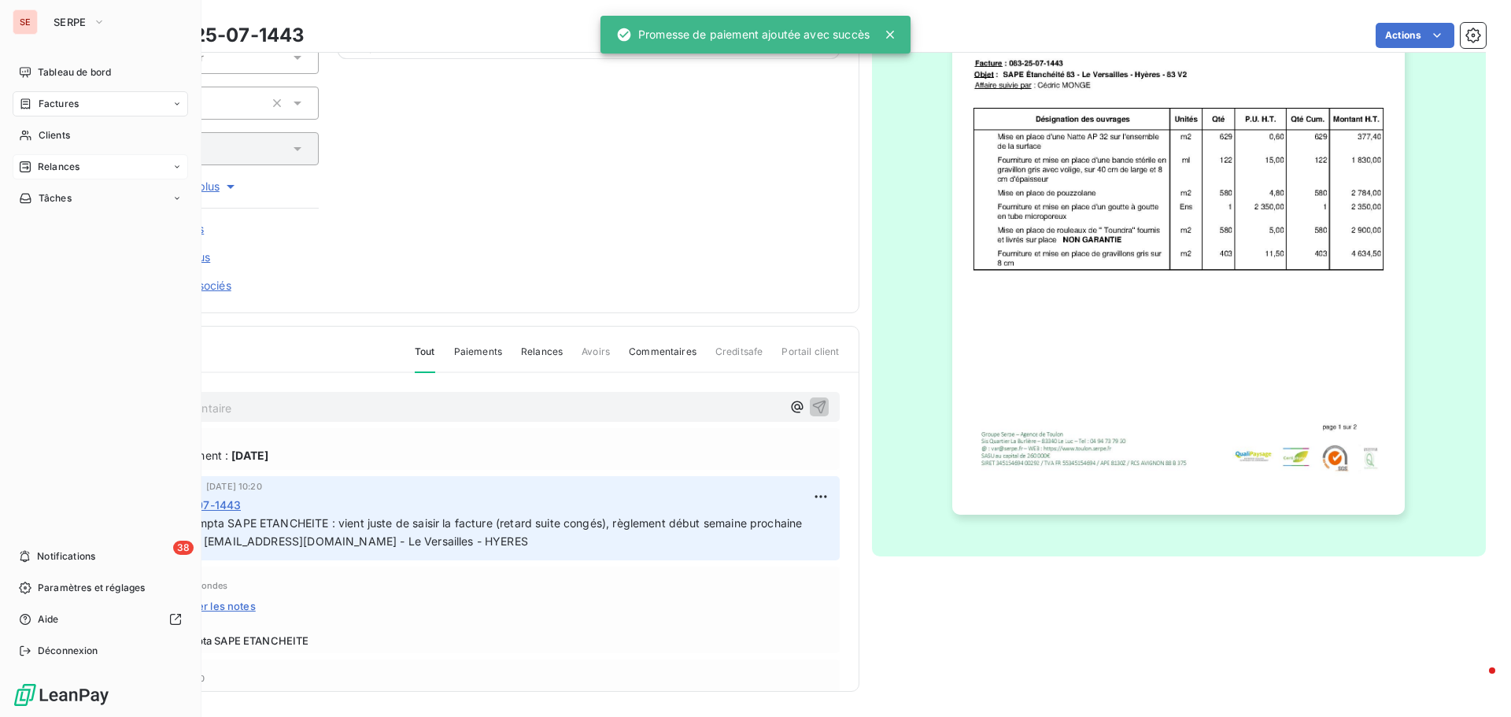
click at [47, 161] on span "Relances" at bounding box center [59, 167] width 42 height 14
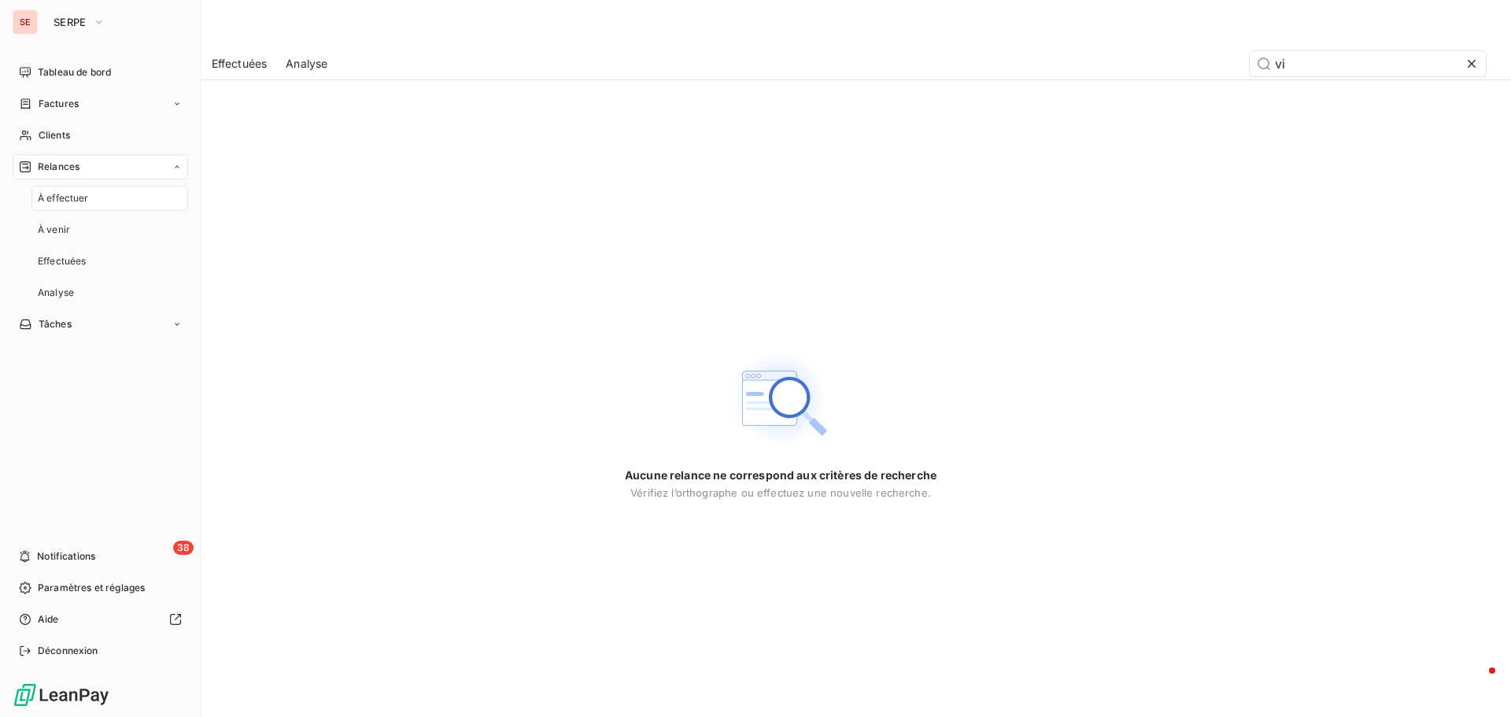
click at [72, 161] on span "Relances" at bounding box center [59, 167] width 42 height 14
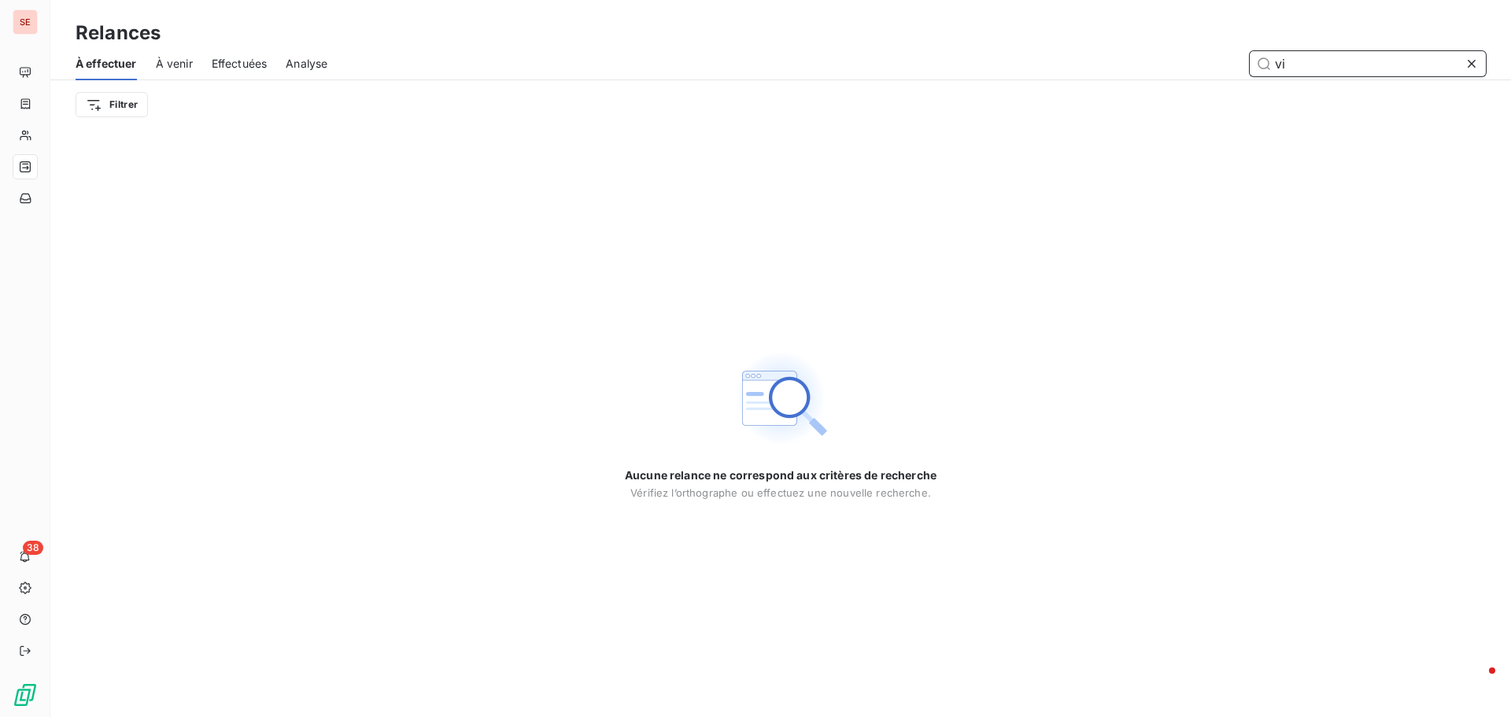
drag, startPoint x: 1297, startPoint y: 60, endPoint x: 1250, endPoint y: 29, distance: 55.7
click at [1260, 57] on input "vi" at bounding box center [1368, 63] width 236 height 25
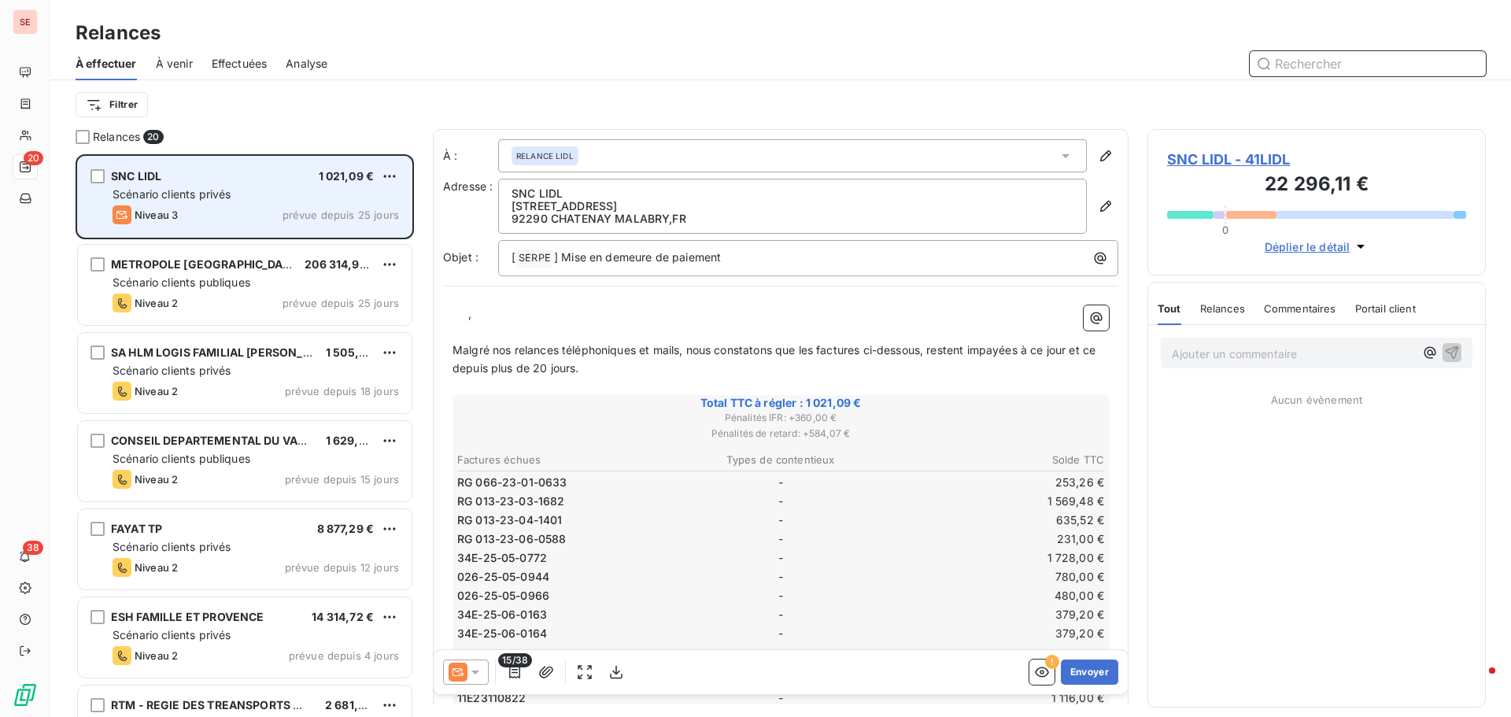
scroll to position [551, 327]
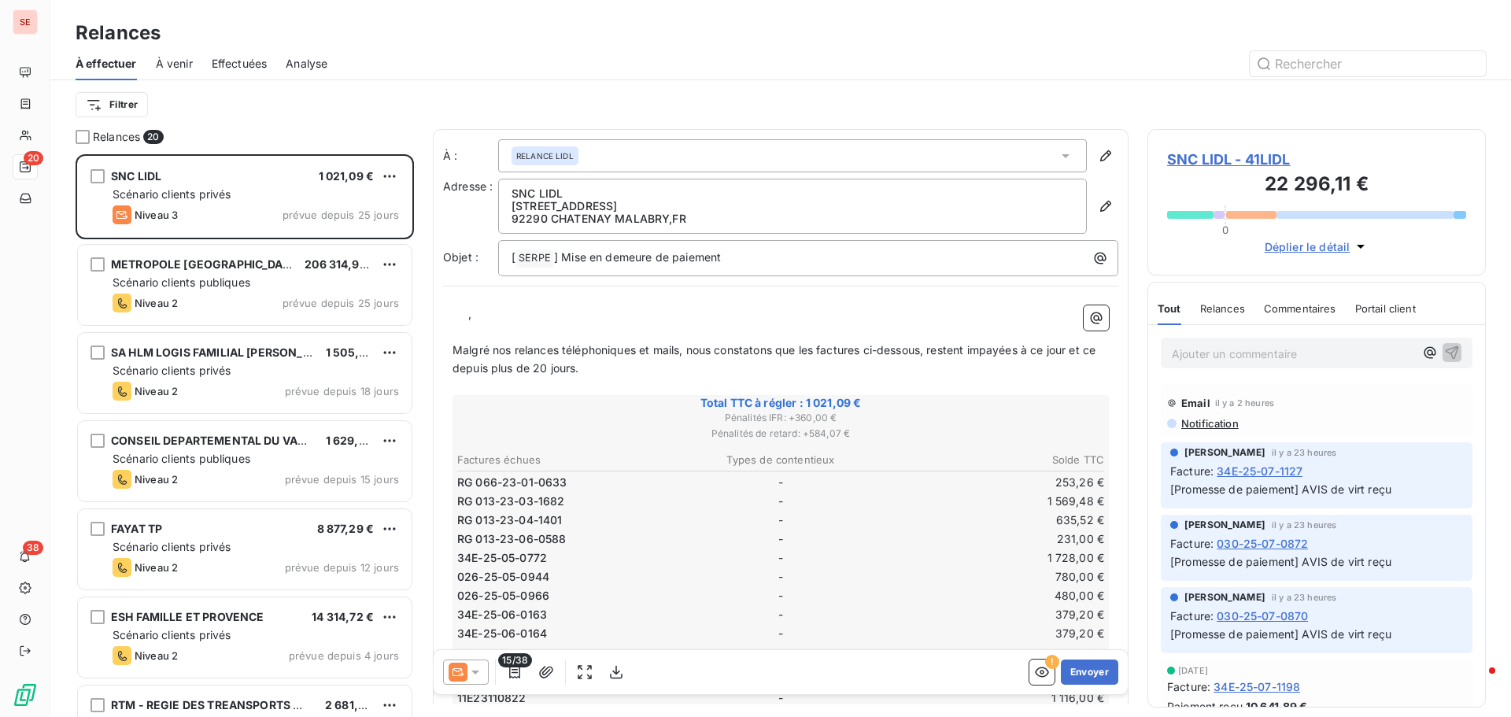
click at [102, 99] on html "SE 20 38 Relances À effectuer À venir Effectuées Analyse Filtrer Relances 20 SN…" at bounding box center [755, 358] width 1511 height 717
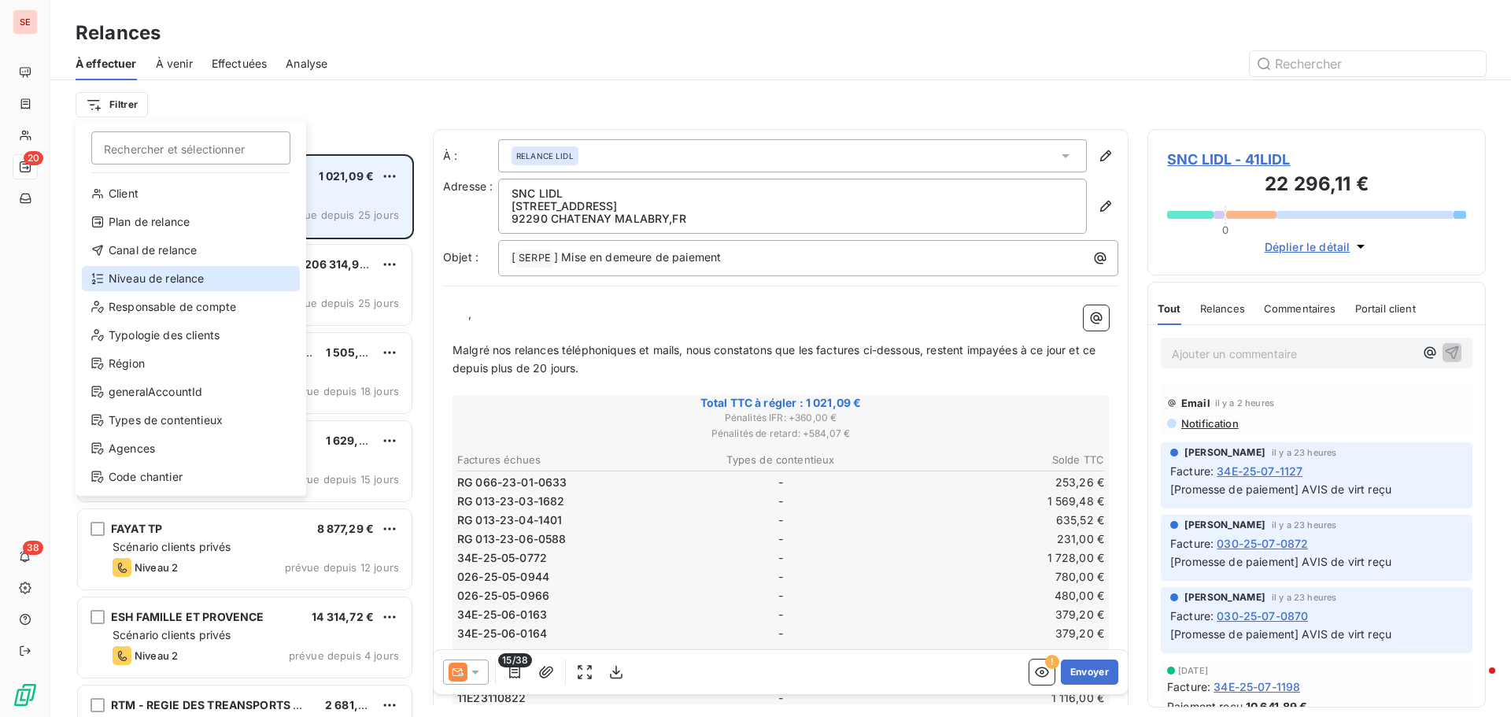
click at [124, 278] on div "Niveau de relance" at bounding box center [191, 278] width 218 height 25
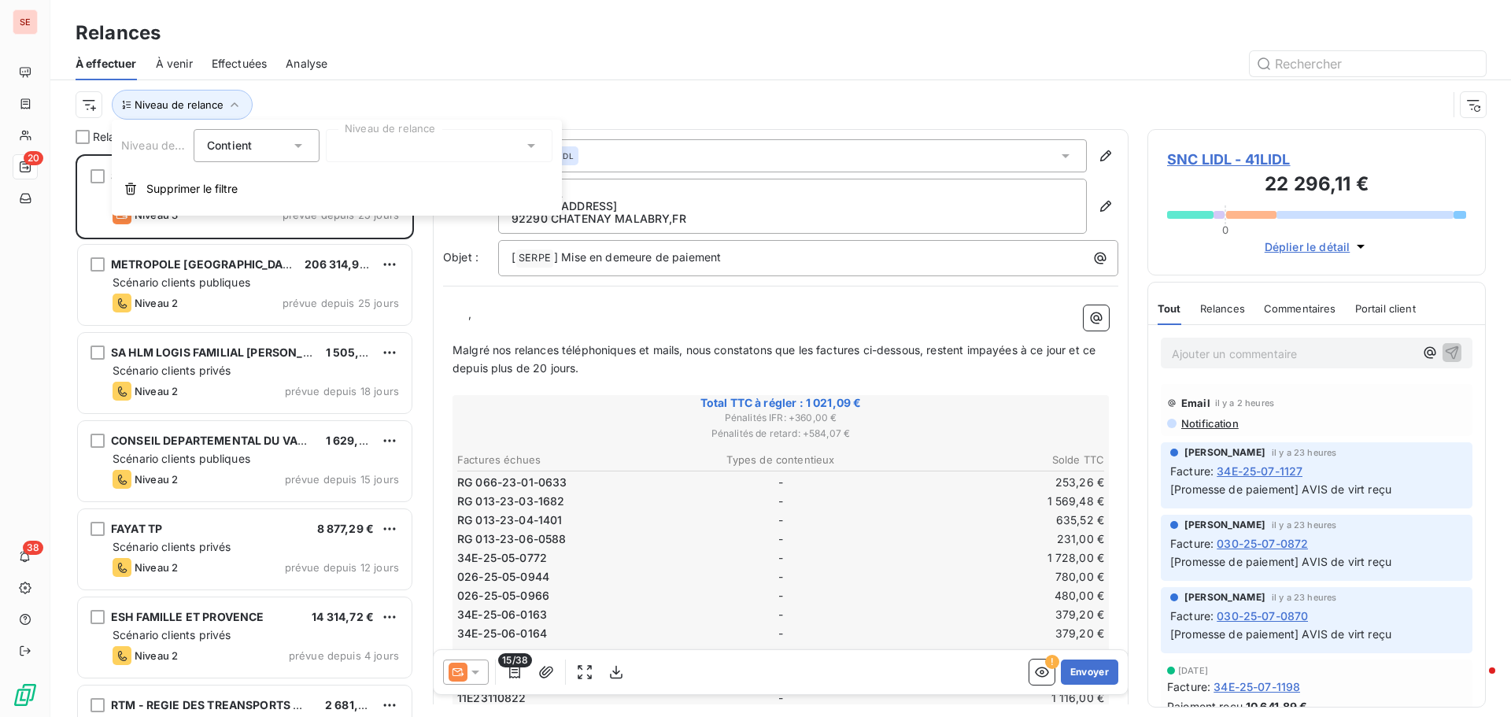
drag, startPoint x: 426, startPoint y: 150, endPoint x: 426, endPoint y: 159, distance: 8.7
click at [426, 149] on div at bounding box center [439, 145] width 227 height 33
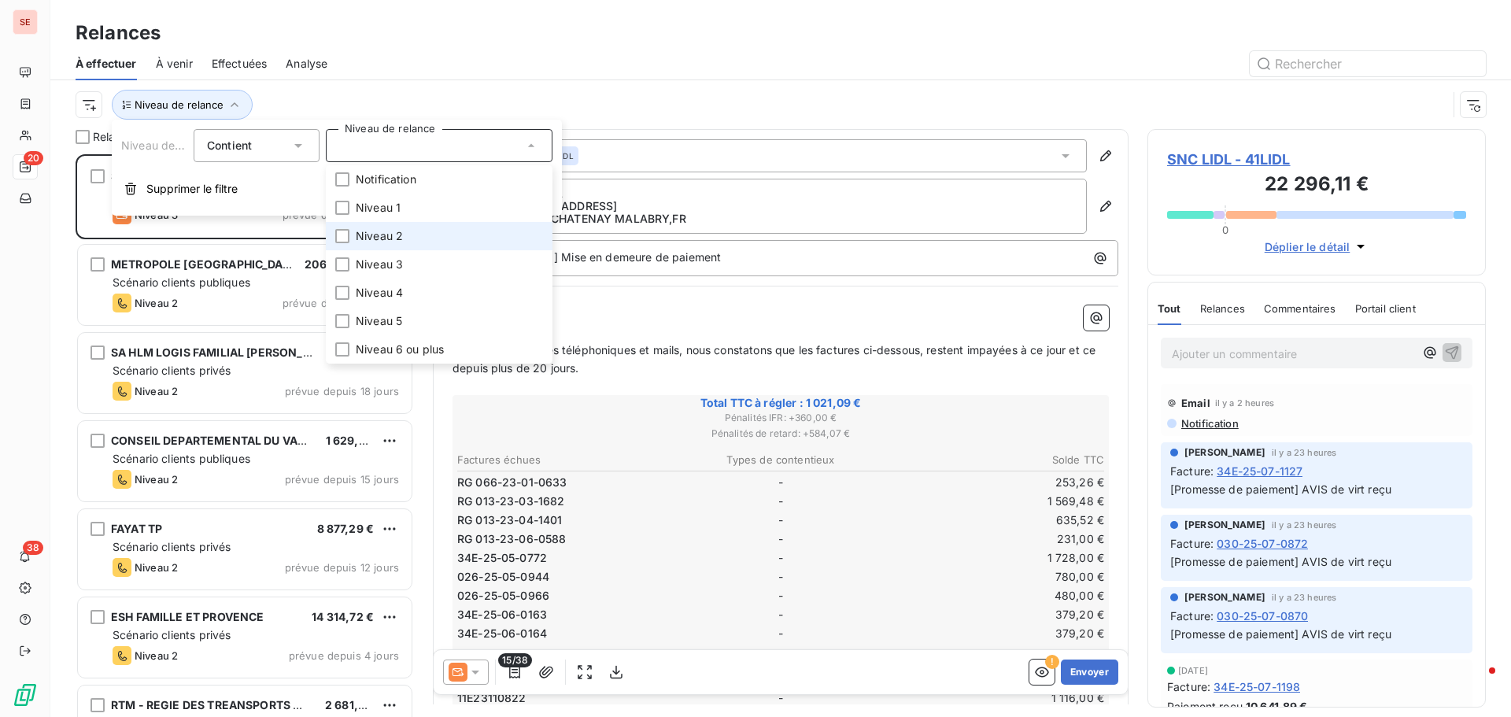
click at [418, 235] on li "Niveau 2" at bounding box center [439, 236] width 227 height 28
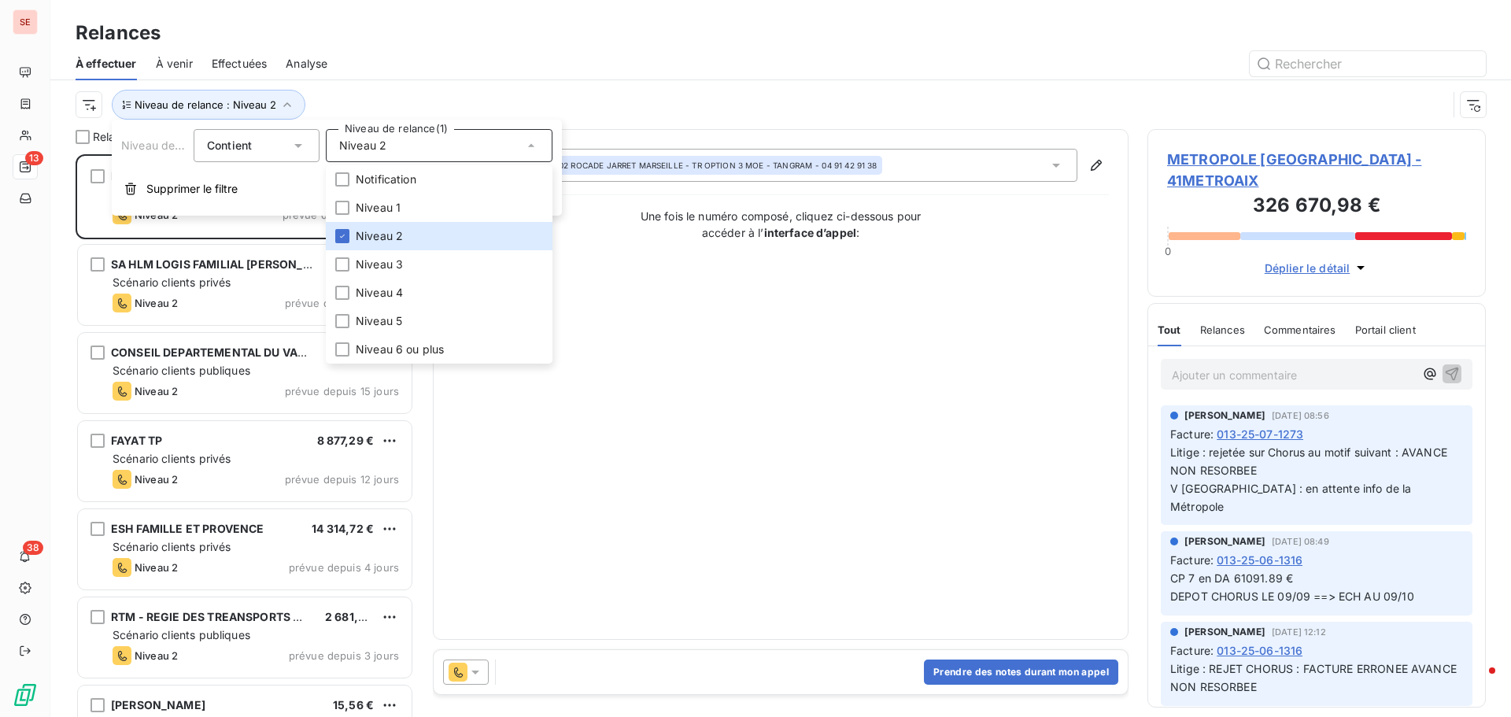
scroll to position [551, 327]
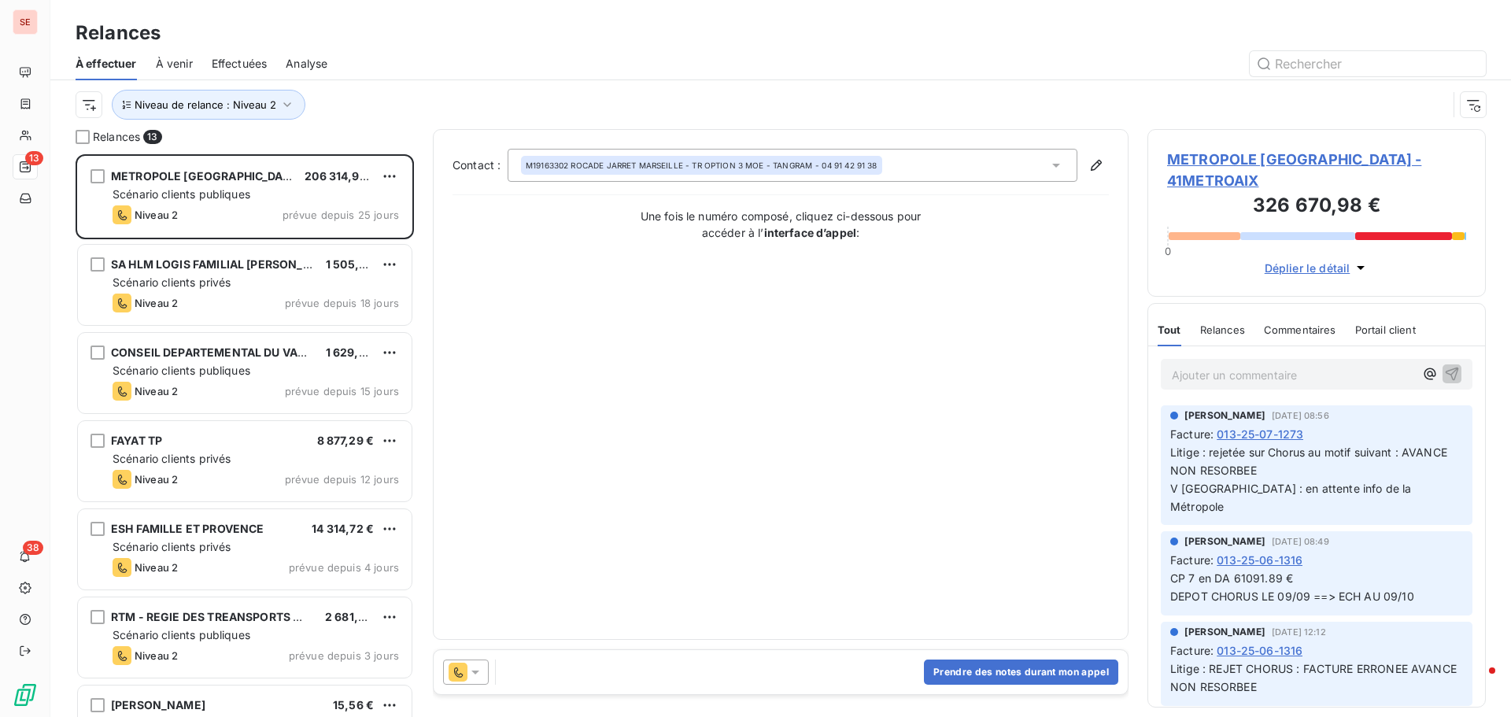
click at [486, 46] on div "Relances À effectuer À venir Effectuées Analyse Niveau de relance : Niveau 2" at bounding box center [780, 64] width 1461 height 129
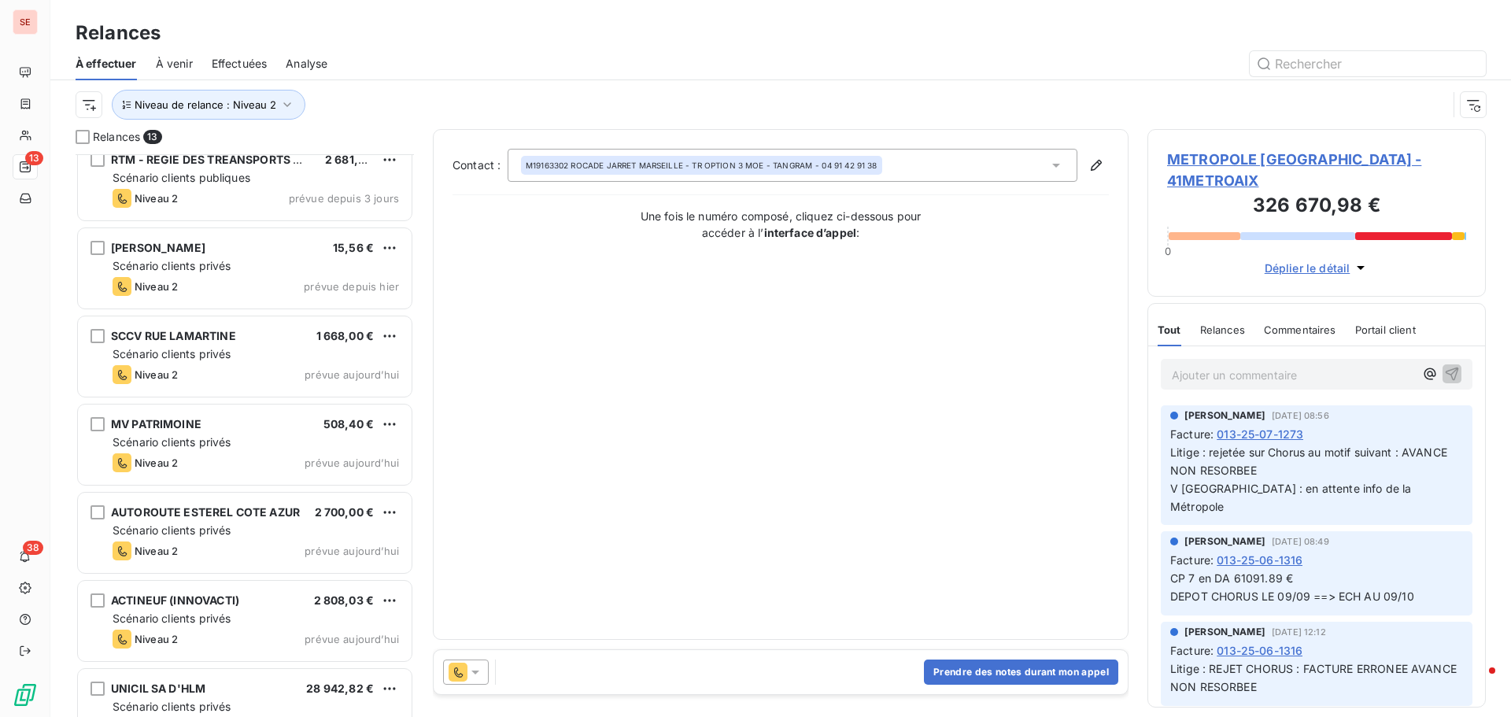
scroll to position [584, 0]
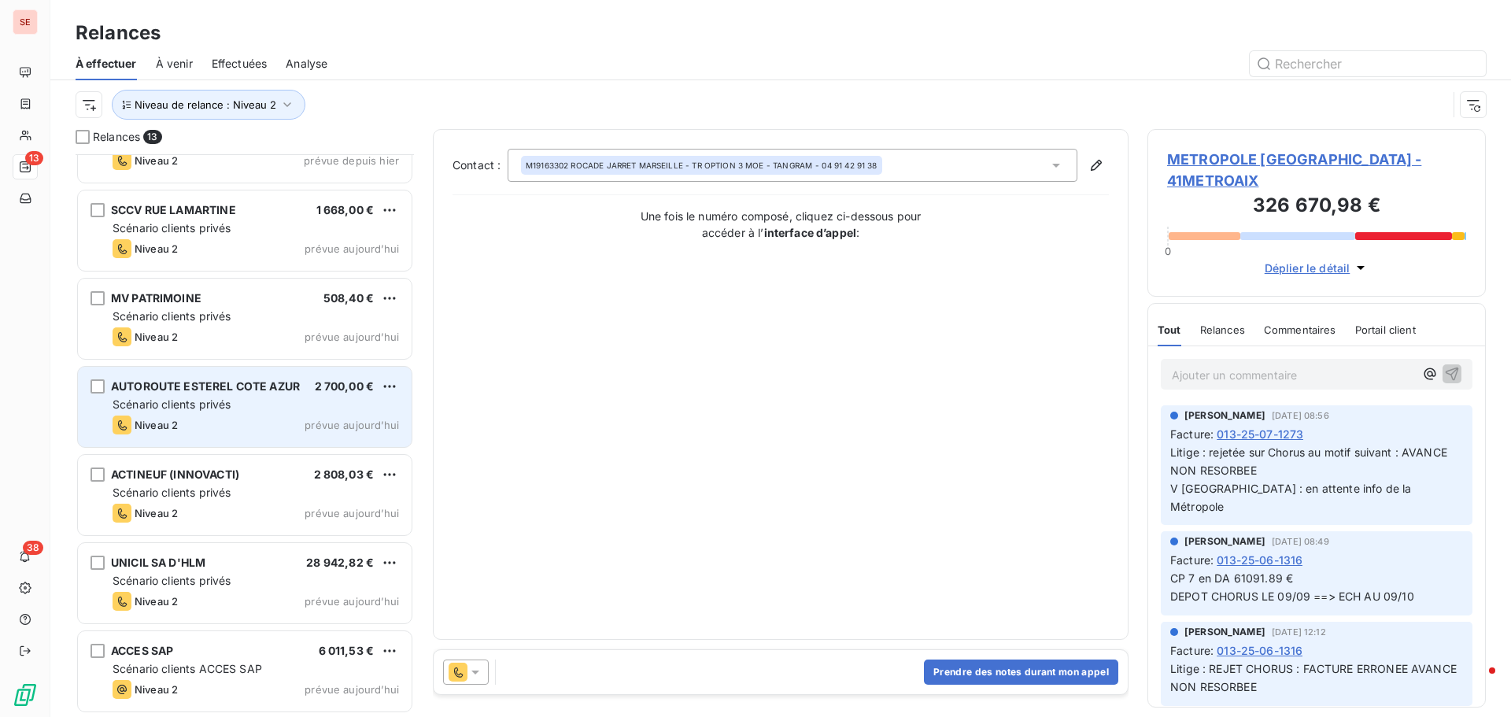
click at [211, 406] on span "Scénario clients privés" at bounding box center [172, 404] width 118 height 13
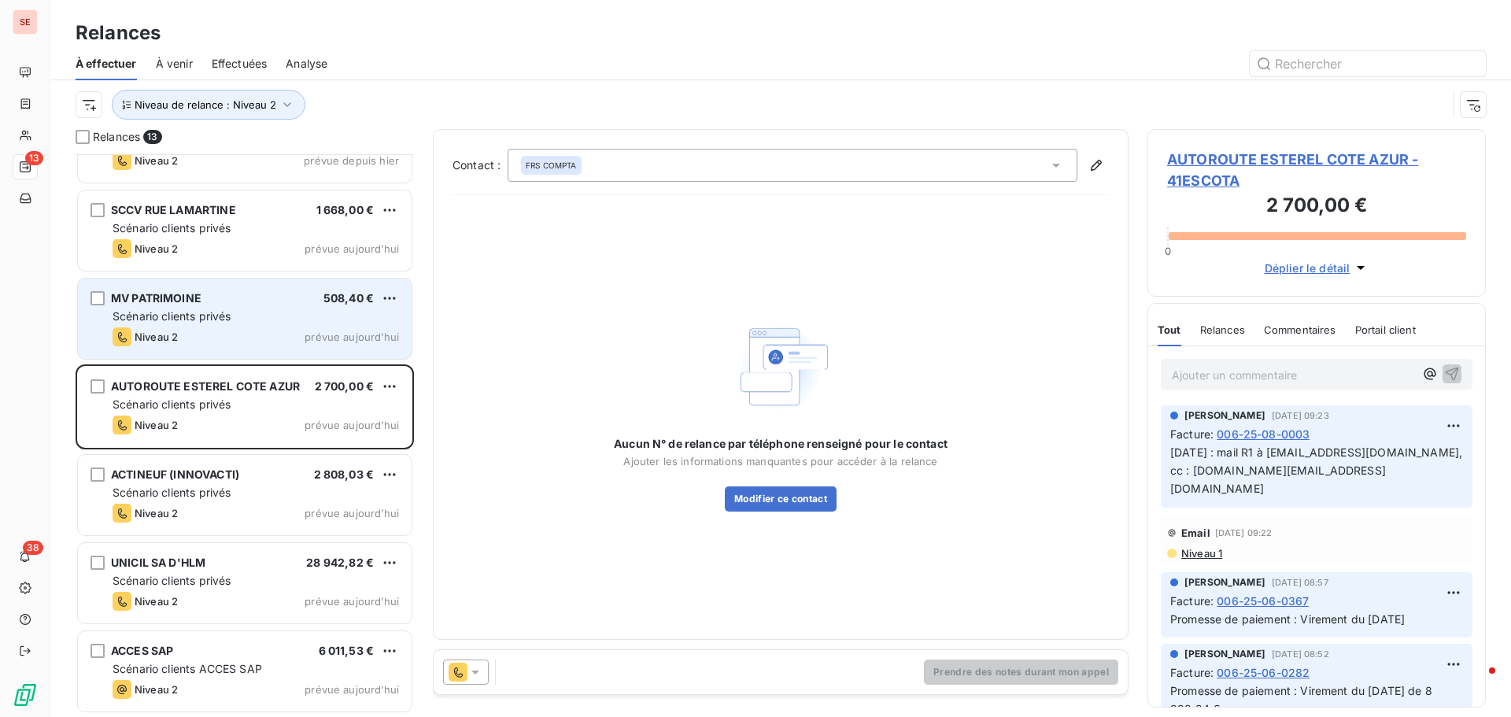
click at [202, 338] on div "Niveau 2 prévue aujourd’hui" at bounding box center [256, 336] width 287 height 19
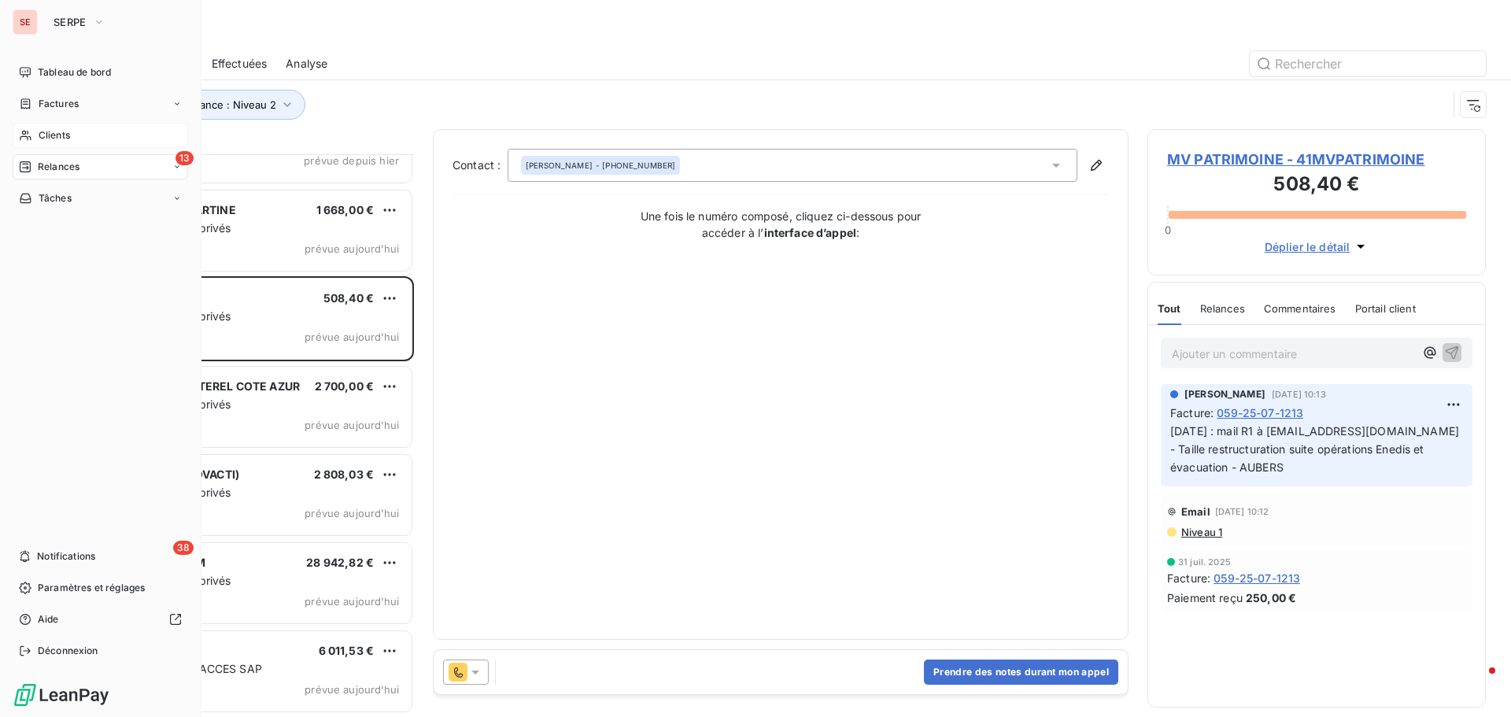
click at [54, 132] on span "Clients" at bounding box center [54, 135] width 31 height 14
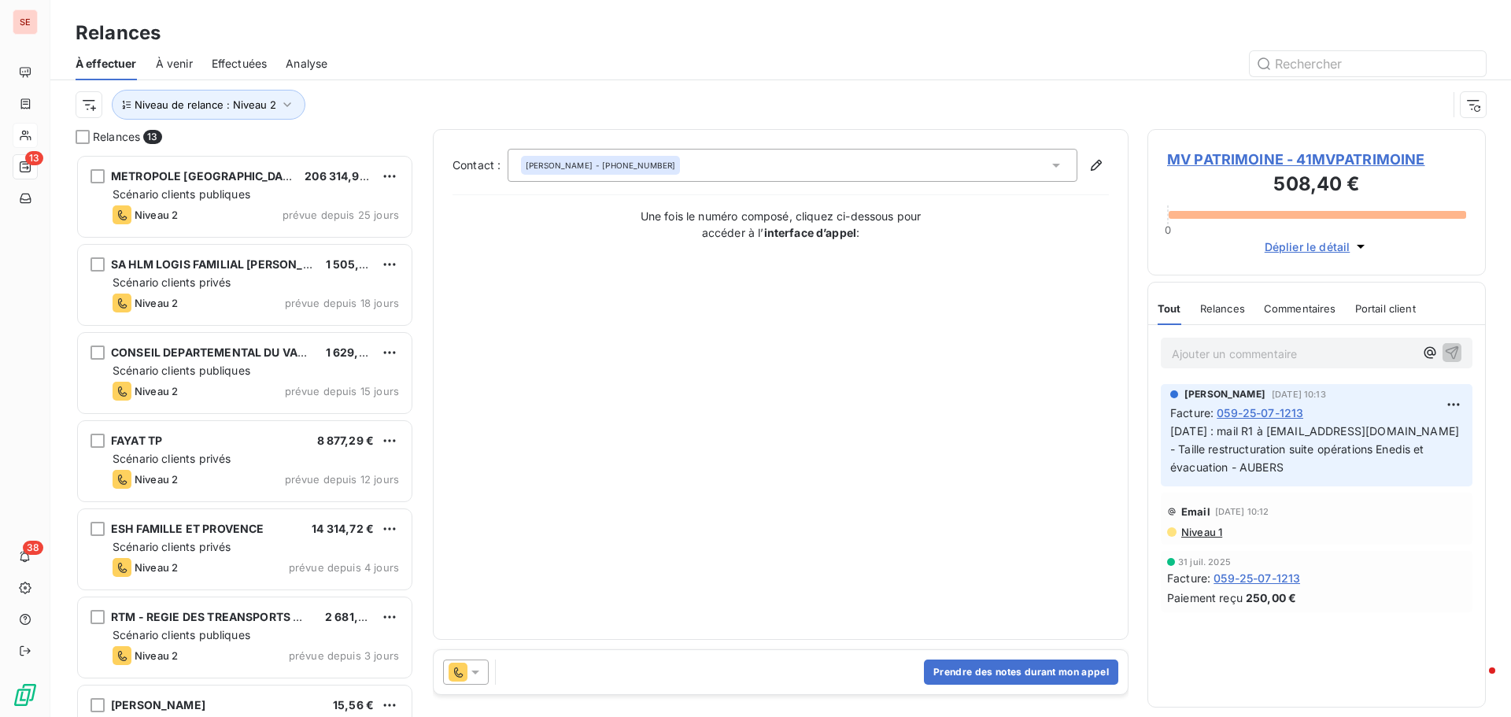
scroll to position [551, 327]
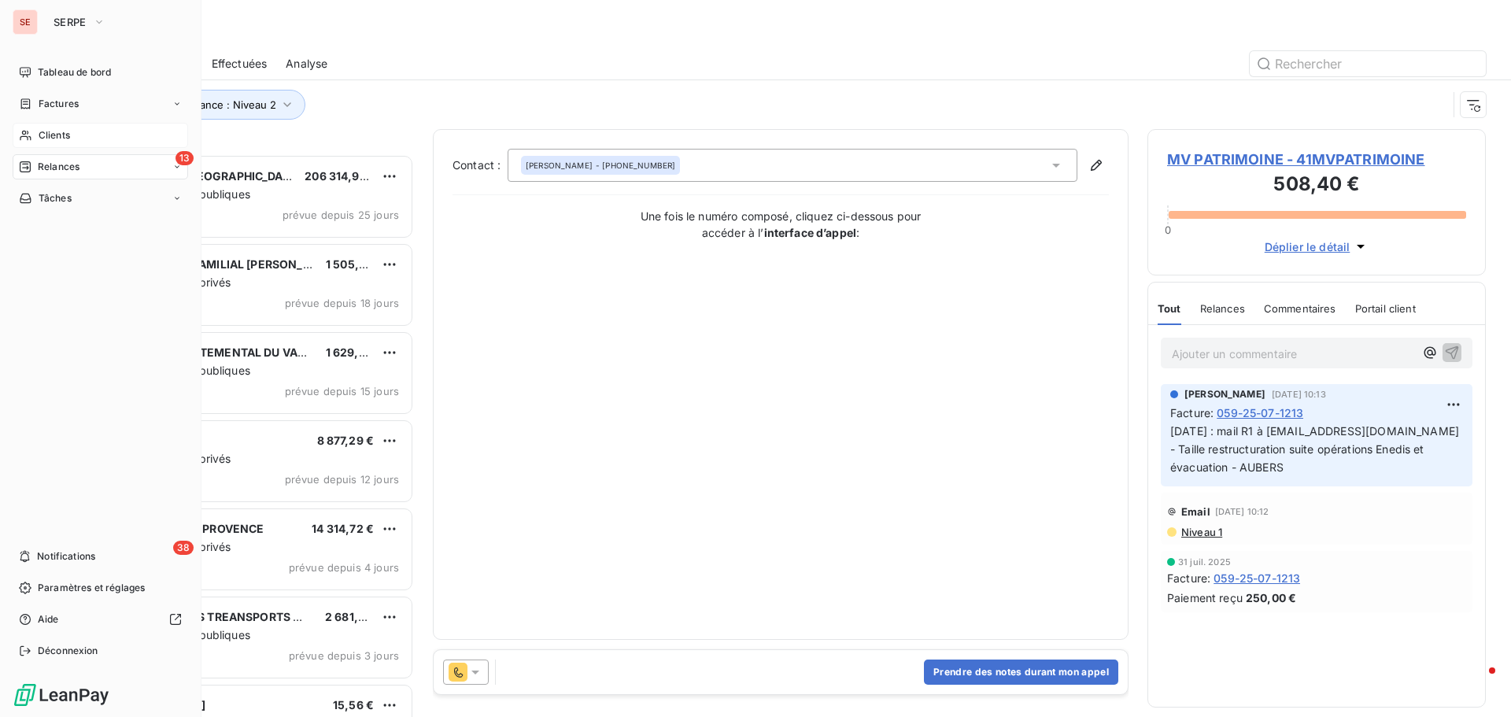
click at [47, 131] on span "Clients" at bounding box center [54, 135] width 31 height 14
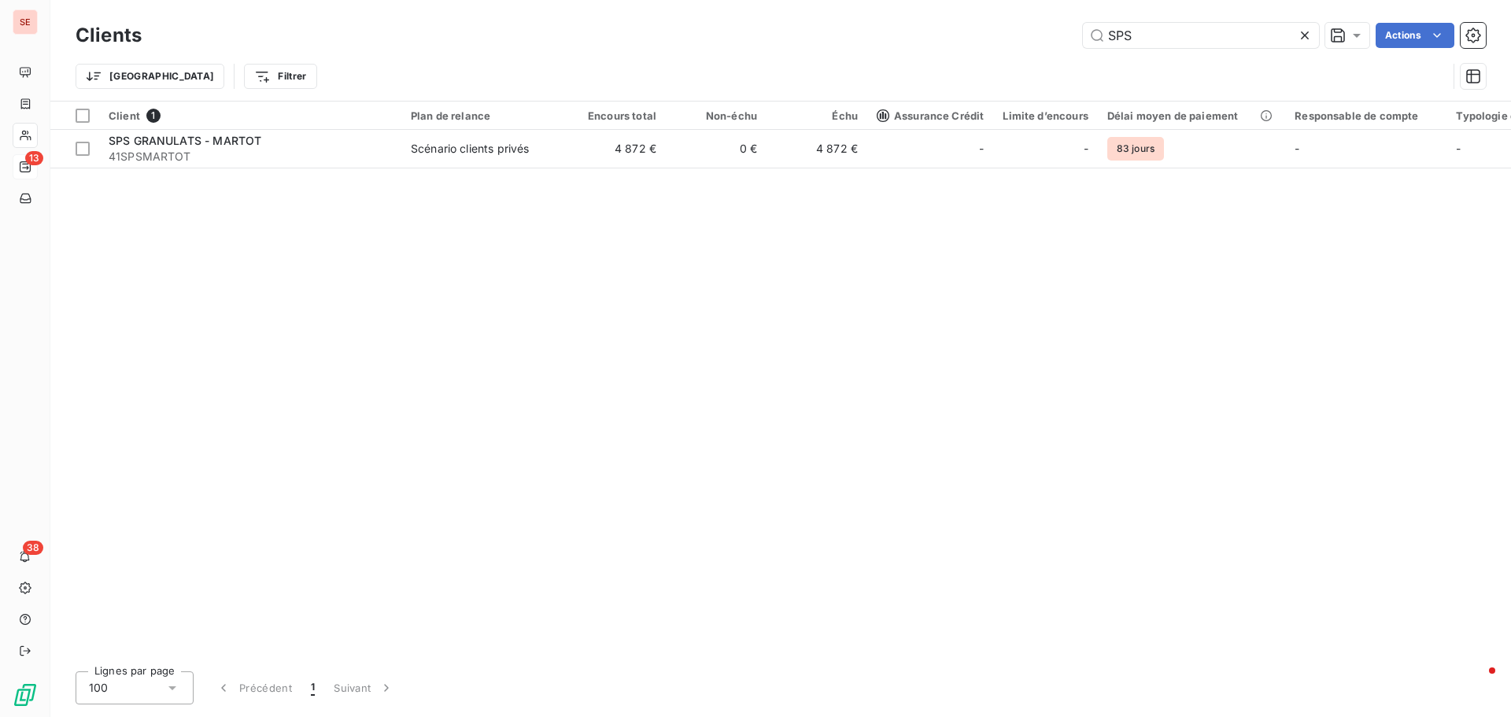
drag, startPoint x: 1219, startPoint y: 38, endPoint x: 1027, endPoint y: 47, distance: 192.3
click at [1027, 47] on div "SPS Actions" at bounding box center [824, 35] width 1326 height 25
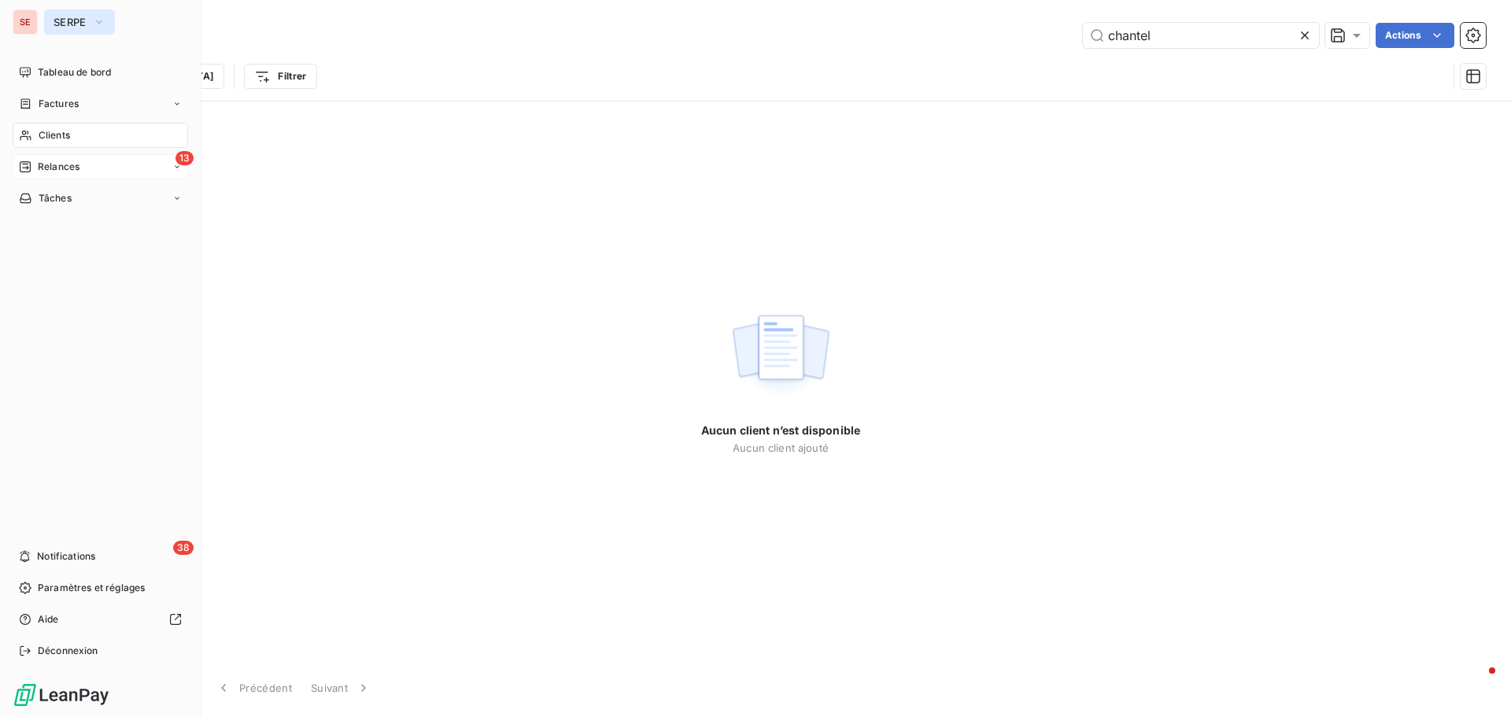
type input "chantel"
click at [77, 26] on span "SERPE" at bounding box center [70, 22] width 33 height 13
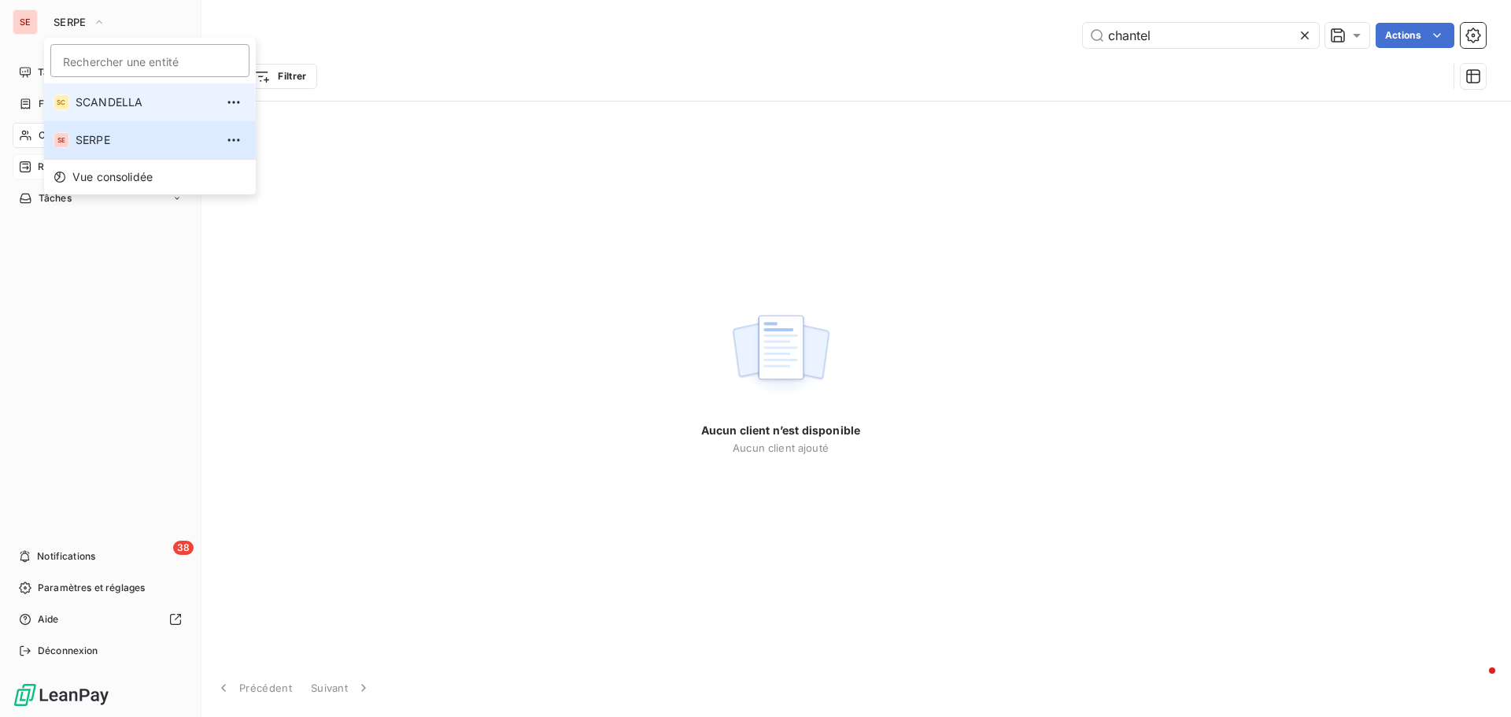
click at [98, 103] on span "SCANDELLA" at bounding box center [145, 102] width 139 height 16
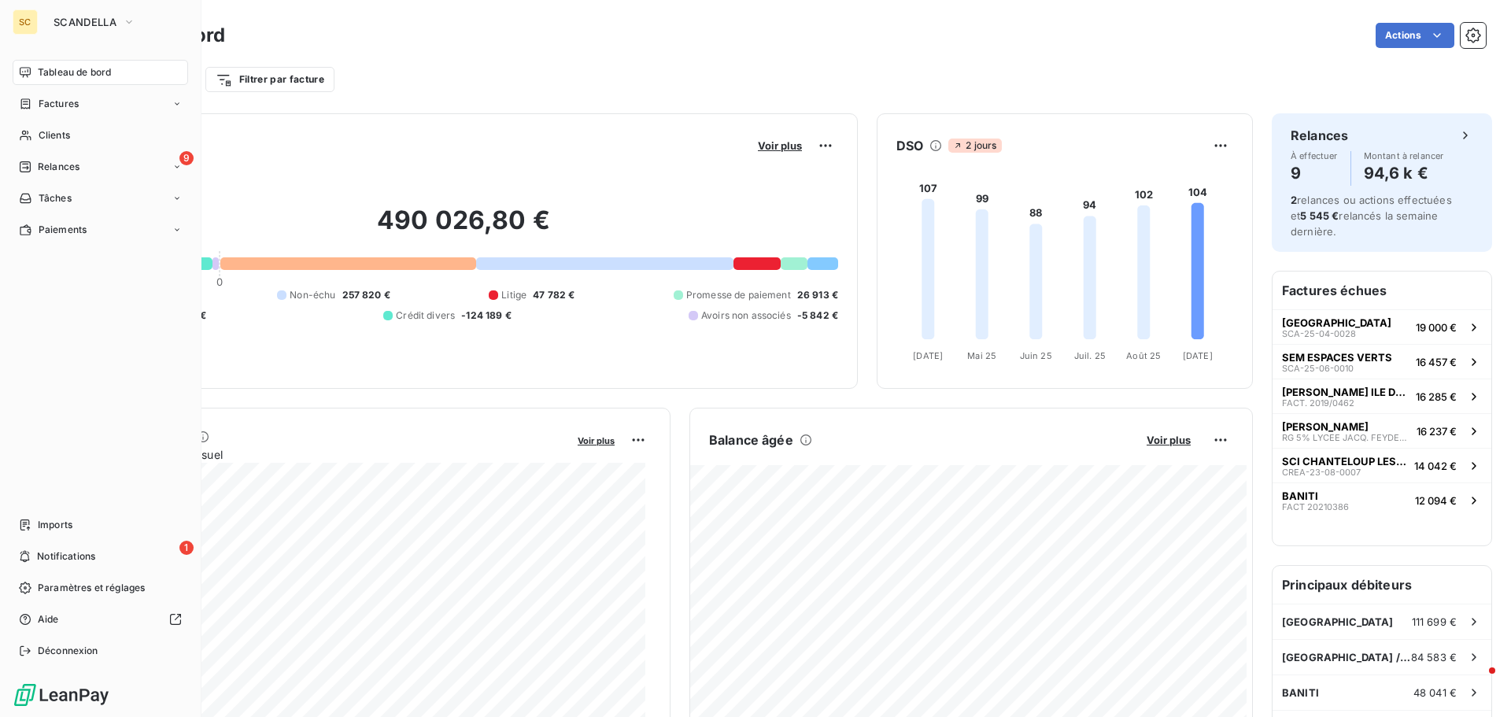
click at [76, 142] on div "Clients" at bounding box center [101, 135] width 176 height 25
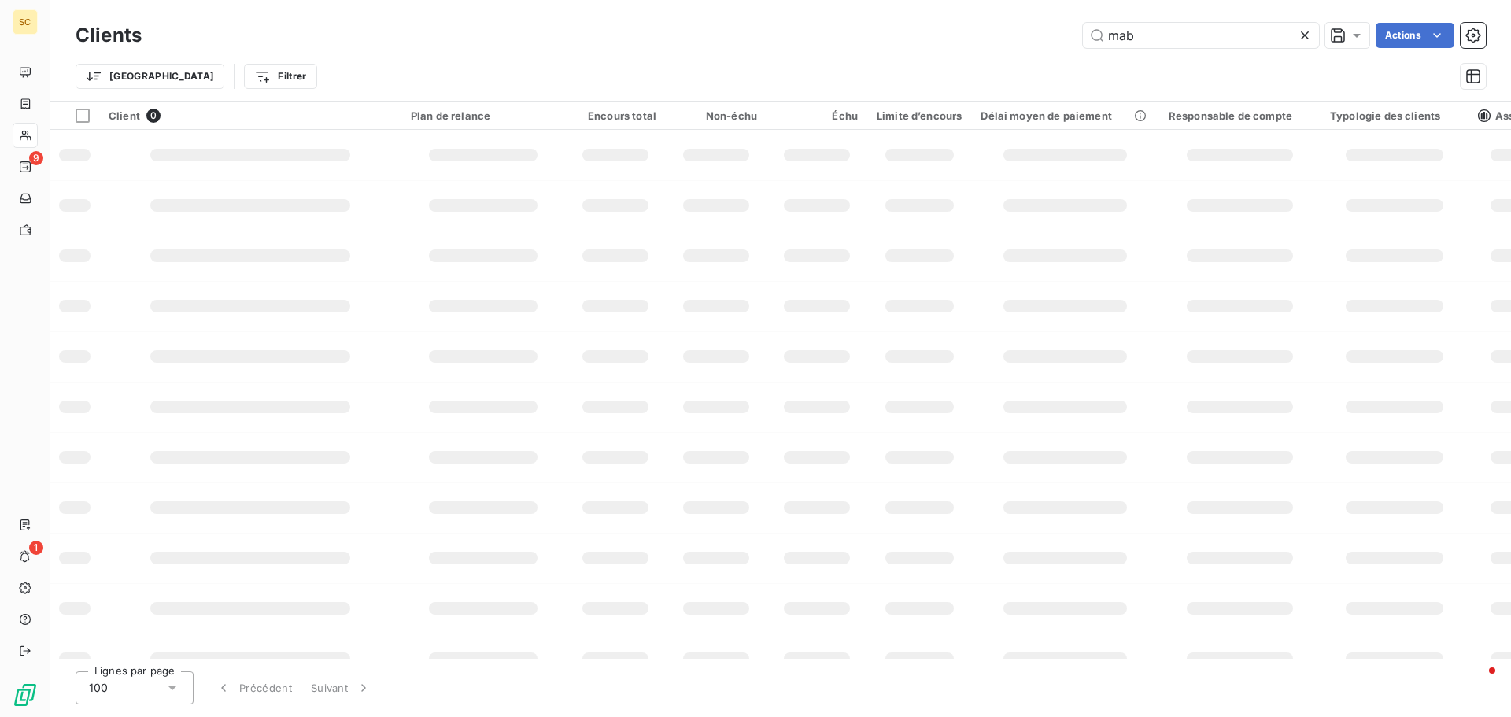
type input "chantel"
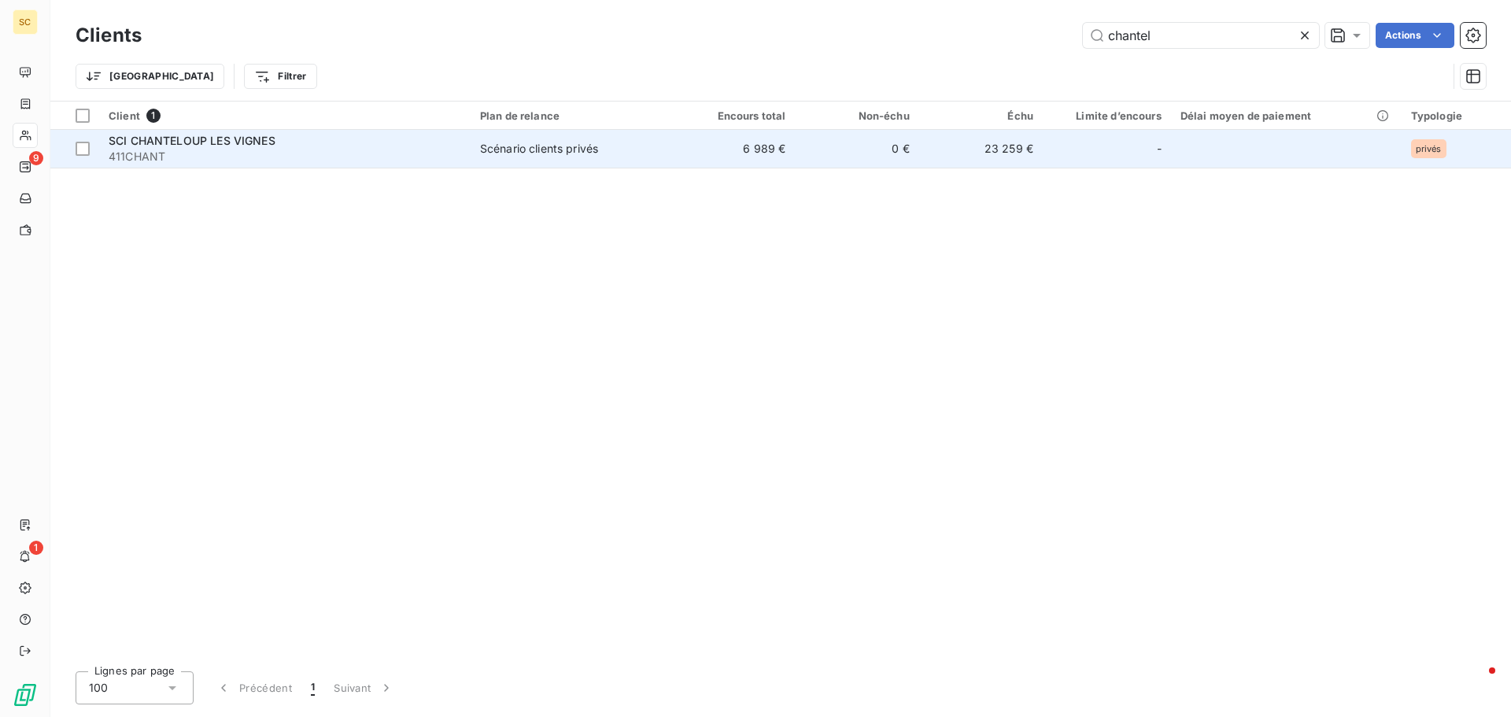
click at [390, 141] on div "SCI CHANTELOUP LES VIGNES" at bounding box center [285, 141] width 353 height 16
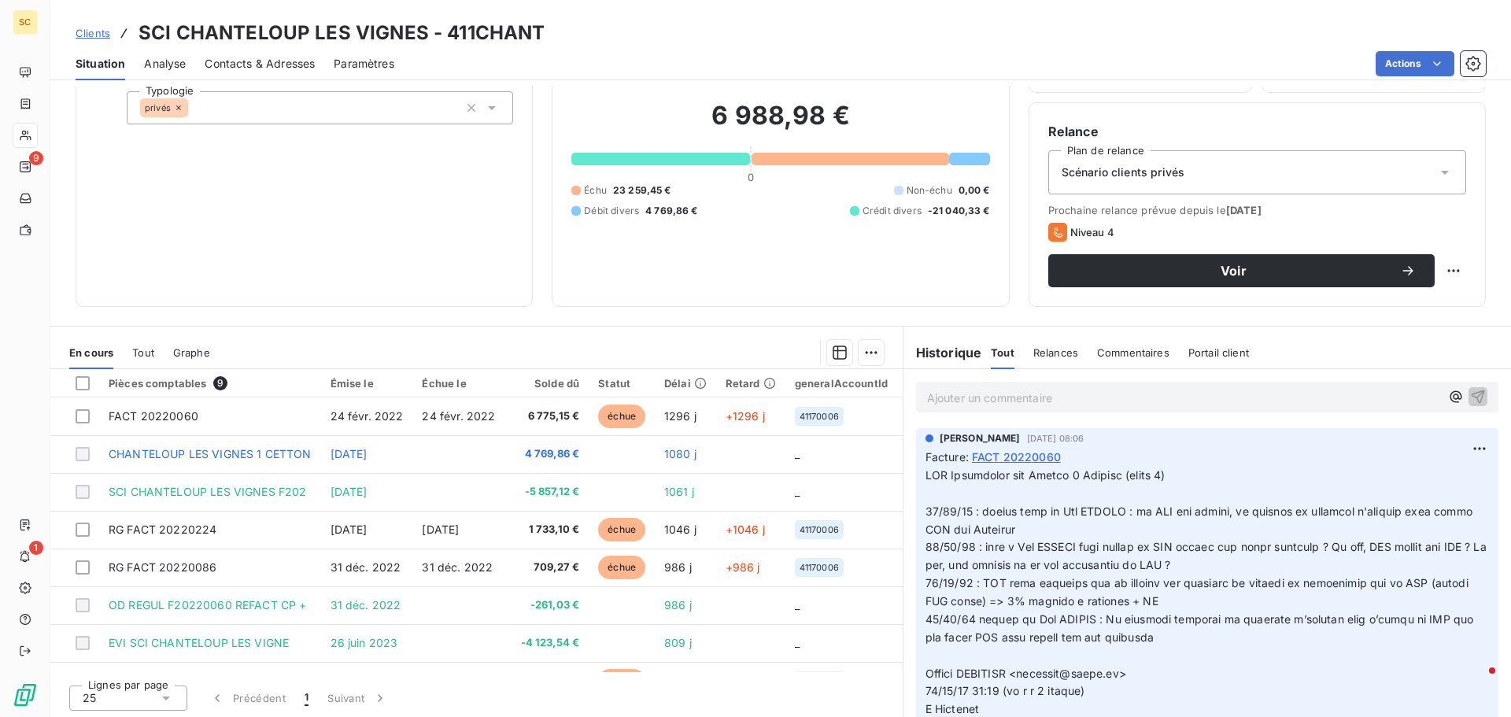
scroll to position [106, 0]
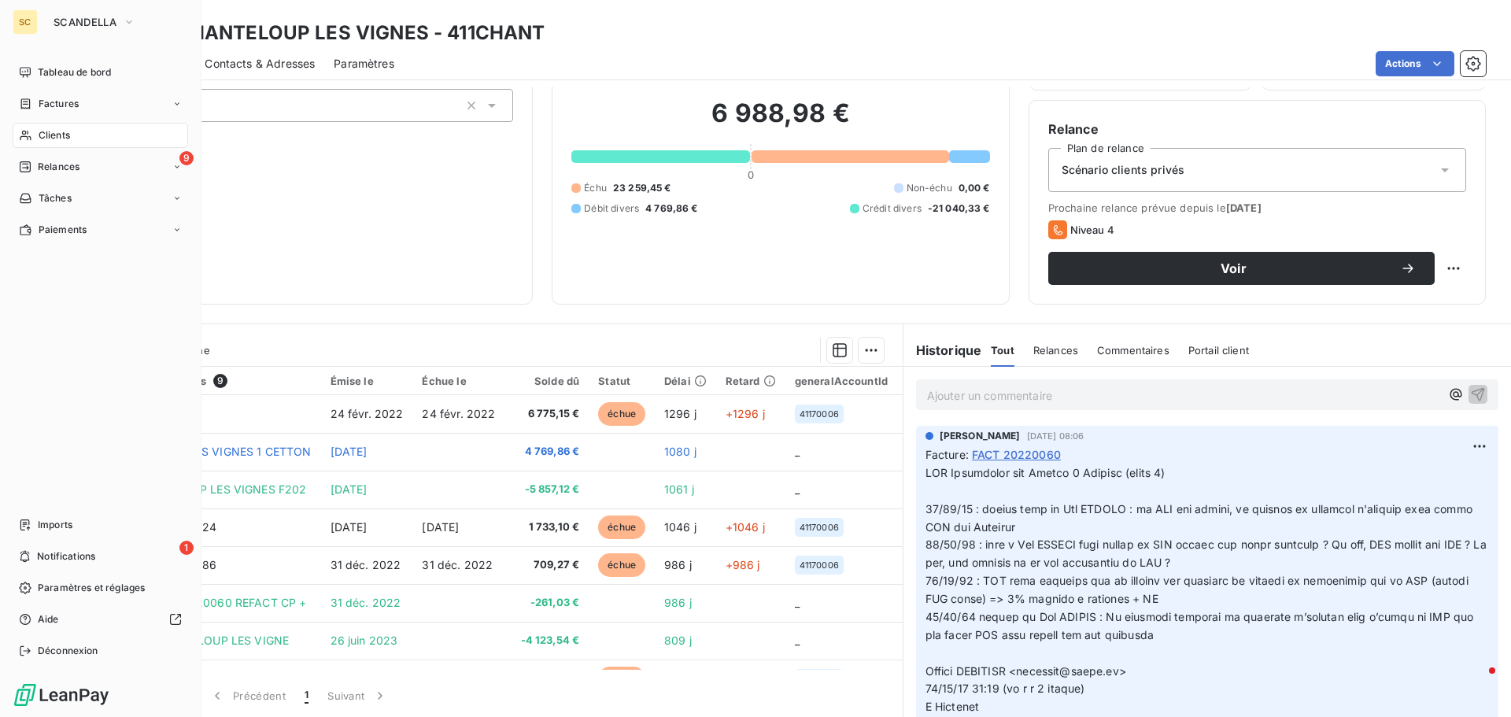
click at [70, 137] on span "Clients" at bounding box center [54, 135] width 31 height 14
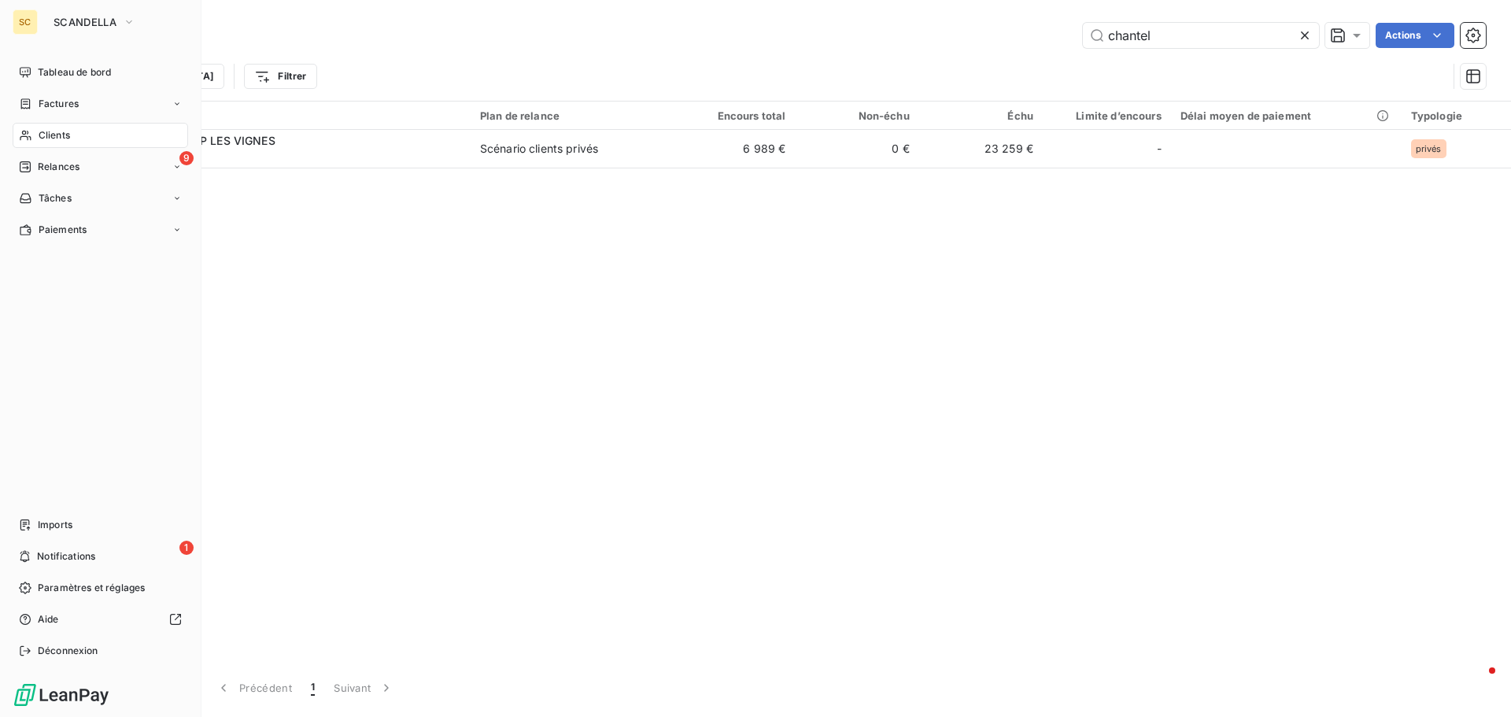
click at [83, 122] on nav "Tableau de bord Factures Clients 9 Relances Tâches Paiements" at bounding box center [101, 151] width 176 height 183
click at [81, 129] on div "Clients" at bounding box center [101, 135] width 176 height 25
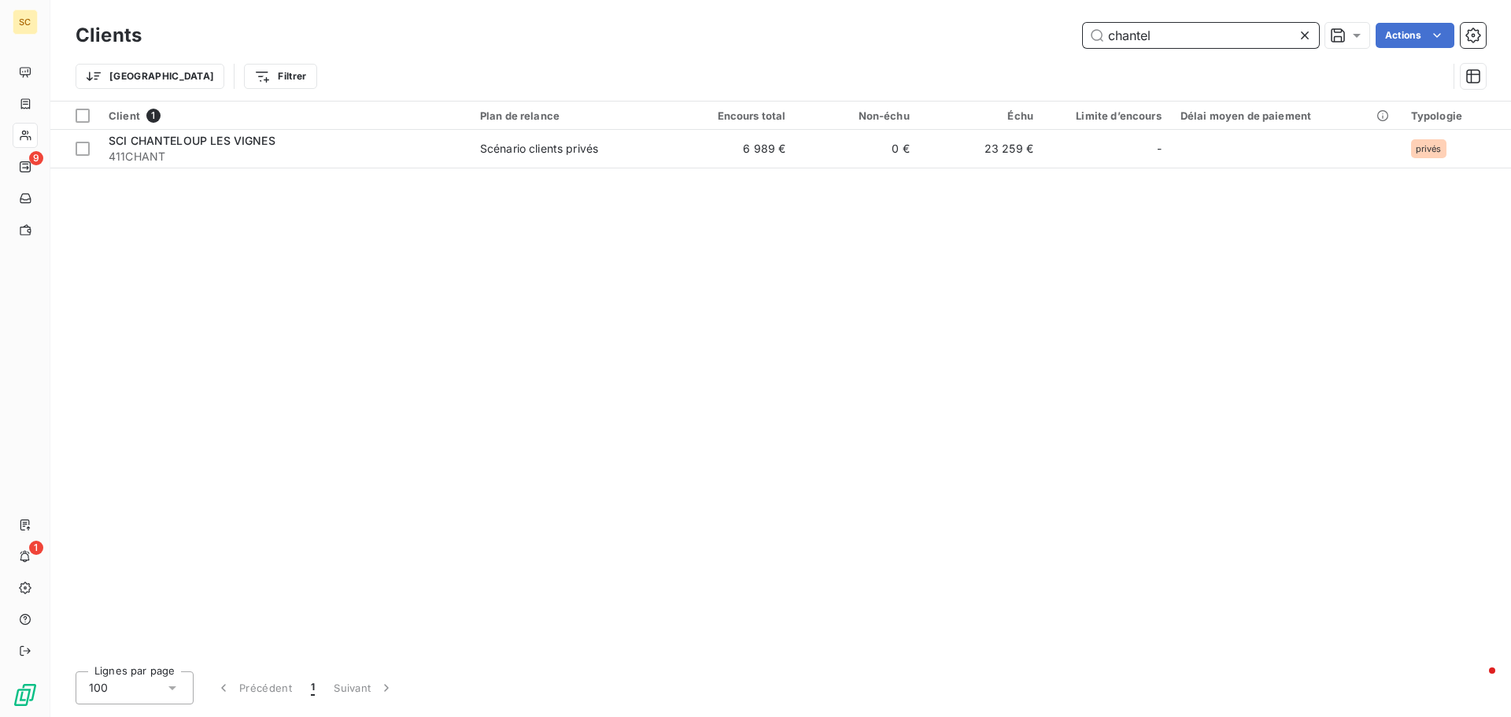
click at [1166, 28] on input "chantel" at bounding box center [1201, 35] width 236 height 25
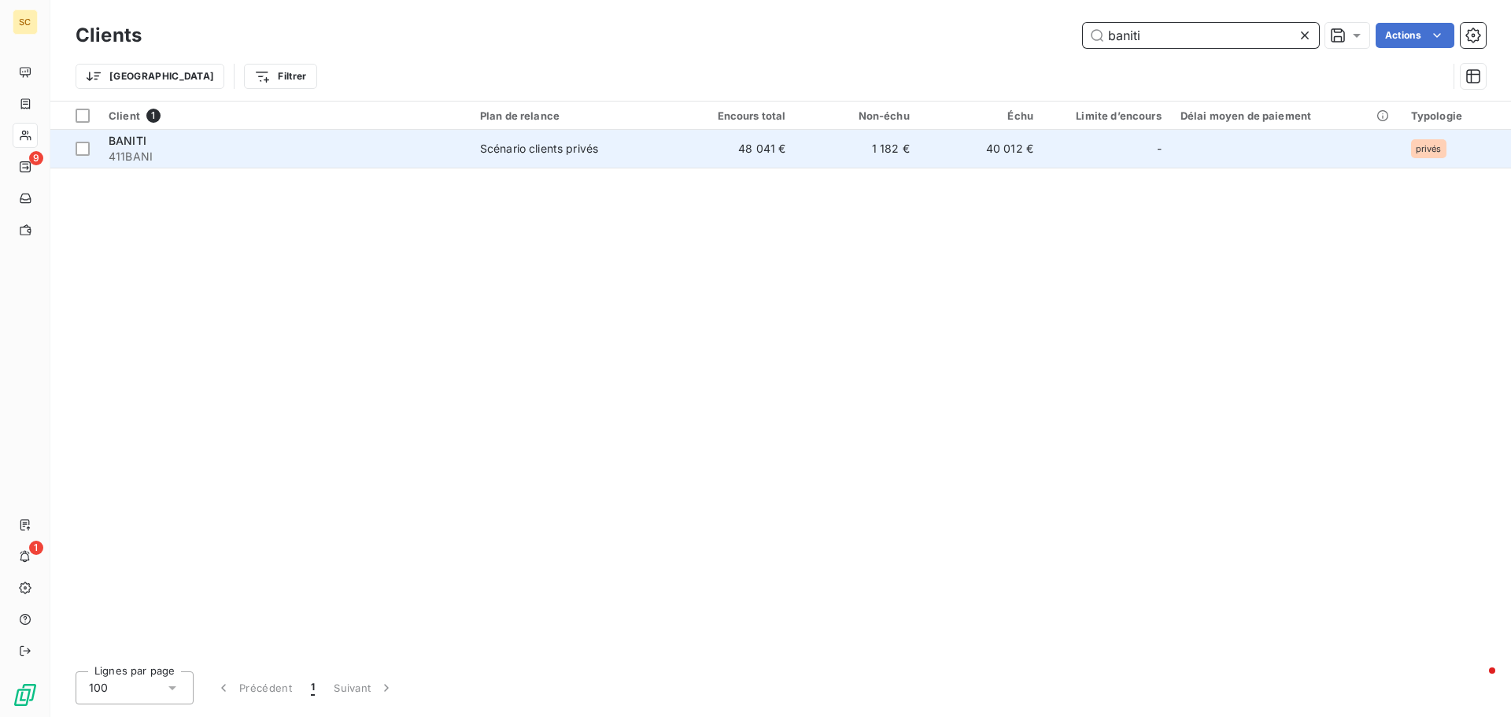
type input "baniti"
click at [819, 139] on td "1 182 €" at bounding box center [858, 149] width 124 height 38
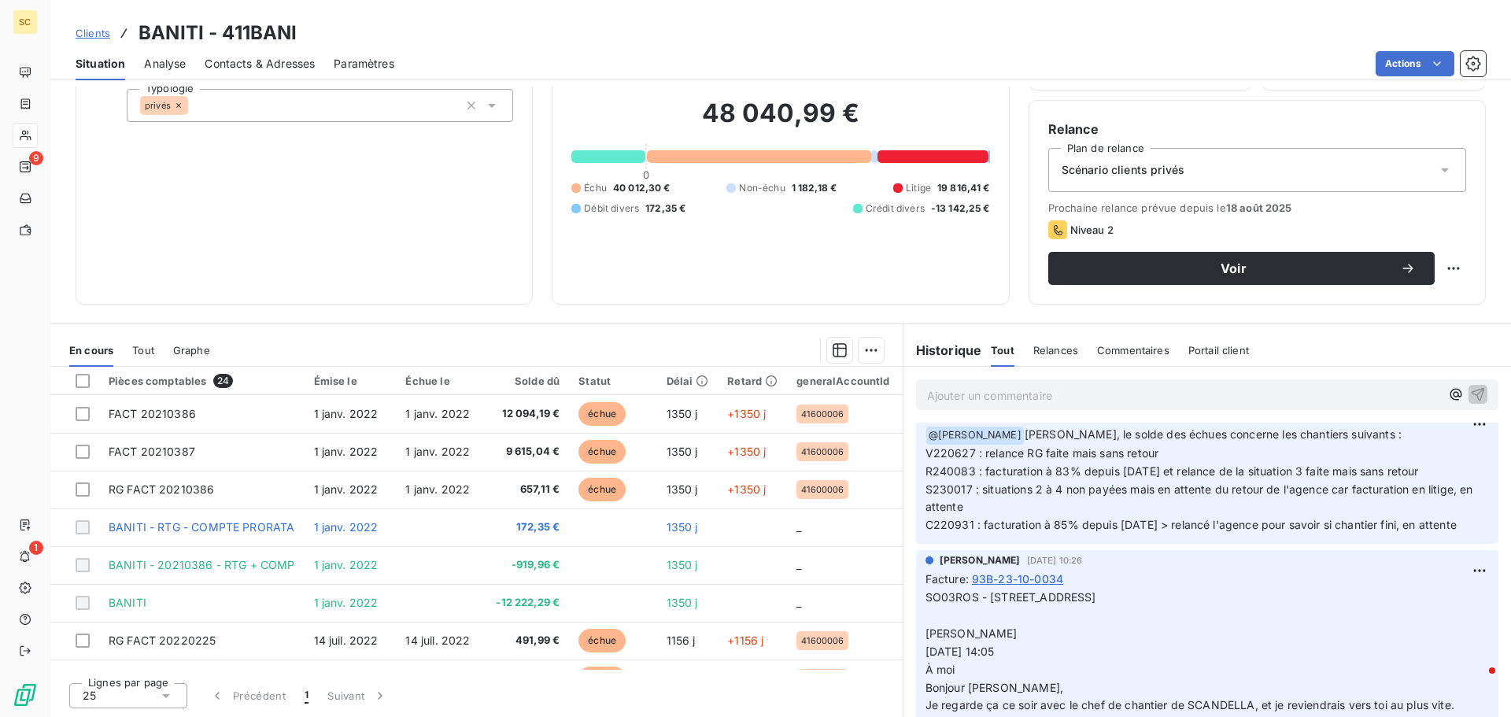
scroll to position [500, 0]
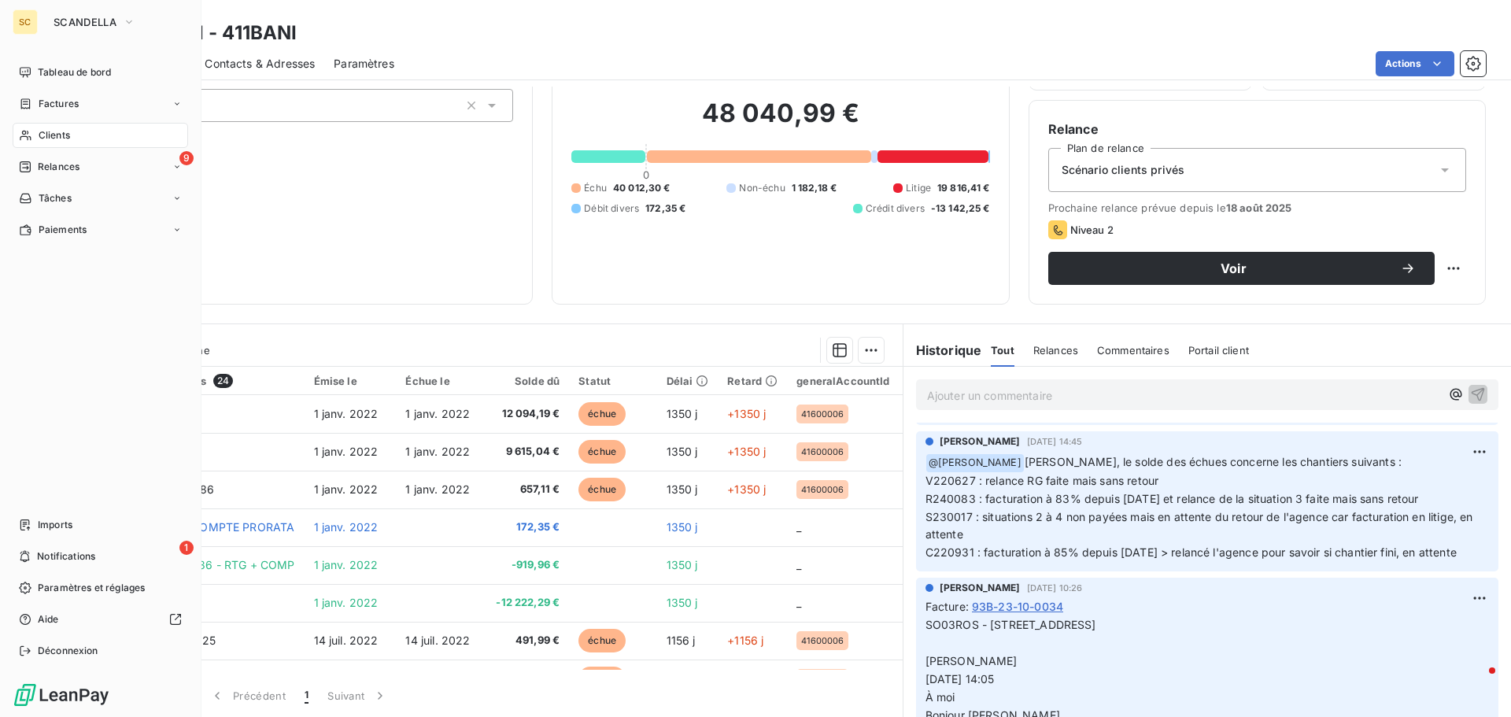
click at [72, 133] on div "Clients" at bounding box center [101, 135] width 176 height 25
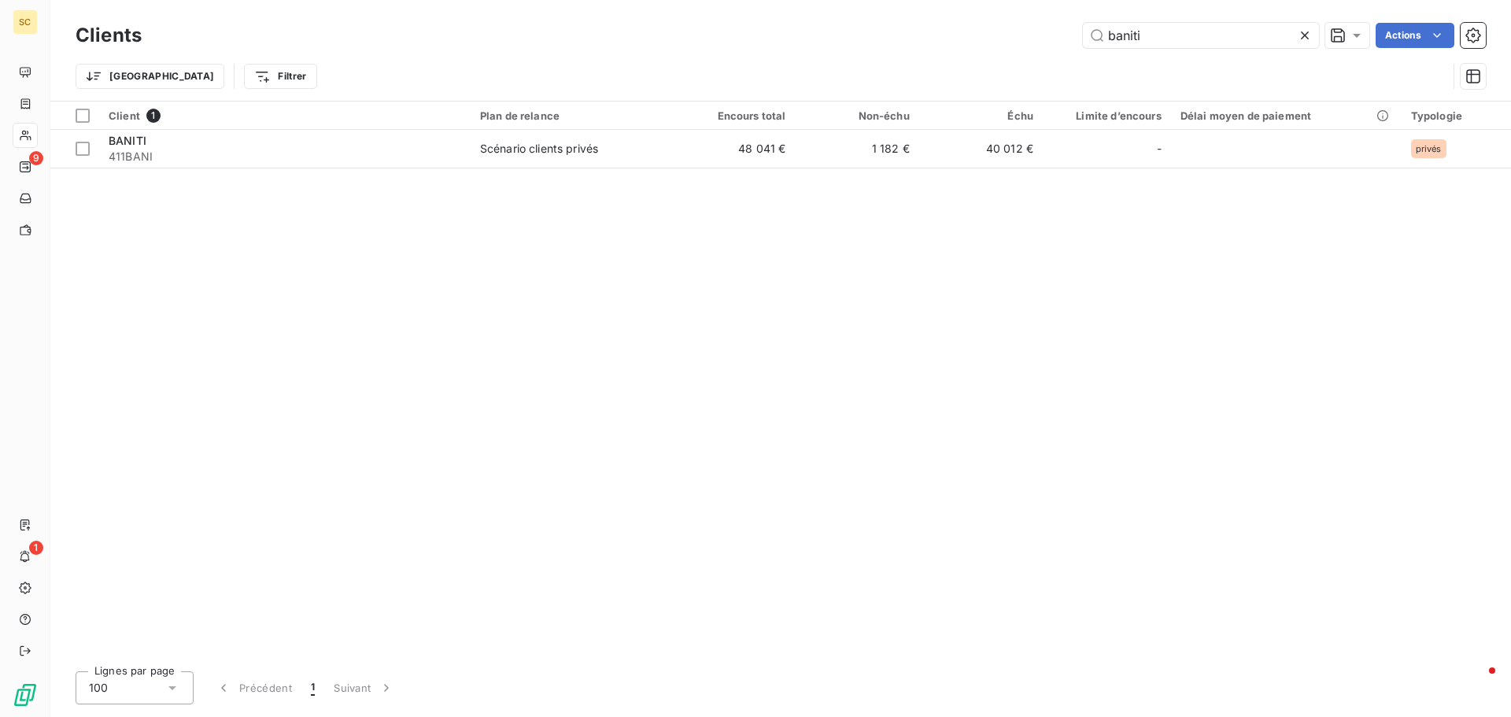
drag, startPoint x: 1163, startPoint y: 31, endPoint x: 1101, endPoint y: 10, distance: 66.2
click at [1126, 30] on input "baniti" at bounding box center [1201, 35] width 236 height 25
click at [1115, 36] on input "baniti" at bounding box center [1201, 35] width 236 height 25
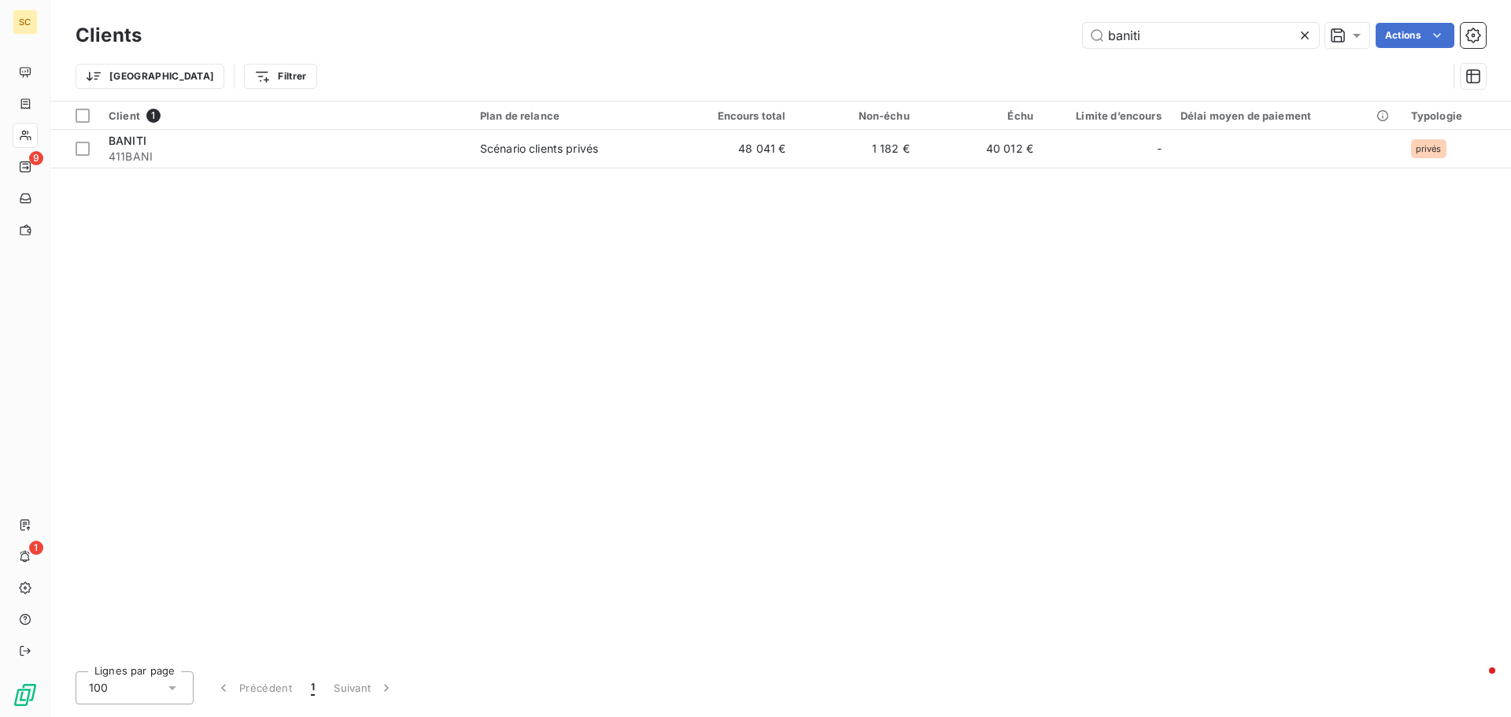
type input "m"
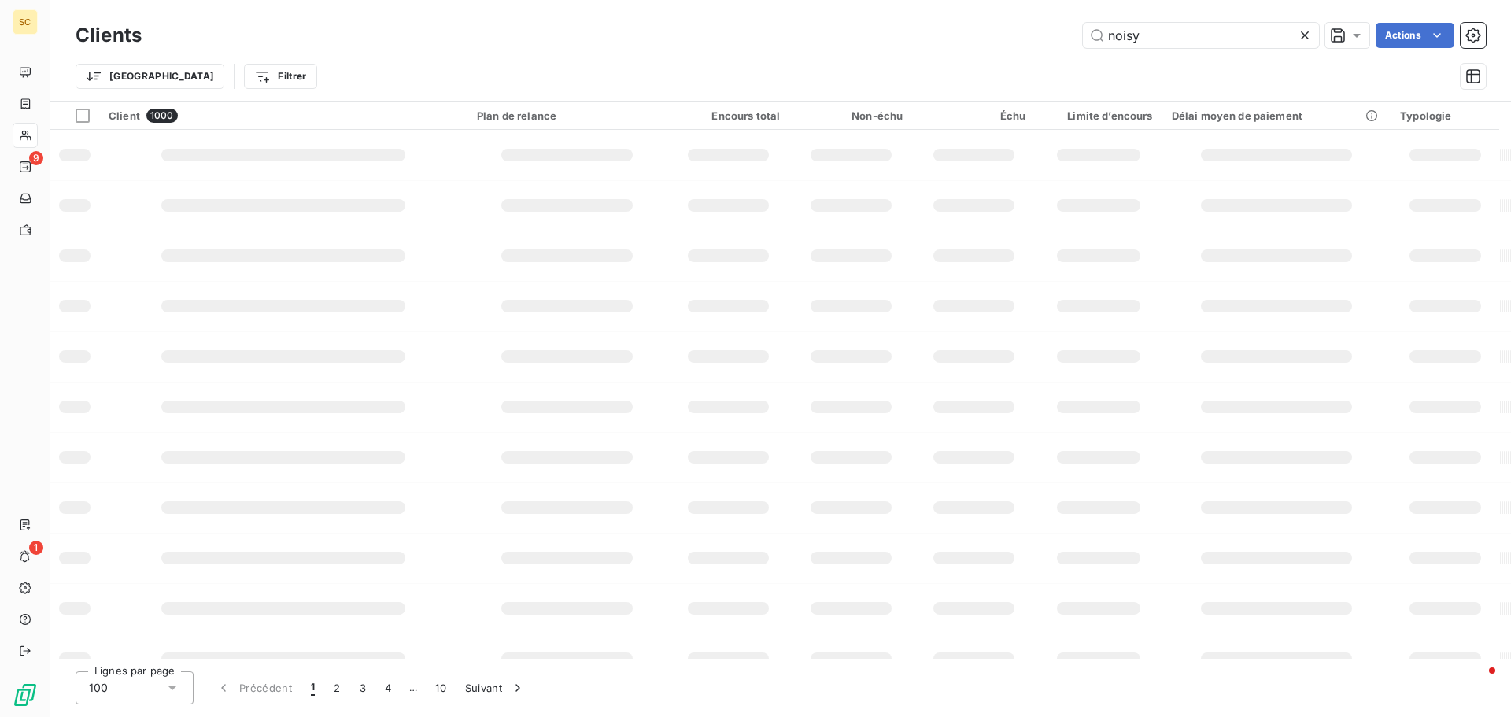
type input "noisy"
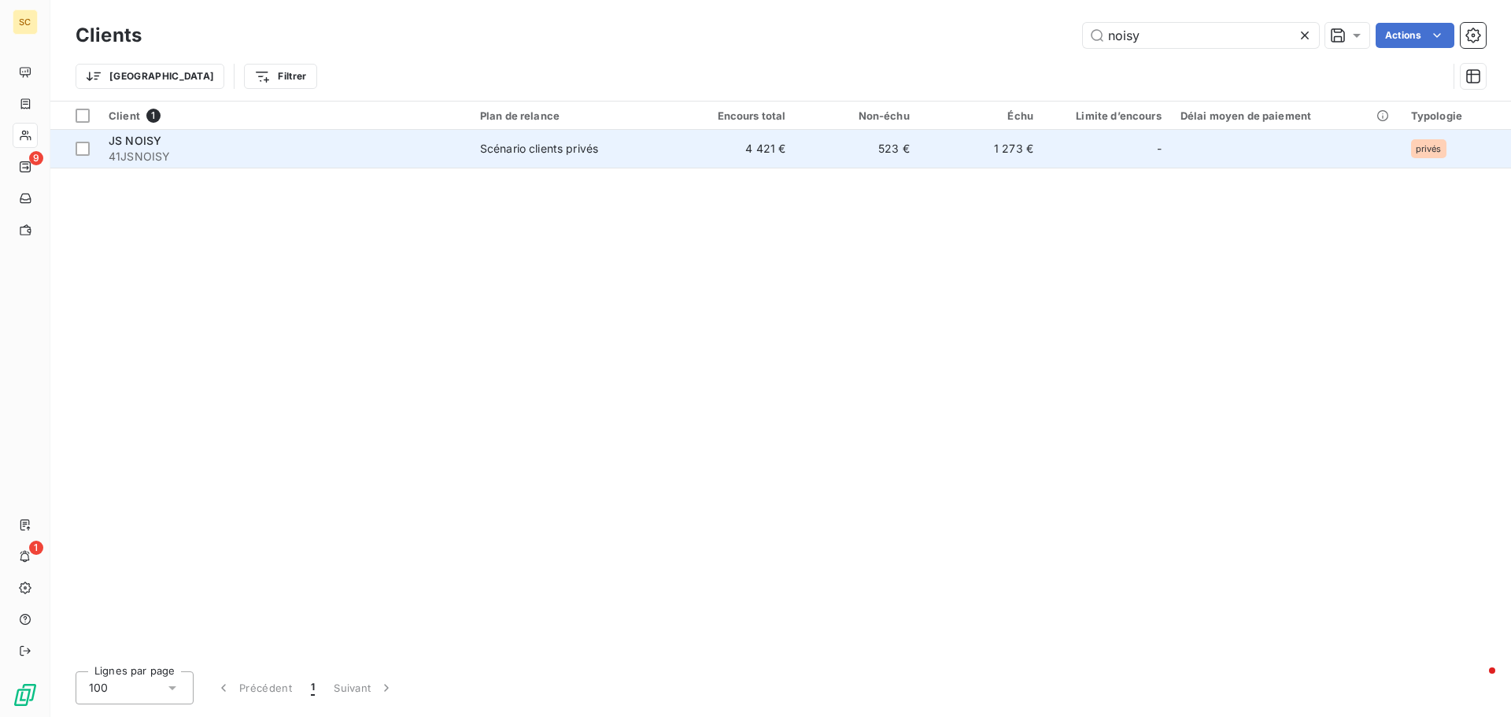
click at [767, 152] on td "4 421 €" at bounding box center [733, 149] width 124 height 38
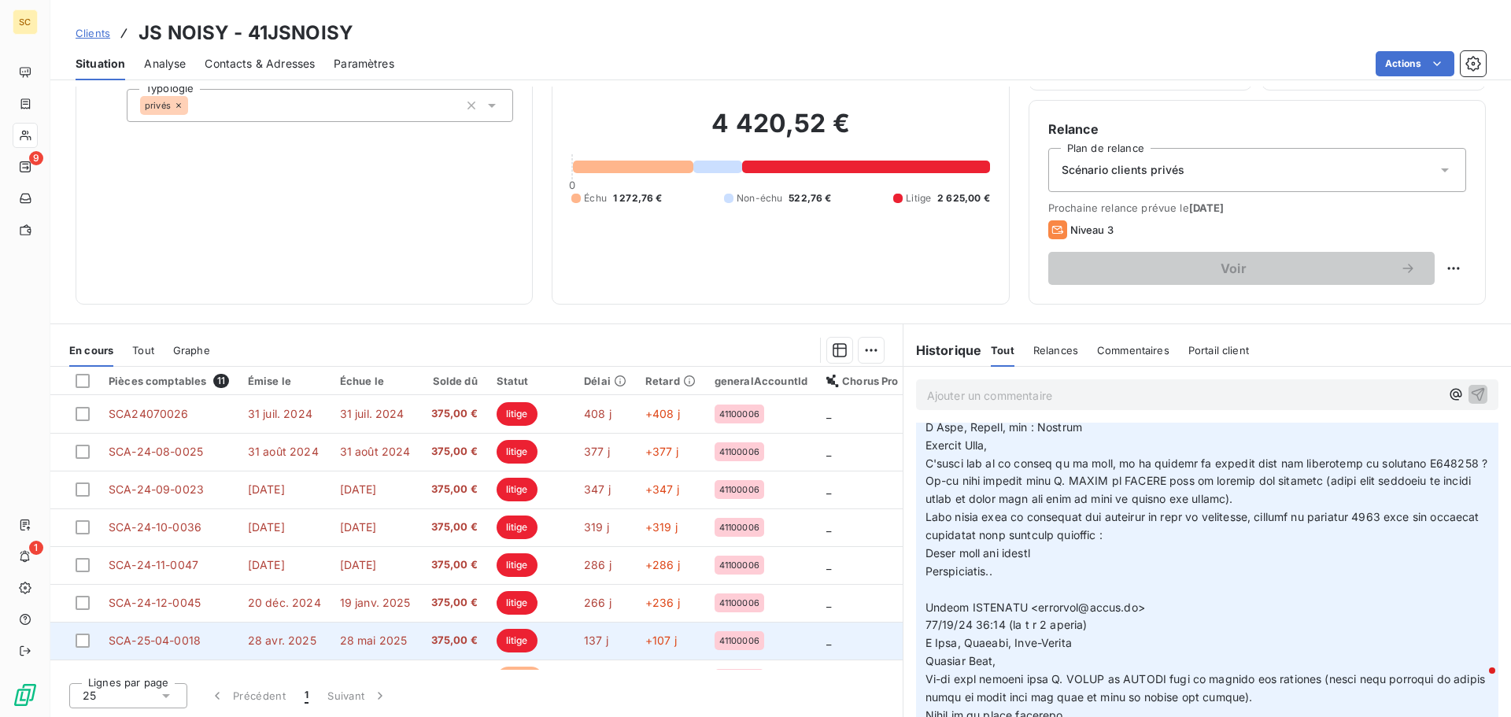
scroll to position [148, 0]
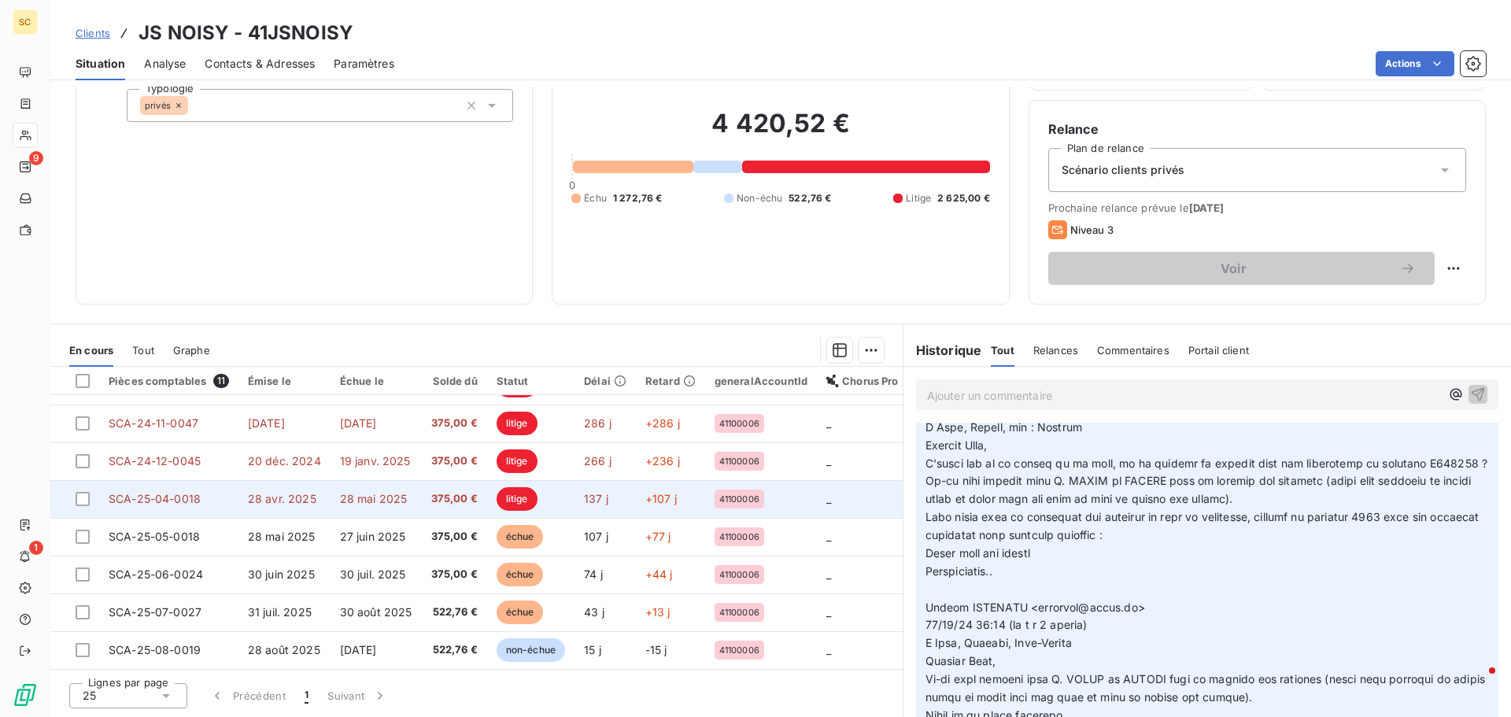
click at [344, 492] on span "28 mai 2025" at bounding box center [374, 498] width 68 height 13
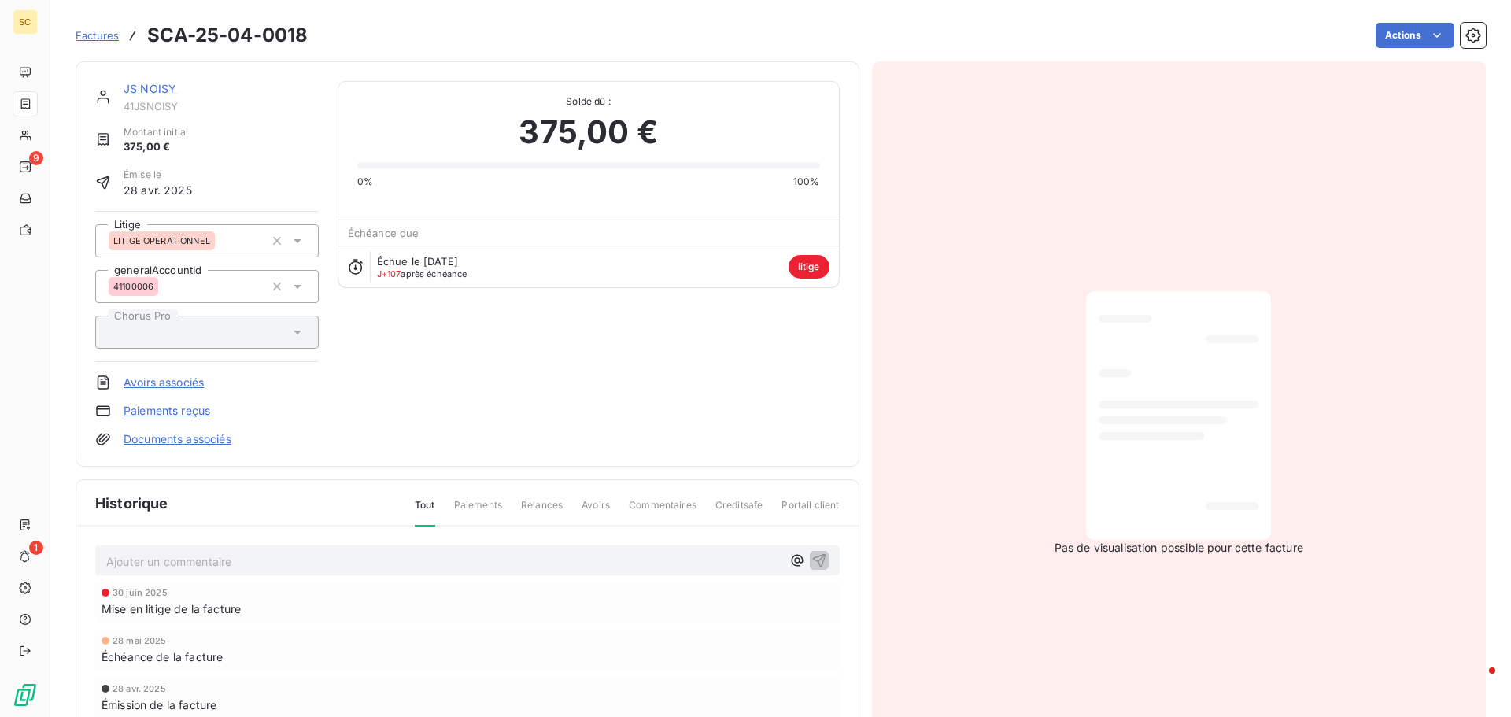
click at [1403, 49] on div "Factures SCA-25-04-0018 Actions" at bounding box center [781, 35] width 1411 height 33
click at [1391, 36] on html "SC 9 1 Factures SCA-25-04-0018 Actions JS NOISY 41JSNOISY Montant initial 375,0…" at bounding box center [755, 358] width 1511 height 717
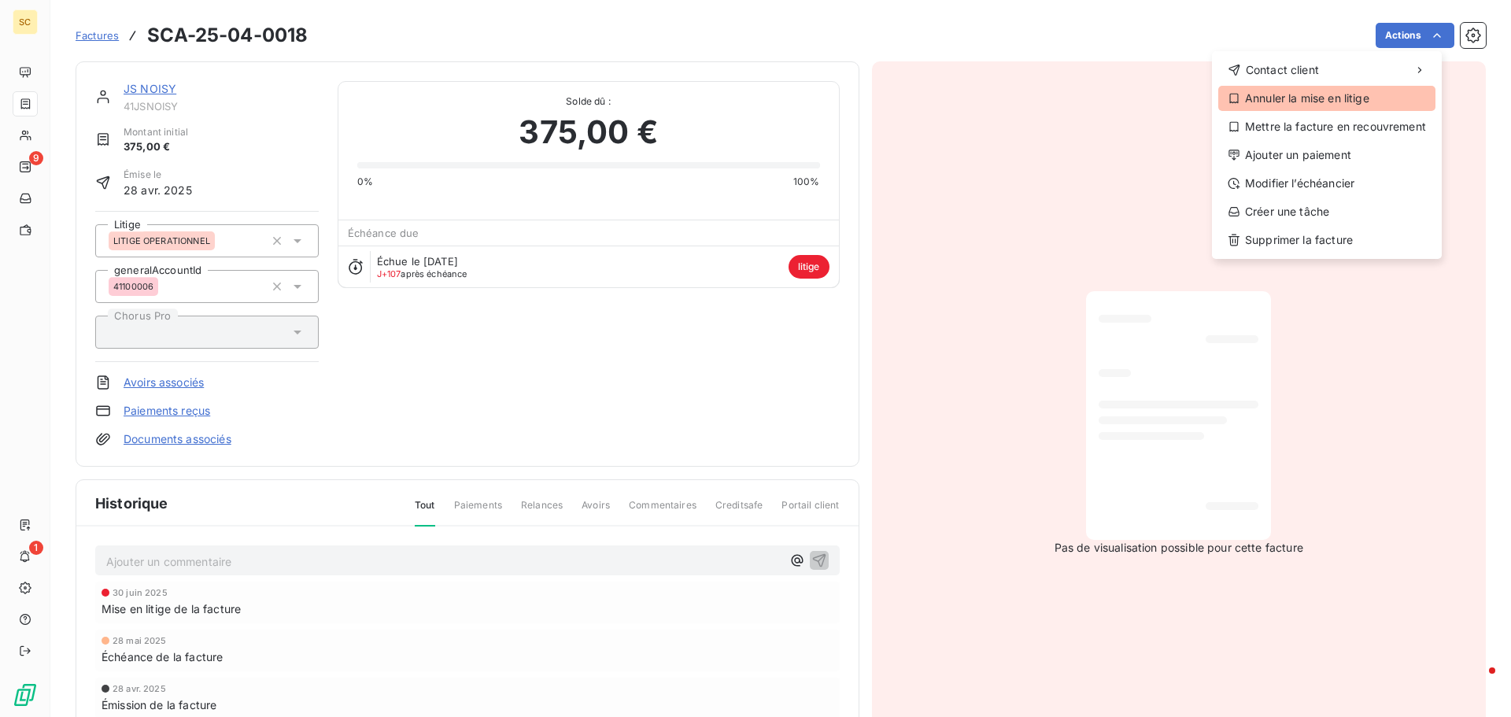
click at [1360, 103] on div "Annuler la mise en litige" at bounding box center [1327, 98] width 217 height 25
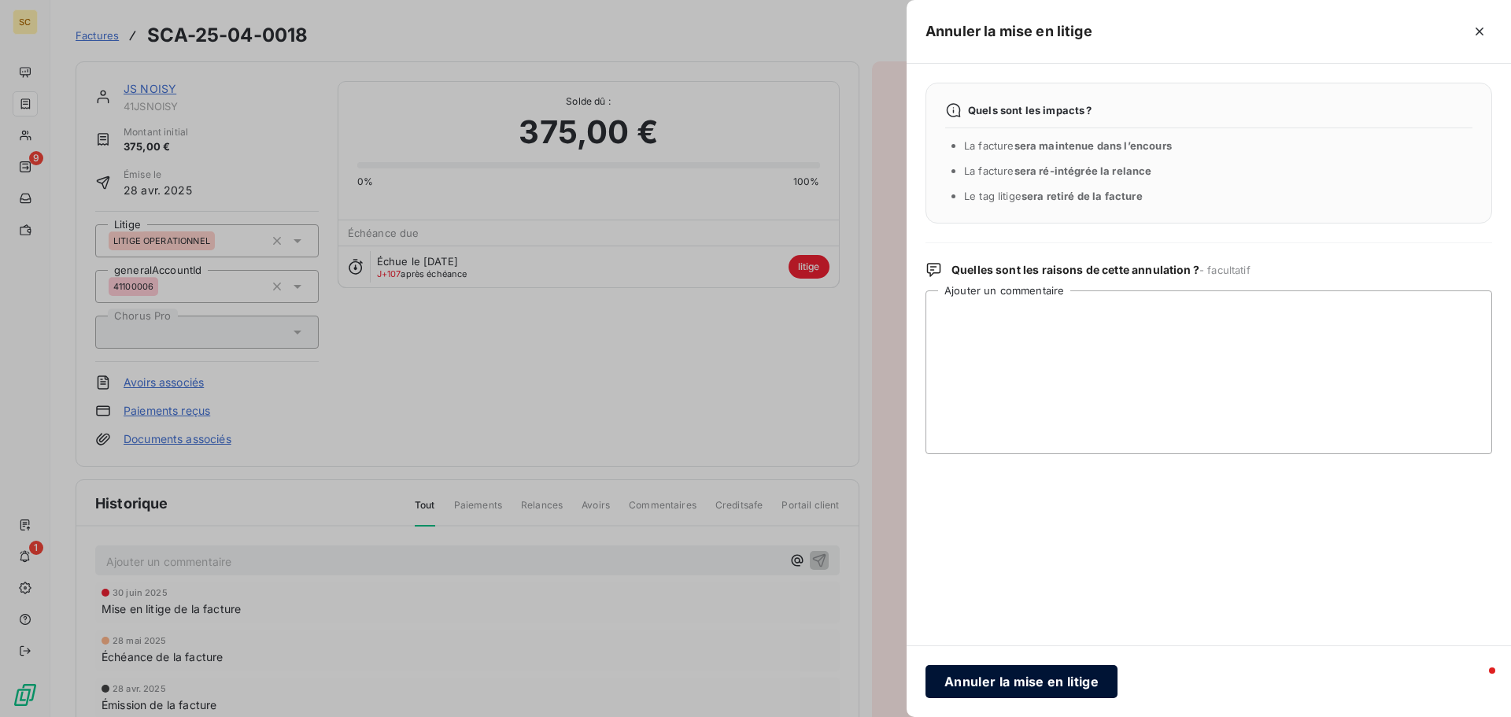
click at [1065, 688] on button "Annuler la mise en litige" at bounding box center [1022, 681] width 192 height 33
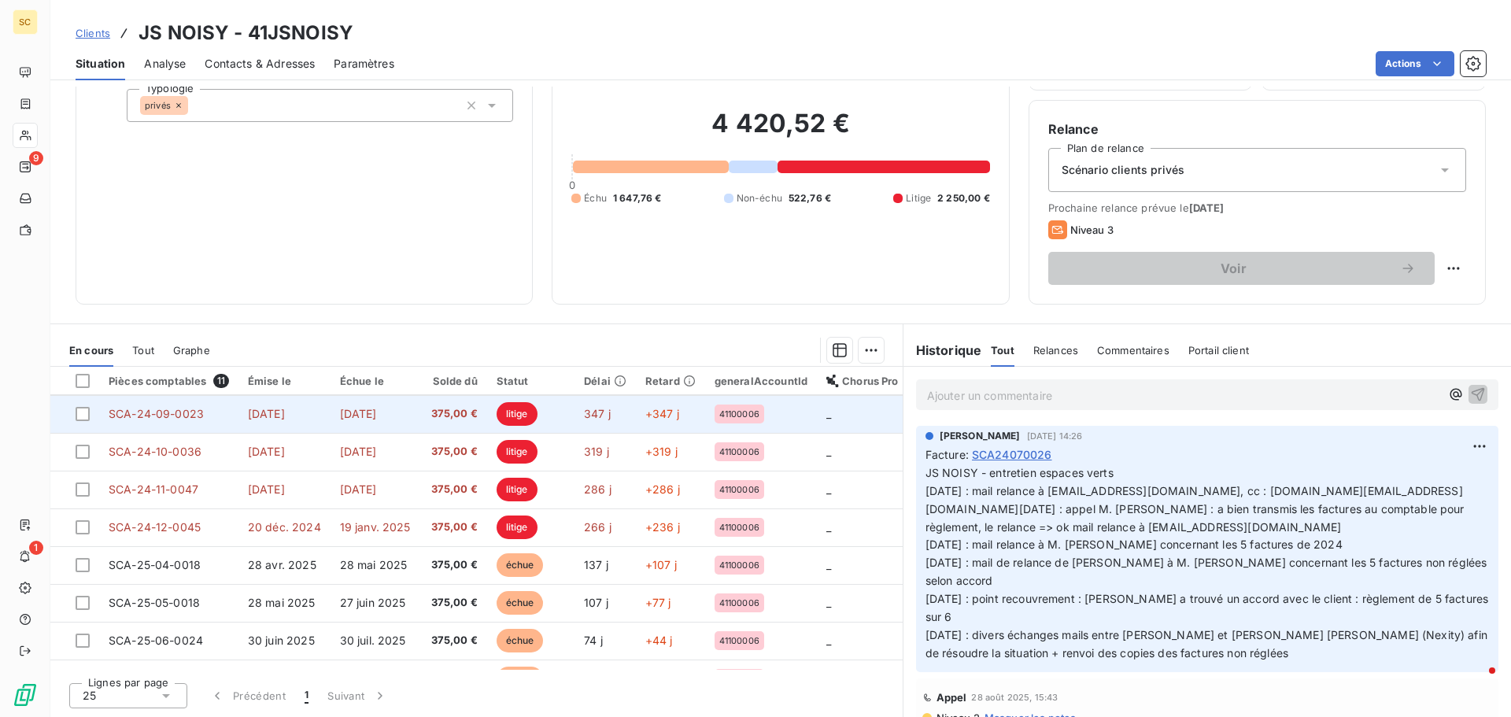
scroll to position [148, 0]
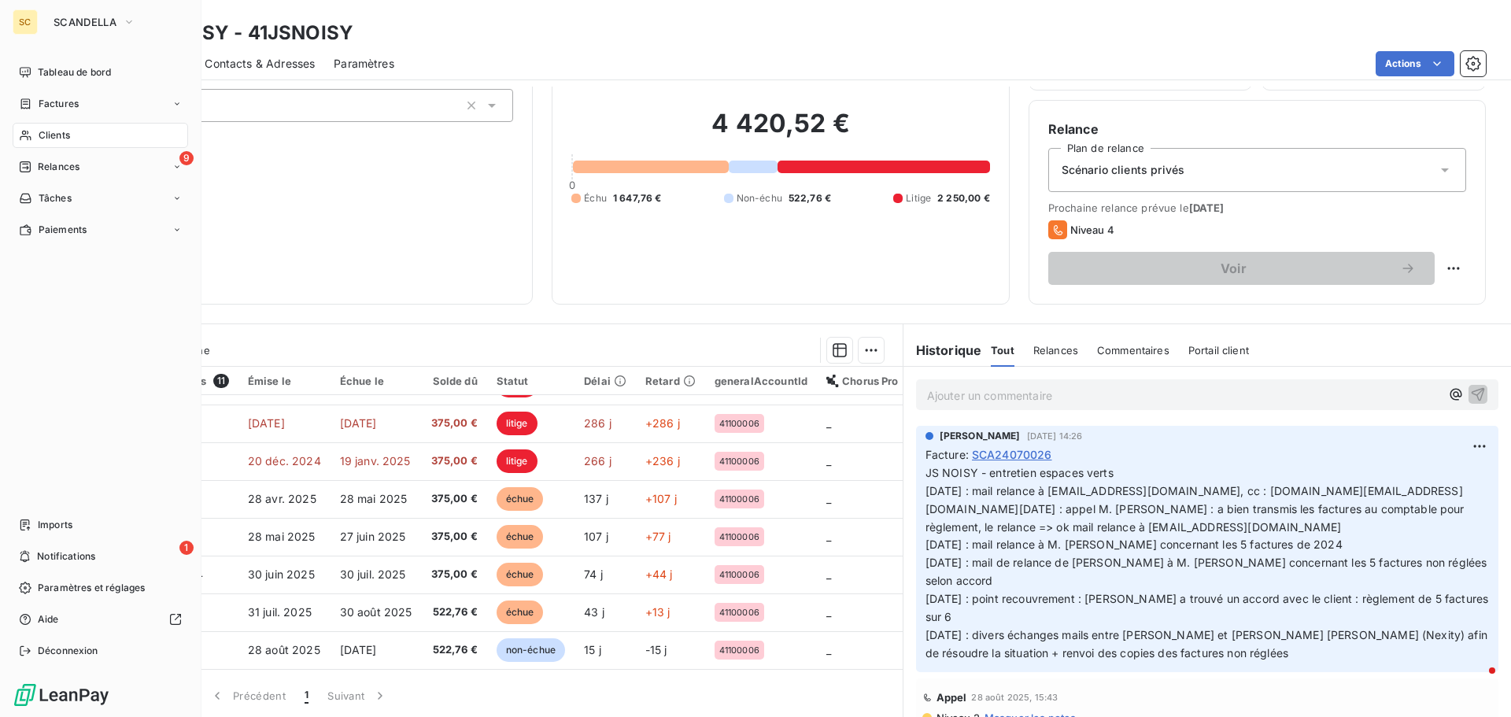
click at [63, 127] on div "Clients" at bounding box center [101, 135] width 176 height 25
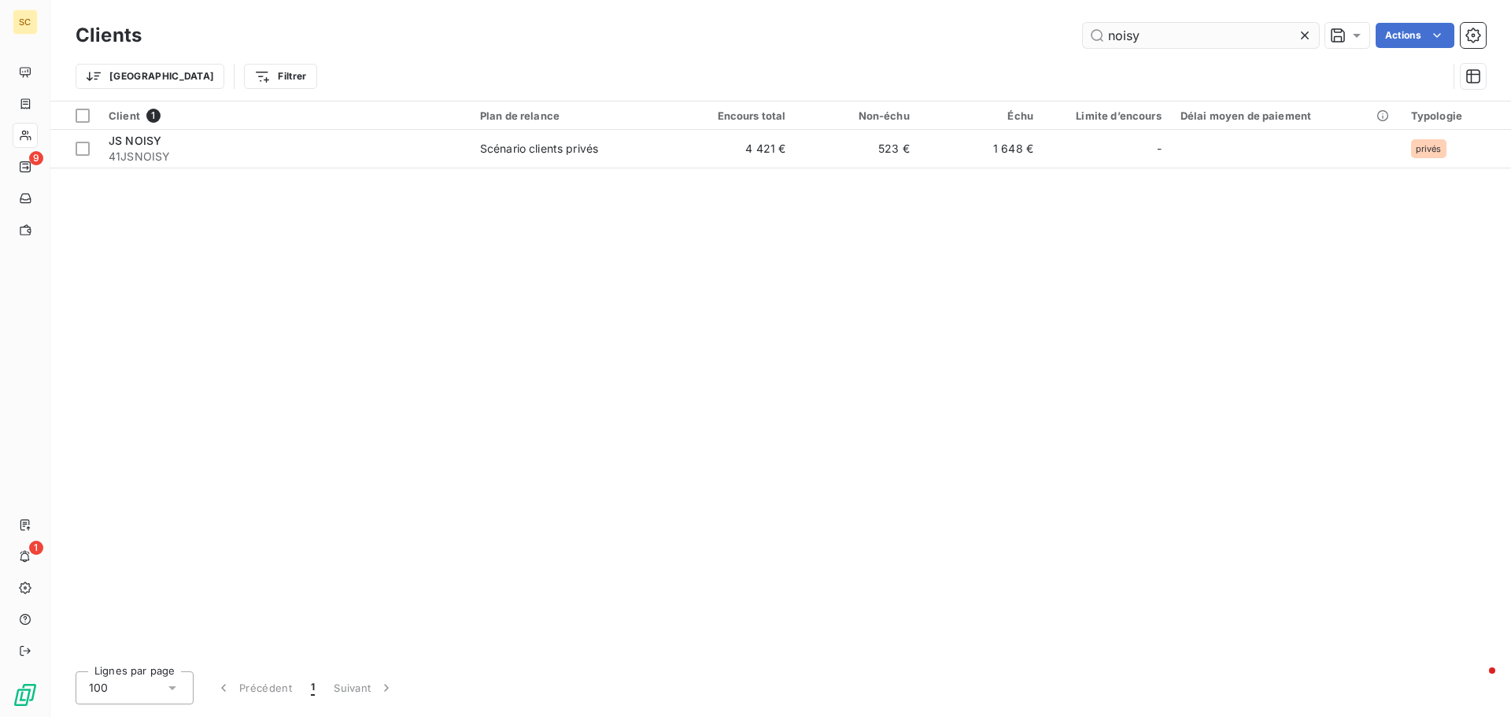
click at [1217, 43] on input "noisy" at bounding box center [1201, 35] width 236 height 25
drag, startPoint x: 1215, startPoint y: 44, endPoint x: 1004, endPoint y: 48, distance: 211.0
click at [1011, 51] on div "Clients noisy Actions" at bounding box center [781, 35] width 1411 height 33
type input "pelo"
click at [505, 170] on div "Client 1 Plan de relance Encours total Non-échu Échu Limite d’encours Délai moy…" at bounding box center [780, 380] width 1461 height 557
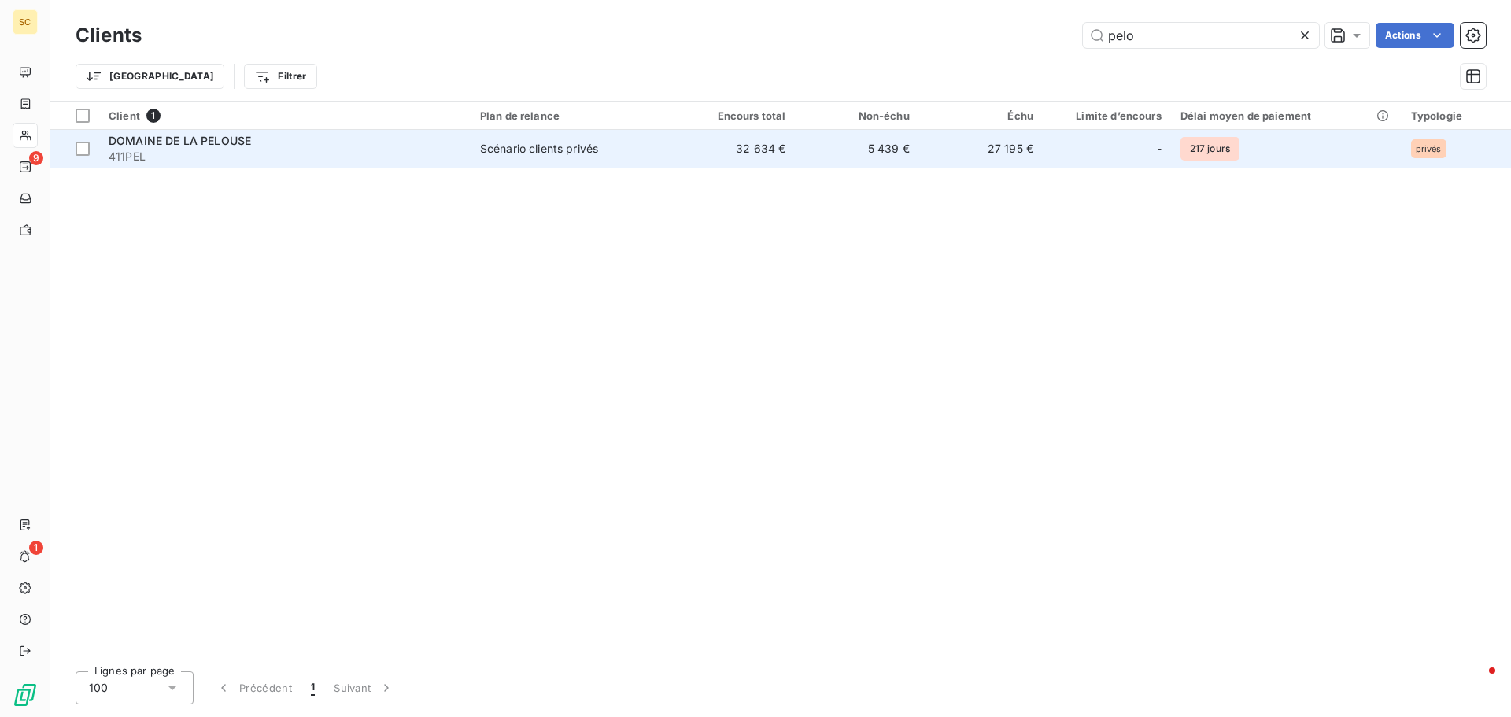
click at [511, 151] on div "Scénario clients privés" at bounding box center [539, 149] width 118 height 16
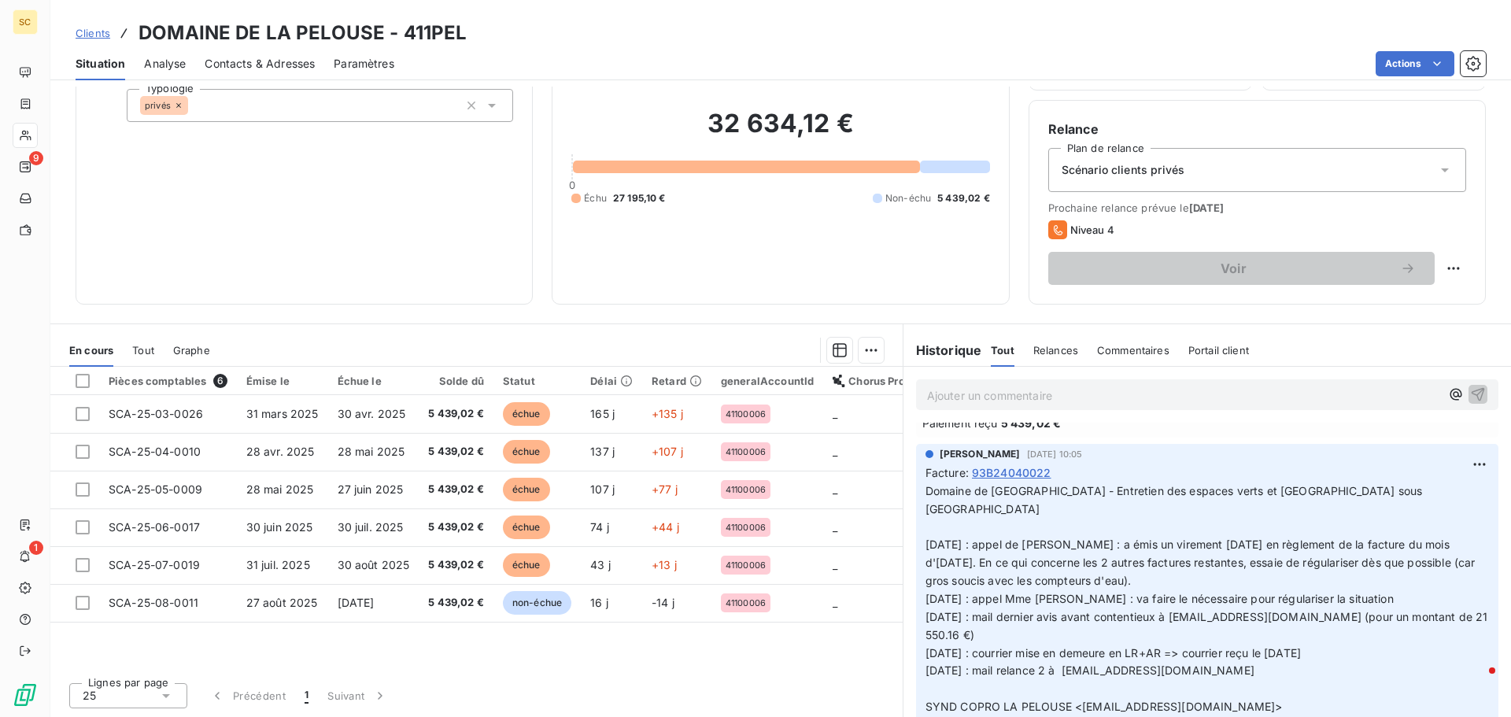
scroll to position [2125, 0]
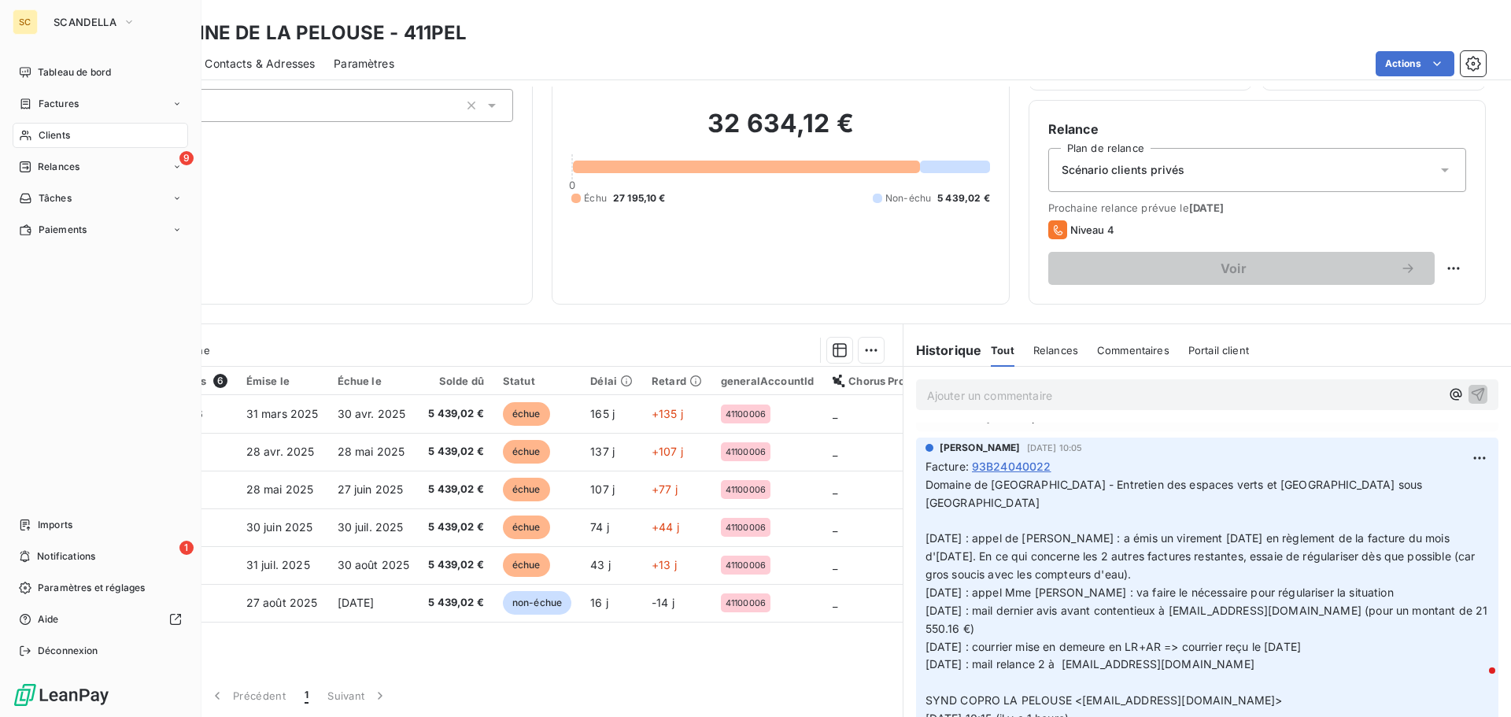
click at [60, 142] on div "Clients" at bounding box center [101, 135] width 176 height 25
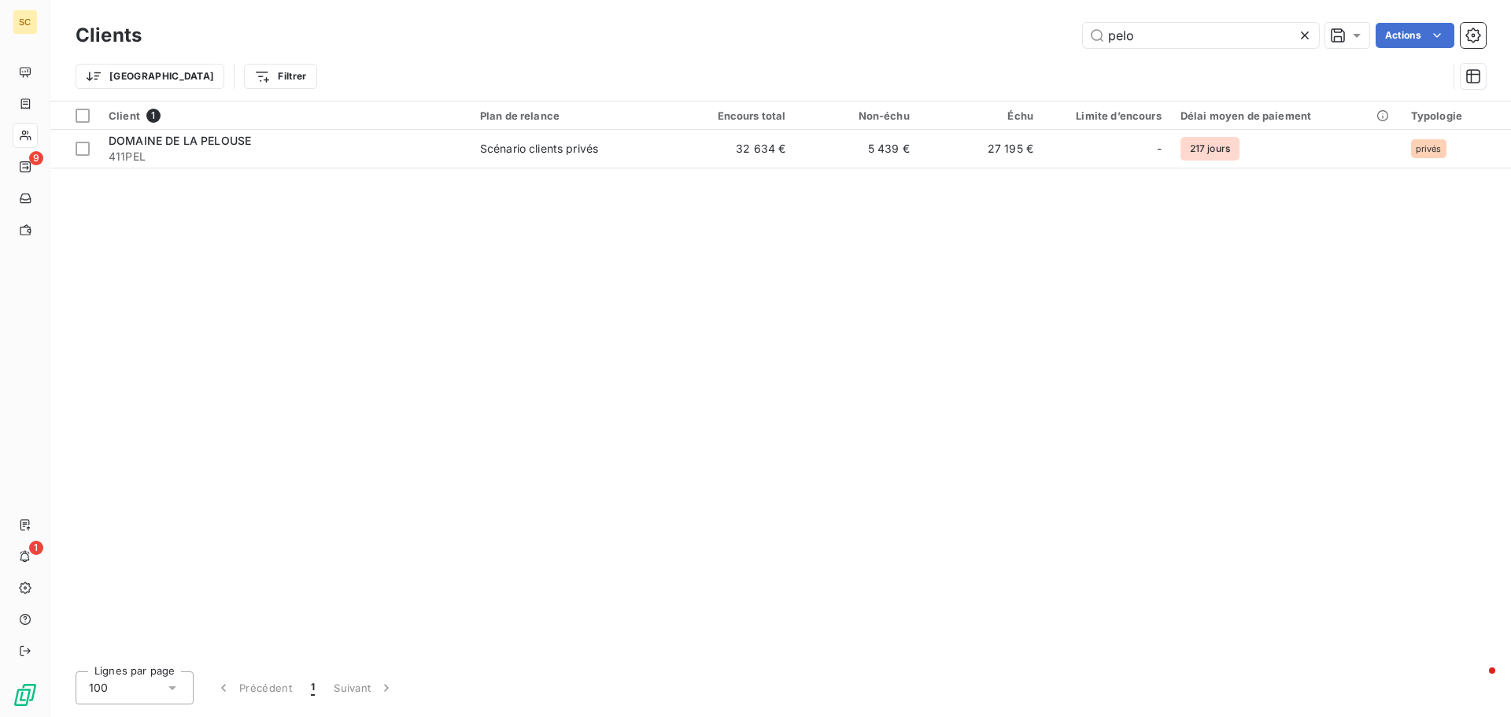
drag, startPoint x: 1174, startPoint y: 39, endPoint x: 1049, endPoint y: 43, distance: 125.3
click at [1049, 43] on div "pelo Actions" at bounding box center [824, 35] width 1326 height 25
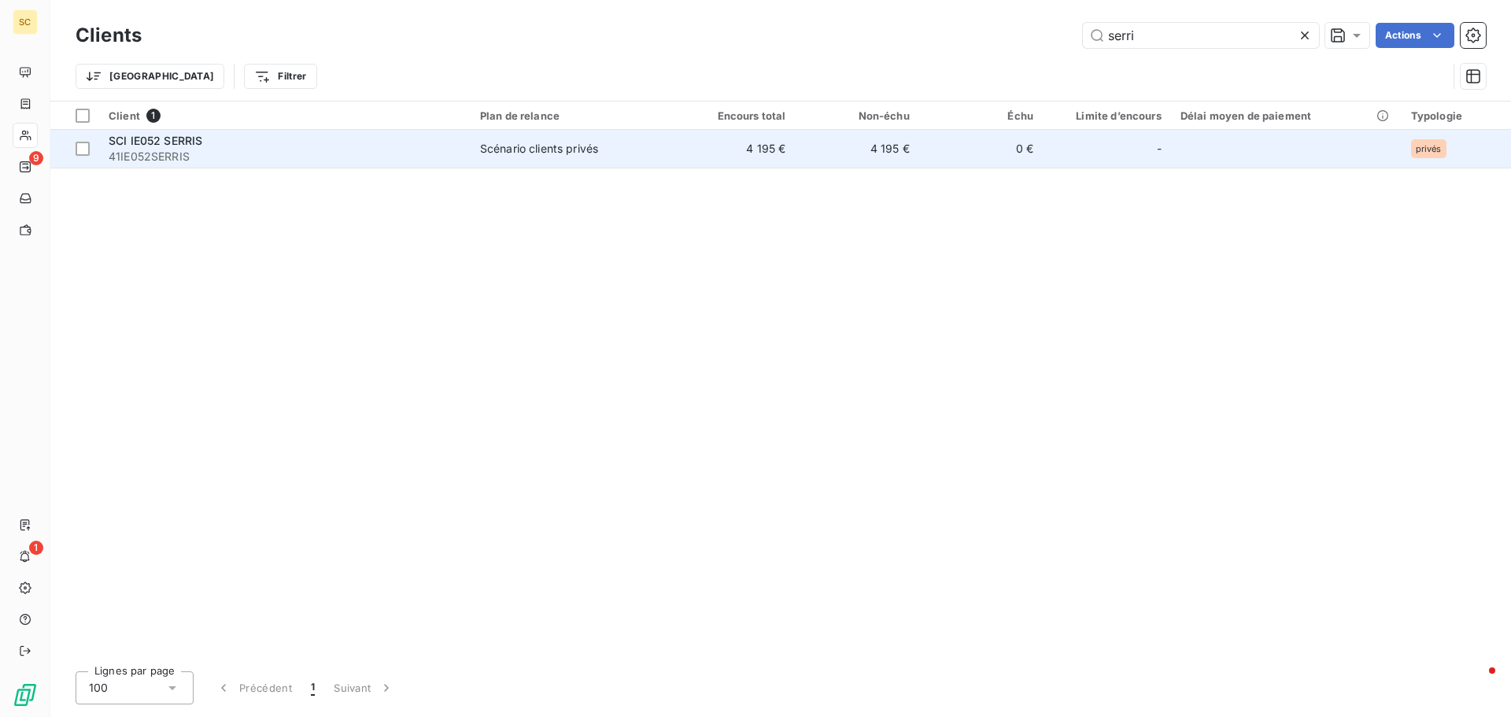
type input "serri"
click at [710, 141] on td "4 195 €" at bounding box center [733, 149] width 124 height 38
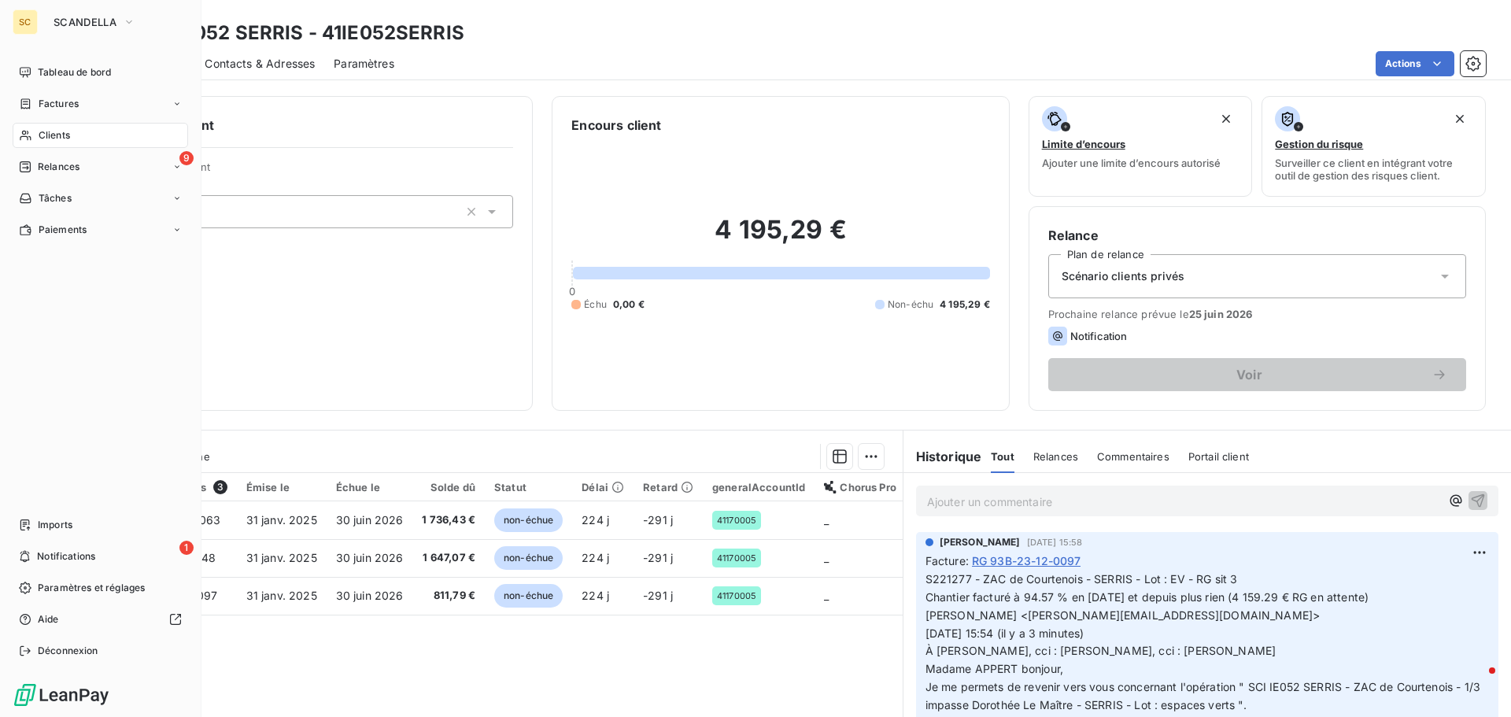
click at [69, 135] on span "Clients" at bounding box center [54, 135] width 31 height 14
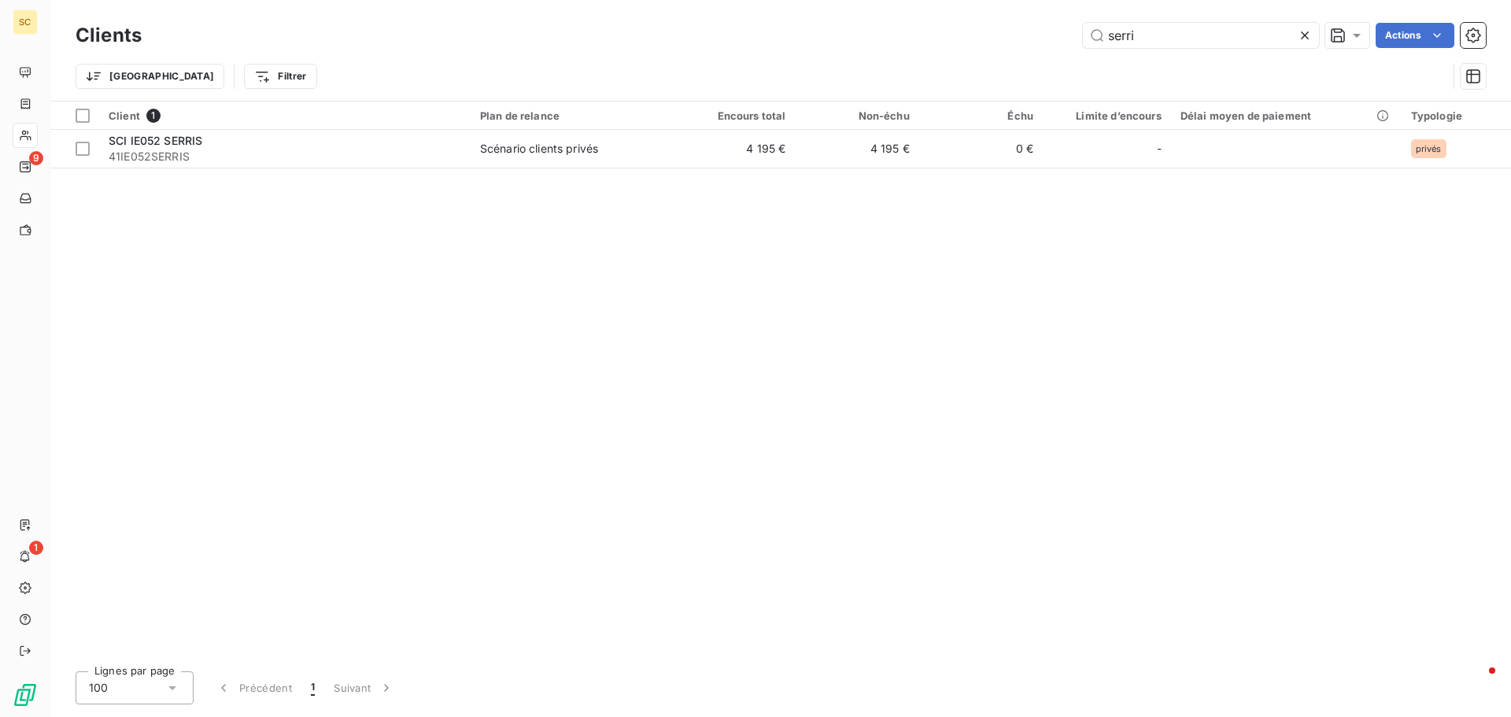
drag, startPoint x: 1185, startPoint y: 36, endPoint x: 1034, endPoint y: 9, distance: 152.9
click at [1071, 18] on div "Clients serri Actions Trier Filtrer" at bounding box center [780, 50] width 1461 height 101
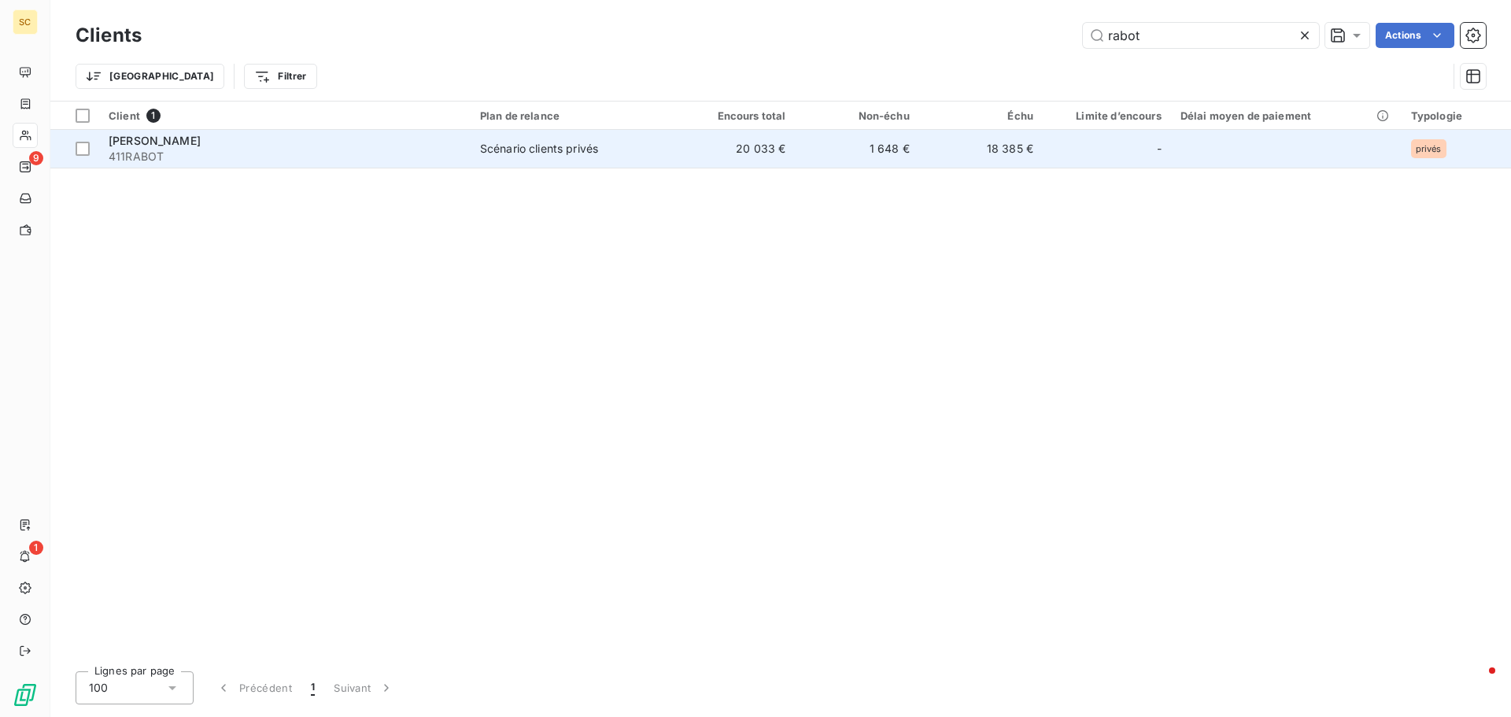
type input "rabot"
click at [540, 160] on td "Scénario clients privés" at bounding box center [572, 149] width 202 height 38
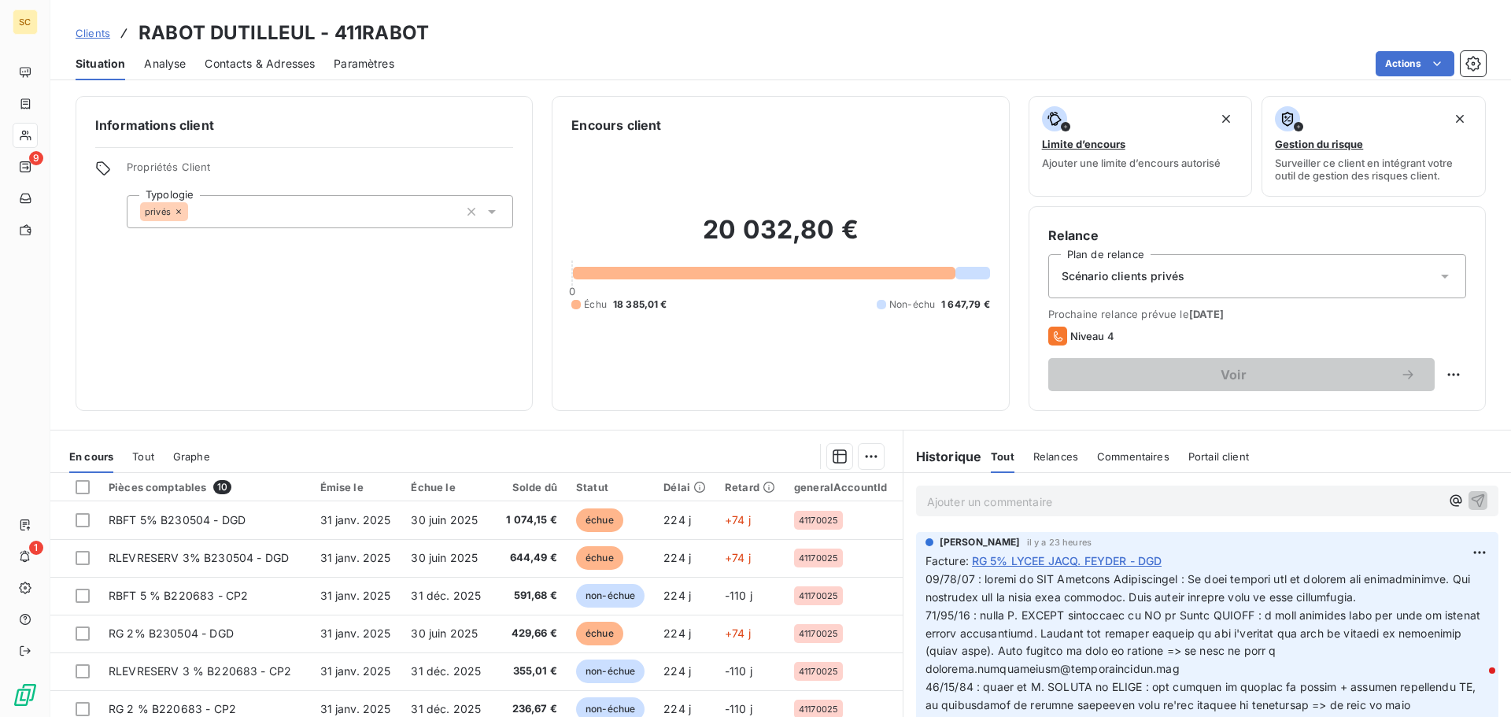
click at [267, 62] on span "Contacts & Adresses" at bounding box center [260, 64] width 110 height 16
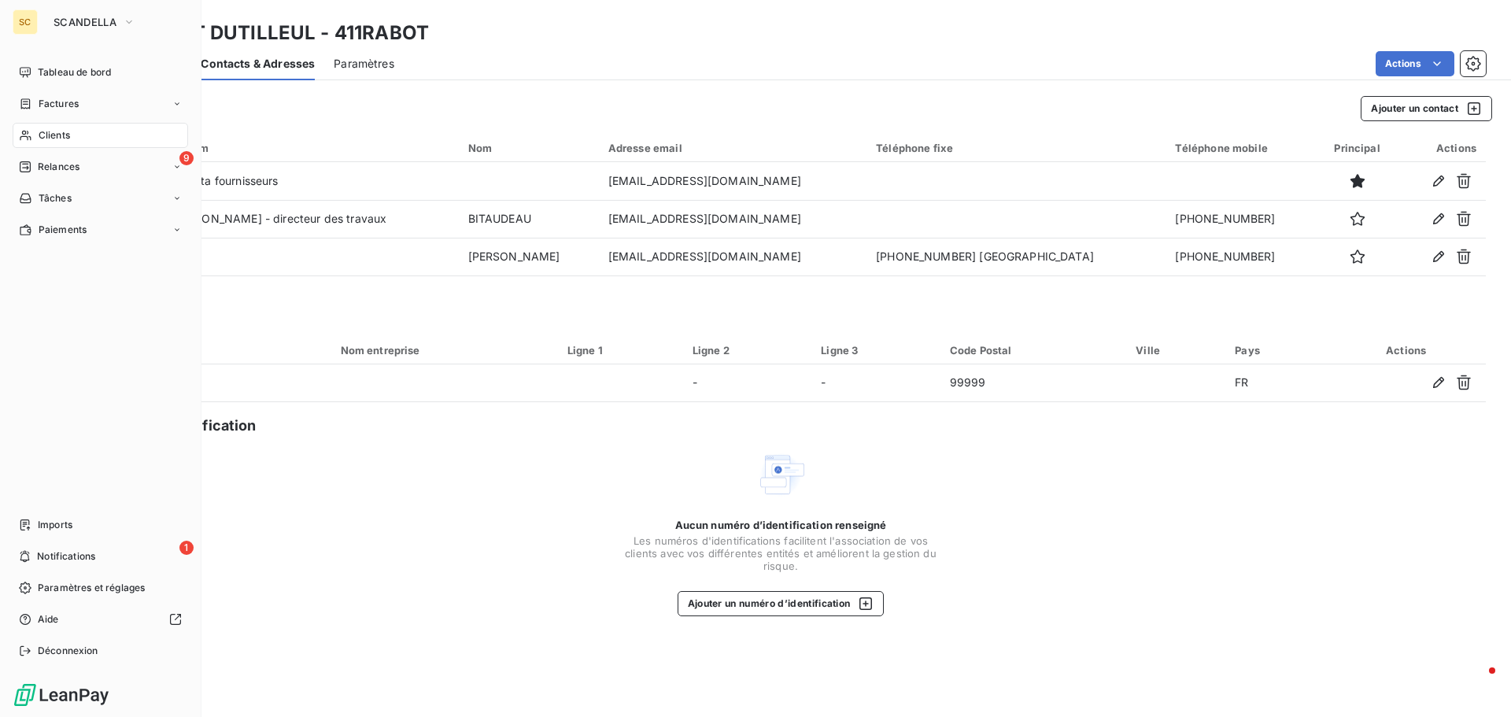
click at [54, 139] on span "Clients" at bounding box center [54, 135] width 31 height 14
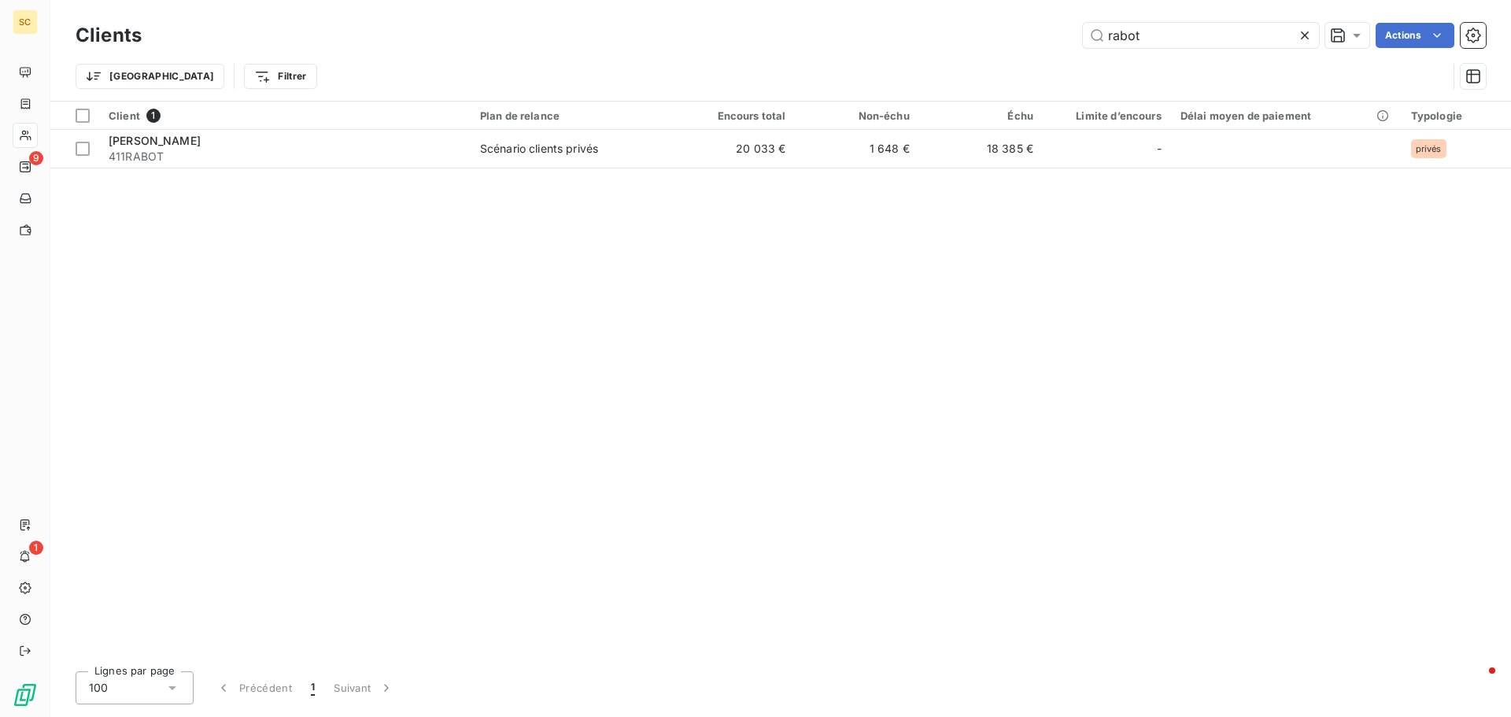
drag, startPoint x: 1161, startPoint y: 28, endPoint x: 1074, endPoint y: 26, distance: 87.4
click at [1074, 26] on div "rabot Actions" at bounding box center [824, 35] width 1326 height 25
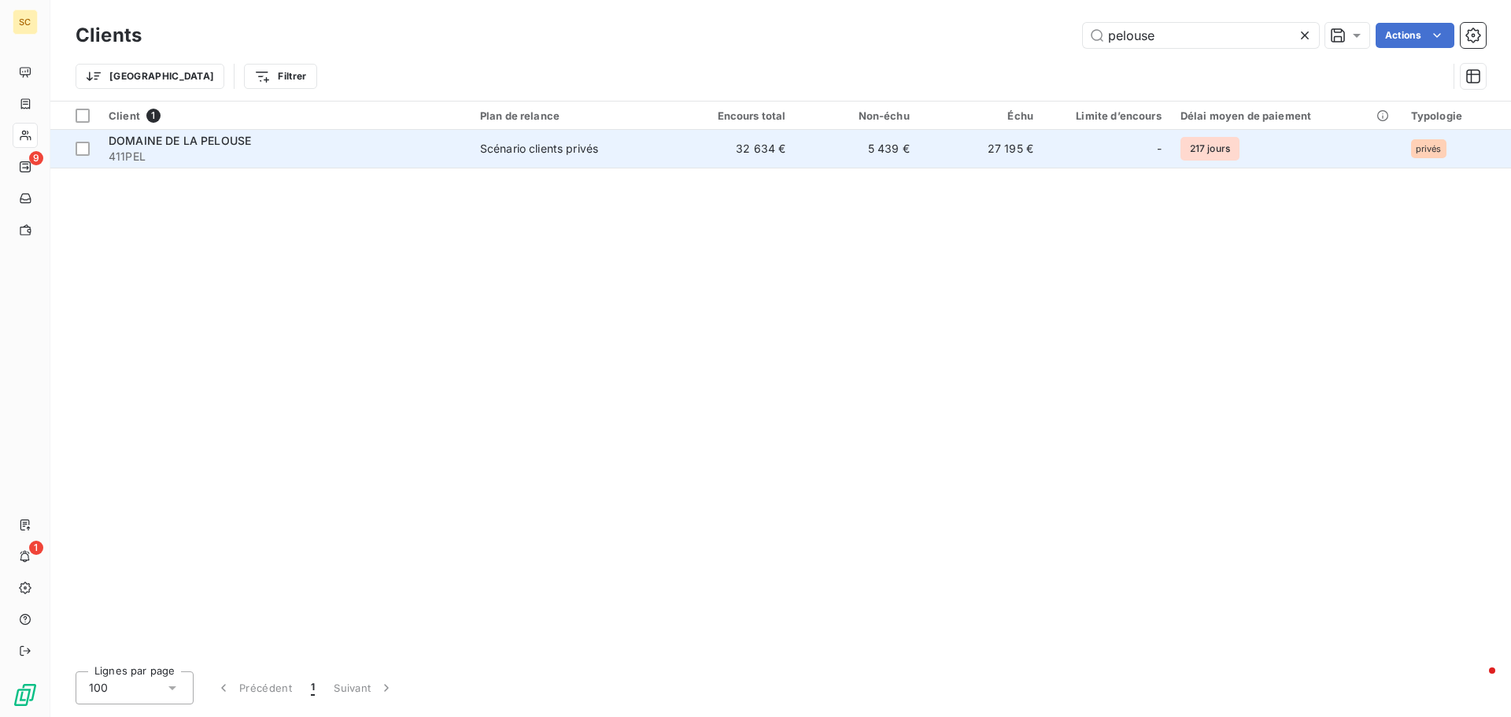
type input "pelouse"
click at [242, 155] on span "411PEL" at bounding box center [285, 157] width 353 height 16
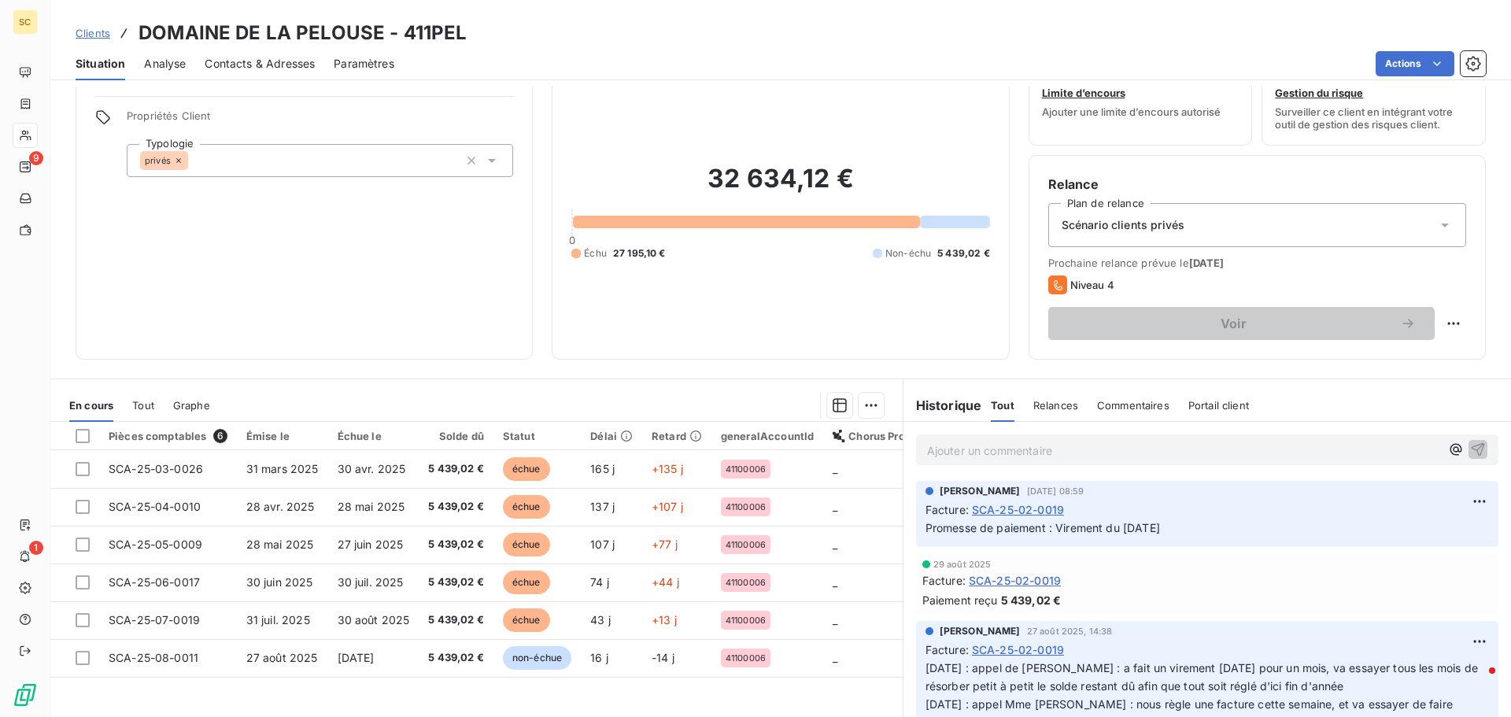
scroll to position [79, 0]
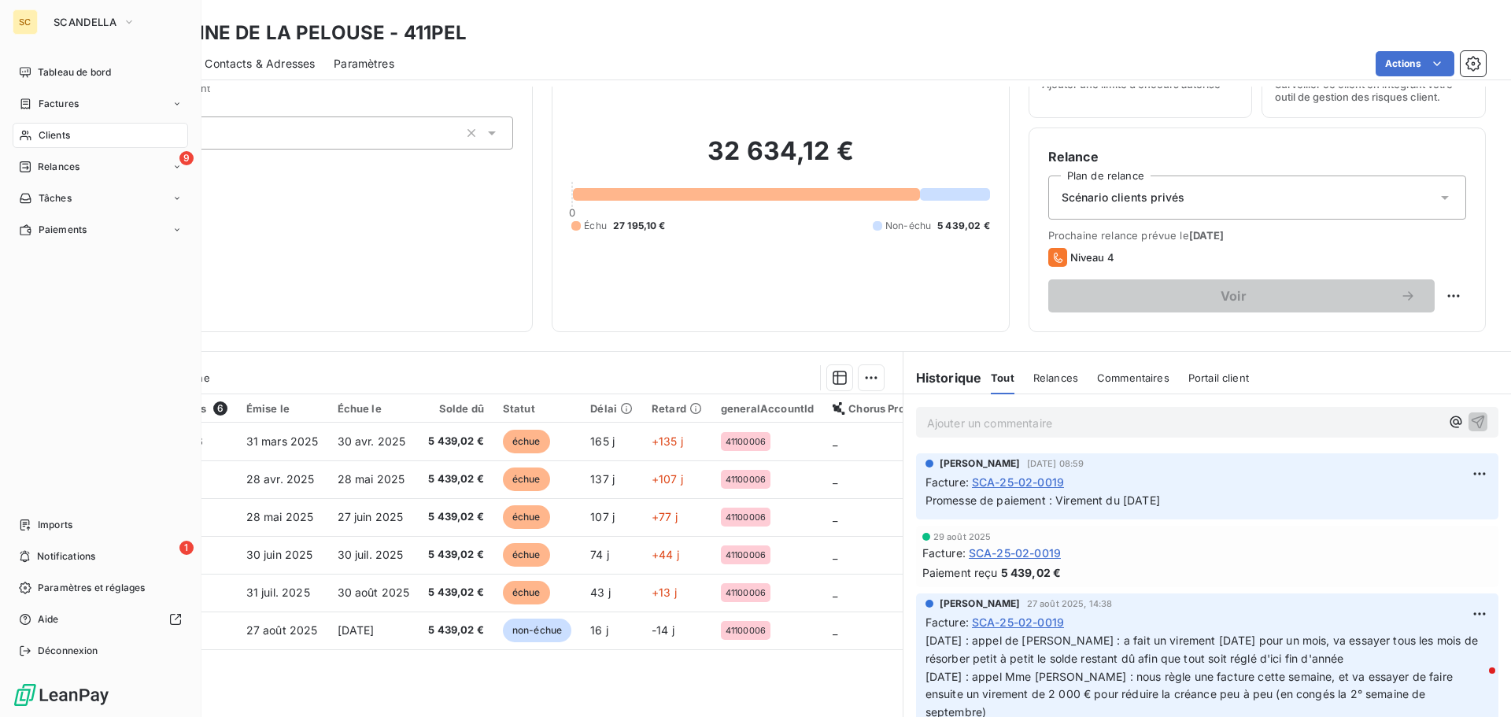
click at [69, 132] on span "Clients" at bounding box center [54, 135] width 31 height 14
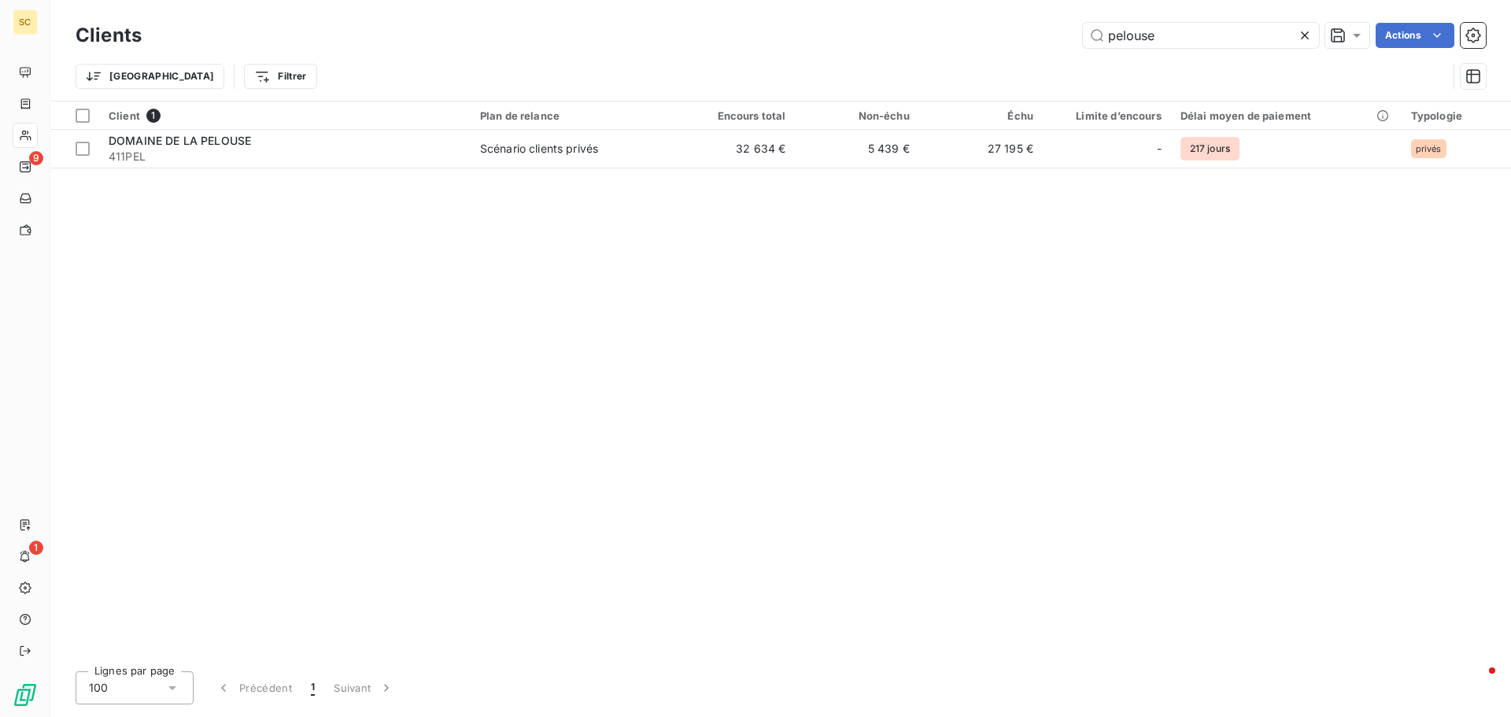
drag, startPoint x: 1198, startPoint y: 39, endPoint x: 1020, endPoint y: 54, distance: 178.5
click at [1020, 54] on div "Clients pelouse Actions Trier Filtrer" at bounding box center [781, 60] width 1411 height 82
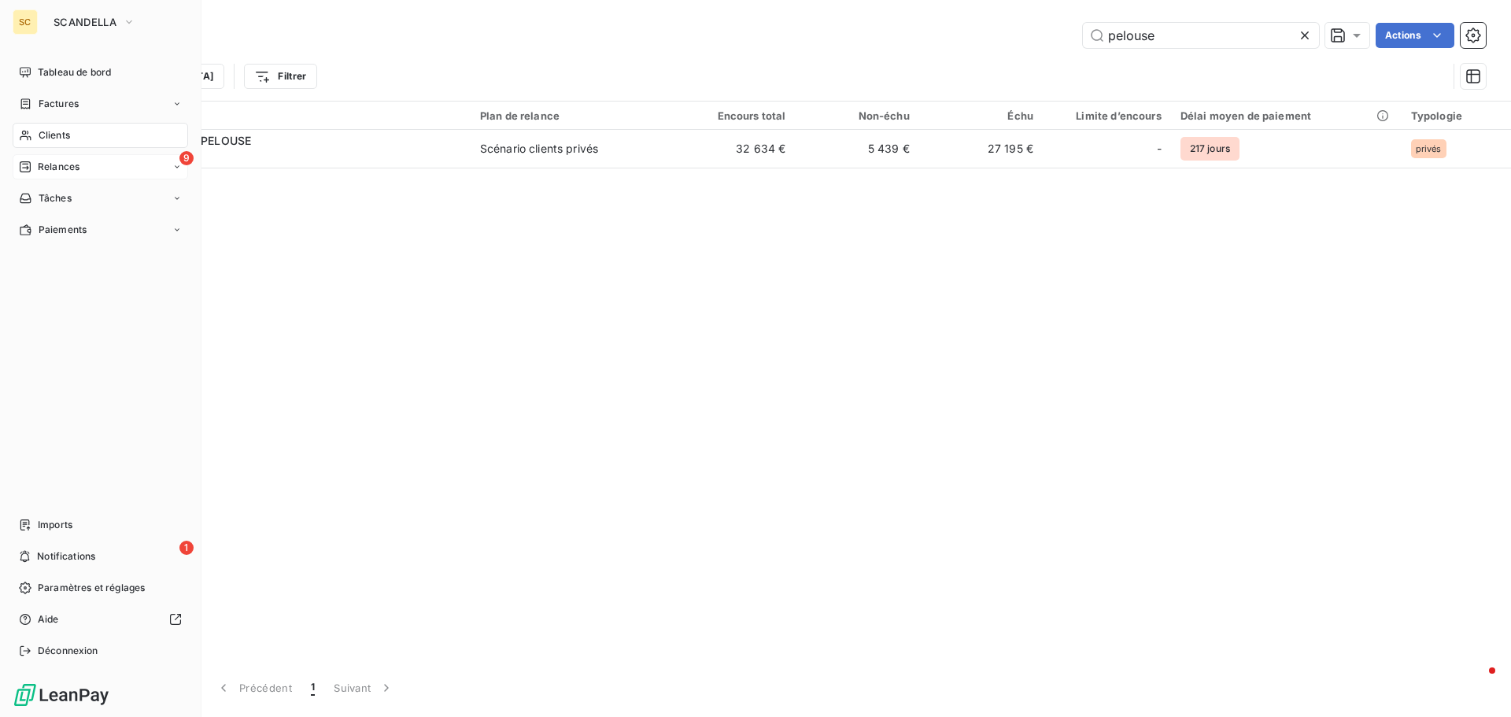
click at [62, 158] on div "9 Relances" at bounding box center [101, 166] width 176 height 25
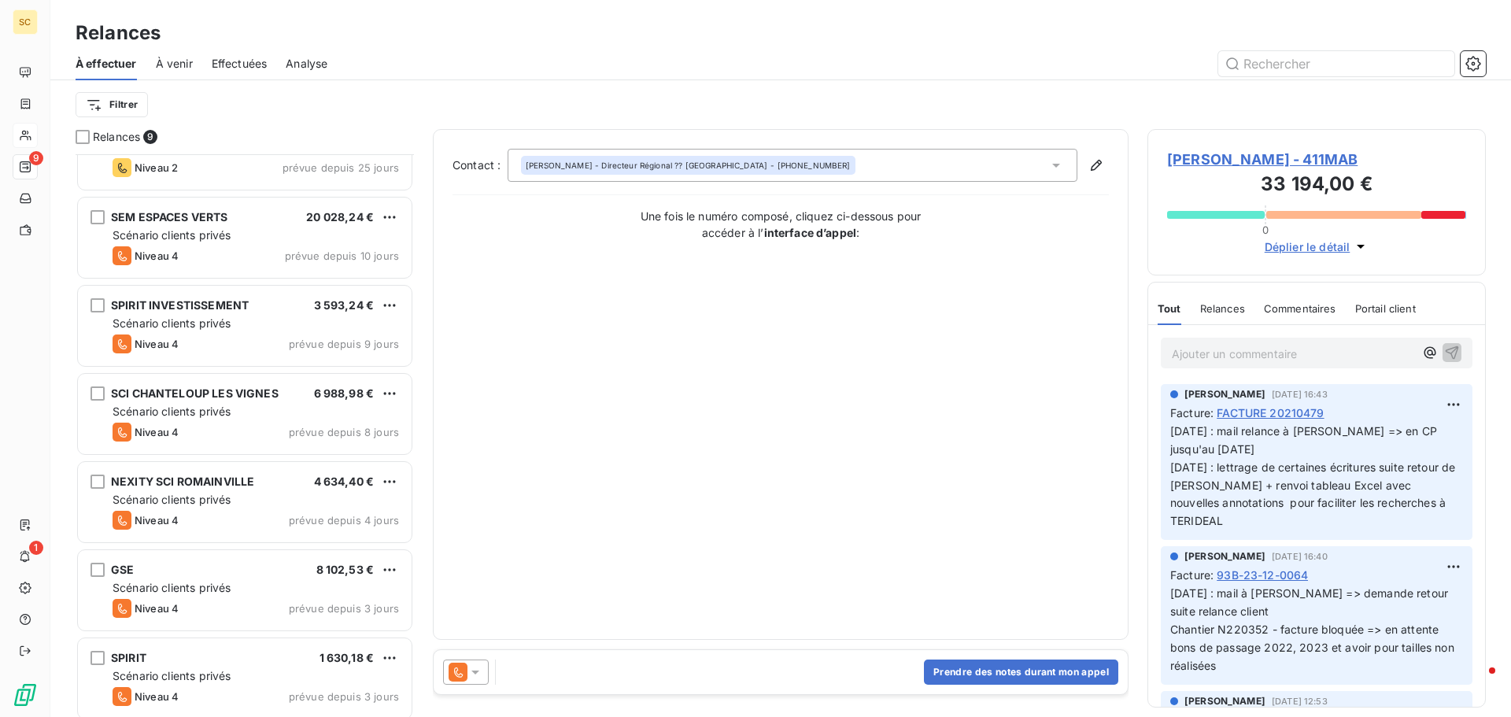
scroll to position [231, 0]
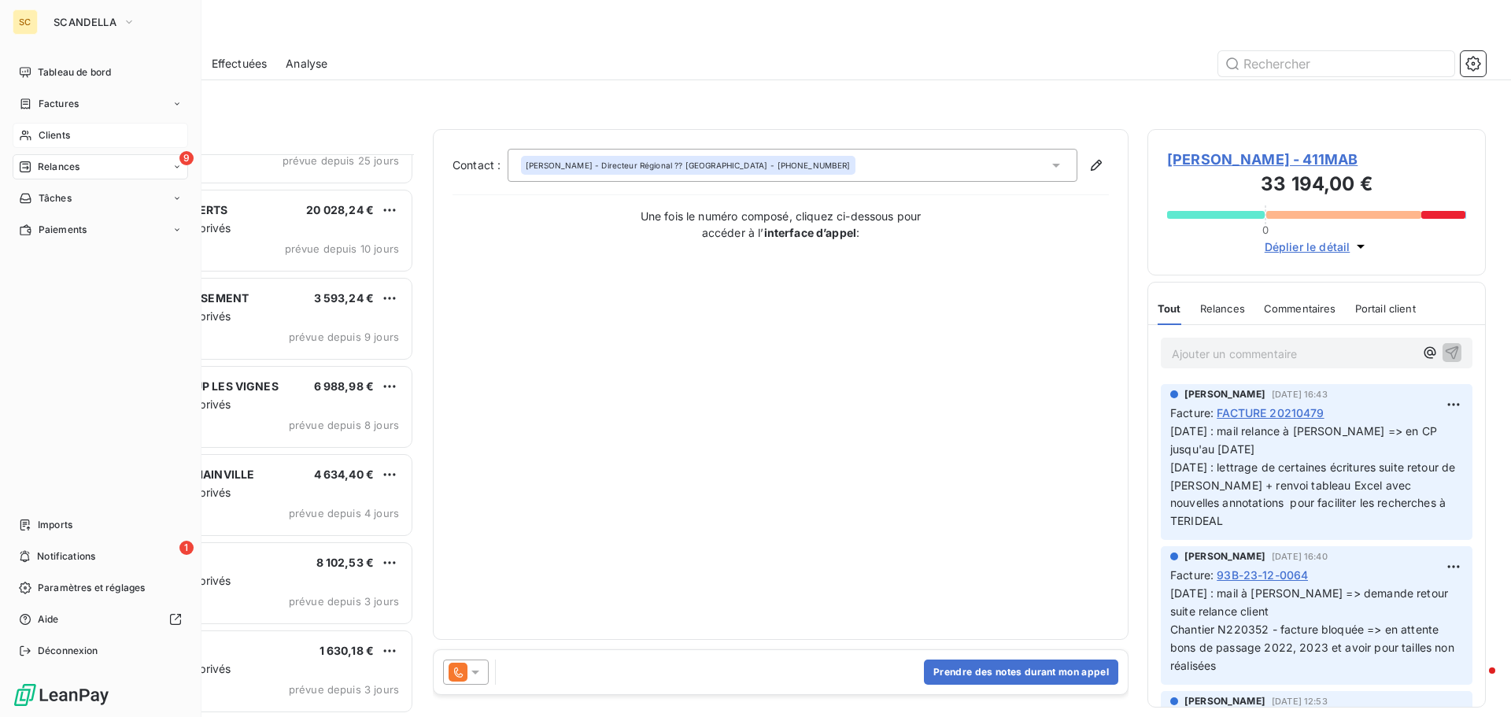
click at [85, 142] on div "Clients" at bounding box center [101, 135] width 176 height 25
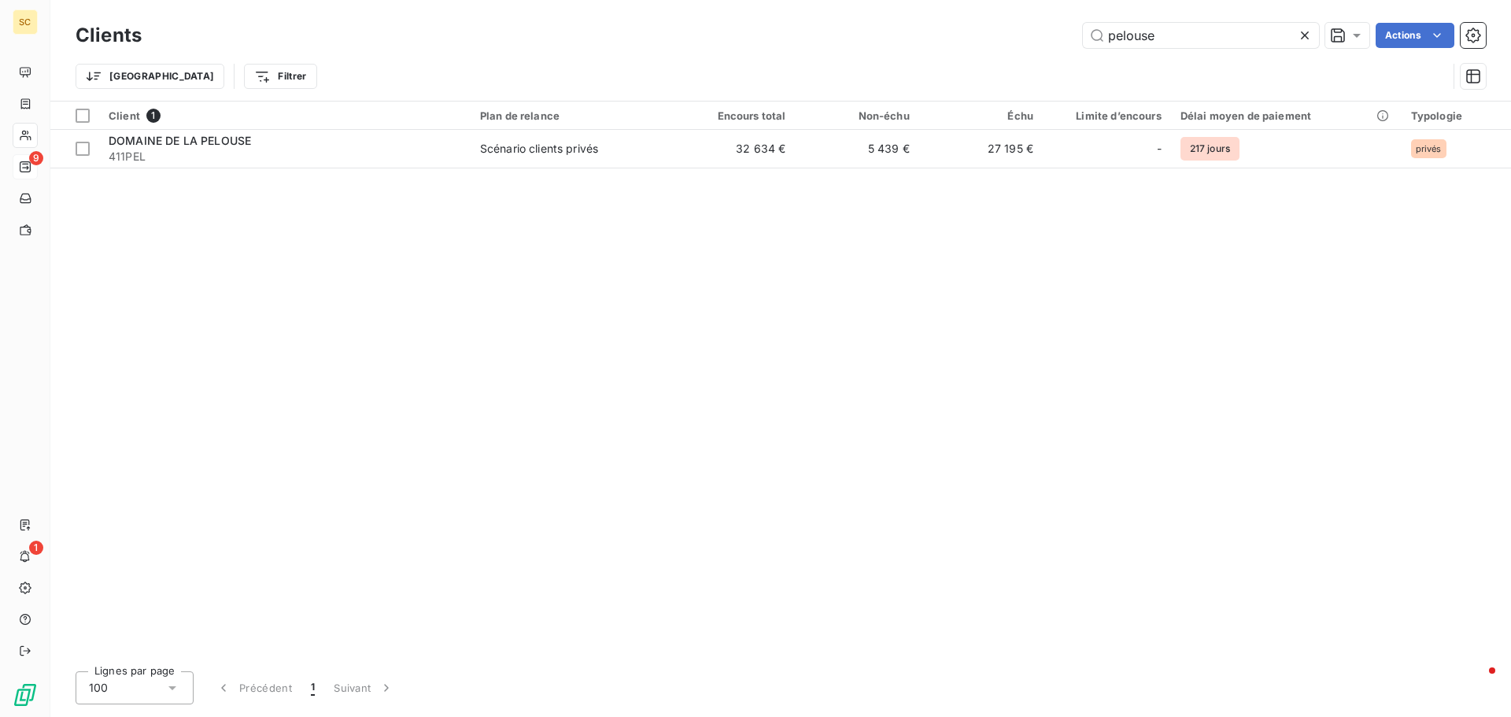
drag, startPoint x: 1202, startPoint y: 57, endPoint x: 1189, endPoint y: 54, distance: 13.6
click at [1201, 57] on div "Trier Filtrer" at bounding box center [781, 76] width 1411 height 49
drag, startPoint x: 1199, startPoint y: 37, endPoint x: 968, endPoint y: 41, distance: 230.7
click at [971, 41] on div "pelouse Actions" at bounding box center [824, 35] width 1326 height 25
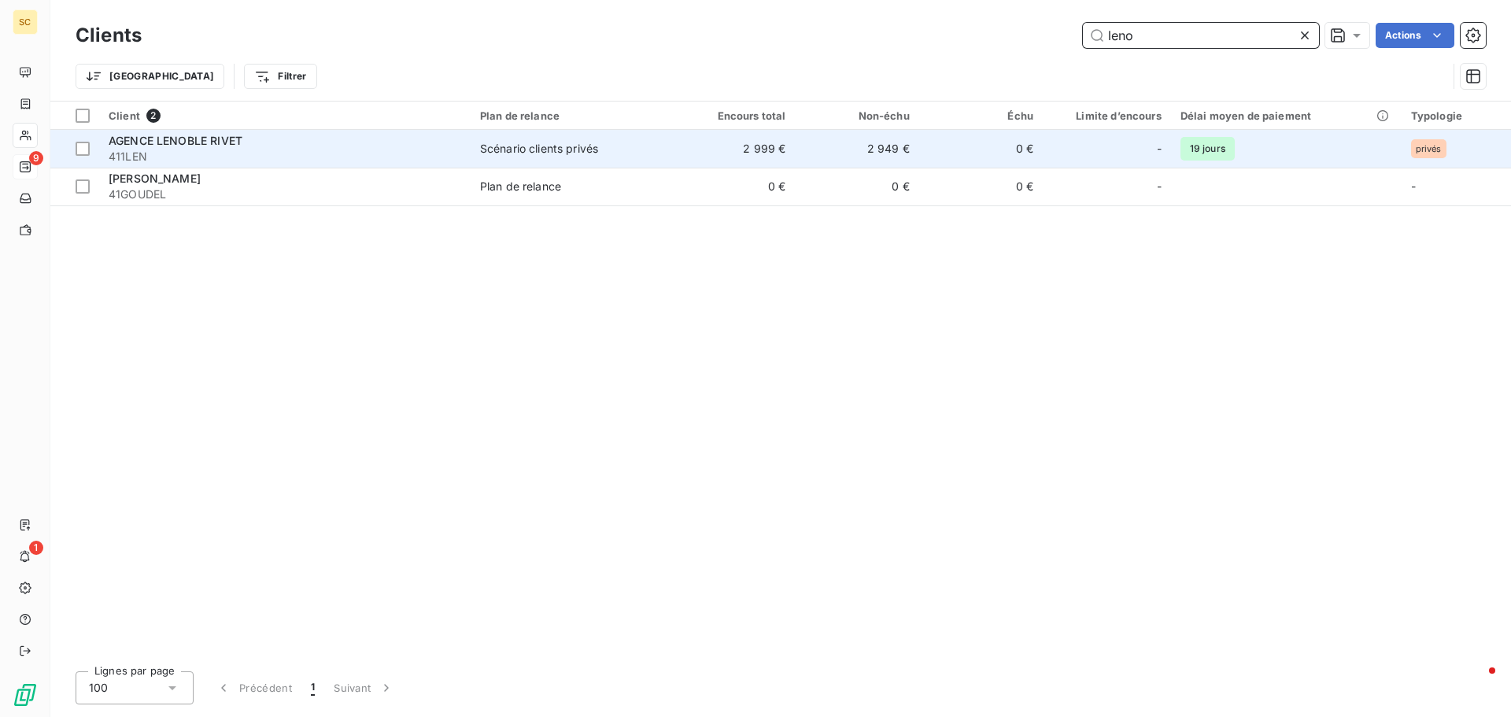
type input "leno"
click at [429, 135] on div "AGENCE LENOBLE RIVET" at bounding box center [285, 141] width 353 height 16
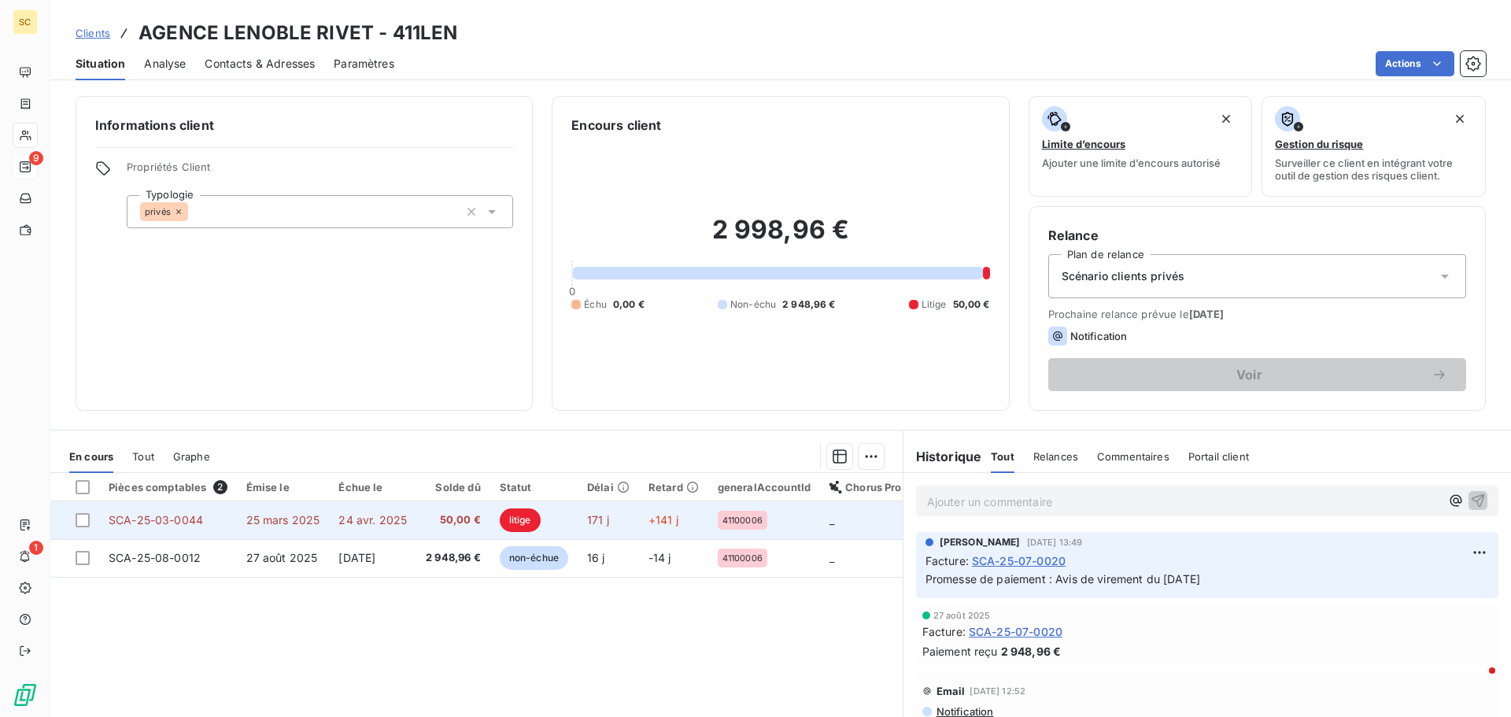
click at [456, 516] on span "50,00 €" at bounding box center [453, 520] width 55 height 16
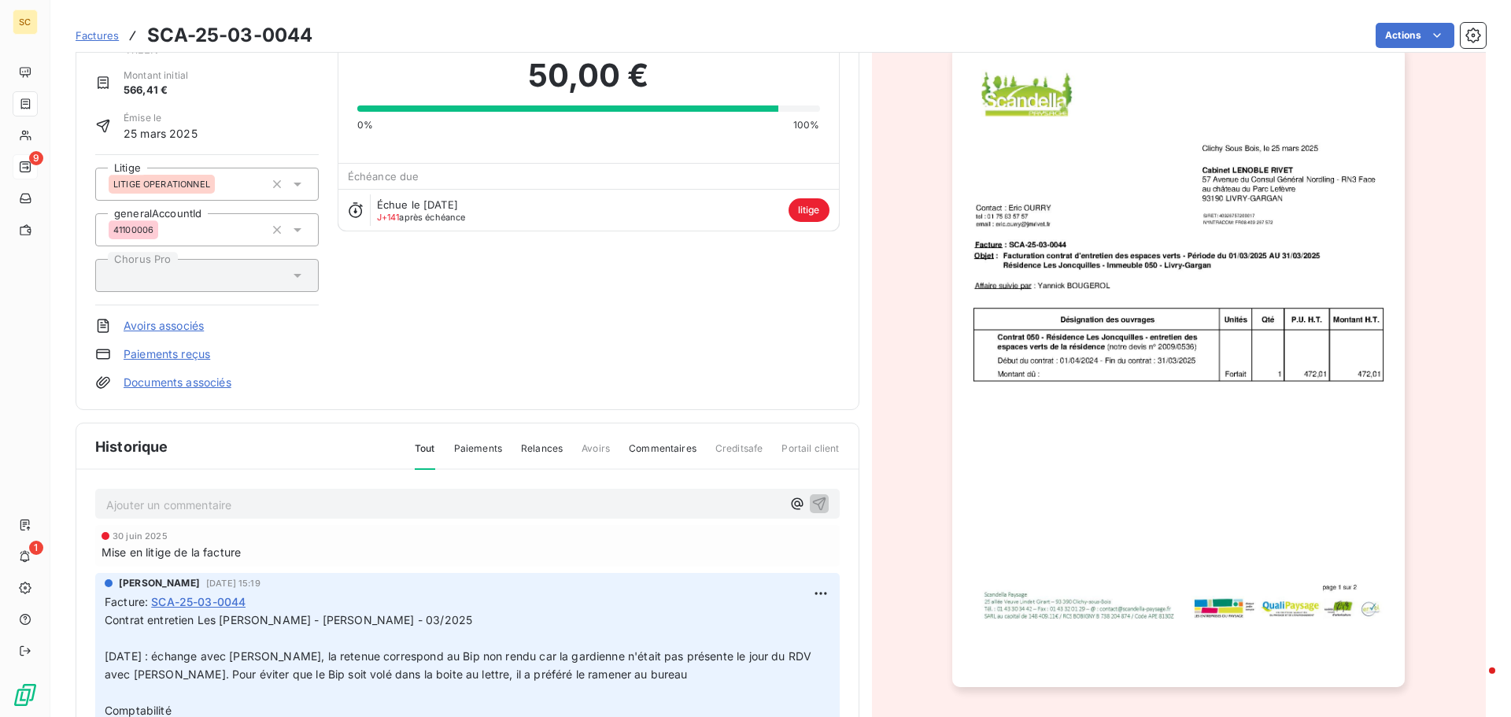
scroll to position [154, 0]
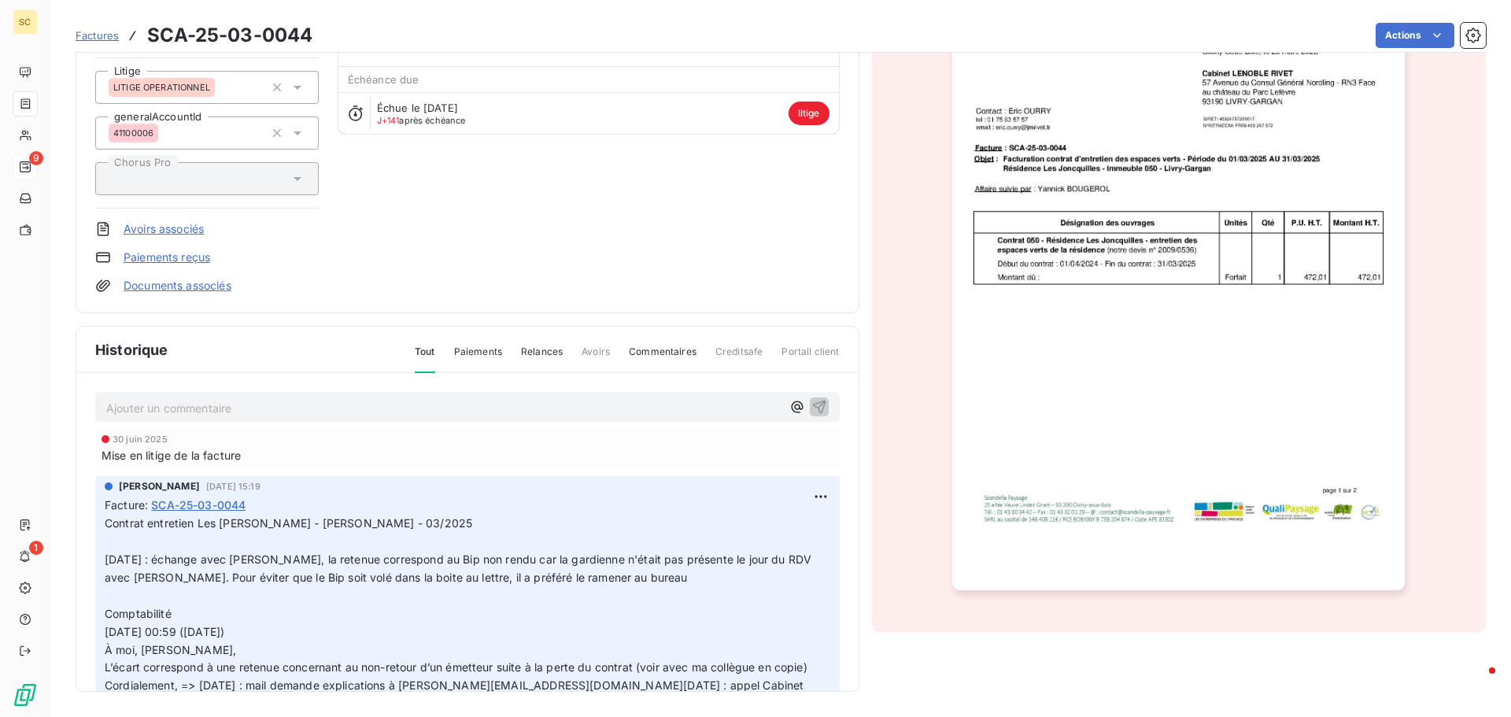
click at [219, 281] on link "Documents associés" at bounding box center [178, 286] width 108 height 16
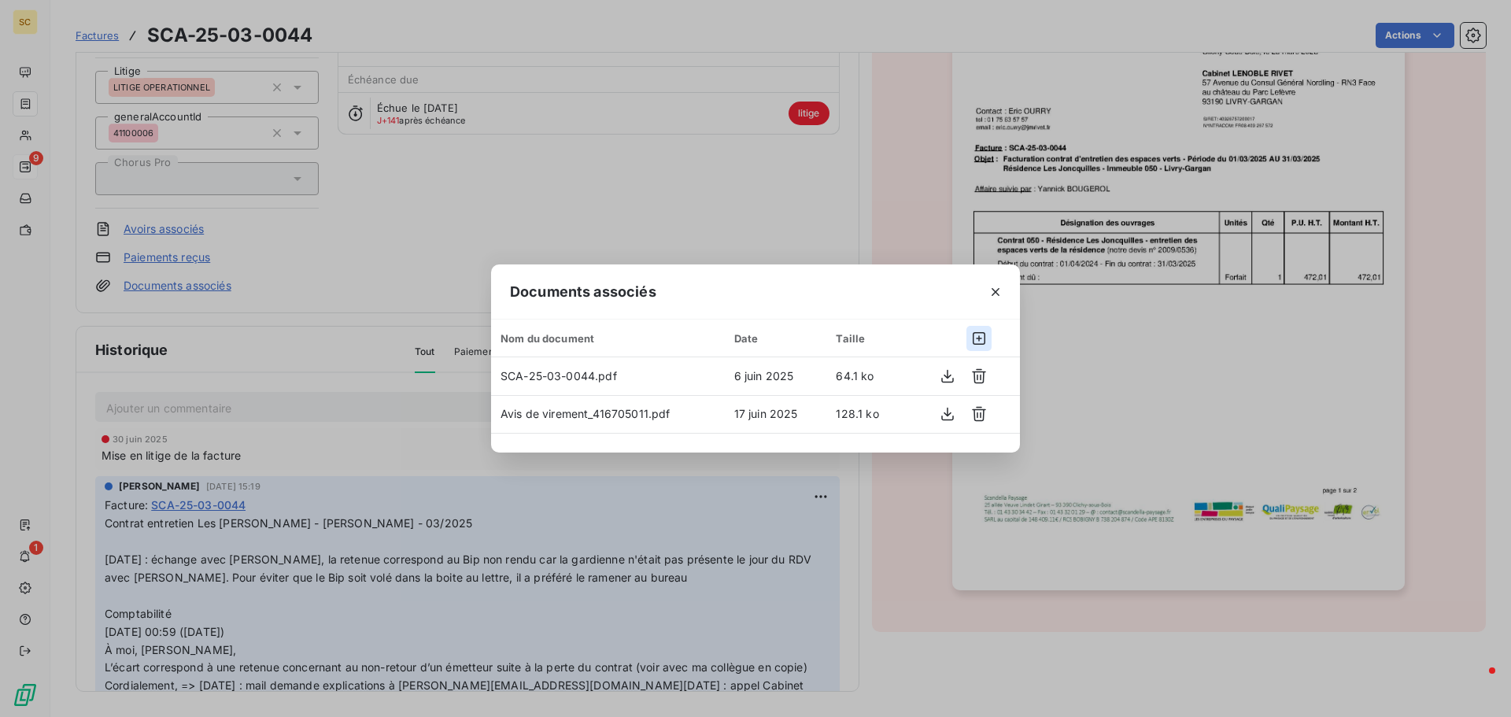
click at [982, 335] on icon "button" at bounding box center [979, 339] width 16 height 16
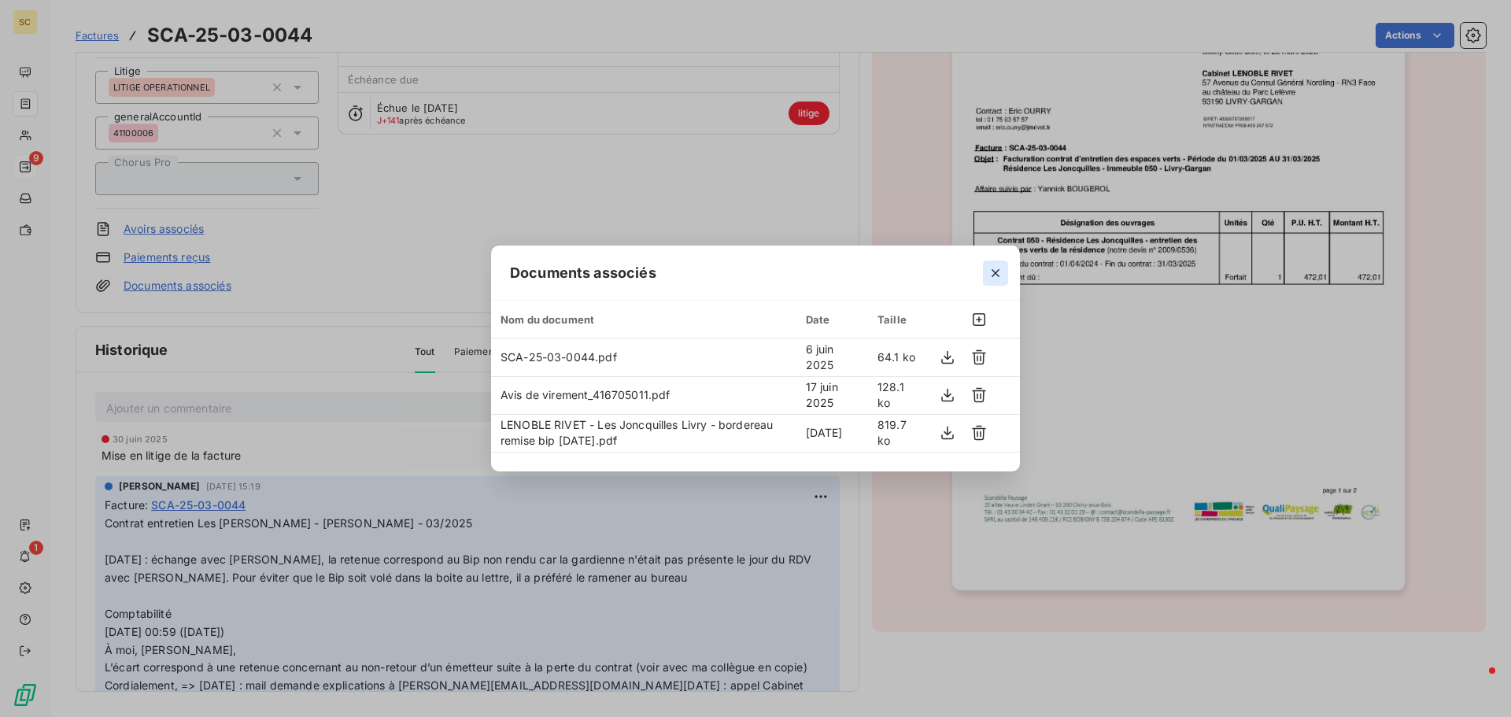
click at [1000, 270] on icon "button" at bounding box center [996, 273] width 16 height 16
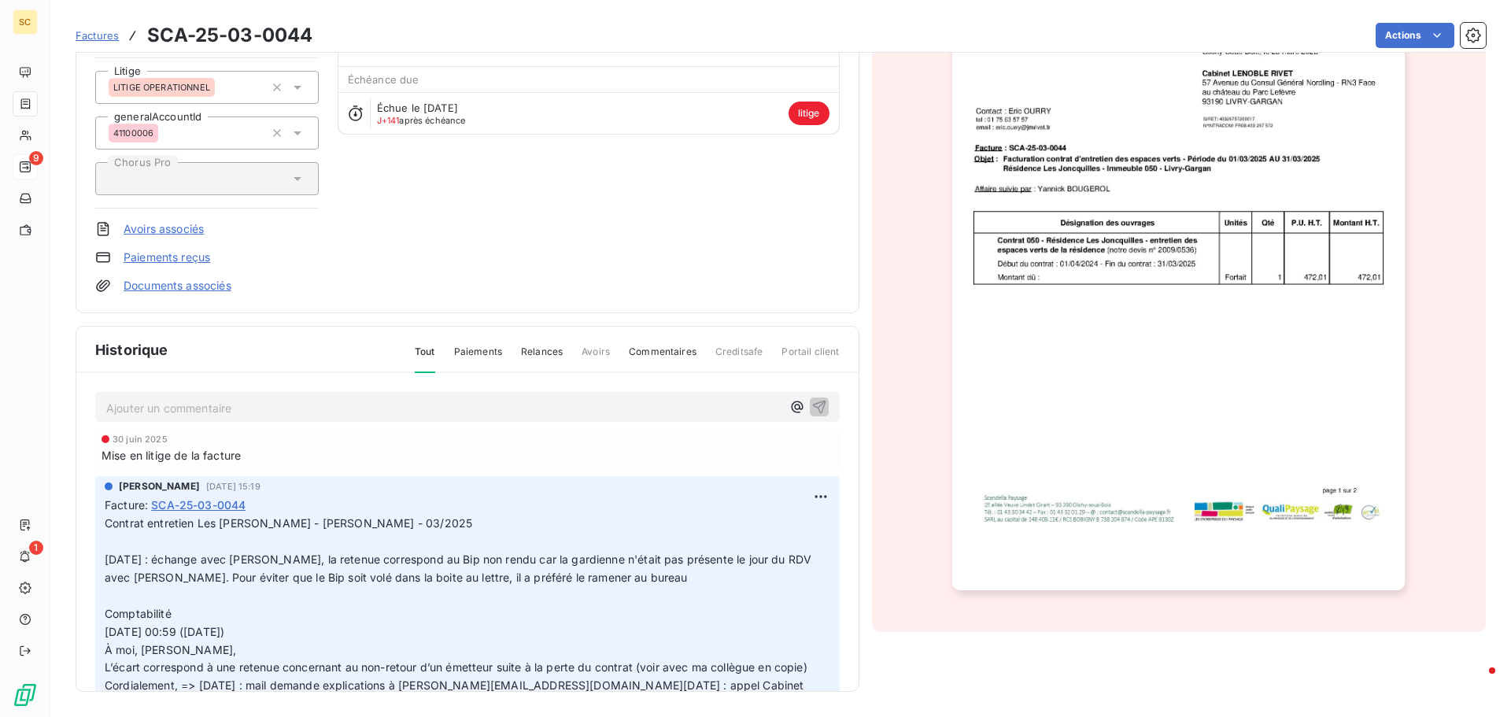
click at [806, 495] on html "SC 9 1 Factures SCA-25-03-0044 Actions AGENCE LENOBLE RIVET 411LEN Montant init…" at bounding box center [755, 358] width 1511 height 717
click at [748, 533] on div "Editer" at bounding box center [765, 531] width 88 height 25
click at [649, 574] on p "Contrat entretien Les [PERSON_NAME] - [PERSON_NAME] - 03/2025 [DATE] : échange …" at bounding box center [458, 632] width 707 height 234
click at [166, 545] on p "Contrat entretien Les [PERSON_NAME] - [PERSON_NAME] - 03/2025 [DATE] : échange …" at bounding box center [458, 632] width 707 height 234
click at [815, 639] on icon "button" at bounding box center [823, 631] width 16 height 16
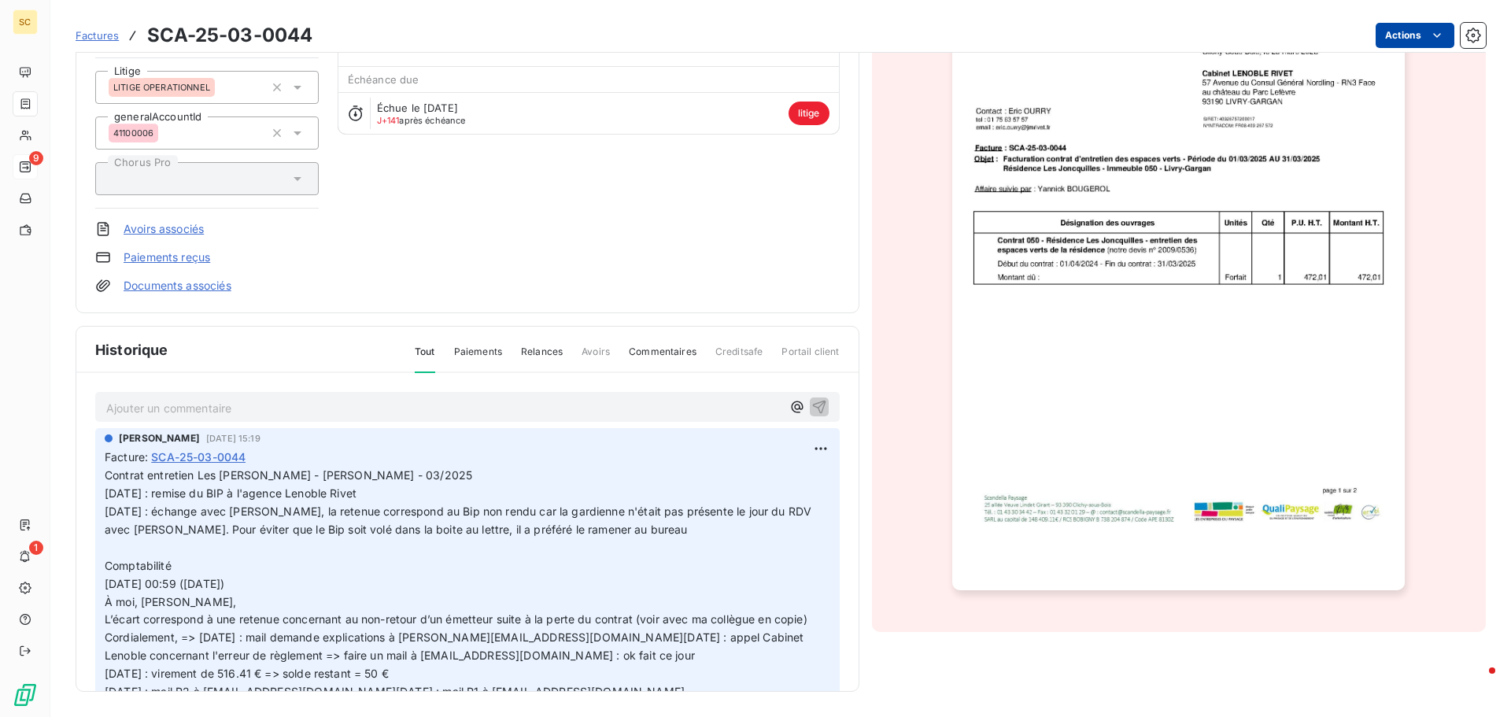
click at [1415, 39] on html "SC 9 1 Factures SCA-25-03-0044 Actions AGENCE LENOBLE RIVET 411LEN Montant init…" at bounding box center [755, 358] width 1511 height 717
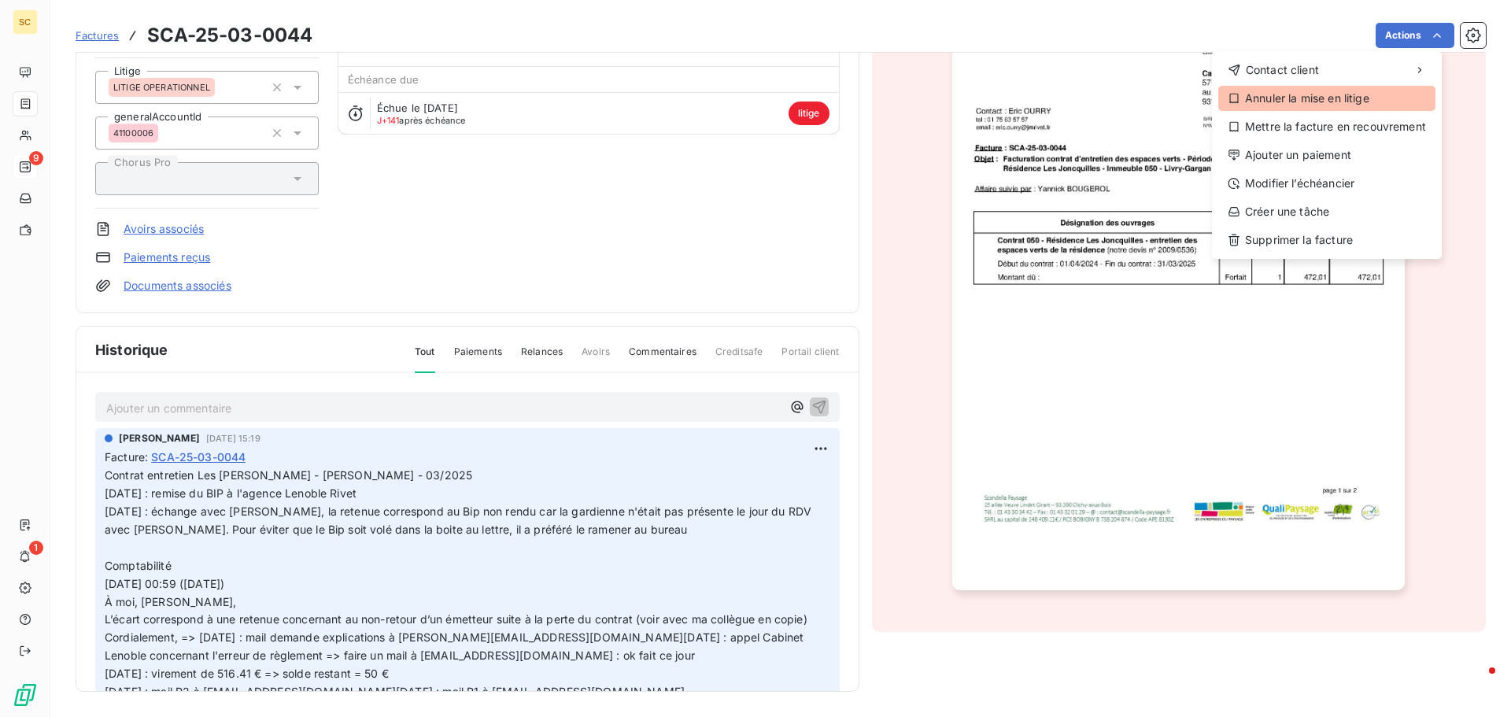
click at [1337, 101] on div "Annuler la mise en litige" at bounding box center [1327, 98] width 217 height 25
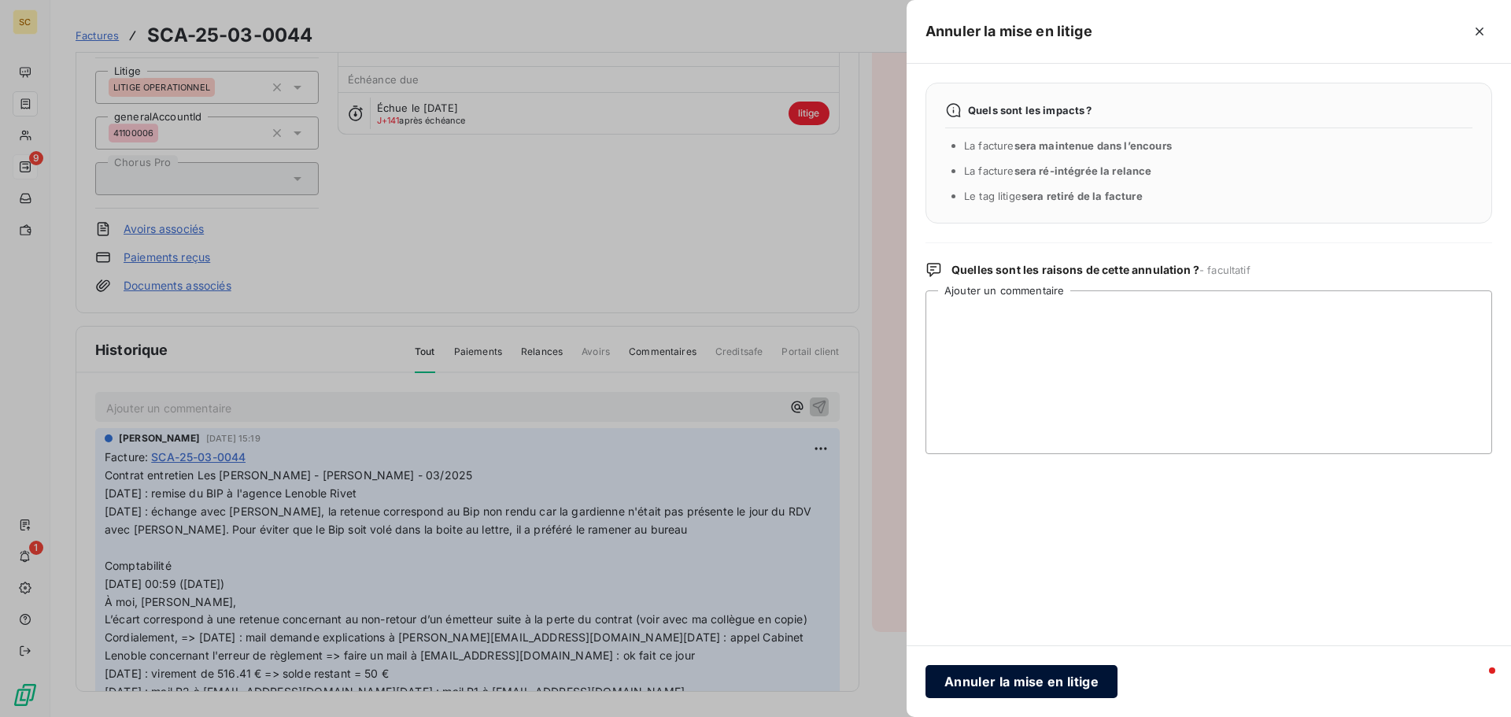
click at [1041, 691] on button "Annuler la mise en litige" at bounding box center [1022, 681] width 192 height 33
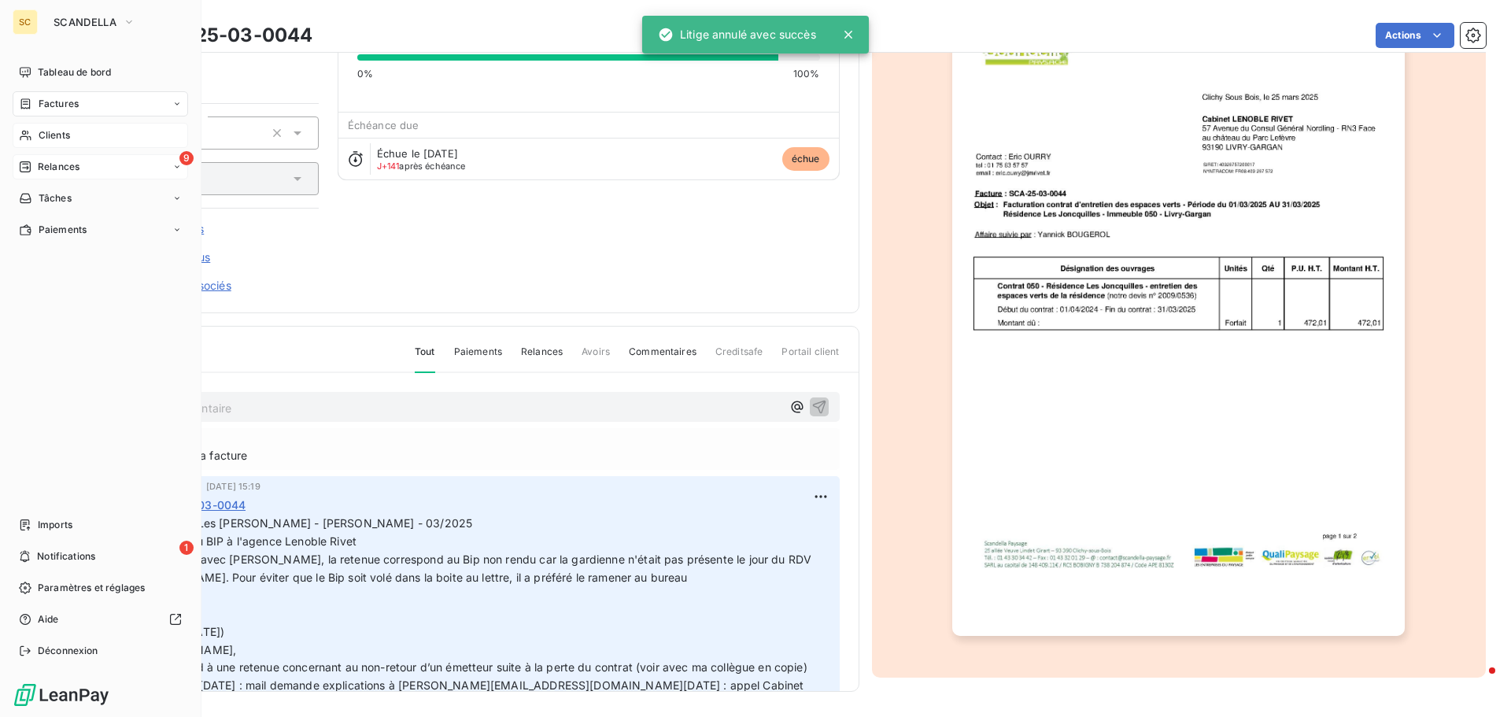
drag, startPoint x: 70, startPoint y: 134, endPoint x: 76, endPoint y: 128, distance: 8.4
click at [72, 131] on div "Clients" at bounding box center [101, 135] width 176 height 25
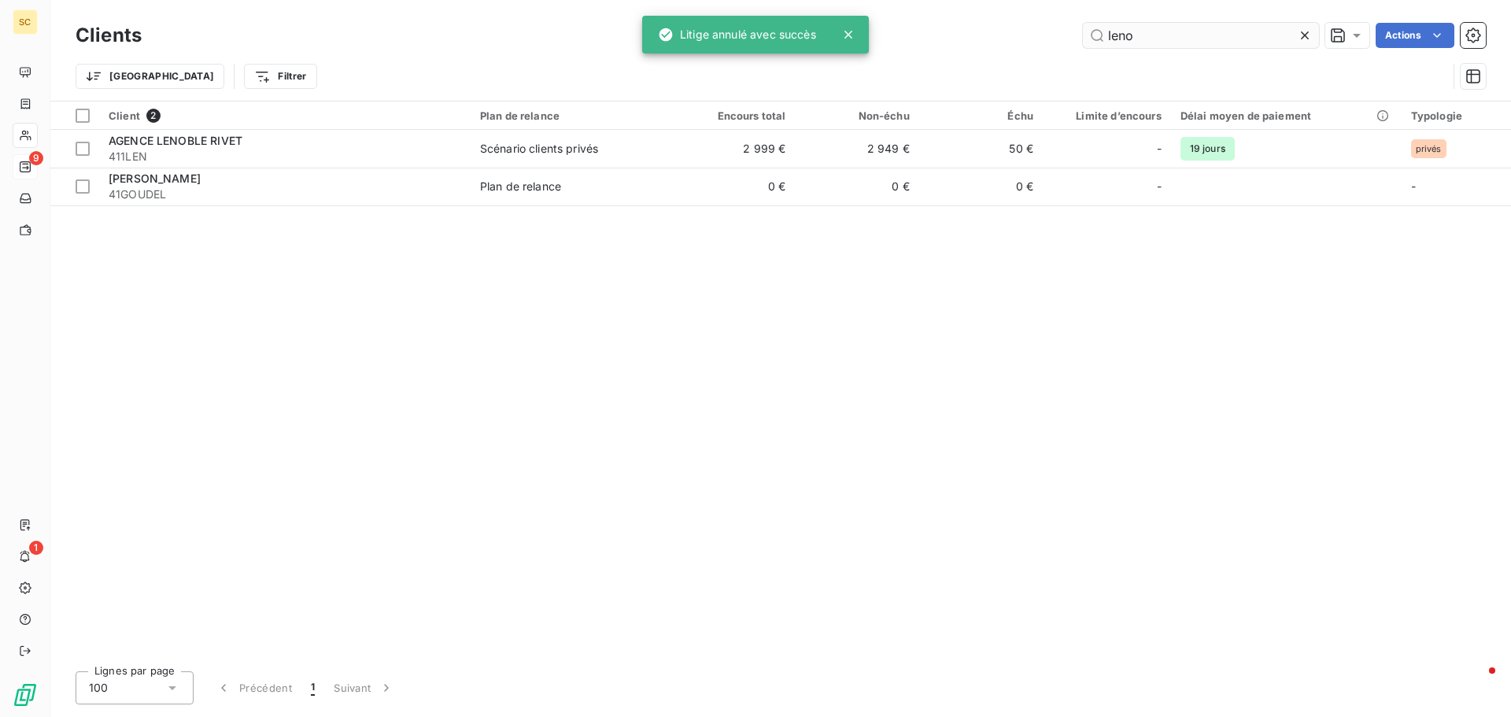
drag, startPoint x: 1196, startPoint y: 46, endPoint x: 1098, endPoint y: 31, distance: 98.6
click at [1098, 31] on input "leno" at bounding box center [1201, 35] width 236 height 25
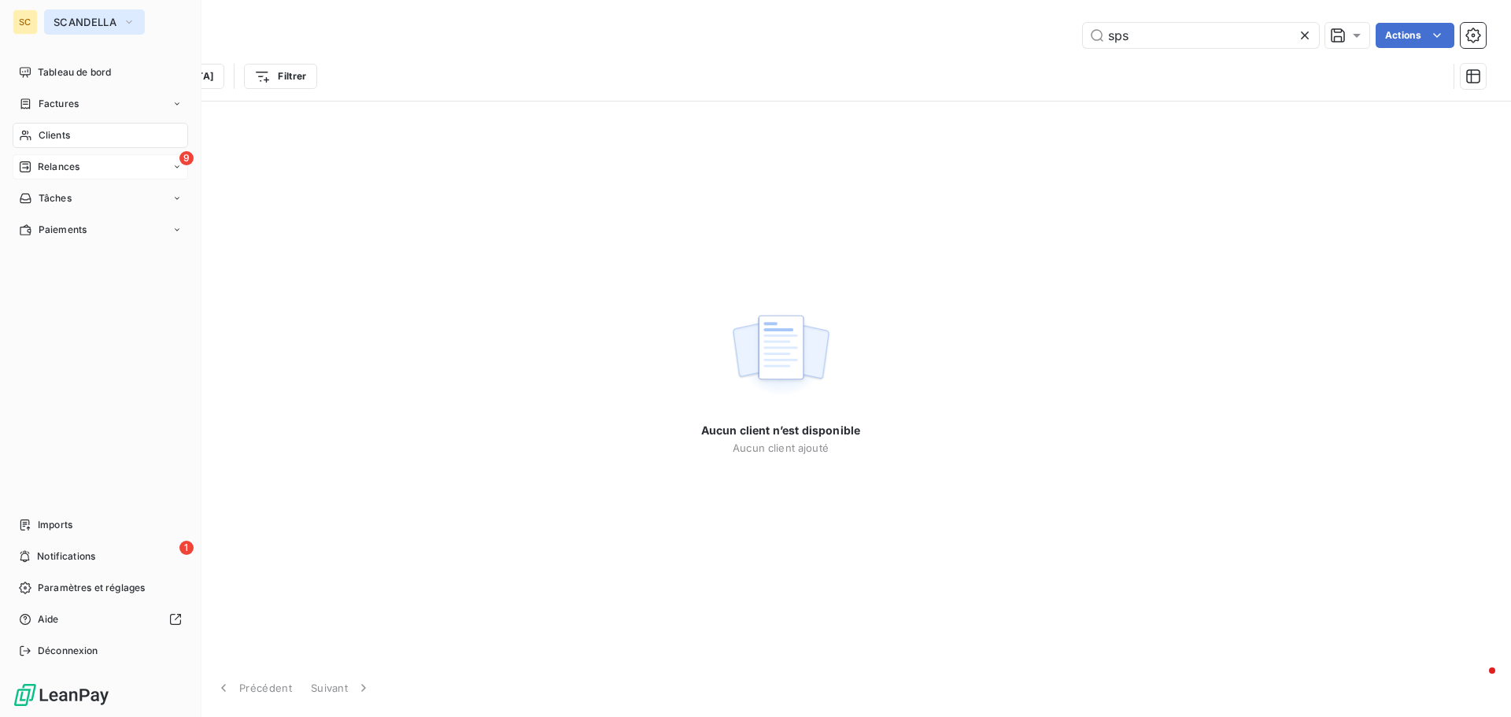
type input "sps"
click at [119, 26] on button "SCANDELLA" at bounding box center [94, 21] width 101 height 25
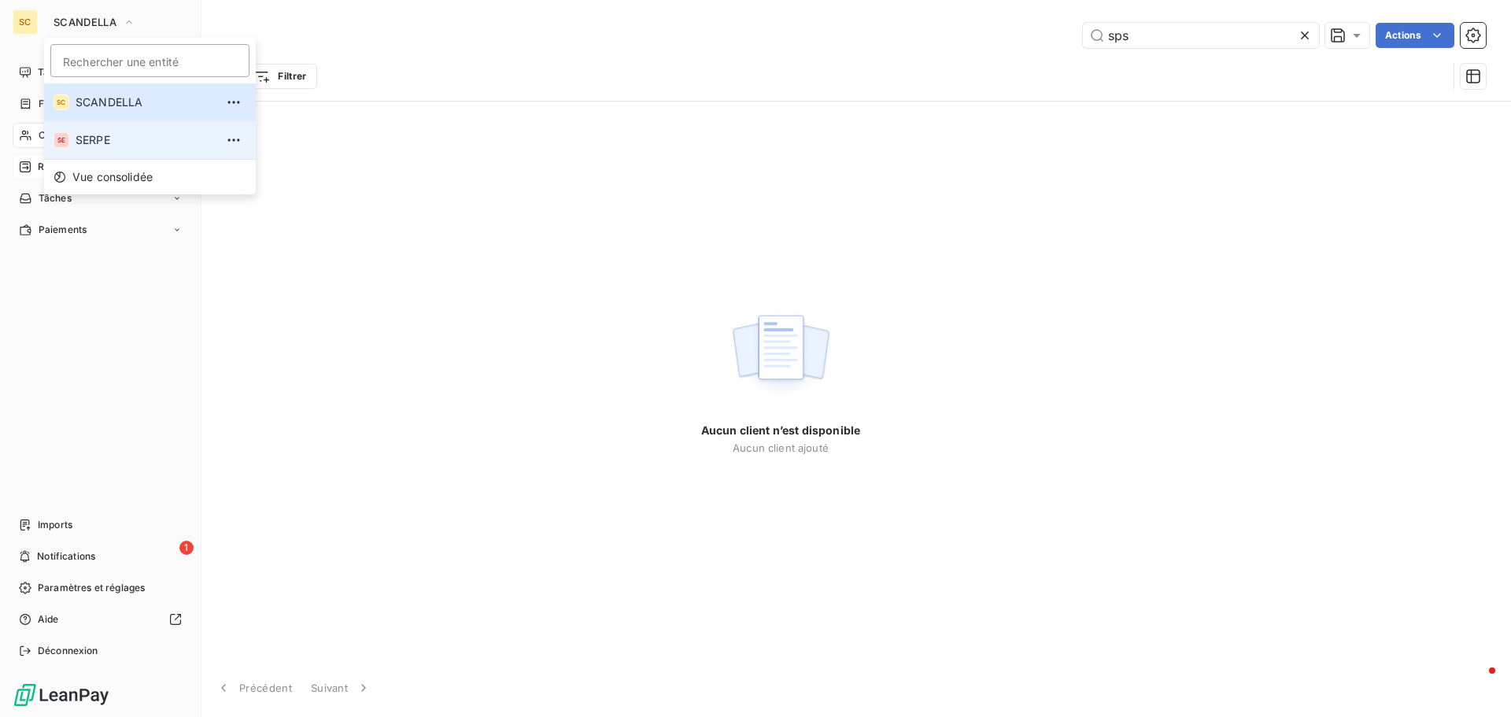
click at [91, 146] on span "SERPE" at bounding box center [145, 140] width 139 height 16
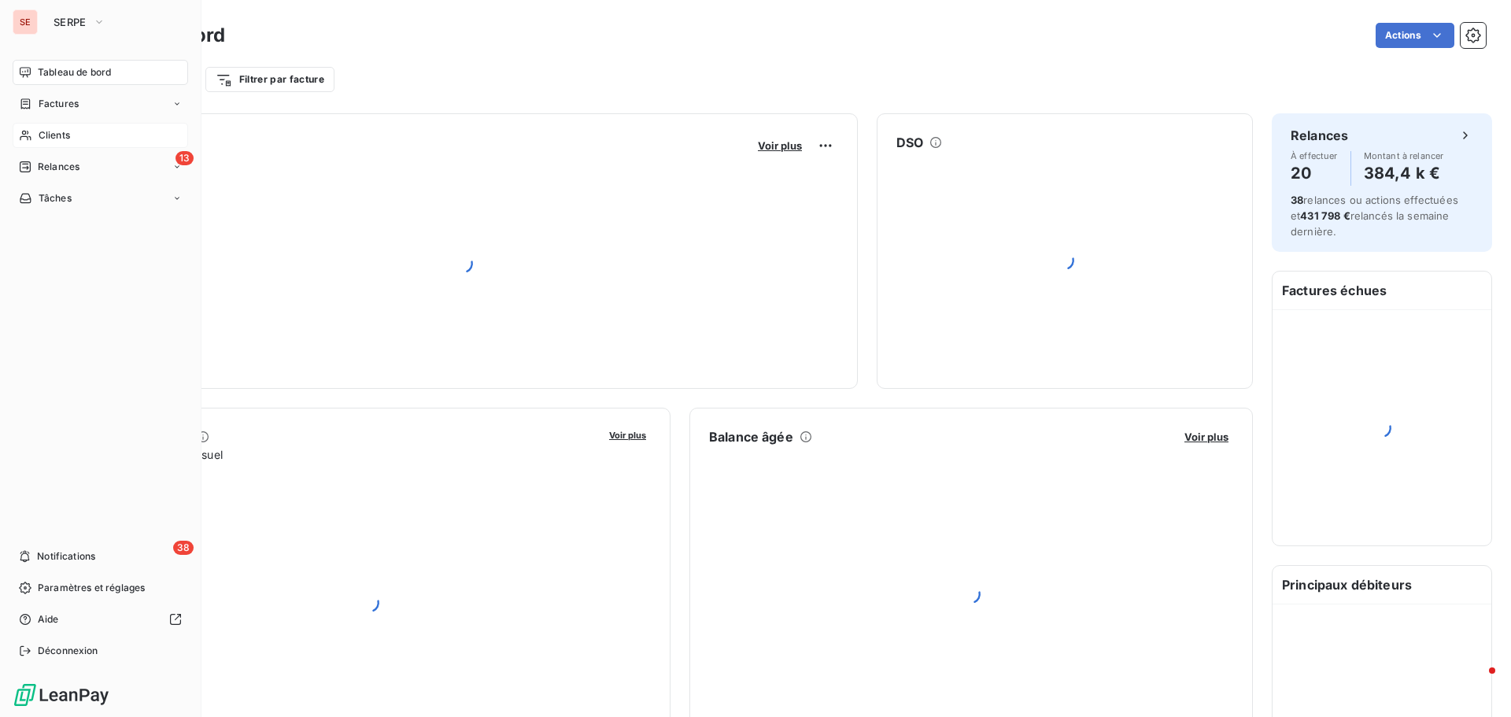
click at [57, 135] on span "Clients" at bounding box center [54, 135] width 31 height 14
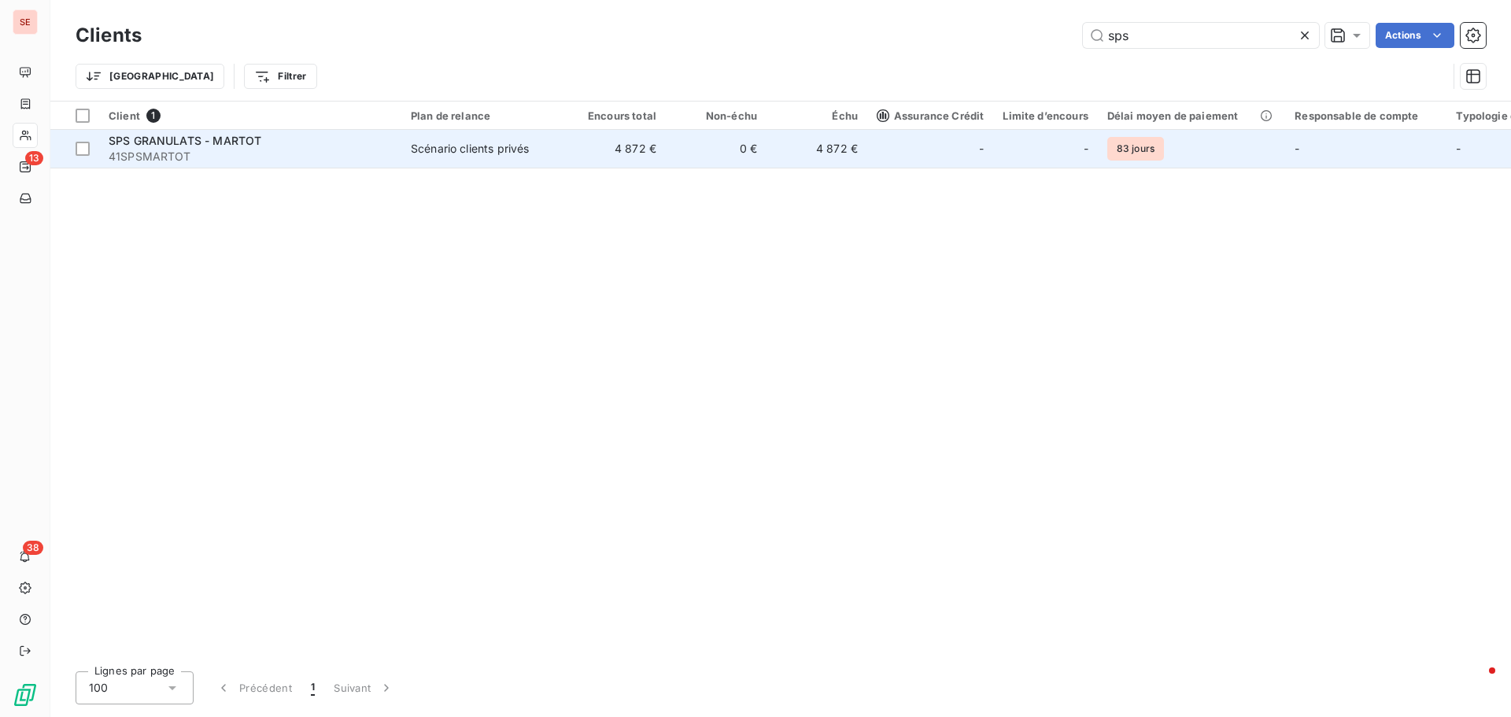
click at [268, 157] on span "41SPSMARTOT" at bounding box center [250, 157] width 283 height 16
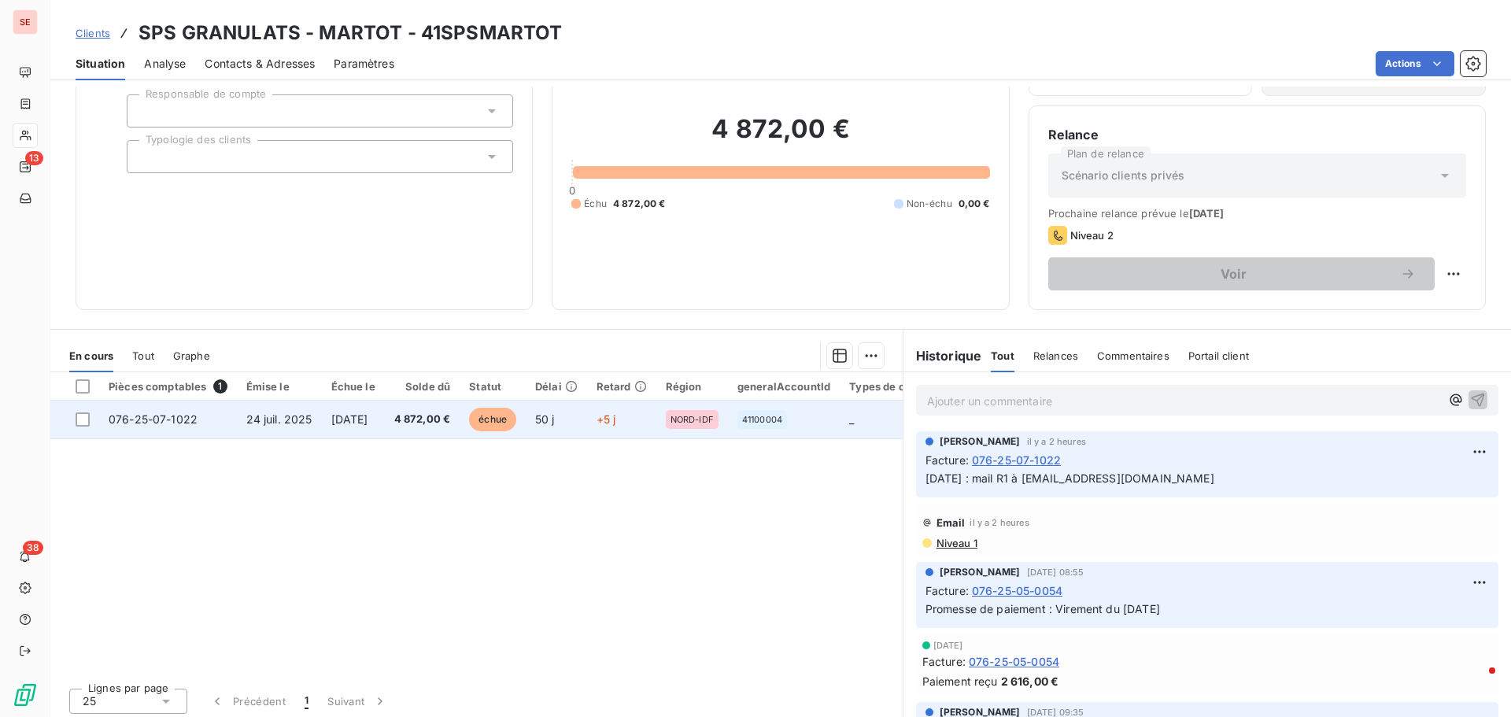
scroll to position [106, 0]
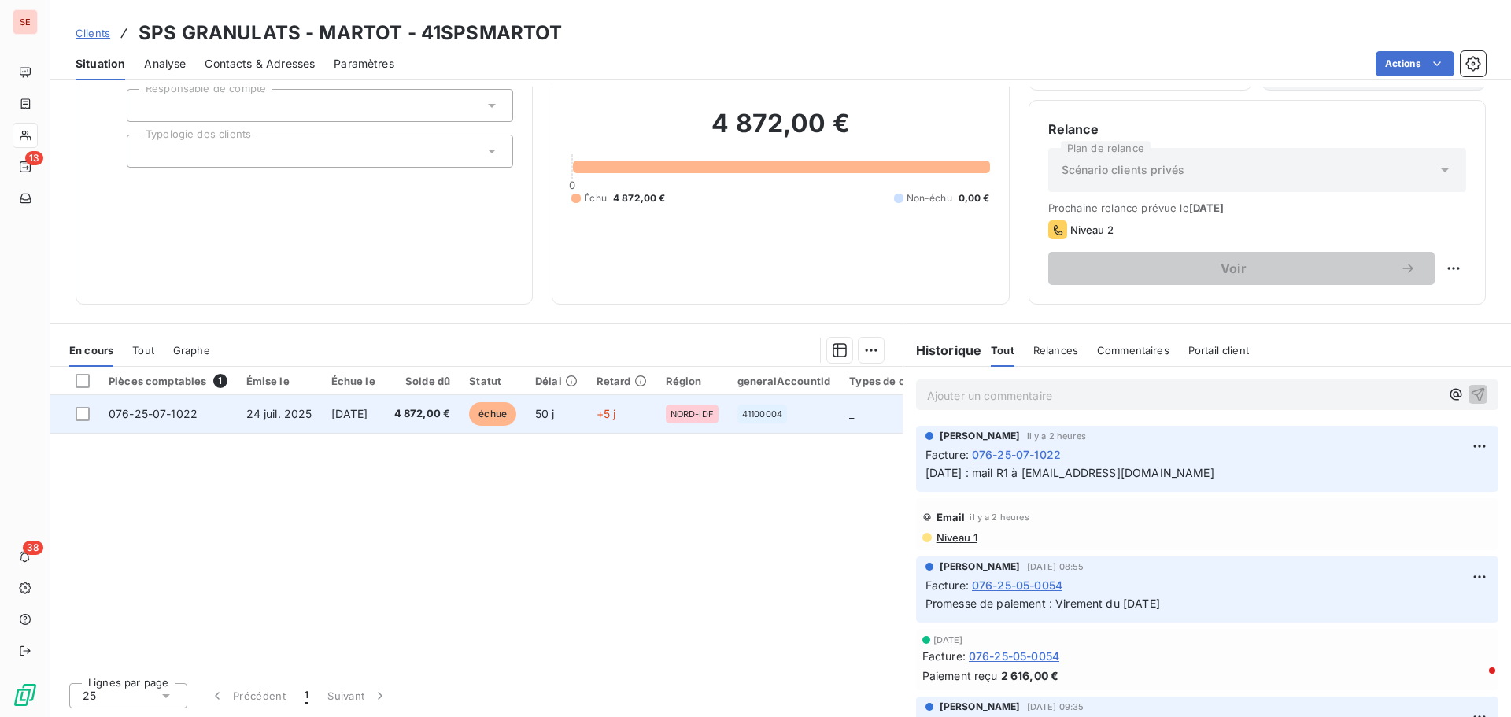
click at [406, 414] on td "4 872,00 €" at bounding box center [423, 414] width 76 height 38
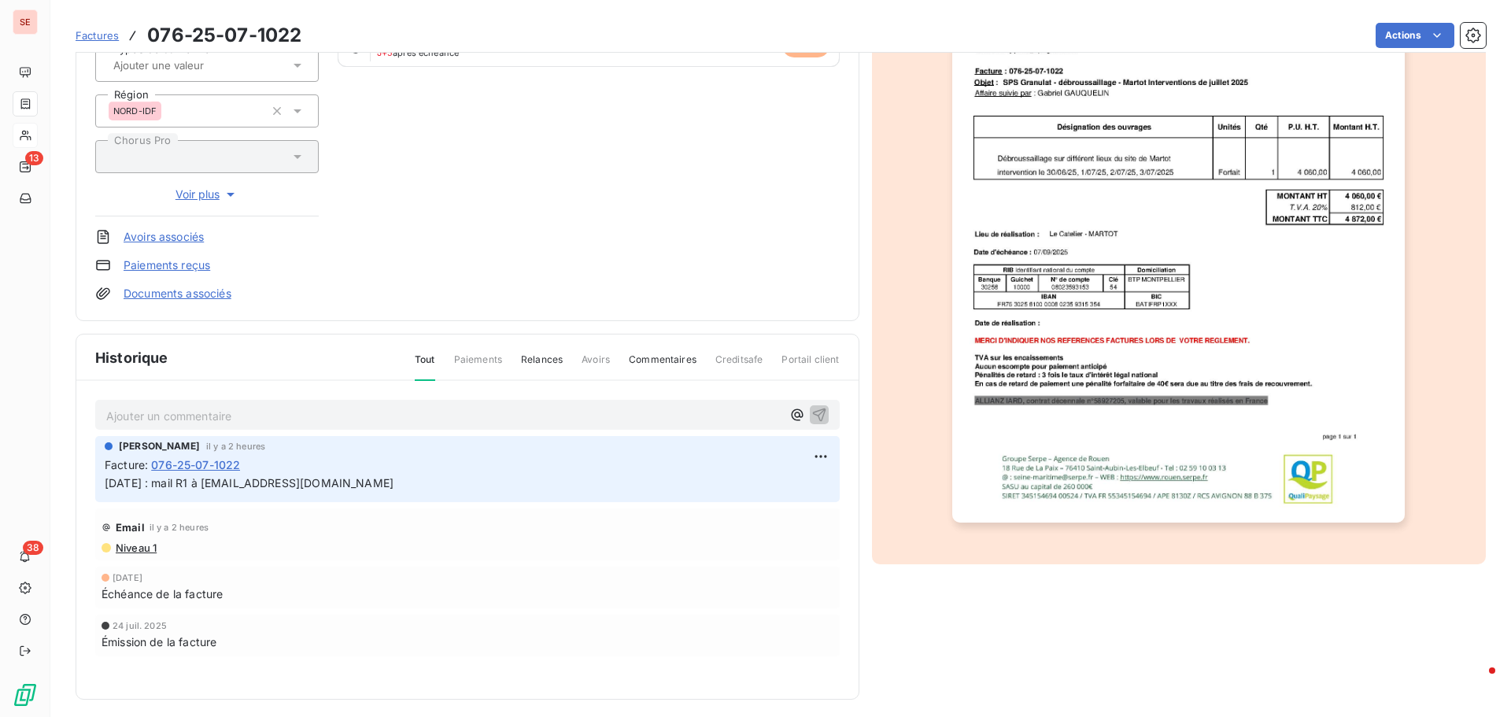
scroll to position [230, 0]
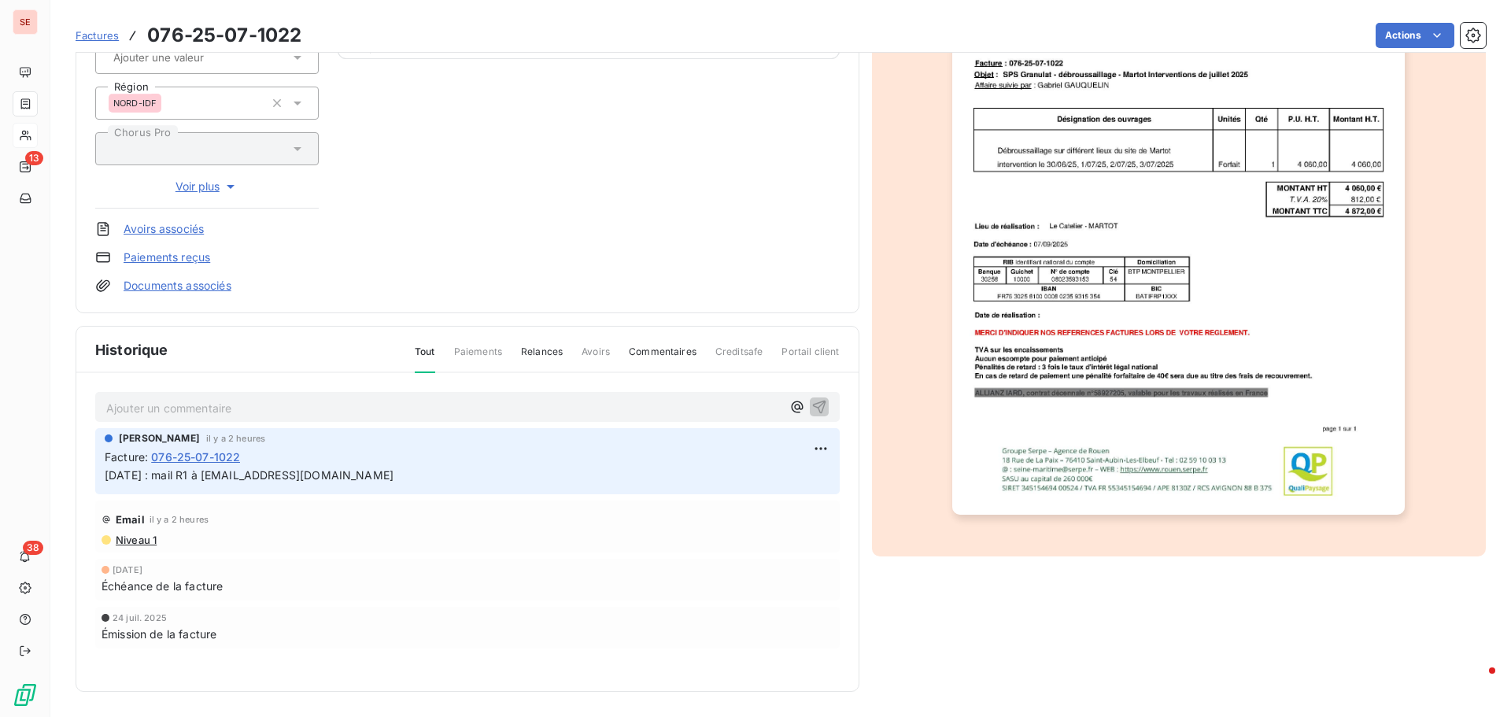
click at [819, 449] on html "SE 13 38 Factures 076-25-07-1022 Actions SPS GRANULATS - MARTOT 41SPSMARTOT Mon…" at bounding box center [755, 358] width 1511 height 717
drag, startPoint x: 795, startPoint y: 476, endPoint x: 750, endPoint y: 478, distance: 44.9
click at [795, 477] on div "Editer" at bounding box center [777, 483] width 88 height 25
click at [104, 473] on div "[PERSON_NAME] il y a 2 heures Facture : 076-25-07-1022 [DATE] : mail R1 à [EMAI…" at bounding box center [467, 461] width 745 height 66
click at [106, 472] on span "[DATE] : mail R1 à [EMAIL_ADDRESS][DOMAIN_NAME]" at bounding box center [249, 474] width 289 height 13
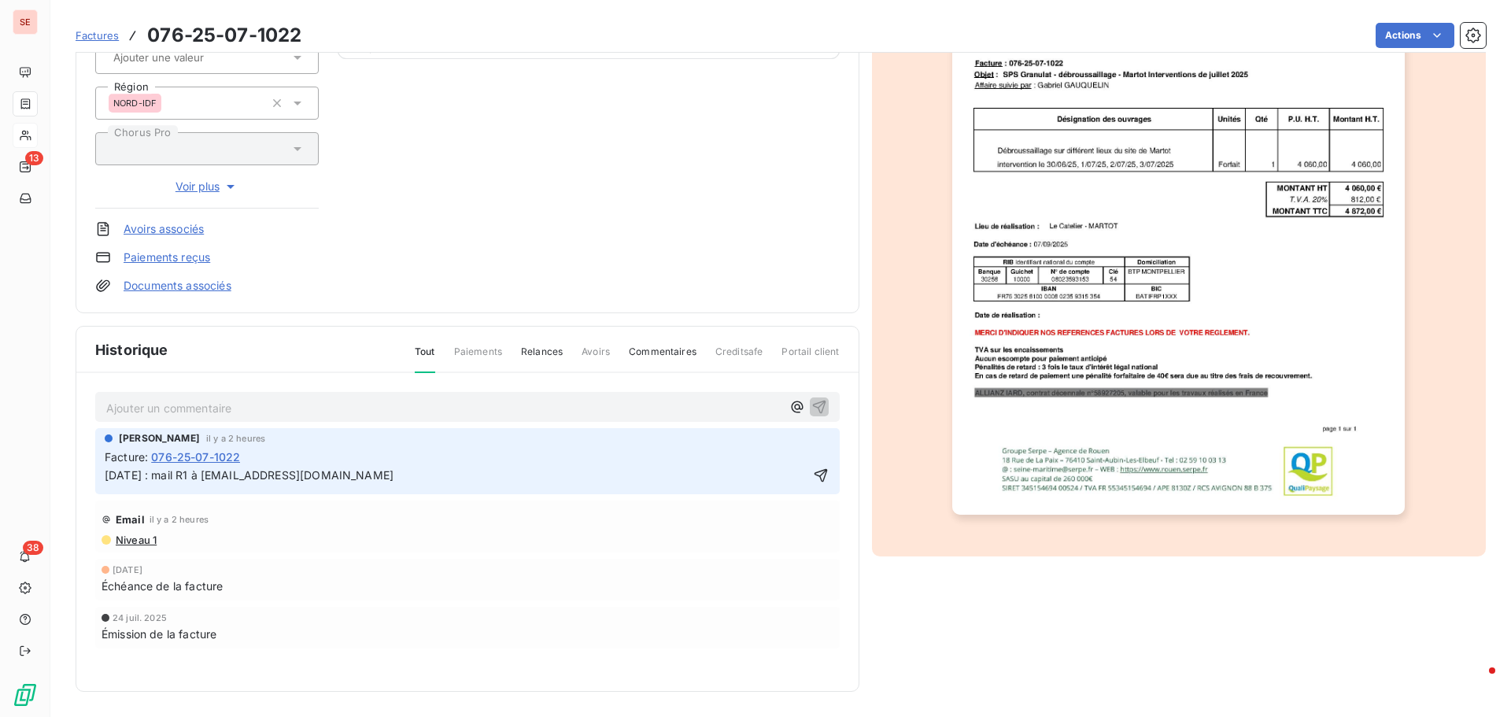
click at [109, 481] on p "[DATE] : mail R1 à [EMAIL_ADDRESS][DOMAIN_NAME]" at bounding box center [457, 476] width 704 height 18
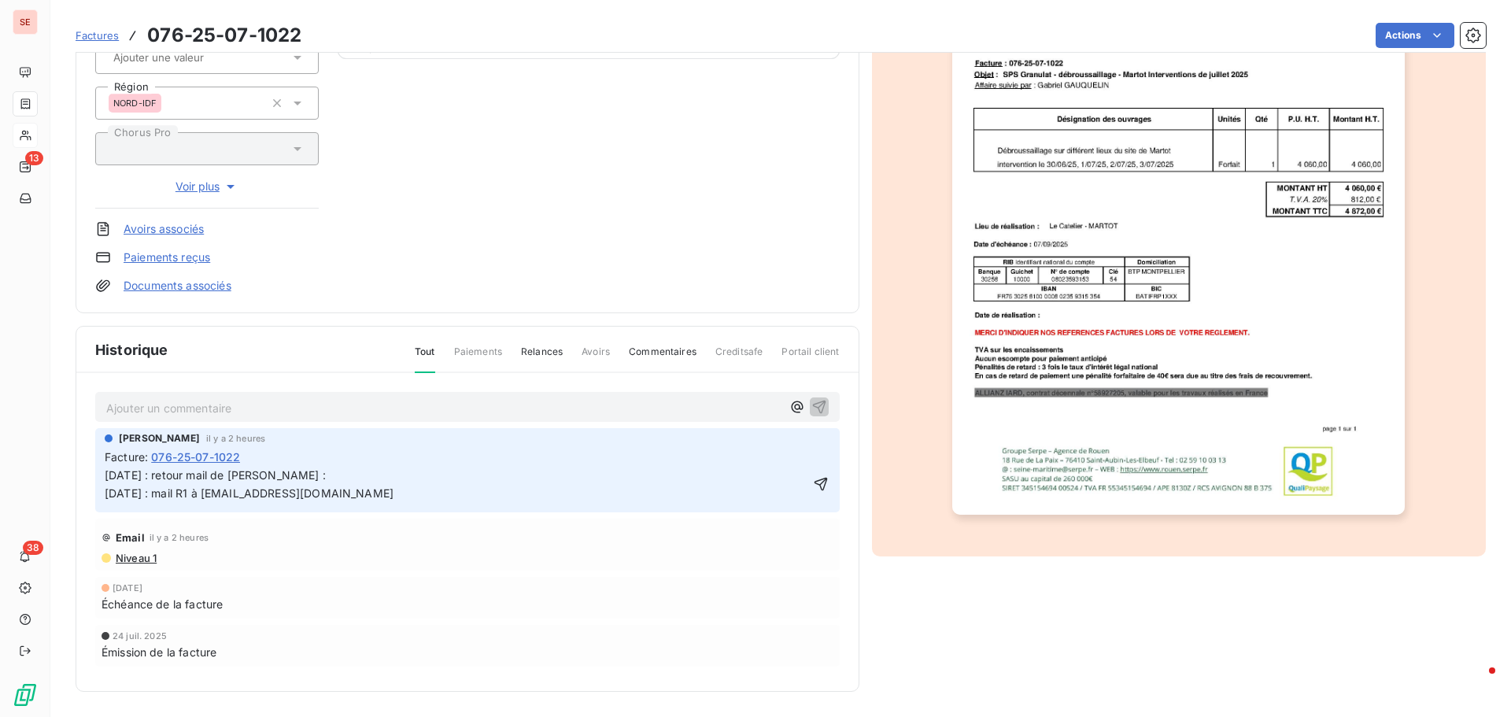
click at [634, 471] on p "[DATE] : retour mail de [PERSON_NAME] : [DATE] : mail R1 à [EMAIL_ADDRESS][DOMA…" at bounding box center [457, 485] width 704 height 36
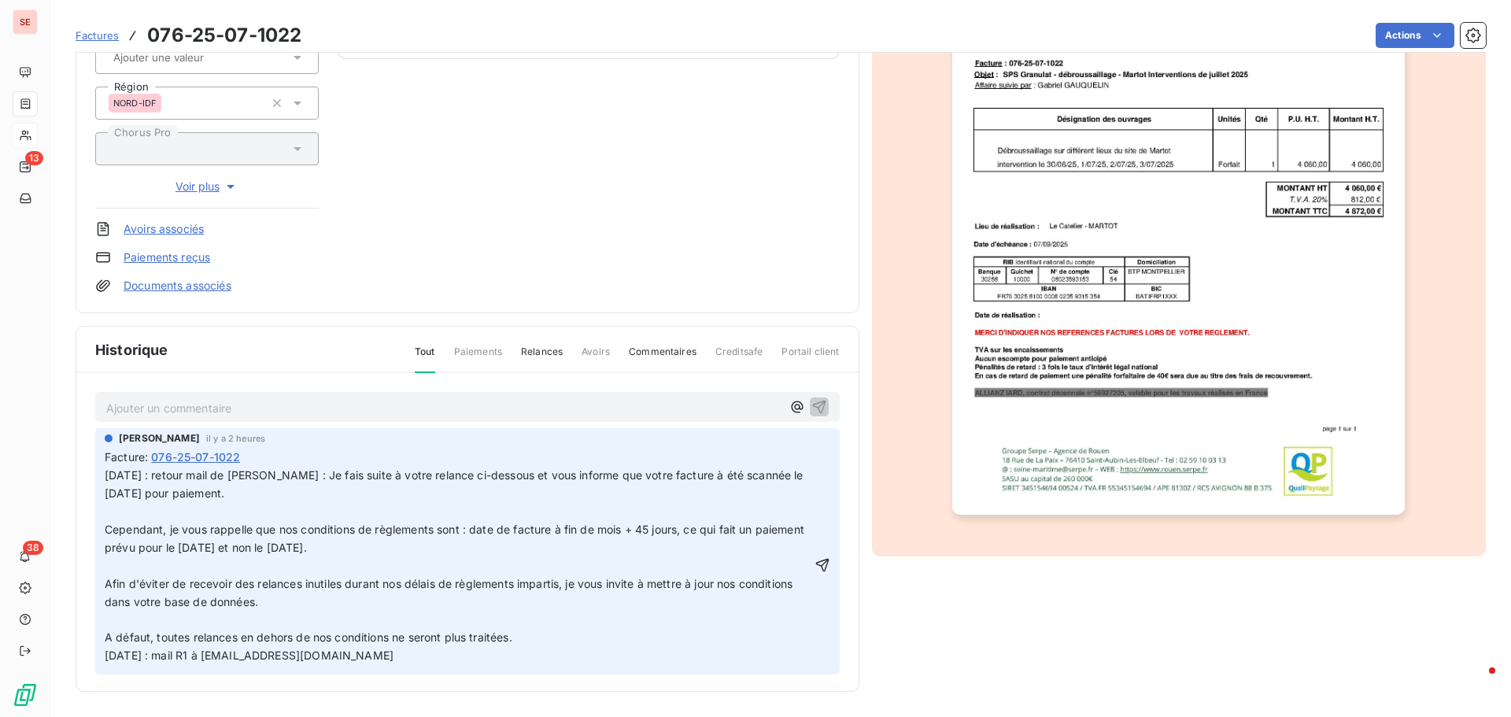
click at [156, 514] on p "﻿" at bounding box center [458, 512] width 707 height 18
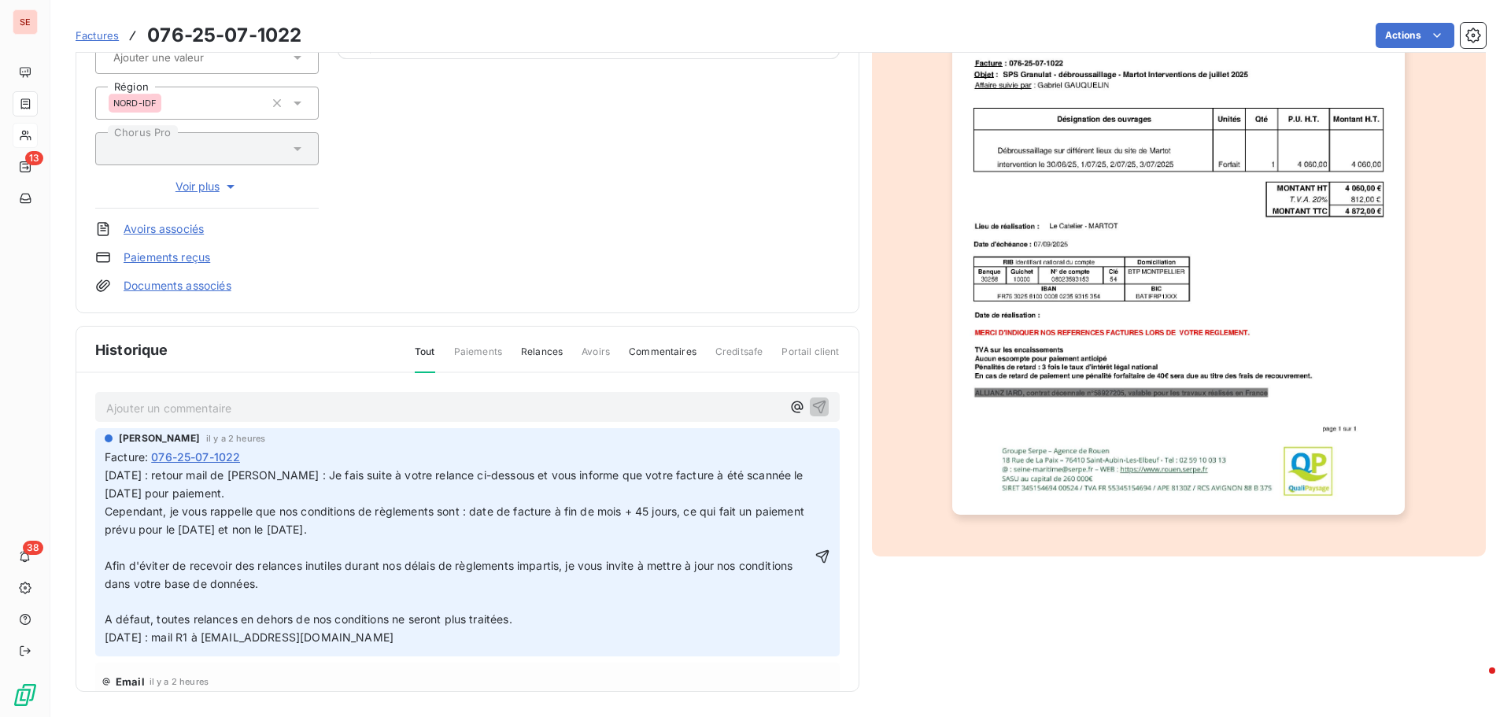
click at [109, 506] on span "Cependant, je vous rappelle que nos conditions de règlements sont : date de fac…" at bounding box center [456, 520] width 703 height 31
click at [103, 509] on div "[PERSON_NAME] il y a 2 heures Facture : 076-25-07-1022 [DATE] : retour mail de …" at bounding box center [467, 542] width 745 height 228
click at [107, 510] on span "Cependant, je vous rappelle que nos conditions de règlements sont : date de fac…" at bounding box center [456, 520] width 703 height 31
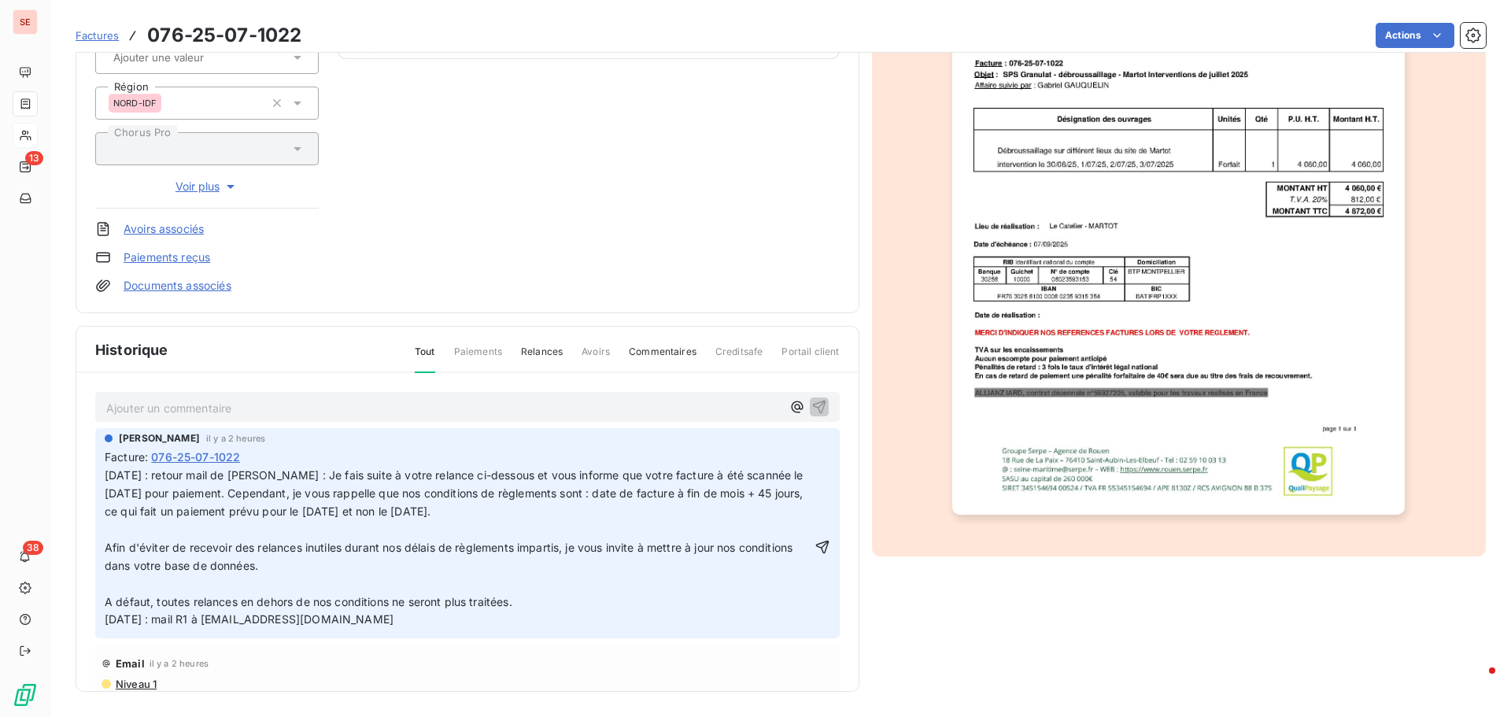
click at [122, 527] on p "﻿" at bounding box center [458, 530] width 707 height 18
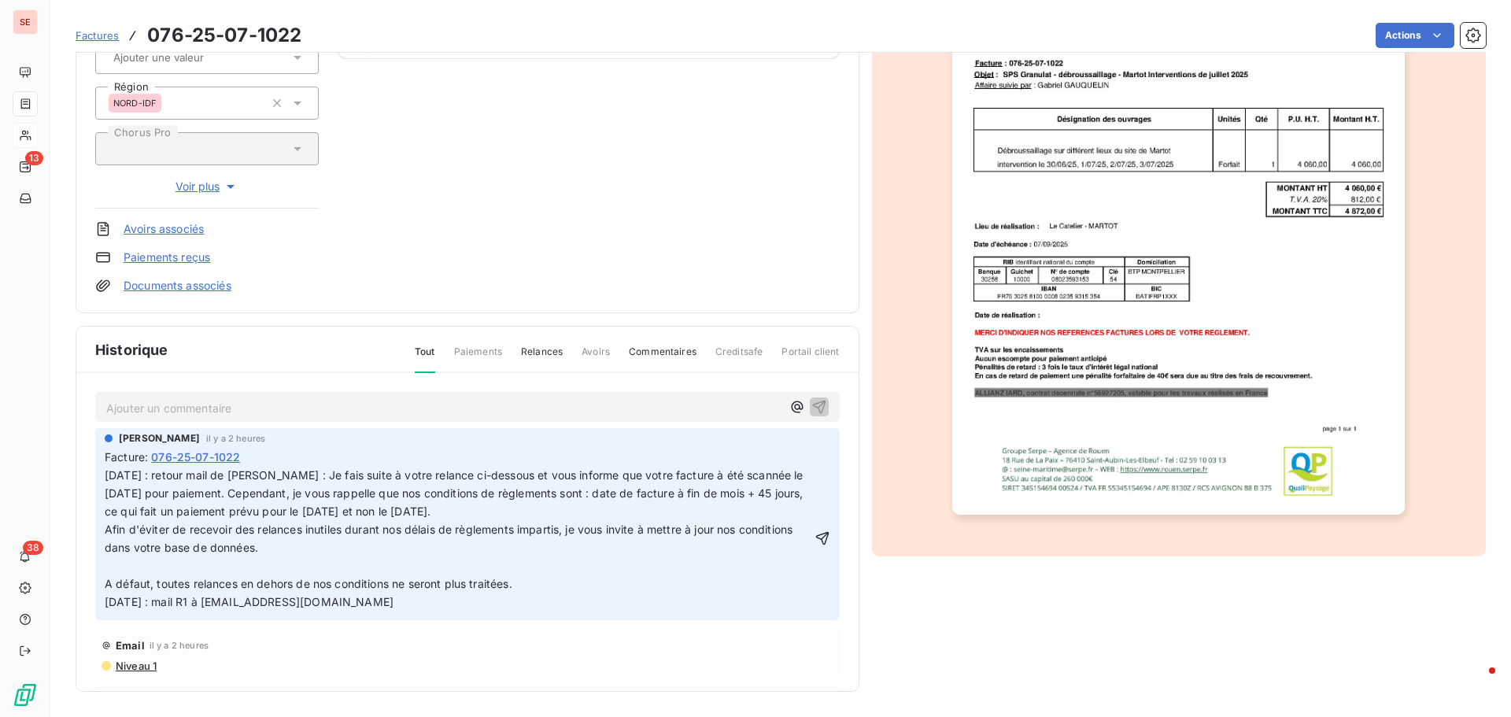
click at [129, 566] on p "﻿" at bounding box center [458, 566] width 707 height 18
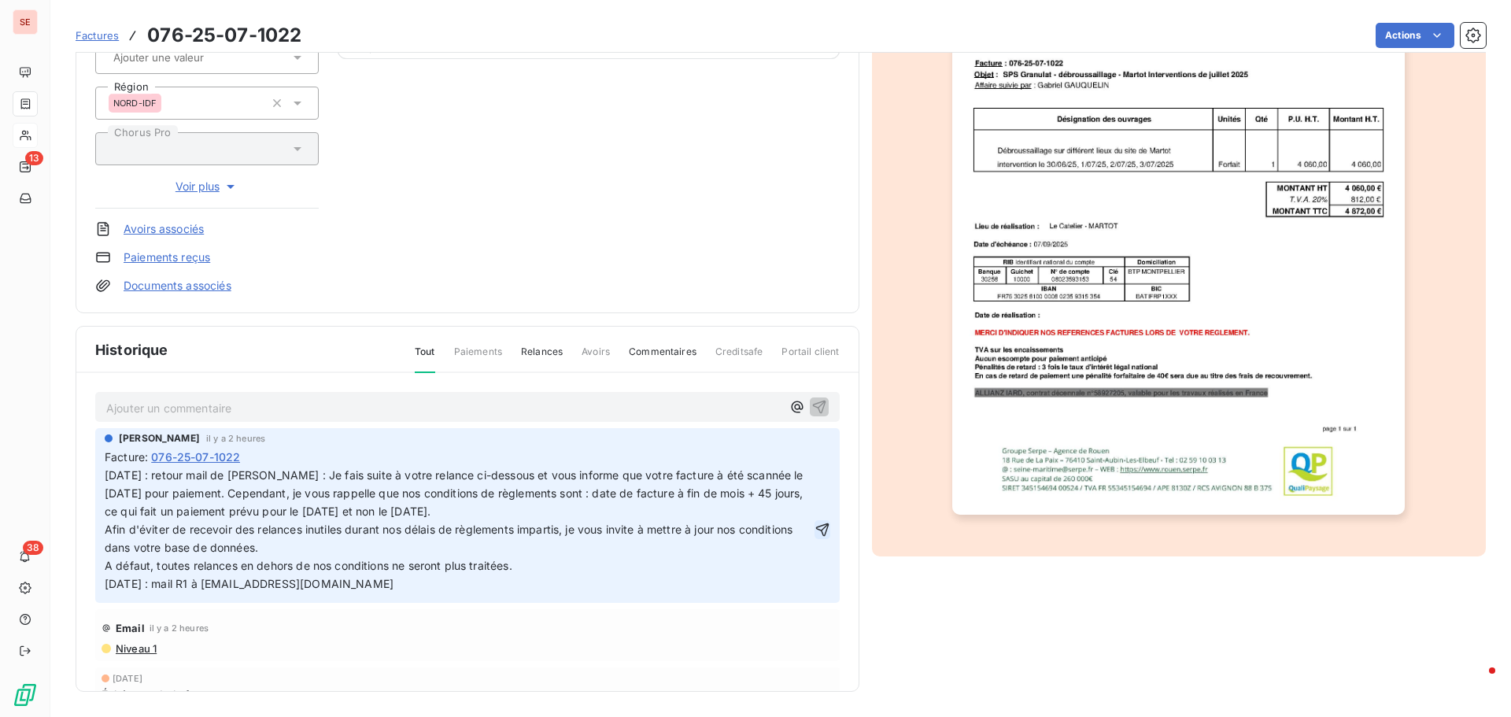
click at [815, 538] on icon "button" at bounding box center [823, 530] width 16 height 16
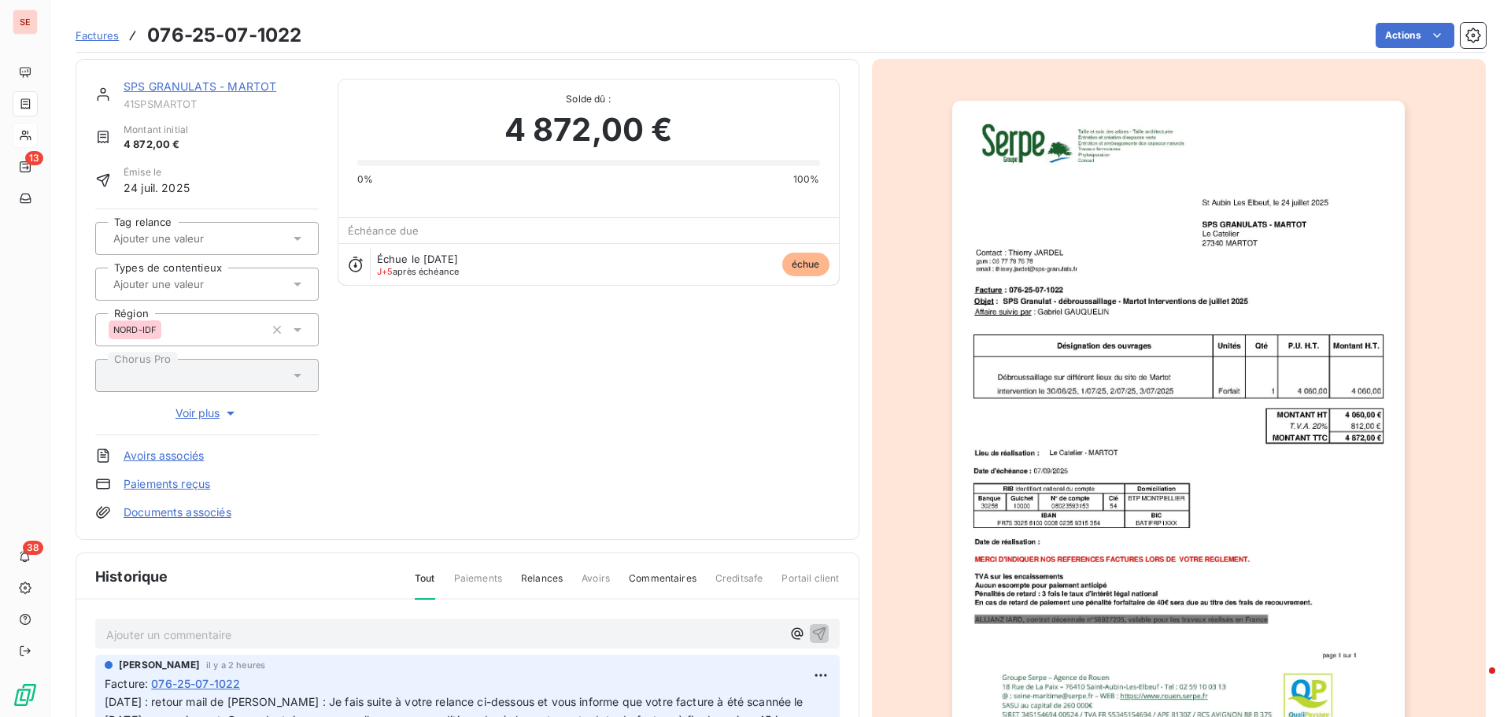
scroll to position [0, 0]
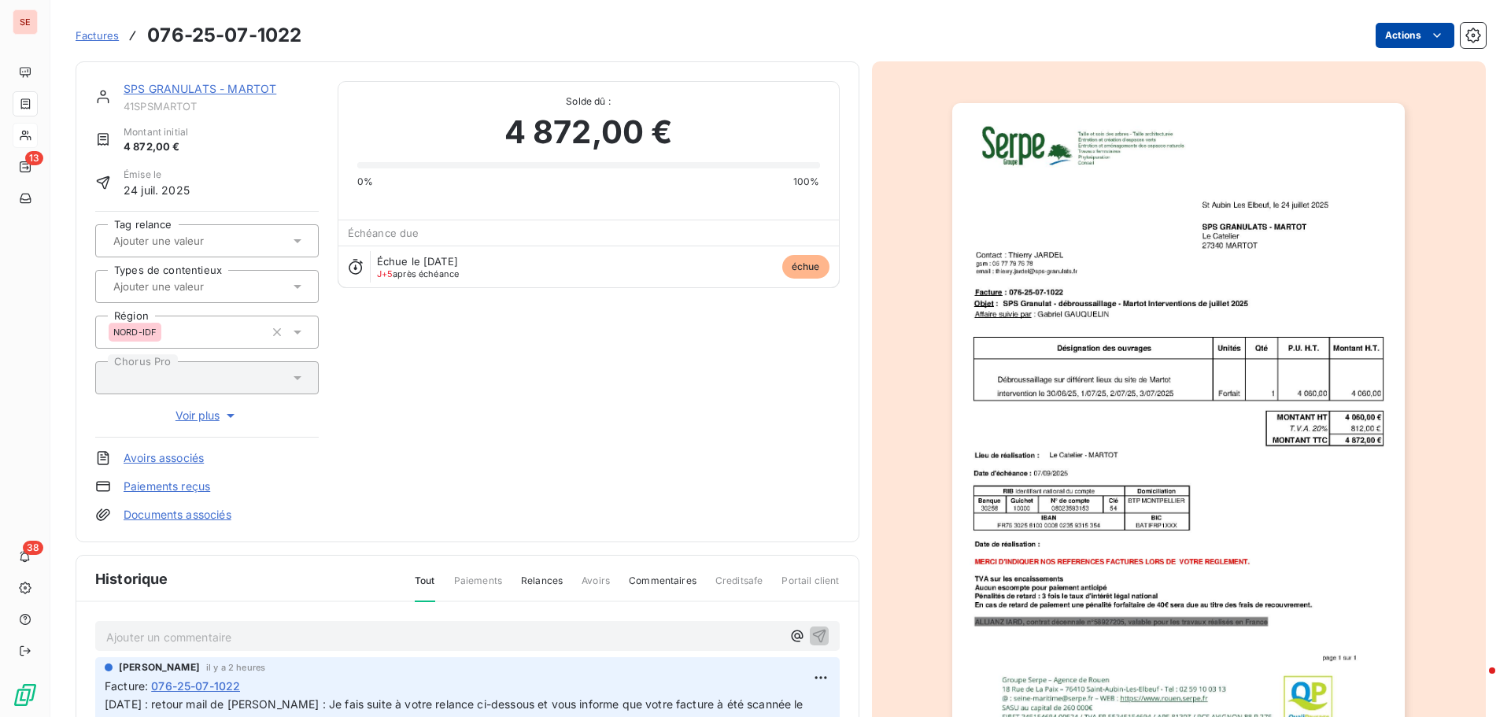
click at [1396, 30] on html "SE 13 38 Factures 076-25-07-1022 Actions SPS GRANULATS - MARTOT 41SPSMARTOT Mon…" at bounding box center [755, 358] width 1511 height 717
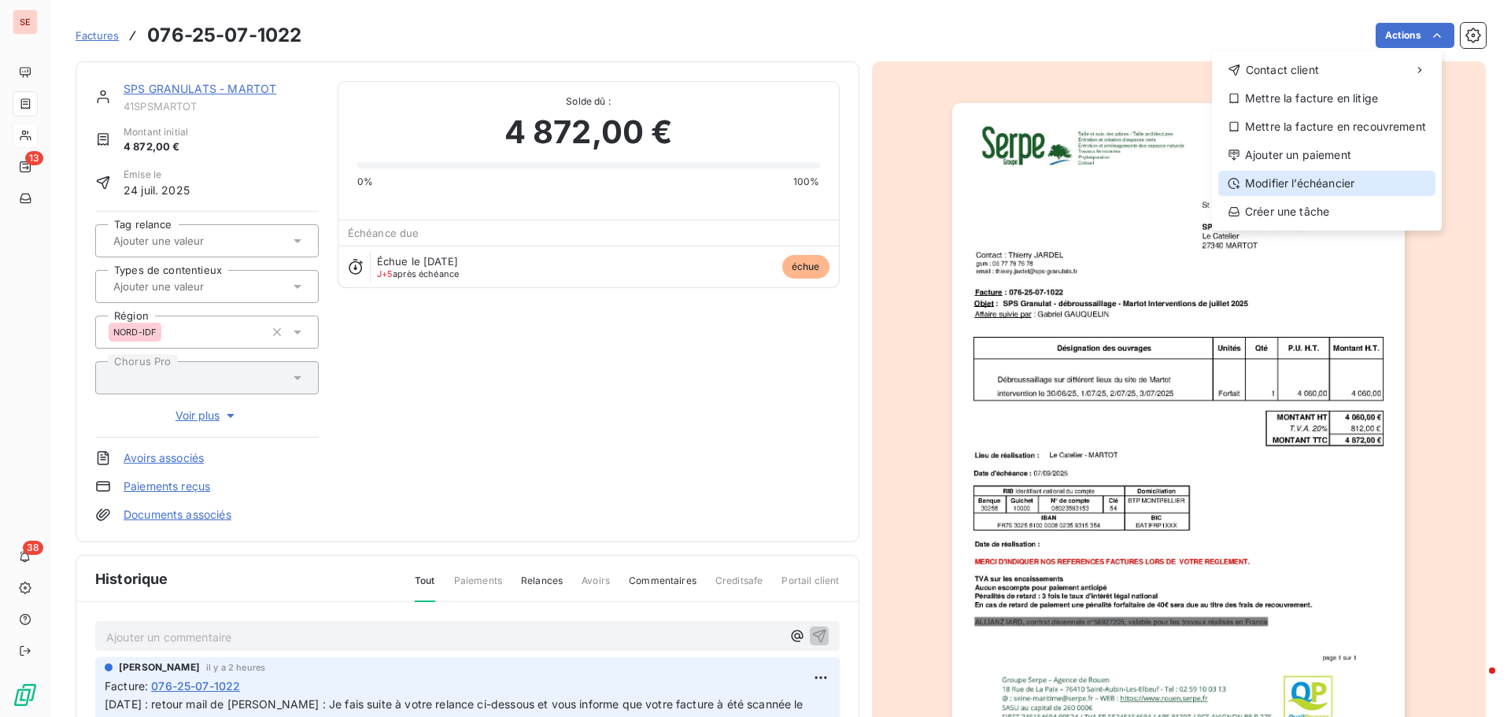
click at [1346, 181] on div "Modifier l’échéancier" at bounding box center [1327, 183] width 217 height 25
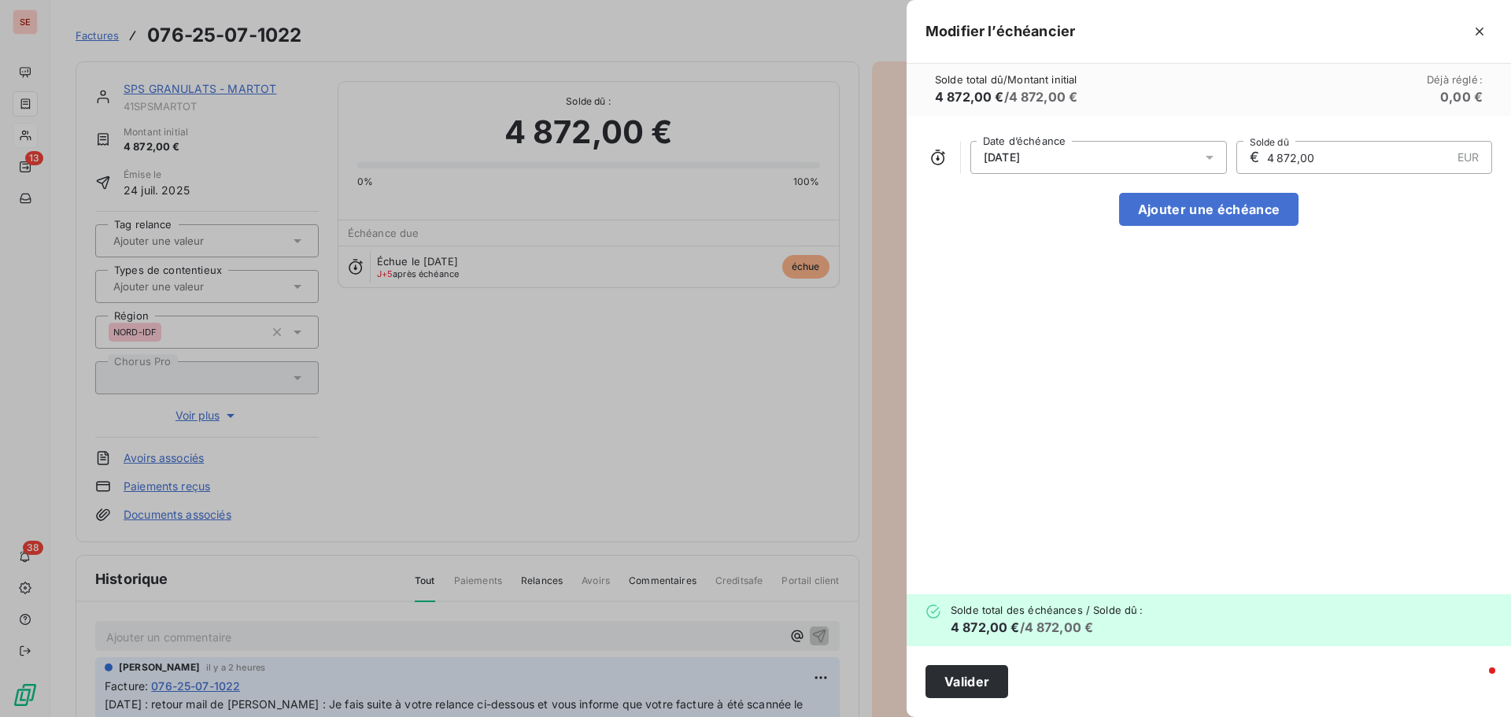
click at [1063, 154] on div "[DATE]" at bounding box center [1099, 157] width 257 height 33
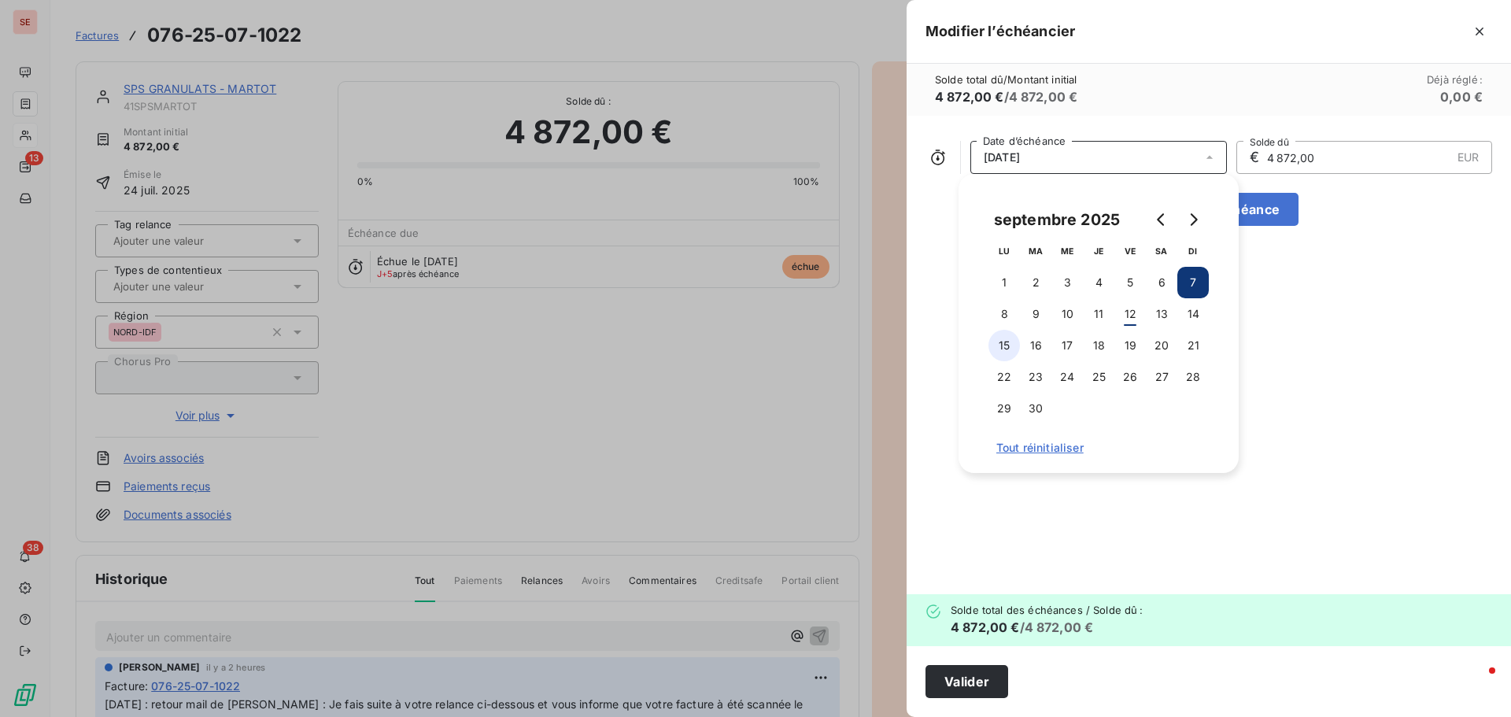
click at [1004, 345] on button "15" at bounding box center [1004, 345] width 31 height 31
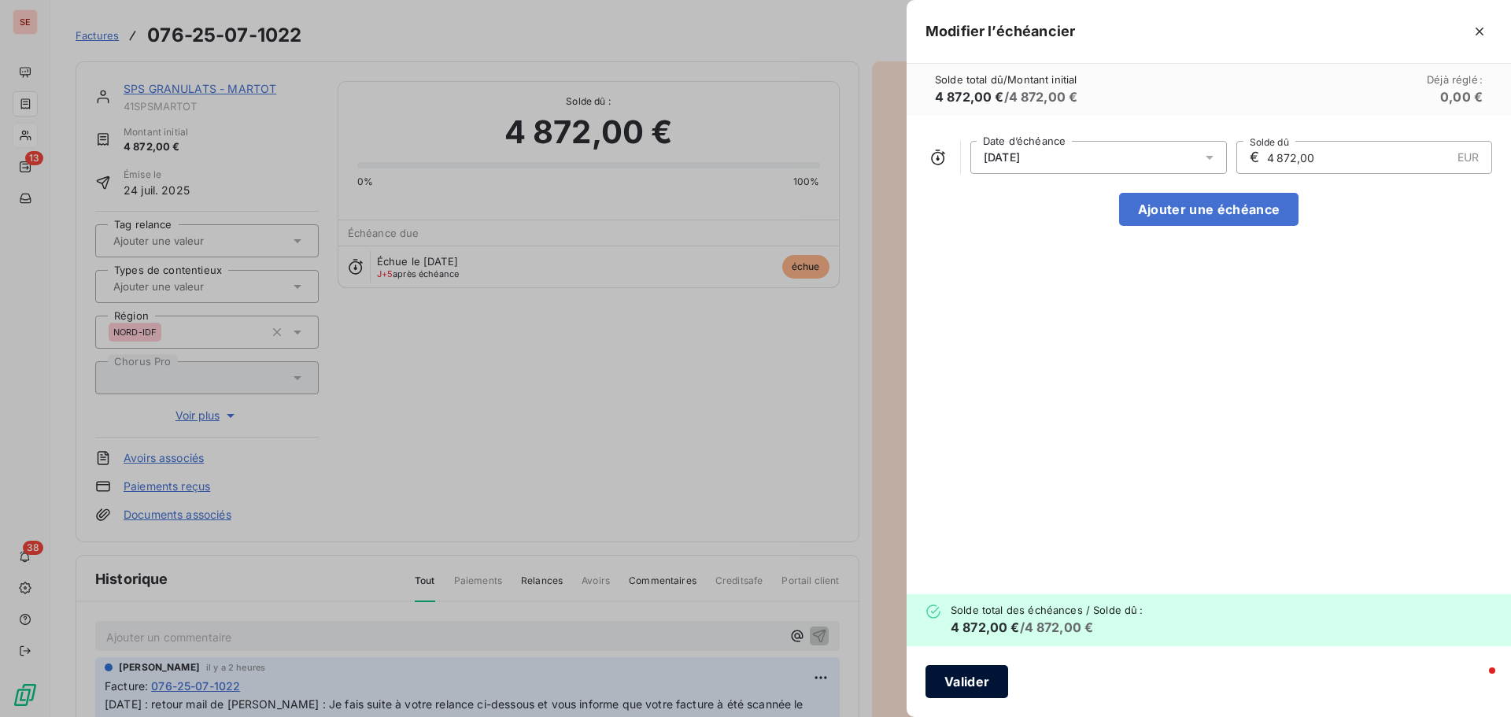
click at [986, 684] on button "Valider" at bounding box center [967, 681] width 83 height 33
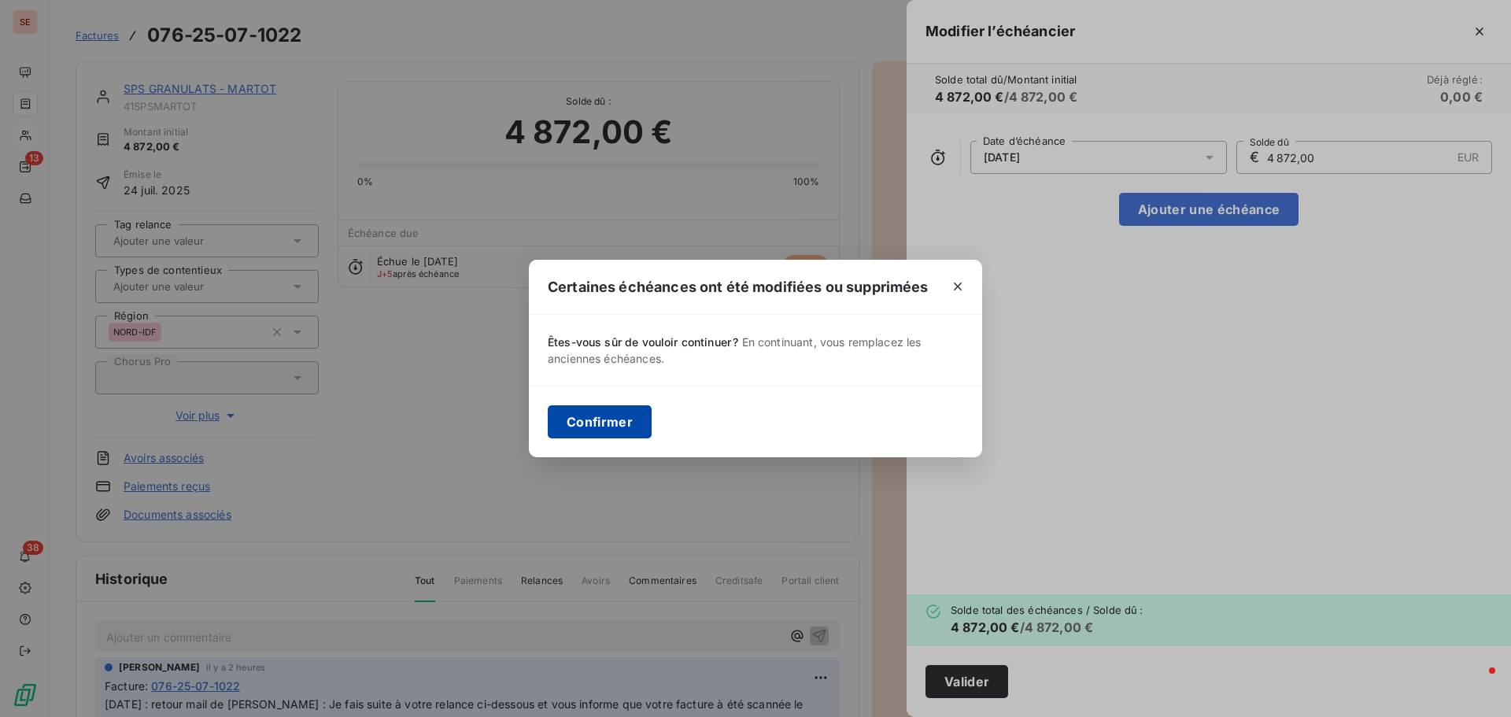
click at [618, 416] on button "Confirmer" at bounding box center [600, 421] width 104 height 33
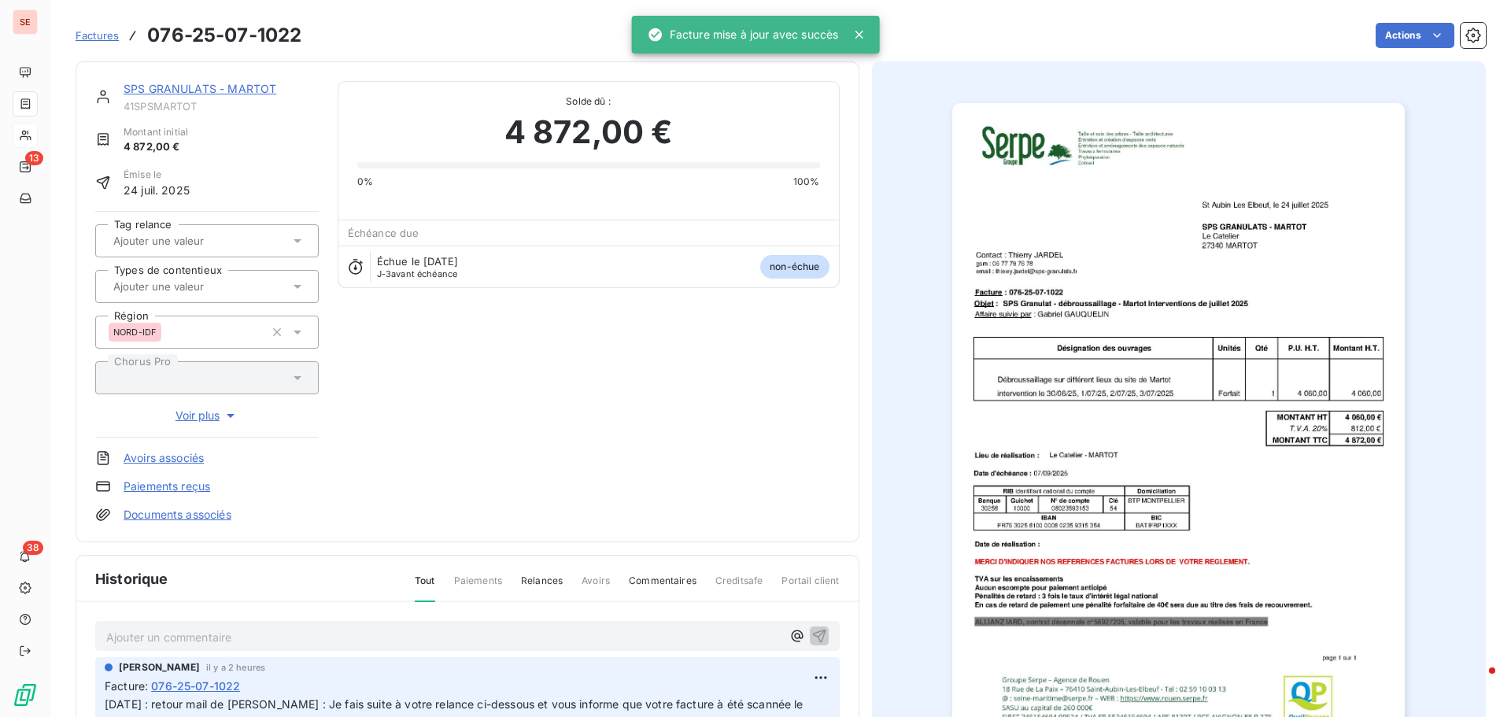
drag, startPoint x: 536, startPoint y: 420, endPoint x: 1279, endPoint y: 393, distance: 743.6
click at [536, 420] on div "SPS GRANULATS - MARTOT 41SPSMARTOT Montant initial 4 872,00 € Émise le [DATE] T…" at bounding box center [467, 302] width 745 height 442
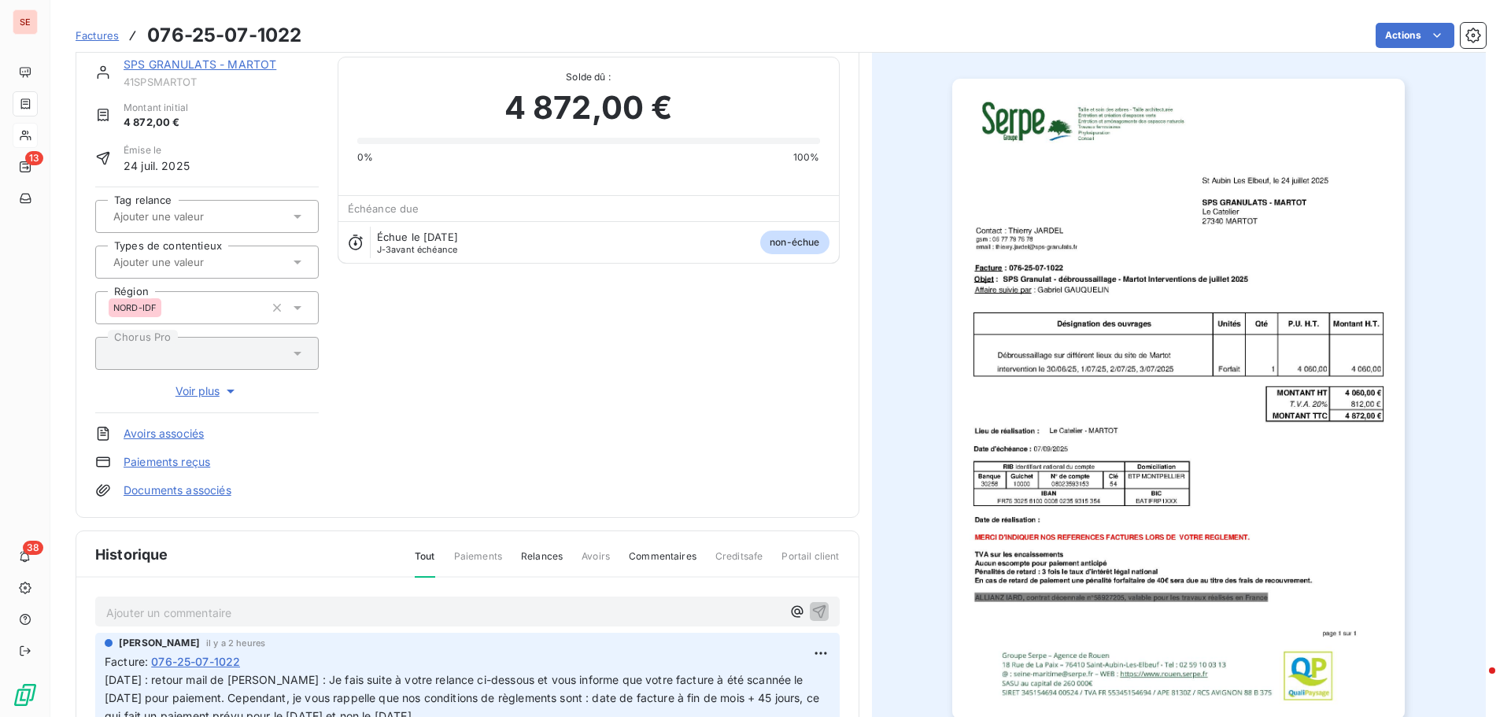
scroll to position [230, 0]
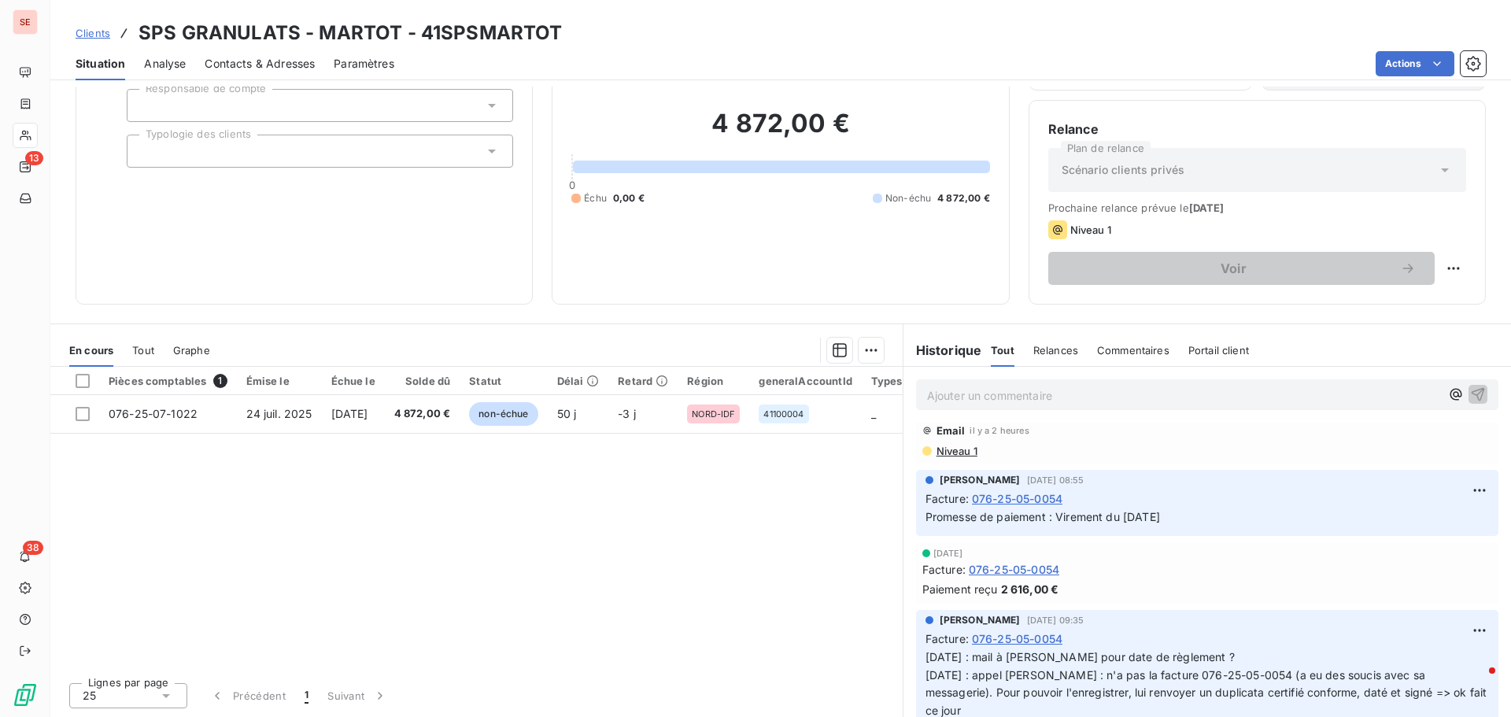
scroll to position [236, 0]
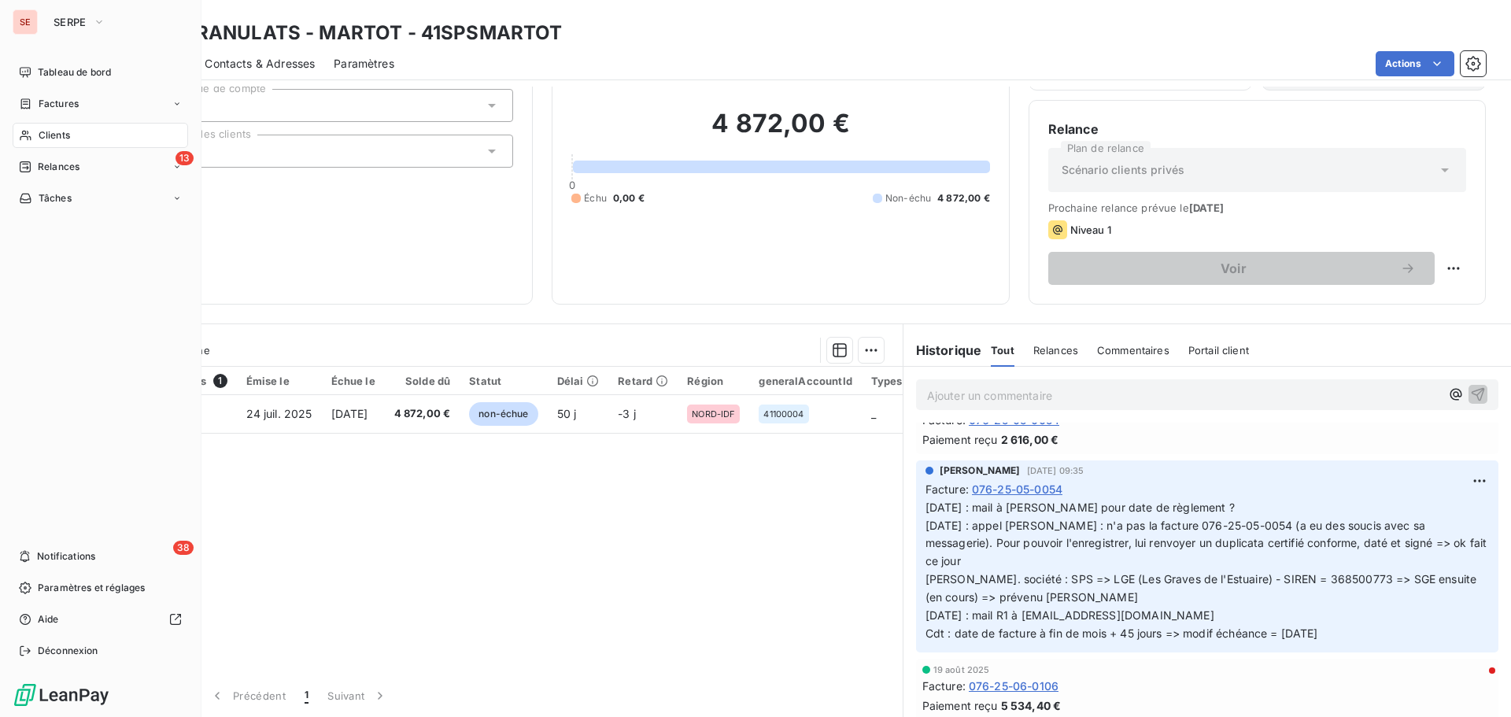
click at [43, 135] on span "Clients" at bounding box center [54, 135] width 31 height 14
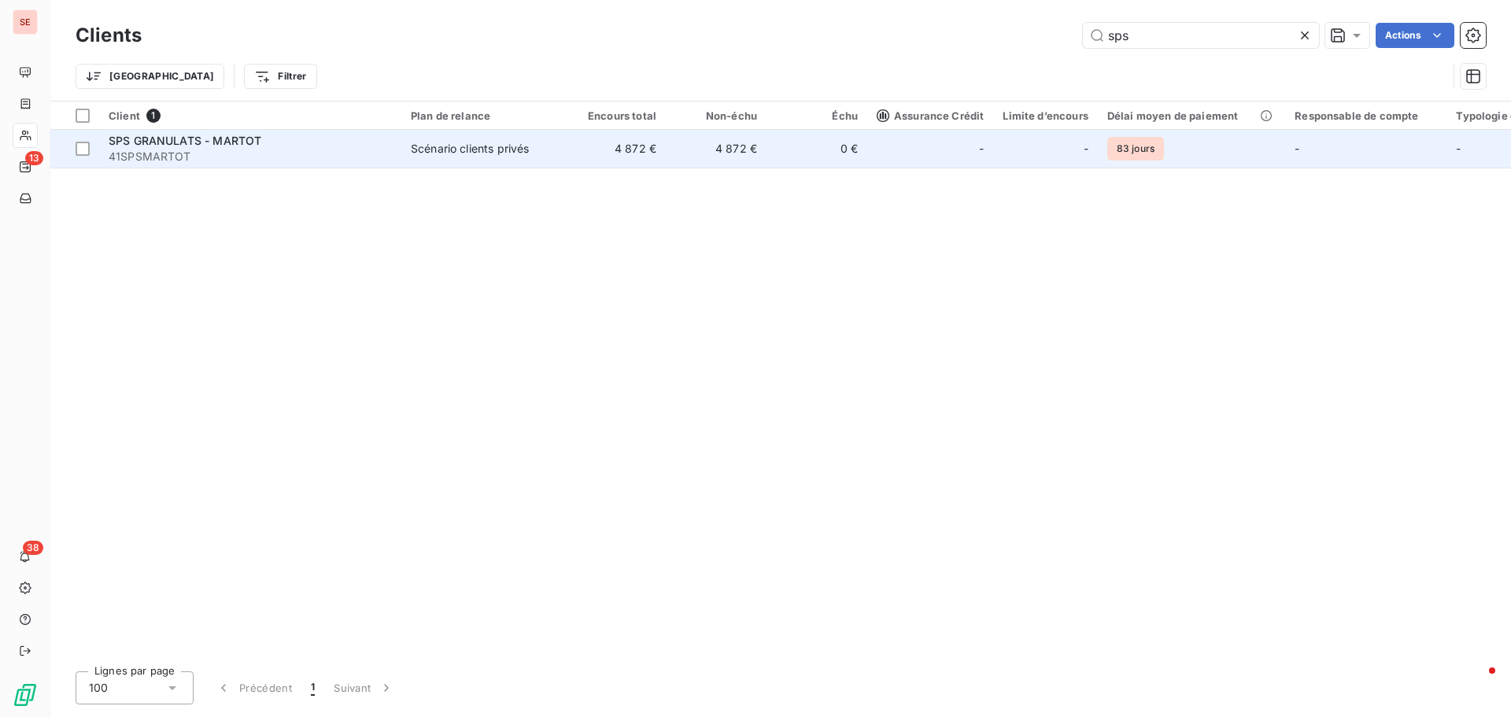
click at [262, 164] on span "41SPSMARTOT" at bounding box center [250, 157] width 283 height 16
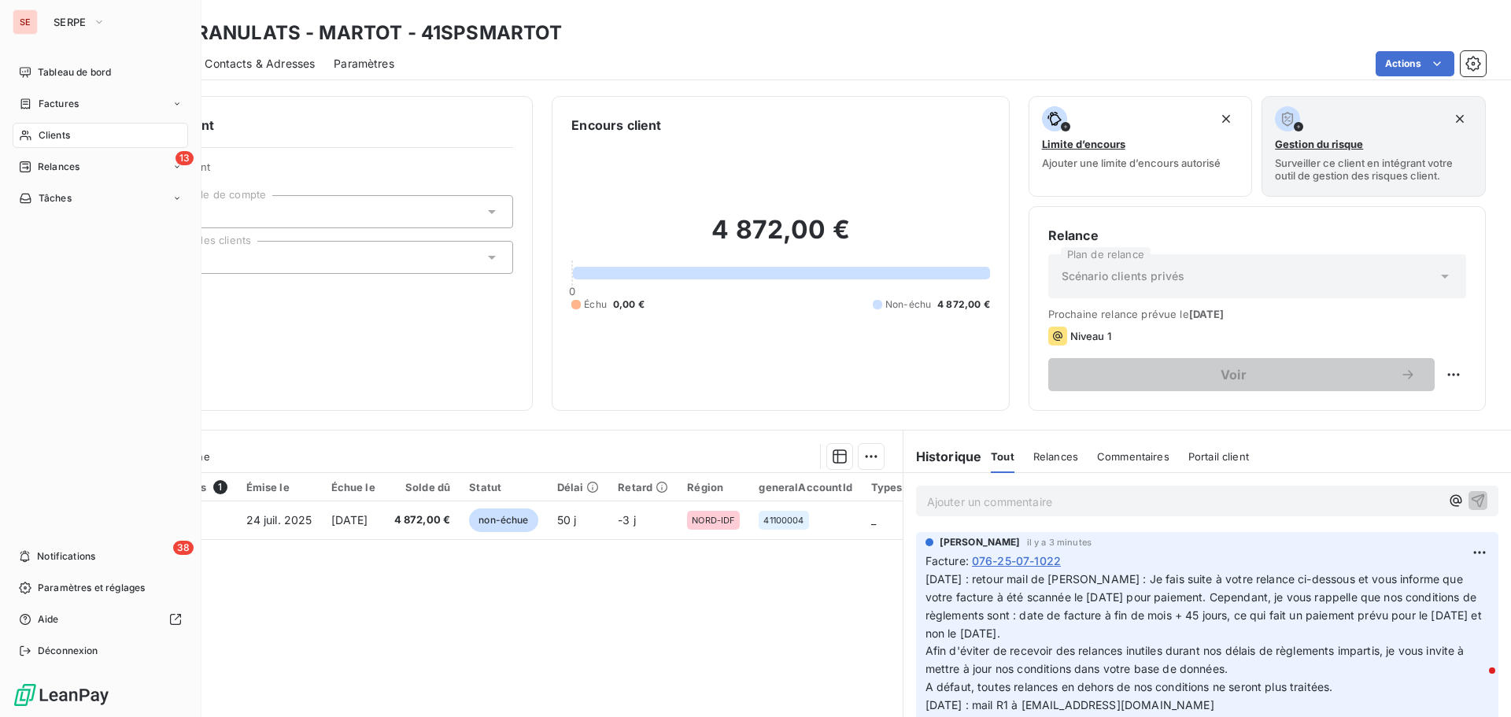
click at [76, 133] on div "Clients" at bounding box center [101, 135] width 176 height 25
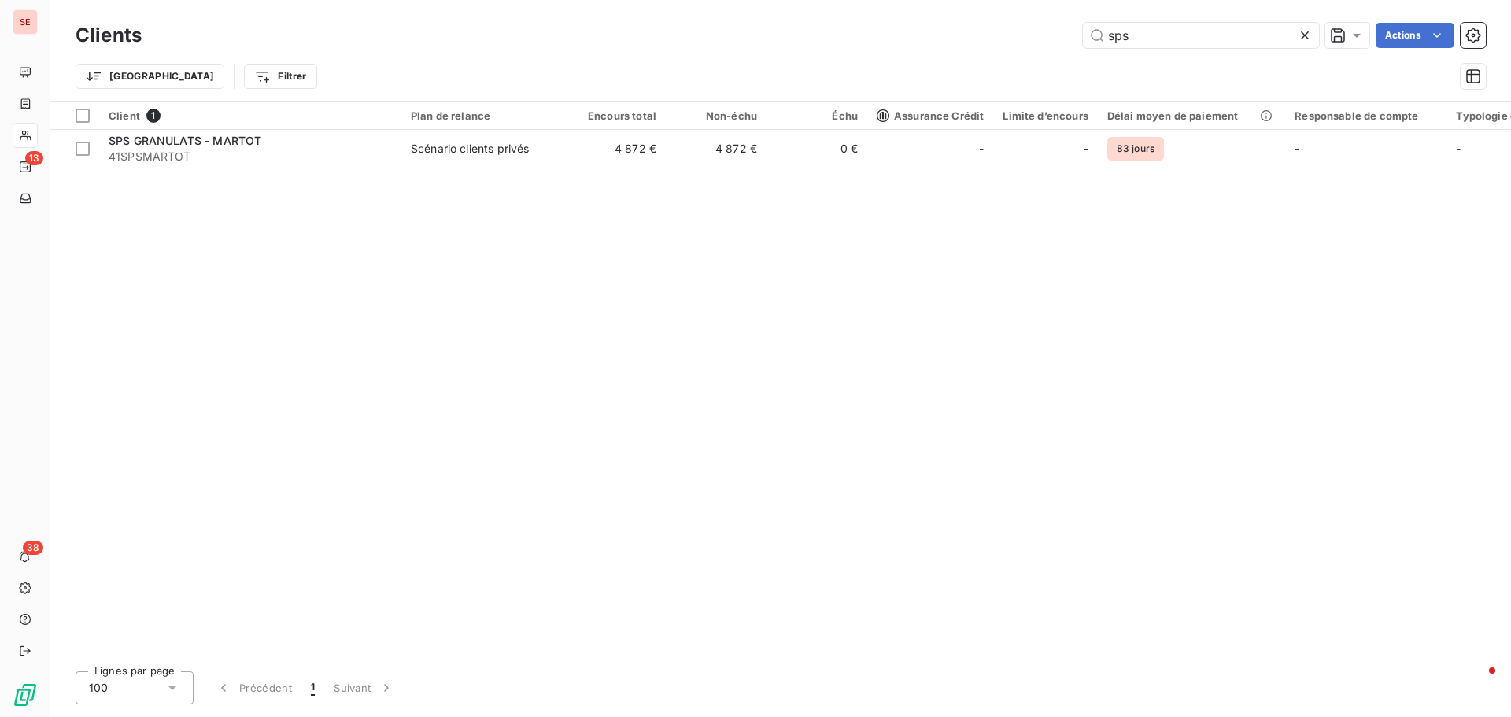
drag, startPoint x: 1171, startPoint y: 41, endPoint x: 1005, endPoint y: 1, distance: 170.9
click at [1005, 1] on div "Clients sps Actions Trier Filtrer" at bounding box center [780, 50] width 1461 height 101
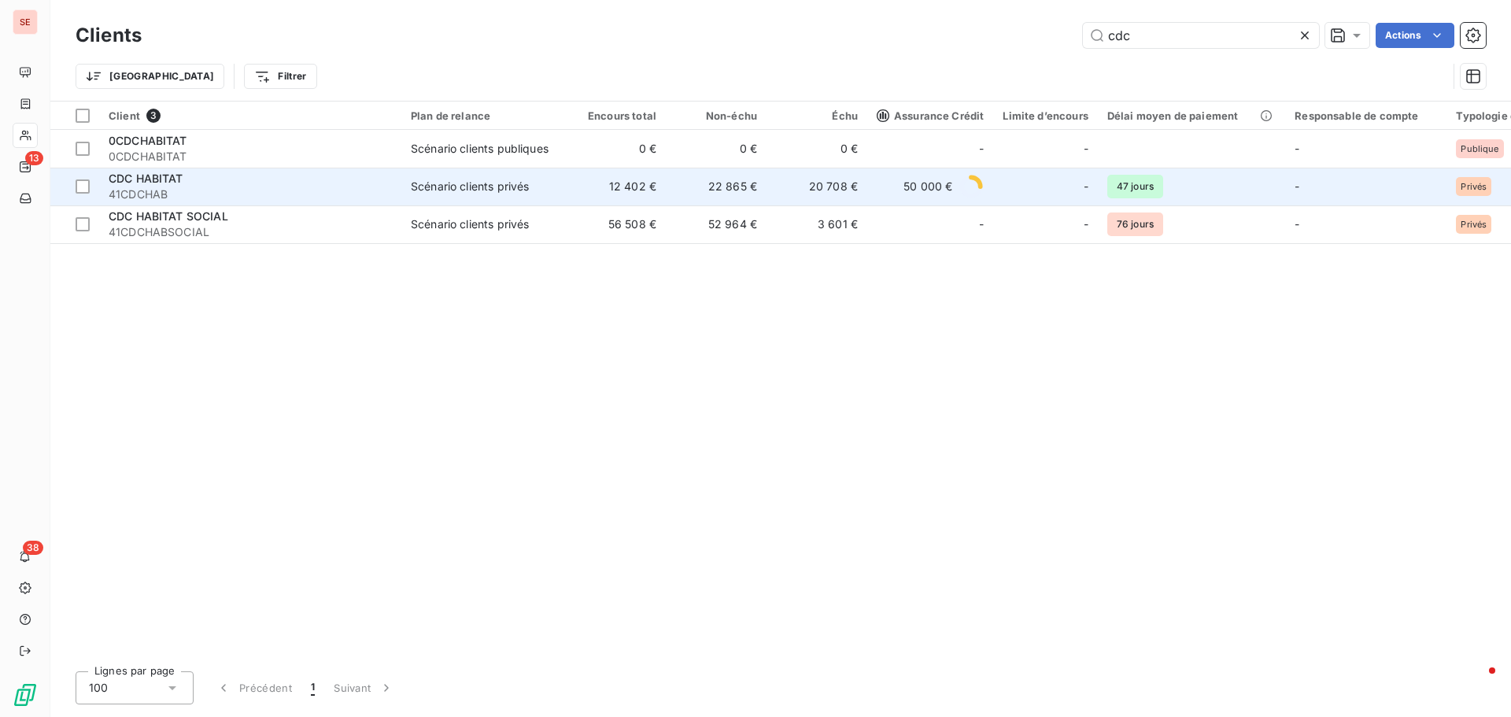
type input "cdc"
click at [424, 187] on div "Scénario clients privés" at bounding box center [470, 187] width 118 height 16
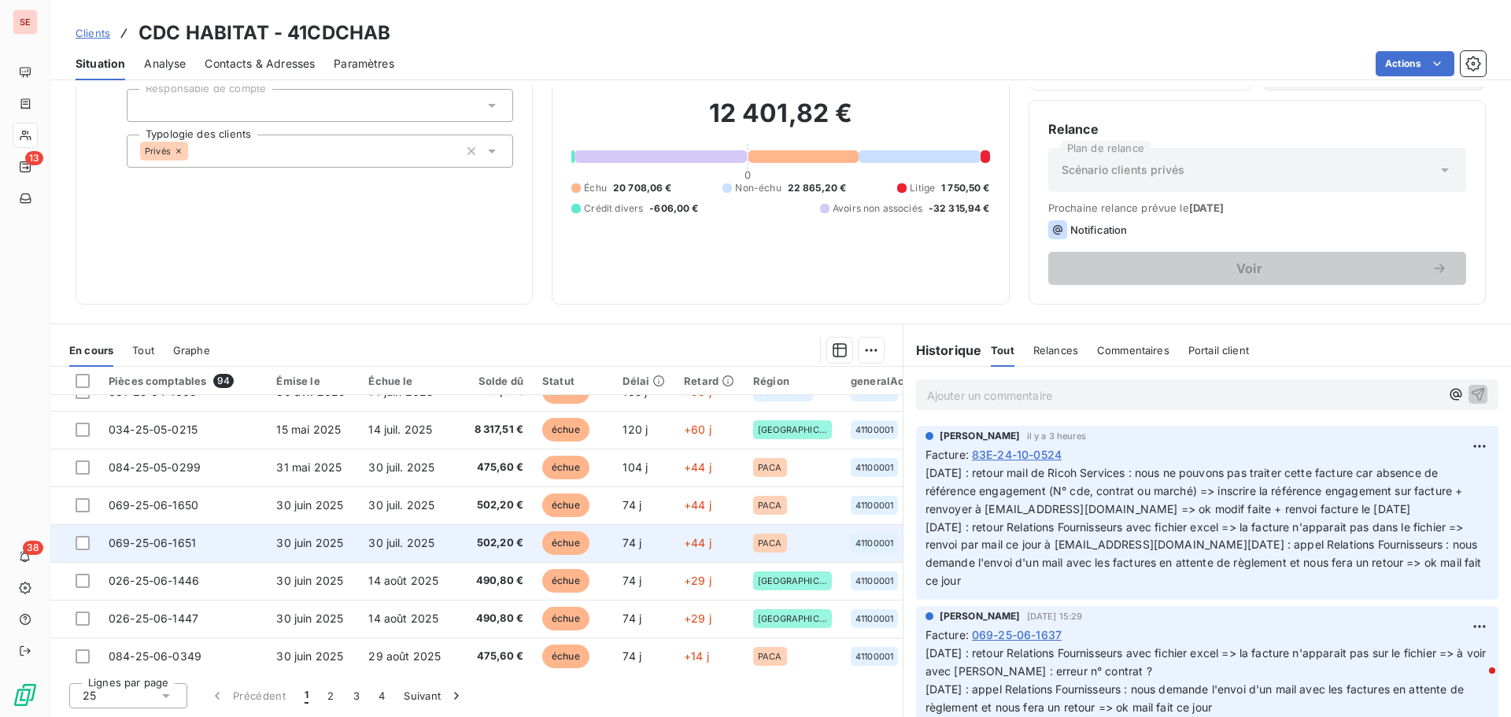
scroll to position [677, 0]
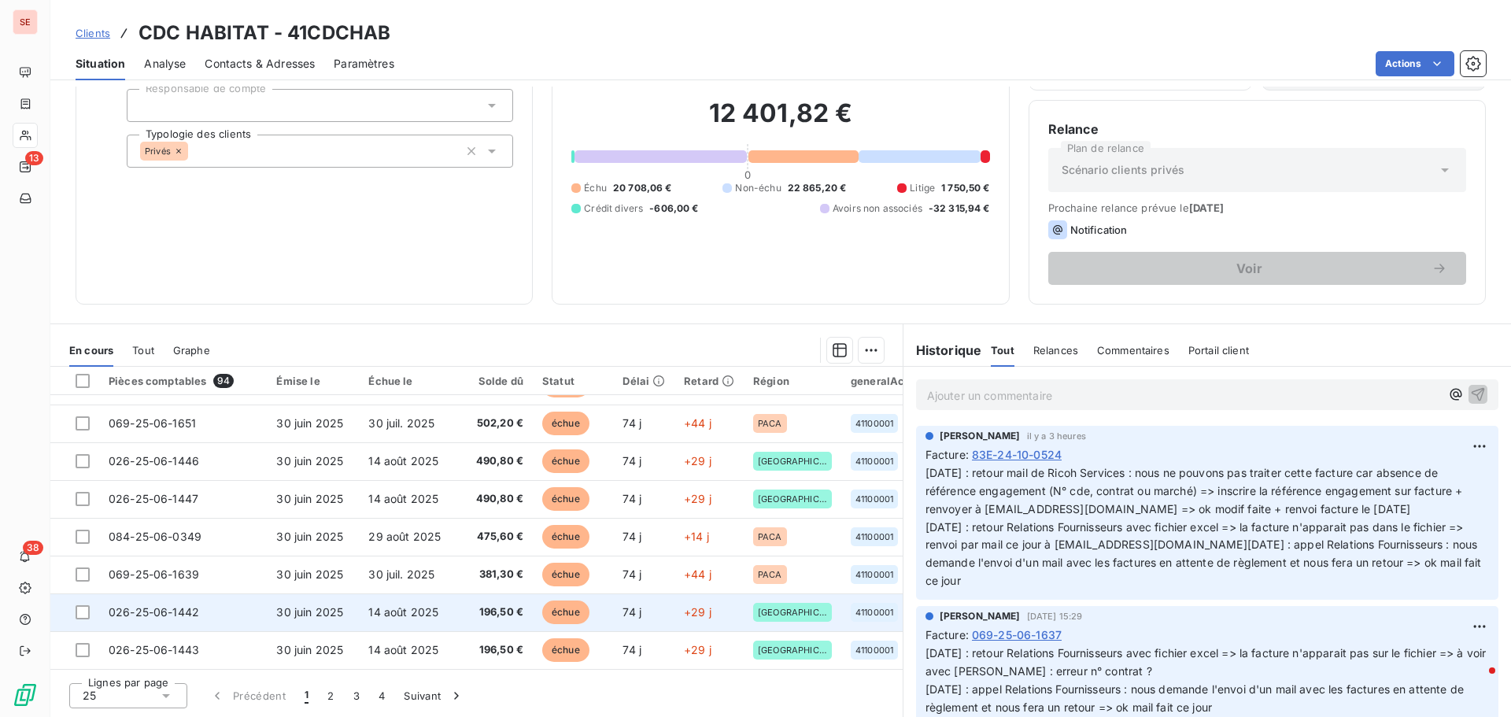
click at [345, 609] on td "30 juin 2025" at bounding box center [313, 613] width 92 height 38
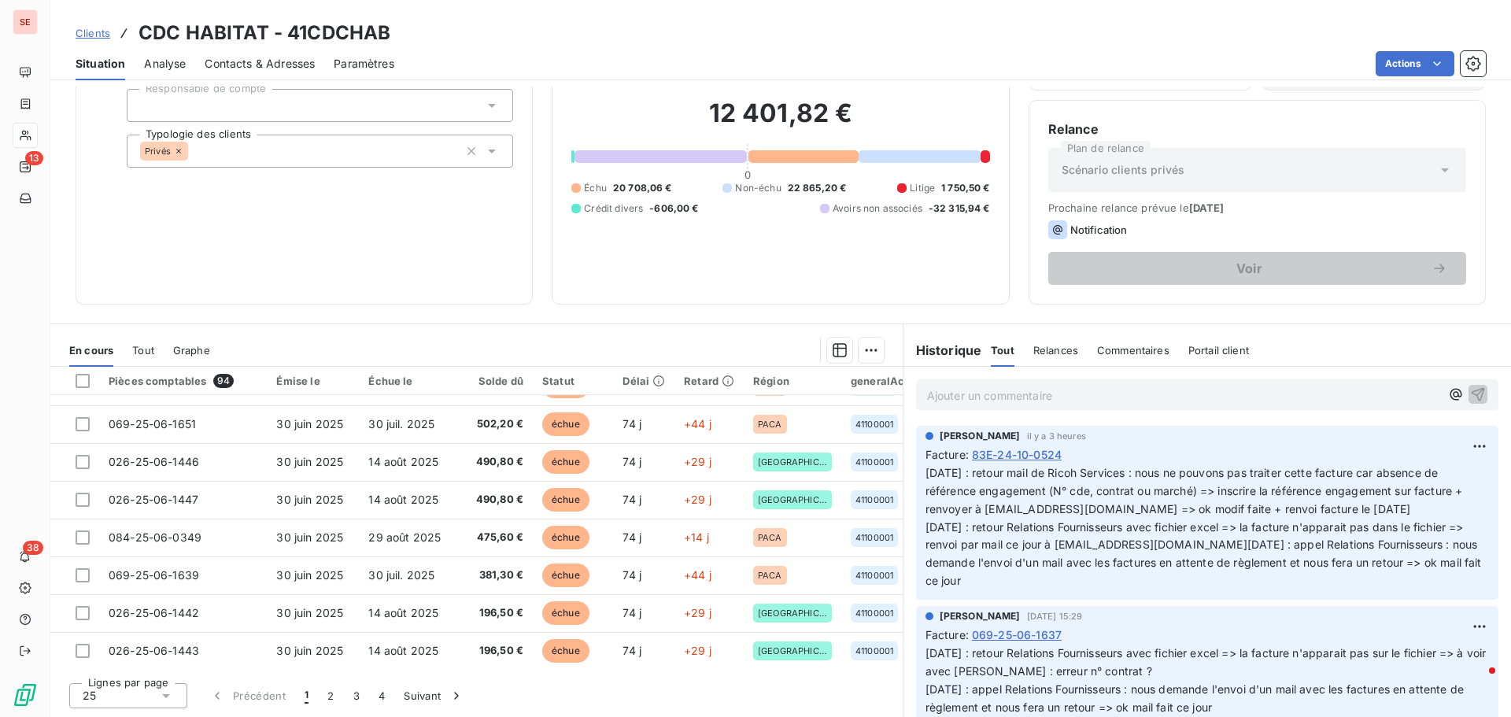
scroll to position [677, 0]
click at [327, 694] on button "2" at bounding box center [330, 695] width 25 height 33
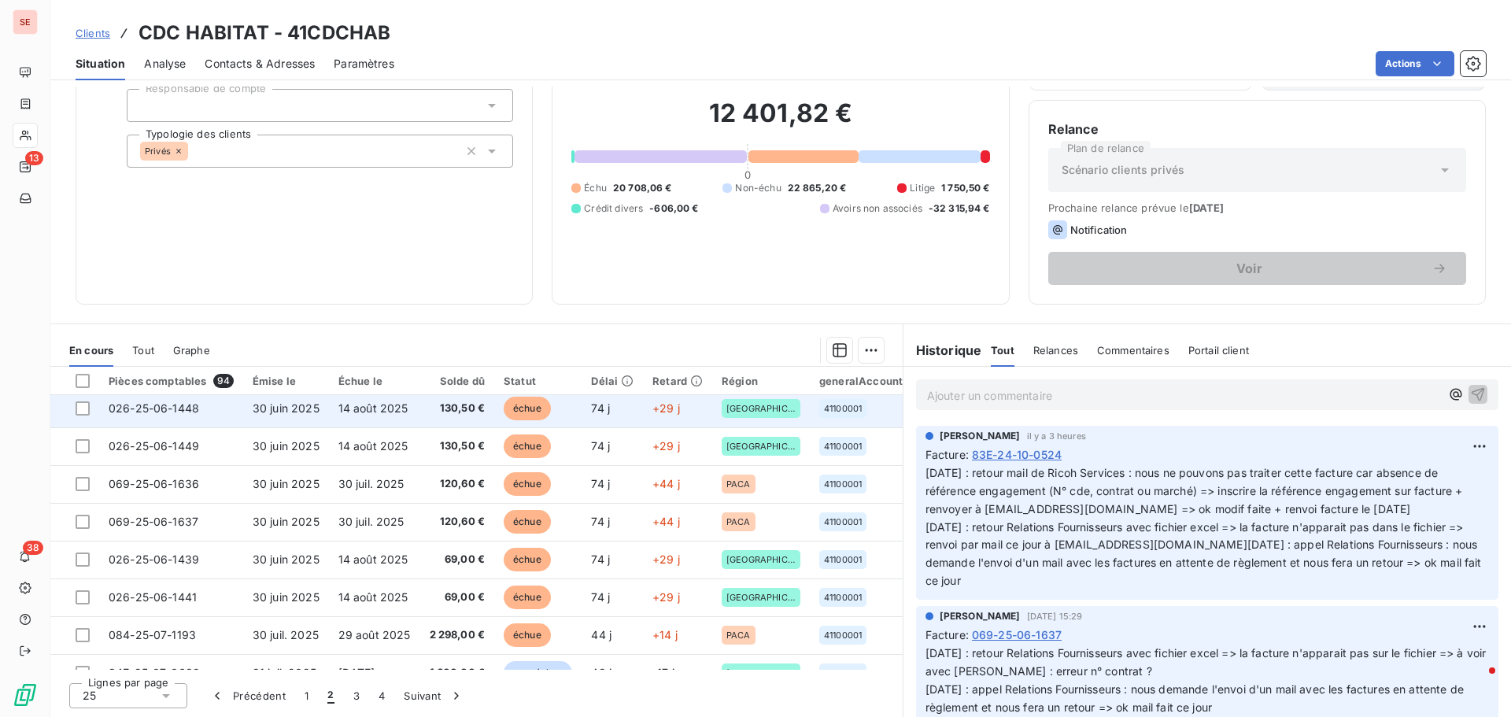
scroll to position [157, 0]
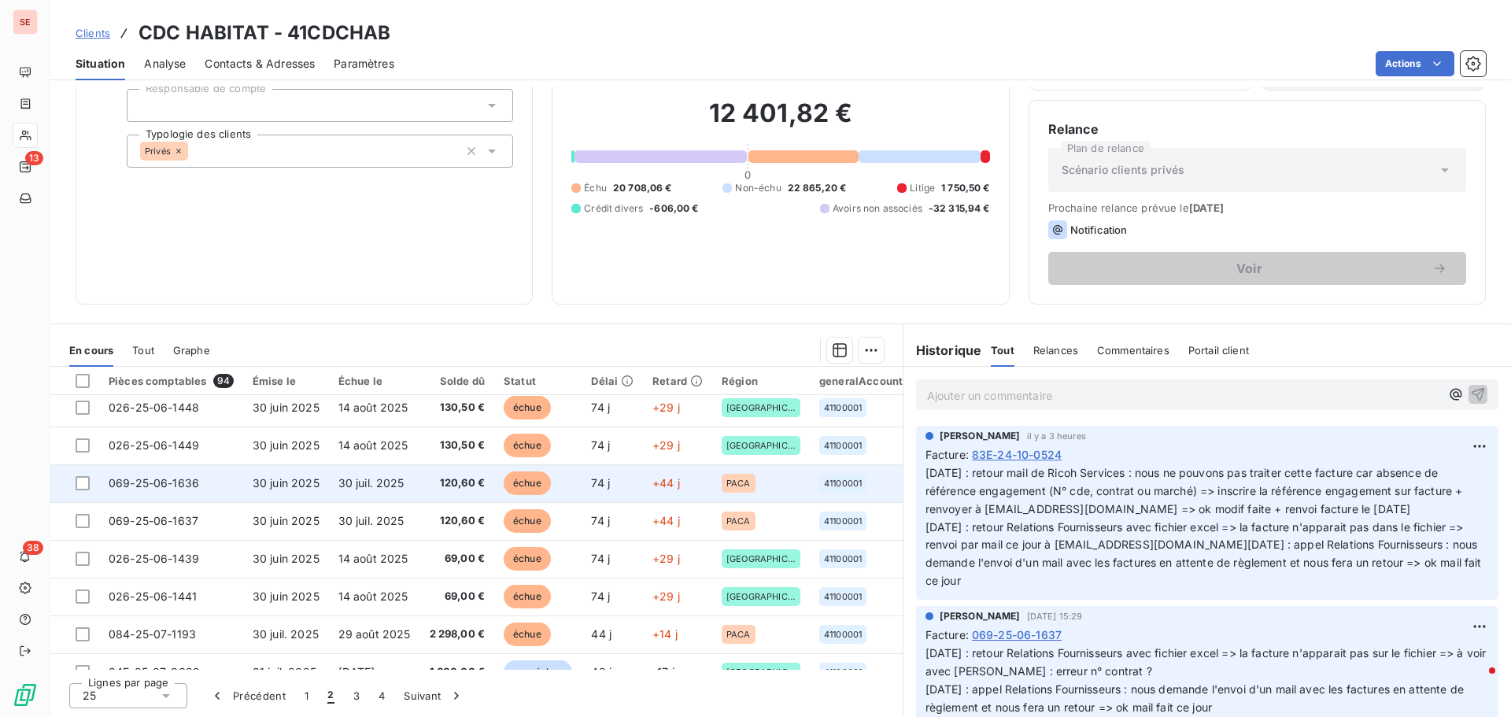
click at [280, 488] on span "30 juin 2025" at bounding box center [286, 482] width 67 height 13
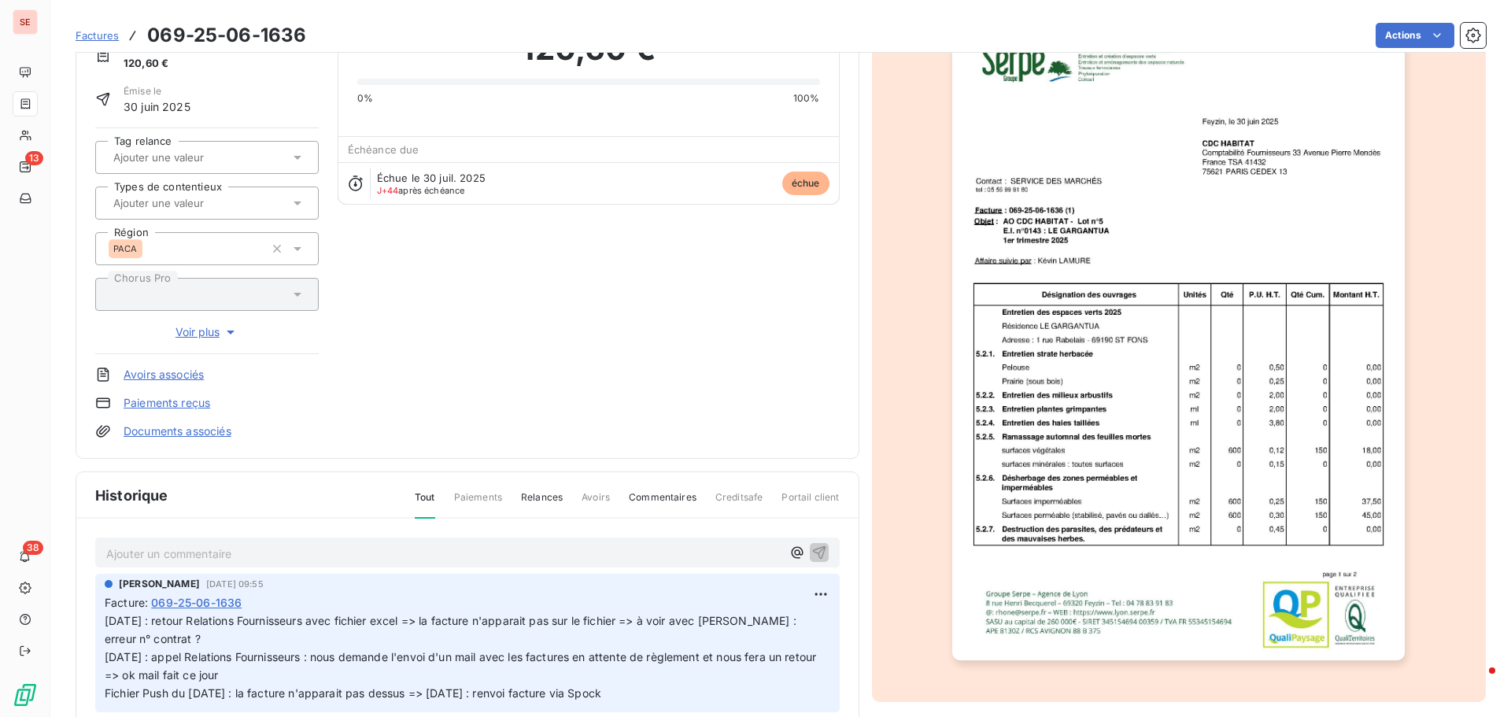
scroll to position [230, 0]
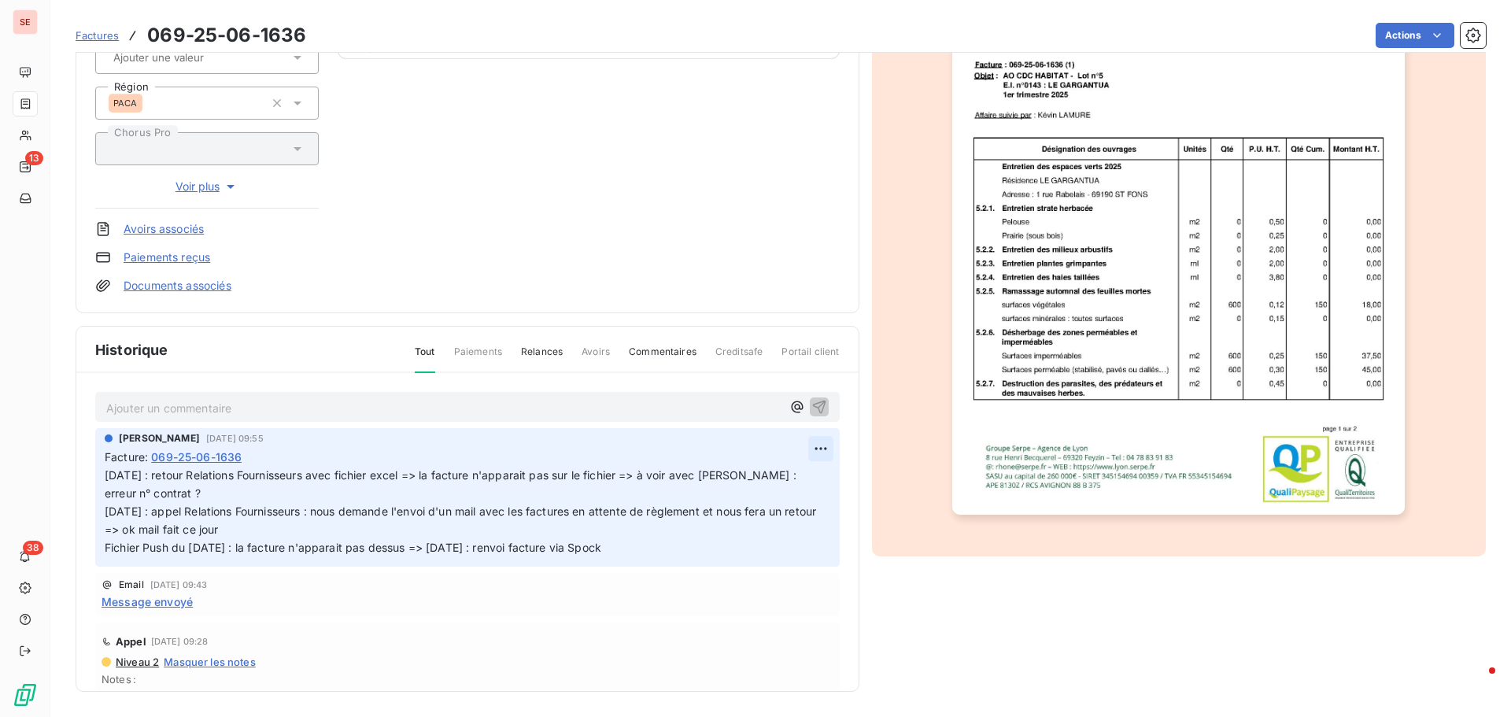
click at [804, 445] on html "SE 13 38 Factures 069-25-06-1636 Actions CDC HABITAT 41CDCHAB Montant initial 1…" at bounding box center [755, 358] width 1511 height 717
click at [744, 483] on div "Editer" at bounding box center [765, 483] width 88 height 25
drag, startPoint x: 653, startPoint y: 475, endPoint x: 742, endPoint y: 480, distance: 89.1
click at [668, 479] on span "[DATE] : retour Relations Fournisseurs avec fichier excel => la facture n'appar…" at bounding box center [452, 511] width 695 height 86
click at [784, 495] on p "[DATE] : retour Relations Fournisseurs avec fichier excel => la facture n'appar…" at bounding box center [458, 512] width 706 height 90
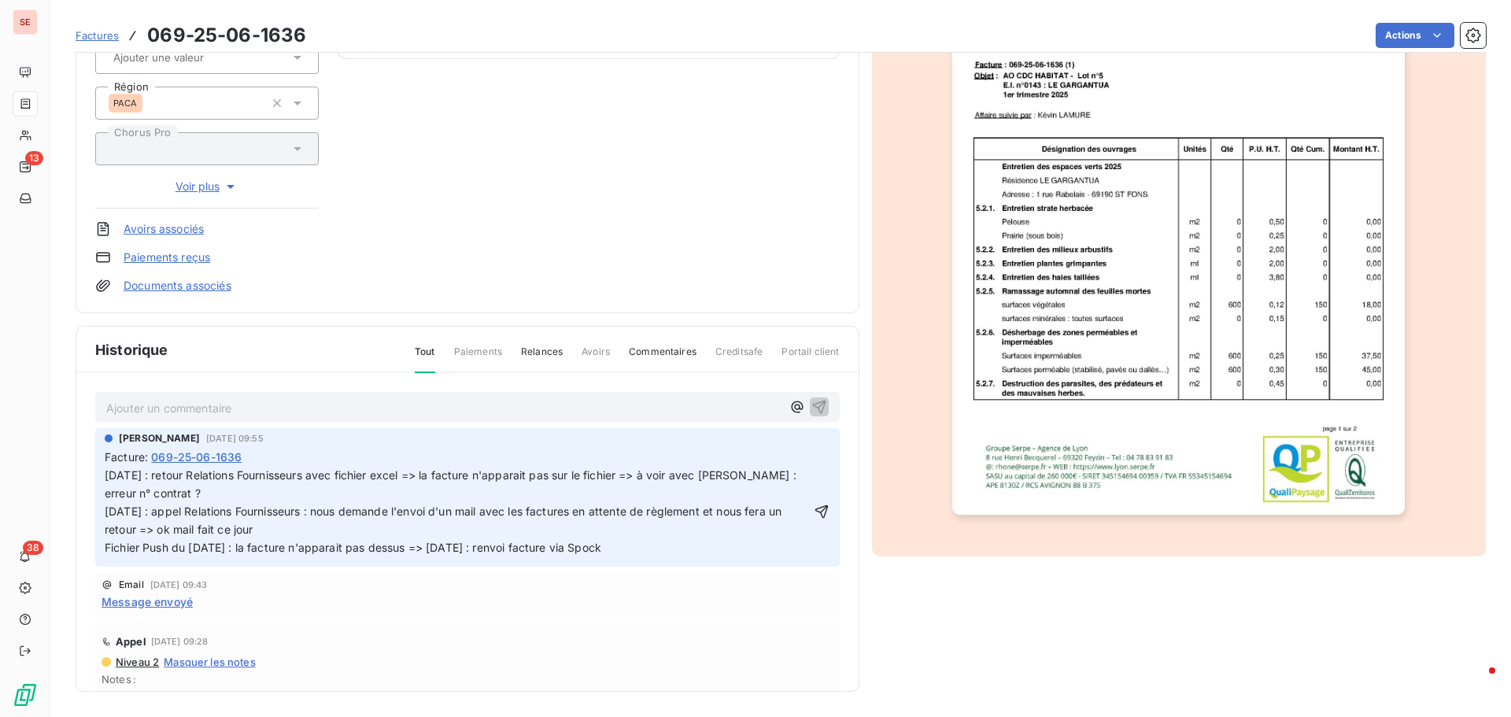
drag, startPoint x: 784, startPoint y: 495, endPoint x: 787, endPoint y: 503, distance: 8.5
click at [787, 503] on p "[DATE] : retour Relations Fournisseurs avec fichier excel => la facture n'appar…" at bounding box center [458, 512] width 706 height 90
click at [716, 471] on span "[DATE] : retour Relations Fournisseurs avec fichier excel => la facture n'appar…" at bounding box center [452, 511] width 695 height 86
drag, startPoint x: 653, startPoint y: 473, endPoint x: 755, endPoint y: 485, distance: 102.2
click at [668, 475] on span "[DATE] : retour Relations Fournisseurs avec fichier excel => la facture n'appar…" at bounding box center [452, 511] width 695 height 86
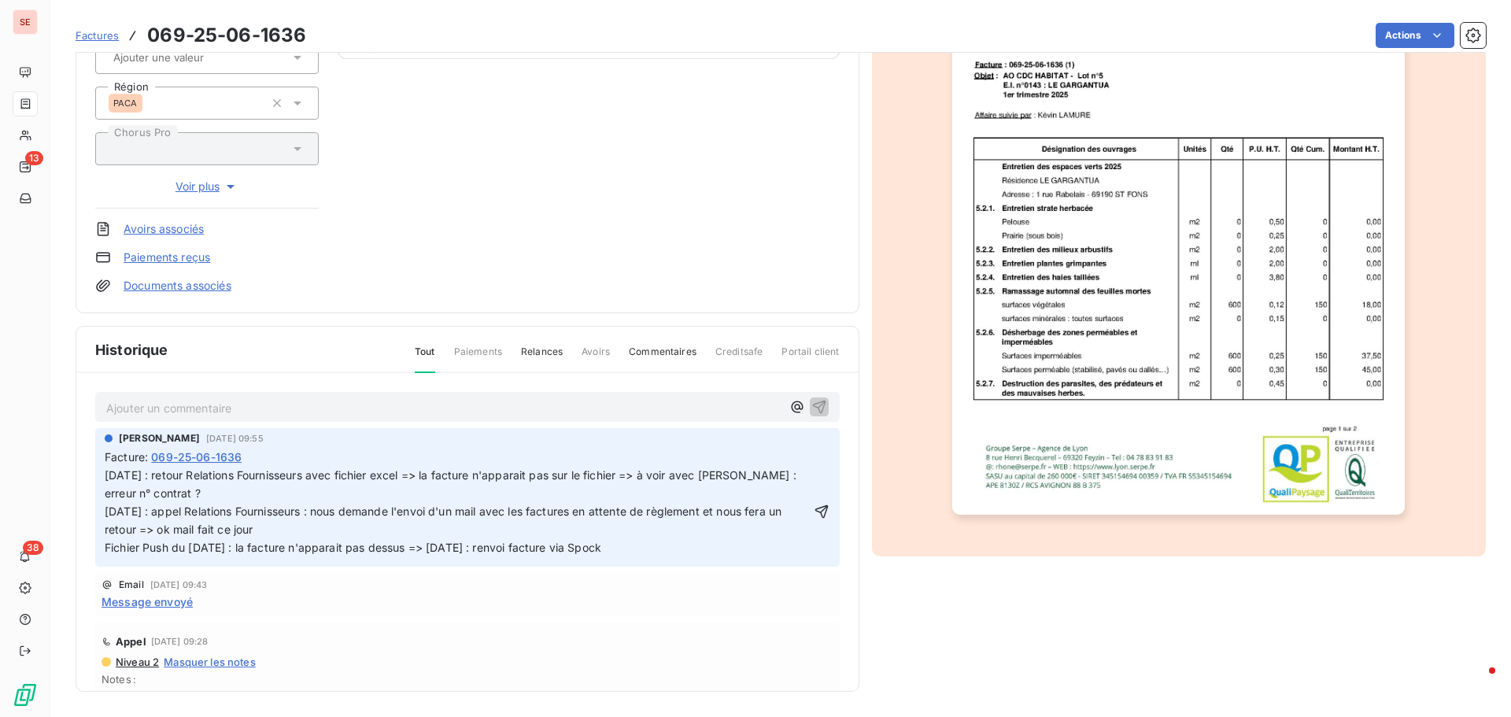
click at [249, 495] on p "[DATE] : retour Relations Fournisseurs avec fichier excel => la facture n'appar…" at bounding box center [458, 512] width 706 height 90
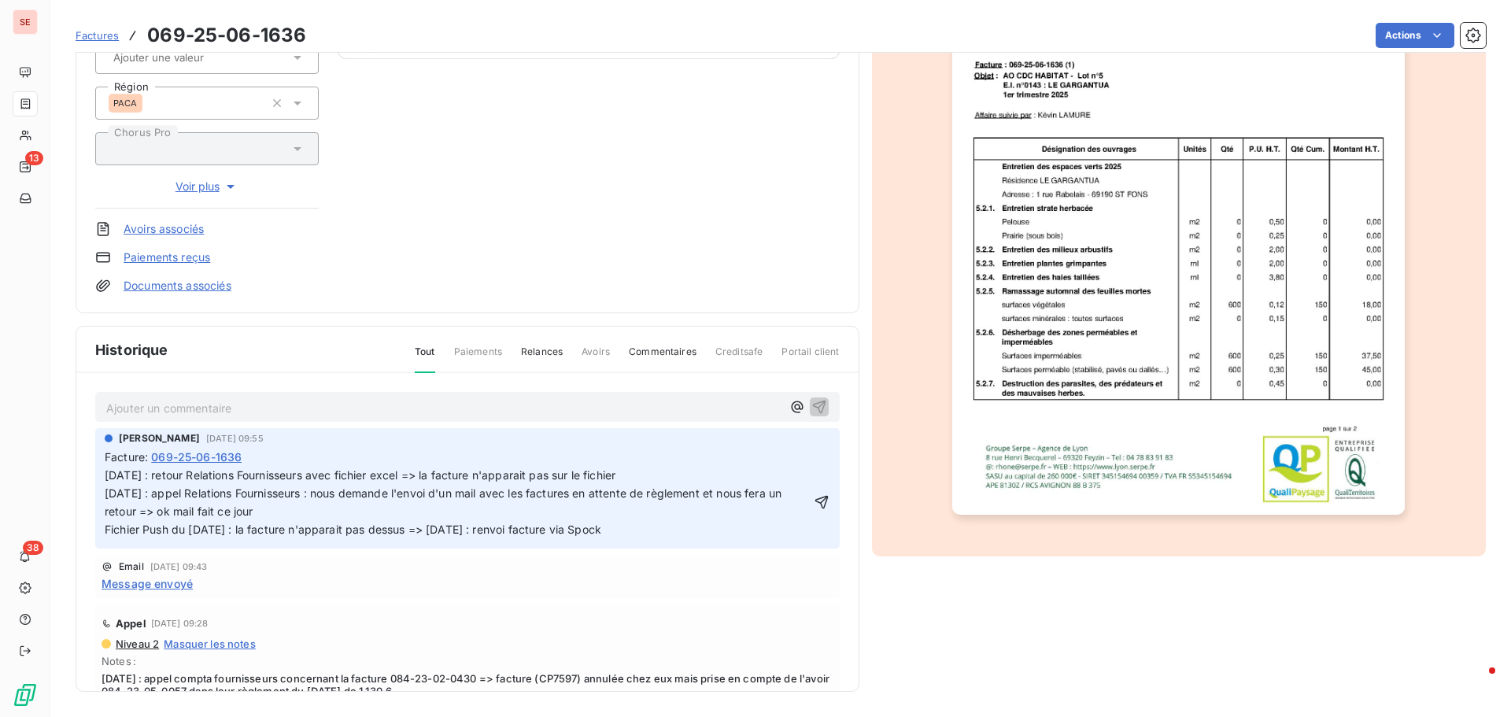
click at [105, 470] on span "[DATE] : retour Relations Fournisseurs avec fichier excel => la facture n'appar…" at bounding box center [445, 502] width 680 height 68
click at [105, 471] on p "[DATE] : retour Relations Fournisseurs avec fichier excel => la facture n'appar…" at bounding box center [458, 503] width 706 height 72
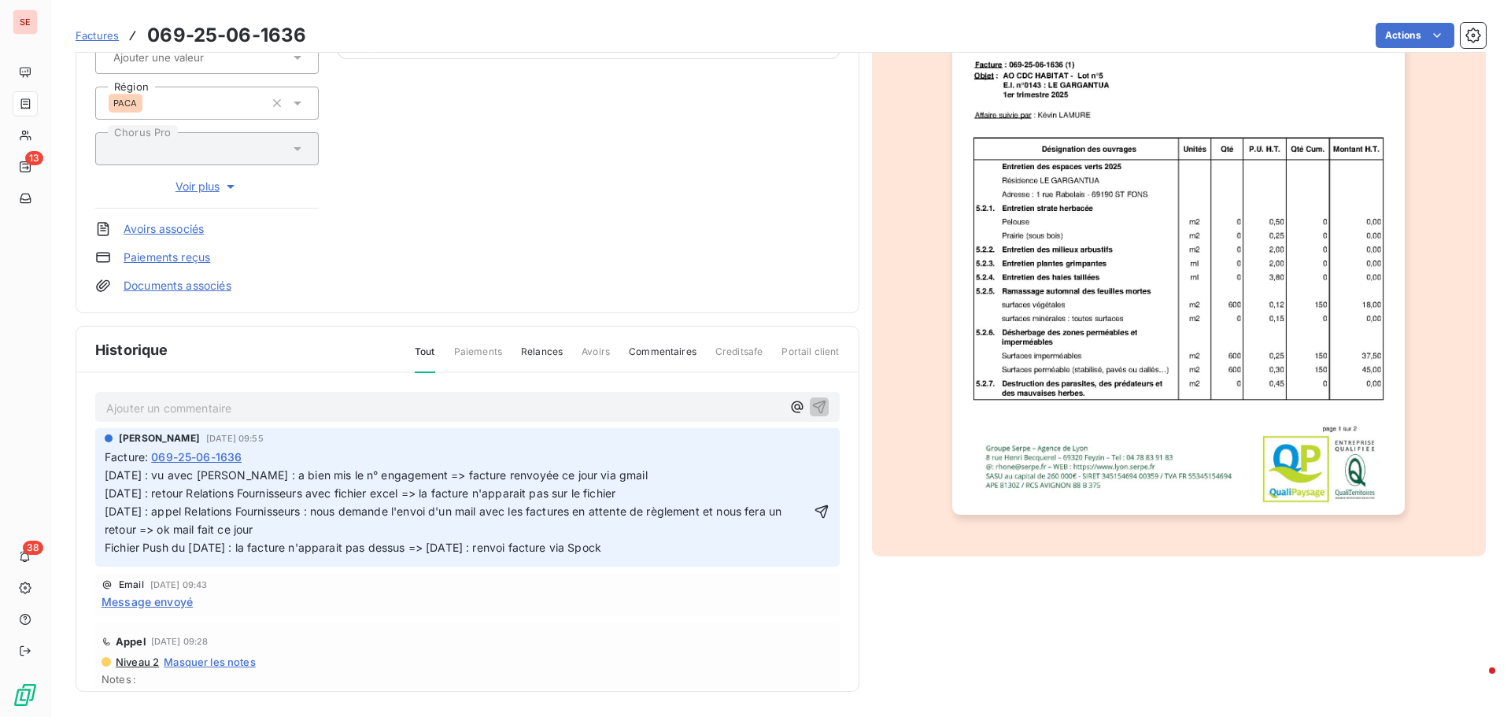
click at [304, 475] on span "[DATE] : vu avec [PERSON_NAME] : a bien mis le n° engagement => facture renvoyé…" at bounding box center [445, 511] width 680 height 86
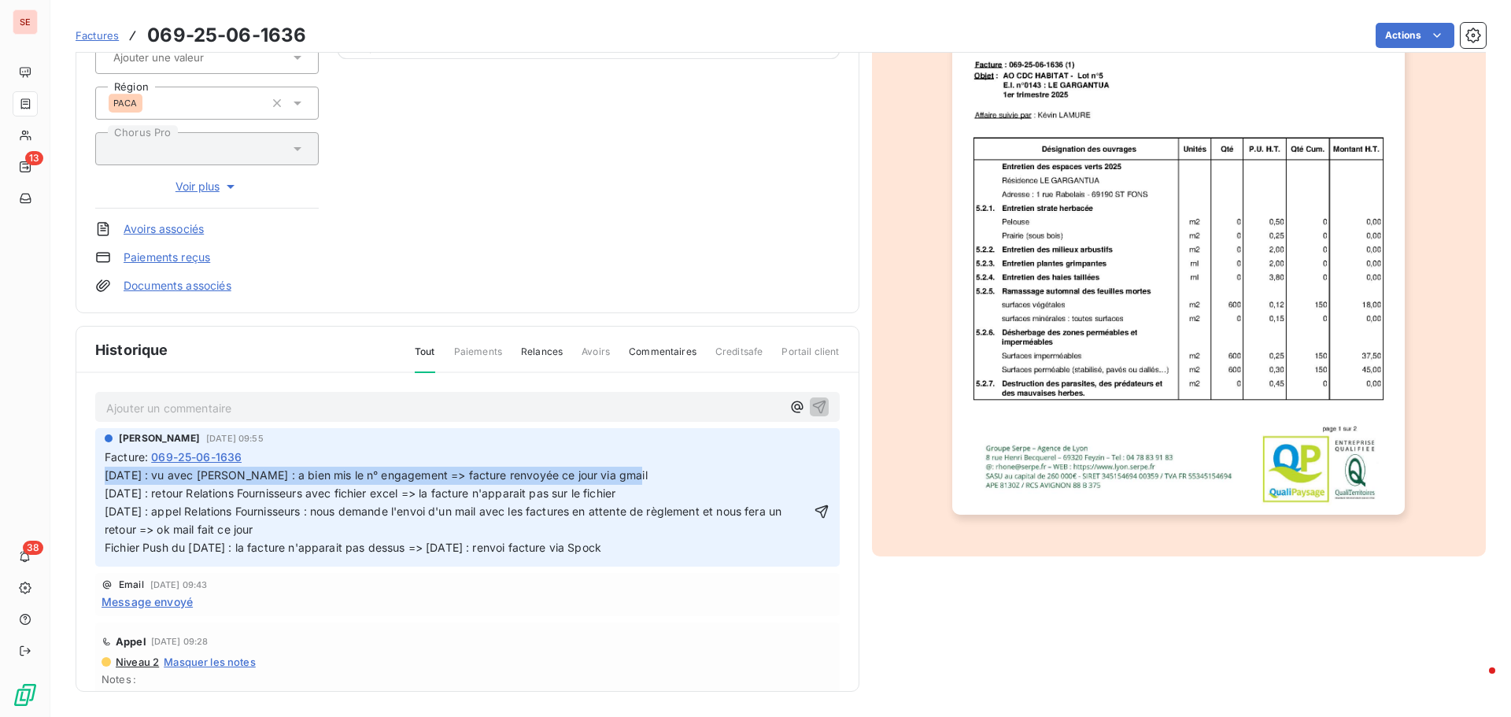
click at [304, 475] on span "[DATE] : vu avec [PERSON_NAME] : a bien mis le n° engagement => facture renvoyé…" at bounding box center [445, 511] width 680 height 86
copy span "[DATE] : vu avec [PERSON_NAME] : a bien mis le n° engagement => facture renvoyé…"
click at [678, 481] on p "[DATE] : vu avec [PERSON_NAME] : a bien mis le n° engagement => facture renvoyé…" at bounding box center [458, 512] width 706 height 90
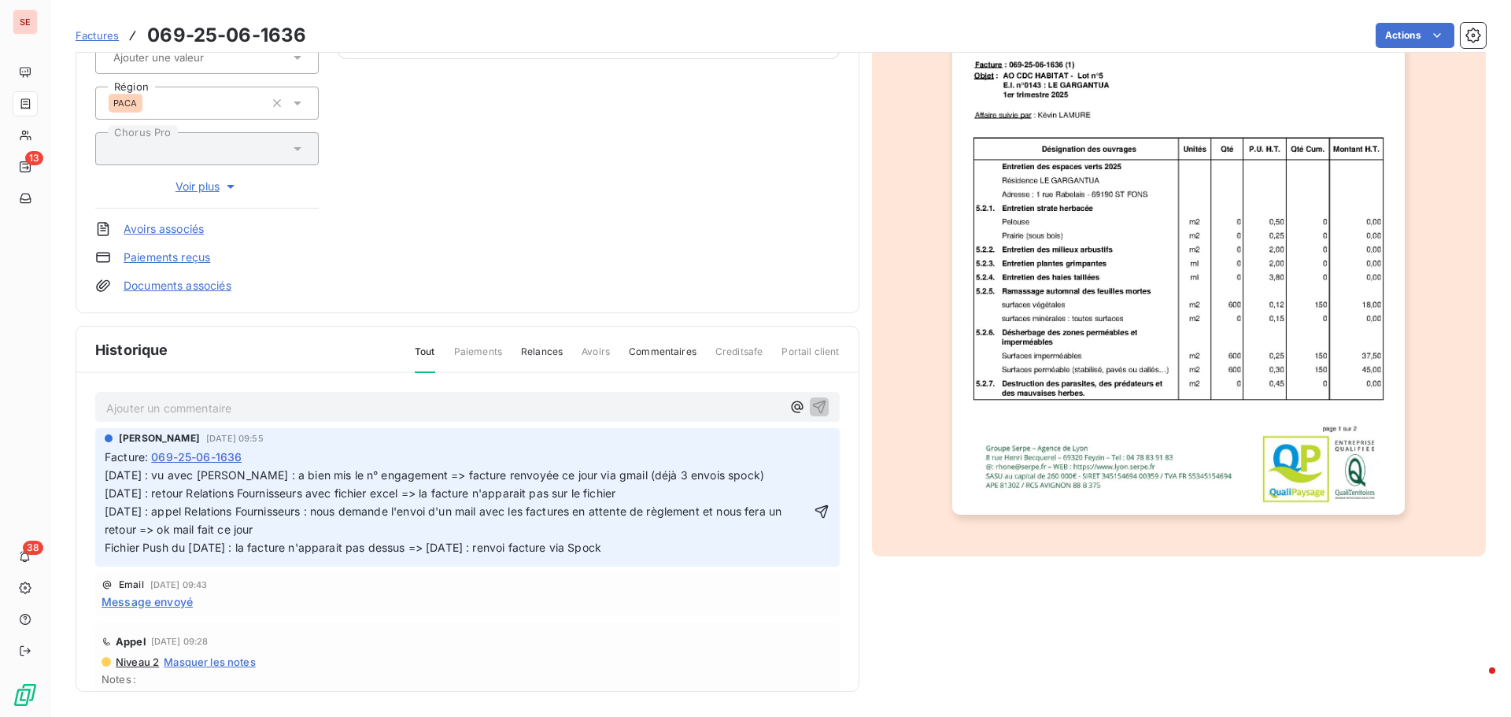
click at [657, 471] on span "[DATE] : vu avec [PERSON_NAME] : a bien mis le n° engagement => facture renvoyé…" at bounding box center [445, 511] width 680 height 86
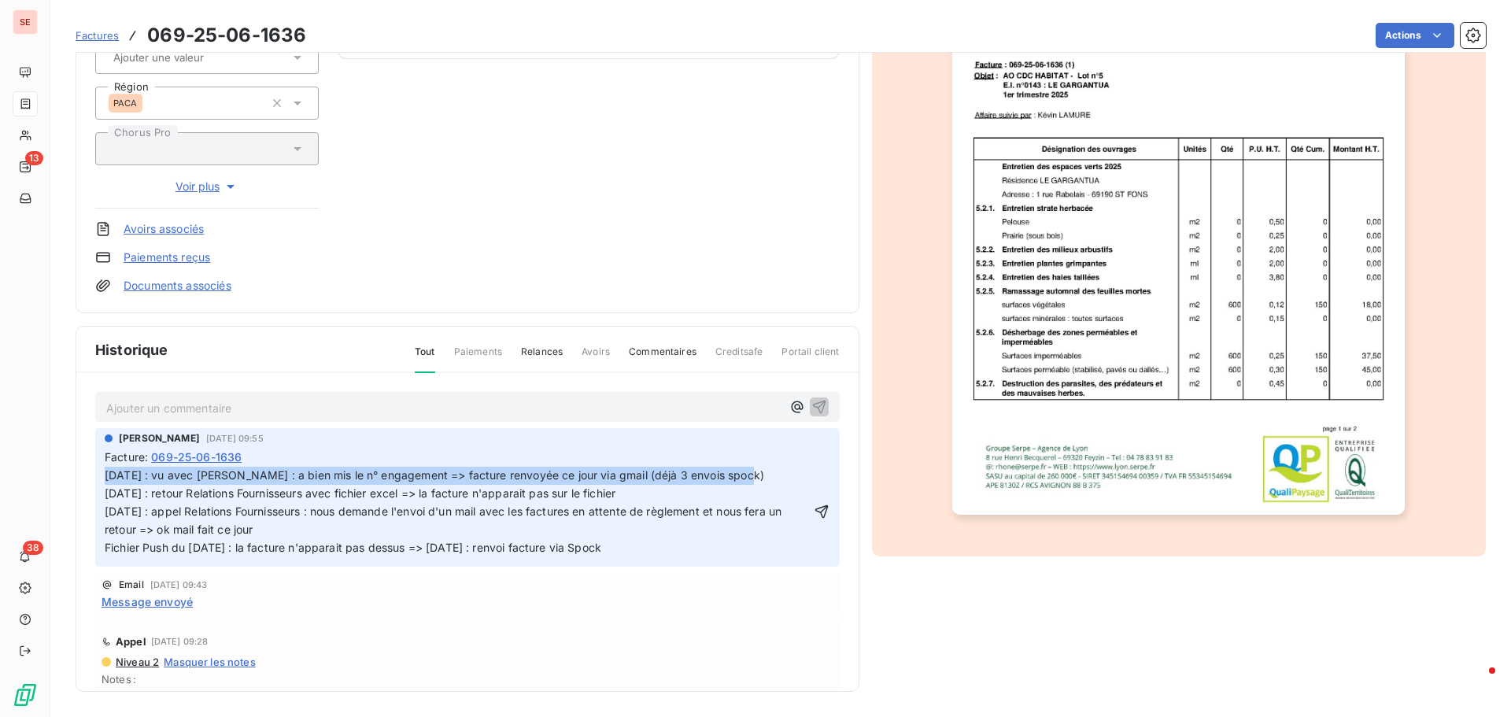
click at [658, 471] on span "[DATE] : vu avec [PERSON_NAME] : a bien mis le n° engagement => facture renvoyé…" at bounding box center [445, 511] width 680 height 86
copy span "[DATE] : vu avec [PERSON_NAME] : a bien mis le n° engagement => facture renvoyé…"
click at [814, 508] on icon "button" at bounding box center [822, 512] width 16 height 16
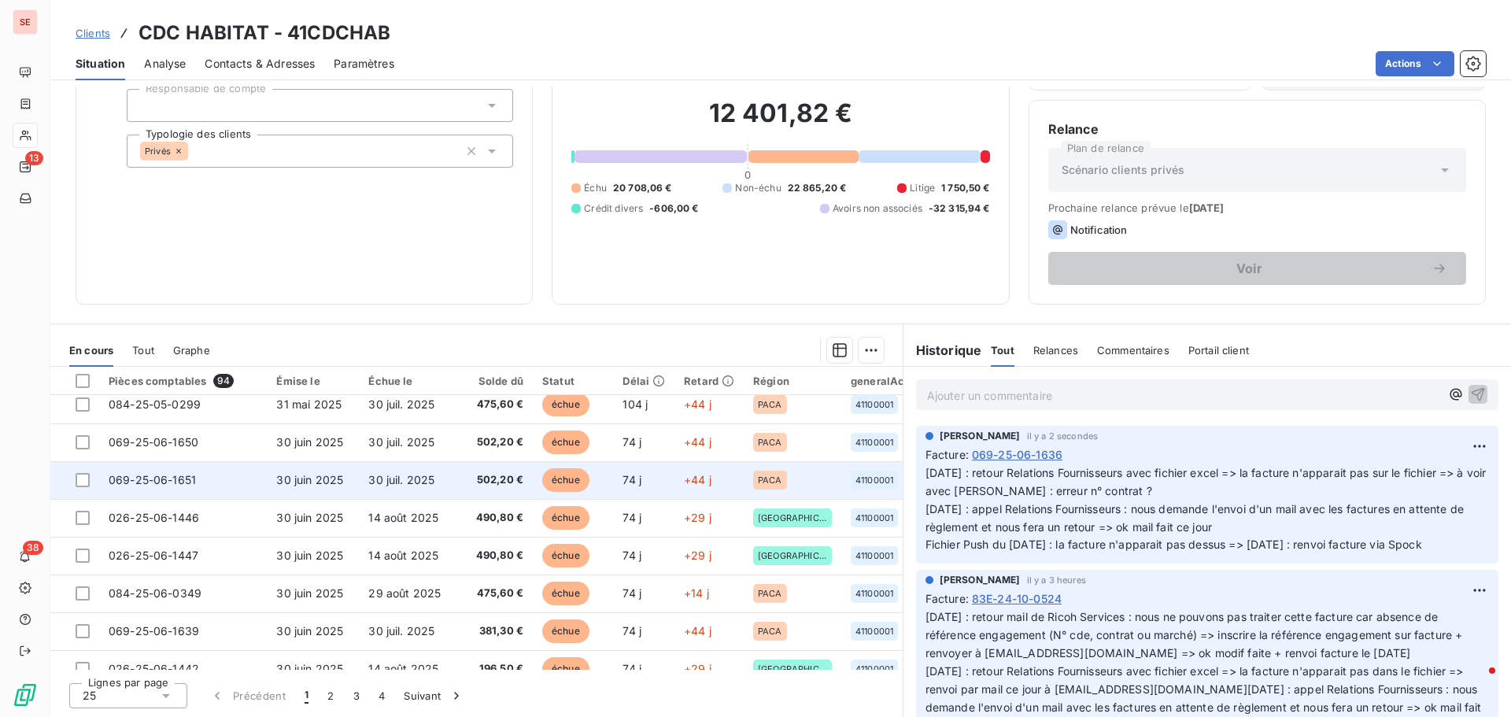
scroll to position [677, 0]
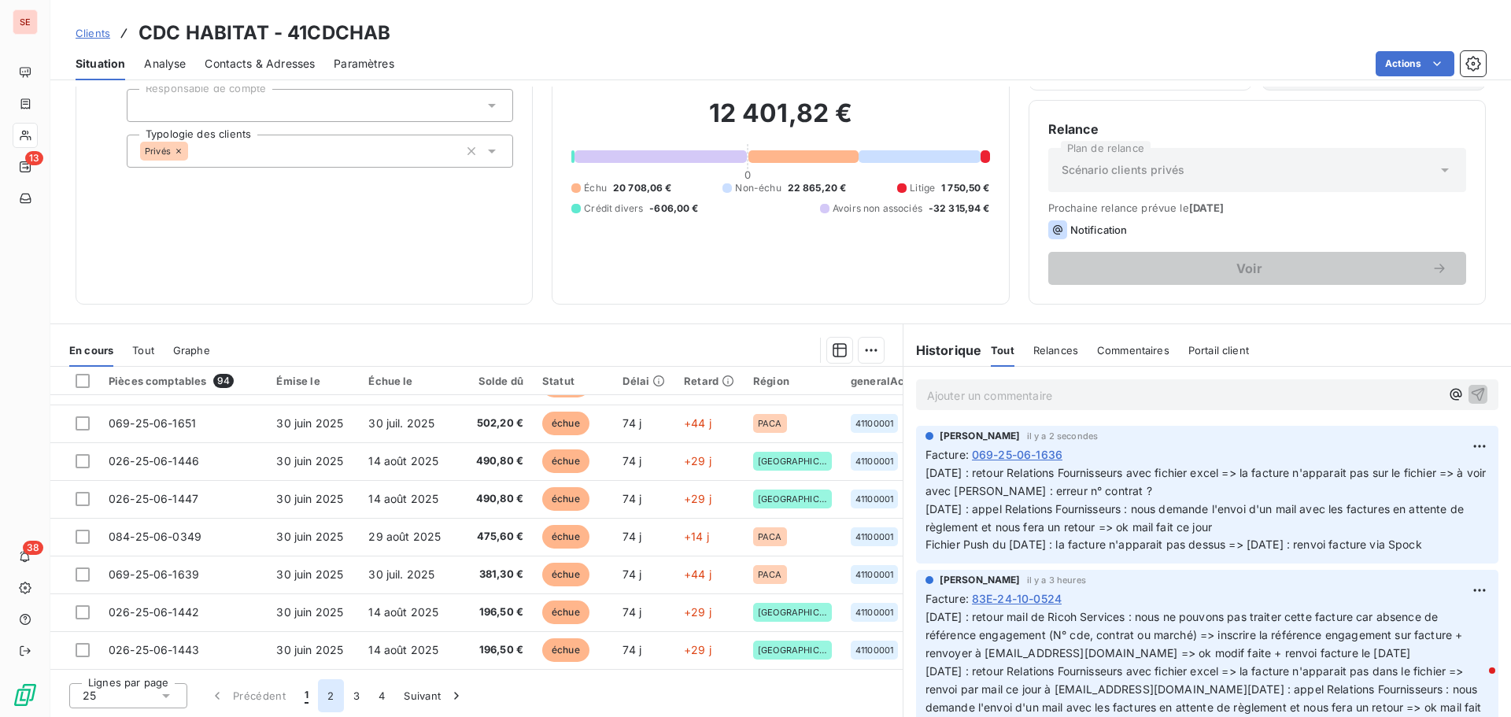
click at [331, 697] on button "2" at bounding box center [330, 695] width 25 height 33
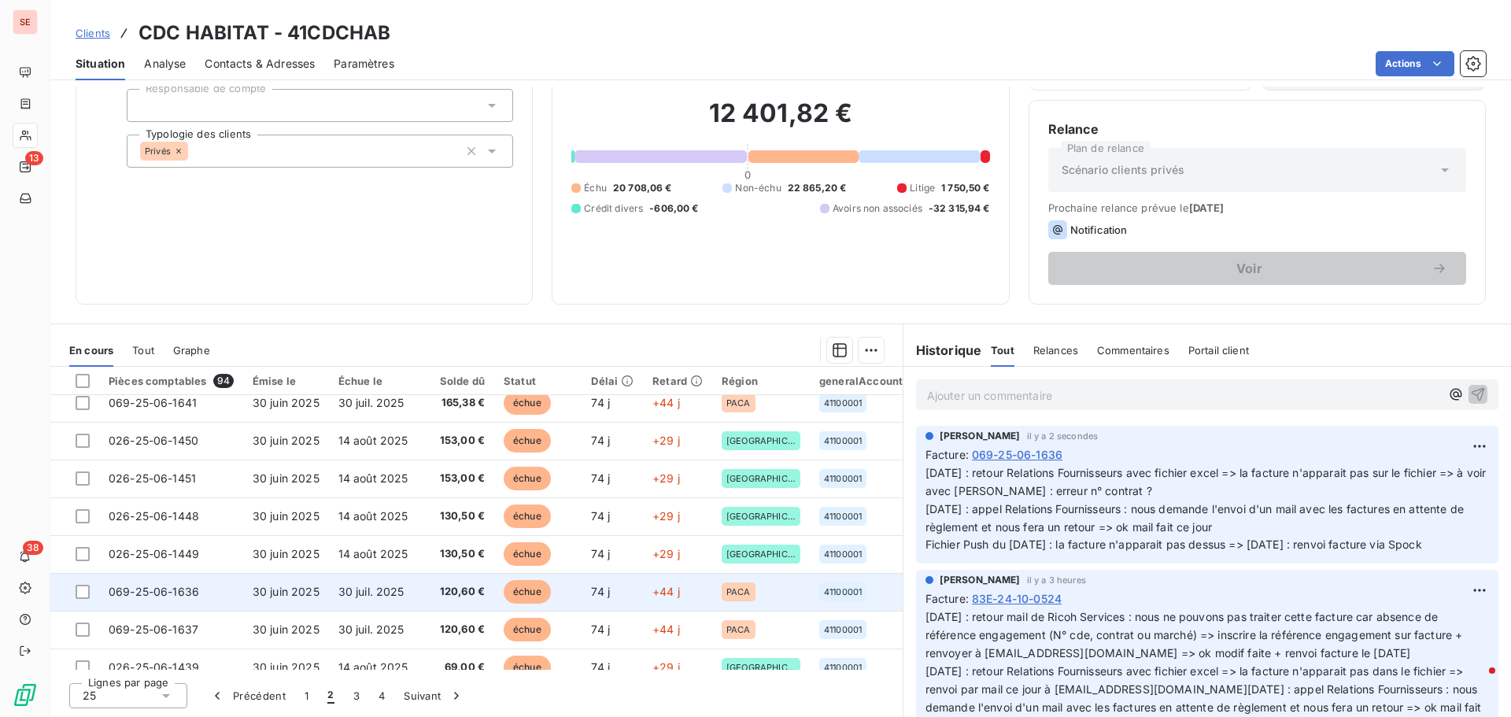
scroll to position [47, 0]
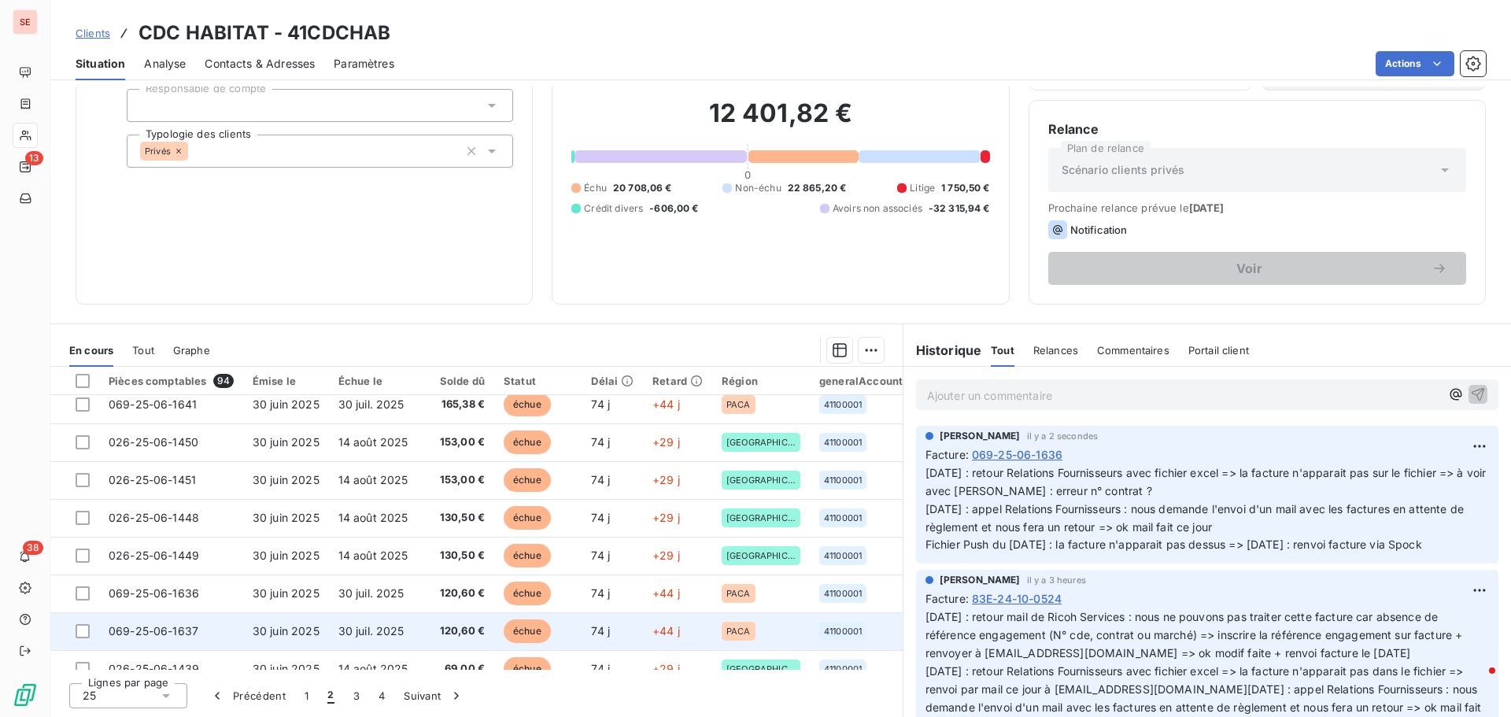
click at [247, 634] on td "30 juin 2025" at bounding box center [286, 631] width 86 height 38
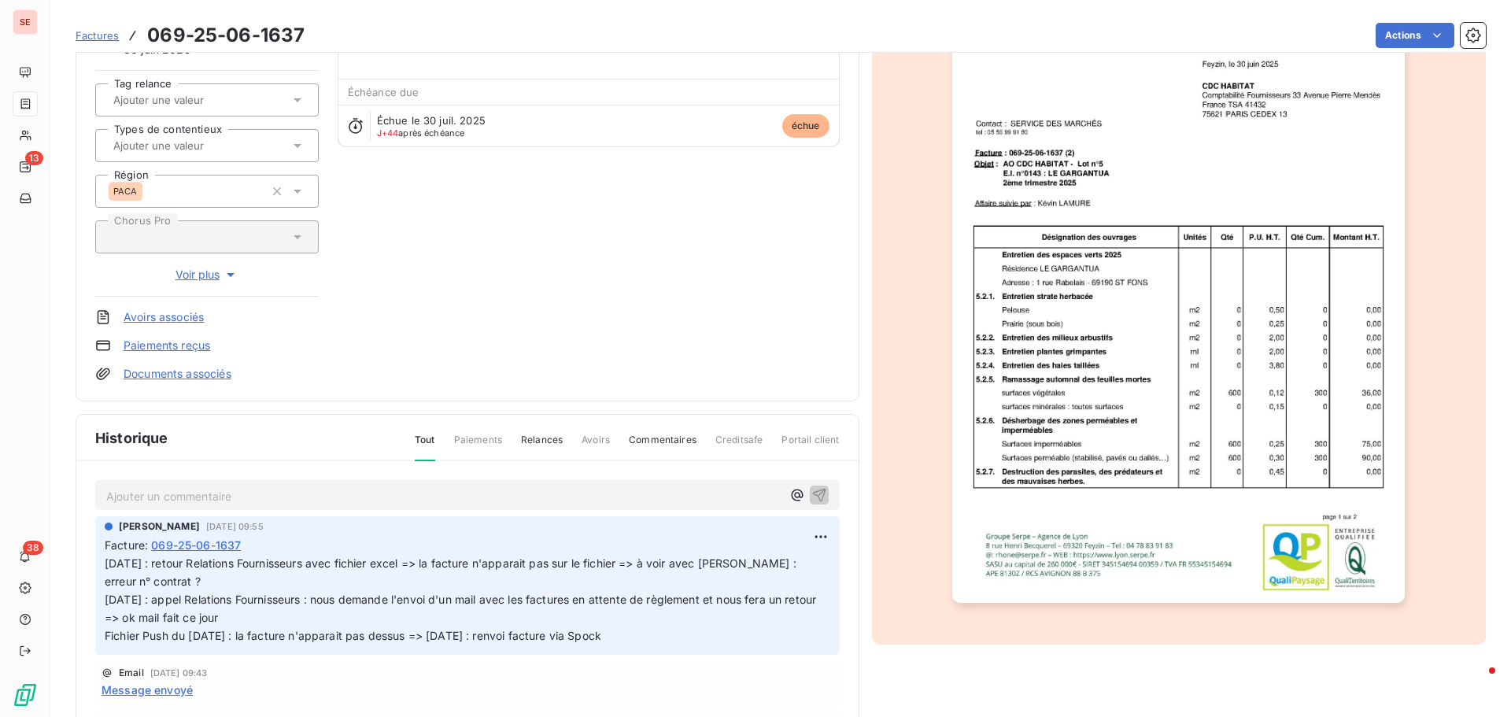
scroll to position [230, 0]
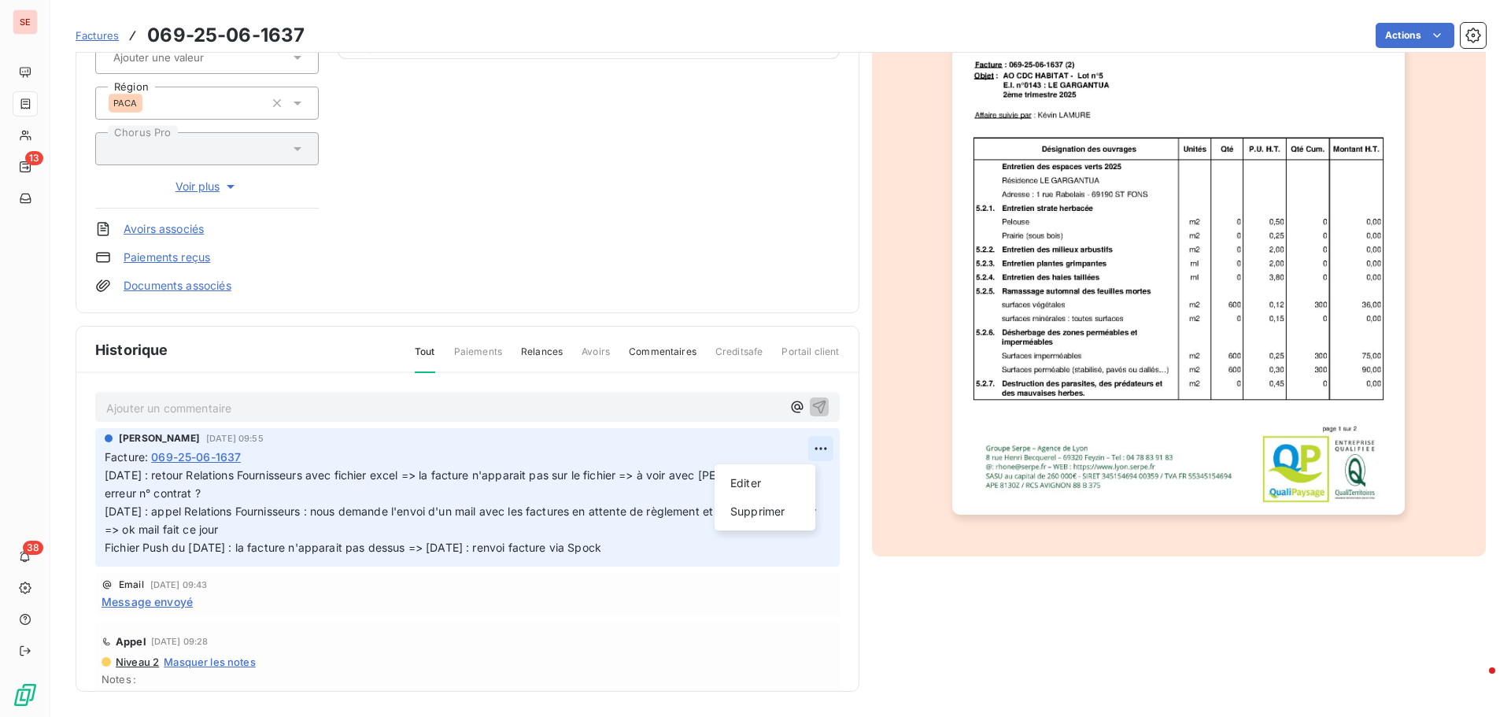
click at [808, 444] on html "SE 13 38 Factures 069-25-06-1637 Actions CDC HABITAT 41CDCHAB Montant initial 1…" at bounding box center [755, 358] width 1511 height 717
click at [779, 478] on div "Editer" at bounding box center [765, 483] width 88 height 25
click at [104, 474] on div "[PERSON_NAME] [DATE] 09:55 Facture : 069-25-06-1637 [DATE] : retour Relations F…" at bounding box center [467, 497] width 745 height 138
click at [106, 477] on span "[DATE] : retour Relations Fournisseurs avec fichier excel => la facture n'appar…" at bounding box center [452, 511] width 695 height 86
click at [106, 477] on p "[DATE] : retour Relations Fournisseurs avec fichier excel => la facture n'appar…" at bounding box center [458, 512] width 706 height 90
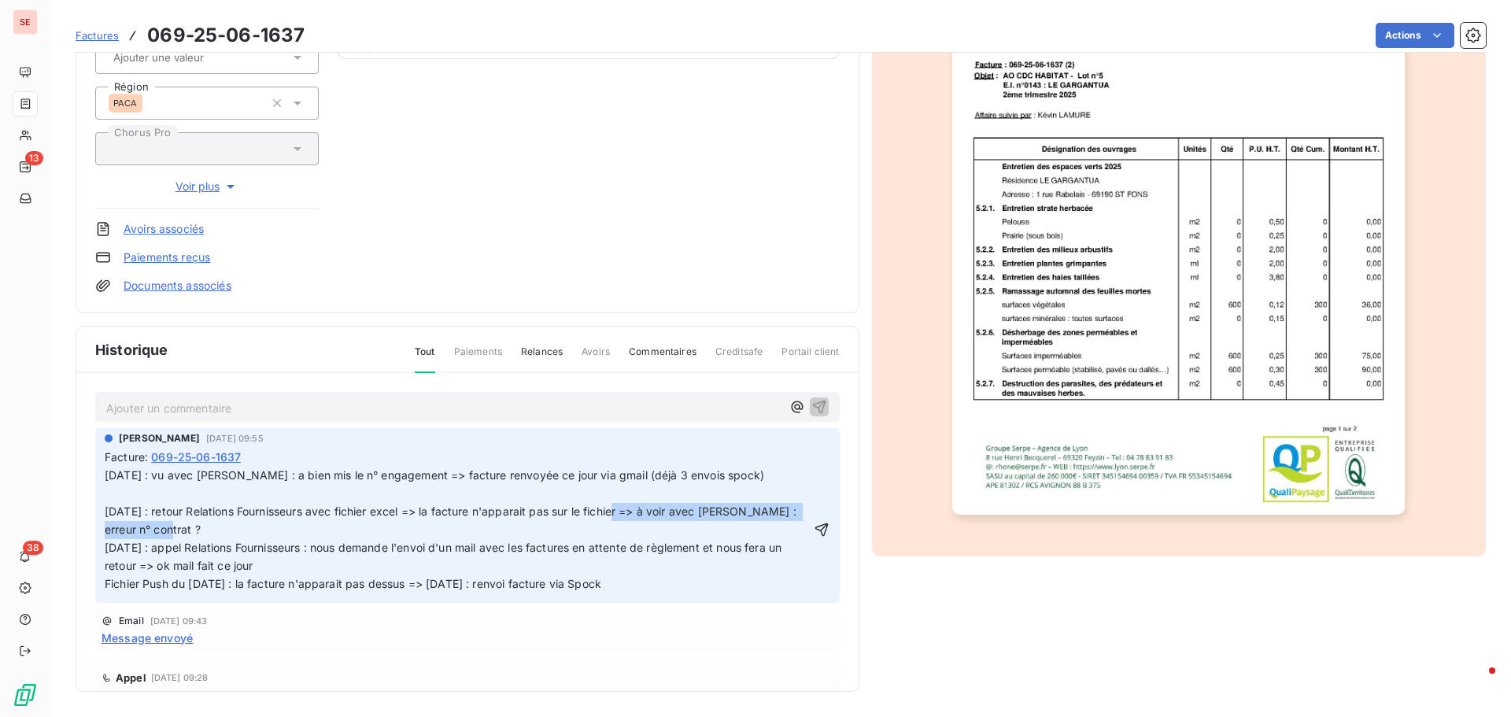
drag, startPoint x: 634, startPoint y: 512, endPoint x: 679, endPoint y: 531, distance: 48.7
click at [679, 531] on p "[DATE] : vu avec [PERSON_NAME] : a bien mis le n° engagement => facture renvoyé…" at bounding box center [458, 530] width 706 height 126
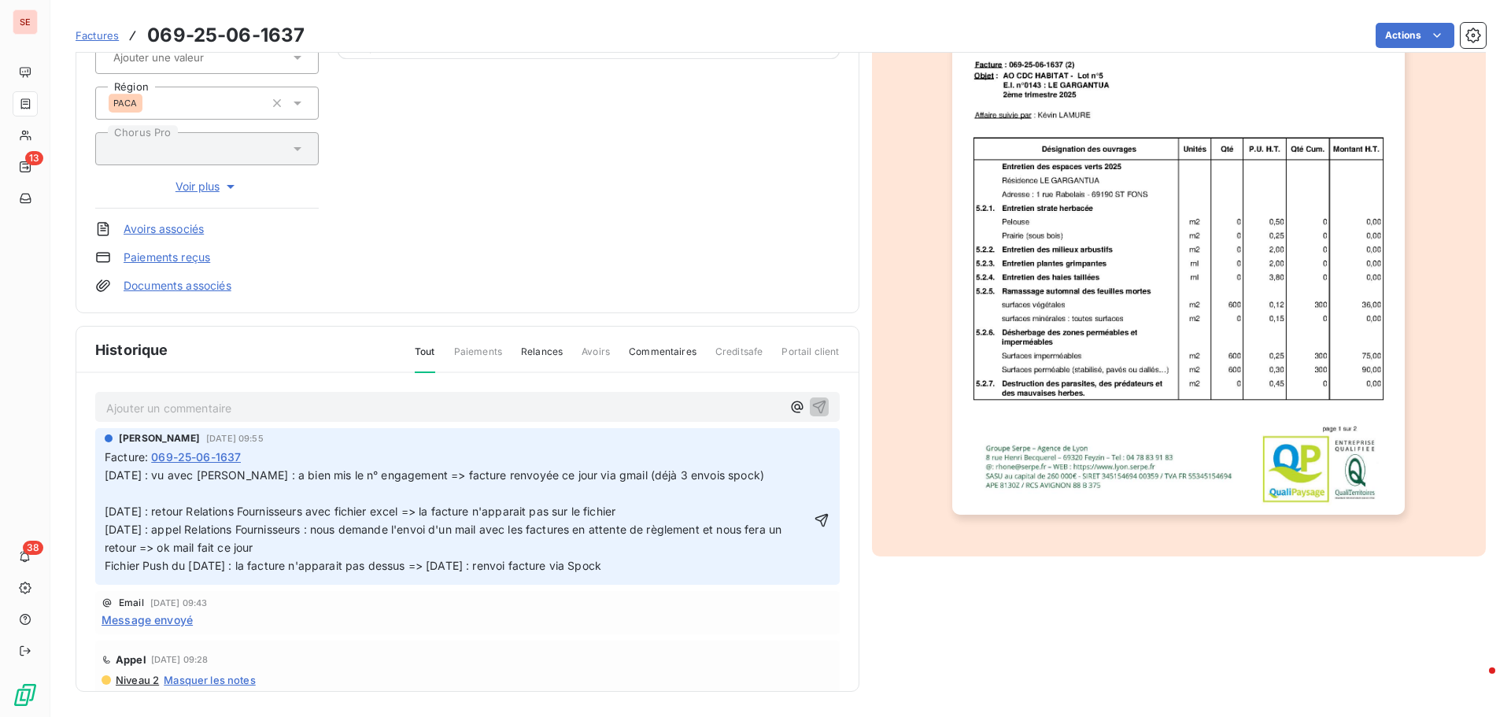
click at [406, 493] on p "[DATE] : vu avec [PERSON_NAME] : a bien mis le n° engagement => facture renvoyé…" at bounding box center [458, 521] width 706 height 108
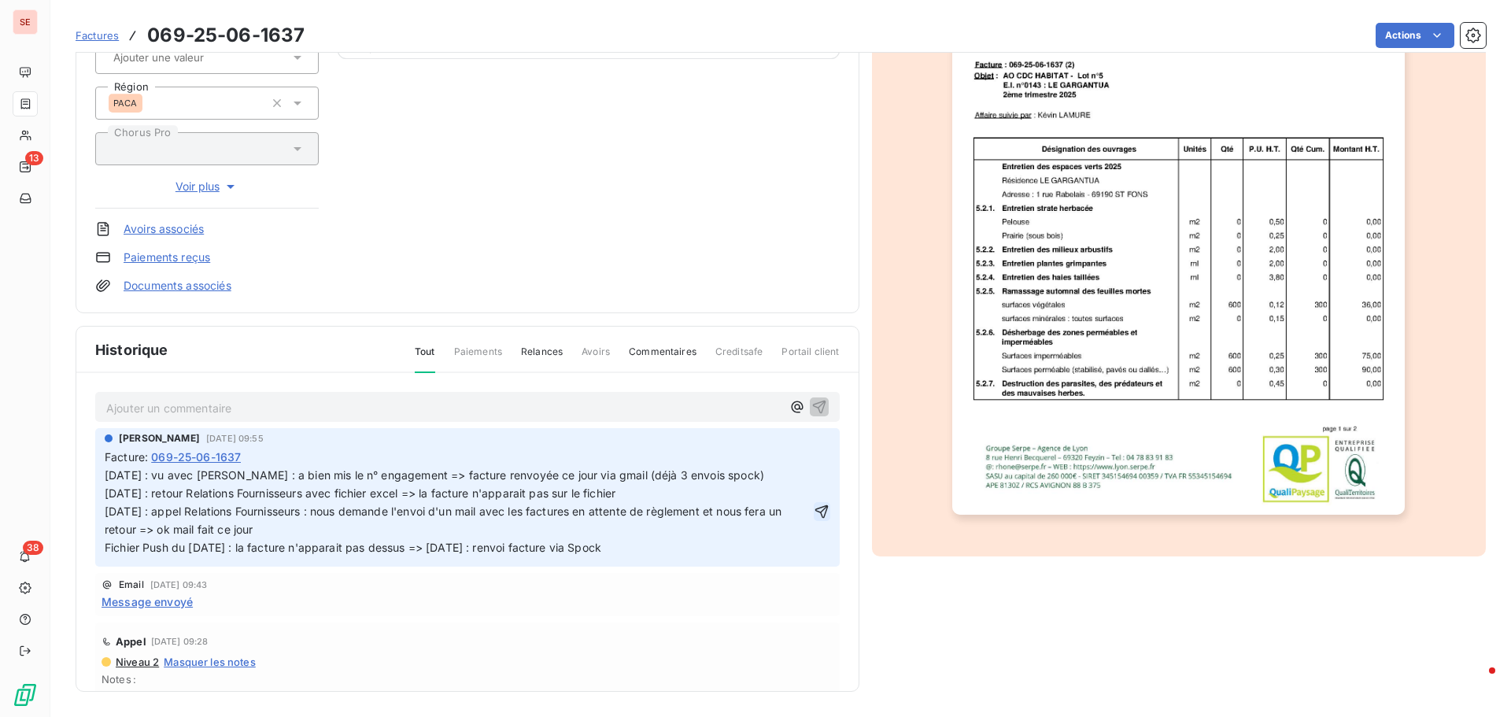
click at [816, 508] on icon "button" at bounding box center [822, 511] width 13 height 13
click at [1122, 590] on div "CDC HABITAT 41CDCHAB Montant initial 120,60 € Émise le [DATE] Tag relance Types…" at bounding box center [781, 257] width 1411 height 869
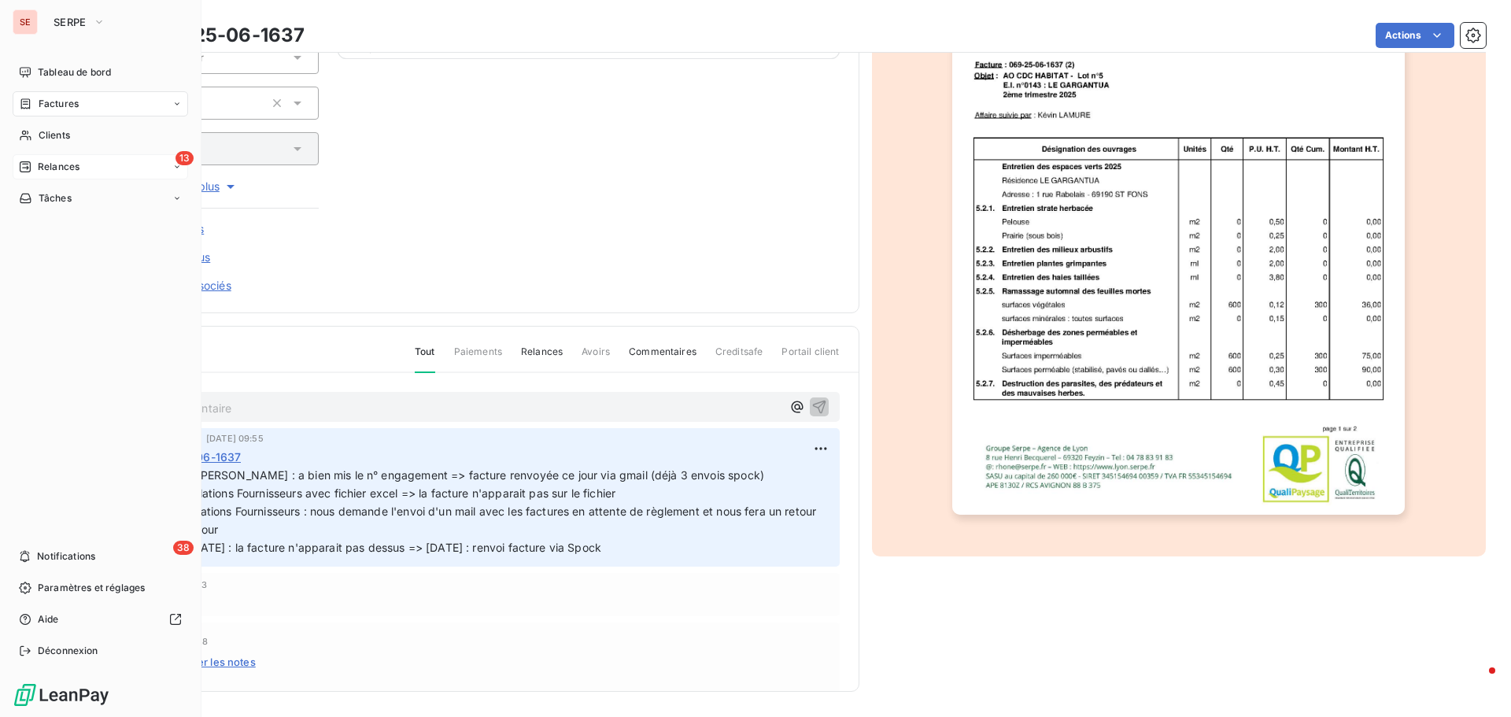
click at [60, 165] on span "Relances" at bounding box center [59, 167] width 42 height 14
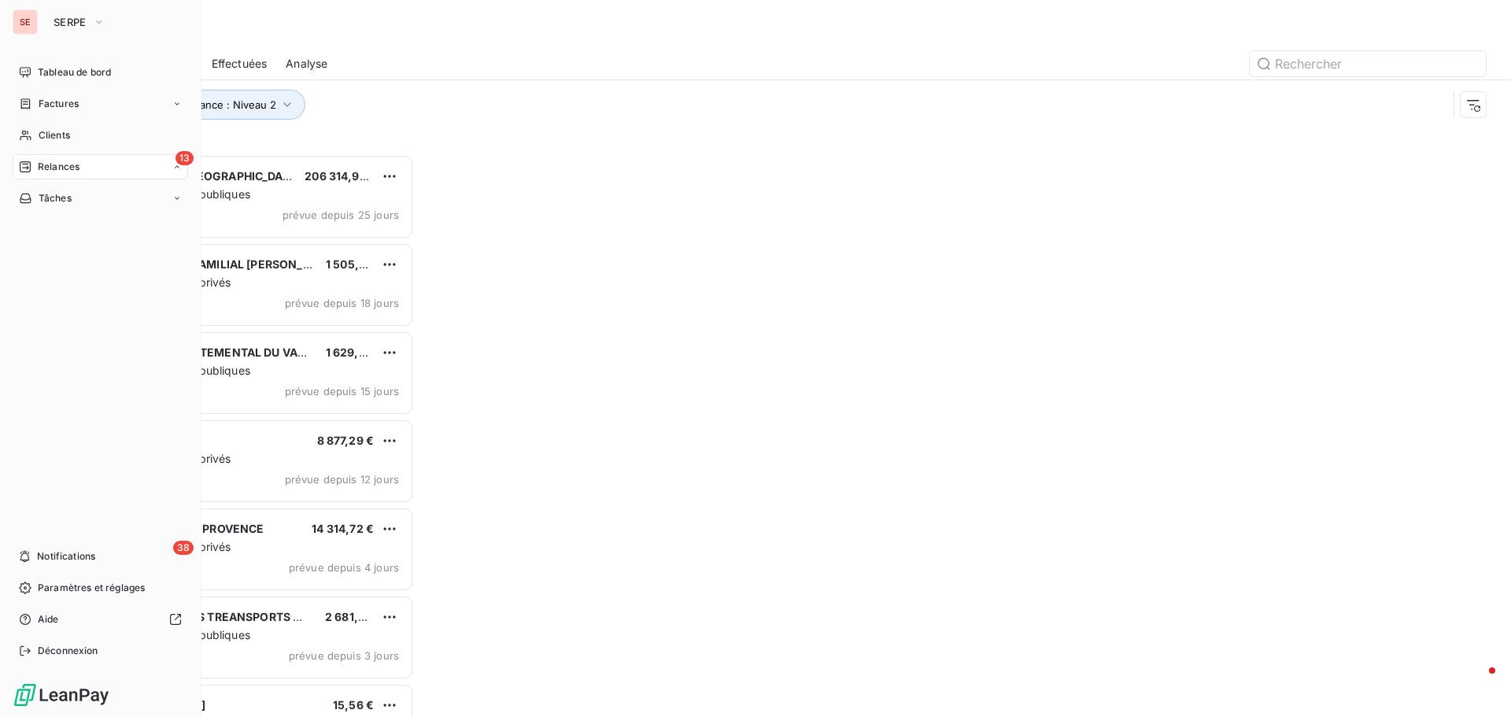
scroll to position [551, 327]
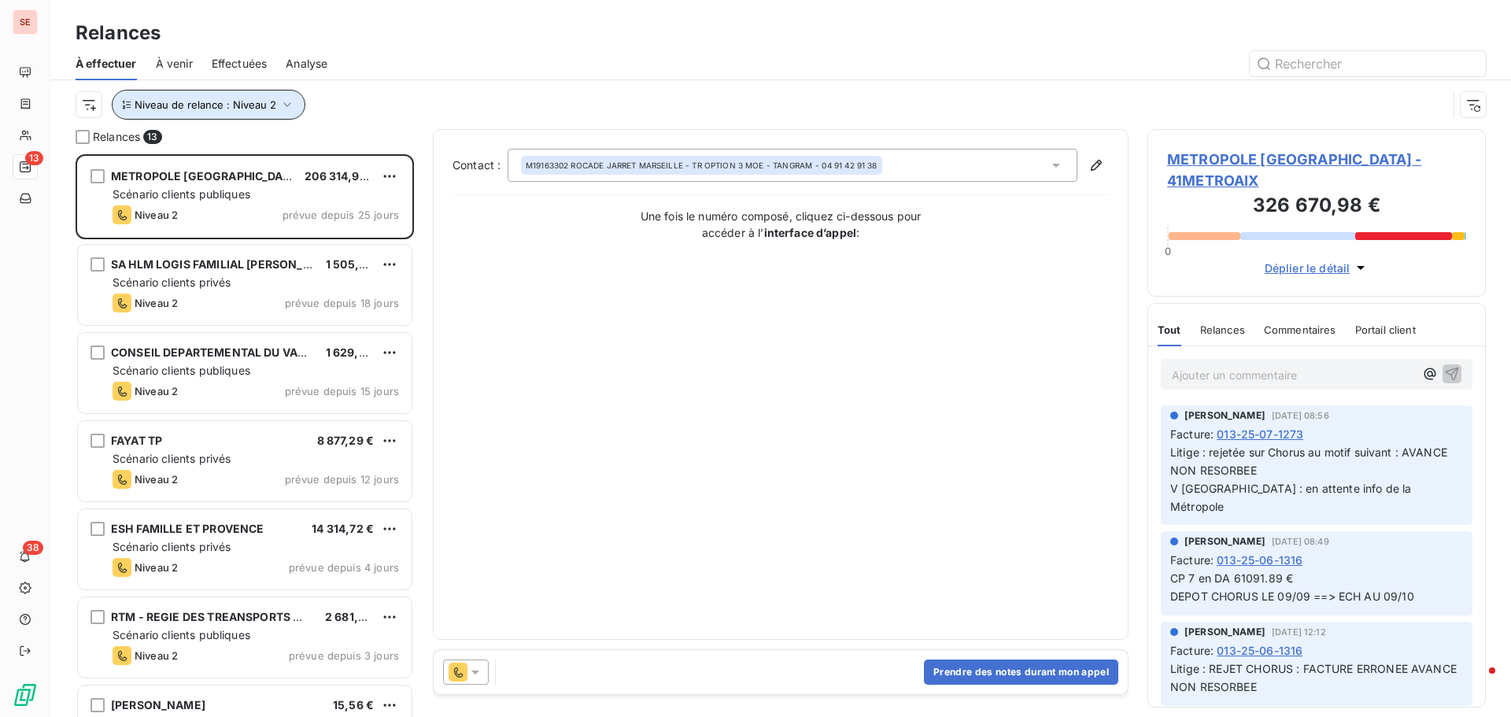
click at [286, 105] on icon "button" at bounding box center [287, 104] width 8 height 5
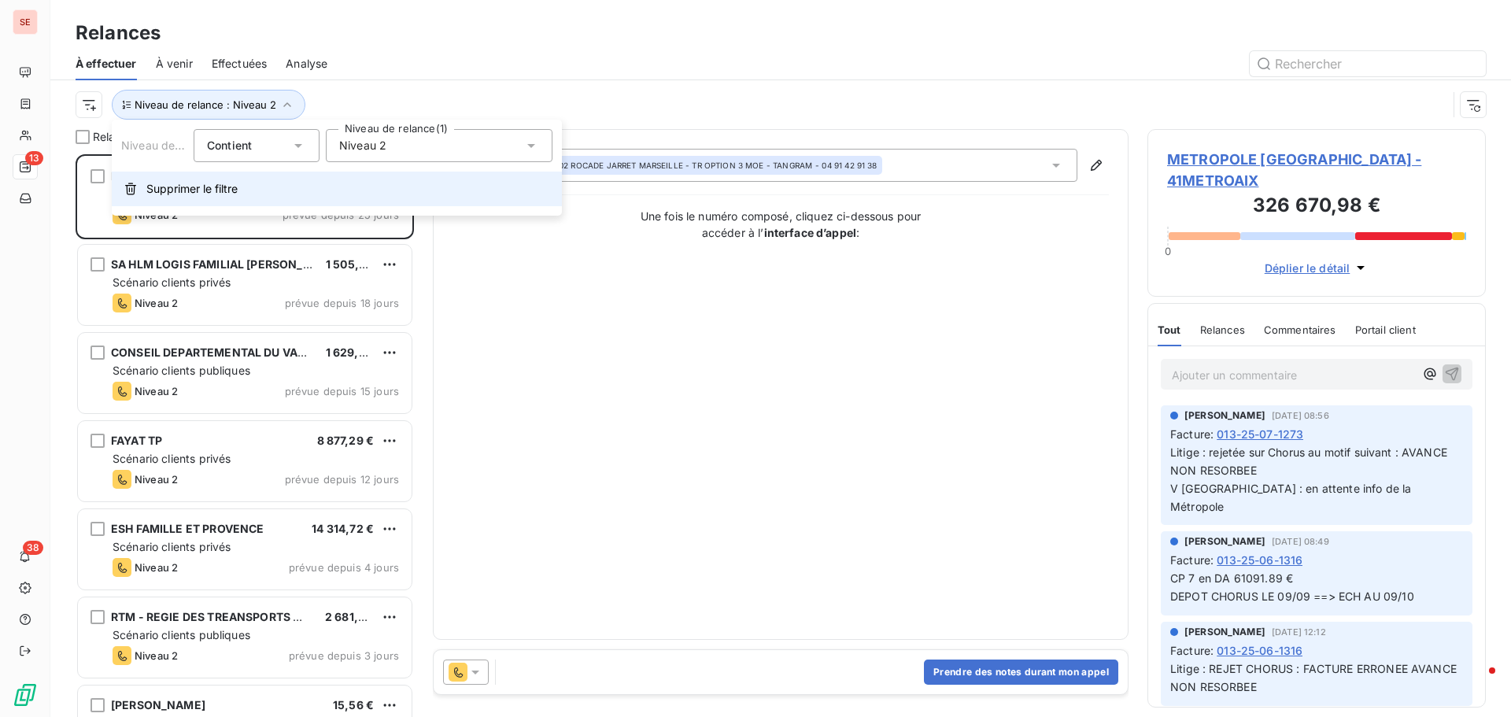
click at [226, 181] on span "Supprimer le filtre" at bounding box center [191, 189] width 91 height 16
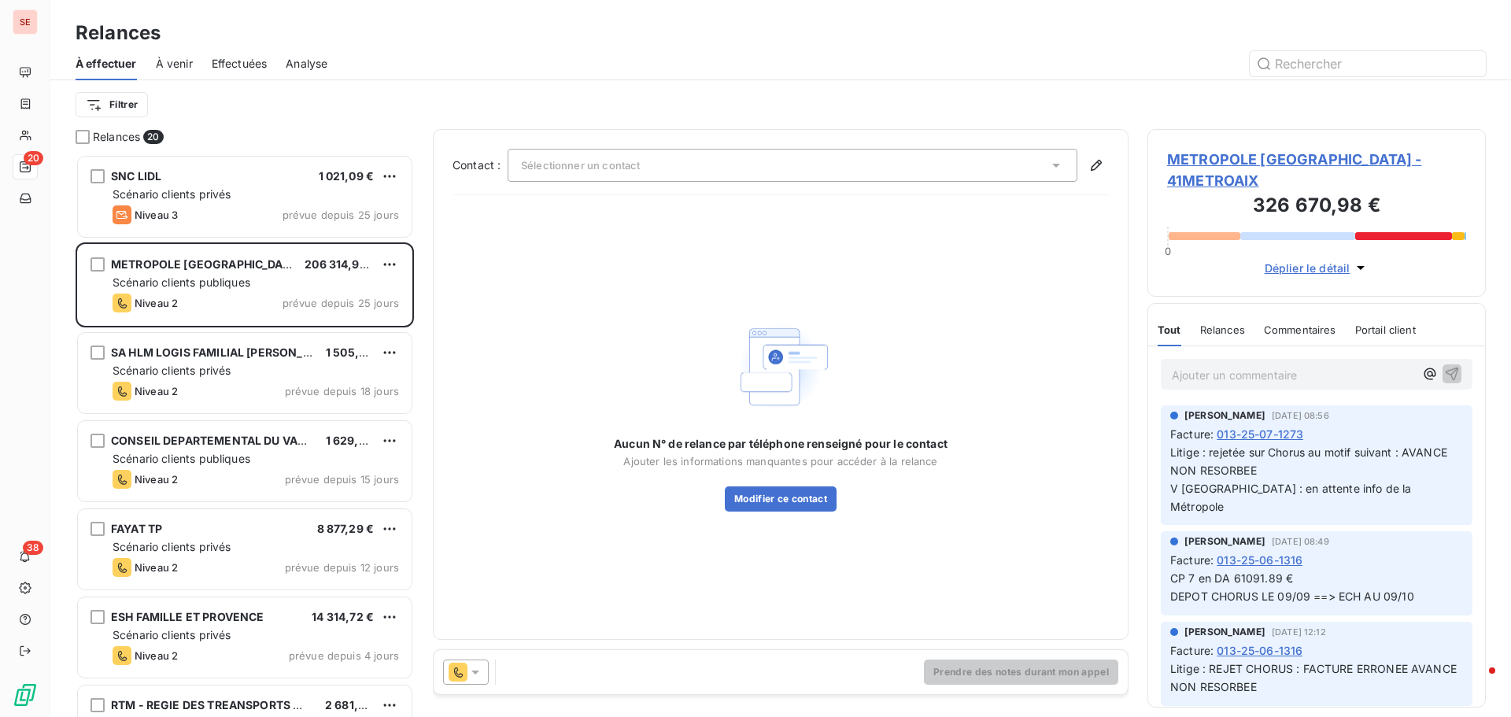
click at [324, 90] on div "Filtrer" at bounding box center [781, 105] width 1411 height 30
click at [130, 108] on html "SE 20 38 Relances À effectuer À venir Effectuées Analyse Filtrer Relances 20 SN…" at bounding box center [755, 358] width 1511 height 717
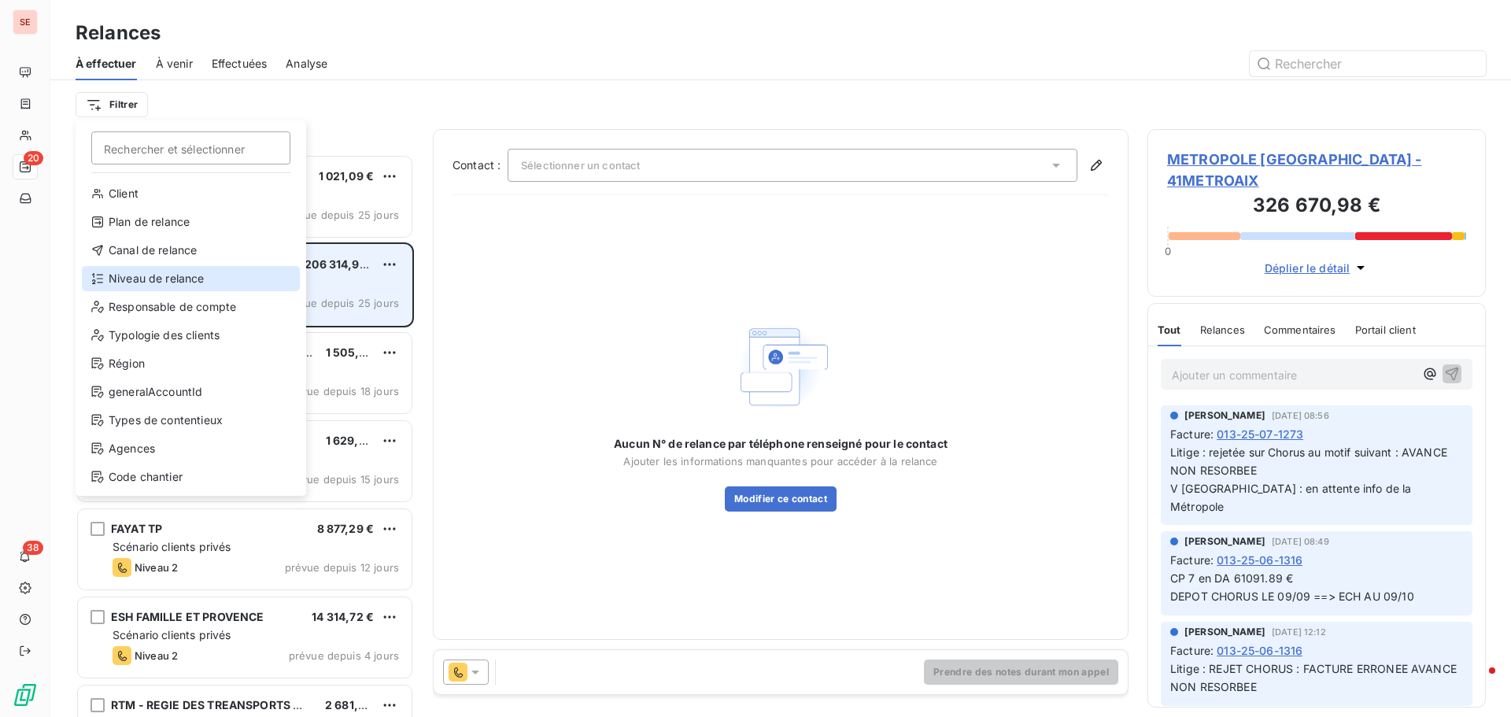
click at [147, 285] on div "Niveau de relance" at bounding box center [191, 278] width 218 height 25
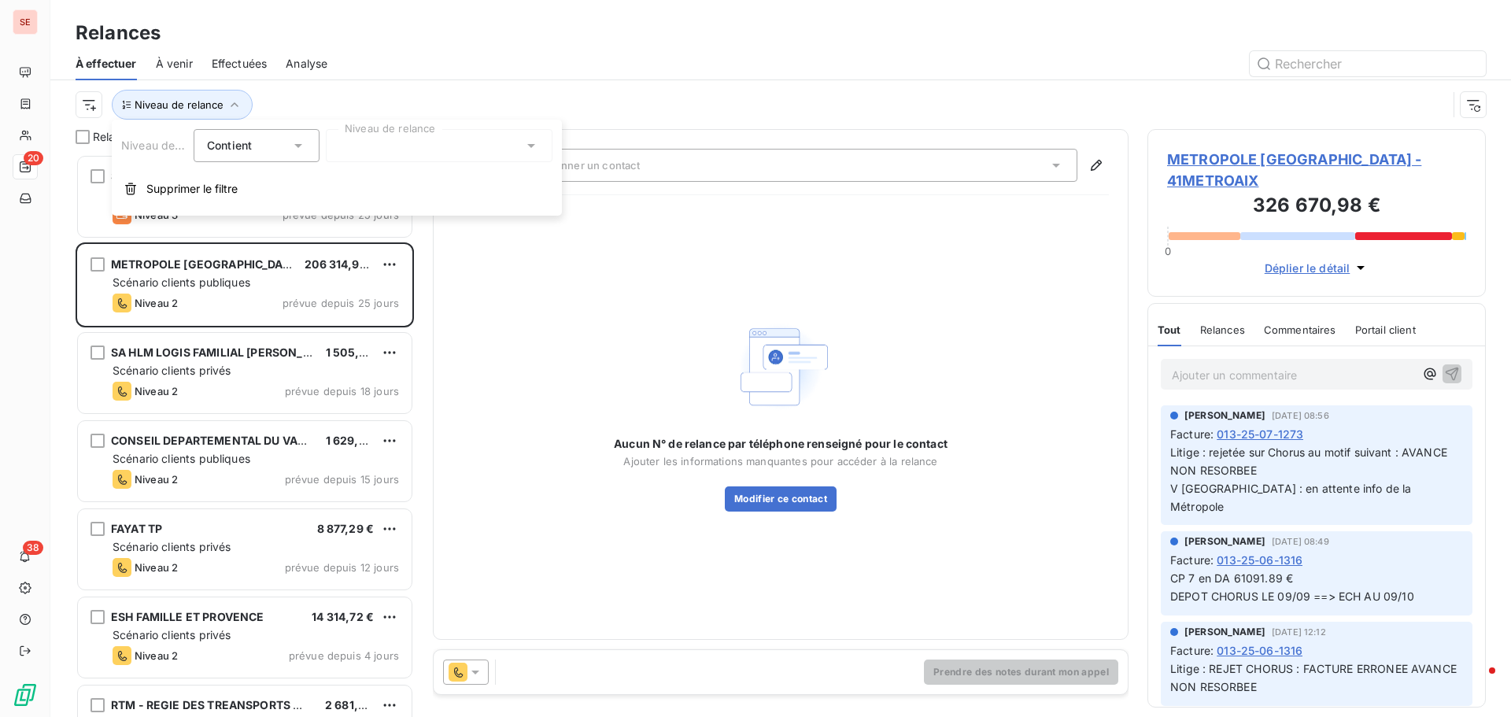
click at [412, 142] on div at bounding box center [439, 145] width 227 height 33
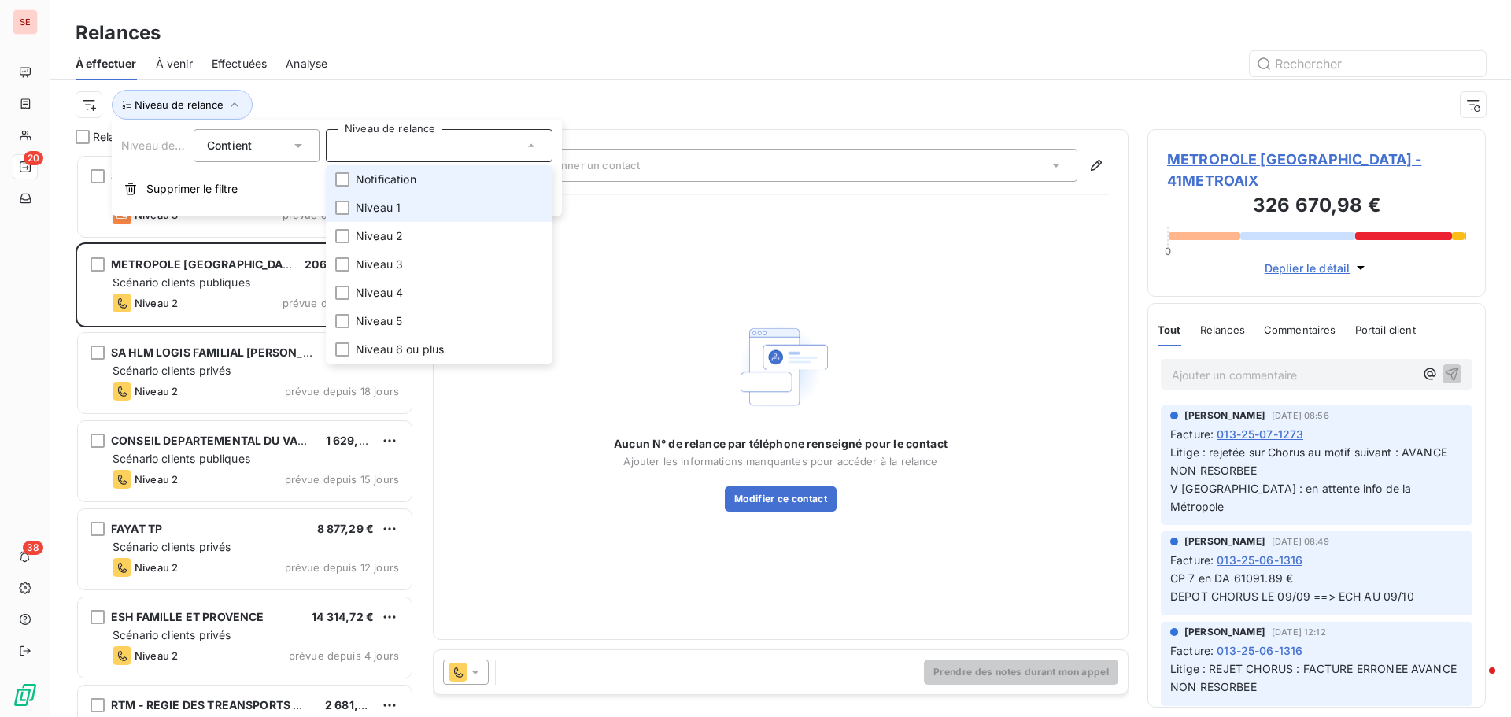
click at [431, 177] on li "Notification" at bounding box center [439, 179] width 227 height 28
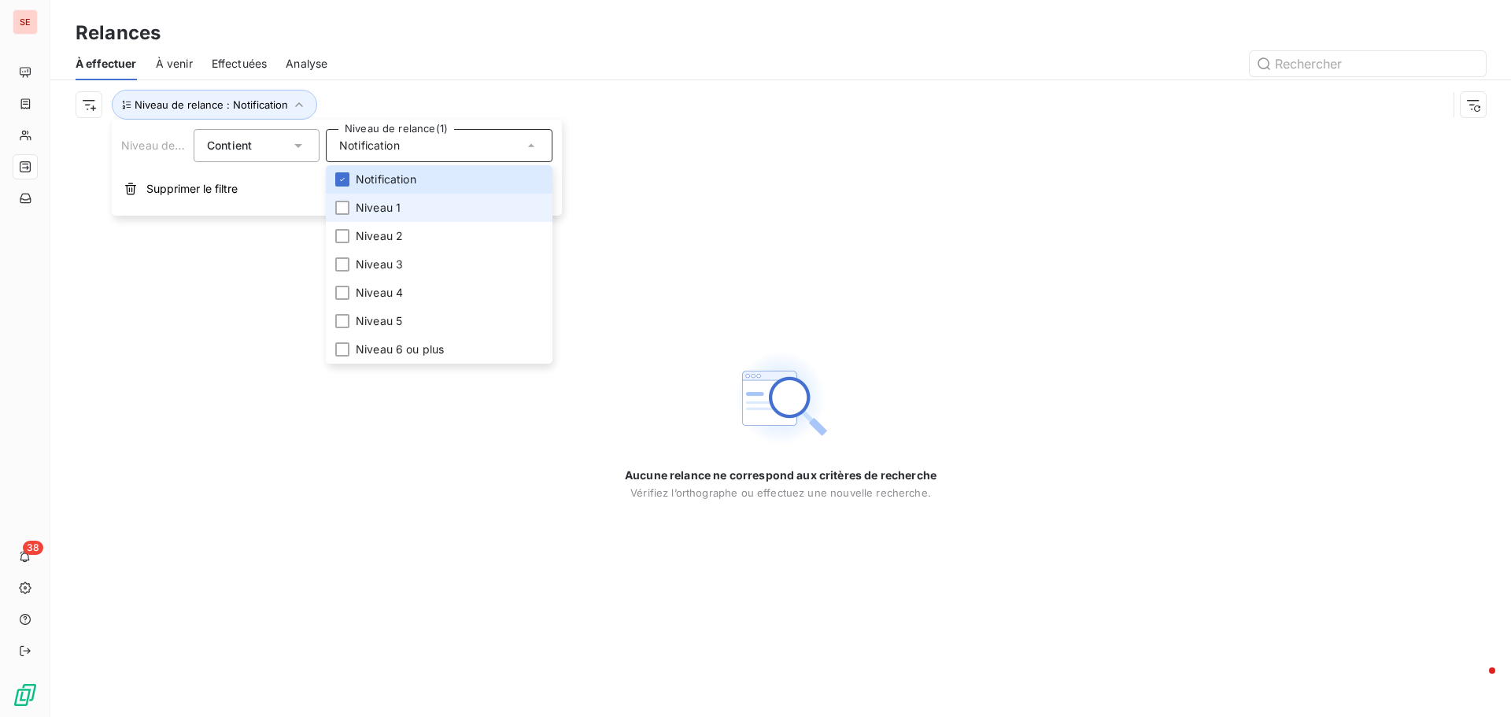
click at [425, 205] on li "Niveau 1" at bounding box center [439, 208] width 227 height 28
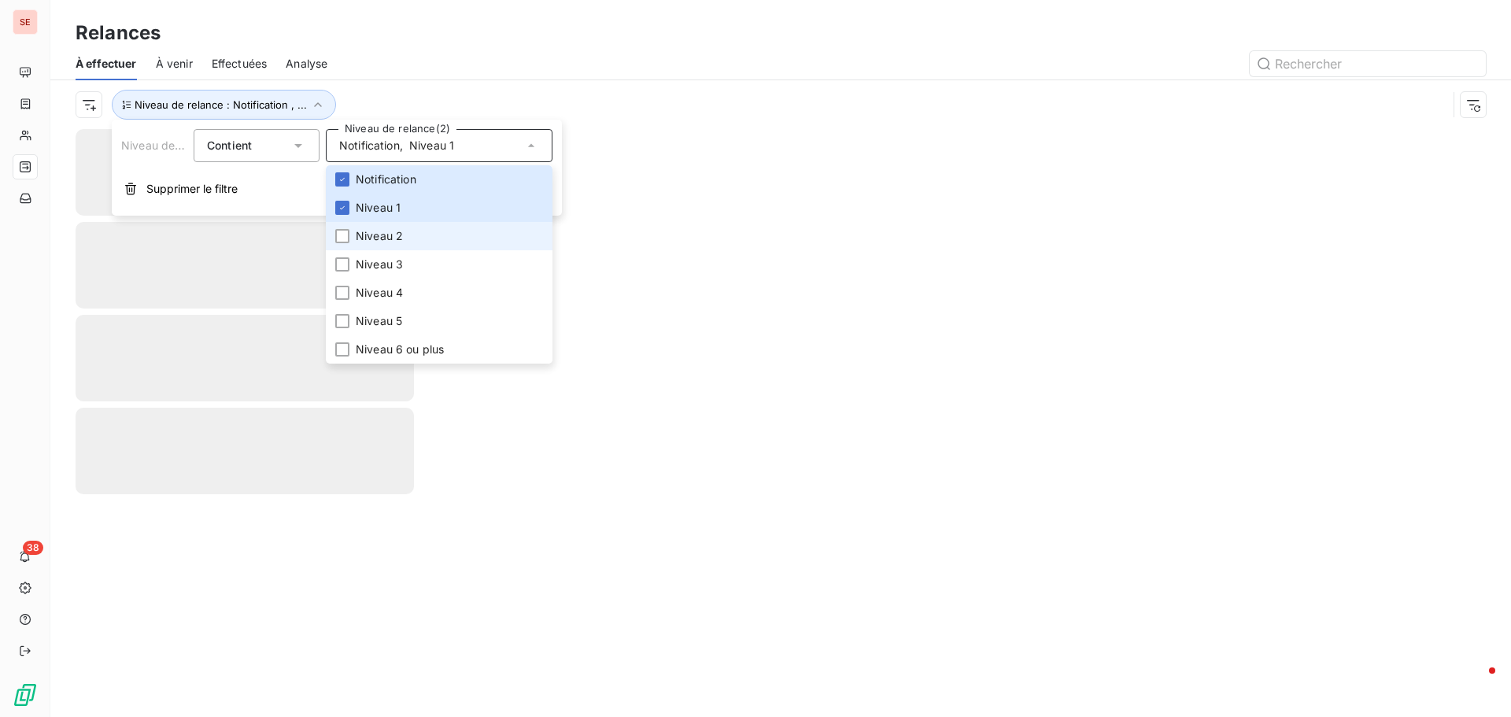
click at [412, 237] on li "Niveau 2" at bounding box center [439, 236] width 227 height 28
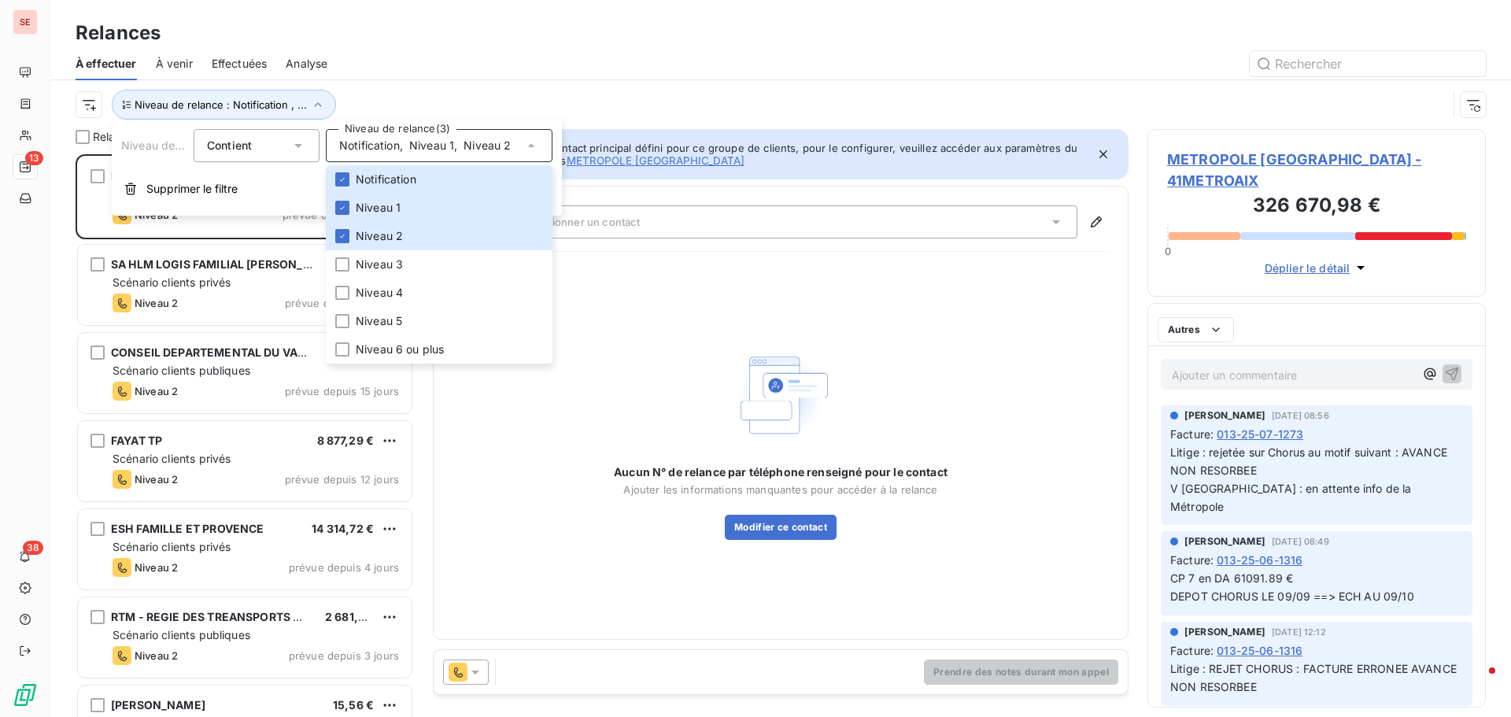
scroll to position [551, 327]
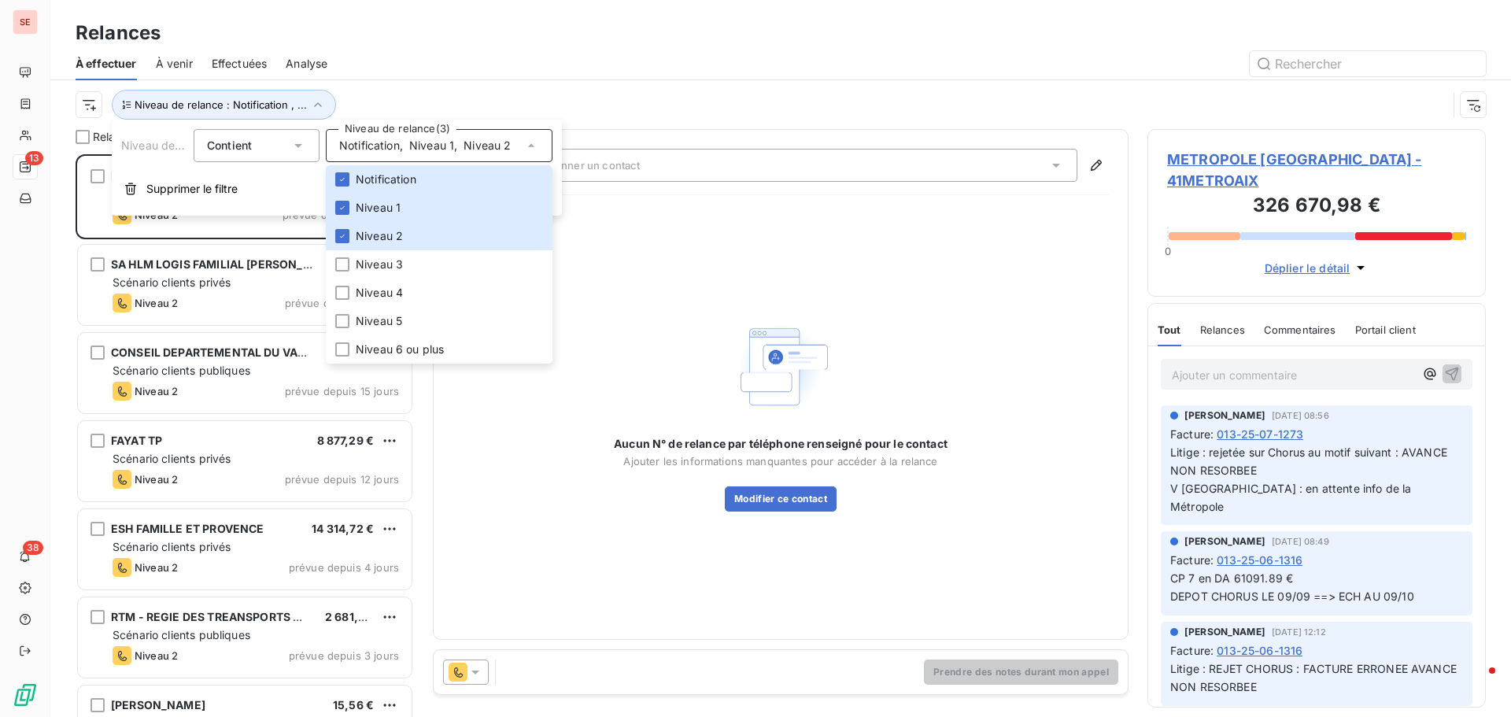
click at [573, 54] on div at bounding box center [916, 63] width 1140 height 25
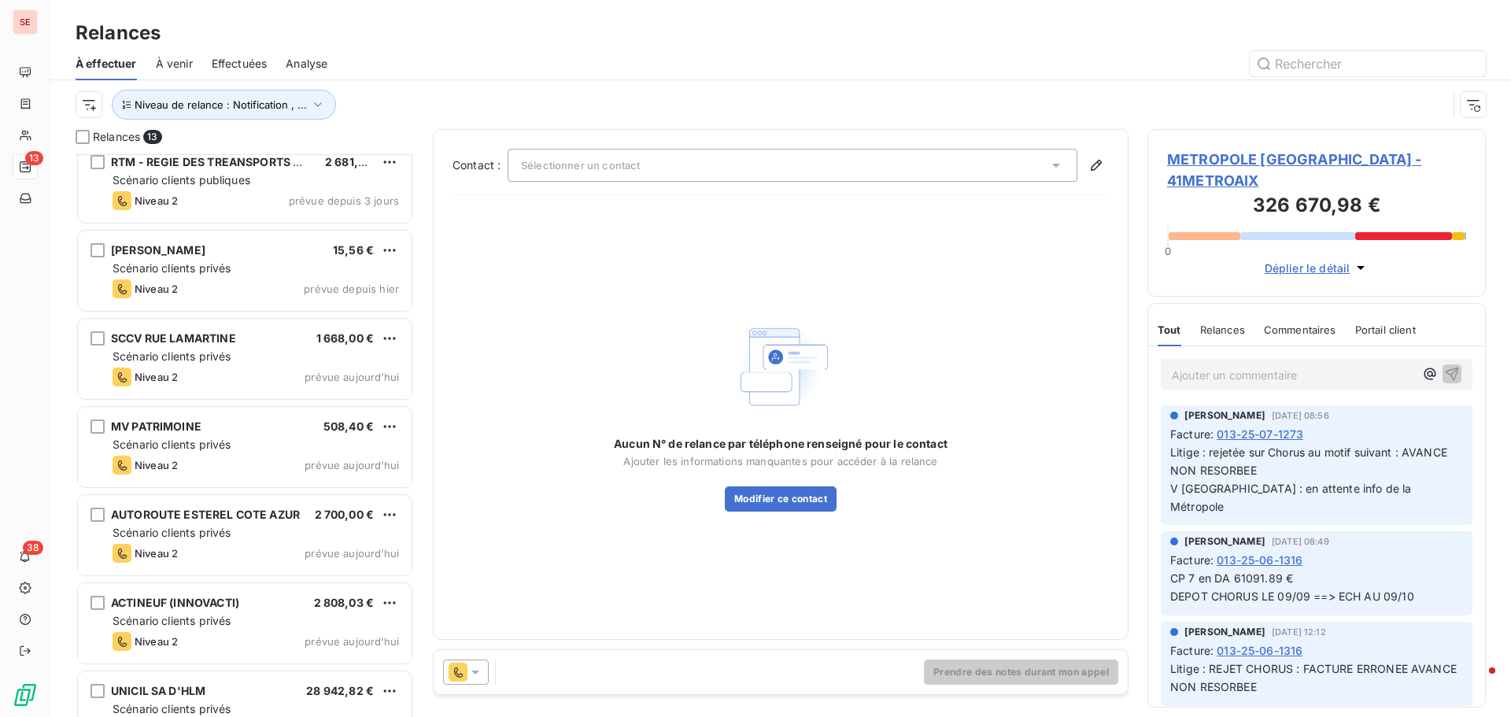
scroll to position [584, 0]
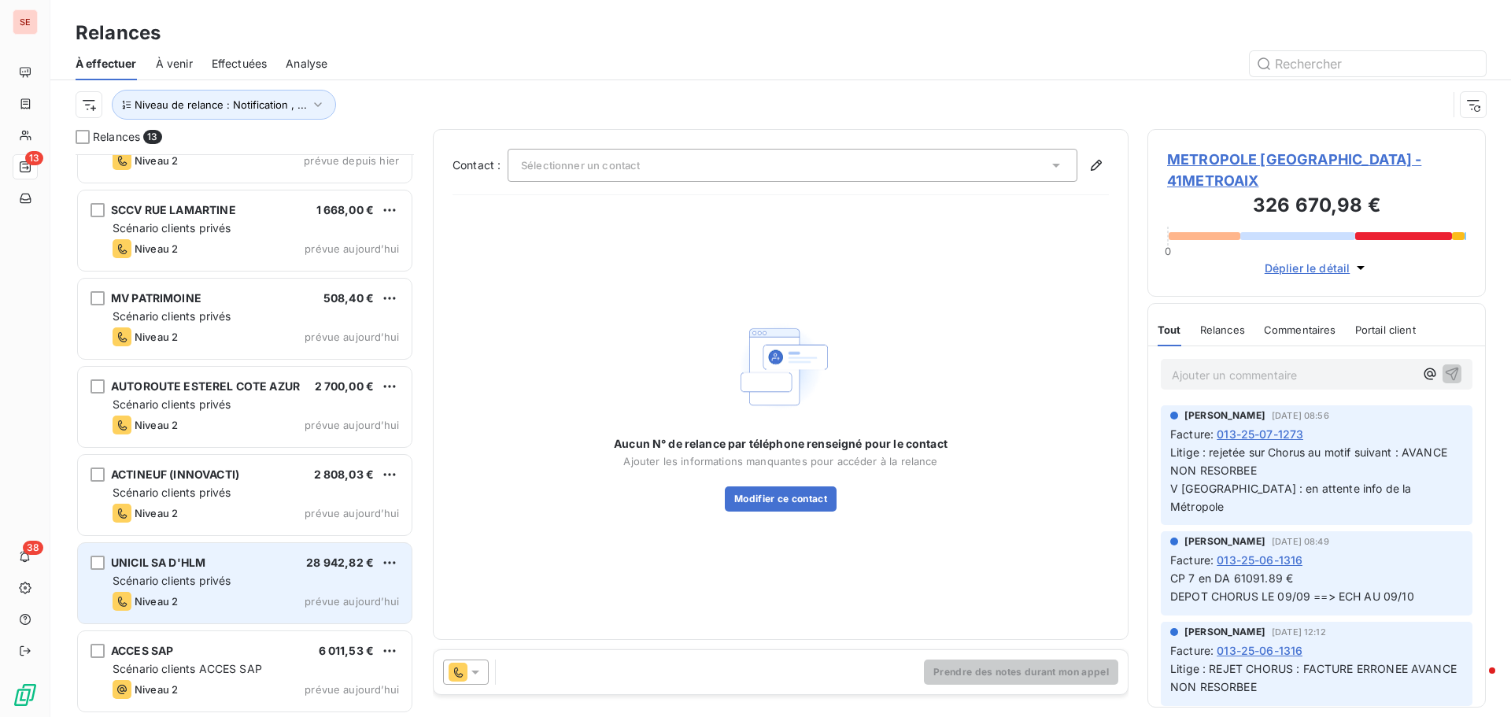
click at [216, 583] on span "Scénario clients privés" at bounding box center [172, 580] width 118 height 13
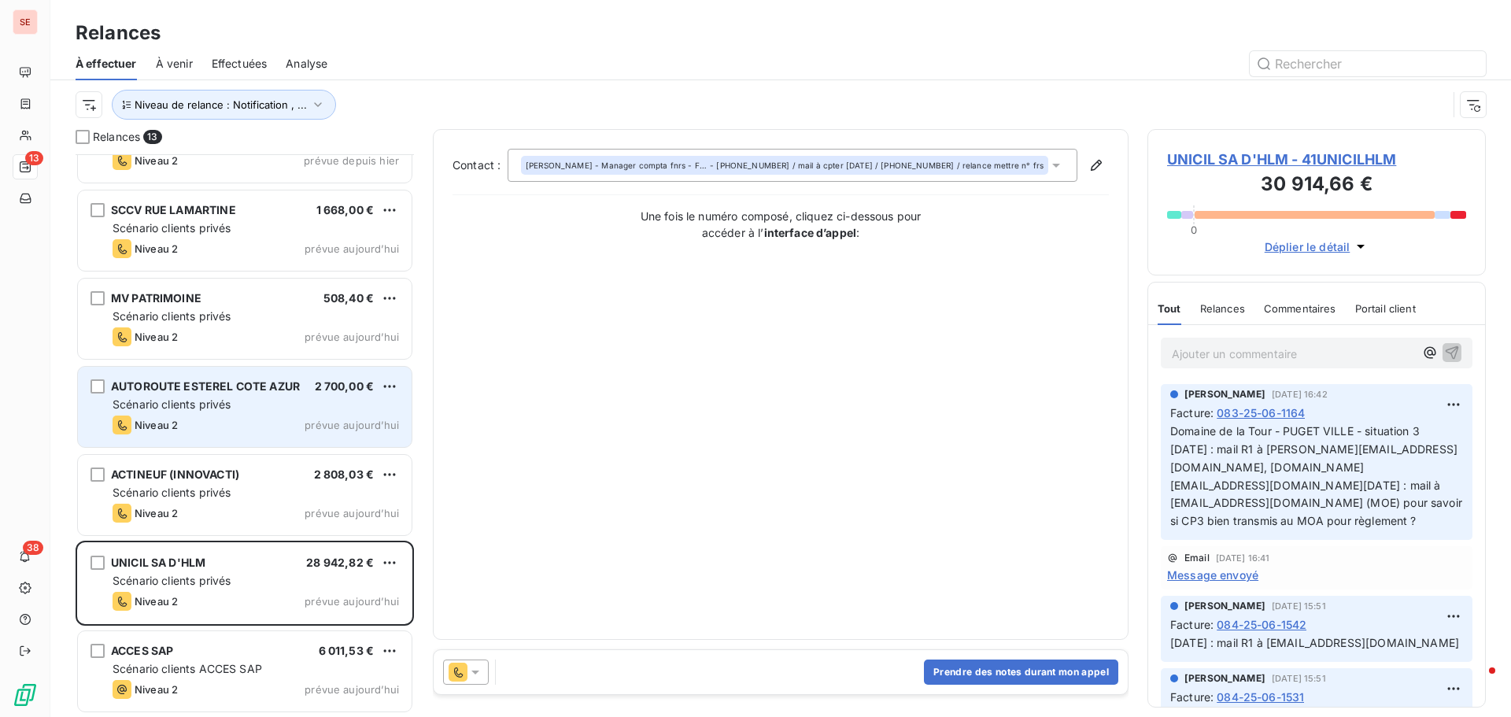
click at [173, 398] on span "Scénario clients privés" at bounding box center [172, 404] width 118 height 13
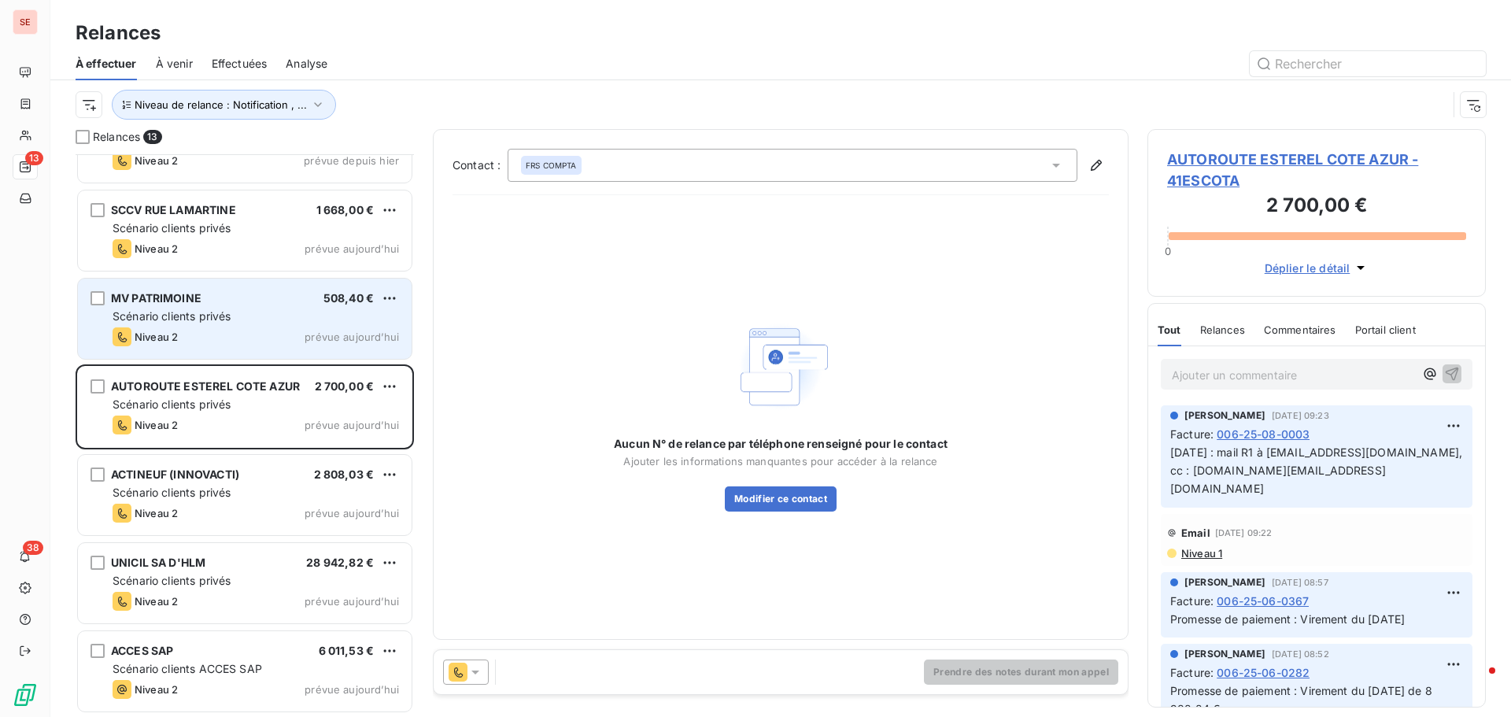
click at [183, 290] on div "MV PATRIMOINE" at bounding box center [156, 298] width 91 height 16
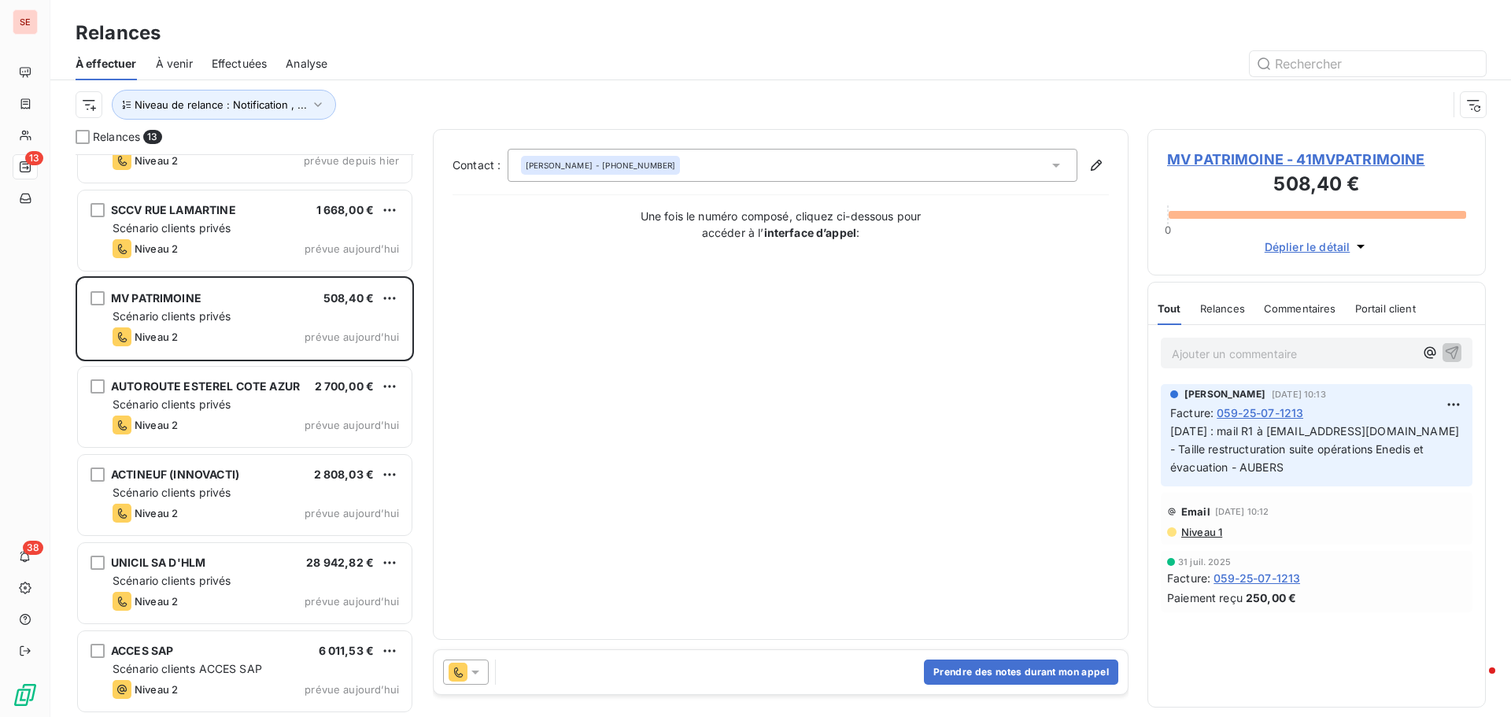
click at [1225, 157] on span "MV PATRIMOINE - 41MVPATRIMOINE" at bounding box center [1316, 159] width 299 height 21
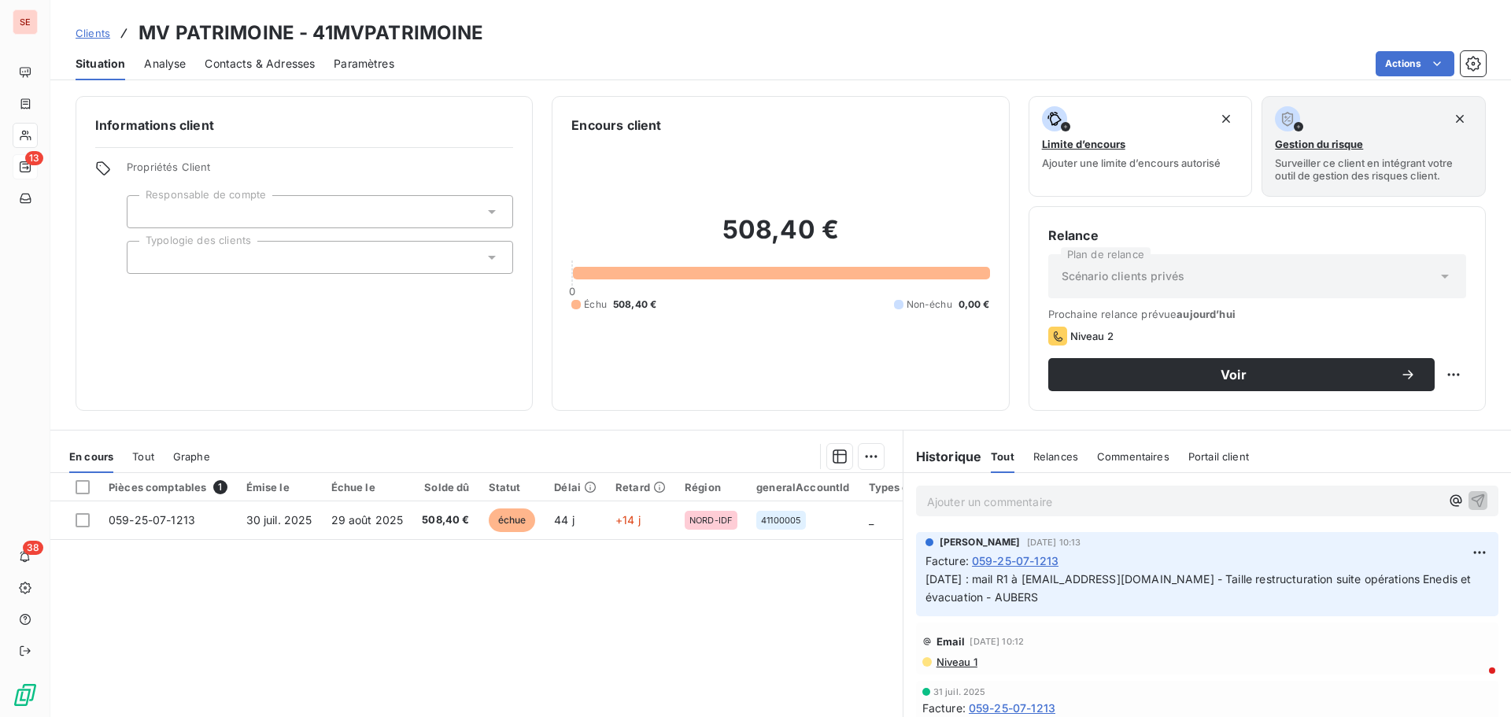
click at [291, 56] on span "Contacts & Adresses" at bounding box center [260, 64] width 110 height 16
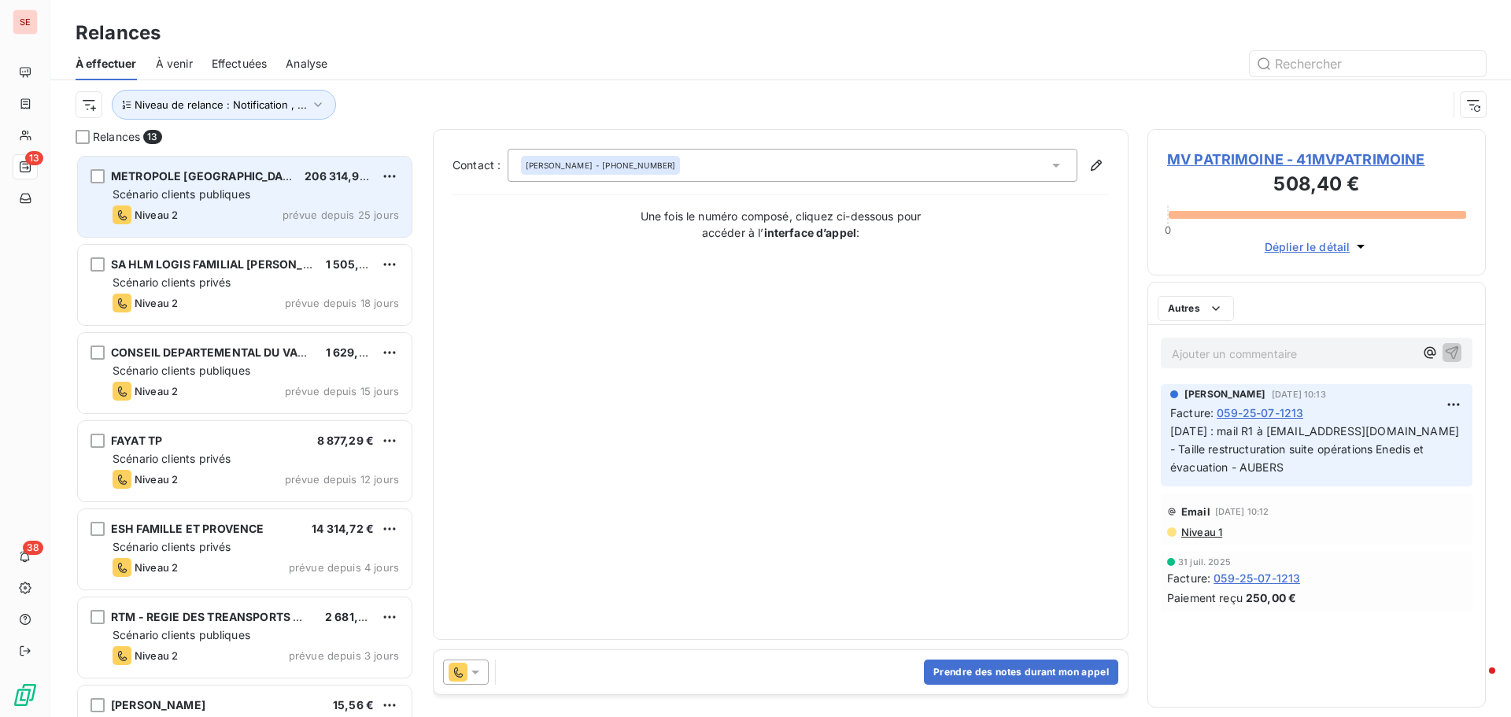
scroll to position [551, 327]
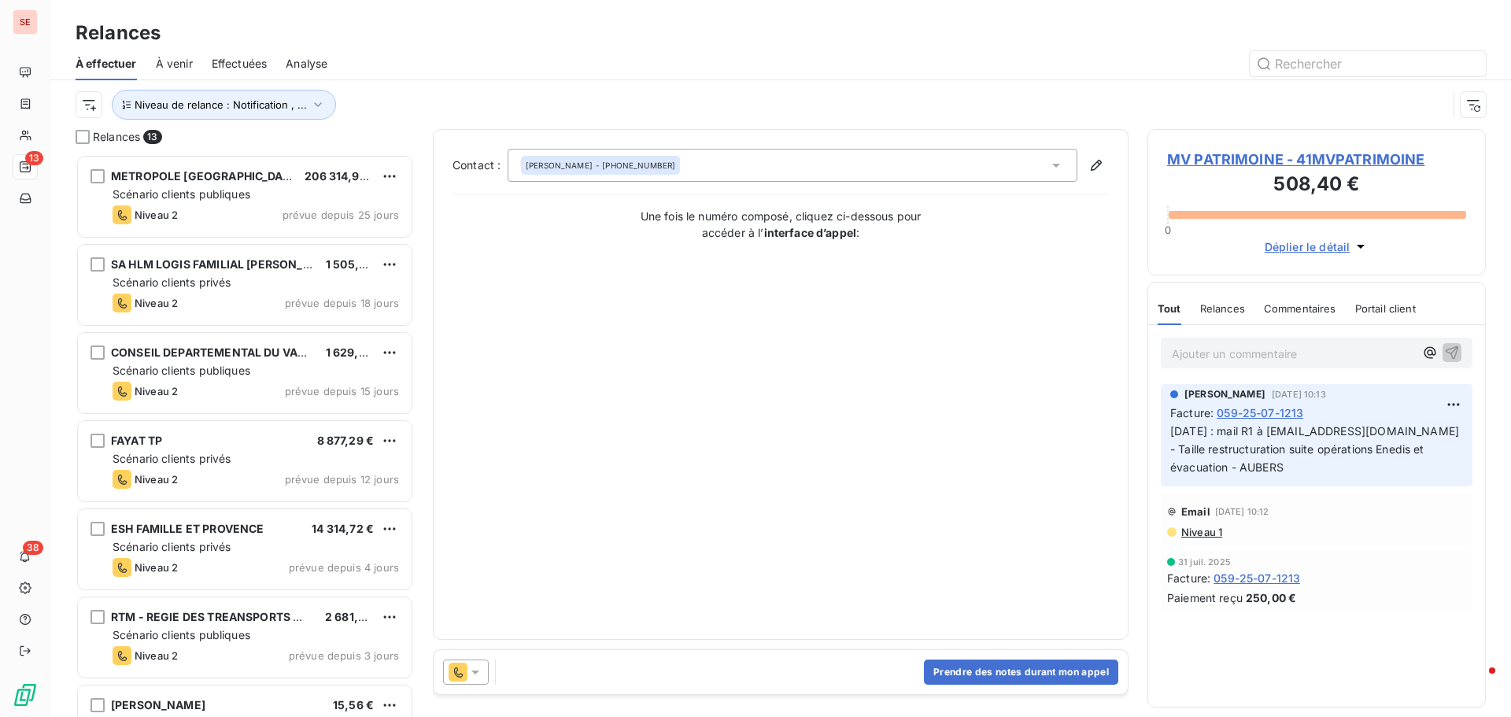
click at [1247, 156] on span "MV PATRIMOINE - 41MVPATRIMOINE" at bounding box center [1316, 159] width 299 height 21
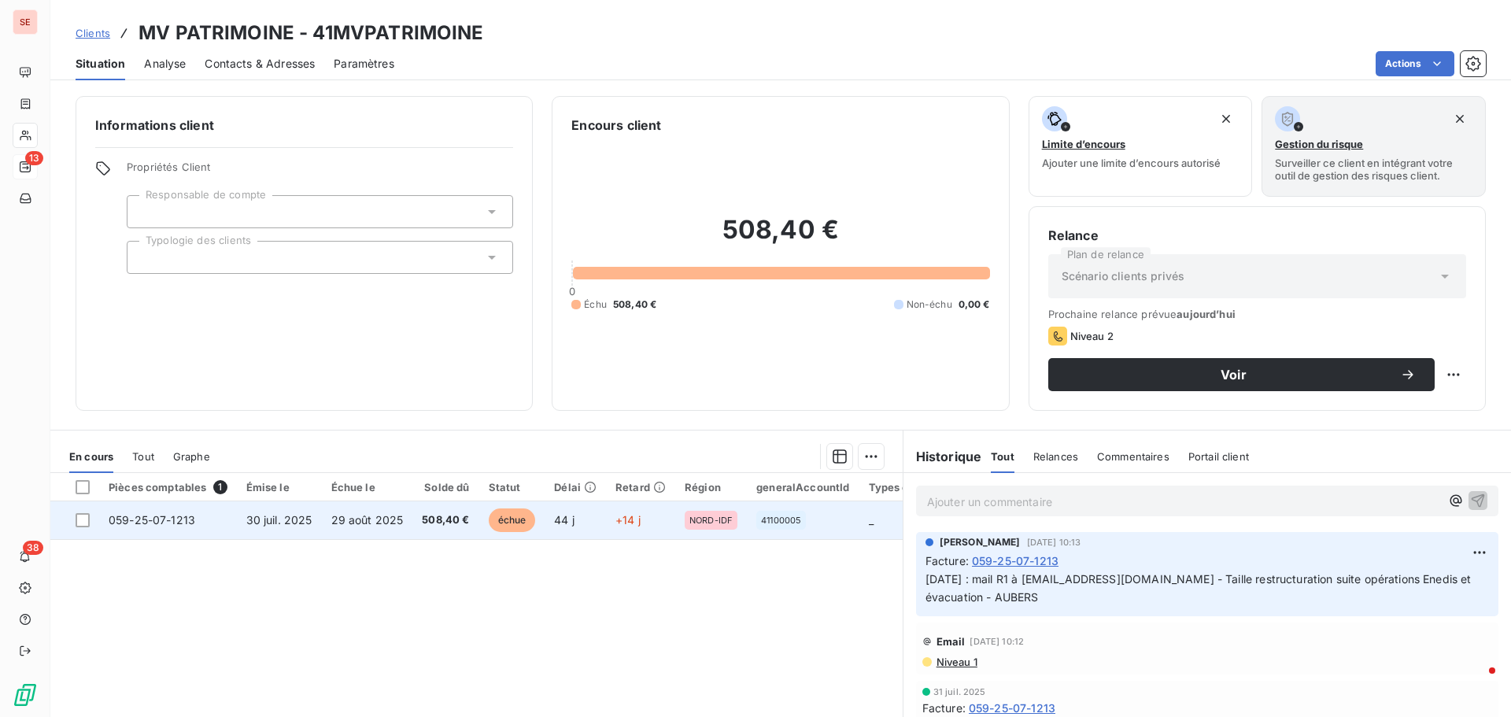
click at [308, 531] on td "30 juil. 2025" at bounding box center [279, 520] width 85 height 38
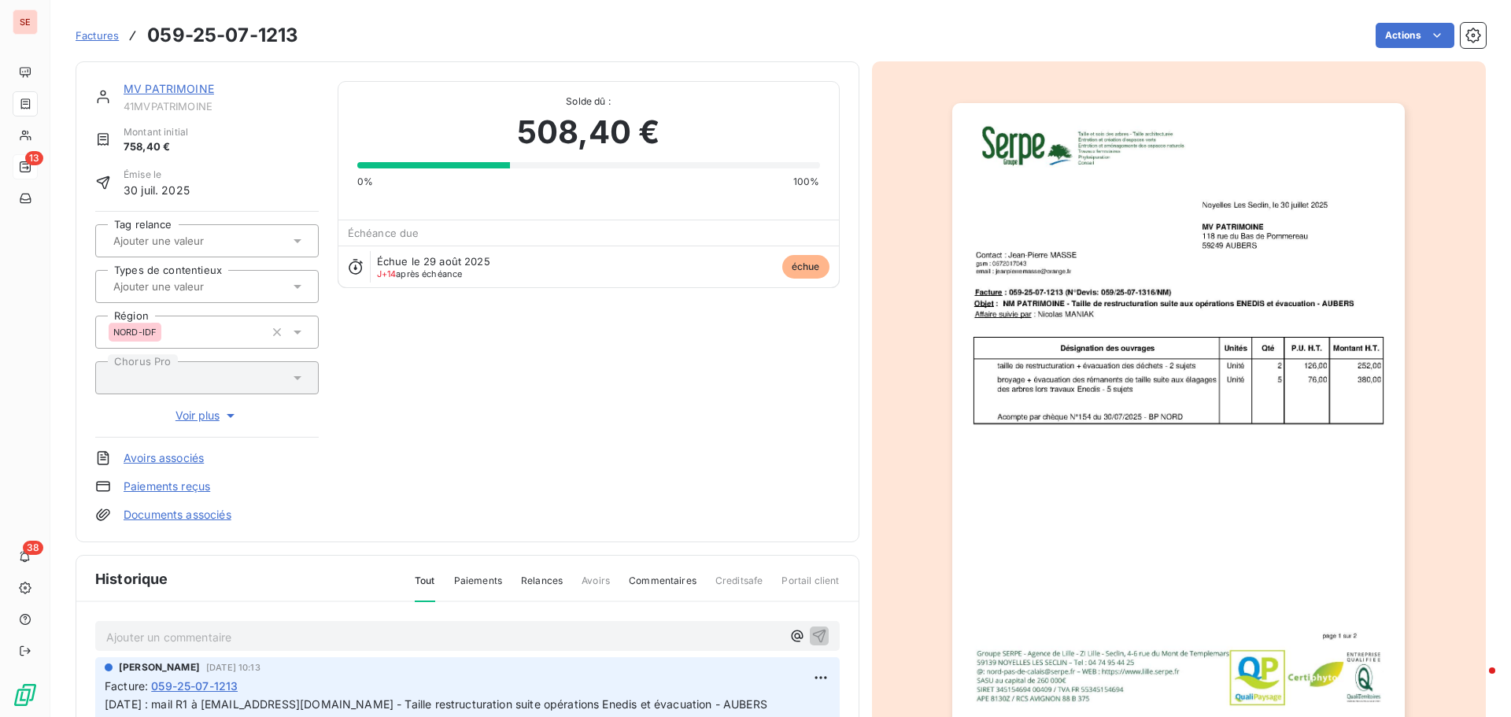
click at [168, 514] on link "Documents associés" at bounding box center [178, 515] width 108 height 16
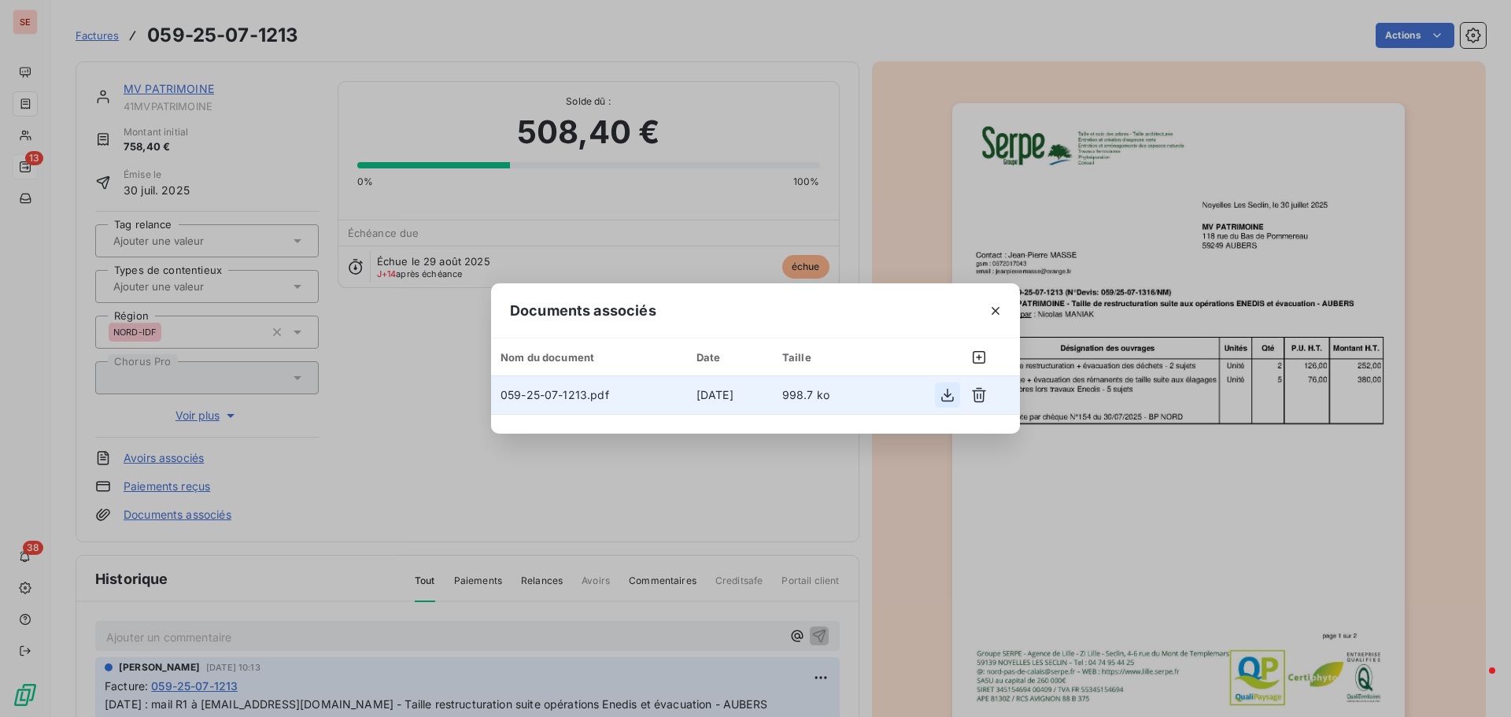
click at [937, 398] on button "button" at bounding box center [947, 395] width 25 height 25
click at [1436, 530] on div "Documents associés Nom du document Date Taille 059-25-07-1213.pdf [DATE] 998.7 …" at bounding box center [755, 358] width 1511 height 717
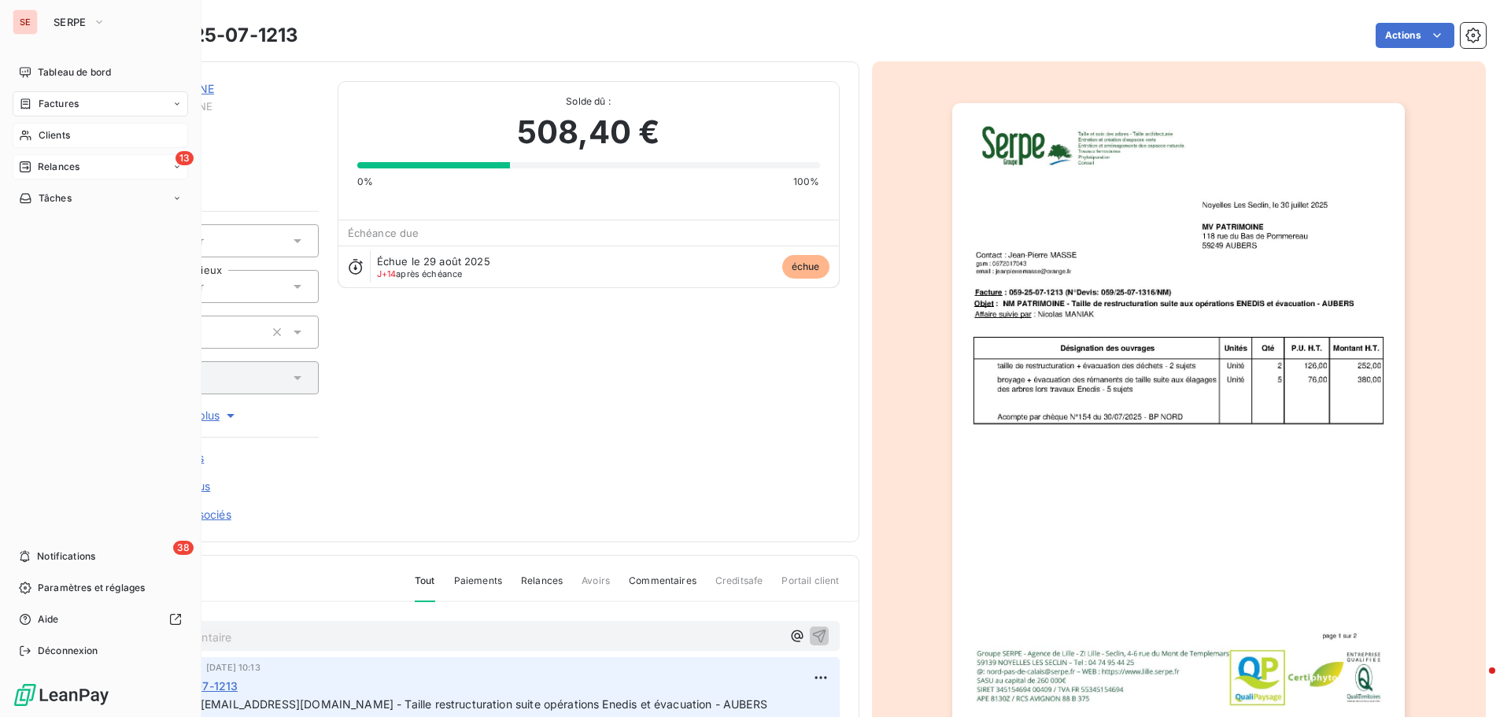
click at [61, 129] on span "Clients" at bounding box center [54, 135] width 31 height 14
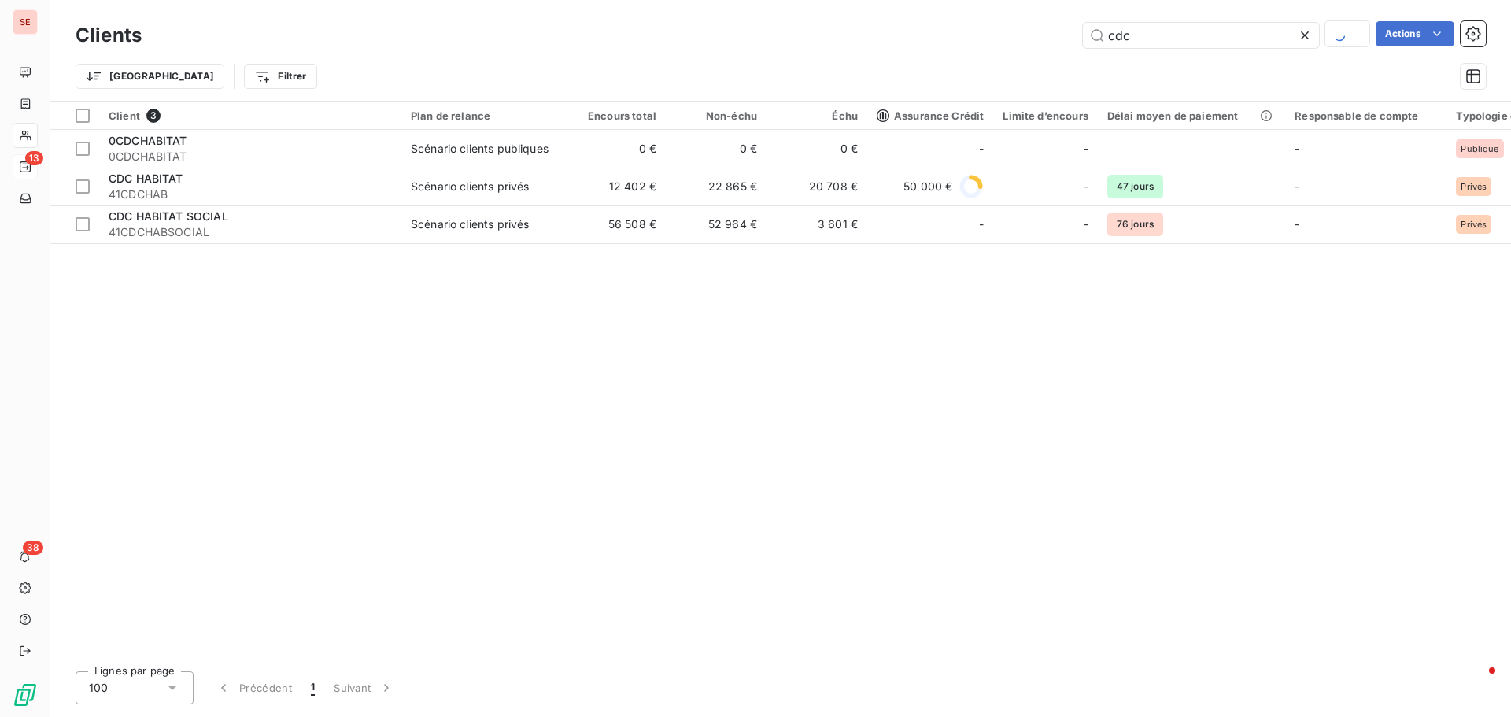
drag, startPoint x: 1193, startPoint y: 33, endPoint x: 1053, endPoint y: 6, distance: 142.8
click at [1053, 6] on div "Clients cdc Actions Trier Filtrer" at bounding box center [780, 50] width 1461 height 101
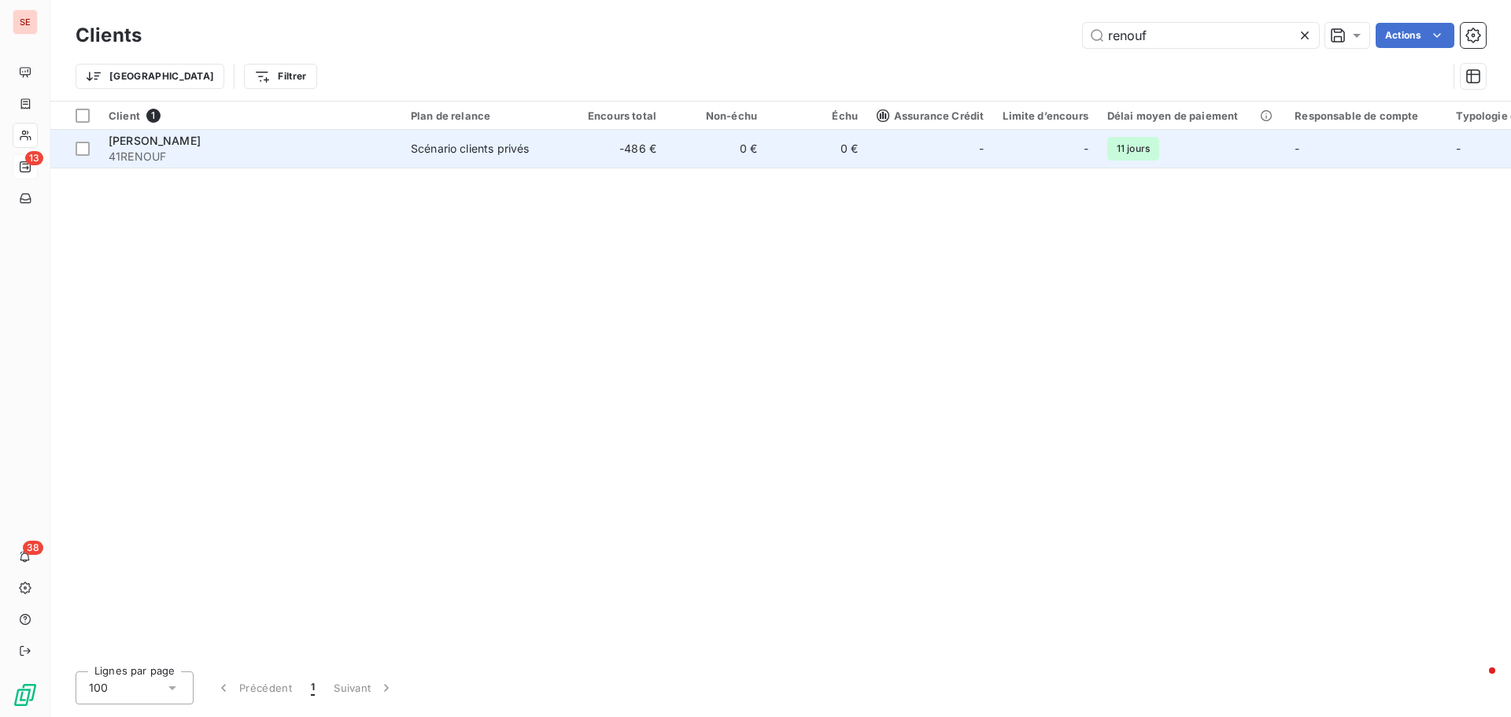
type input "renouf"
click at [327, 141] on div "[PERSON_NAME]" at bounding box center [250, 141] width 283 height 16
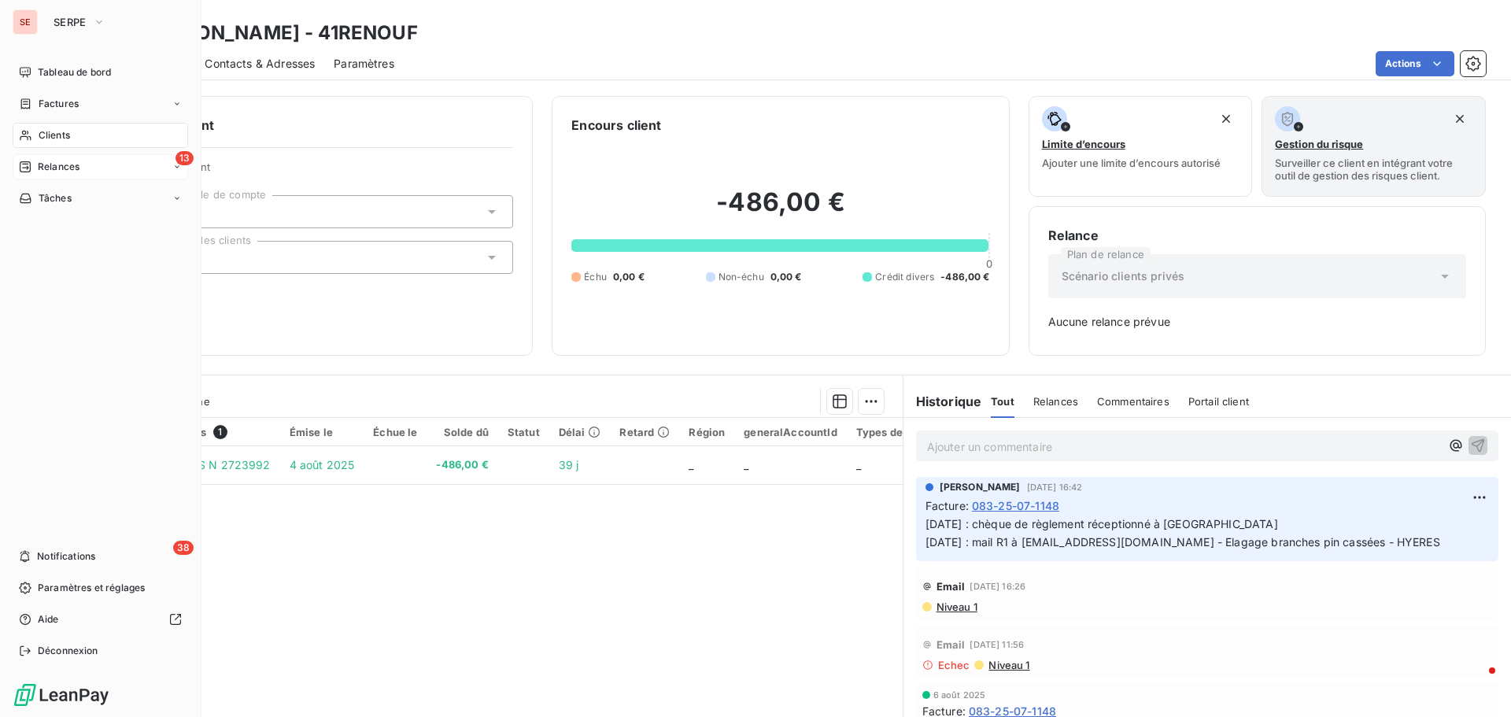
click at [64, 165] on span "Relances" at bounding box center [59, 167] width 42 height 14
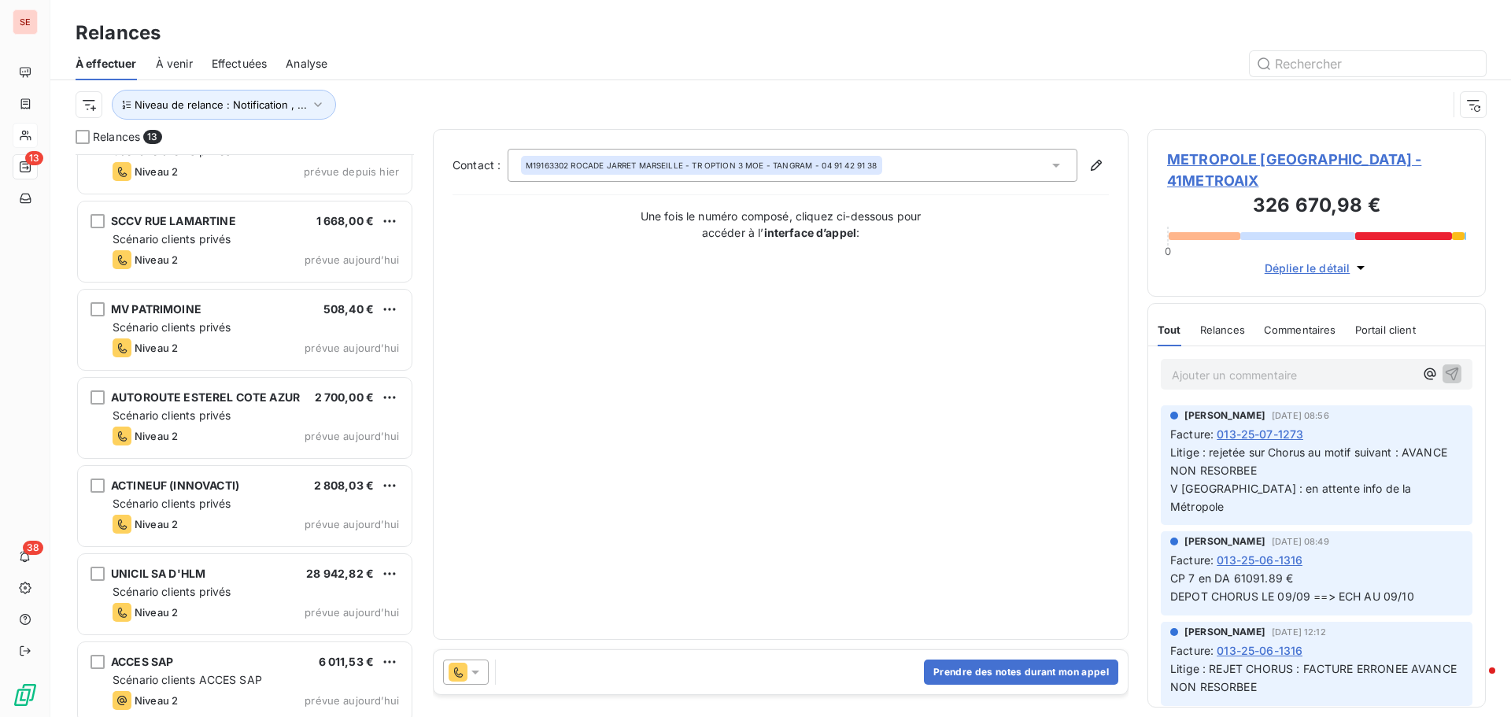
scroll to position [584, 0]
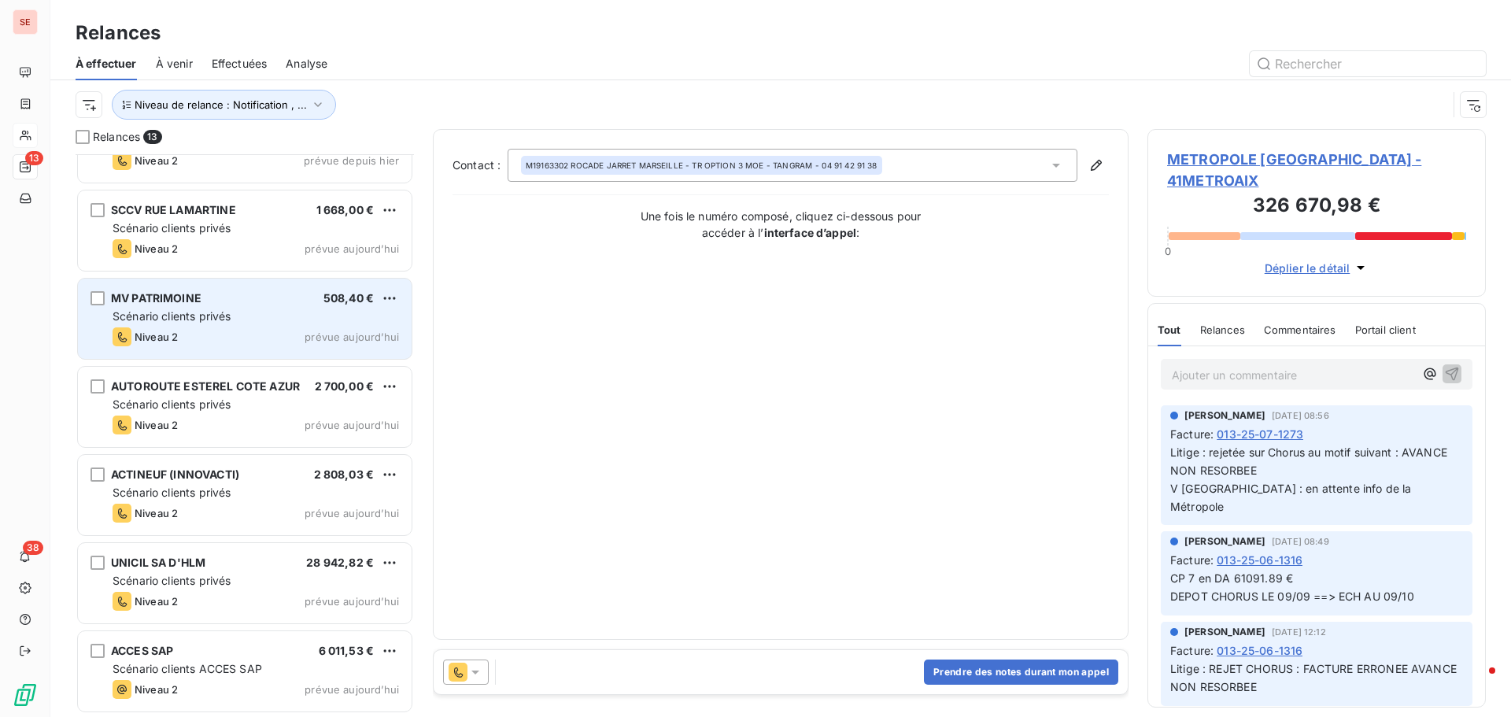
click at [202, 327] on div "MV PATRIMOINE 508,40 € Scénario clients privés Niveau 2 prévue [DATE]" at bounding box center [245, 319] width 334 height 80
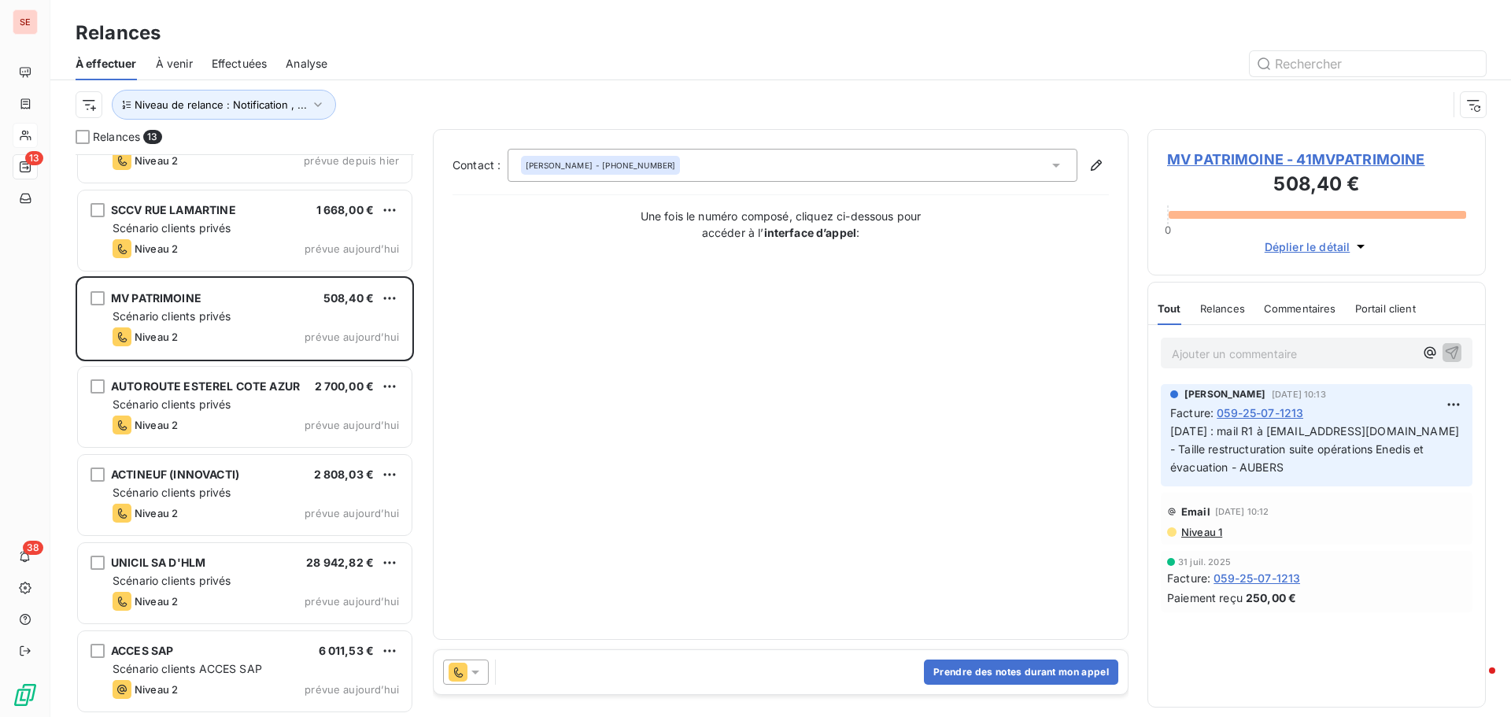
click at [1226, 160] on span "MV PATRIMOINE - 41MVPATRIMOINE" at bounding box center [1316, 159] width 299 height 21
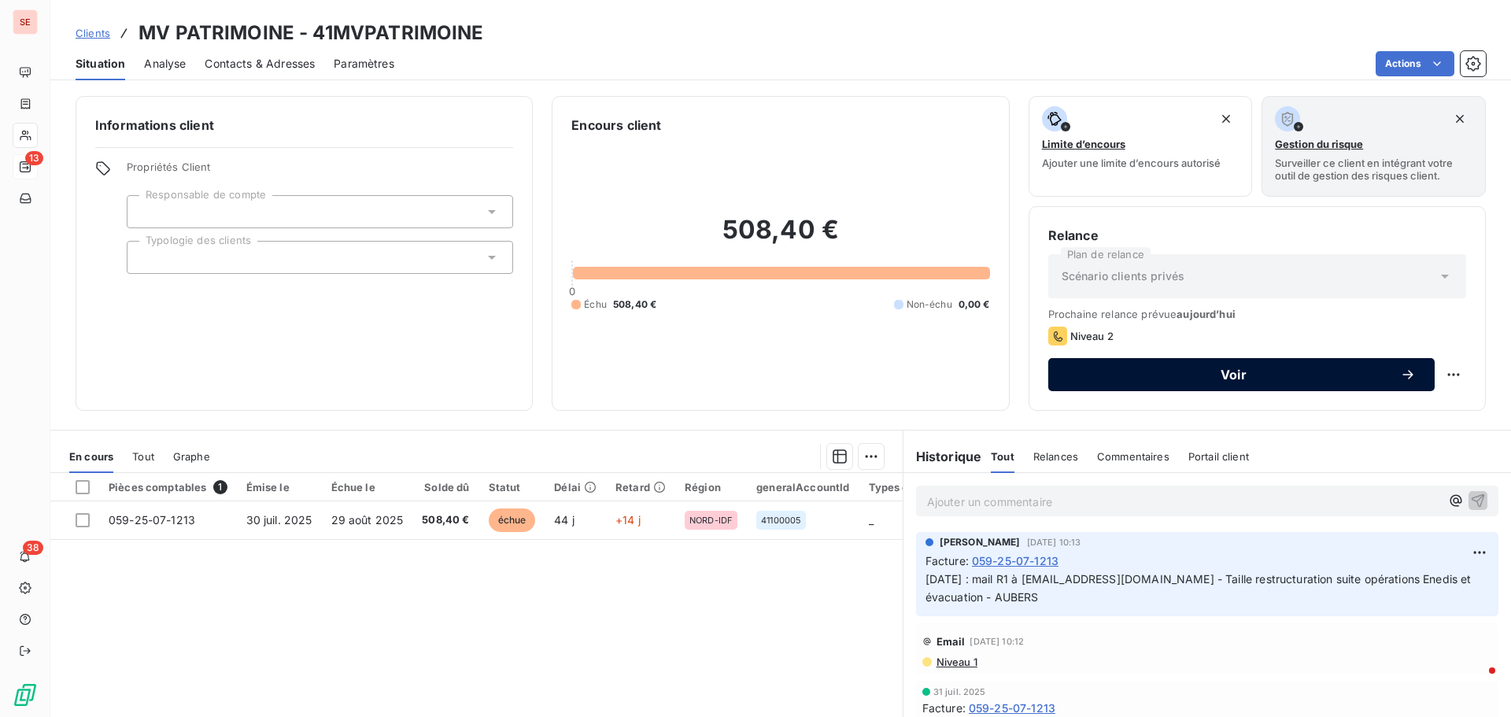
click at [1195, 383] on button "Voir" at bounding box center [1242, 374] width 387 height 33
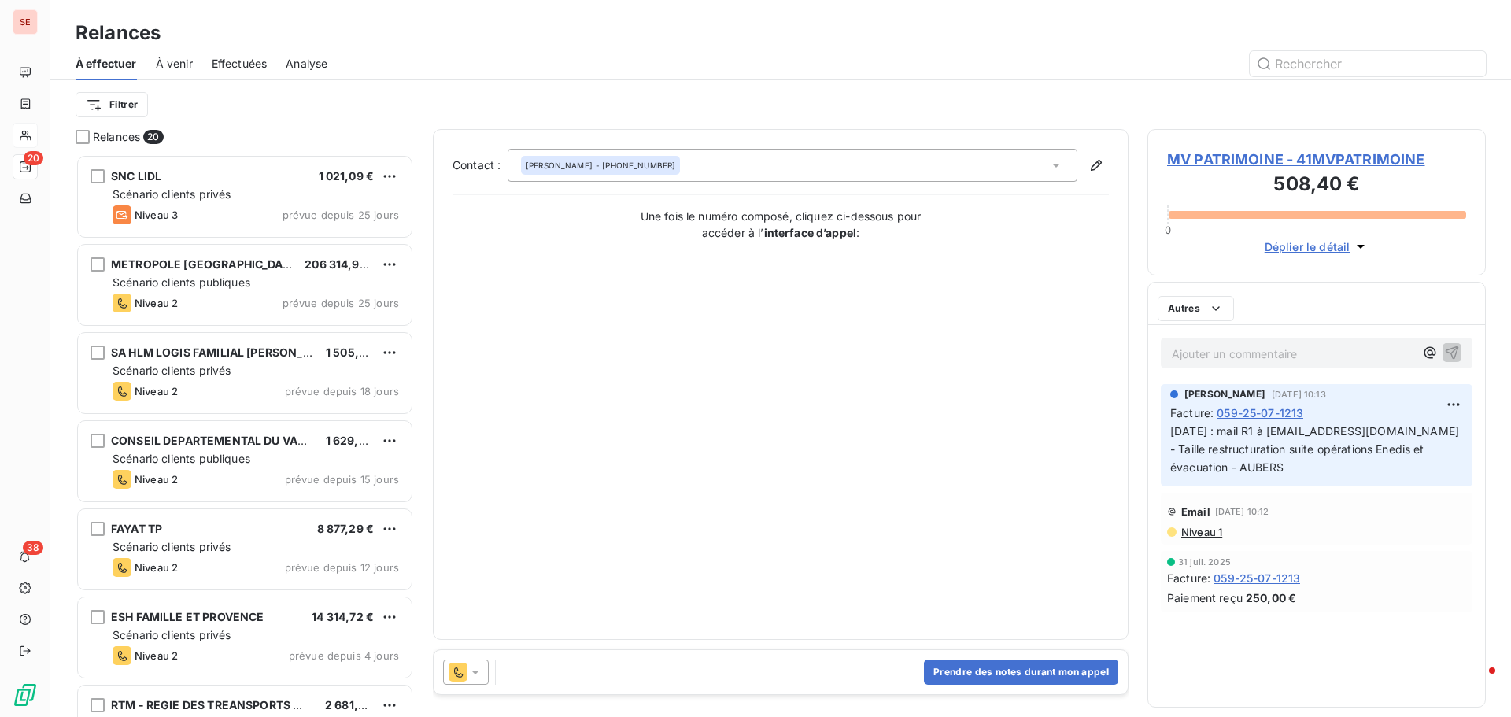
scroll to position [551, 327]
click at [1004, 681] on button "Prendre des notes durant mon appel" at bounding box center [1021, 672] width 194 height 25
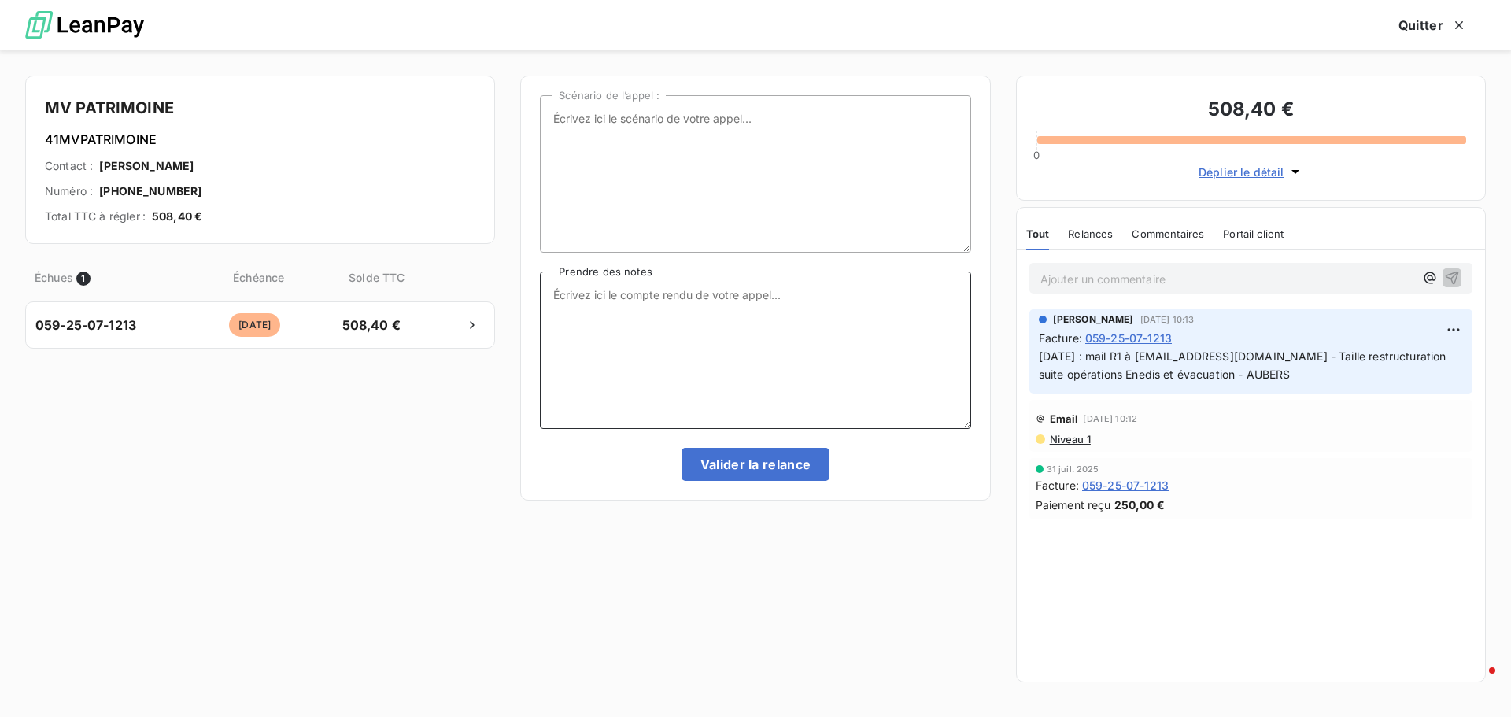
click at [730, 296] on textarea "Prendre des notes" at bounding box center [755, 350] width 431 height 157
type textarea "[DATE] : appel M. MASSE : règlement courant semaine prochaine"
click at [779, 463] on button "Valider la relance" at bounding box center [756, 464] width 149 height 33
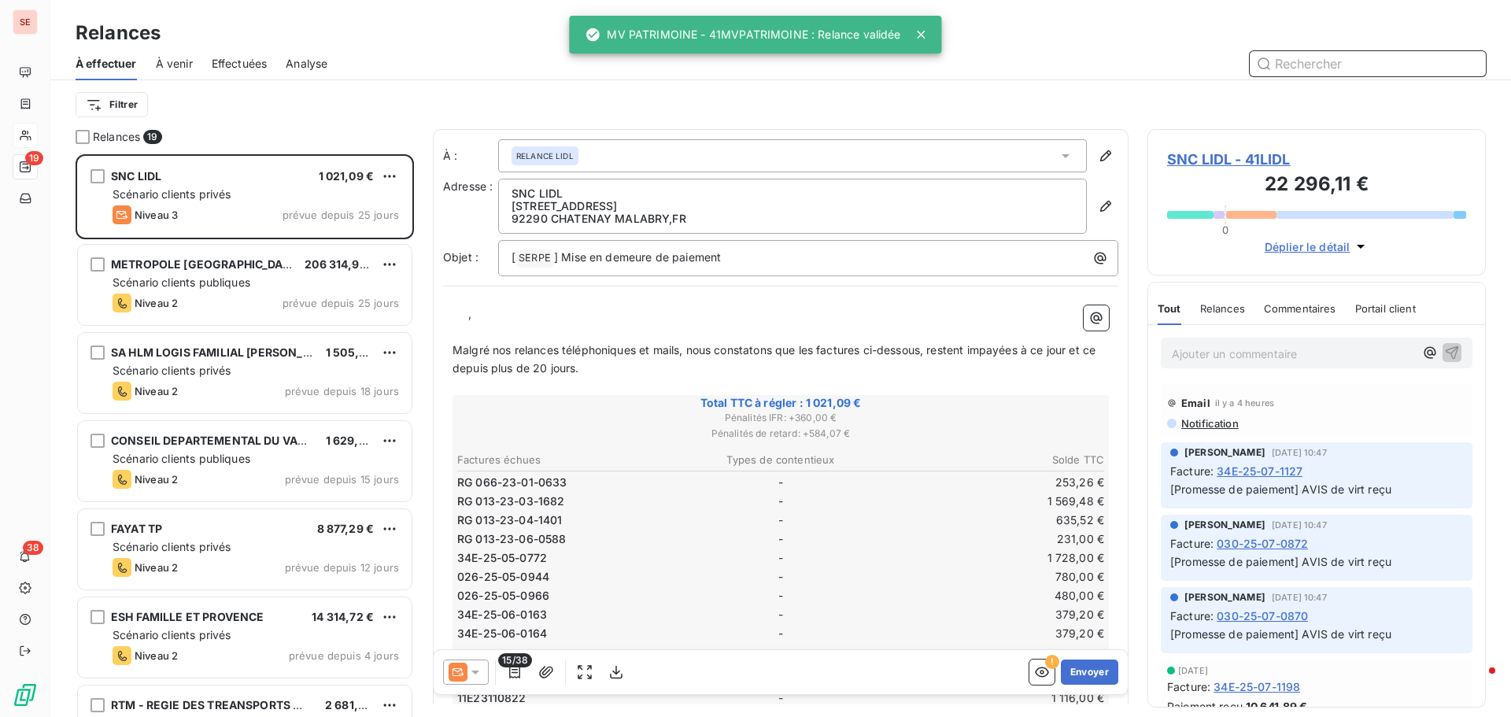
click at [235, 72] on div "Effectuées" at bounding box center [240, 63] width 56 height 33
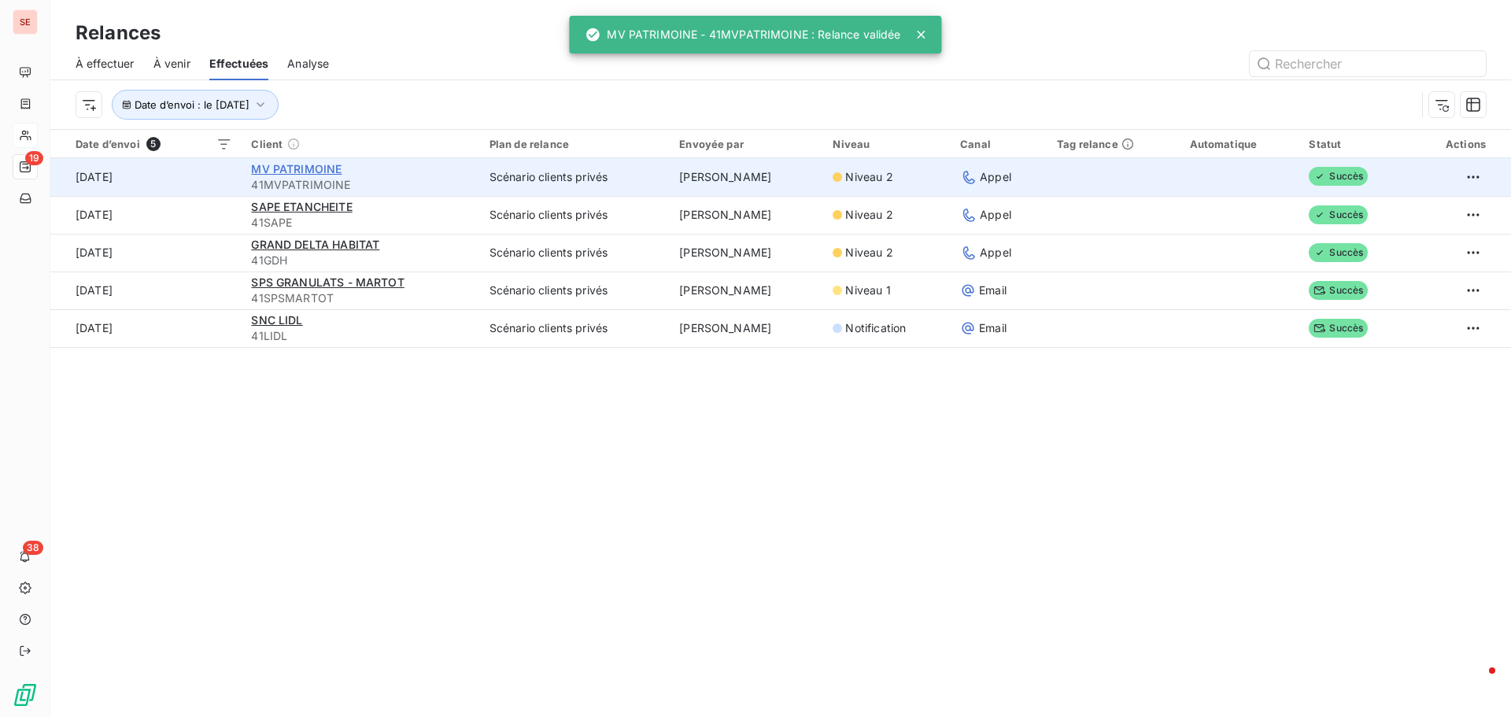
click at [295, 170] on span "MV PATRIMOINE" at bounding box center [296, 168] width 91 height 13
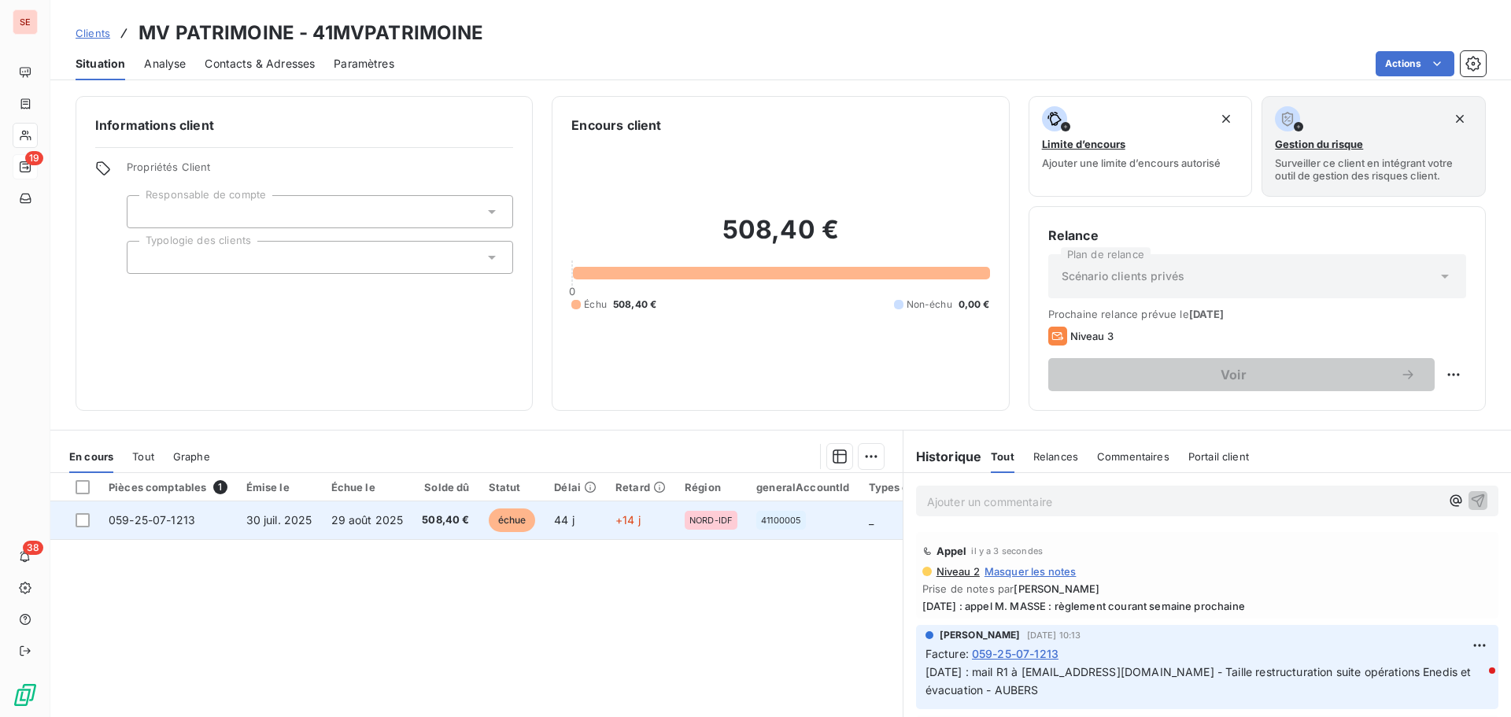
click at [423, 520] on span "508,40 €" at bounding box center [445, 520] width 47 height 16
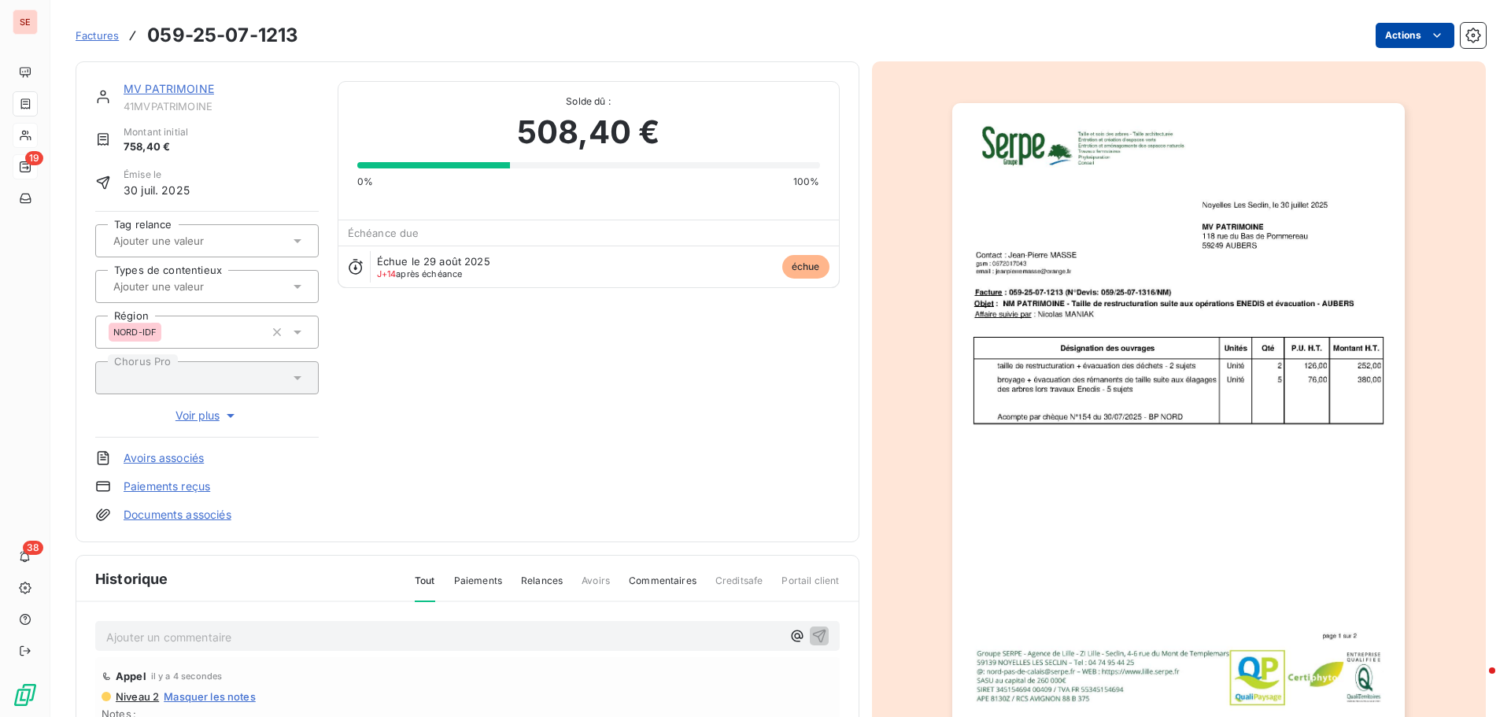
click at [1414, 29] on html "SE 19 38 Factures 059-25-07-1213 Actions MV PATRIMOINE 41MVPATRIMOINE Montant i…" at bounding box center [755, 358] width 1511 height 717
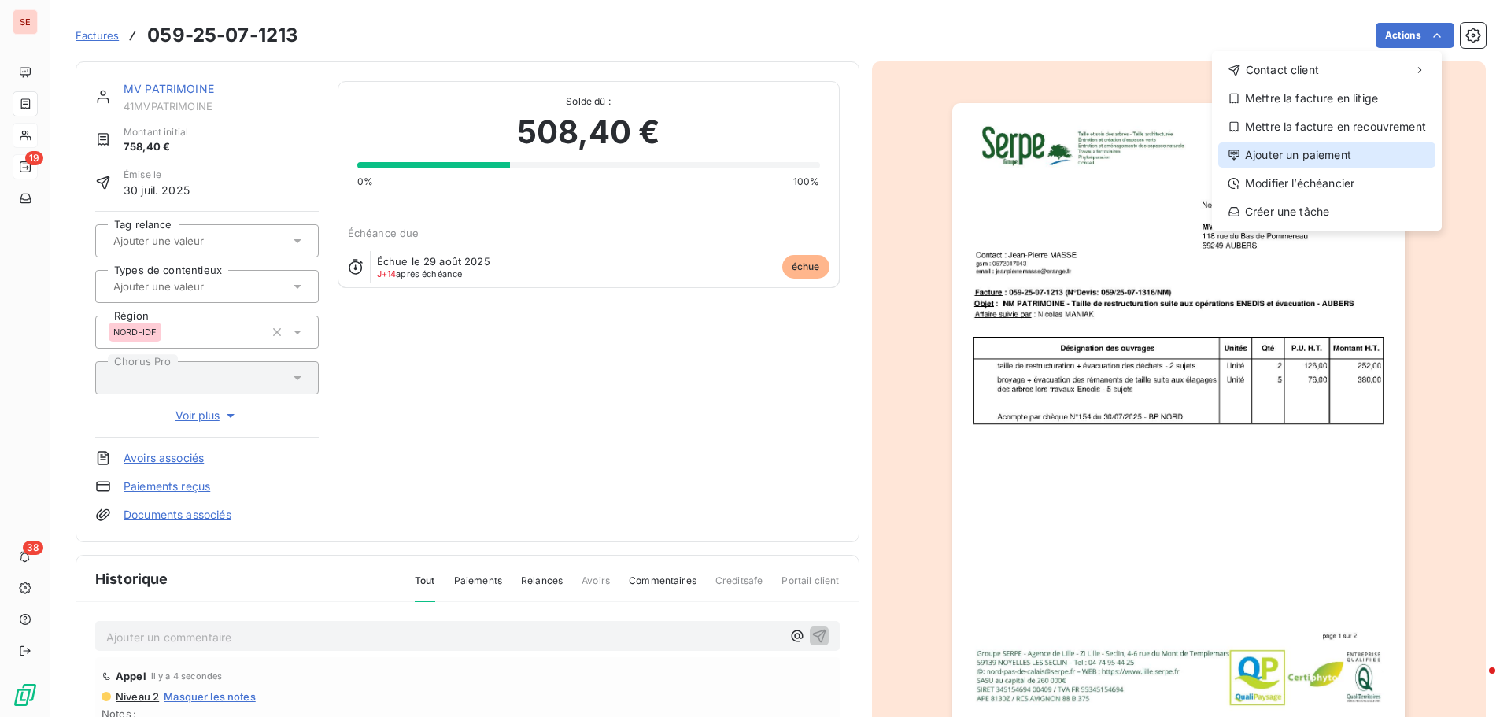
click at [1326, 160] on div "Ajouter un paiement" at bounding box center [1327, 154] width 217 height 25
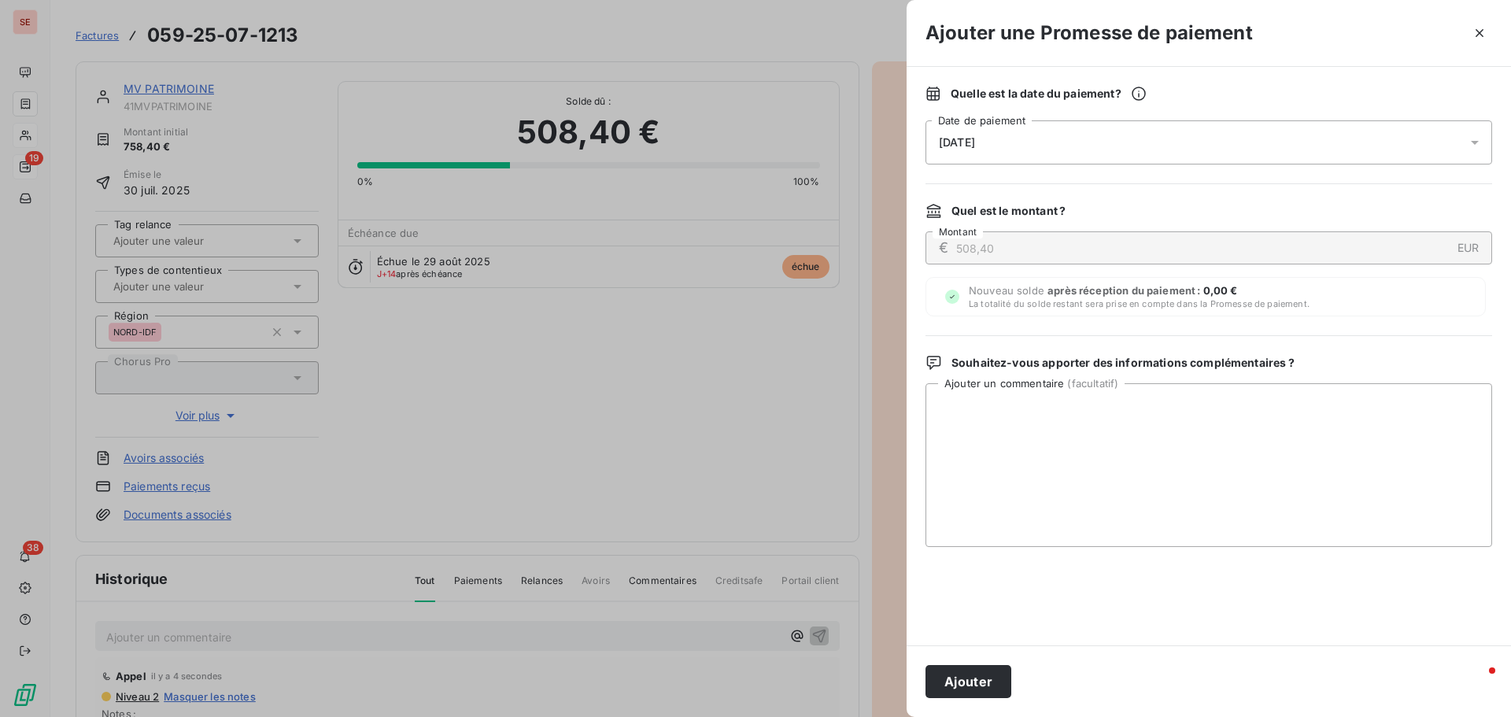
click at [1038, 155] on div "[DATE]" at bounding box center [1209, 142] width 567 height 44
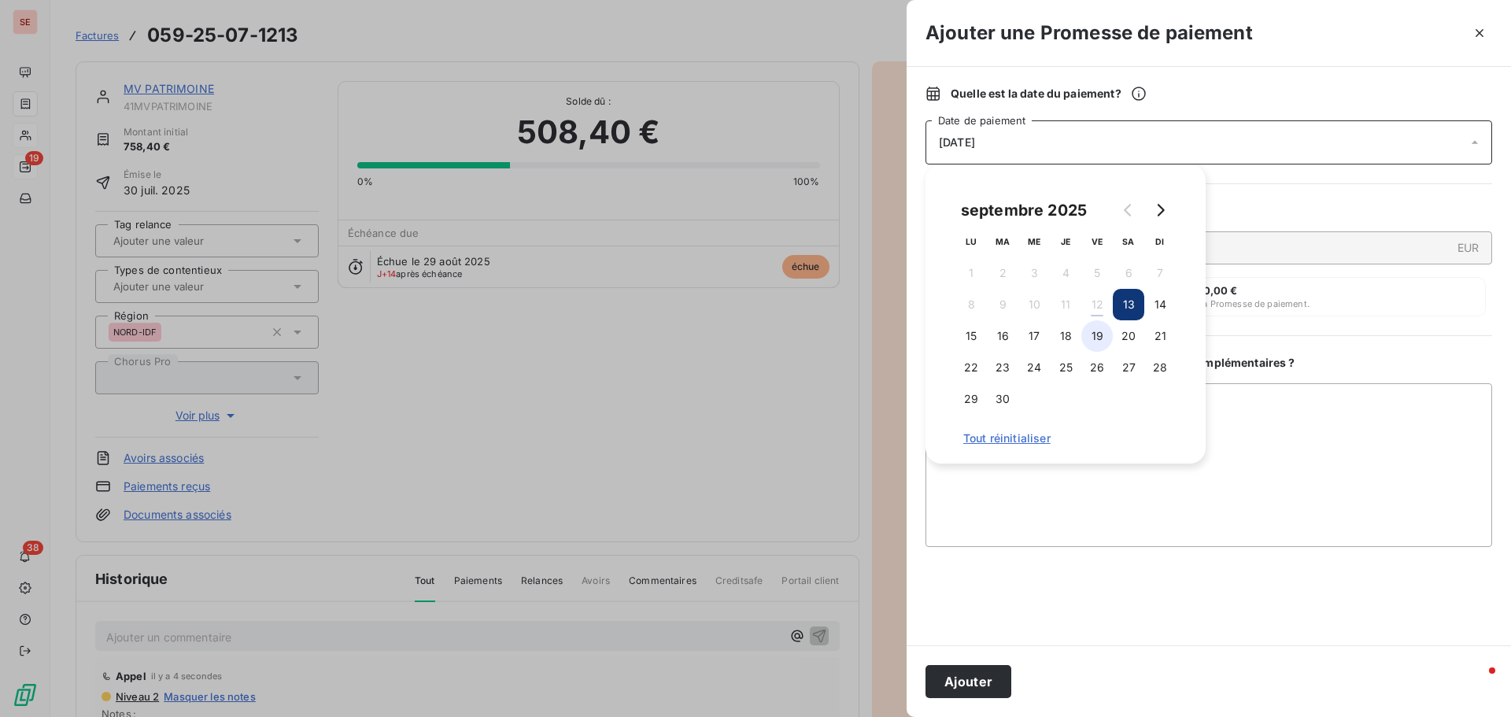
click at [1097, 337] on button "19" at bounding box center [1097, 335] width 31 height 31
click at [972, 683] on button "Ajouter" at bounding box center [969, 681] width 86 height 33
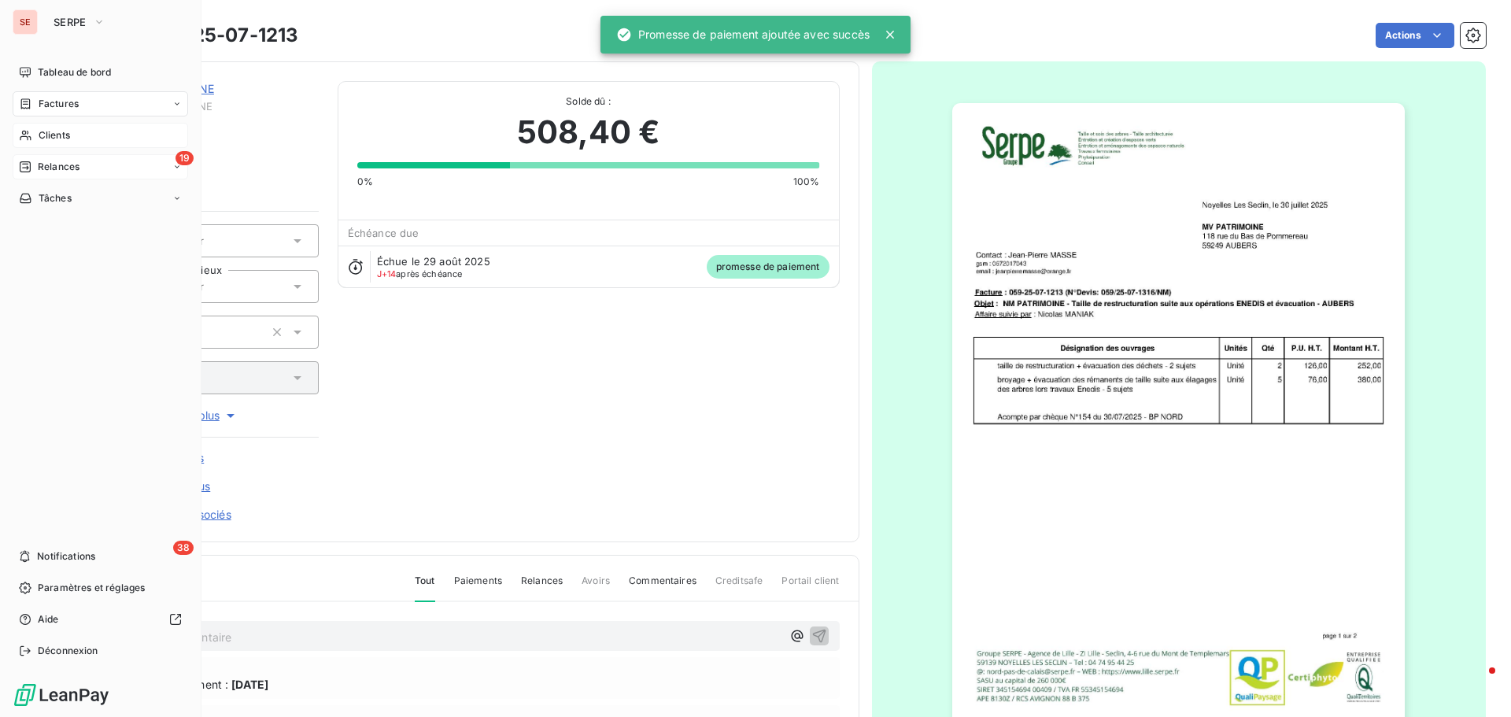
click at [63, 165] on span "Relances" at bounding box center [59, 167] width 42 height 14
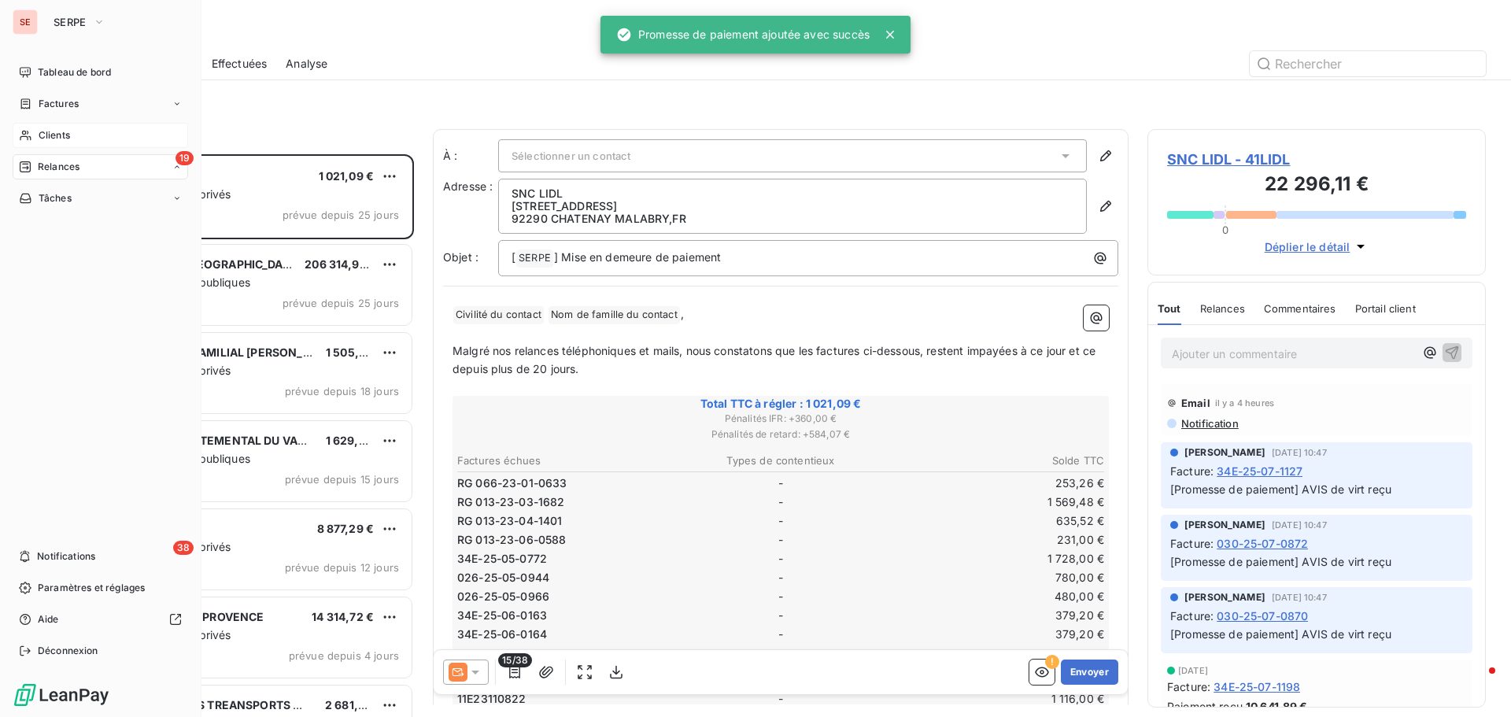
scroll to position [551, 327]
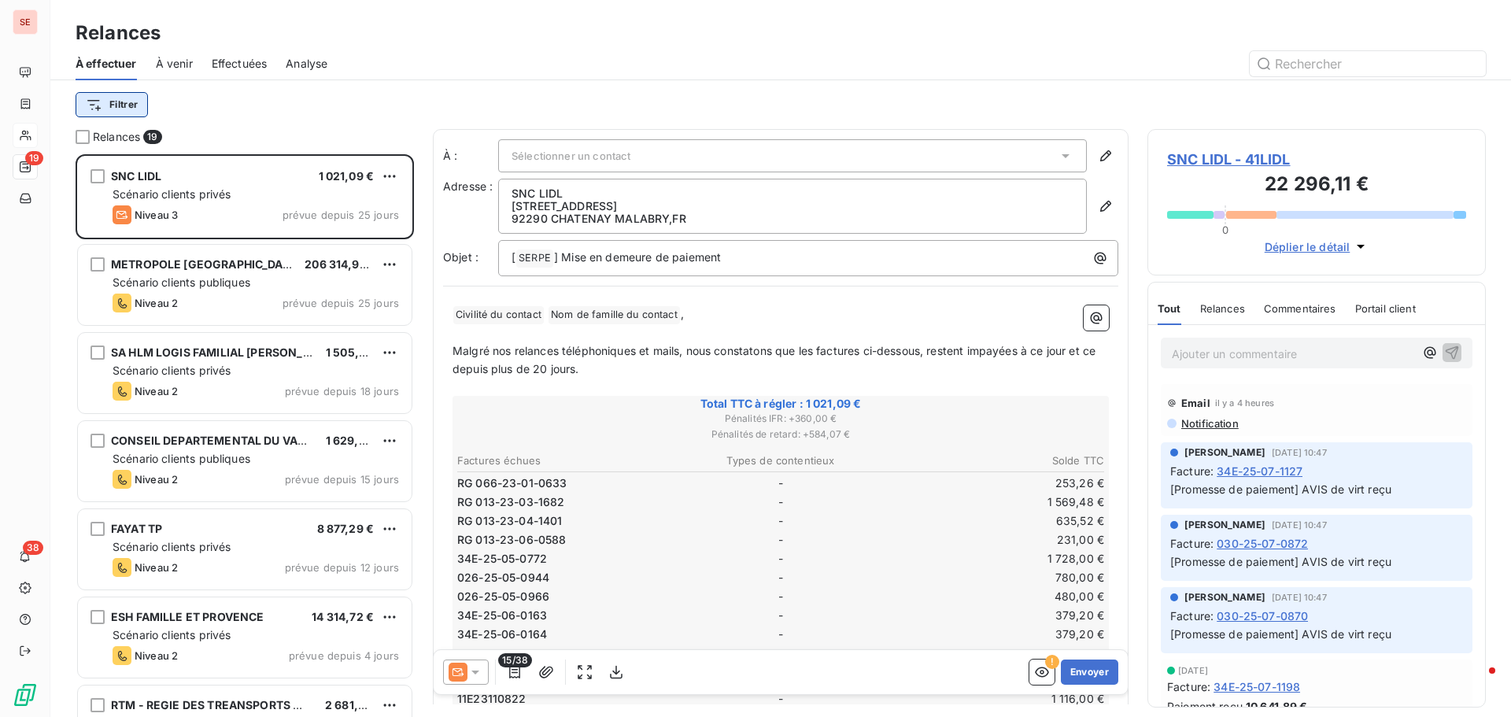
click at [145, 104] on html "SE 19 38 Relances À effectuer À venir Effectuées Analyse Filtrer Relances 19 SN…" at bounding box center [755, 358] width 1511 height 717
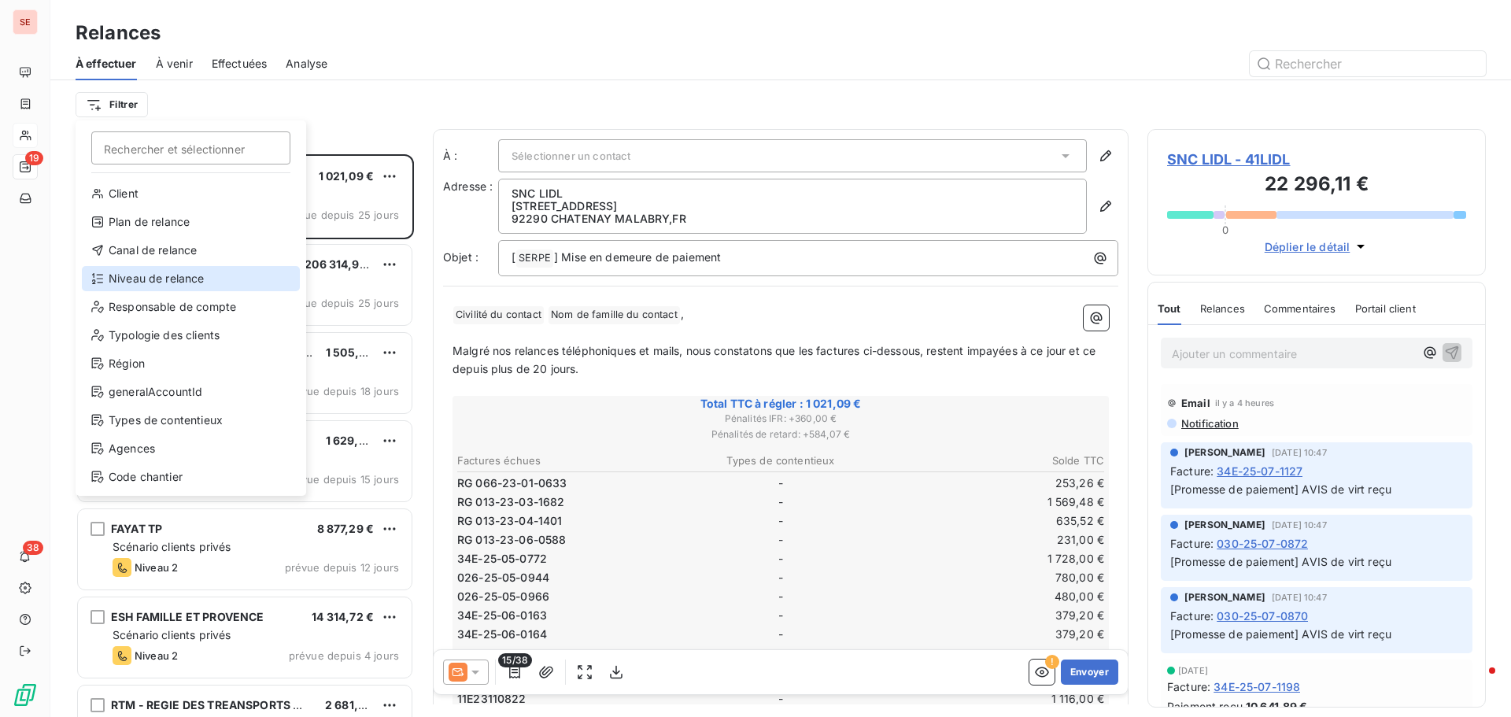
click at [192, 274] on div "Niveau de relance" at bounding box center [191, 278] width 218 height 25
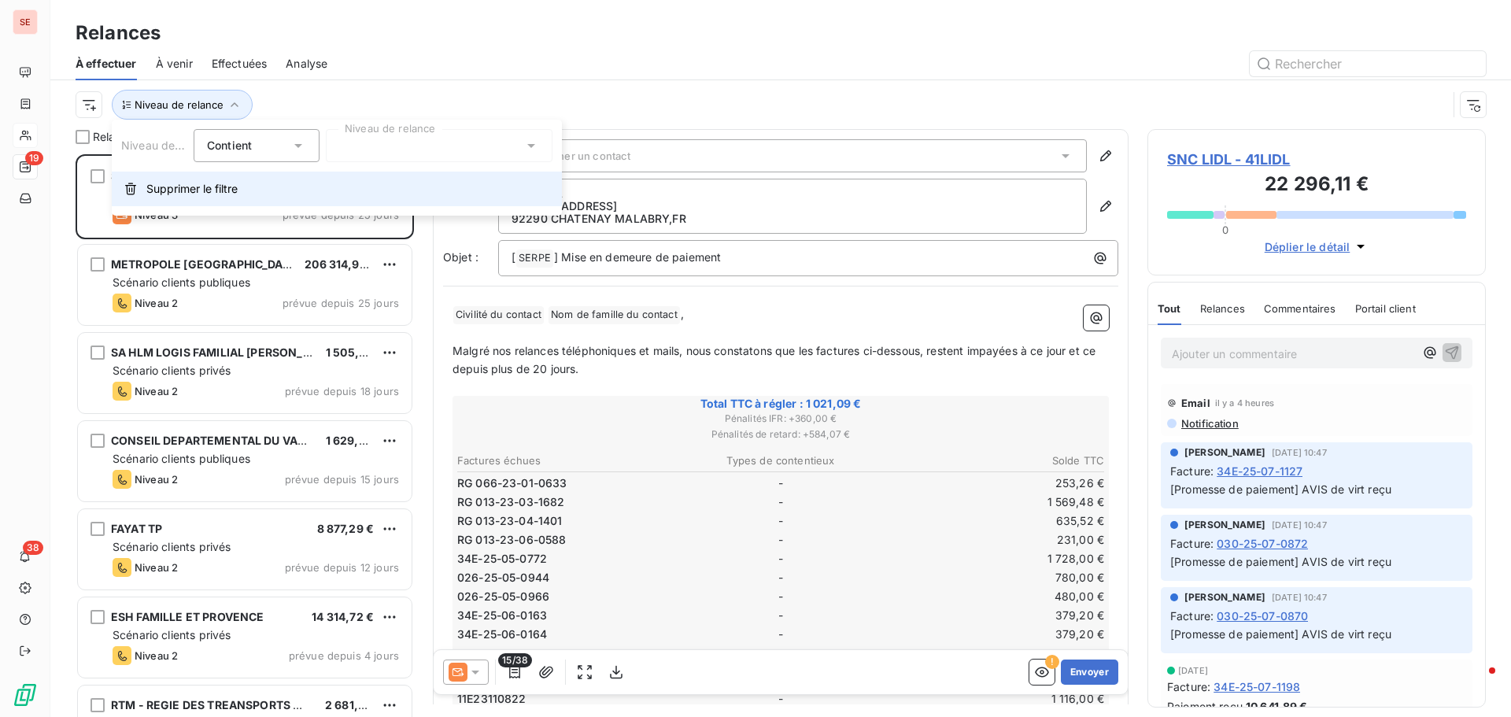
click at [490, 189] on button "Supprimer le filtre" at bounding box center [337, 189] width 450 height 35
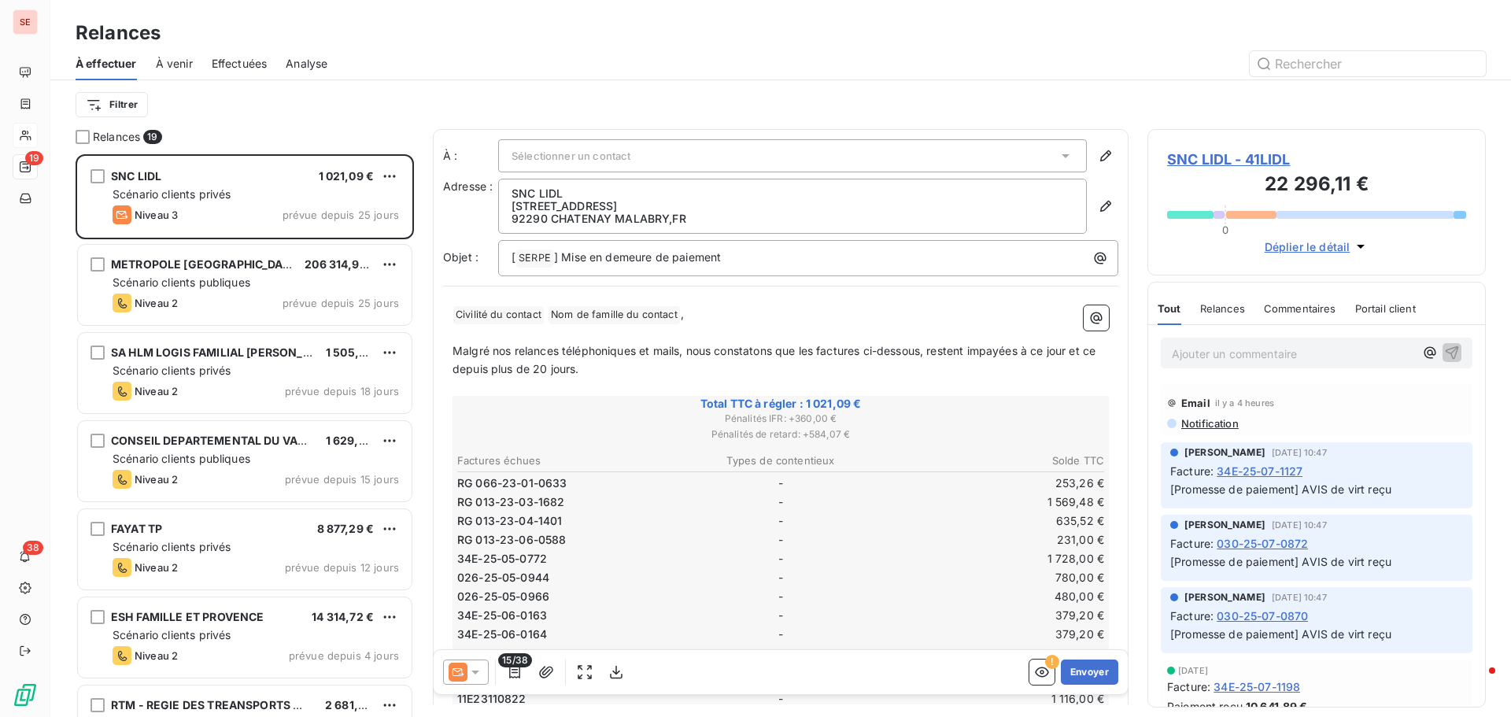
click at [100, 102] on html "SE 19 38 Relances À effectuer À venir Effectuées Analyse Filtrer Relances 19 SN…" at bounding box center [755, 358] width 1511 height 717
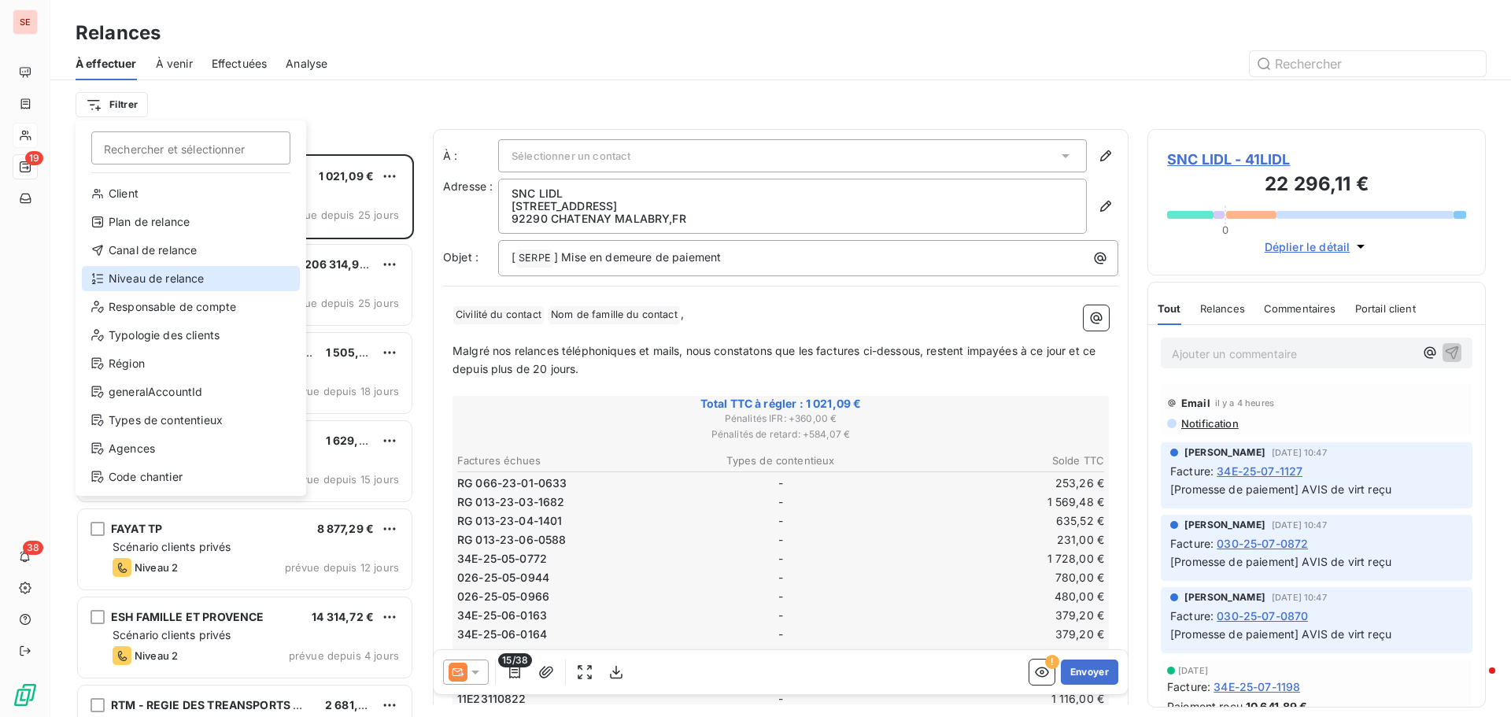
click at [128, 279] on div "Niveau de relance" at bounding box center [191, 278] width 218 height 25
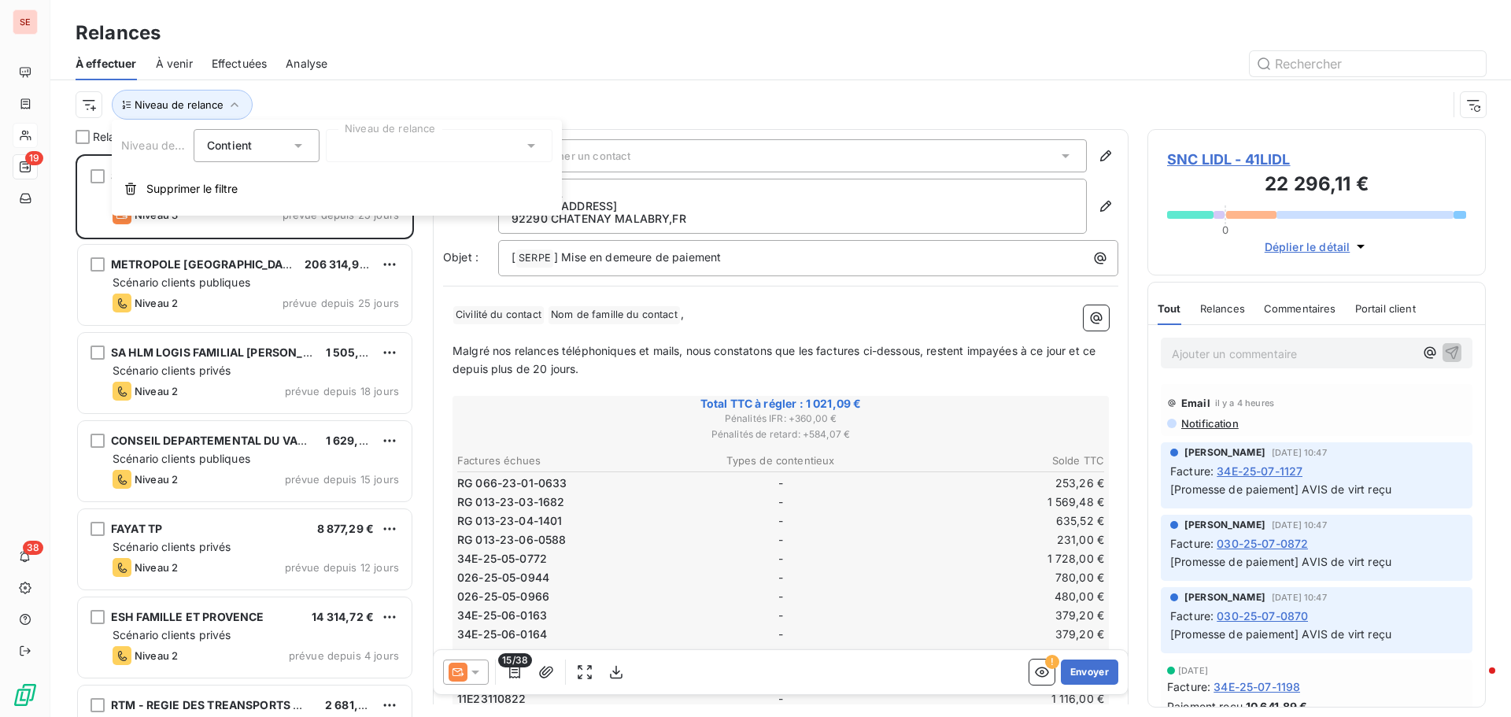
click at [404, 142] on div at bounding box center [439, 145] width 227 height 33
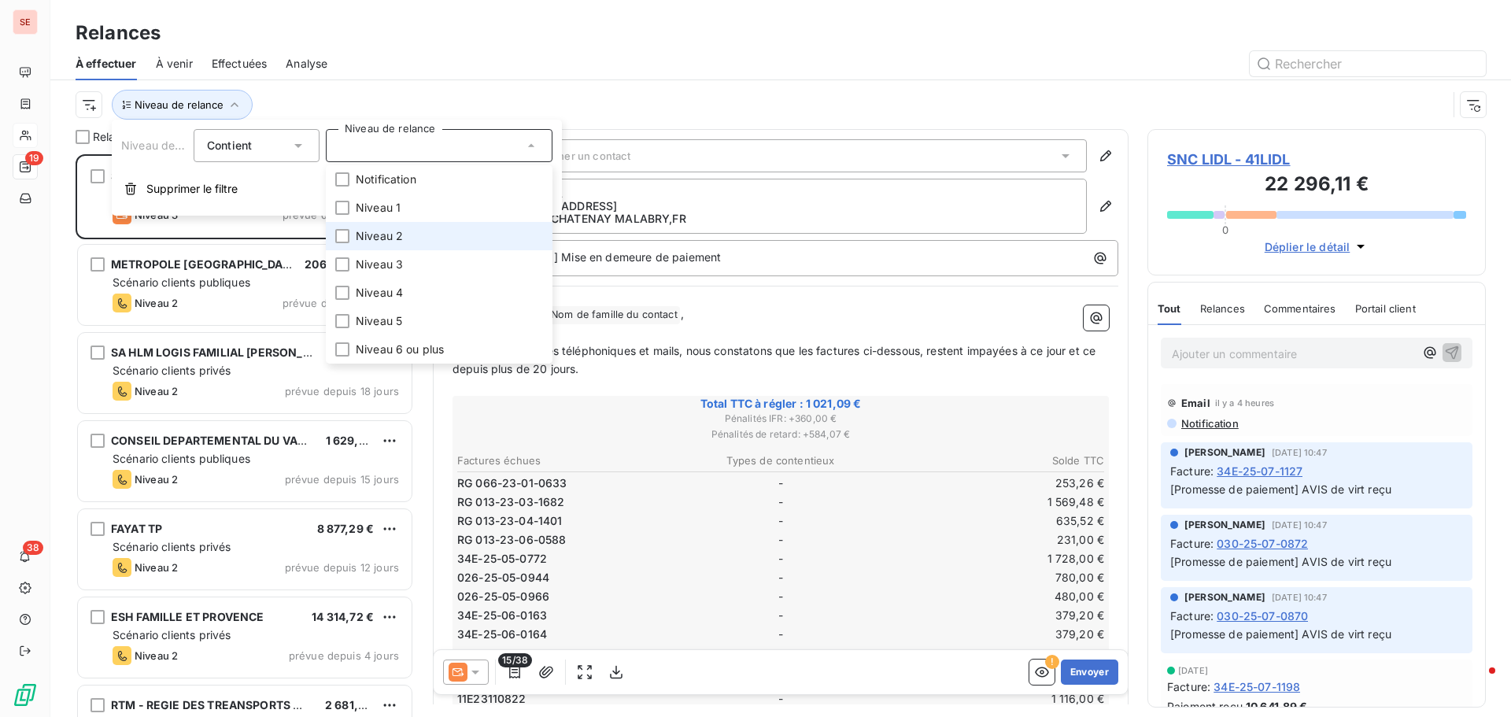
click at [393, 237] on span "Niveau 2" at bounding box center [379, 236] width 47 height 16
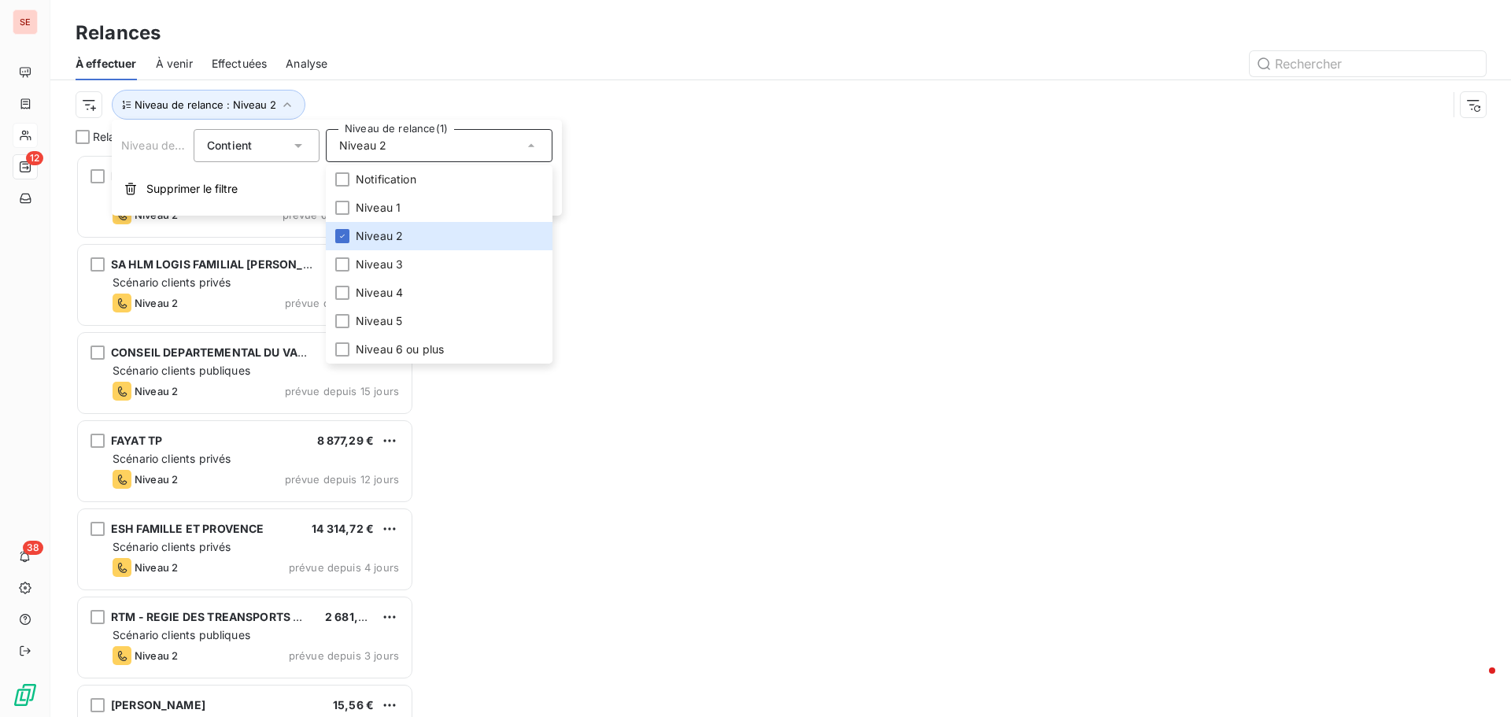
scroll to position [551, 327]
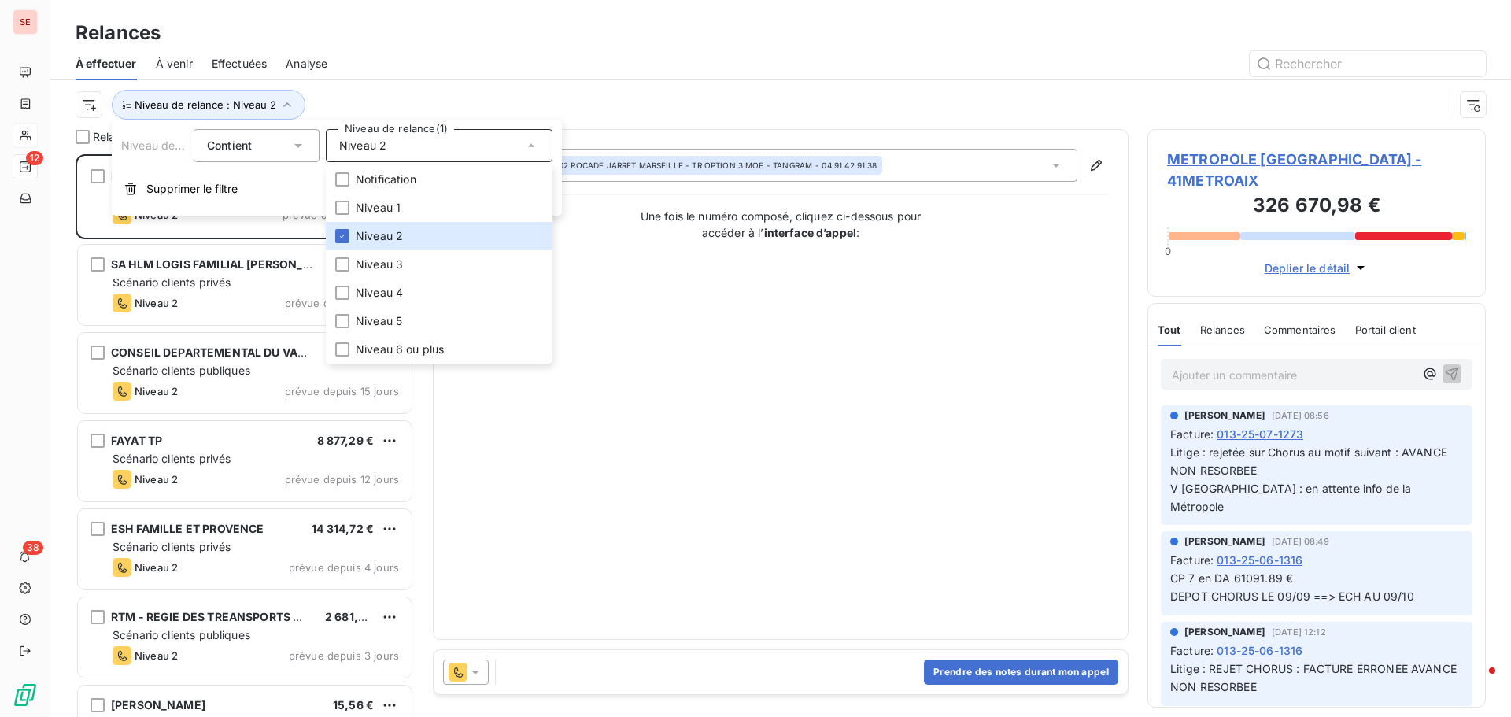
click at [631, 69] on div at bounding box center [916, 63] width 1140 height 25
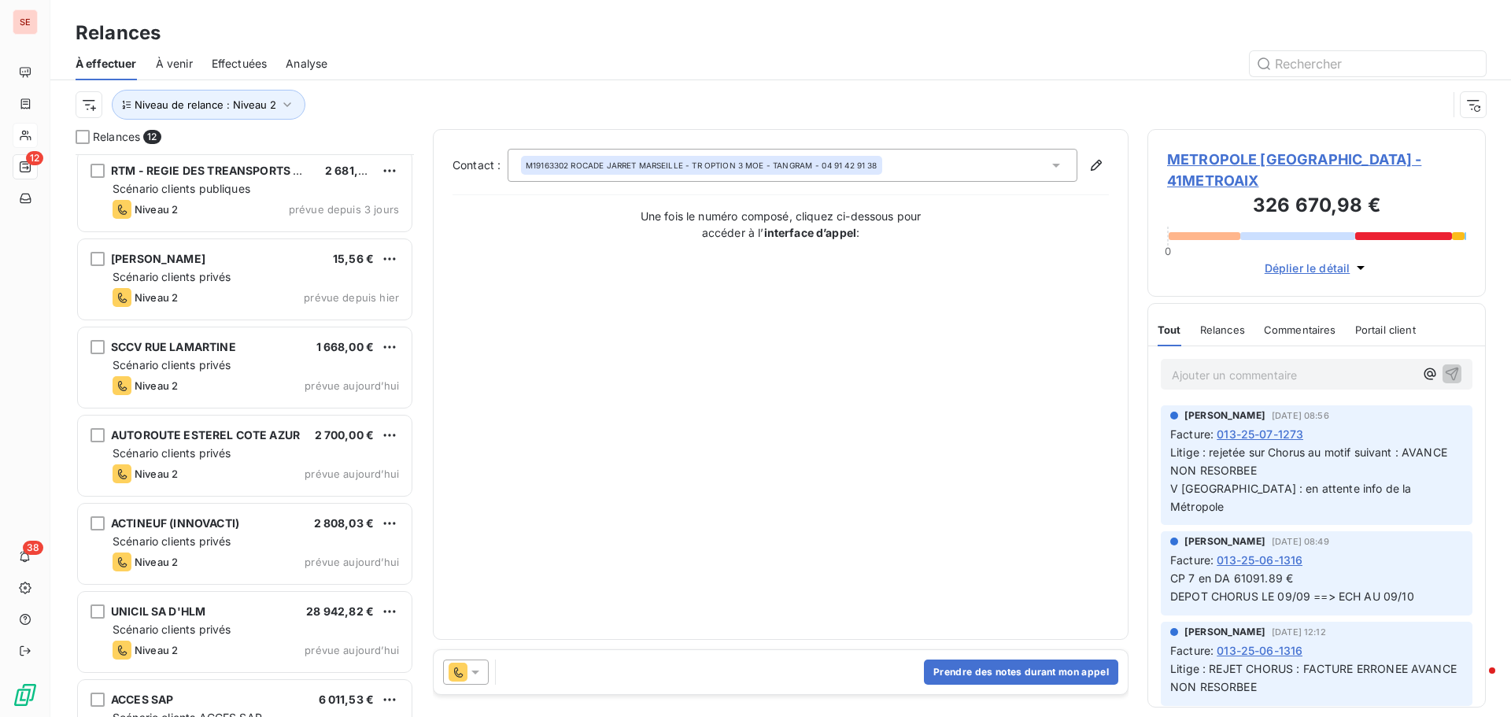
scroll to position [496, 0]
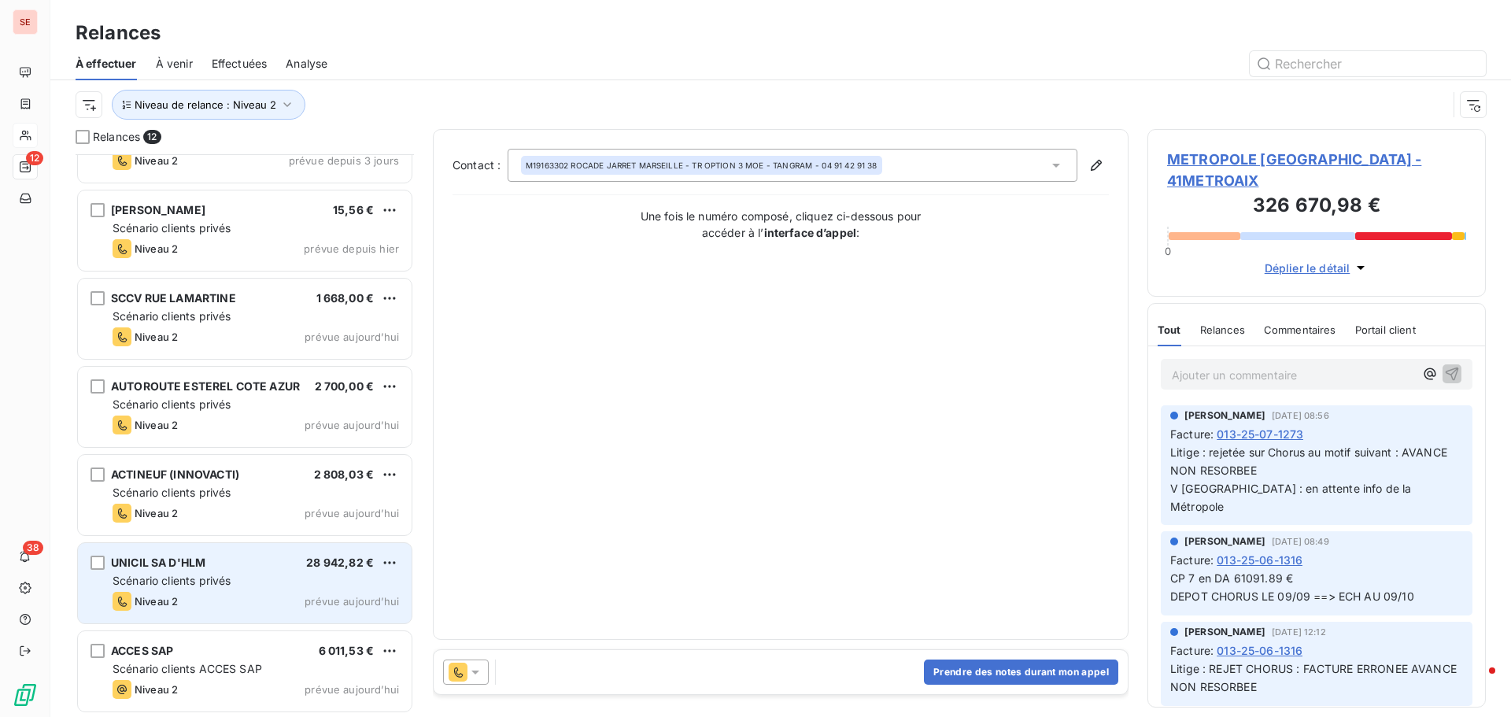
click at [185, 604] on div "Niveau 2 prévue aujourd’hui" at bounding box center [256, 601] width 287 height 19
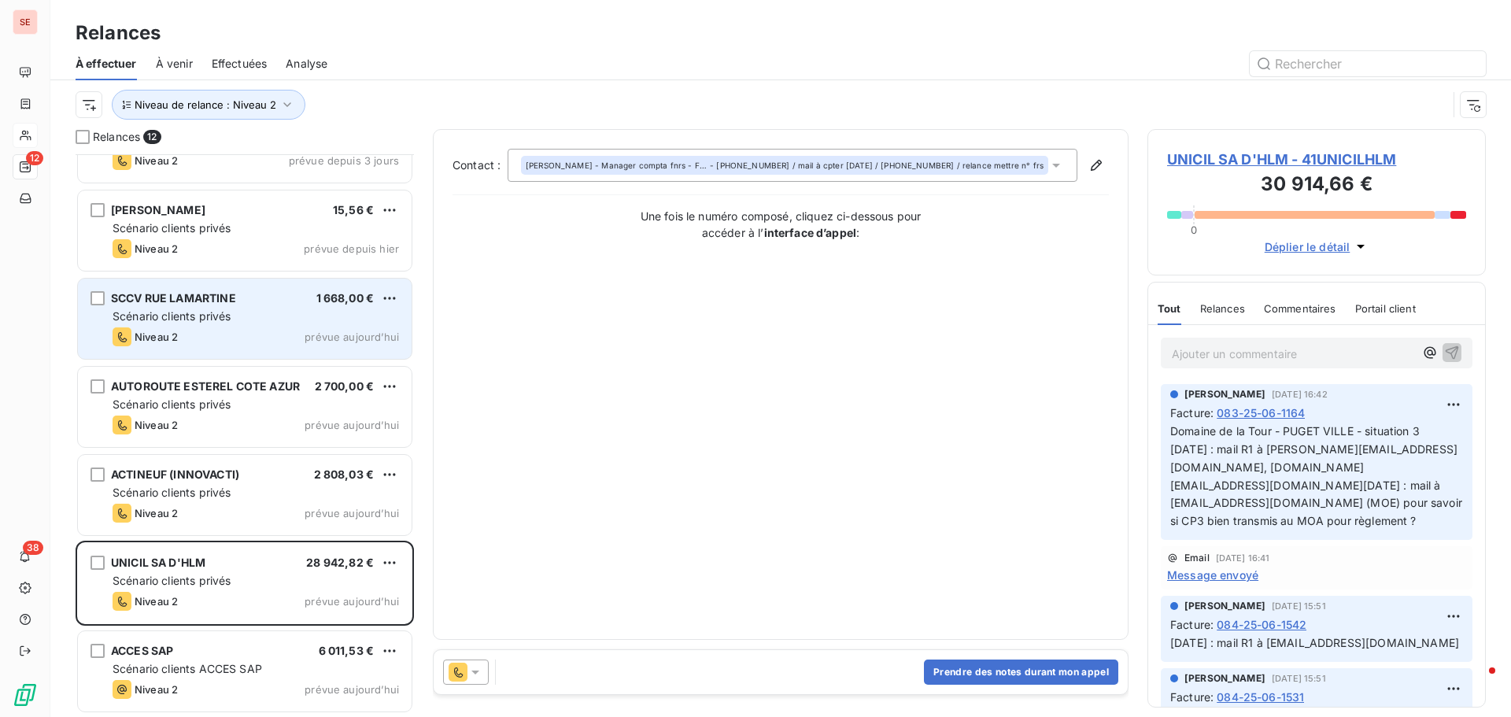
click at [239, 302] on div "SCCV RUE LAMARTINE 1 668,00 €" at bounding box center [256, 298] width 287 height 14
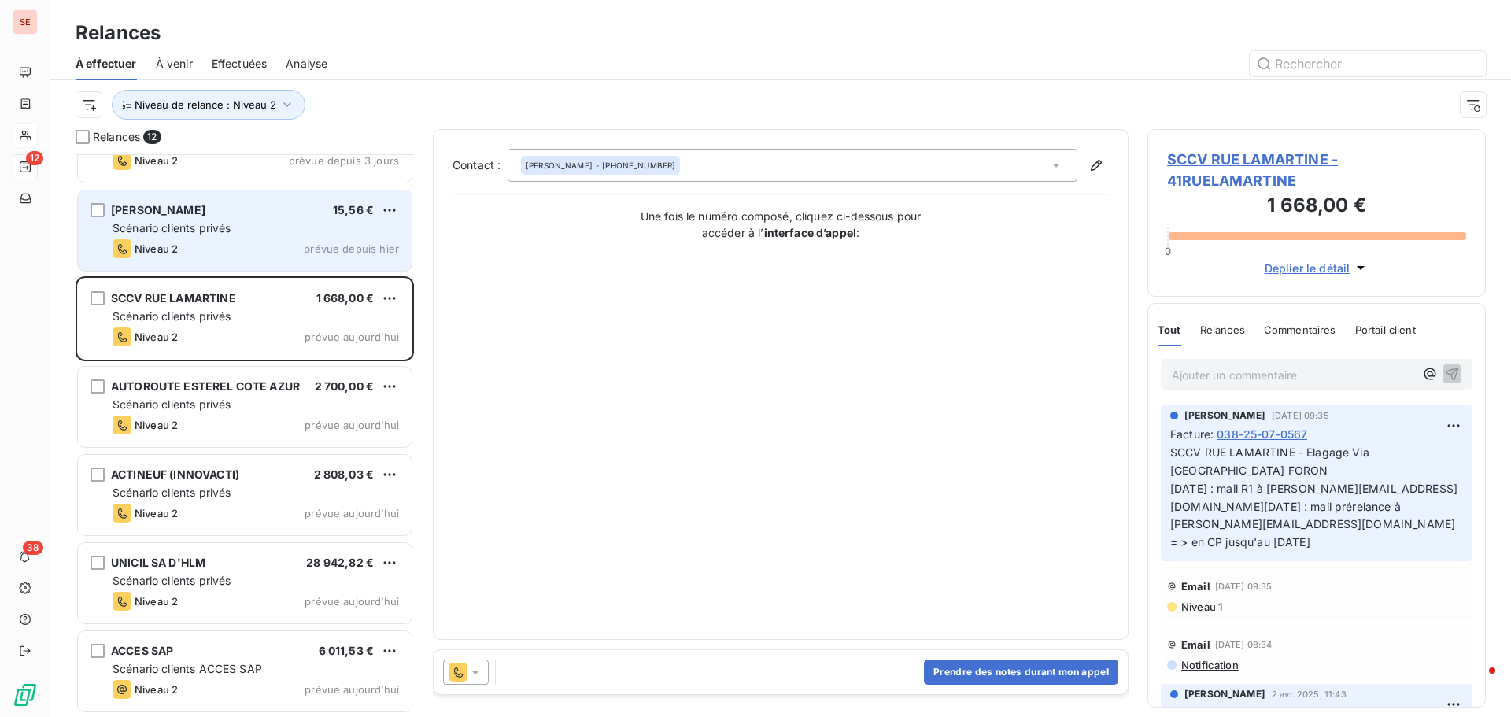
scroll to position [338, 0]
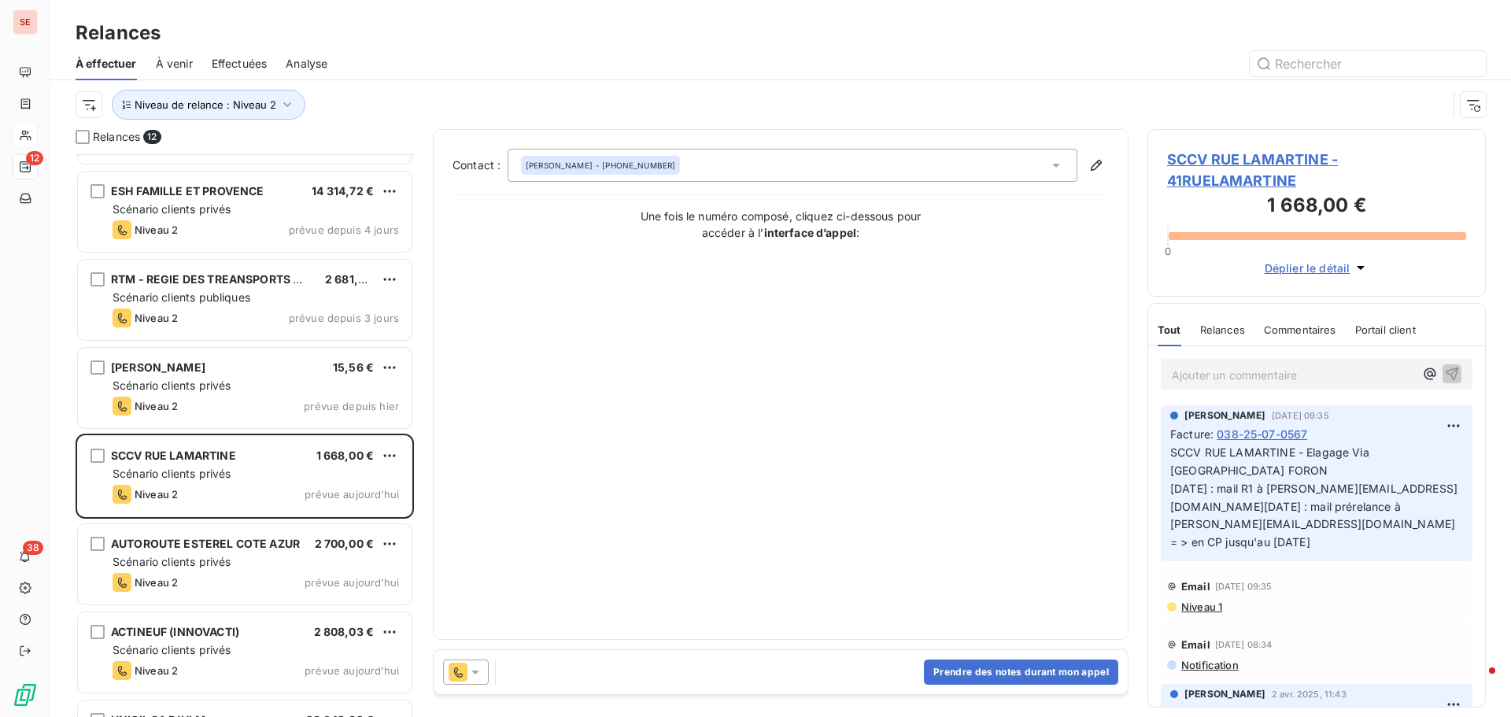
click at [1228, 162] on span "SCCV RUE LAMARTINE - 41RUELAMARTINE" at bounding box center [1316, 170] width 299 height 43
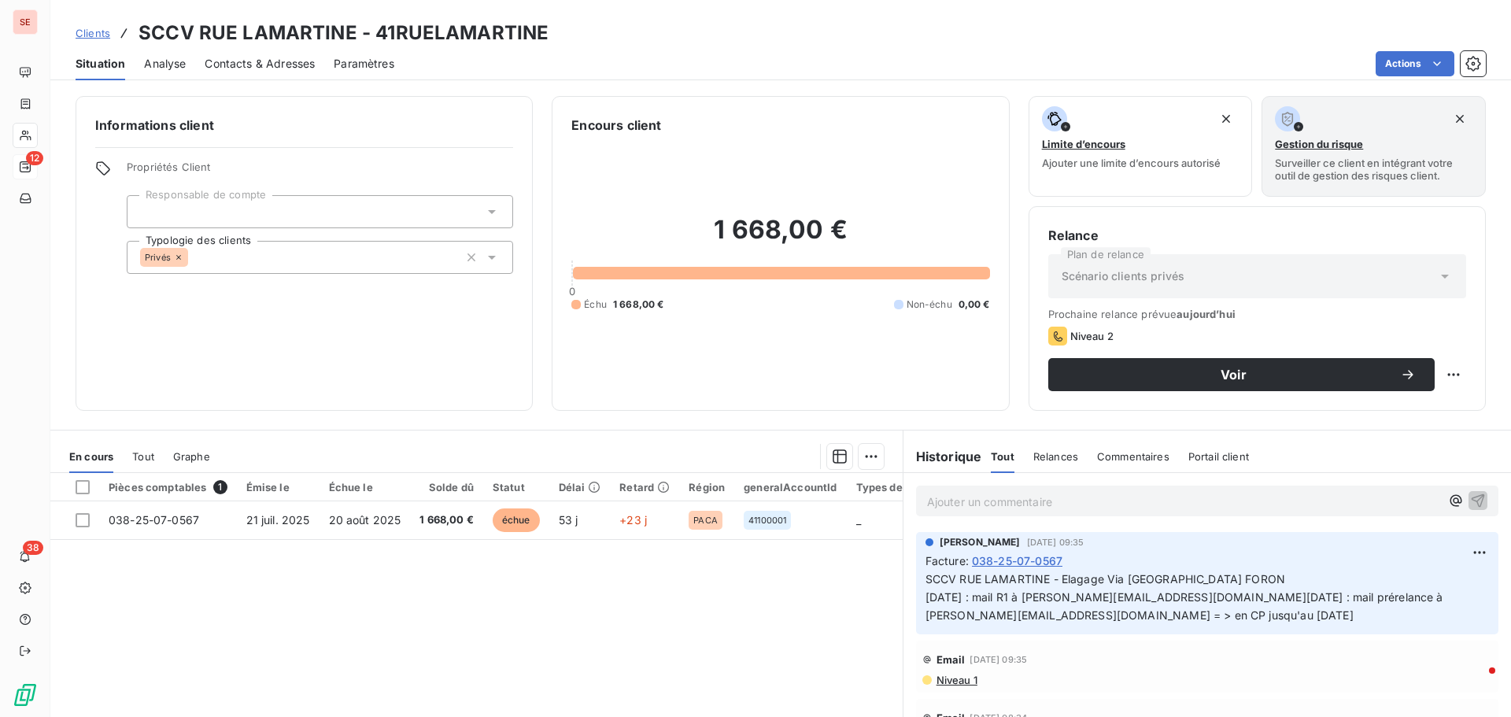
click at [246, 61] on span "Contacts & Adresses" at bounding box center [260, 64] width 110 height 16
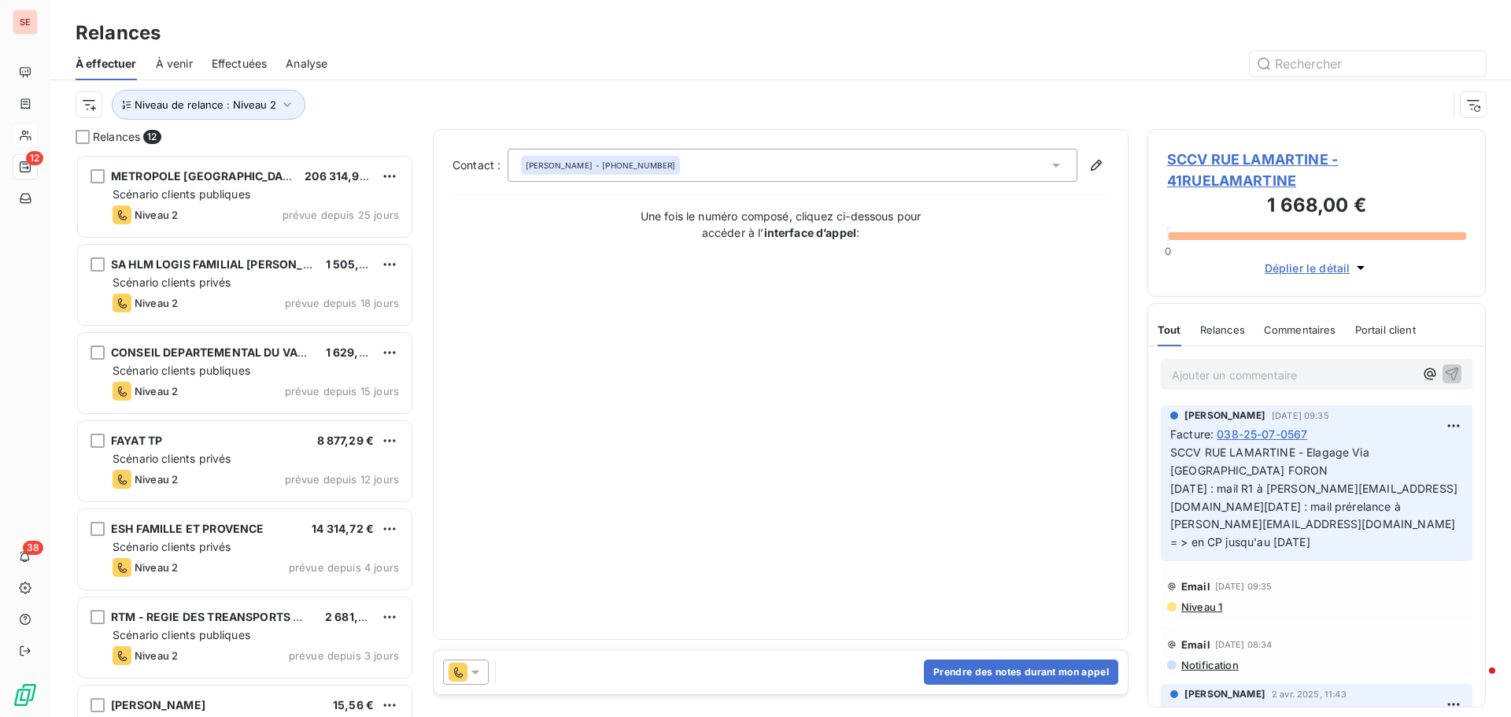
scroll to position [551, 327]
click at [1014, 675] on button "Prendre des notes durant mon appel" at bounding box center [1021, 672] width 194 height 25
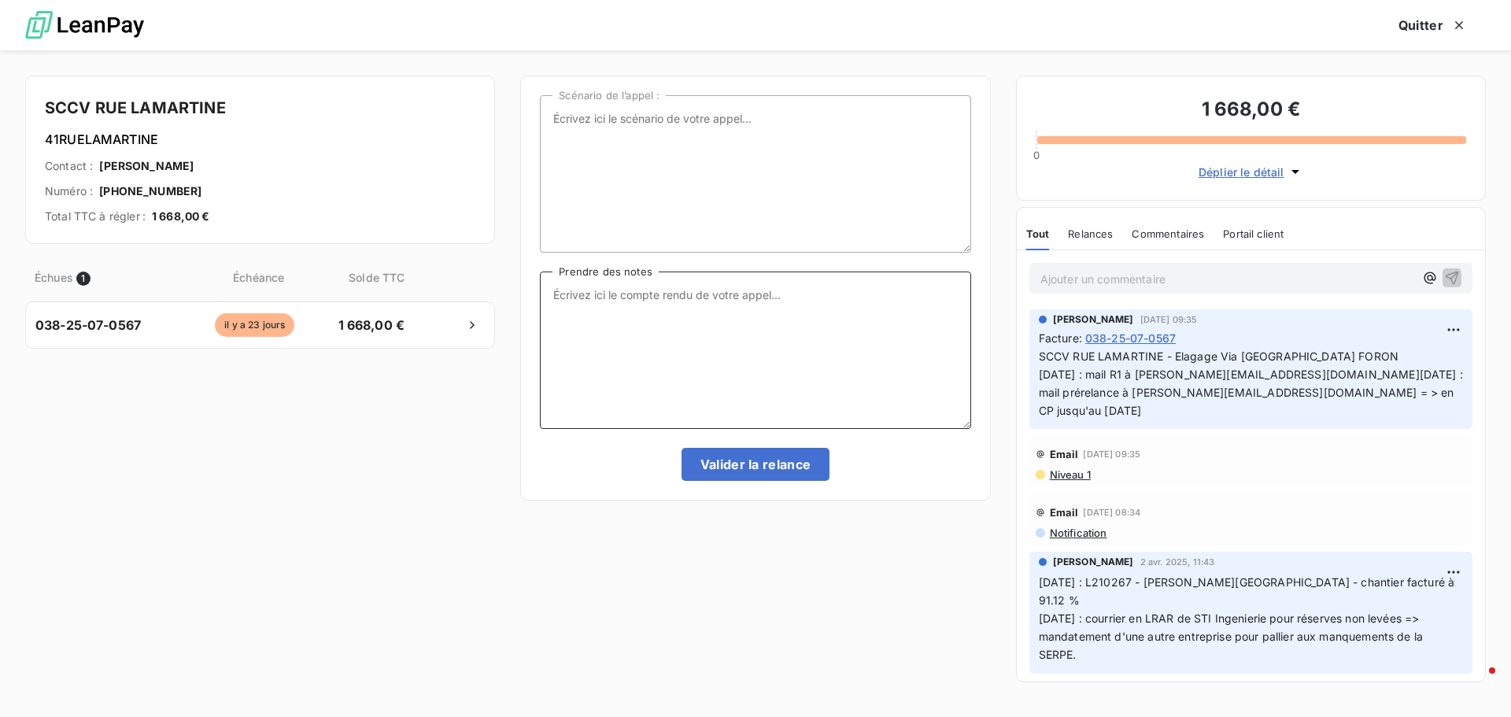
drag, startPoint x: 690, startPoint y: 306, endPoint x: 688, endPoint y: 276, distance: 30.0
click at [690, 305] on textarea "Prendre des notes" at bounding box center [755, 350] width 431 height 157
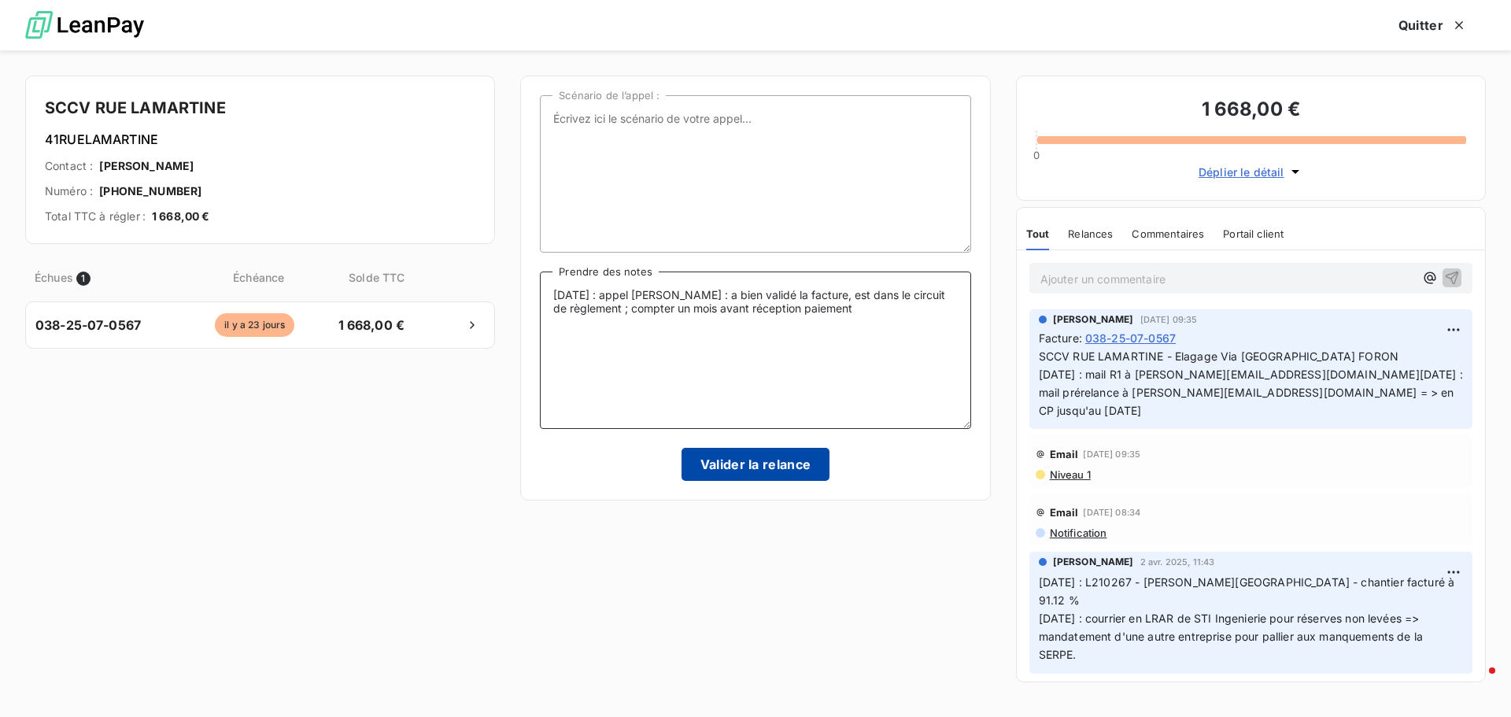
type textarea "[DATE] : appel [PERSON_NAME] : a bien validé la facture, est dans le circuit de…"
click at [755, 466] on button "Valider la relance" at bounding box center [756, 464] width 149 height 33
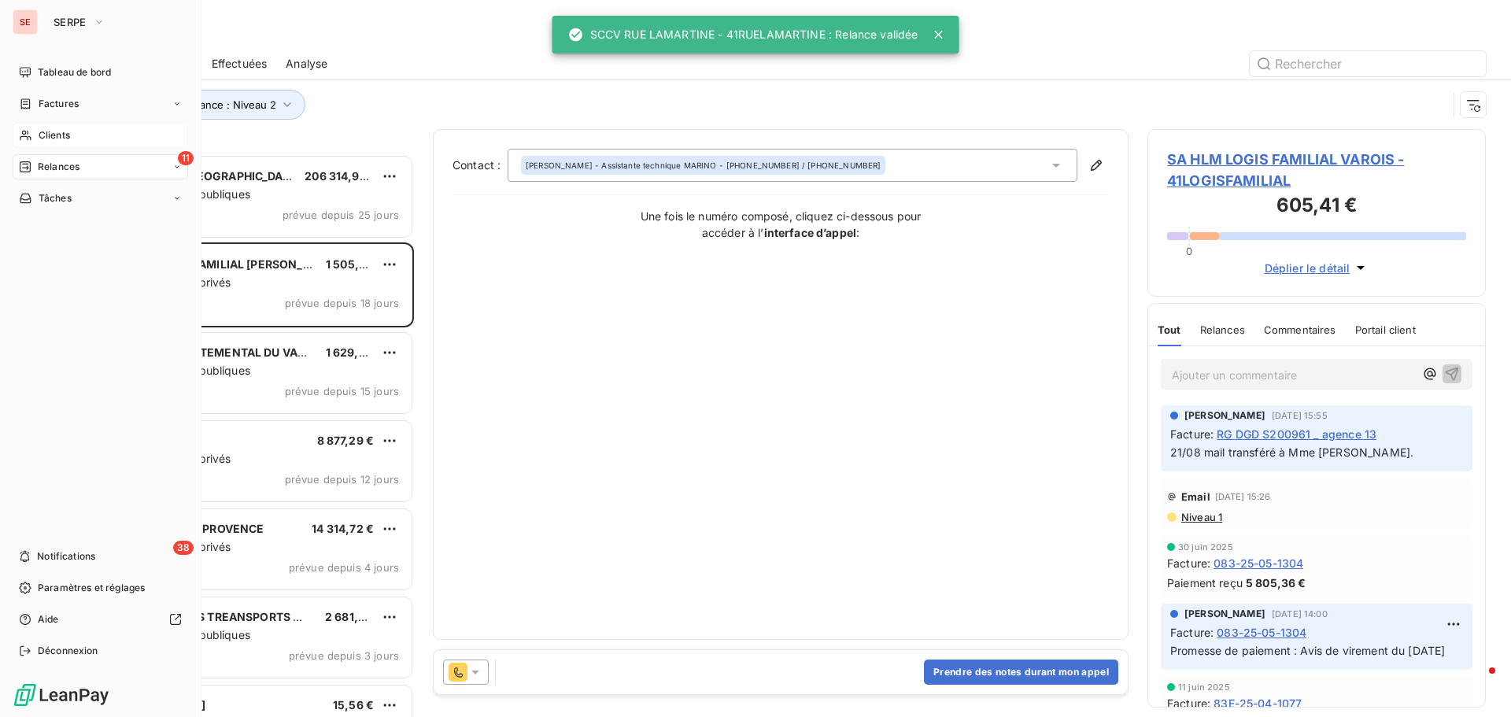
click at [65, 164] on span "Relances" at bounding box center [59, 167] width 42 height 14
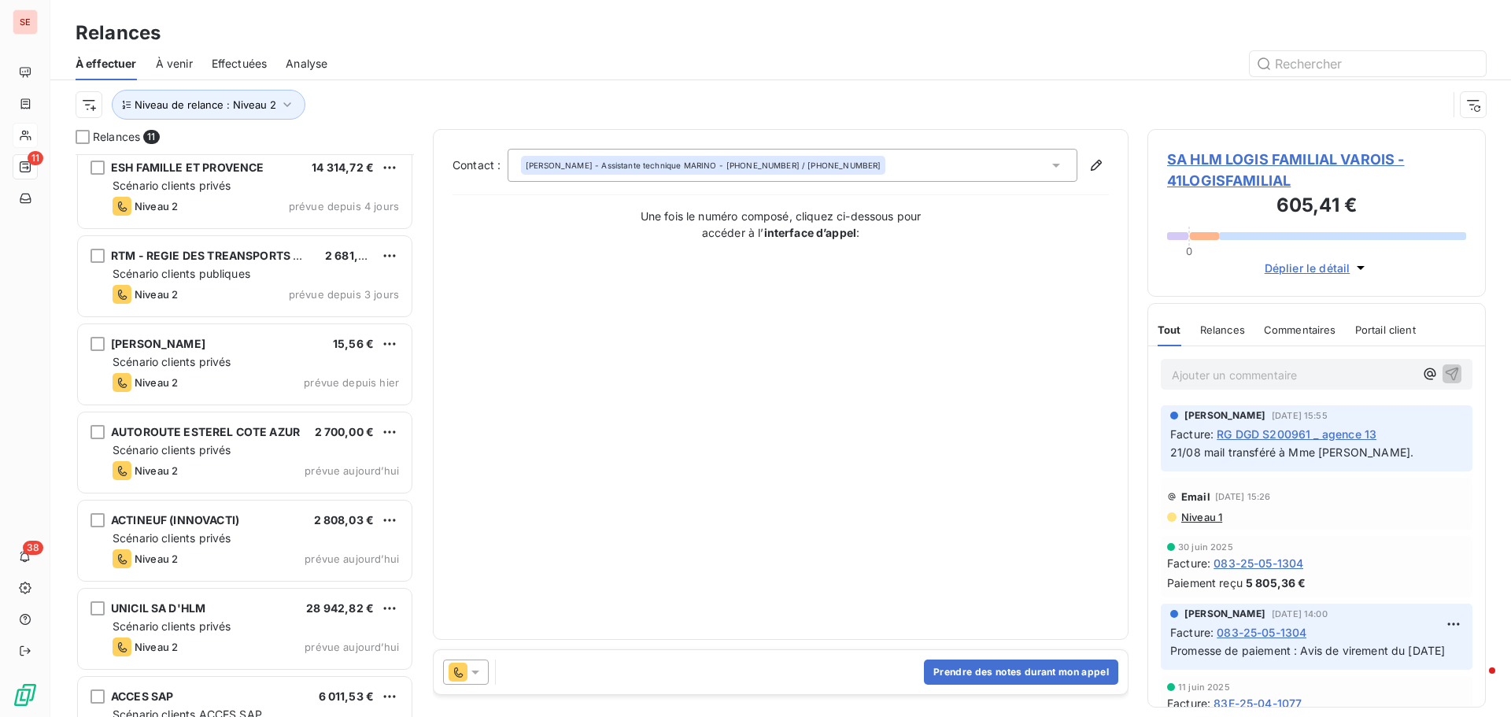
scroll to position [408, 0]
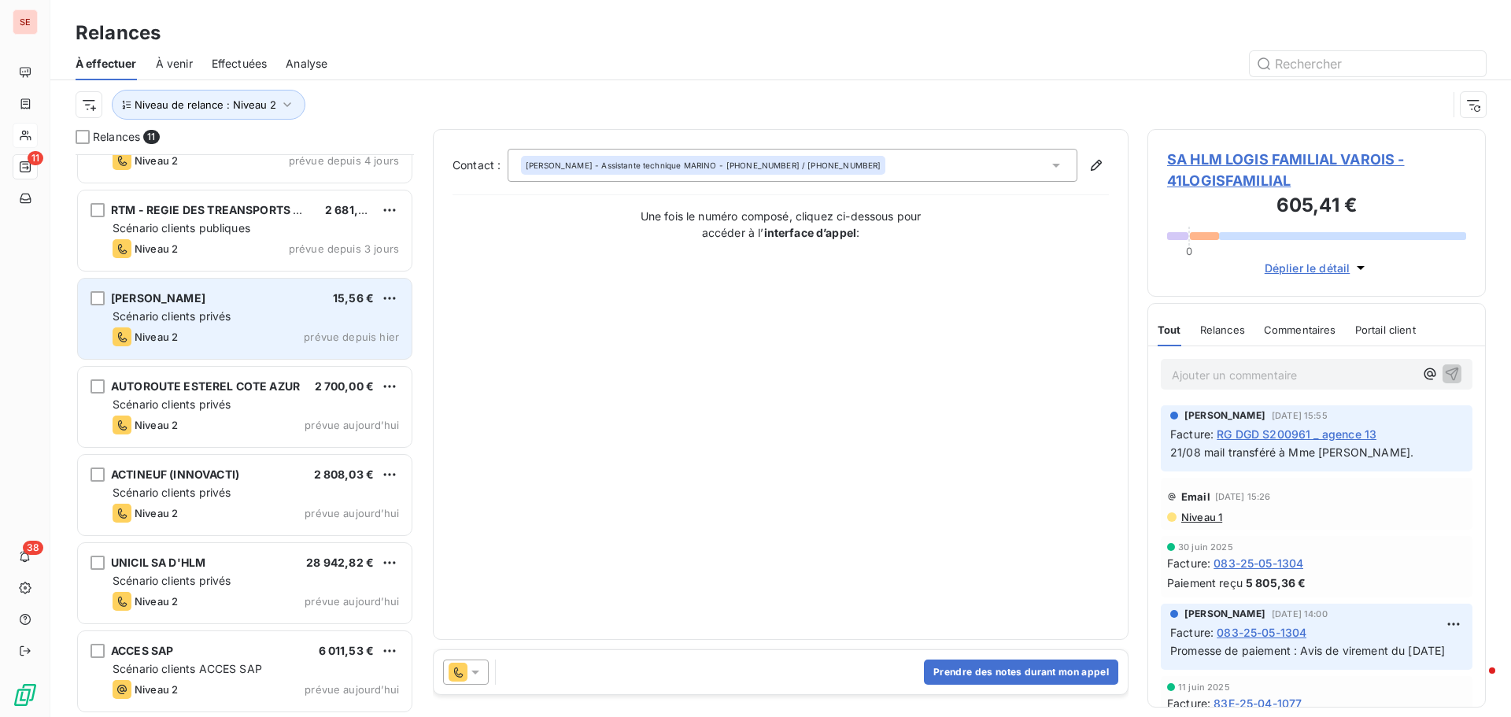
click at [243, 332] on div "Niveau 2 prévue depuis hier" at bounding box center [256, 336] width 287 height 19
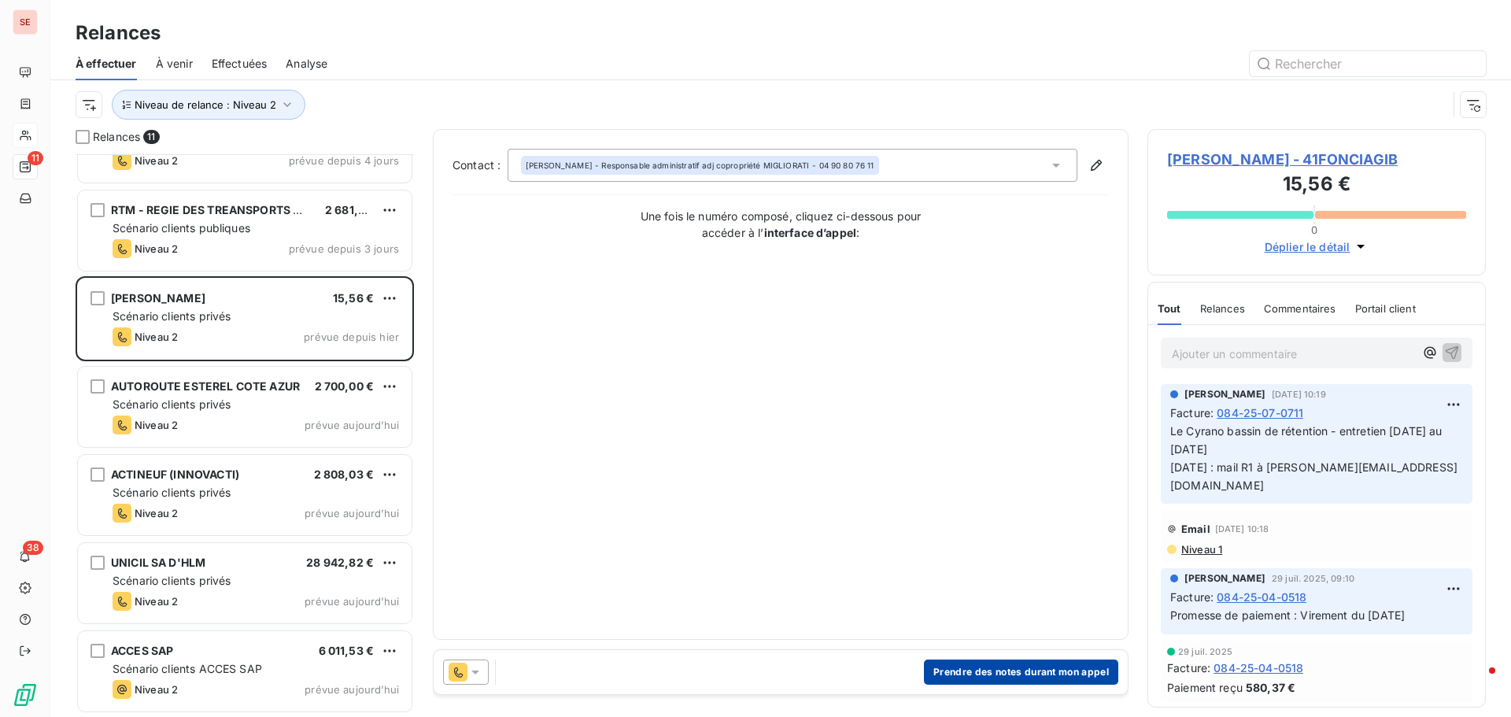
click at [1007, 672] on button "Prendre des notes durant mon appel" at bounding box center [1021, 672] width 194 height 25
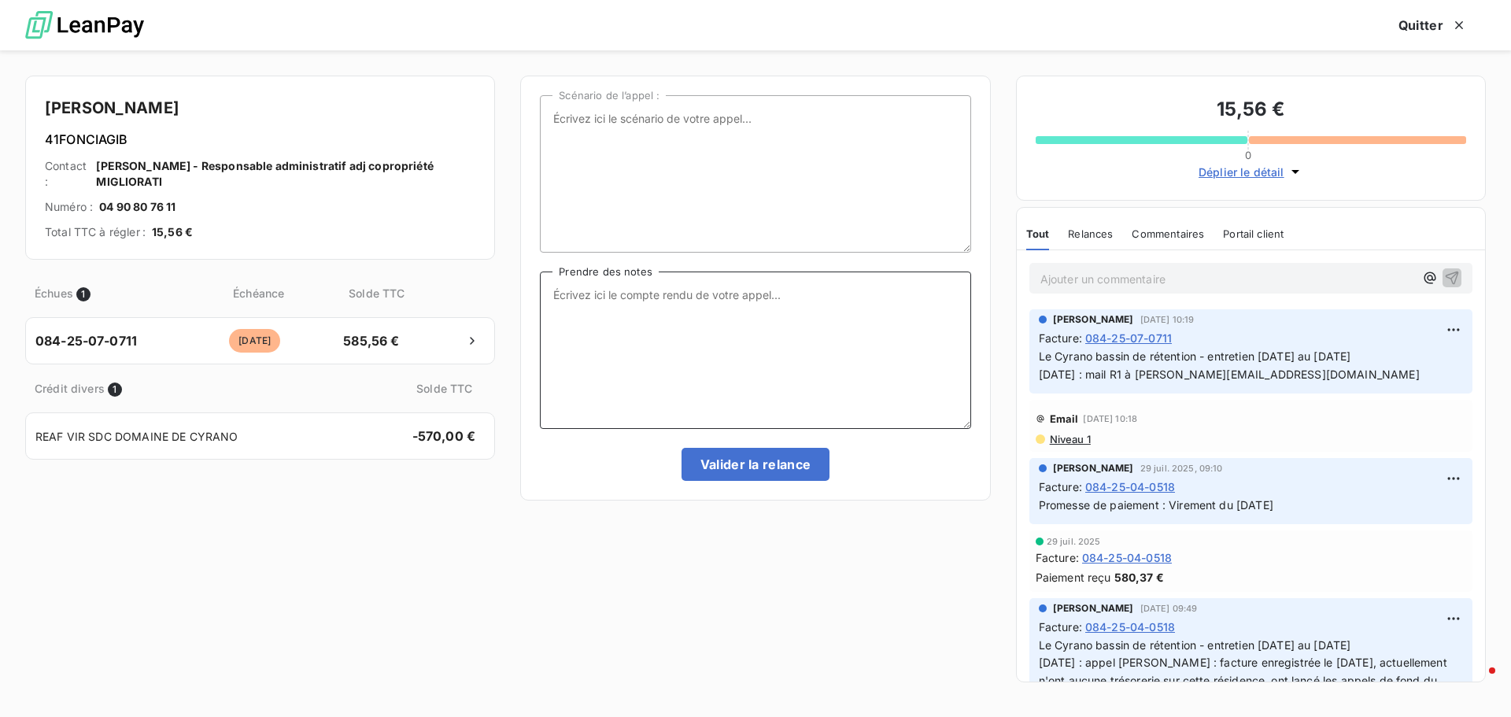
click at [795, 301] on textarea "Prendre des notes" at bounding box center [755, 350] width 431 height 157
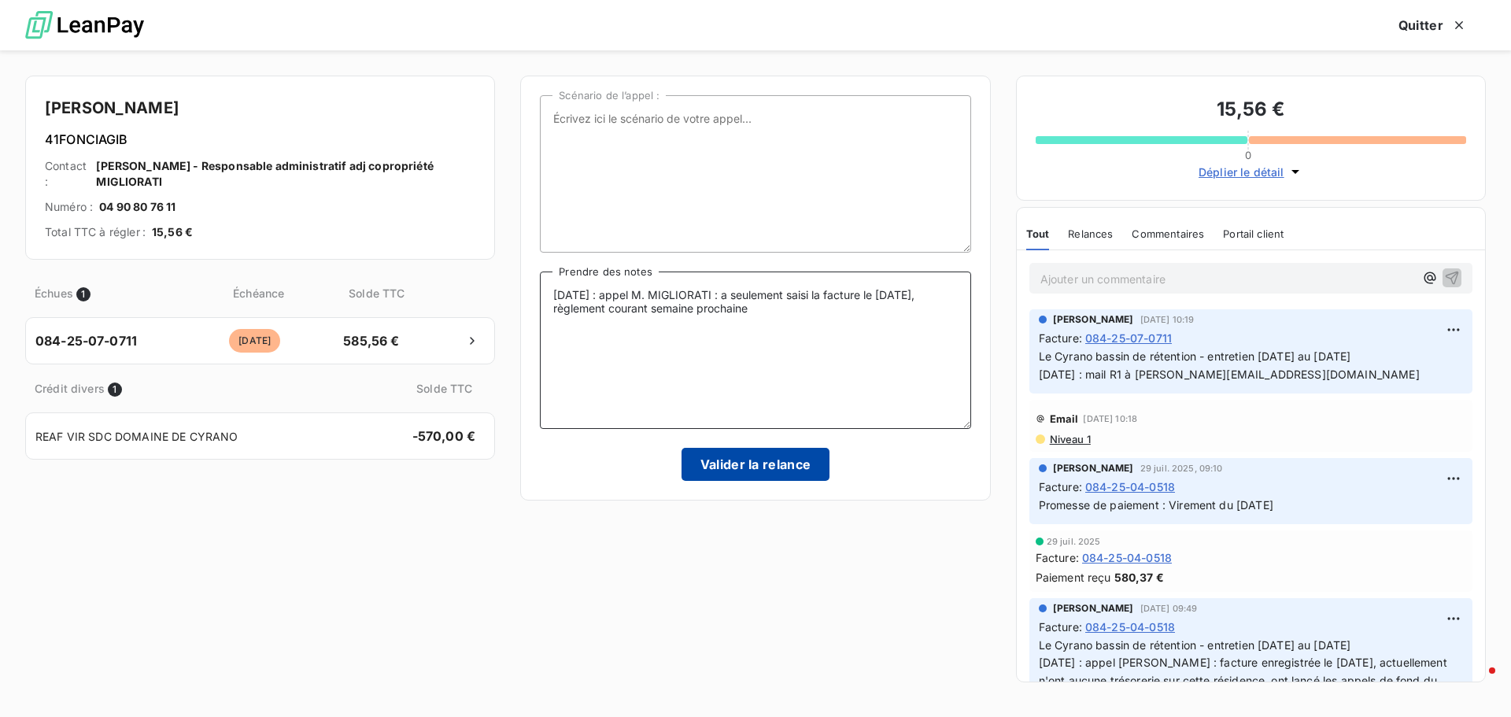
type textarea "[DATE] : appel M. MIGLIORATI : a seulement saisi la facture le [DATE], règlemen…"
click at [819, 470] on button "Valider la relance" at bounding box center [756, 464] width 149 height 33
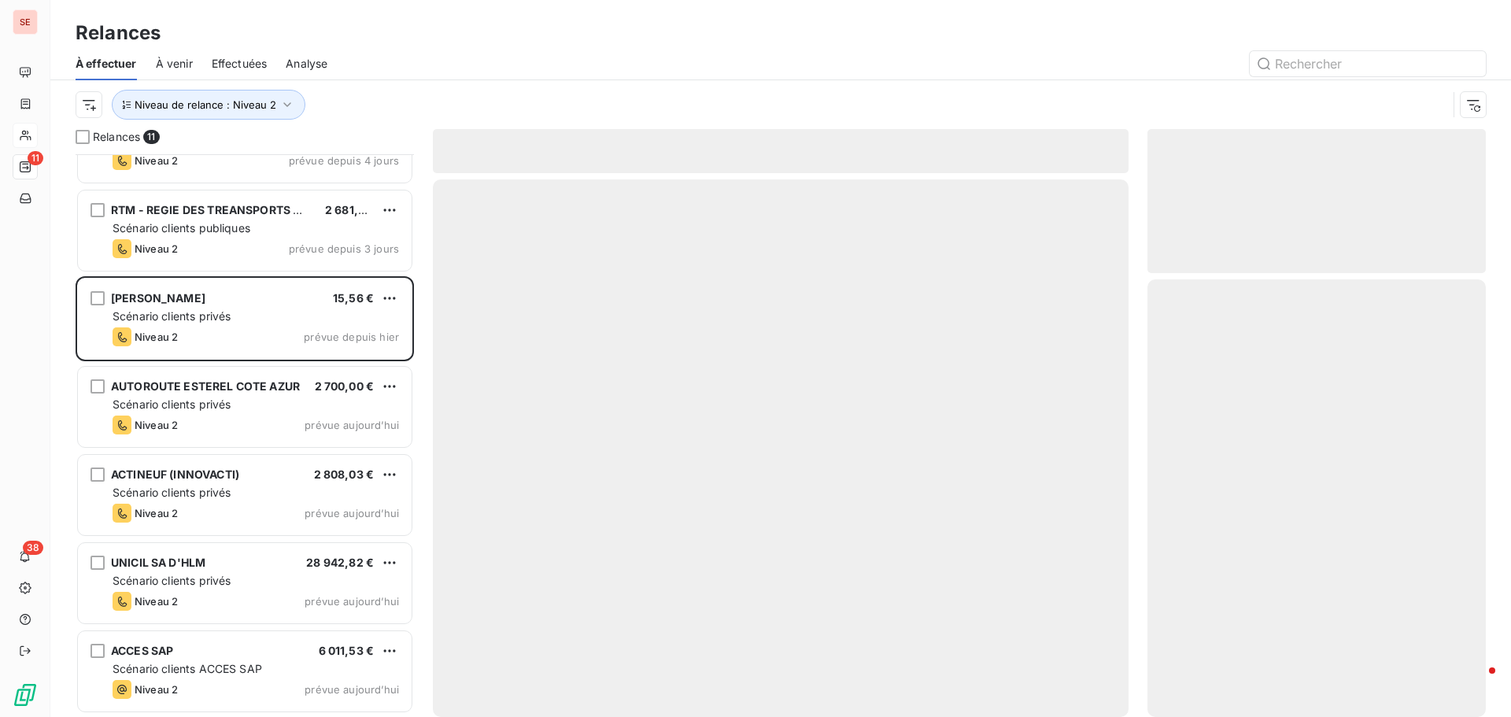
scroll to position [319, 0]
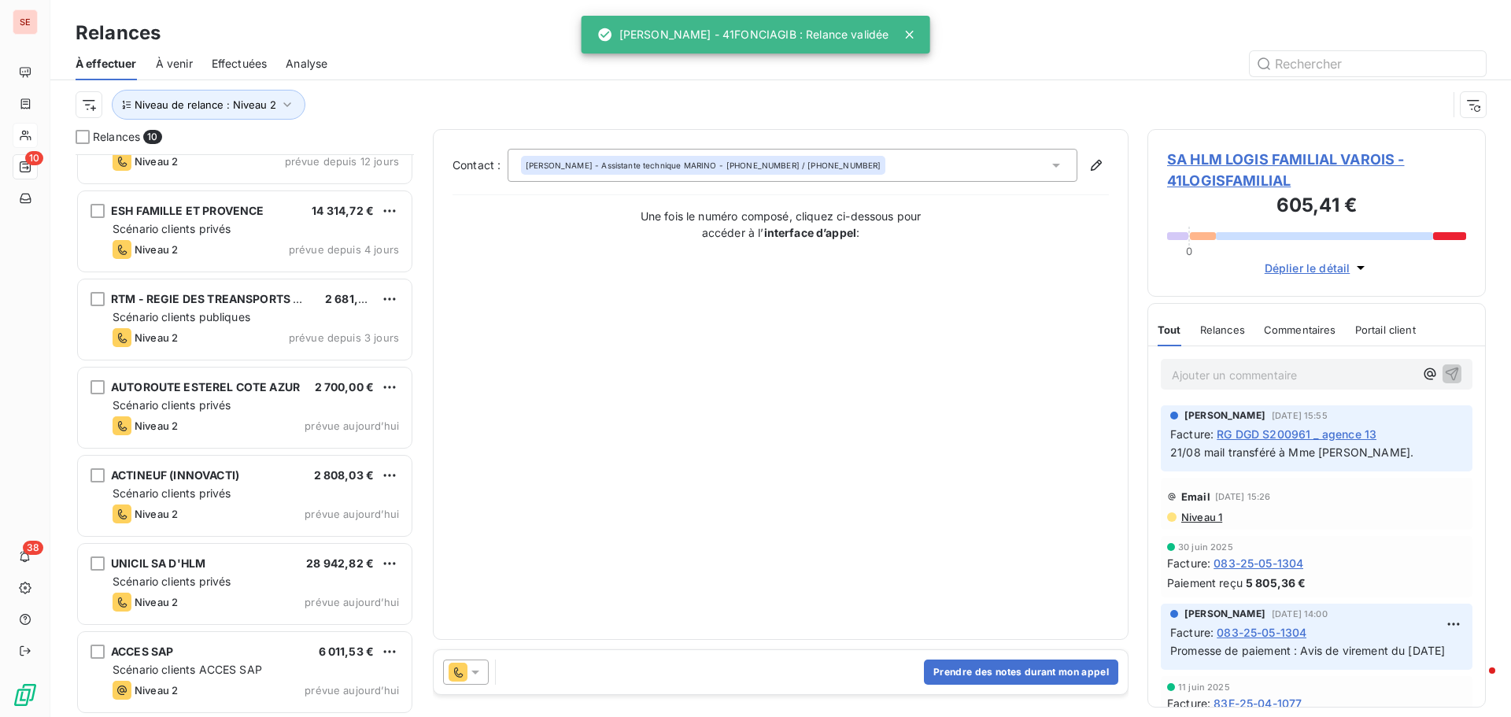
click at [245, 56] on span "Effectuées" at bounding box center [240, 64] width 56 height 16
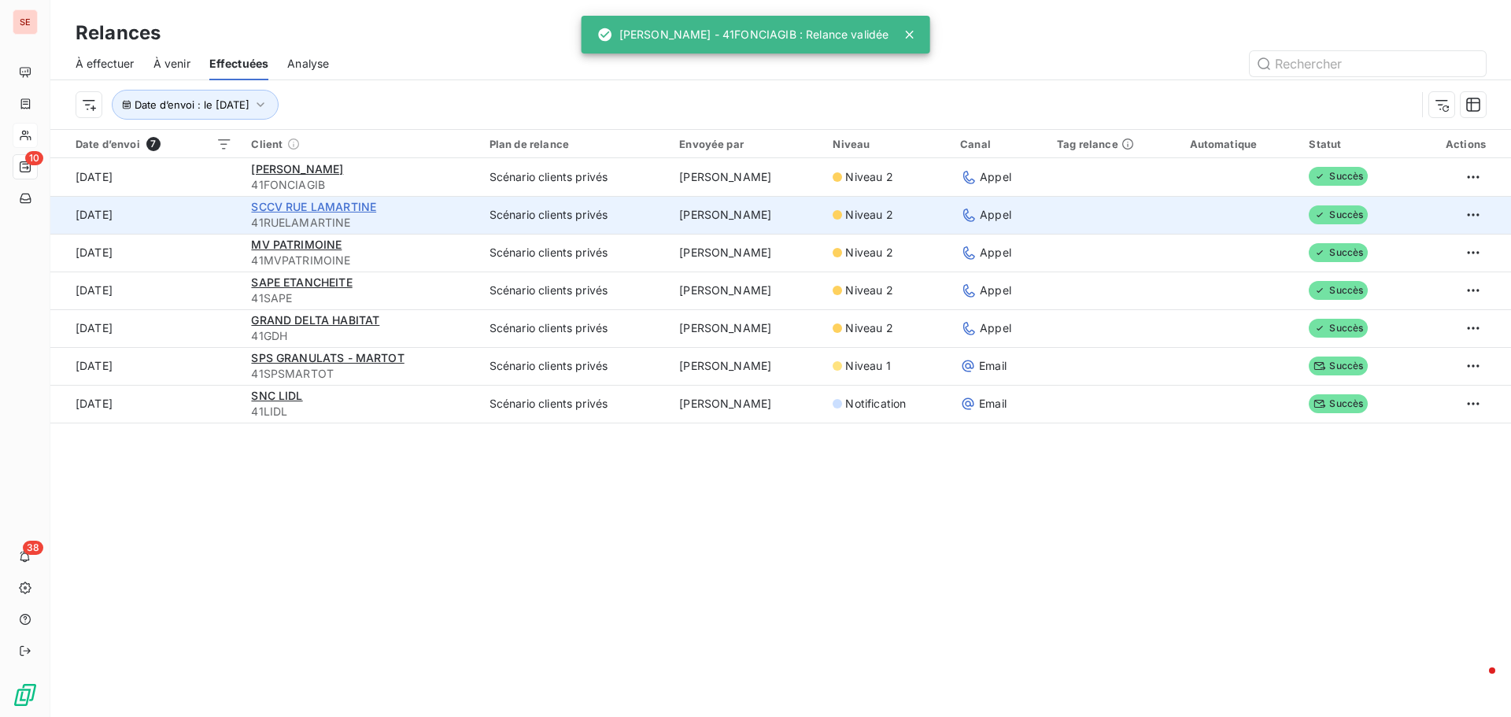
click at [273, 203] on span "SCCV RUE LAMARTINE" at bounding box center [313, 206] width 125 height 13
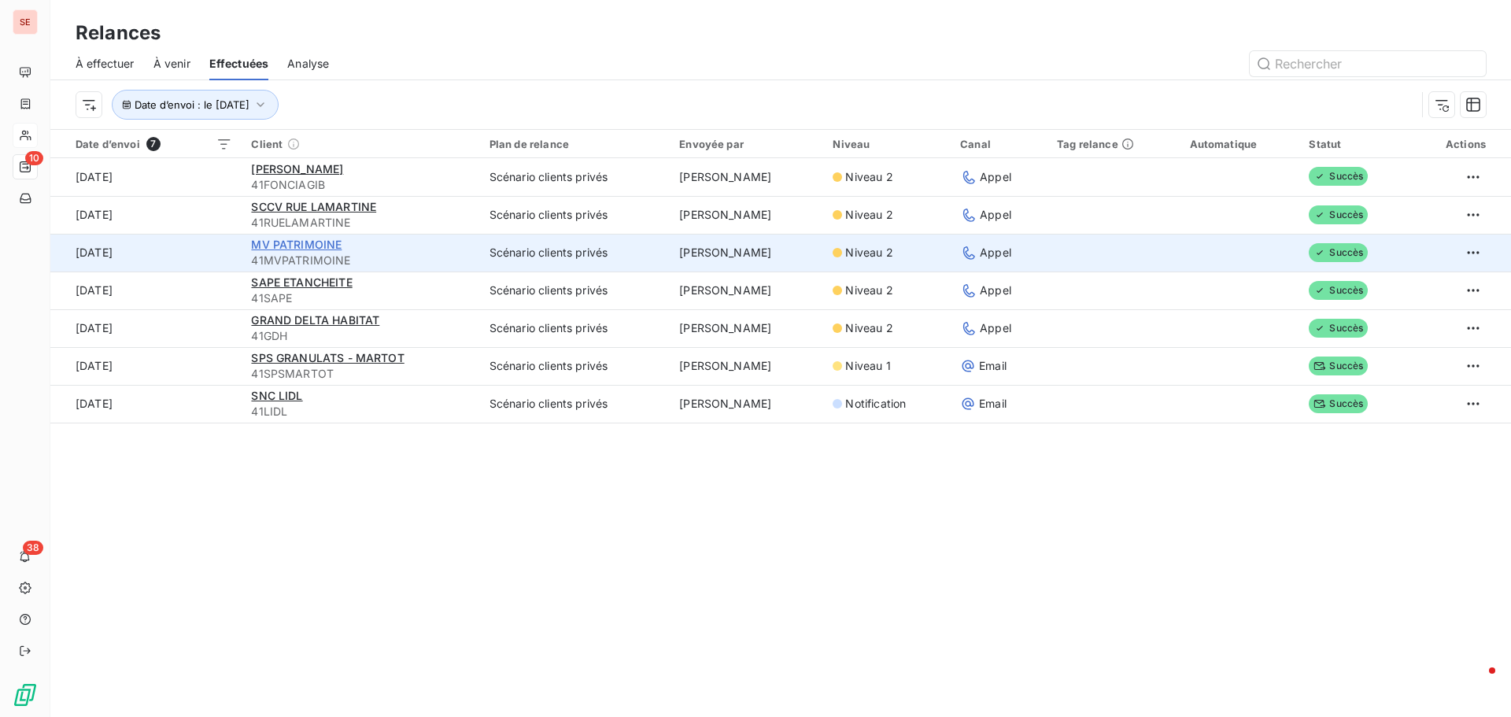
click at [287, 245] on span "MV PATRIMOINE" at bounding box center [296, 244] width 91 height 13
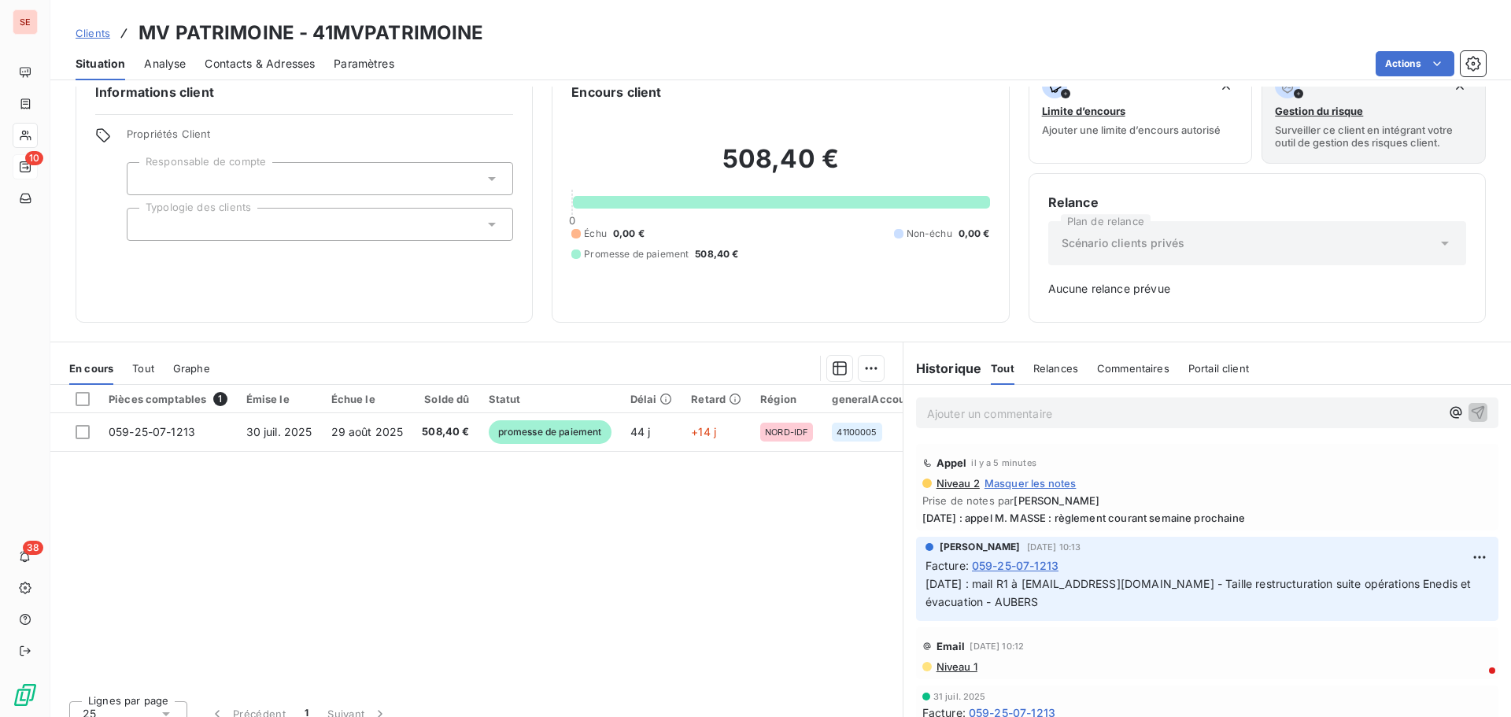
scroll to position [51, 0]
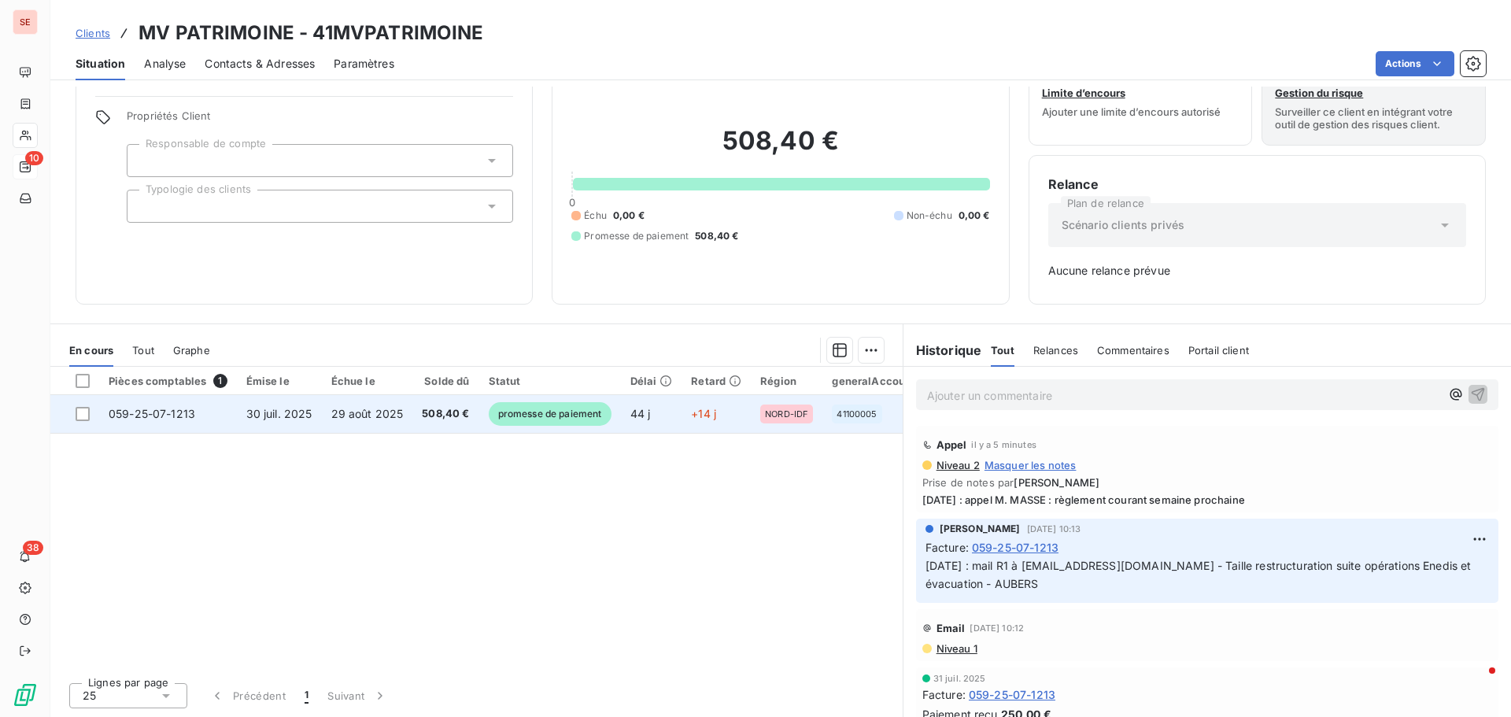
click at [384, 408] on span "29 août 2025" at bounding box center [367, 413] width 72 height 13
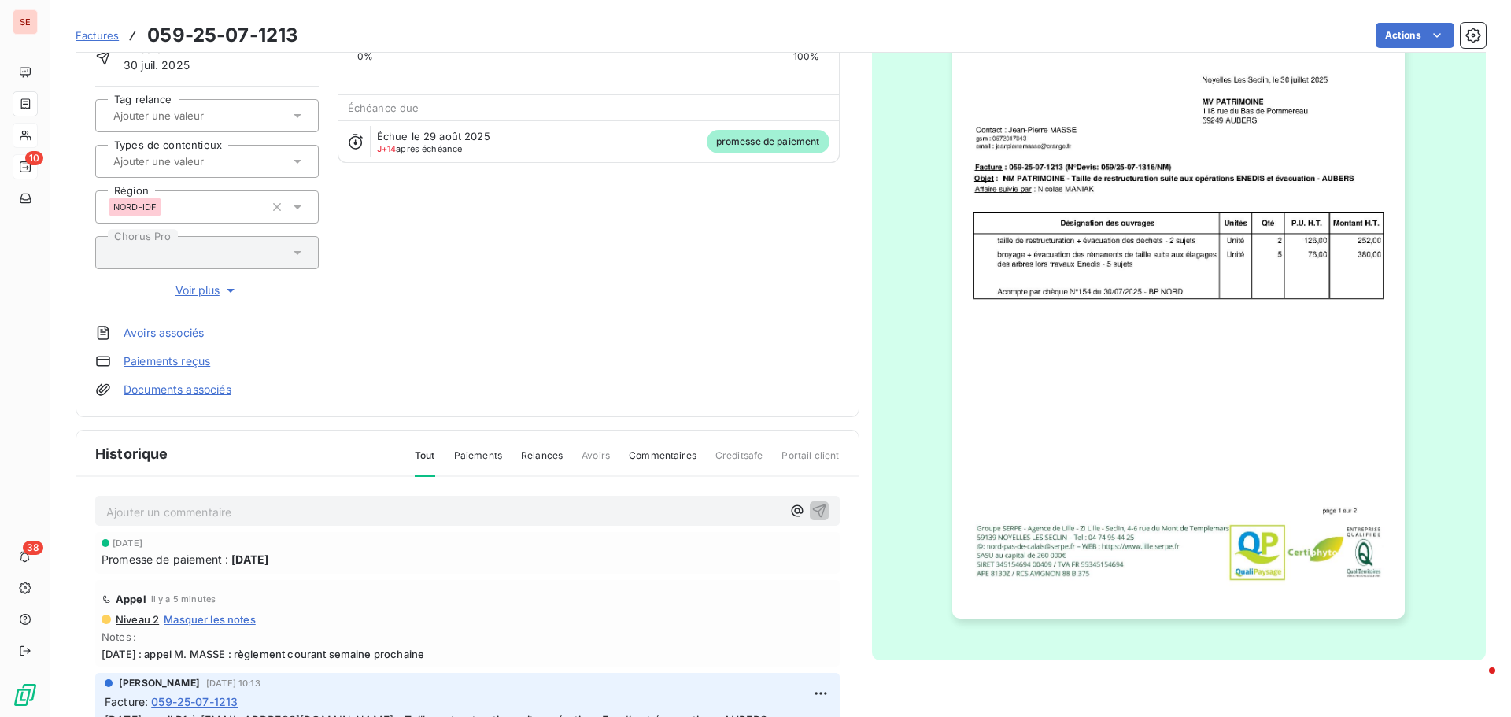
scroll to position [230, 0]
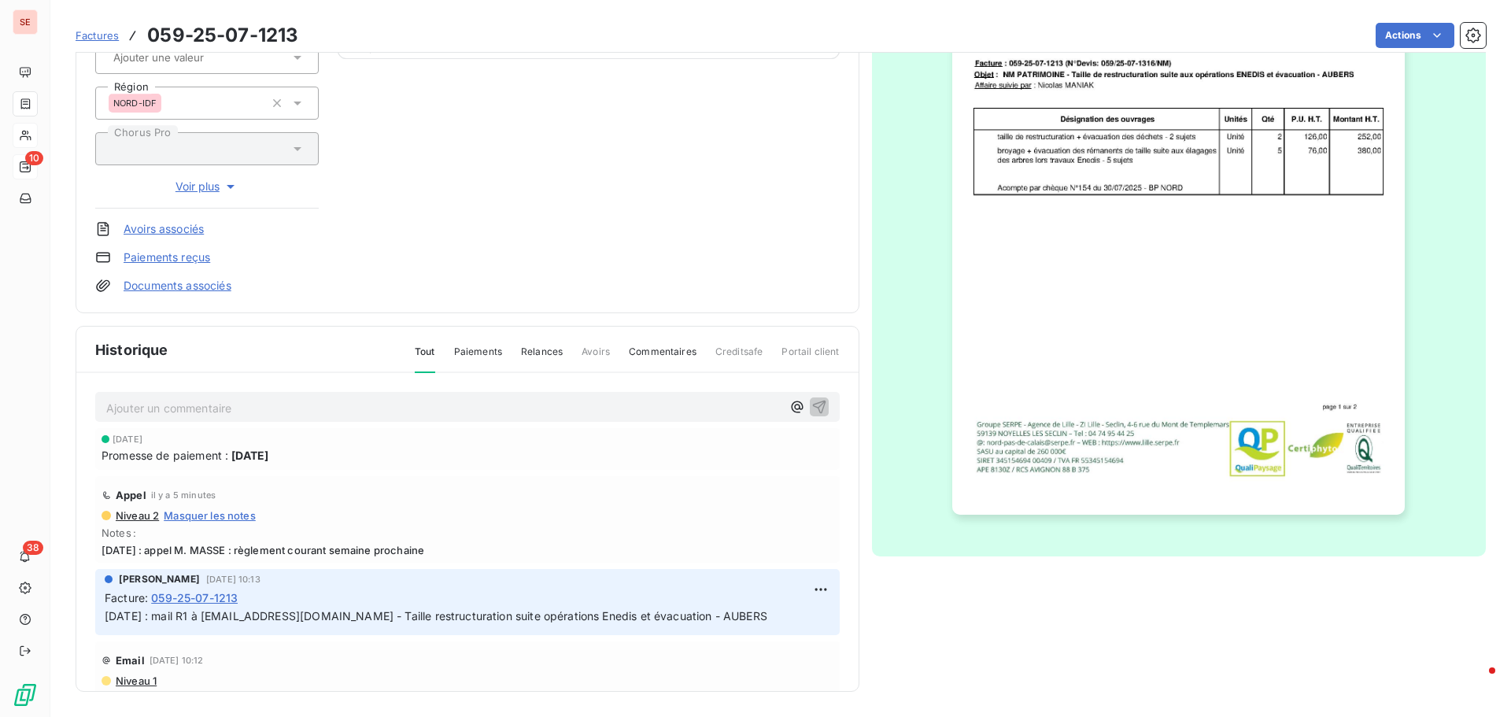
click at [342, 550] on span "[DATE] : appel M. MASSE : règlement courant semaine prochaine" at bounding box center [468, 550] width 732 height 13
copy span "[DATE] : appel M. MASSE : règlement courant semaine prochaine"
click at [798, 594] on html "SE 10 38 Factures 059-25-07-1213 Actions MV PATRIMOINE 41MVPATRIMOINE Montant i…" at bounding box center [755, 358] width 1511 height 717
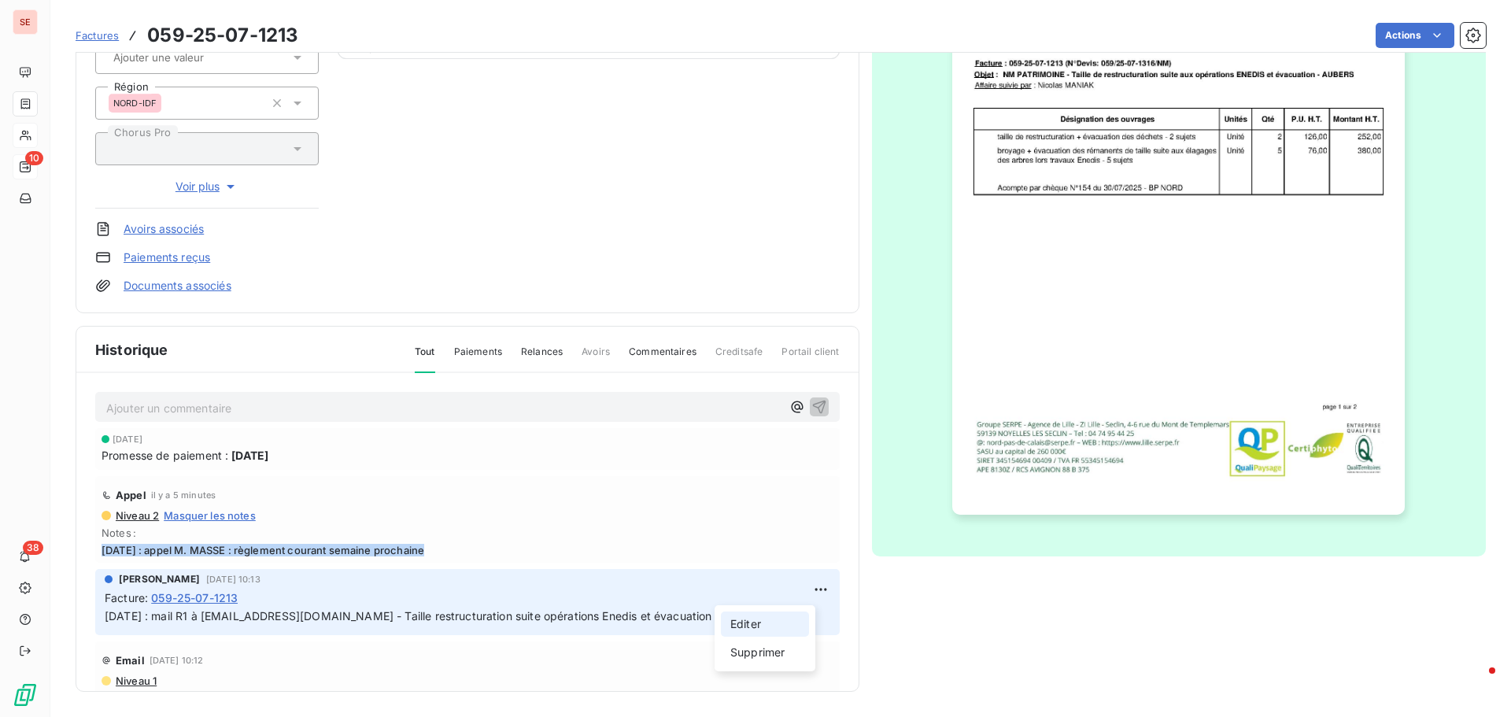
click at [769, 622] on div "Editer" at bounding box center [765, 624] width 88 height 25
click at [106, 617] on span "[DATE] : mail R1 à [EMAIL_ADDRESS][DOMAIN_NAME] - Taille restructuration suite …" at bounding box center [436, 615] width 663 height 13
click at [106, 617] on p "[DATE] : mail R1 à [EMAIL_ADDRESS][DOMAIN_NAME] - Taille restructuration suite …" at bounding box center [457, 617] width 704 height 18
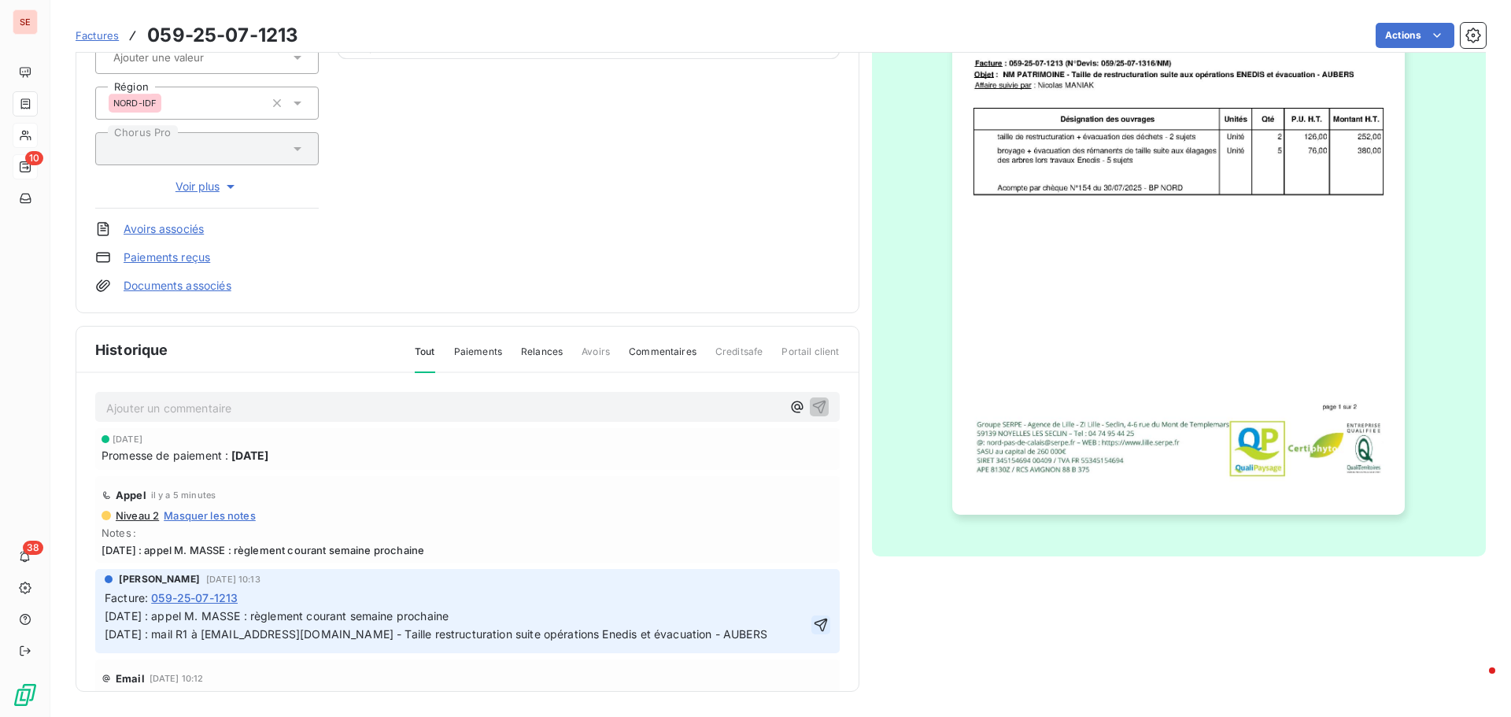
click at [813, 627] on icon "button" at bounding box center [821, 625] width 16 height 16
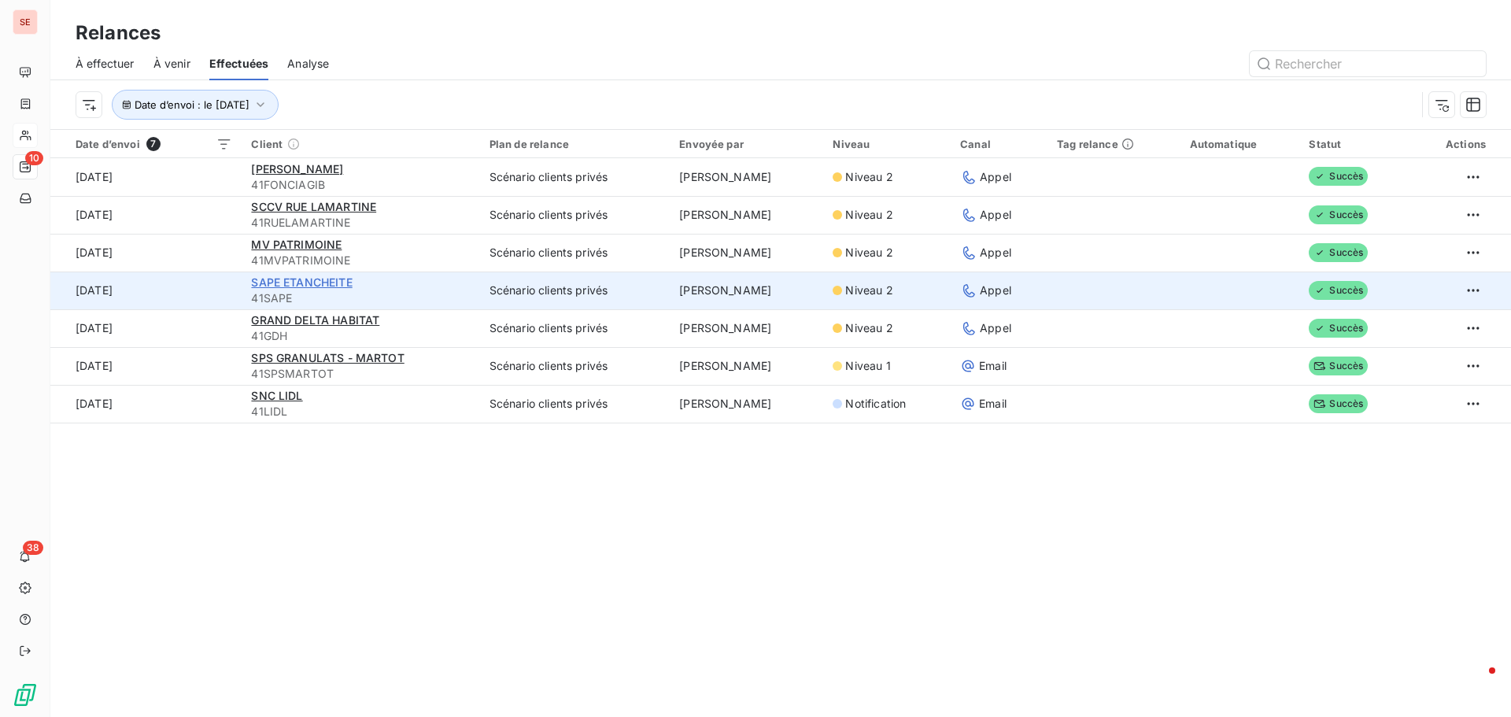
click at [268, 284] on span "SAPE ETANCHEITE" at bounding box center [301, 282] width 101 height 13
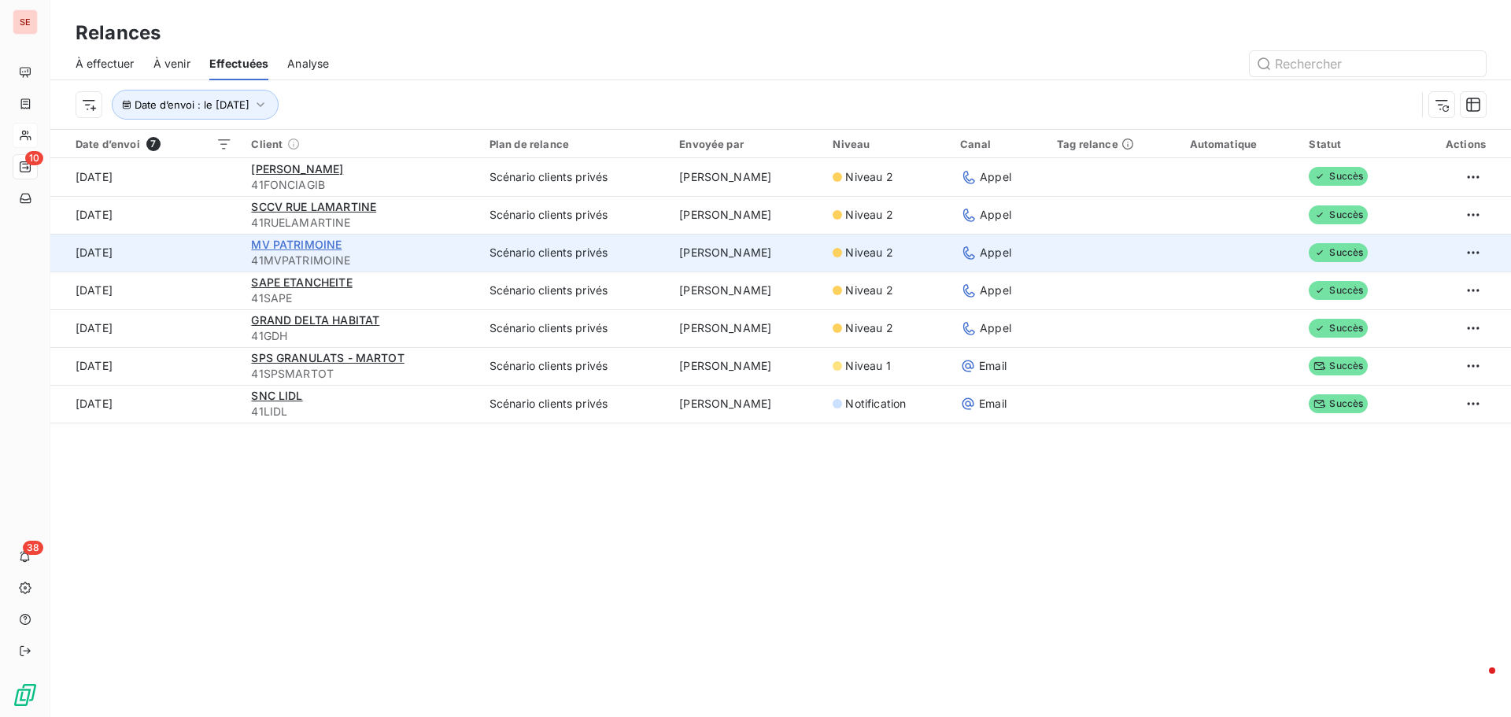
click at [279, 245] on span "MV PATRIMOINE" at bounding box center [296, 244] width 91 height 13
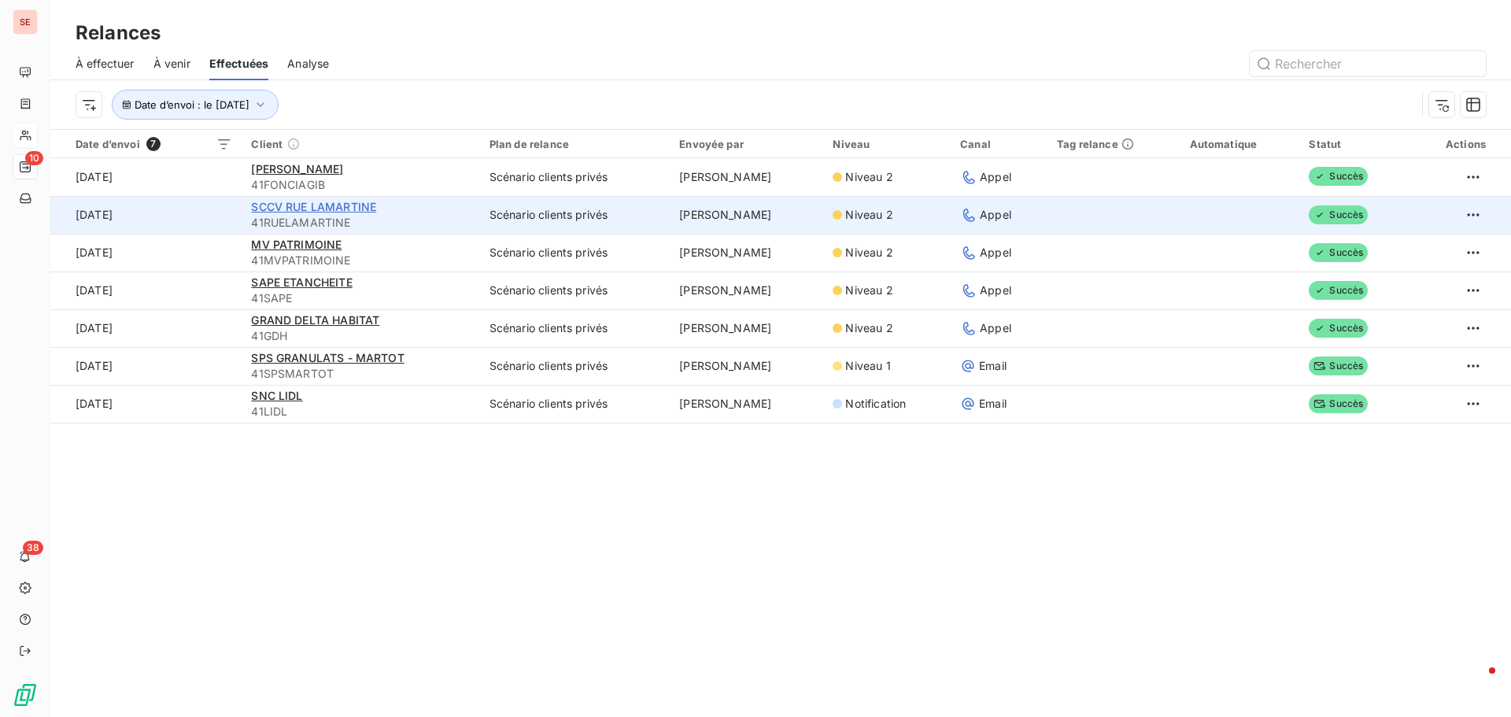
click at [254, 206] on span "SCCV RUE LAMARTINE" at bounding box center [313, 206] width 125 height 13
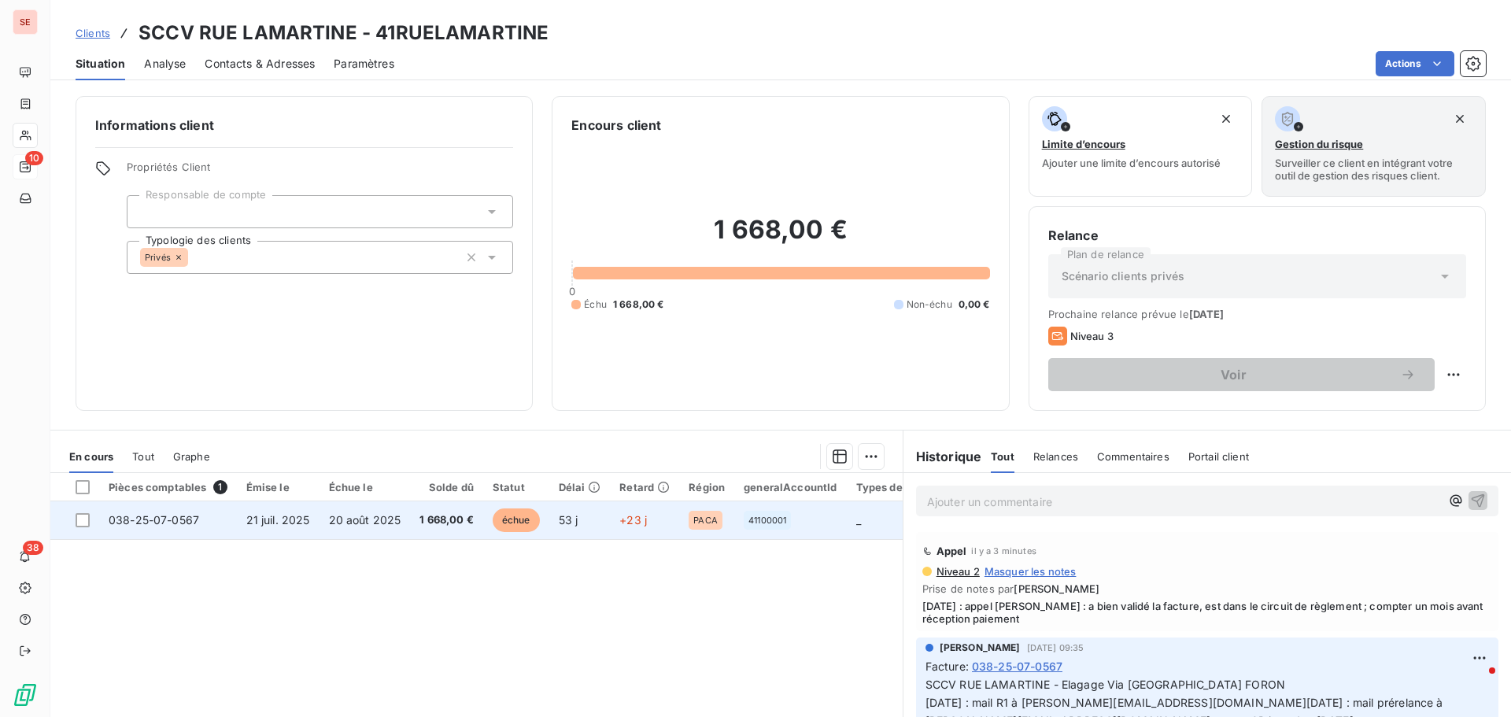
click at [383, 516] on span "20 août 2025" at bounding box center [365, 519] width 72 height 13
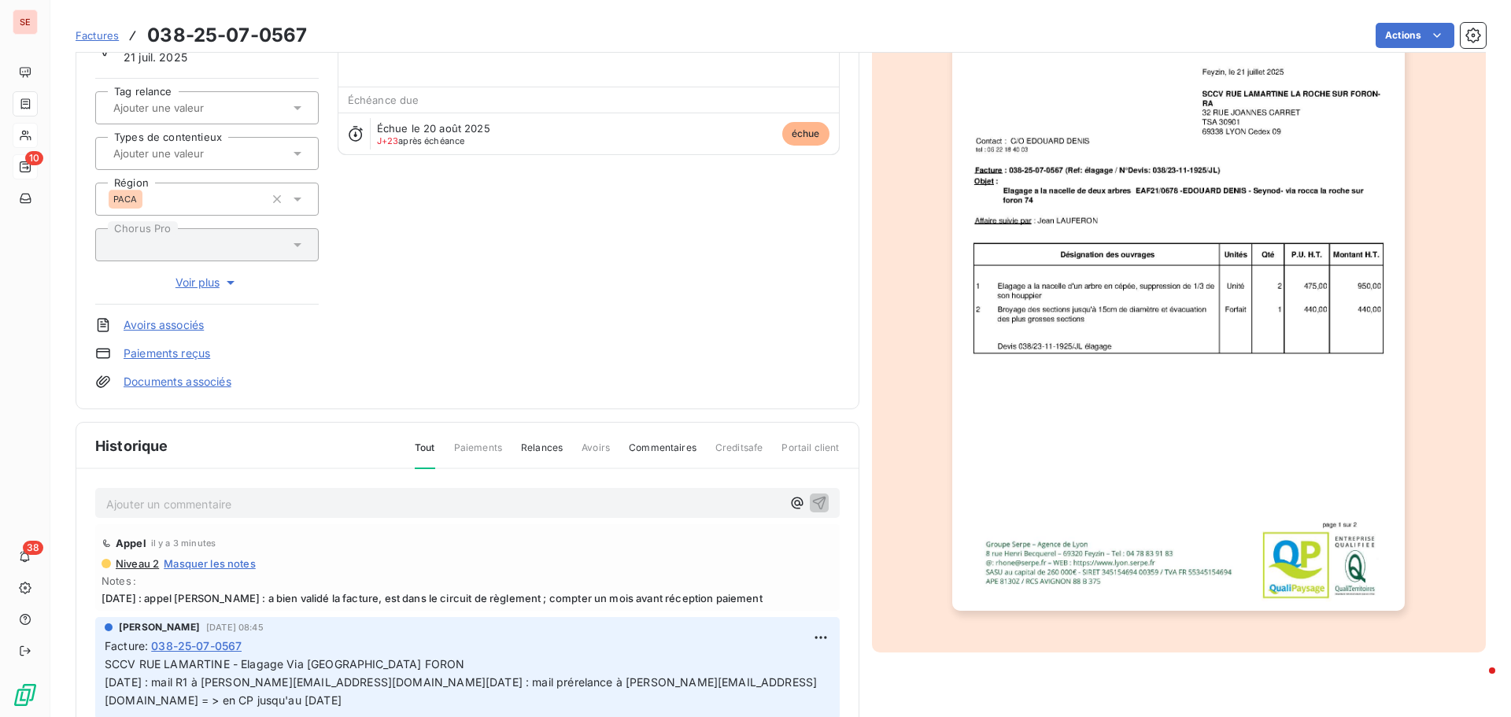
scroll to position [159, 0]
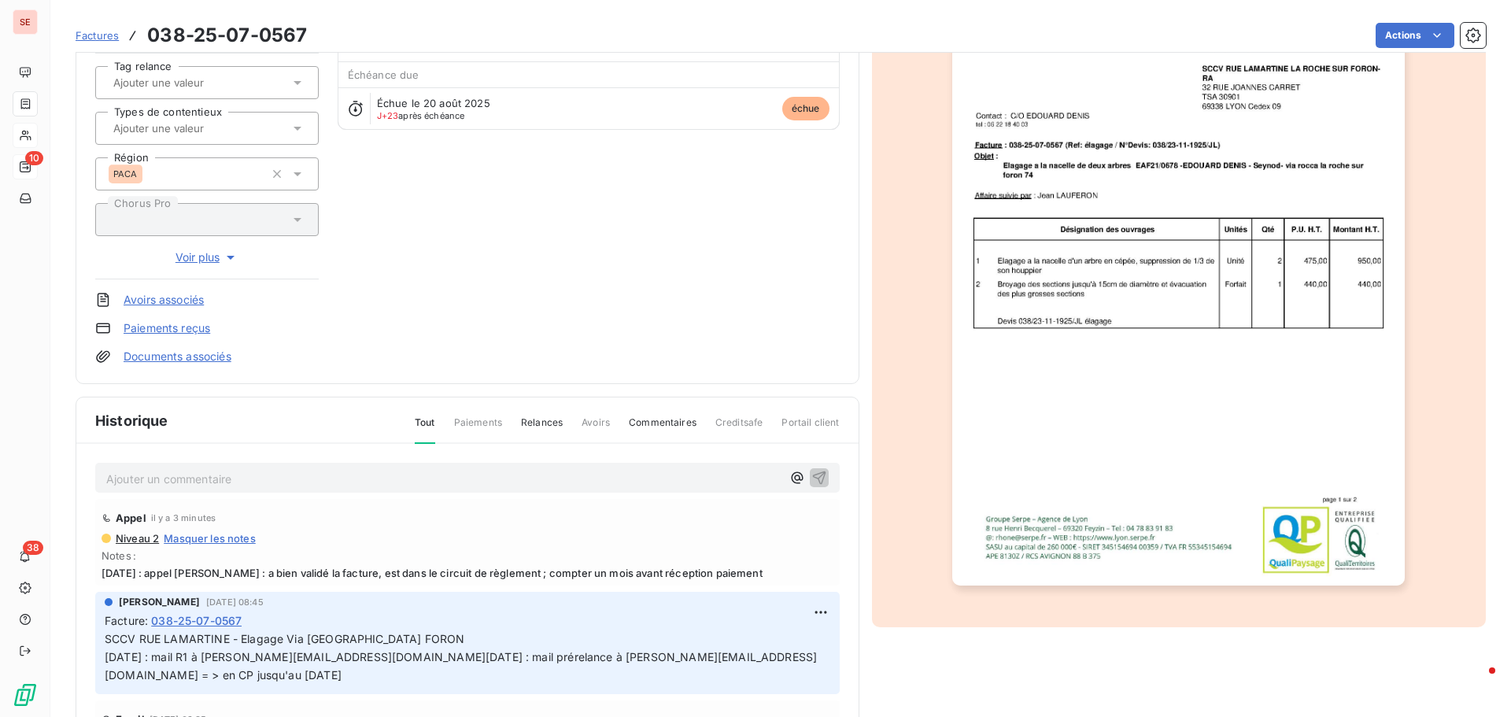
click at [361, 577] on span "[DATE] : appel [PERSON_NAME] : a bien validé la facture, est dans le circuit de…" at bounding box center [468, 573] width 732 height 13
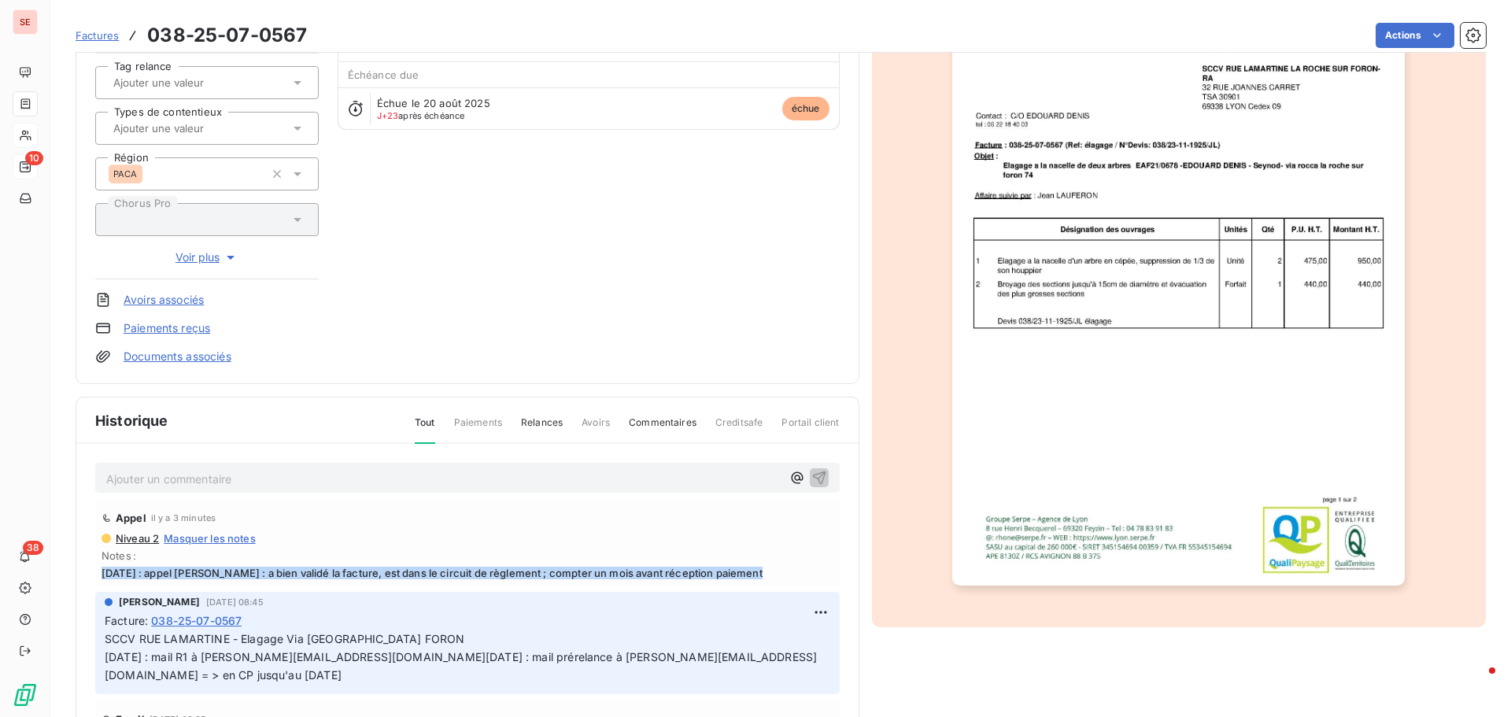
click at [360, 577] on span "[DATE] : appel [PERSON_NAME] : a bien validé la facture, est dans le circuit de…" at bounding box center [468, 573] width 732 height 13
copy span "[DATE] : appel [PERSON_NAME] : a bien validé la facture, est dans le circuit de…"
click at [810, 611] on html "SE 10 38 Factures 038-25-07-0567 Actions SCCV [STREET_ADDRESS] Montant initial …" at bounding box center [755, 358] width 1511 height 717
click at [784, 640] on div "Editer" at bounding box center [765, 646] width 88 height 25
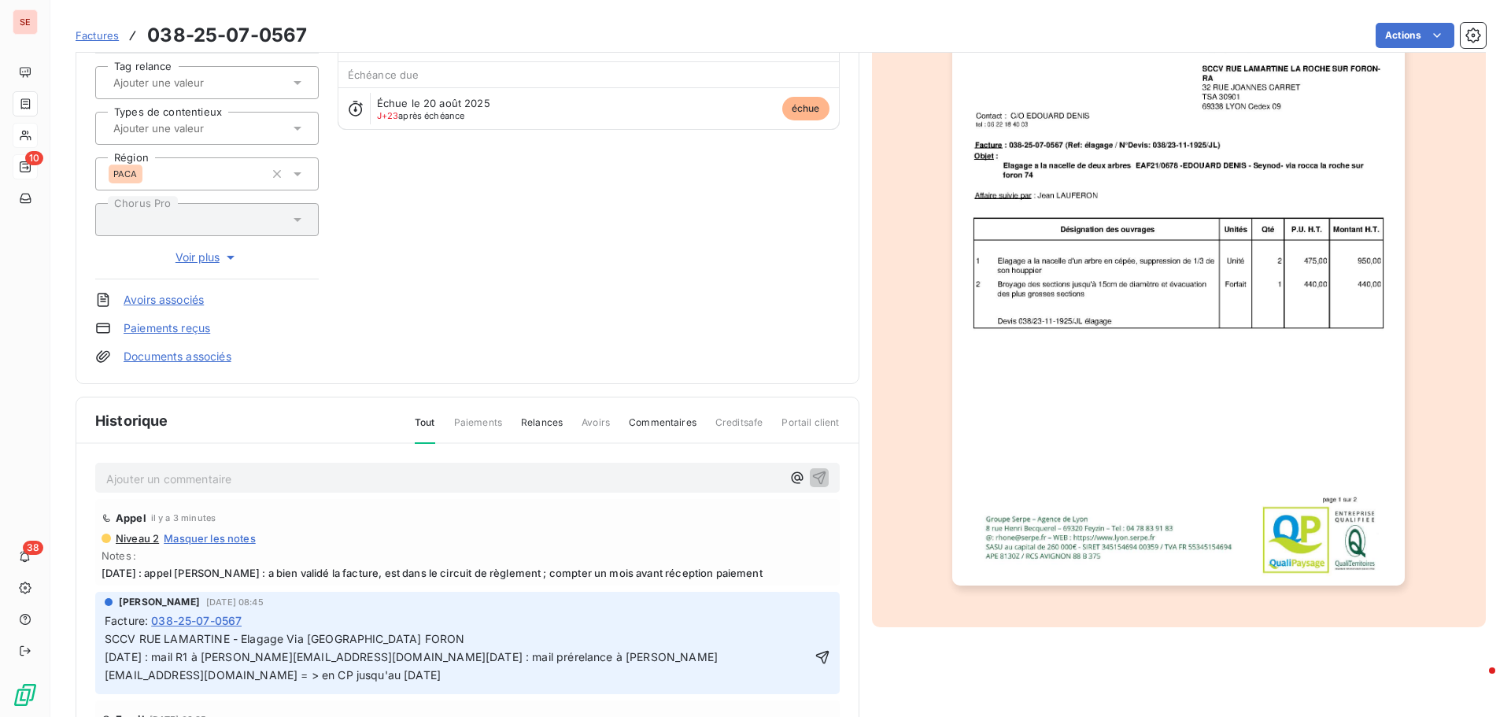
click at [520, 641] on p "SCCV RUE LAMARTINE - Elagage Via [GEOGRAPHIC_DATA] FORON [DATE] : mail R1 à [PE…" at bounding box center [458, 658] width 707 height 54
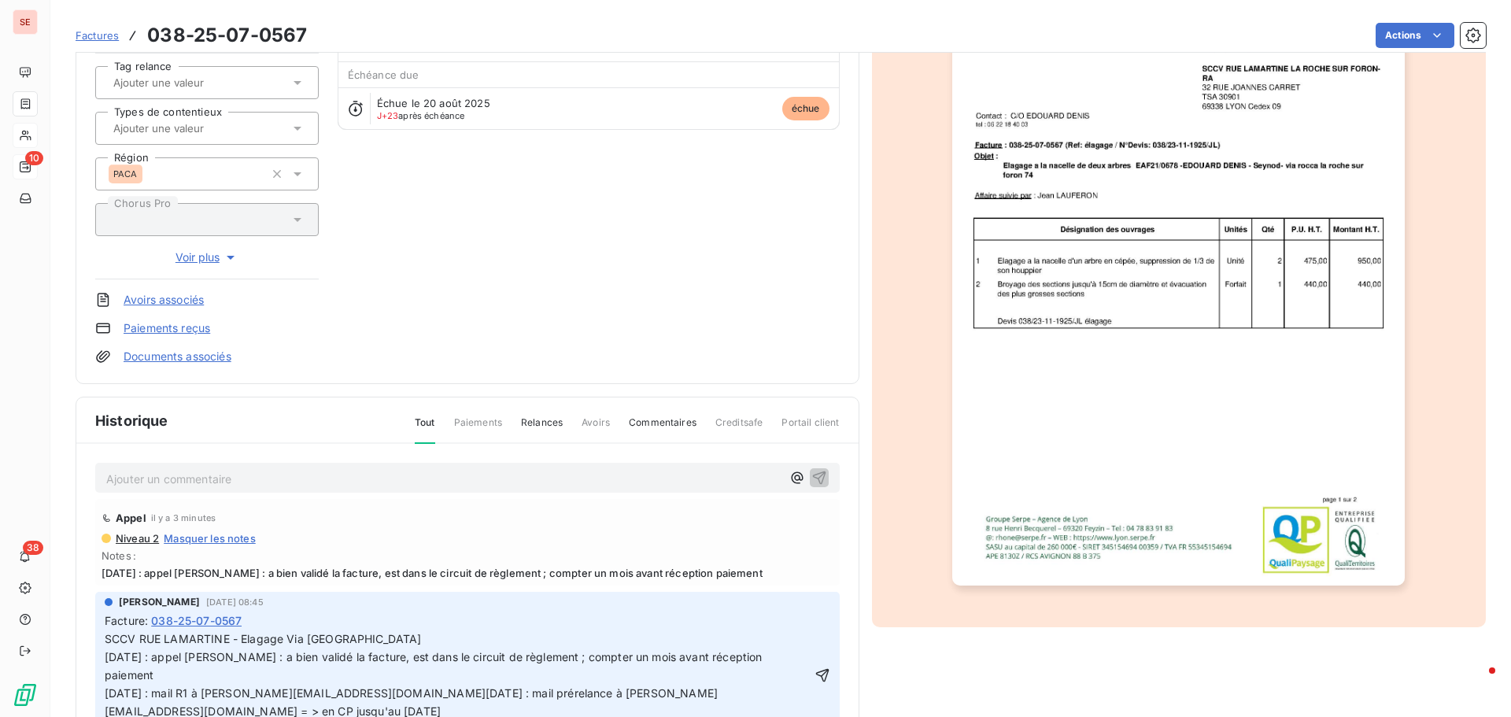
scroll to position [157, 0]
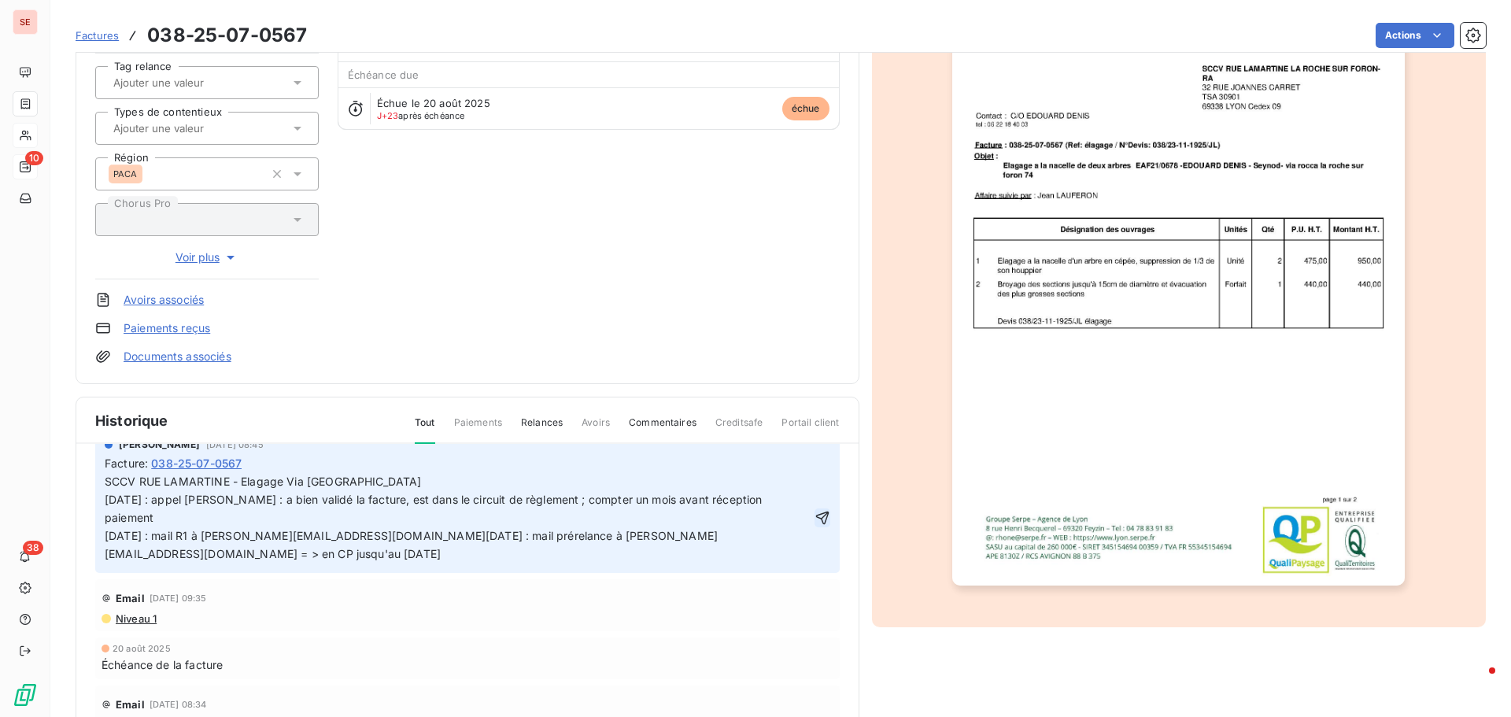
click at [816, 518] on icon "button" at bounding box center [822, 517] width 13 height 13
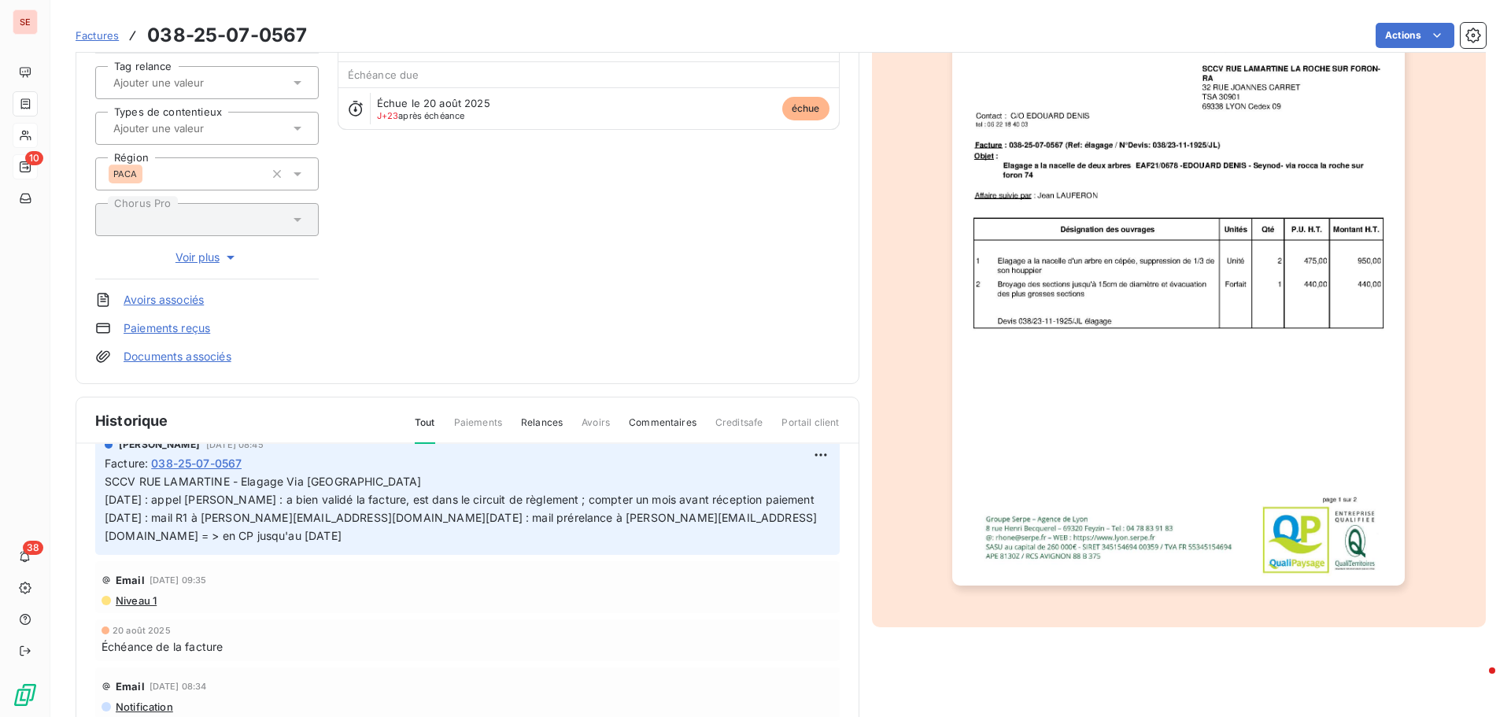
scroll to position [65, 0]
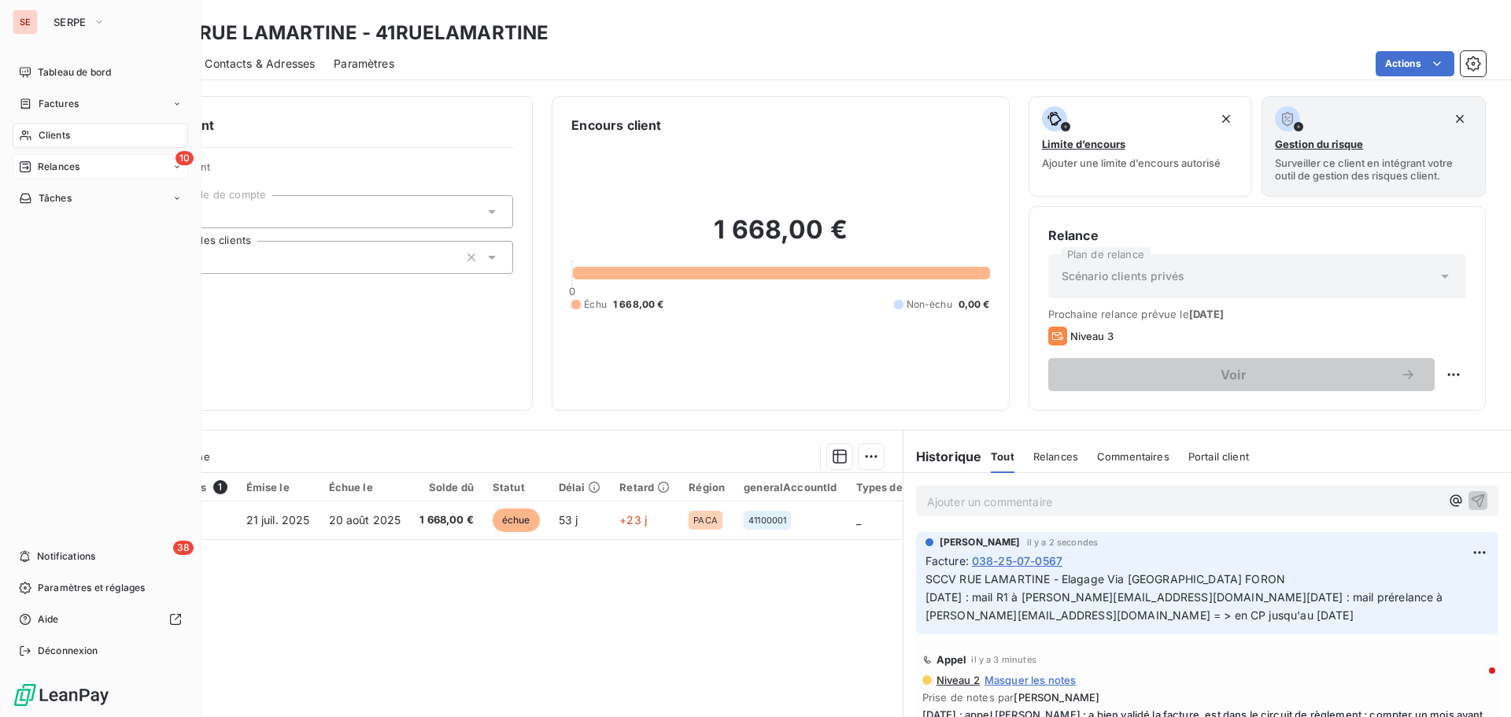
click at [80, 163] on span "Relances" at bounding box center [59, 167] width 42 height 14
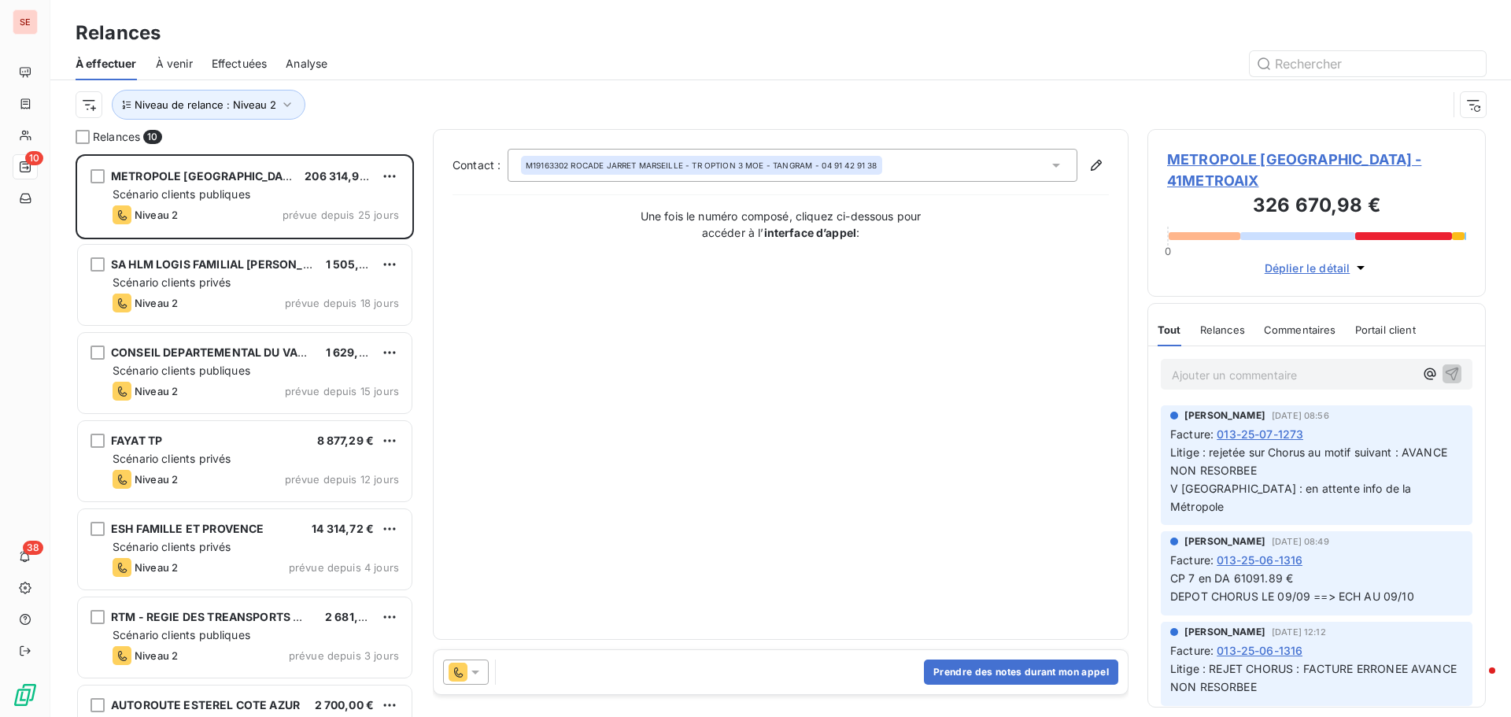
scroll to position [551, 327]
click at [237, 65] on span "Effectuées" at bounding box center [240, 64] width 56 height 16
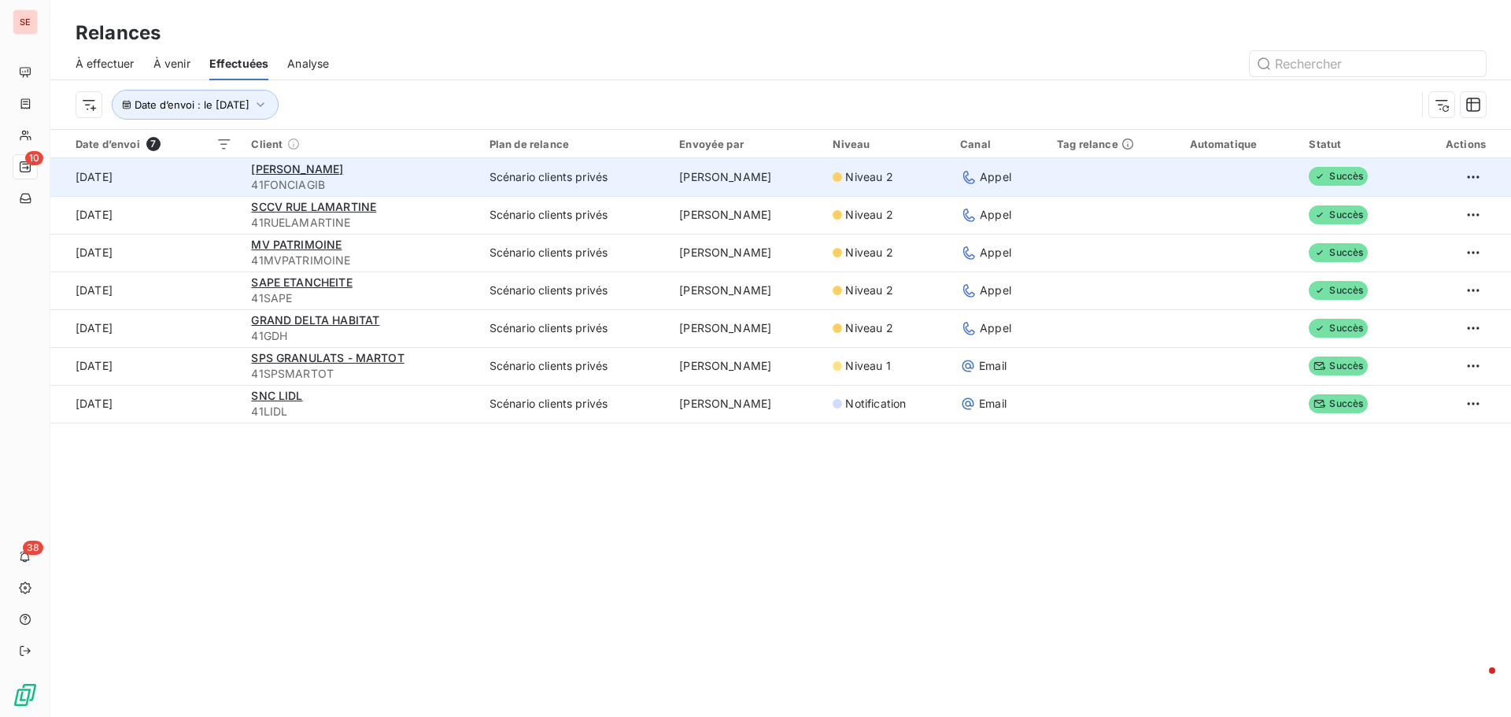
click at [335, 164] on div "[PERSON_NAME]" at bounding box center [360, 169] width 219 height 16
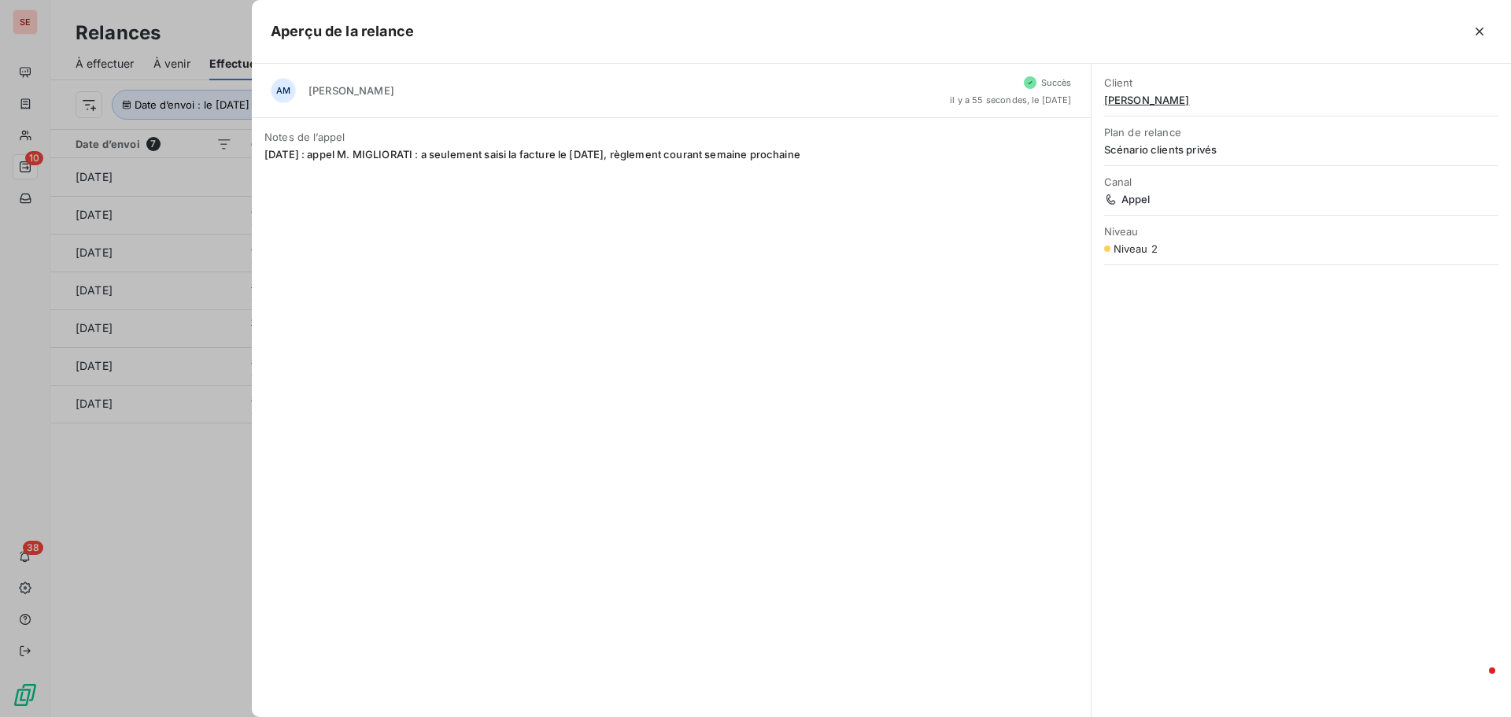
click at [100, 523] on div at bounding box center [755, 358] width 1511 height 717
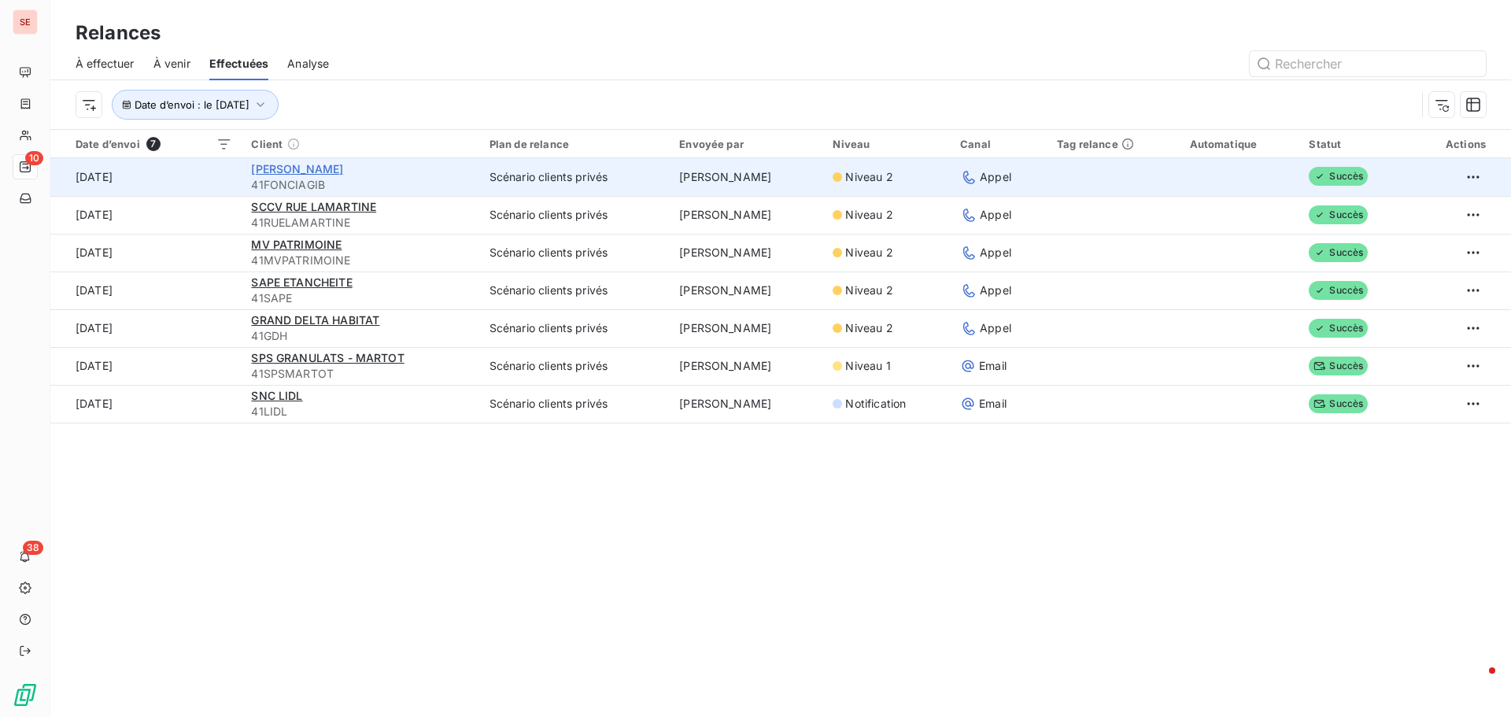
click at [269, 174] on span "[PERSON_NAME]" at bounding box center [297, 168] width 92 height 13
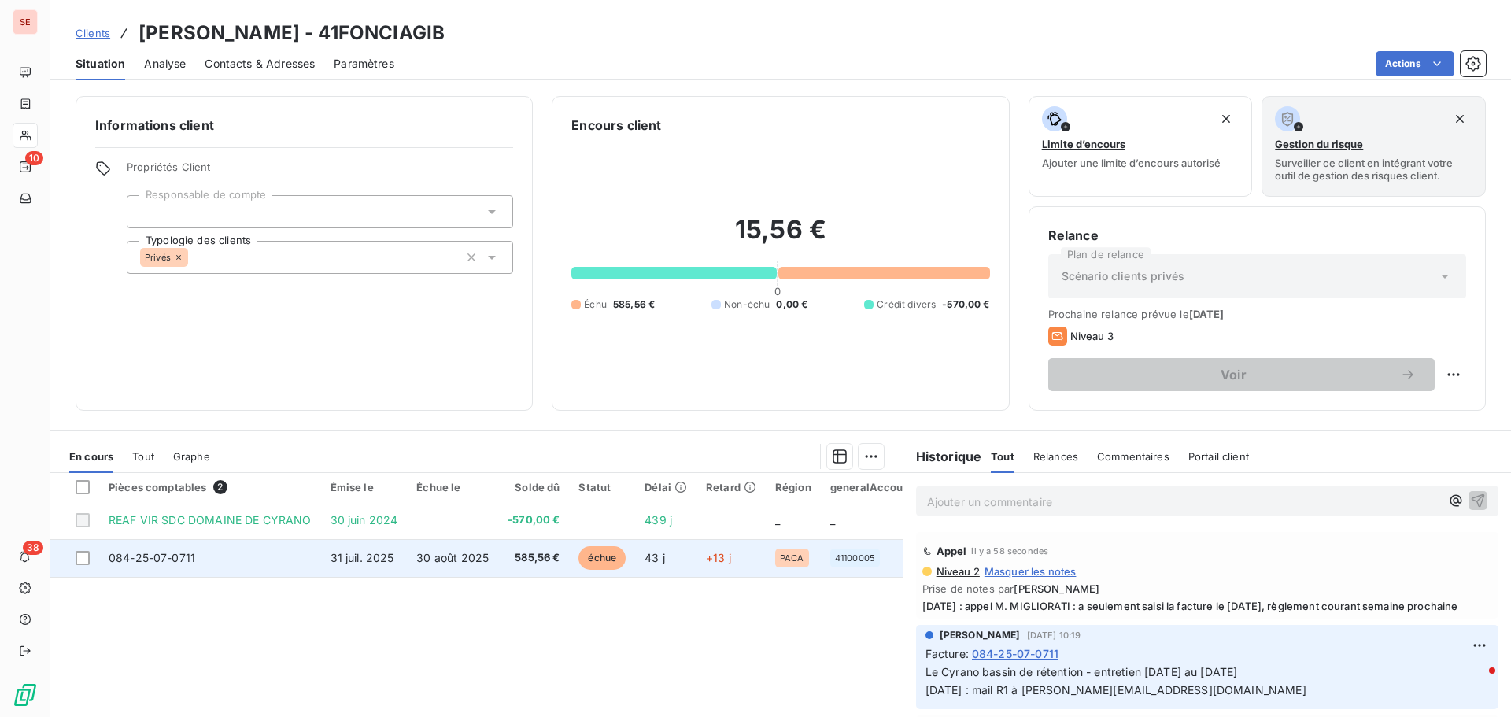
click at [266, 550] on td "084-25-07-0711" at bounding box center [210, 558] width 222 height 38
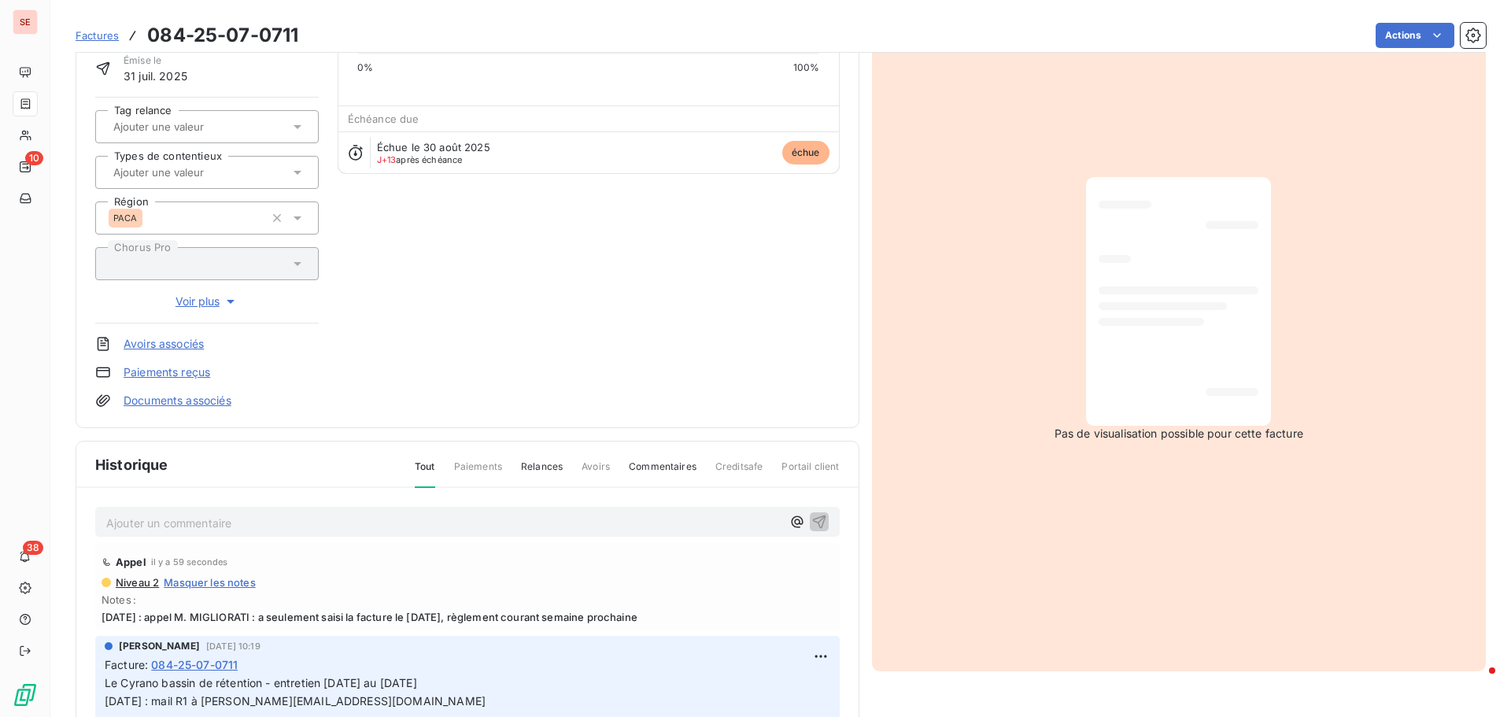
scroll to position [230, 0]
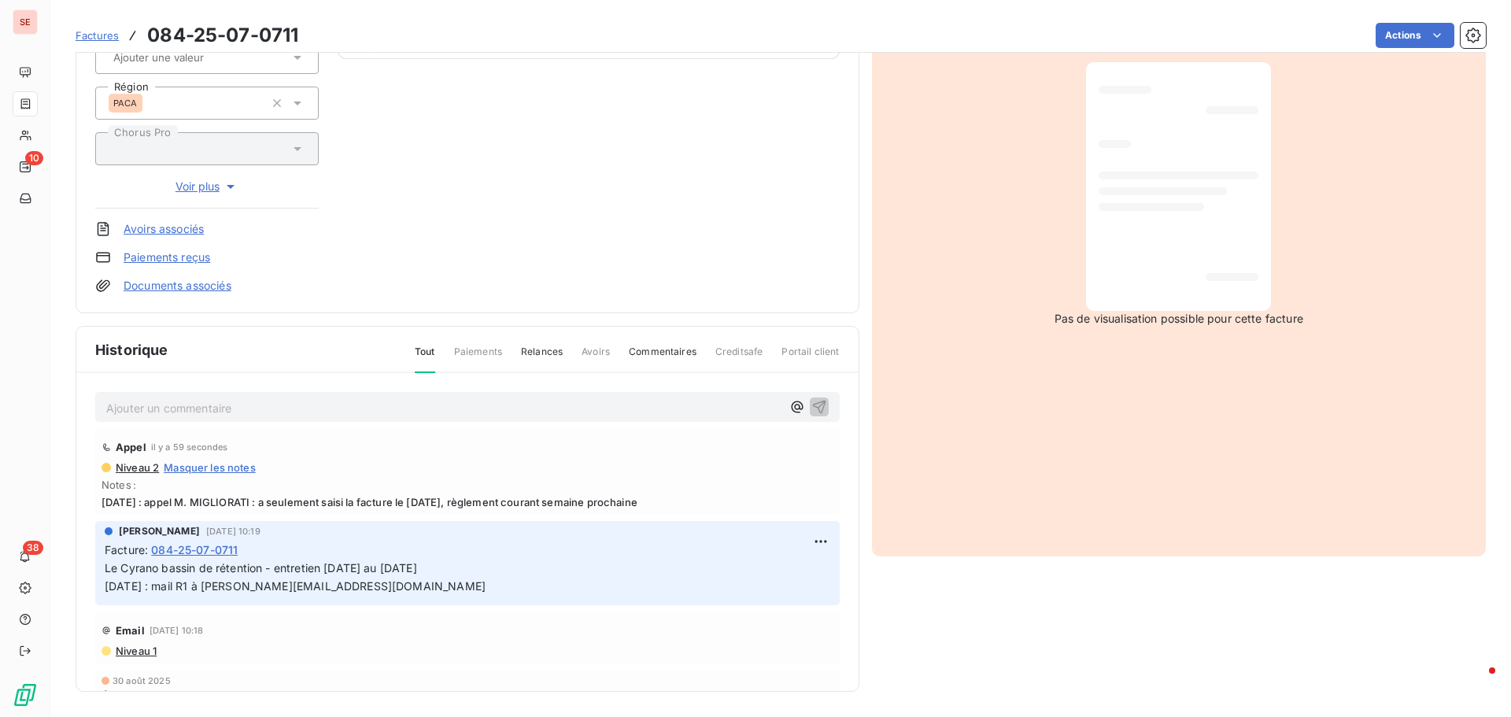
click at [409, 499] on span "[DATE] : appel M. MIGLIORATI : a seulement saisi la facture le [DATE], règlemen…" at bounding box center [468, 502] width 732 height 13
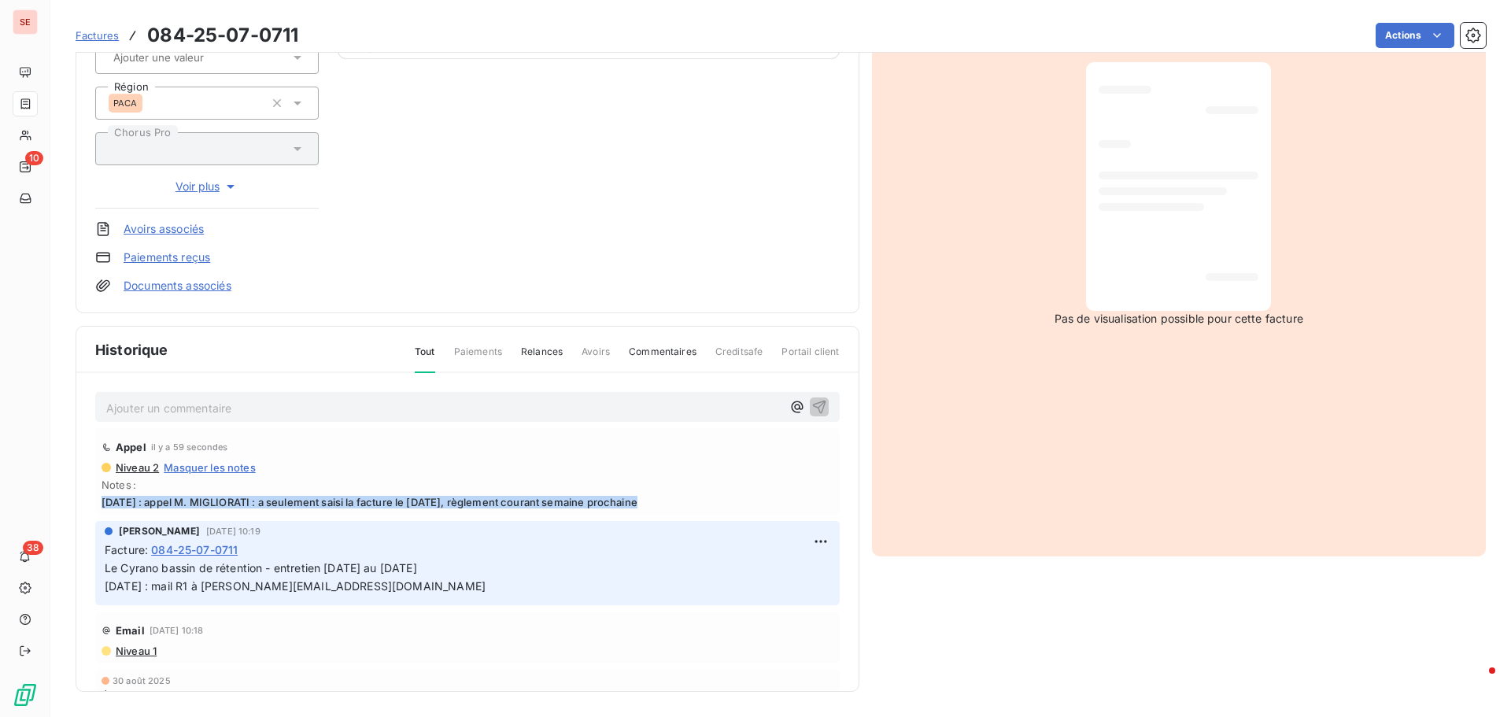
click at [409, 499] on span "[DATE] : appel M. MIGLIORATI : a seulement saisi la facture le [DATE], règlemen…" at bounding box center [468, 502] width 732 height 13
copy span "[DATE] : appel M. MIGLIORATI : a seulement saisi la facture le [DATE], règlemen…"
click at [805, 540] on html "SE 10 38 Factures 084-25-07-0711 Actions [PERSON_NAME] 41FONCIAGIB Montant init…" at bounding box center [755, 358] width 1511 height 717
click at [787, 572] on div "Editer" at bounding box center [765, 576] width 88 height 25
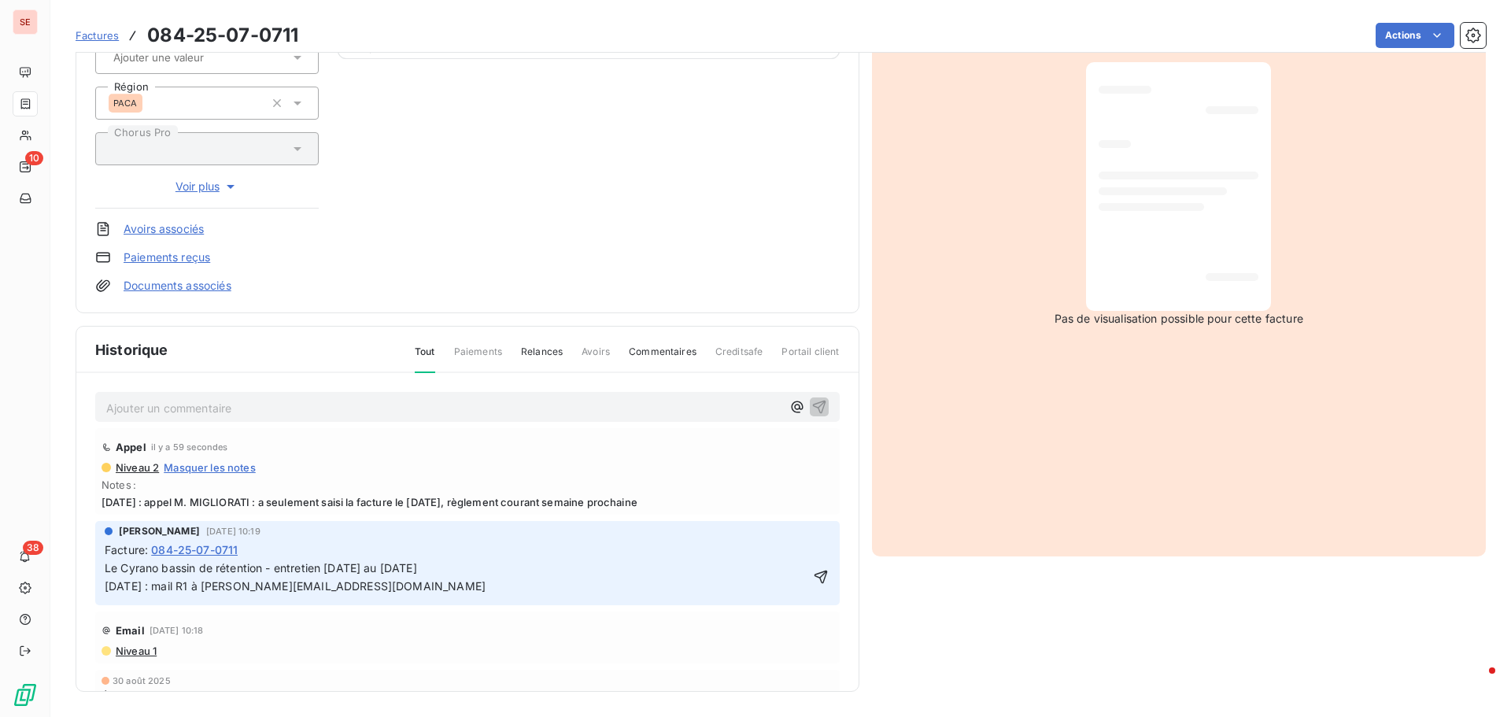
click at [537, 553] on div "Facture : 084-25-07-0711" at bounding box center [468, 550] width 726 height 17
click at [499, 561] on p "Le Cyrano bassin de rétention - entretien [DATE] au [DATE] [DATE] : mail R1 à […" at bounding box center [457, 578] width 704 height 36
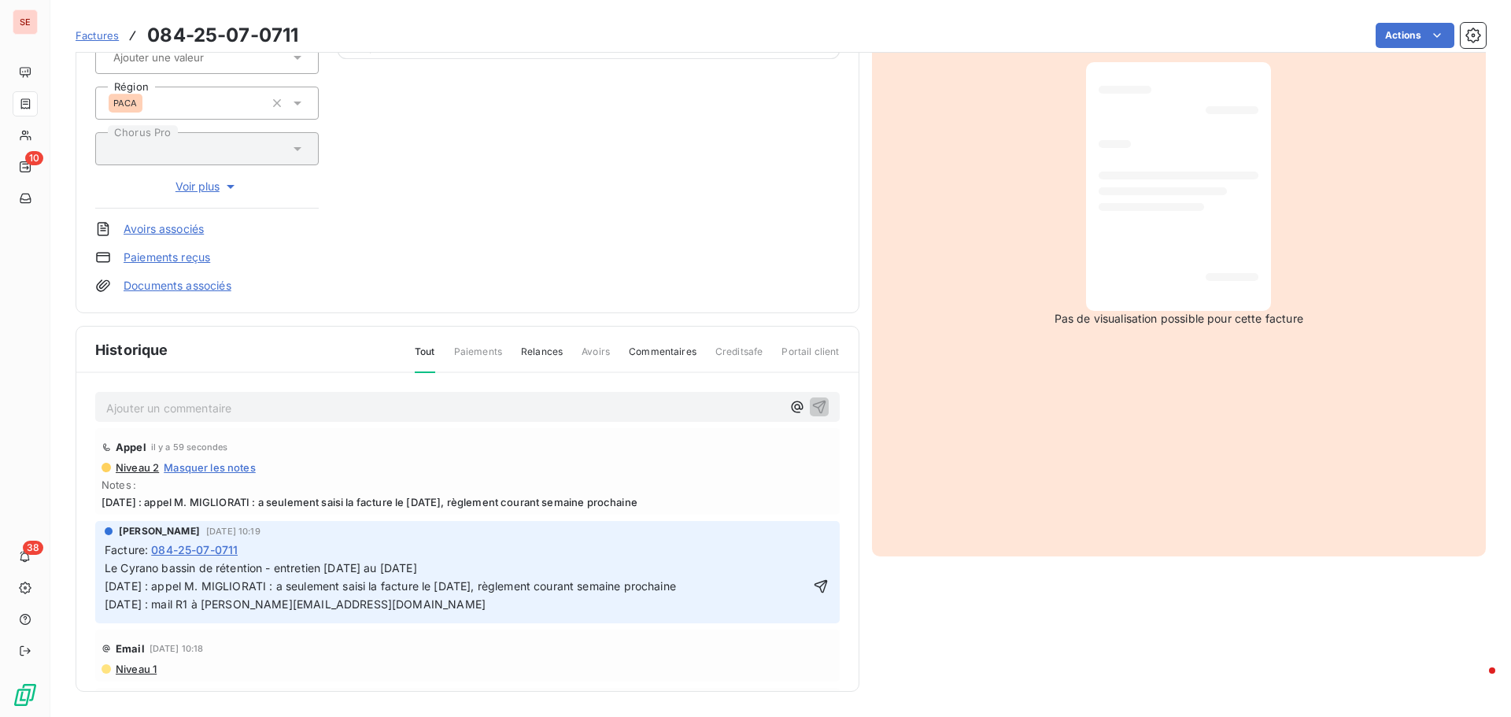
click at [813, 588] on icon "button" at bounding box center [821, 587] width 16 height 16
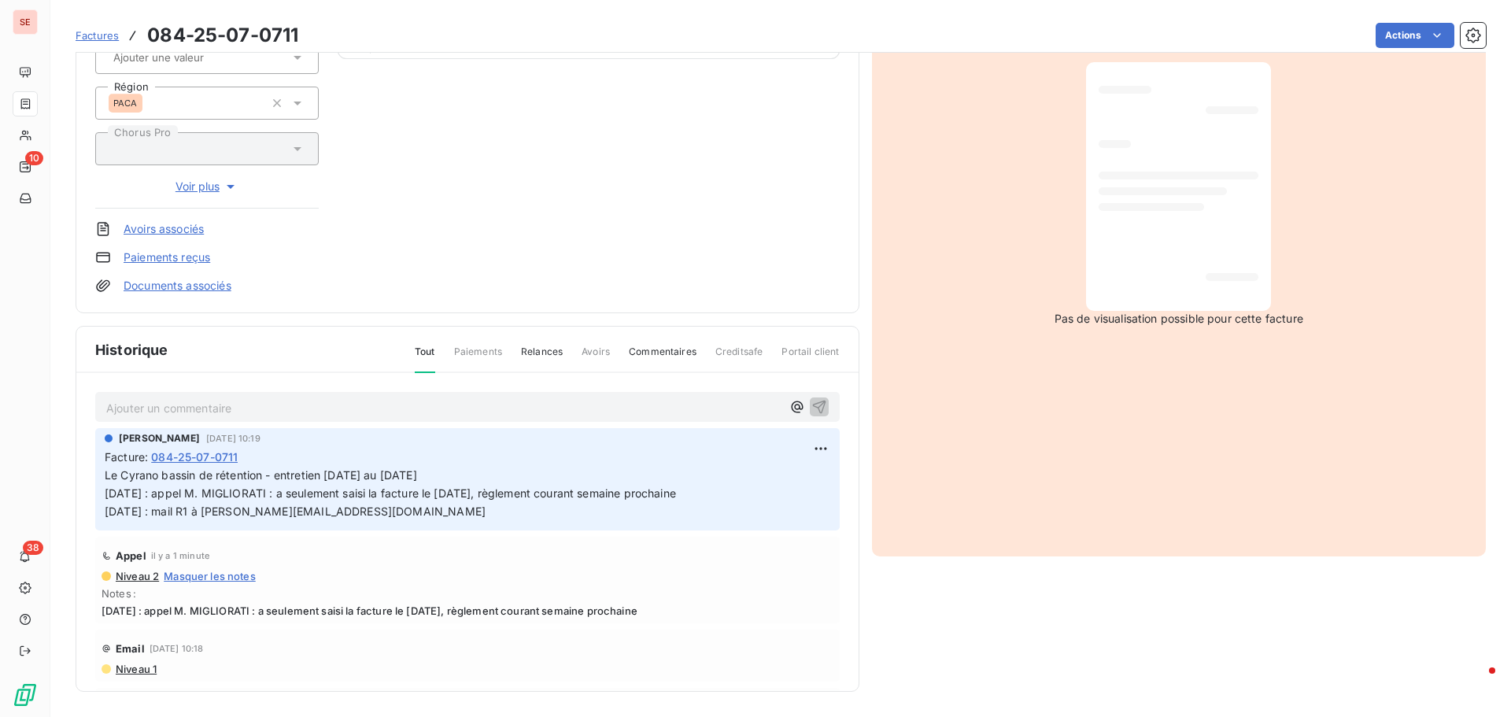
click at [1412, 33] on html "SE 10 38 Factures 084-25-07-0711 Actions [PERSON_NAME] 41FONCIAGIB Montant init…" at bounding box center [755, 358] width 1511 height 717
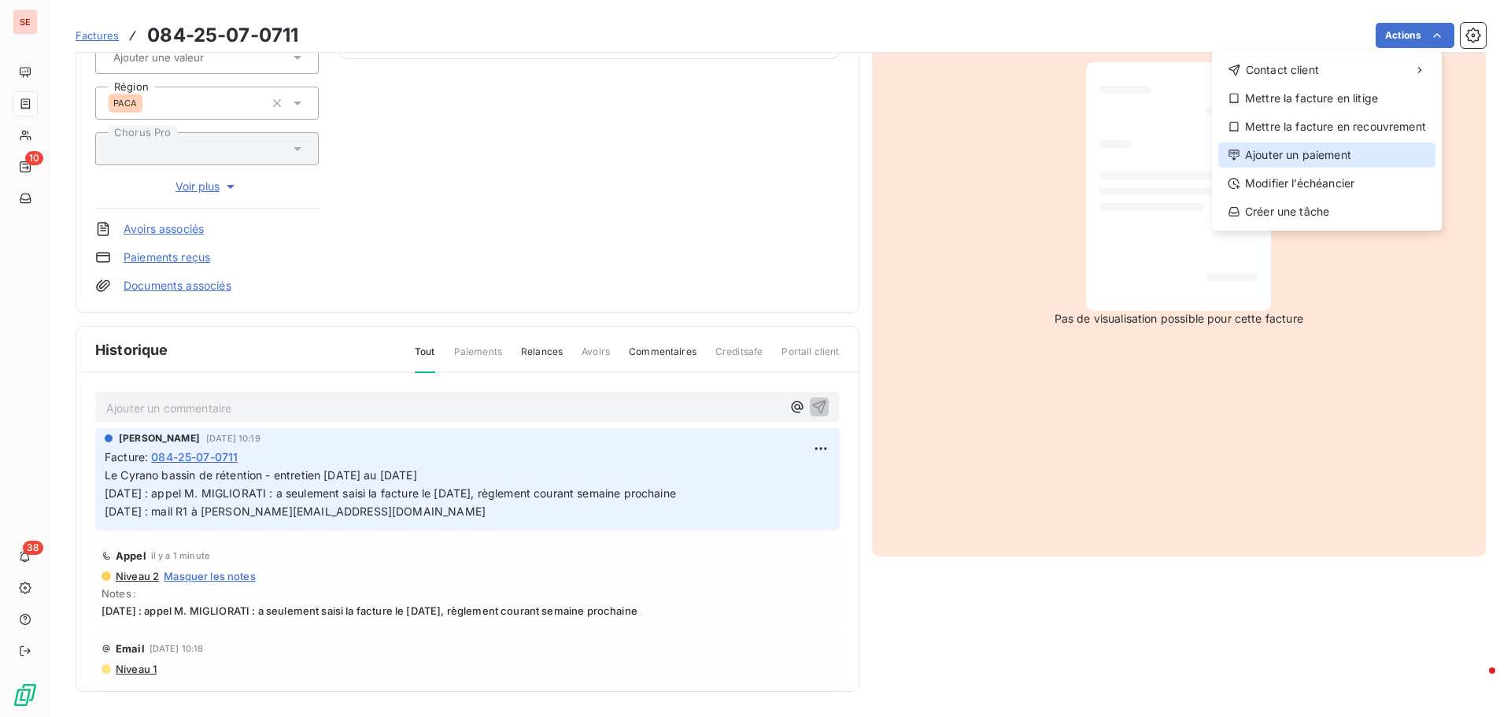
click at [1346, 150] on div "Ajouter un paiement" at bounding box center [1327, 154] width 217 height 25
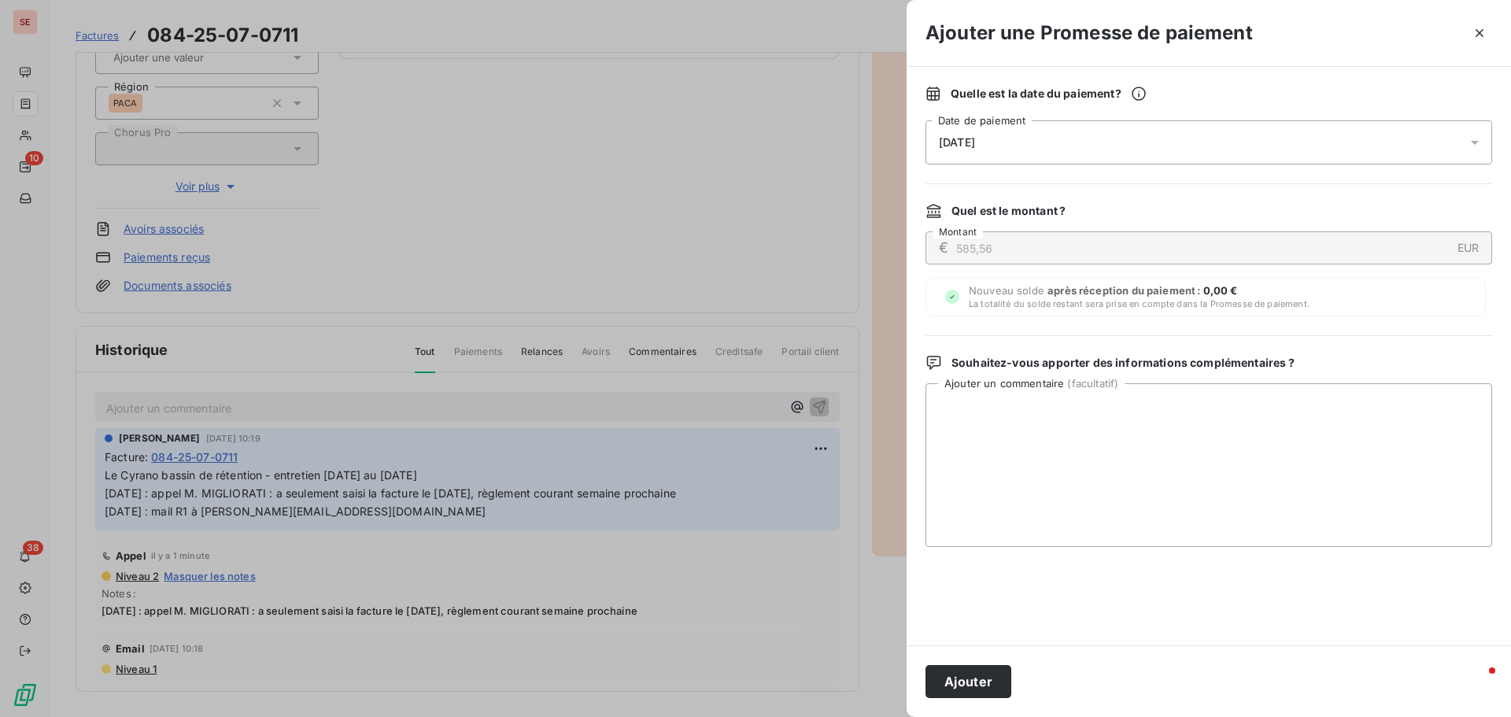
click at [1036, 139] on div "[DATE]" at bounding box center [1209, 142] width 567 height 44
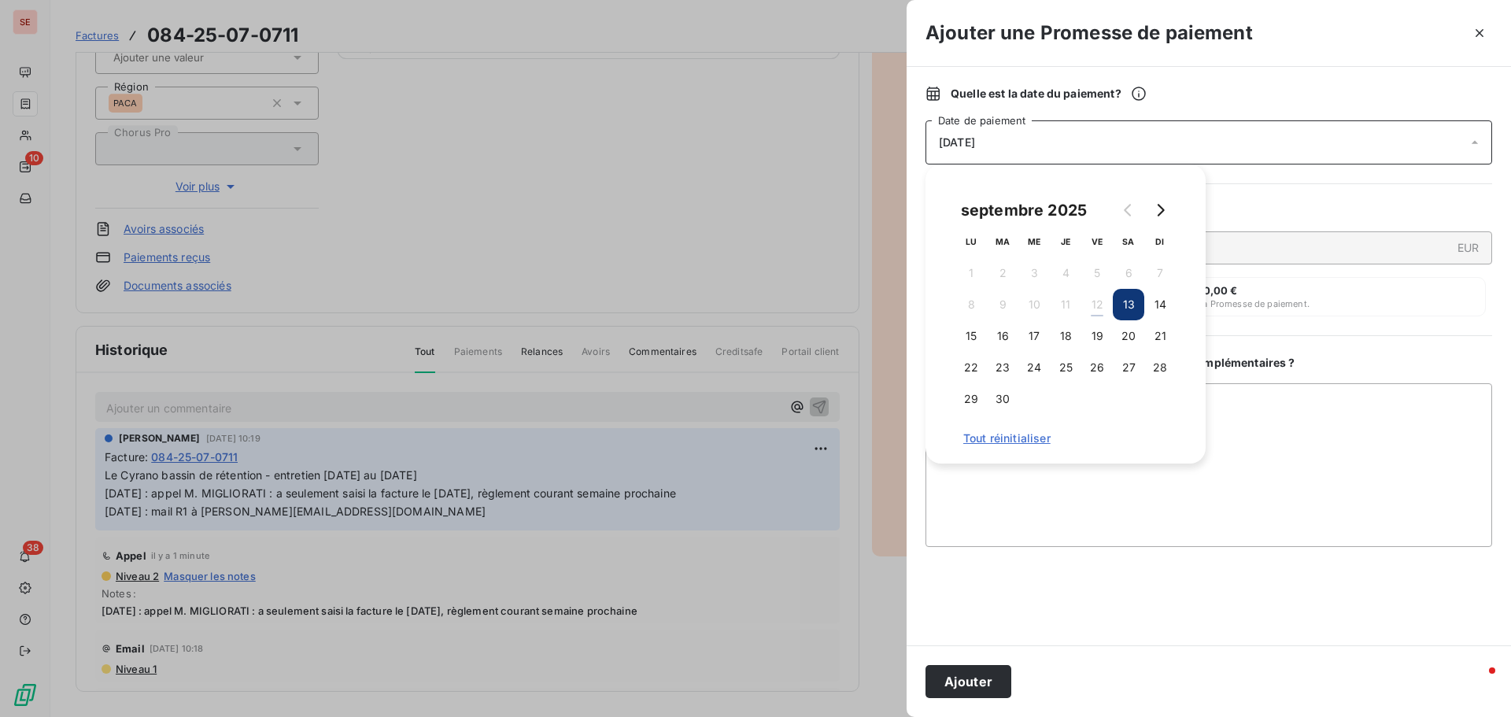
drag, startPoint x: 1097, startPoint y: 335, endPoint x: 1080, endPoint y: 375, distance: 43.4
click at [1099, 335] on button "19" at bounding box center [1097, 335] width 31 height 31
click at [973, 686] on button "Ajouter" at bounding box center [969, 681] width 86 height 33
